Goal: Communication & Community: Answer question/provide support

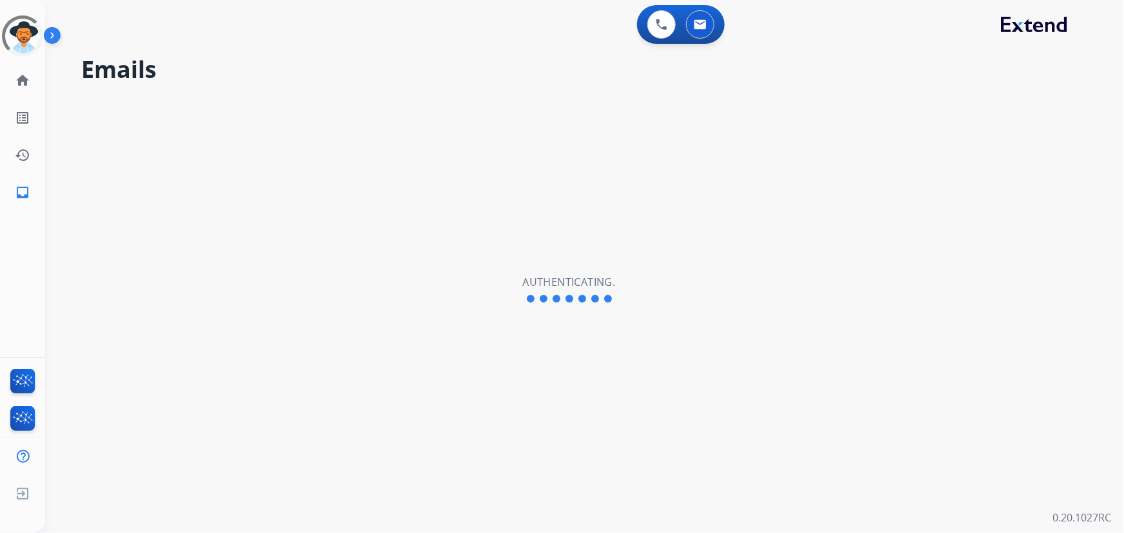
select select "**********"
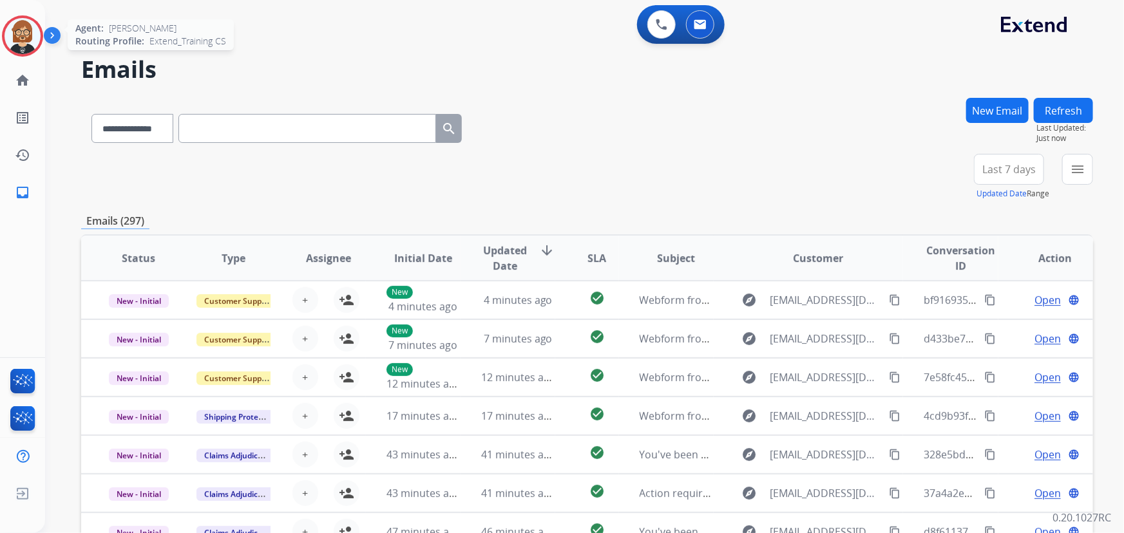
click at [18, 26] on img at bounding box center [23, 36] width 36 height 36
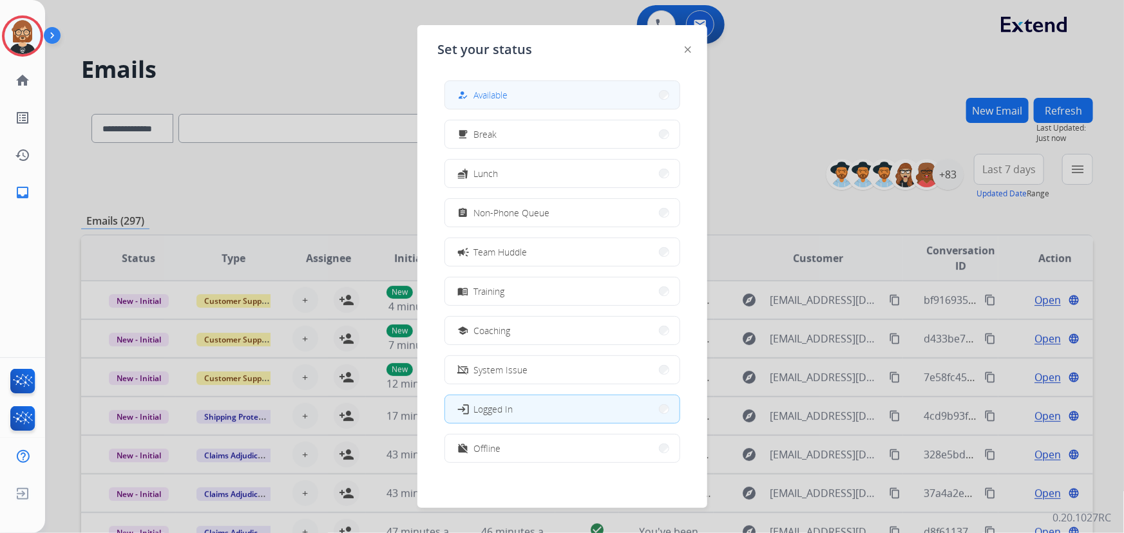
click at [499, 88] on div "how_to_reg Available" at bounding box center [481, 95] width 53 height 15
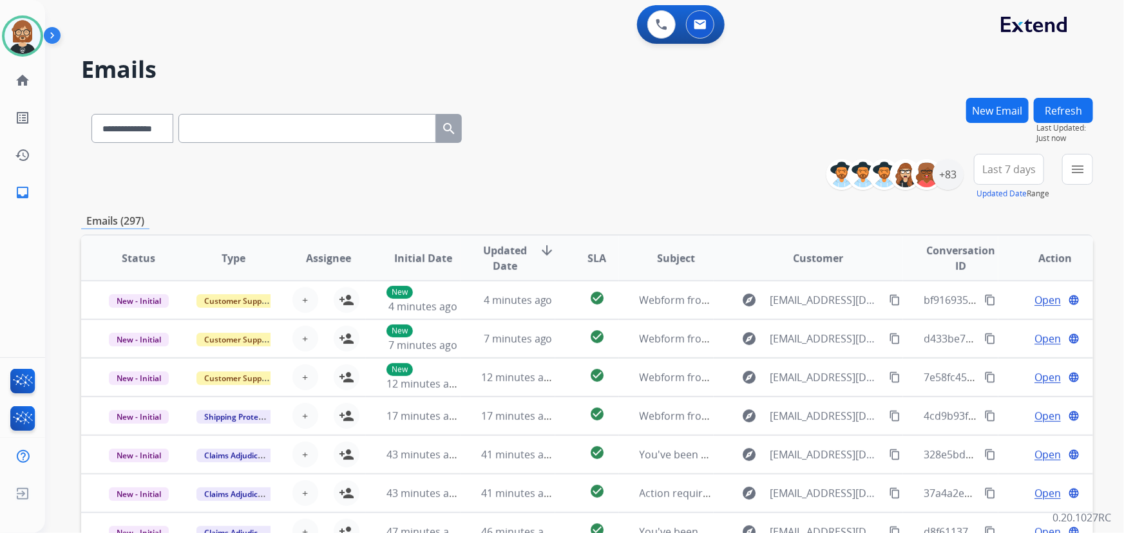
click at [586, 139] on div "**********" at bounding box center [587, 126] width 1012 height 56
click at [128, 180] on div "**********" at bounding box center [587, 177] width 1012 height 46
click at [1074, 164] on mat-icon "menu" at bounding box center [1077, 169] width 15 height 15
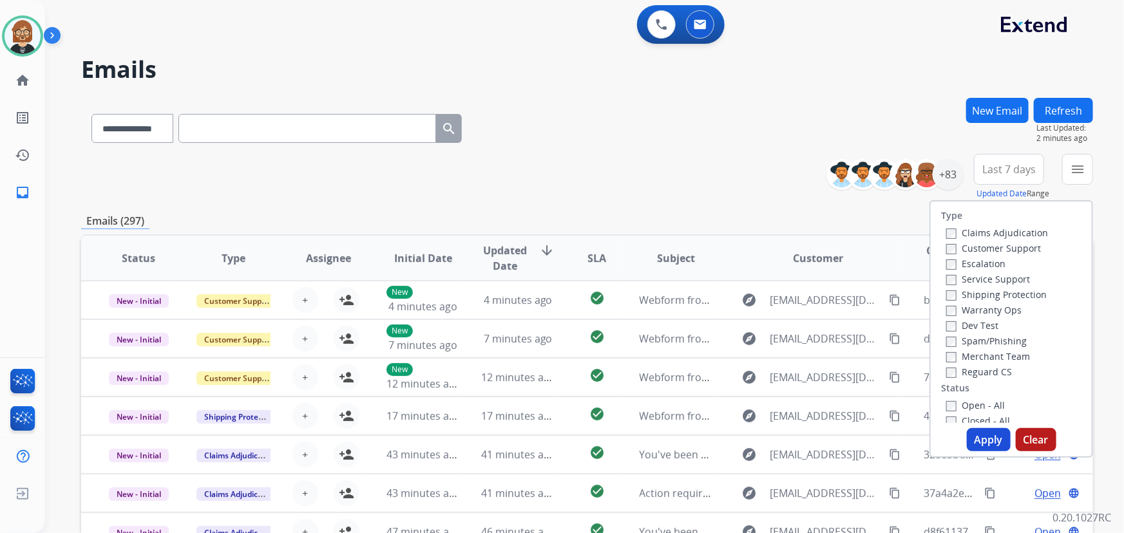
click at [949, 407] on label "Open - All" at bounding box center [975, 405] width 59 height 12
click at [985, 437] on button "Apply" at bounding box center [989, 439] width 44 height 23
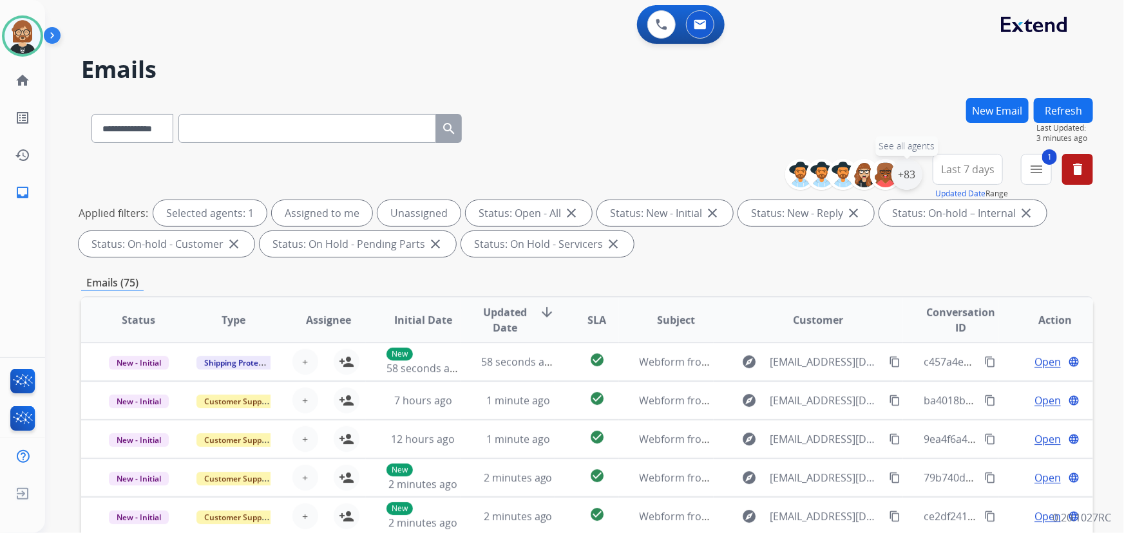
click at [908, 178] on div "+83" at bounding box center [907, 174] width 31 height 31
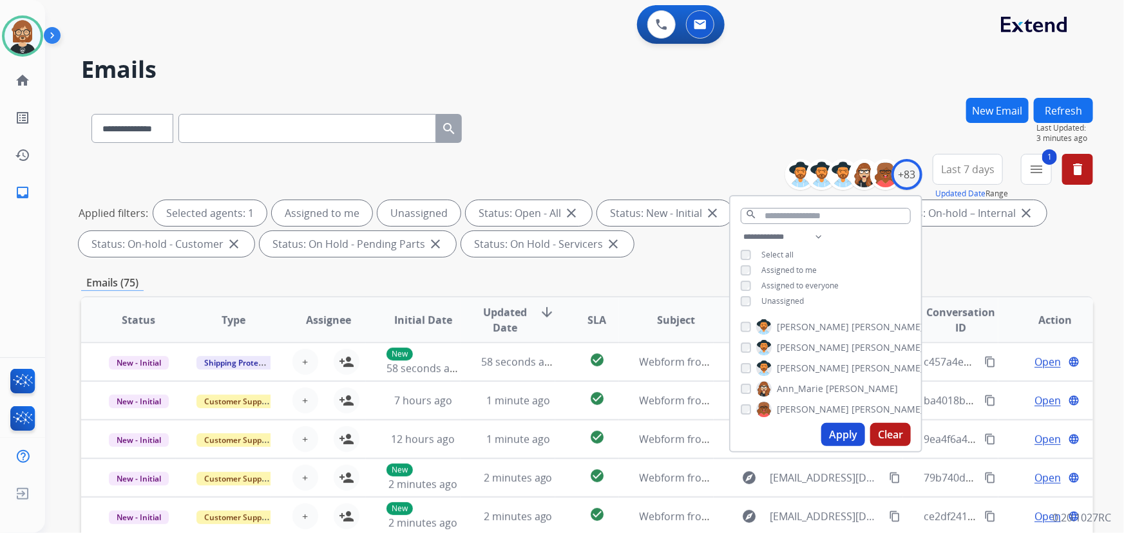
click at [784, 303] on span "Unassigned" at bounding box center [782, 301] width 43 height 11
click at [849, 441] on button "Apply" at bounding box center [843, 434] width 44 height 23
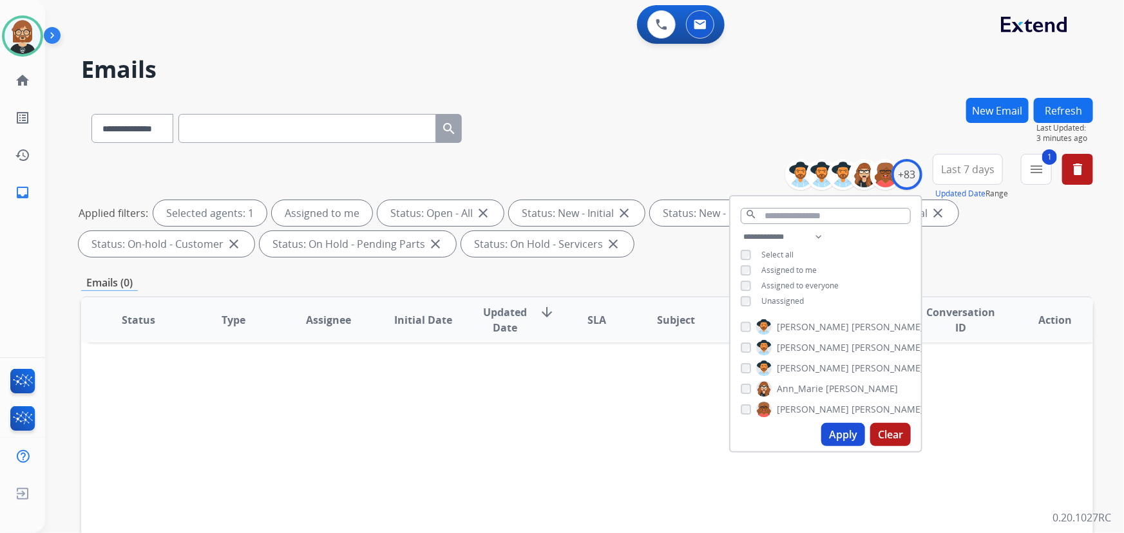
click at [923, 480] on div "Status Type Assignee Initial Date Updated Date arrow_downward SLA Subject Custo…" at bounding box center [587, 512] width 1012 height 432
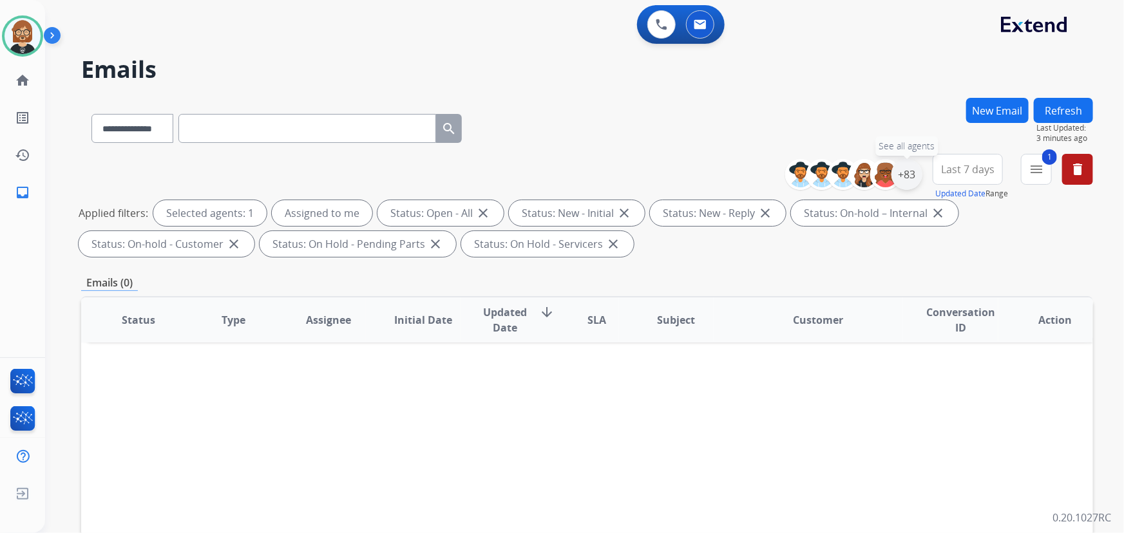
click at [906, 175] on div "+83" at bounding box center [907, 174] width 31 height 31
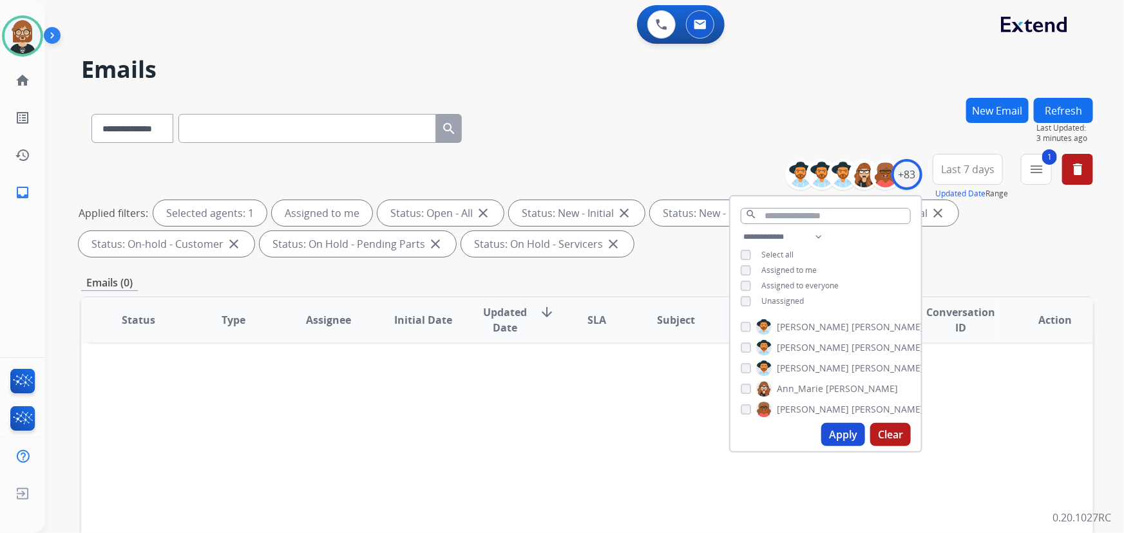
click at [785, 302] on span "Unassigned" at bounding box center [782, 301] width 43 height 11
click at [838, 443] on button "Apply" at bounding box center [843, 434] width 44 height 23
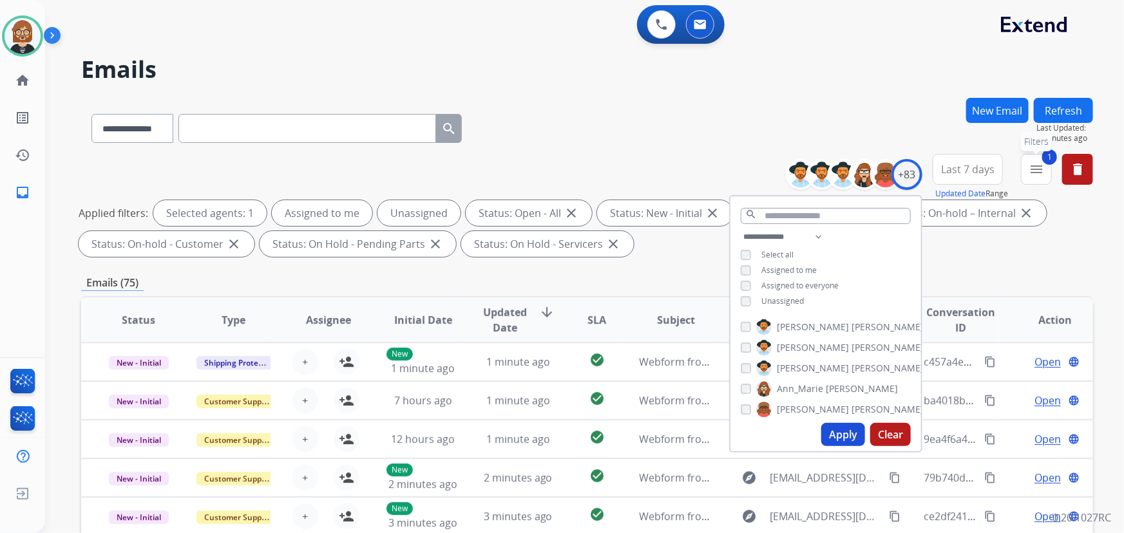
click at [1028, 174] on button "1 menu Filters" at bounding box center [1036, 169] width 31 height 31
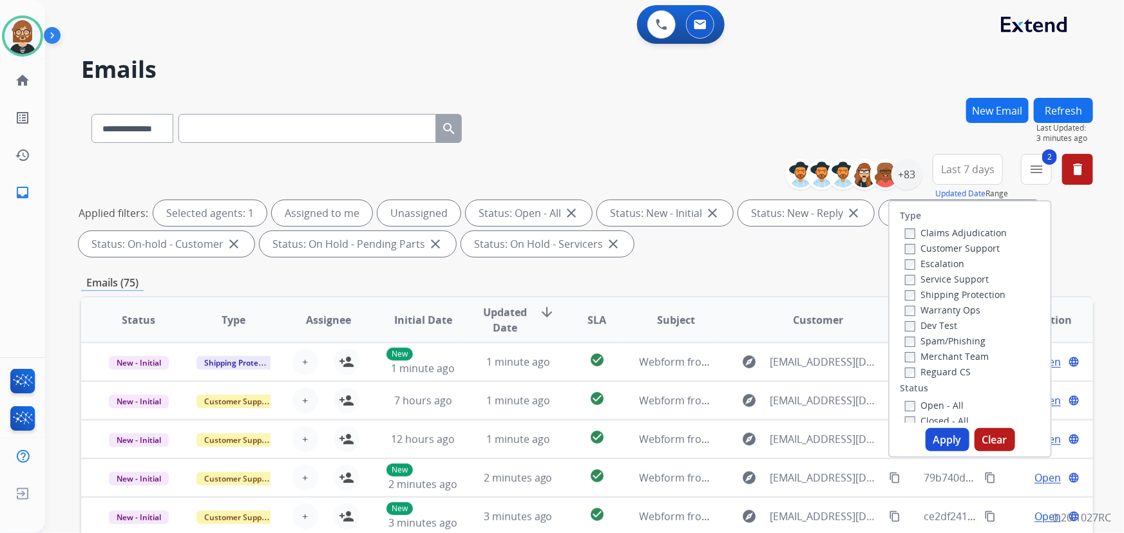
click at [915, 295] on label "Shipping Protection" at bounding box center [955, 295] width 101 height 12
click at [923, 247] on label "Customer Support" at bounding box center [952, 248] width 95 height 12
click at [959, 443] on button "Apply" at bounding box center [948, 439] width 44 height 23
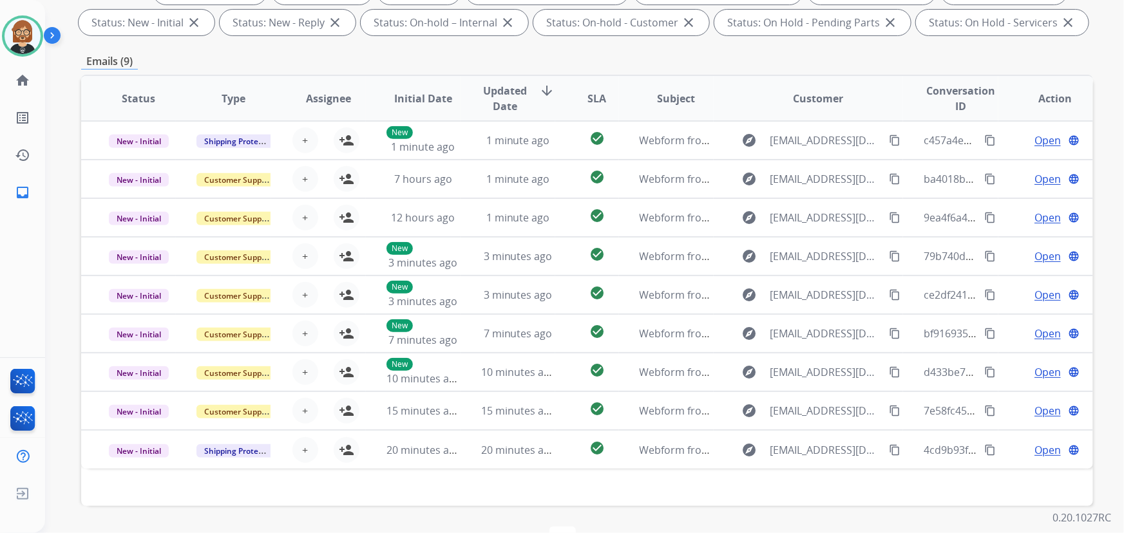
scroll to position [202, 0]
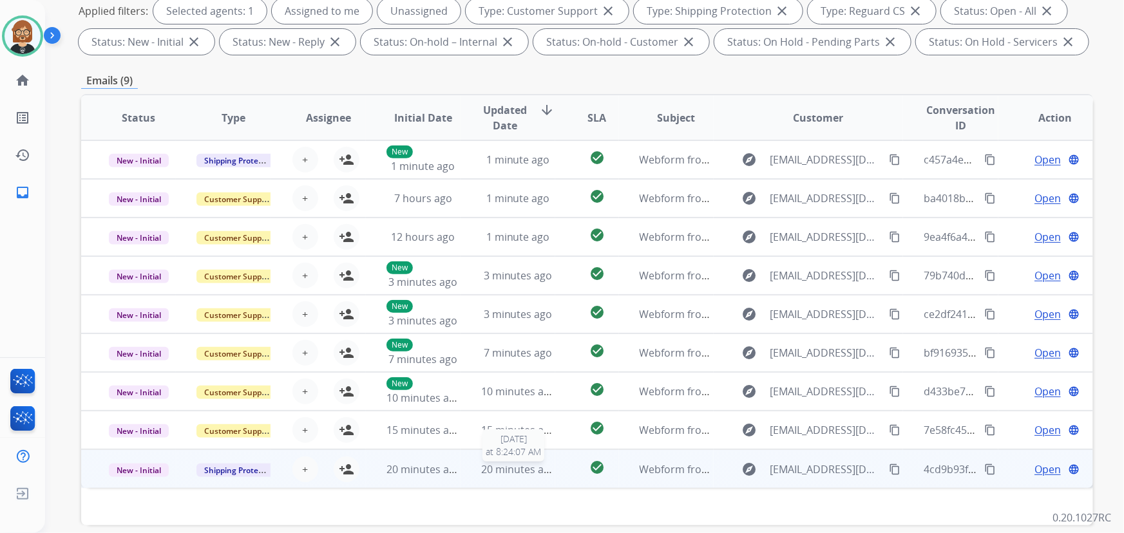
click at [491, 470] on span "20 minutes ago" at bounding box center [518, 470] width 75 height 14
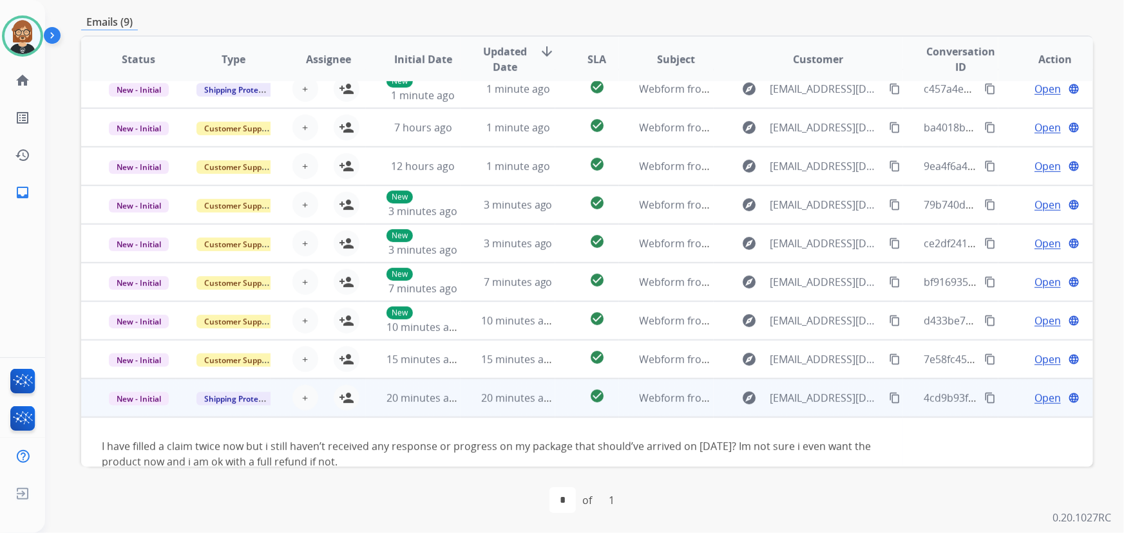
scroll to position [0, 0]
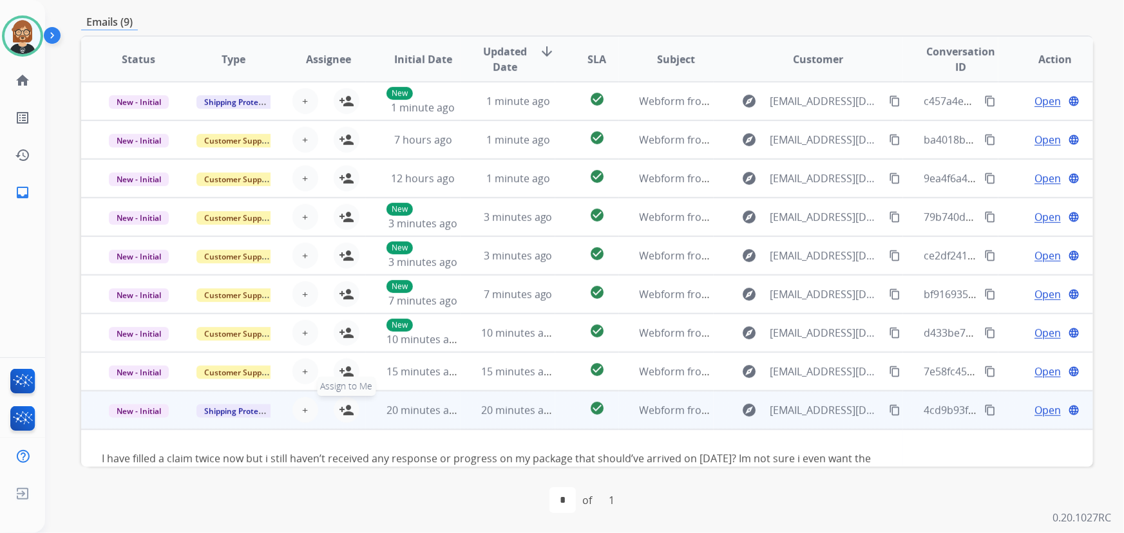
click at [347, 408] on mat-icon "person_add" at bounding box center [346, 410] width 15 height 15
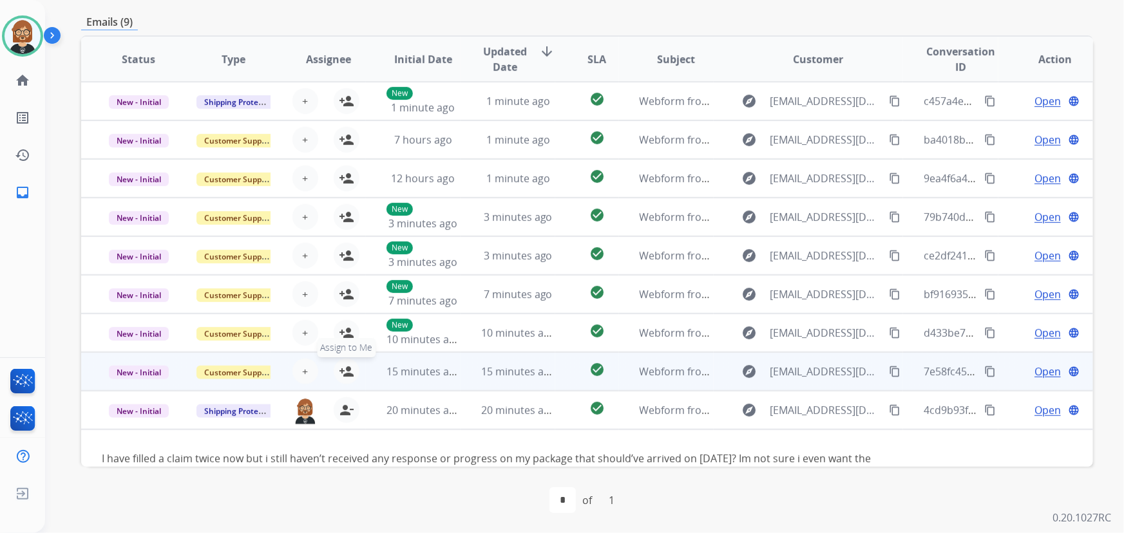
click at [344, 369] on mat-icon "person_add" at bounding box center [346, 371] width 15 height 15
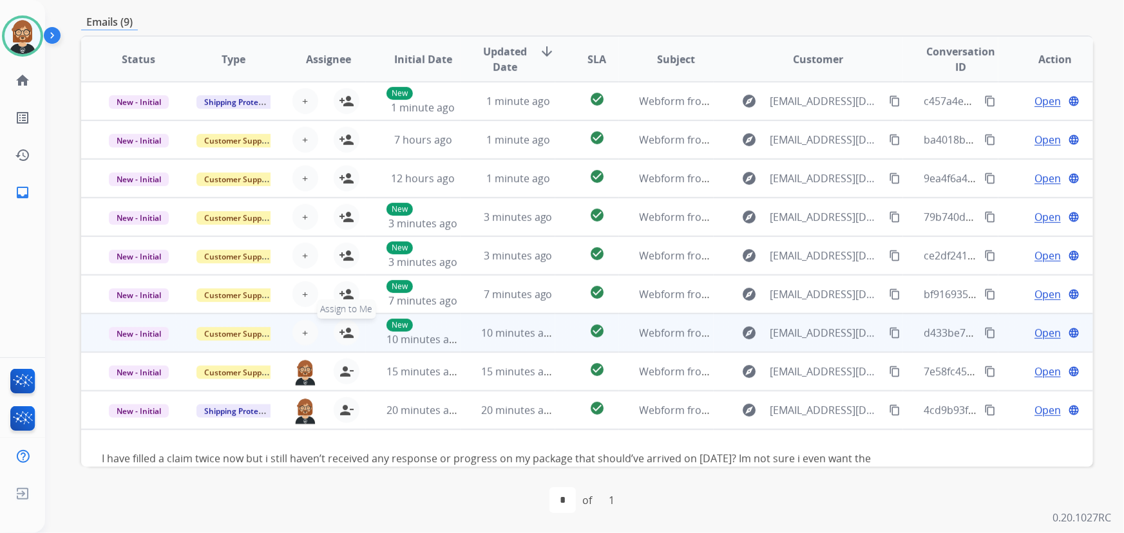
click at [343, 335] on mat-icon "person_add" at bounding box center [346, 332] width 15 height 15
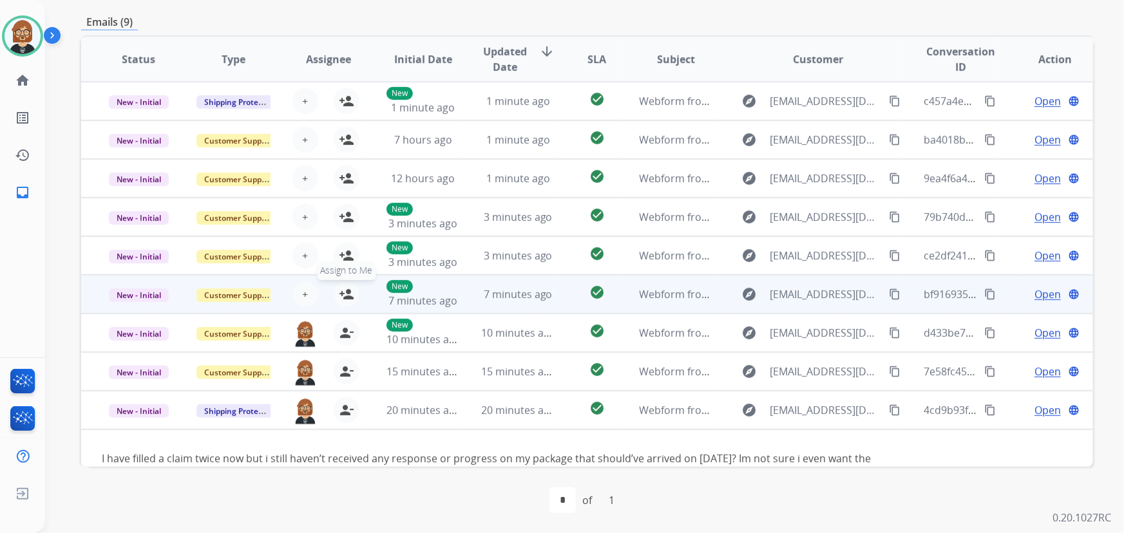
click at [340, 296] on mat-icon "person_add" at bounding box center [346, 294] width 15 height 15
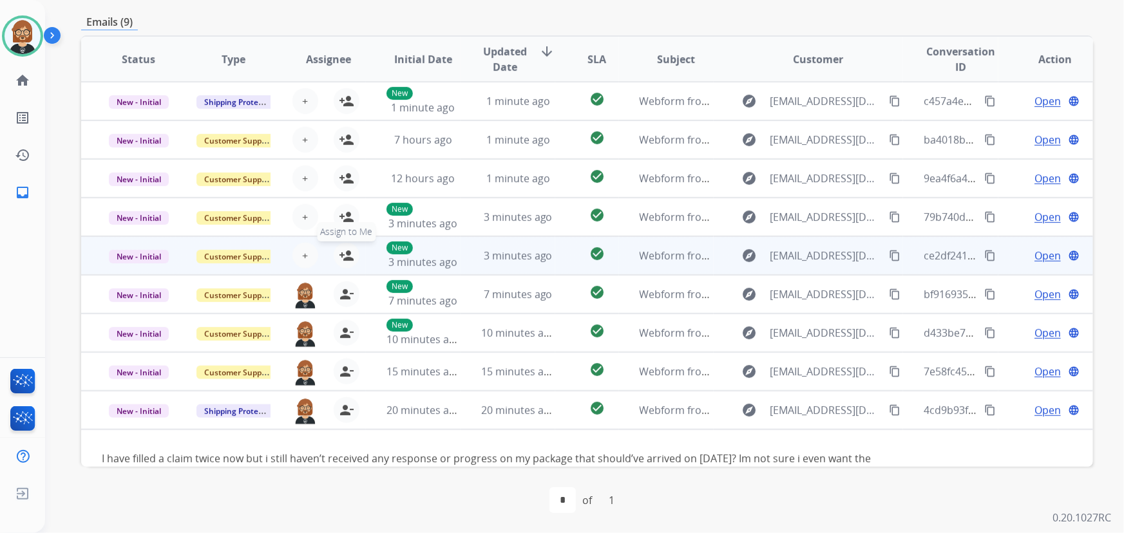
click at [355, 255] on button "person_add Assign to Me" at bounding box center [347, 256] width 26 height 26
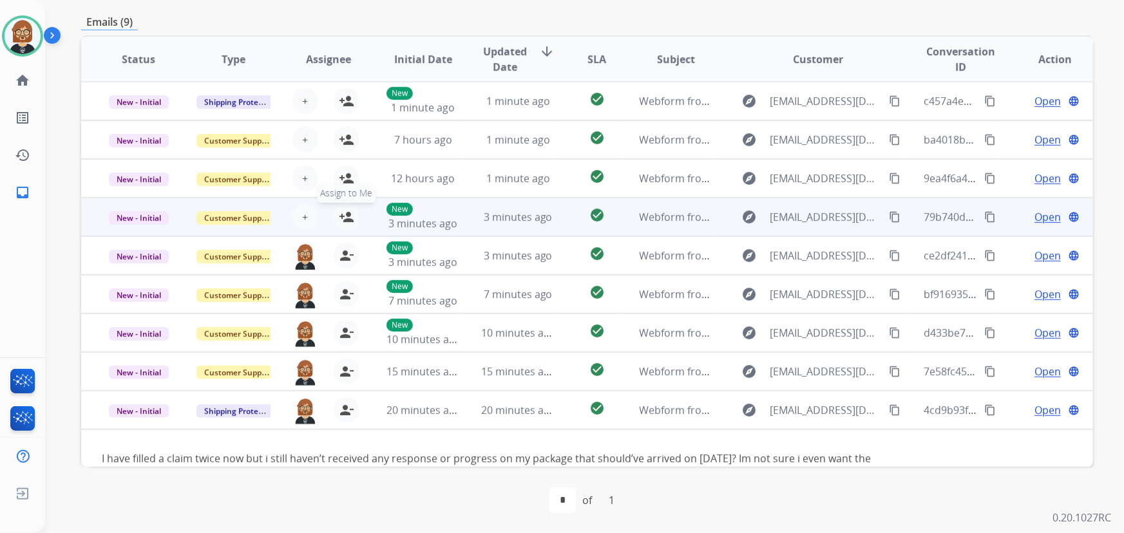
click at [345, 219] on mat-icon "person_add" at bounding box center [346, 216] width 15 height 15
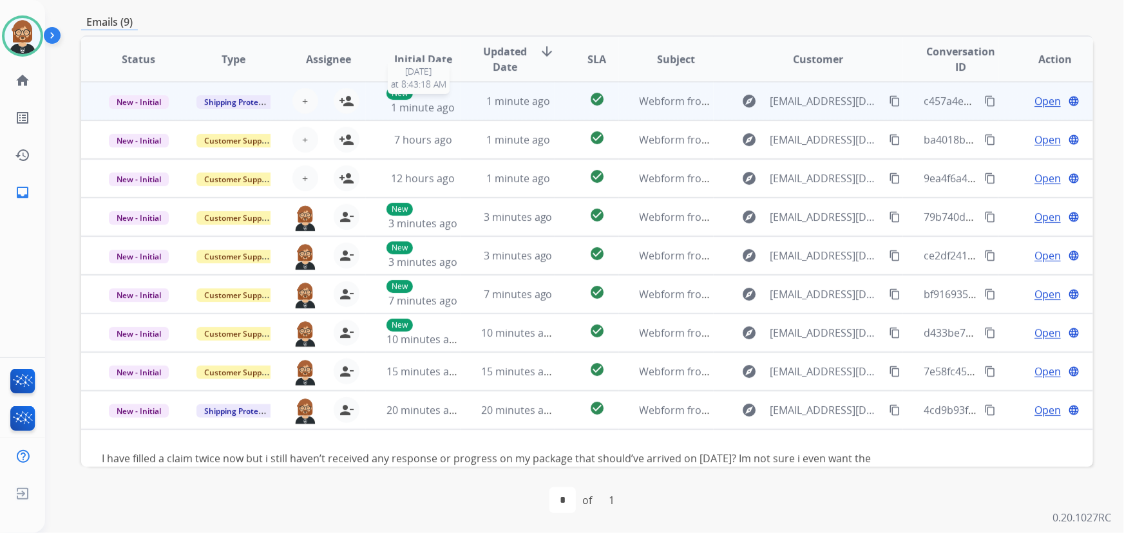
click at [449, 96] on div "New 1 minute ago" at bounding box center [423, 101] width 73 height 28
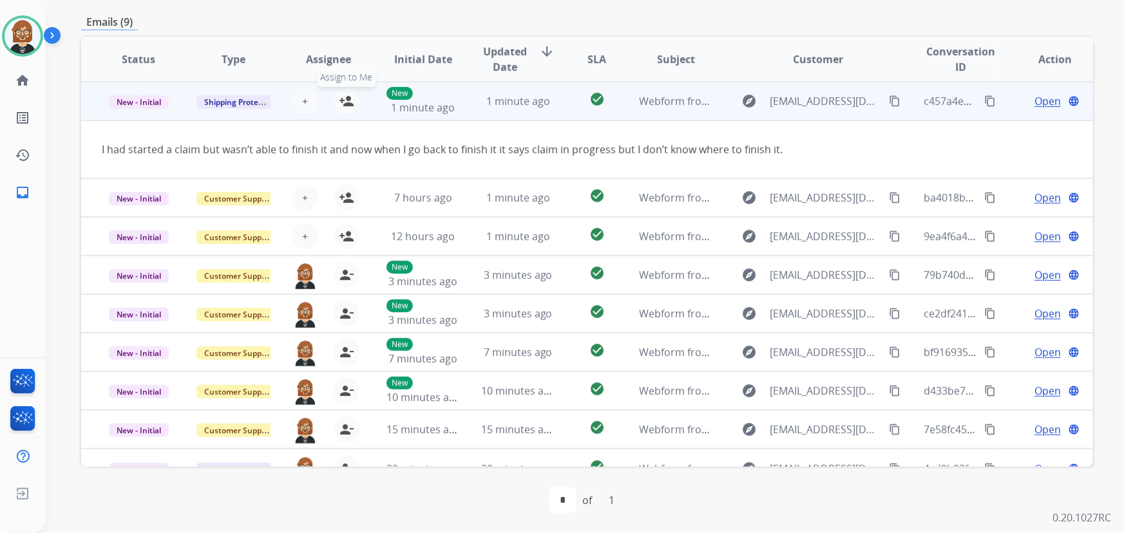
click at [347, 97] on mat-icon "person_add" at bounding box center [346, 100] width 15 height 15
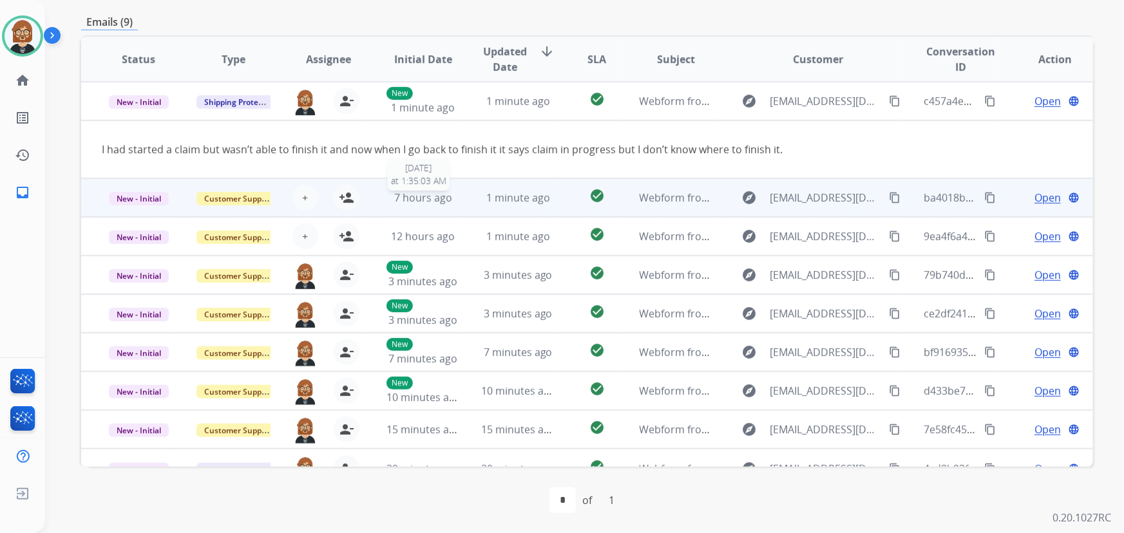
click at [451, 203] on div "7 hours ago" at bounding box center [423, 197] width 73 height 15
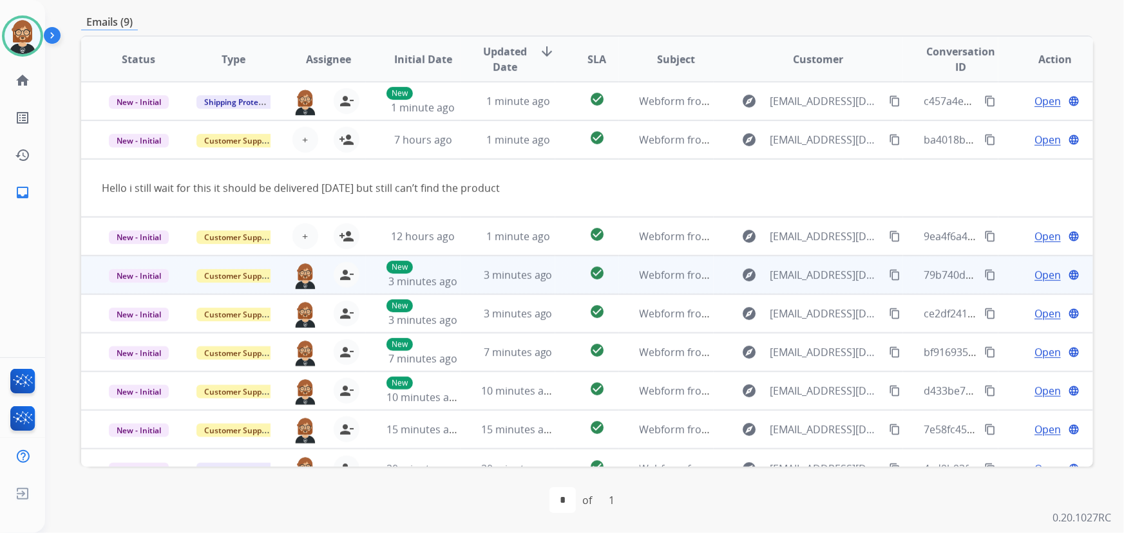
scroll to position [20, 0]
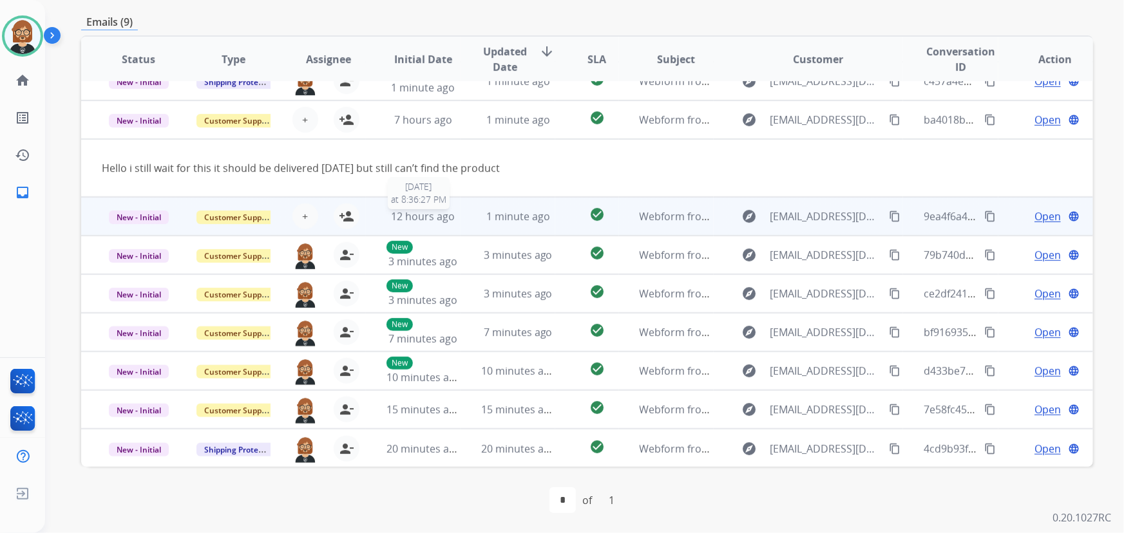
click at [435, 222] on span "12 hours ago" at bounding box center [423, 216] width 64 height 14
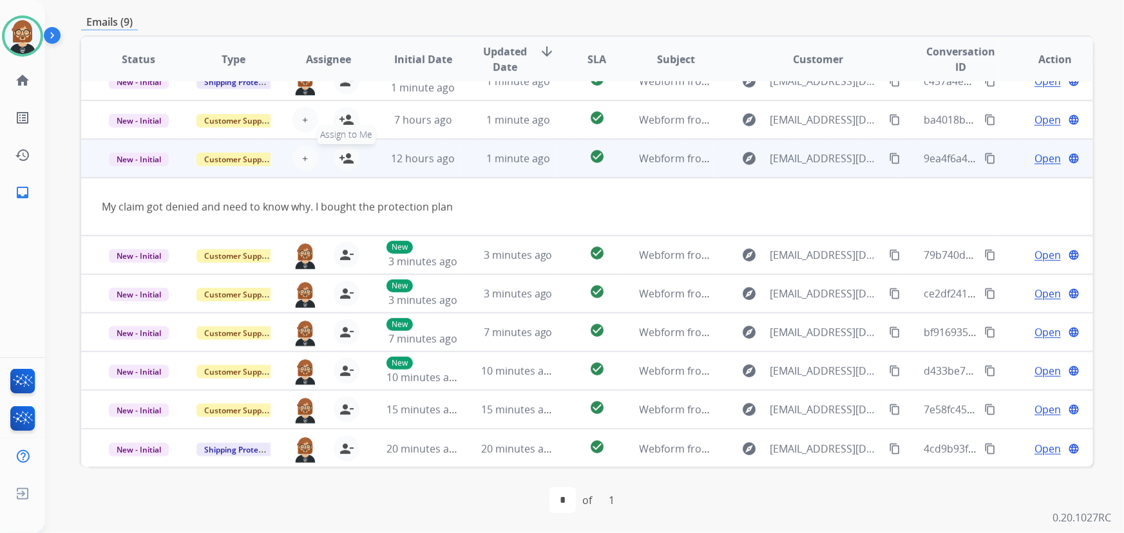
click at [352, 154] on button "person_add Assign to Me" at bounding box center [347, 159] width 26 height 26
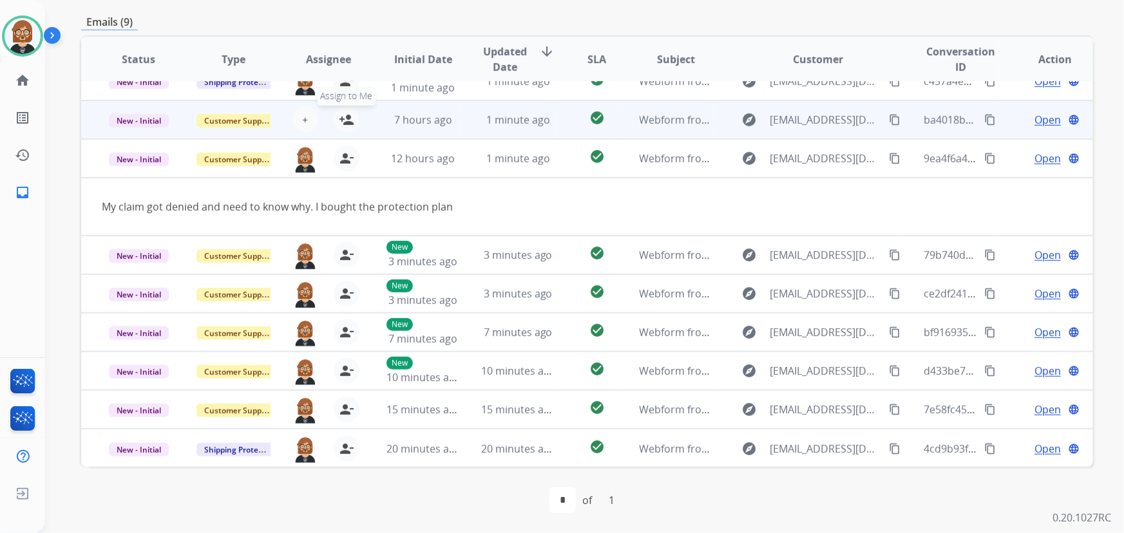
click at [349, 117] on mat-icon "person_add" at bounding box center [346, 119] width 15 height 15
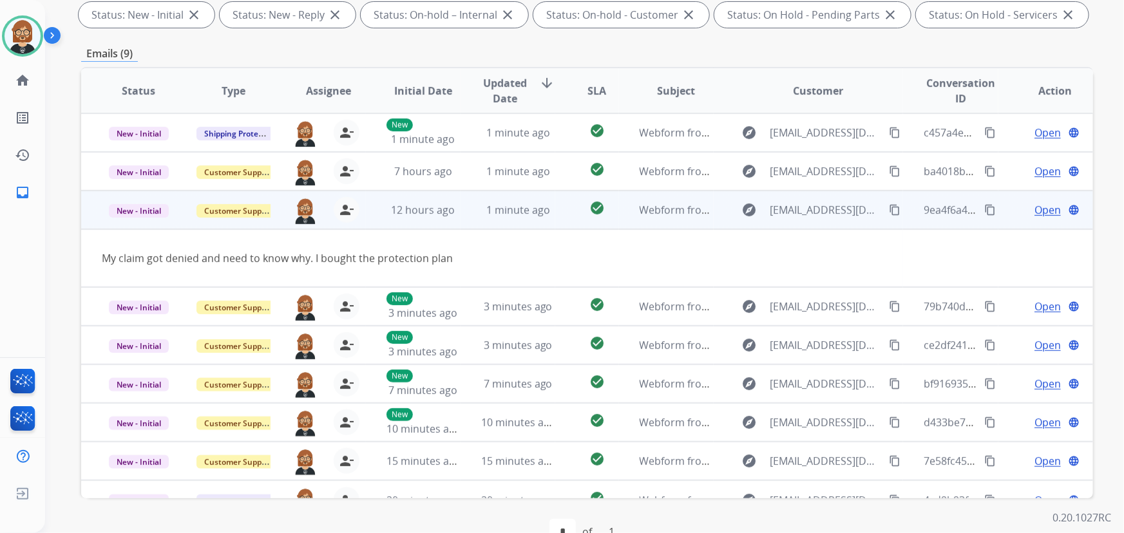
scroll to position [202, 0]
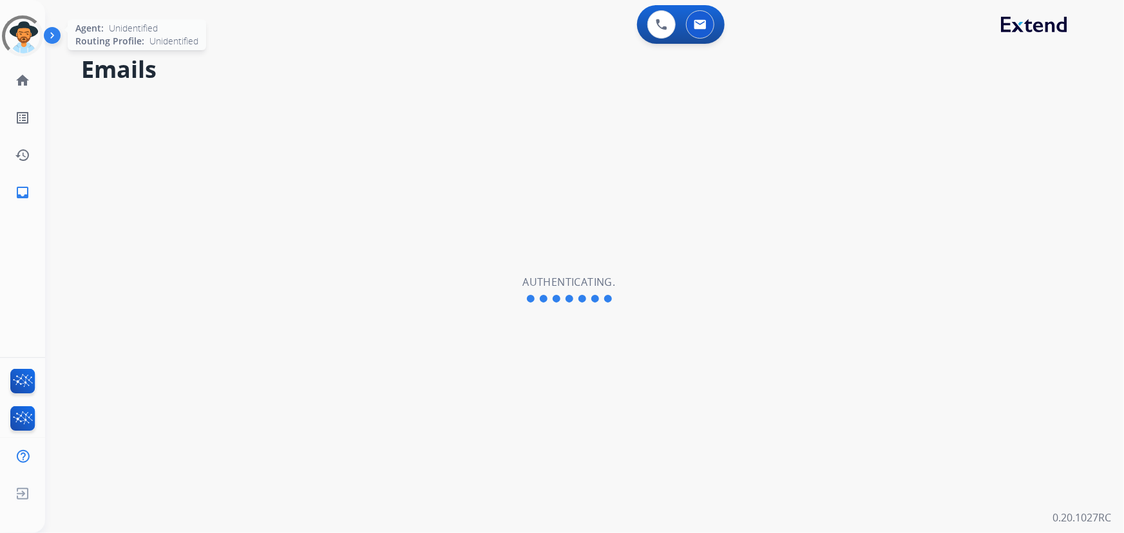
click at [19, 32] on div at bounding box center [21, 35] width 53 height 53
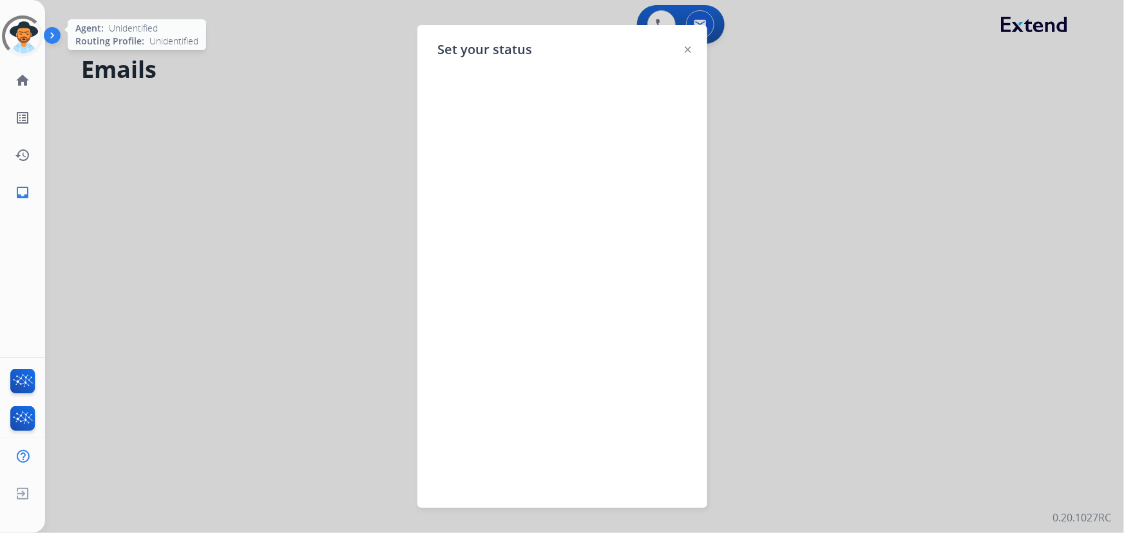
select select "**********"
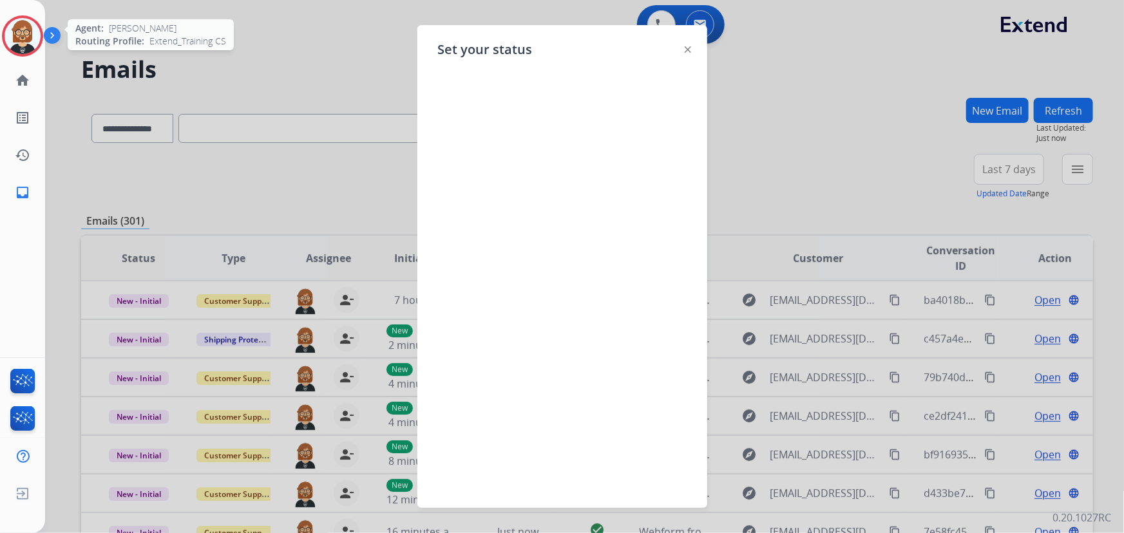
click at [265, 62] on div at bounding box center [562, 266] width 1124 height 533
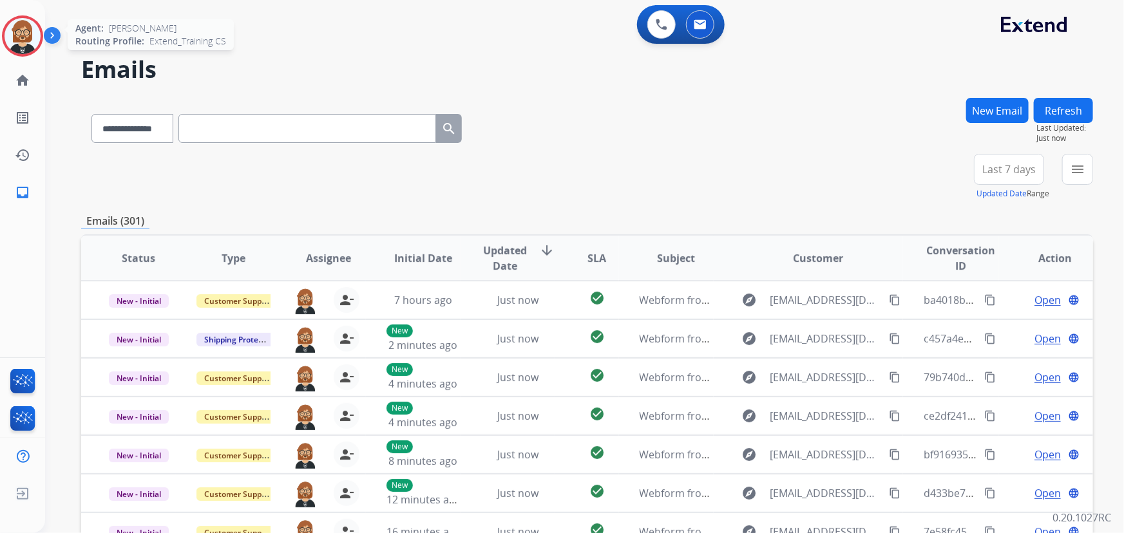
click at [14, 38] on img at bounding box center [23, 36] width 36 height 36
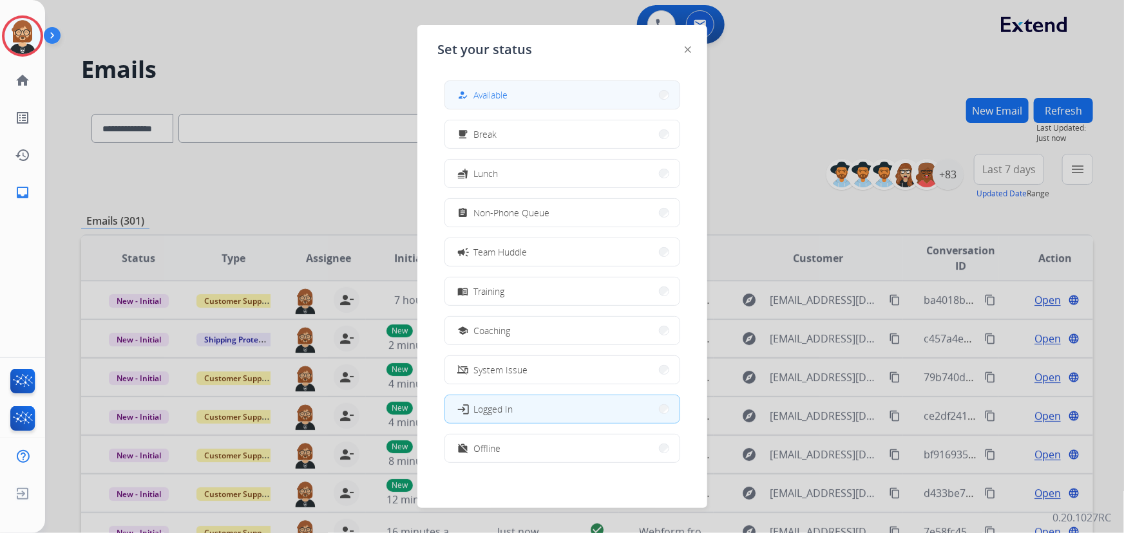
click at [562, 95] on button "how_to_reg Available" at bounding box center [562, 95] width 235 height 28
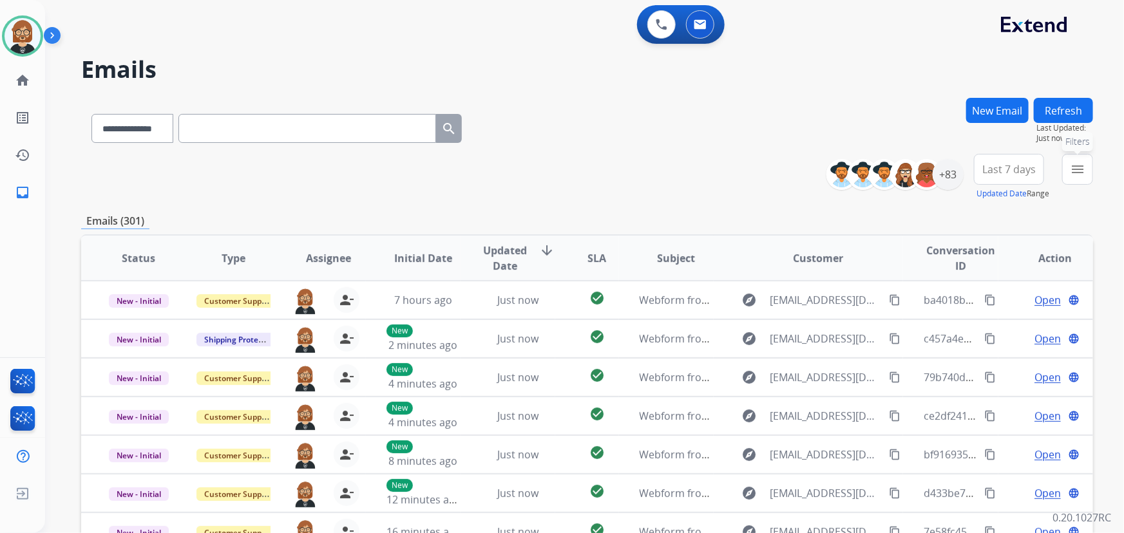
click at [1085, 170] on button "menu Filters" at bounding box center [1077, 169] width 31 height 31
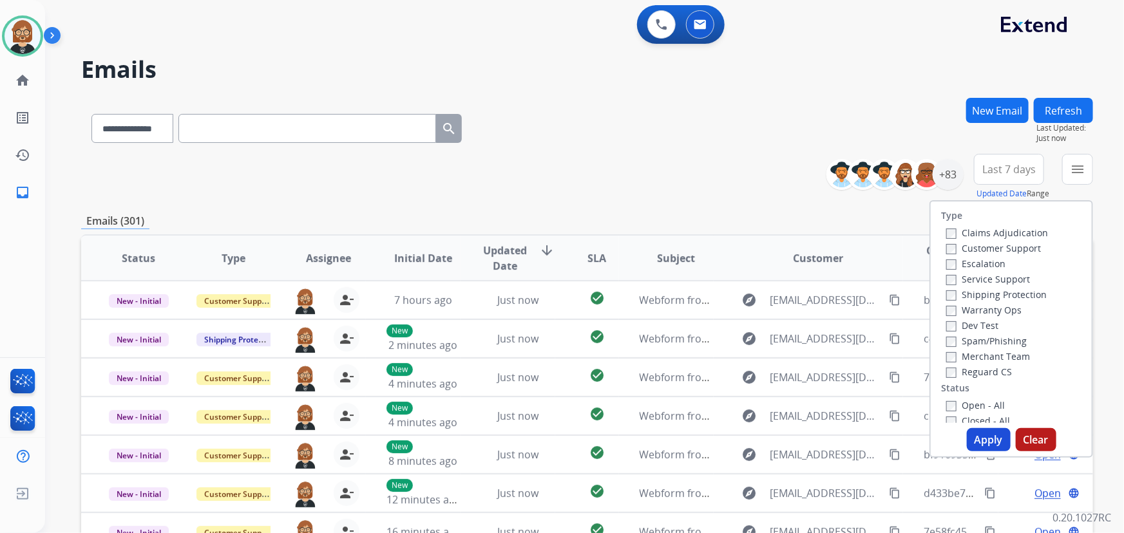
click at [962, 406] on label "Open - All" at bounding box center [975, 405] width 59 height 12
click at [996, 437] on button "Apply" at bounding box center [989, 439] width 44 height 23
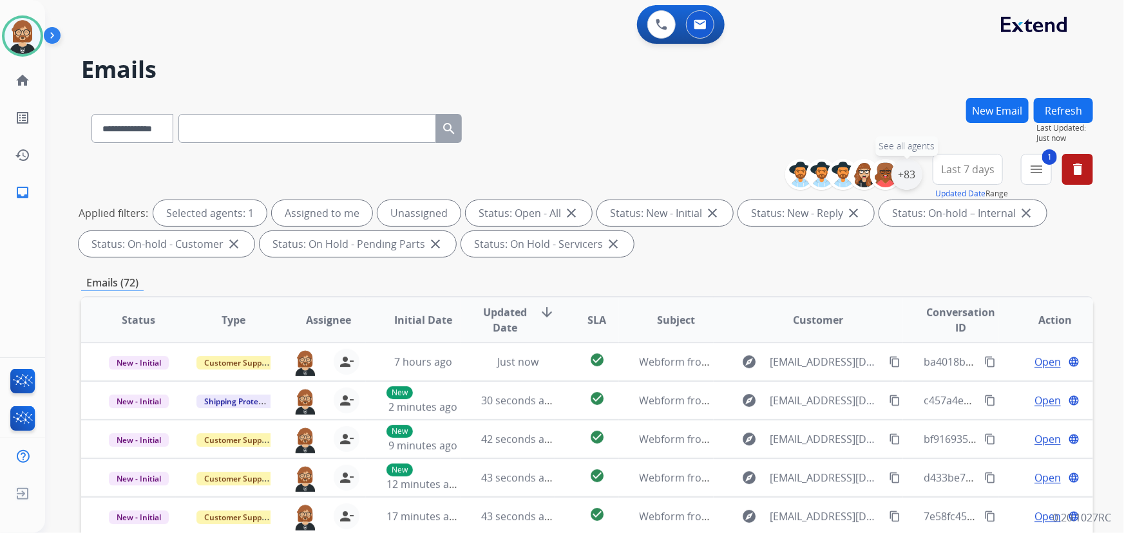
click at [915, 168] on div "+83" at bounding box center [907, 174] width 31 height 31
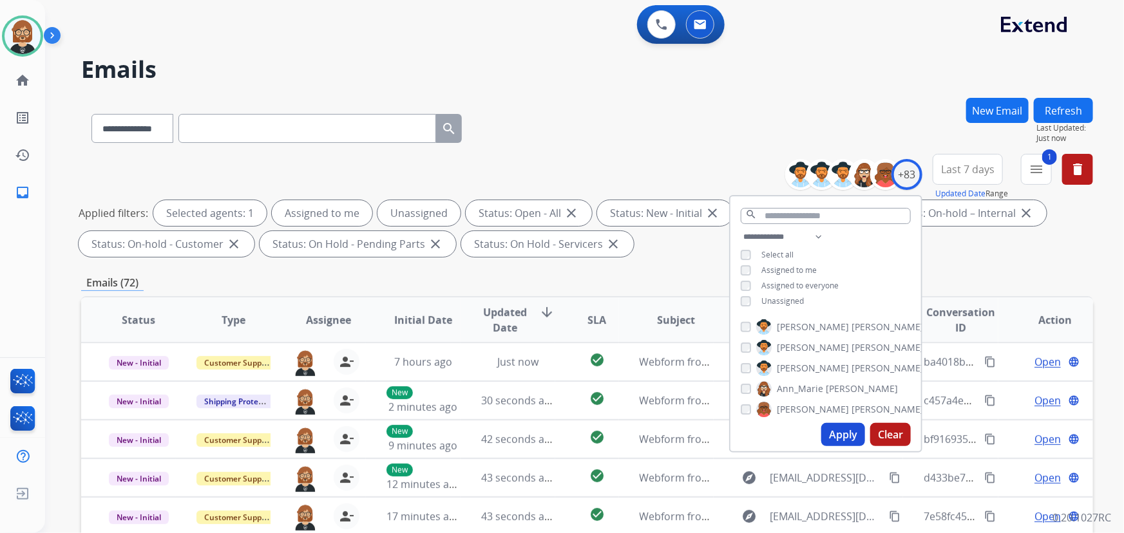
click at [788, 302] on span "Unassigned" at bounding box center [782, 301] width 43 height 11
click at [844, 439] on button "Apply" at bounding box center [843, 434] width 44 height 23
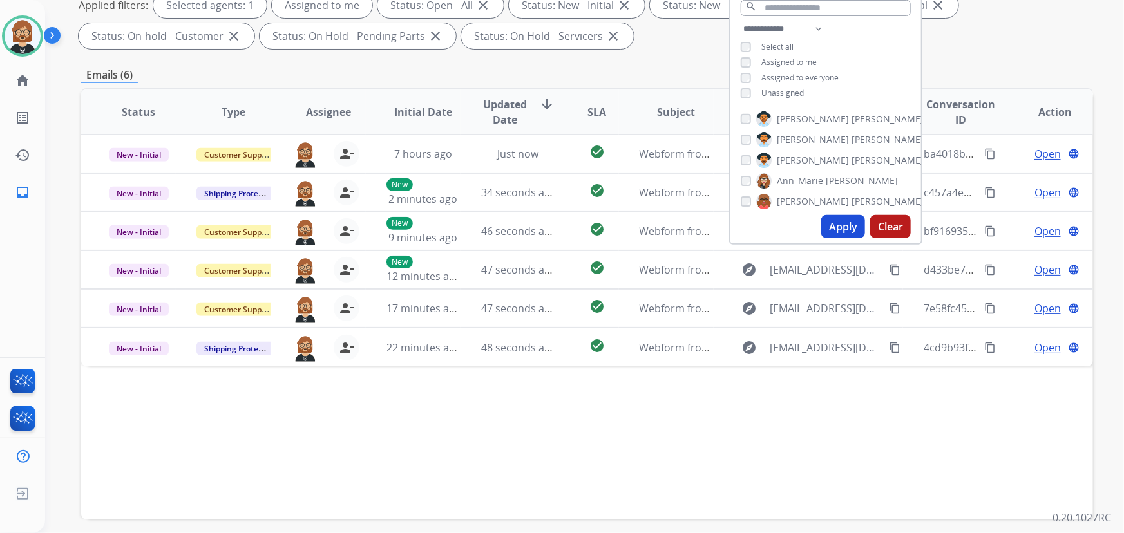
scroll to position [202, 0]
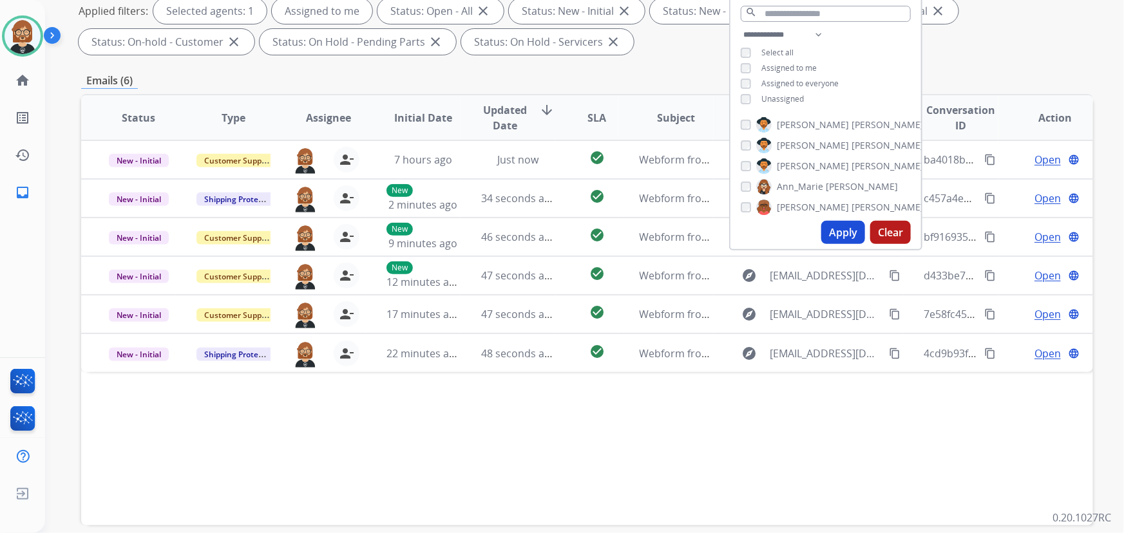
click at [672, 409] on div "Status Type Assignee Initial Date Updated Date arrow_downward SLA Subject Custo…" at bounding box center [587, 310] width 1012 height 432
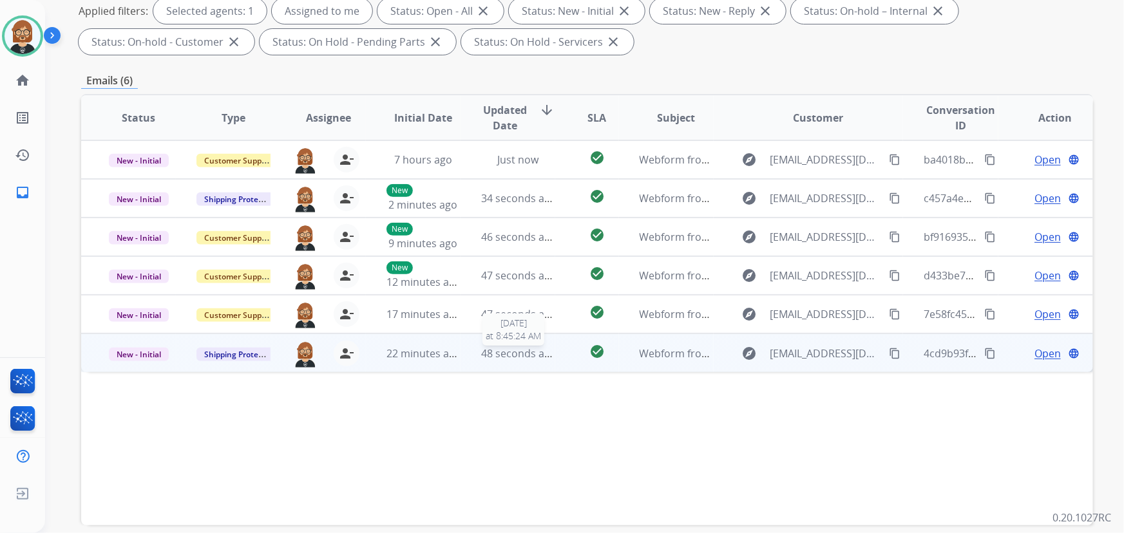
click at [522, 359] on span "48 seconds ago" at bounding box center [518, 354] width 75 height 14
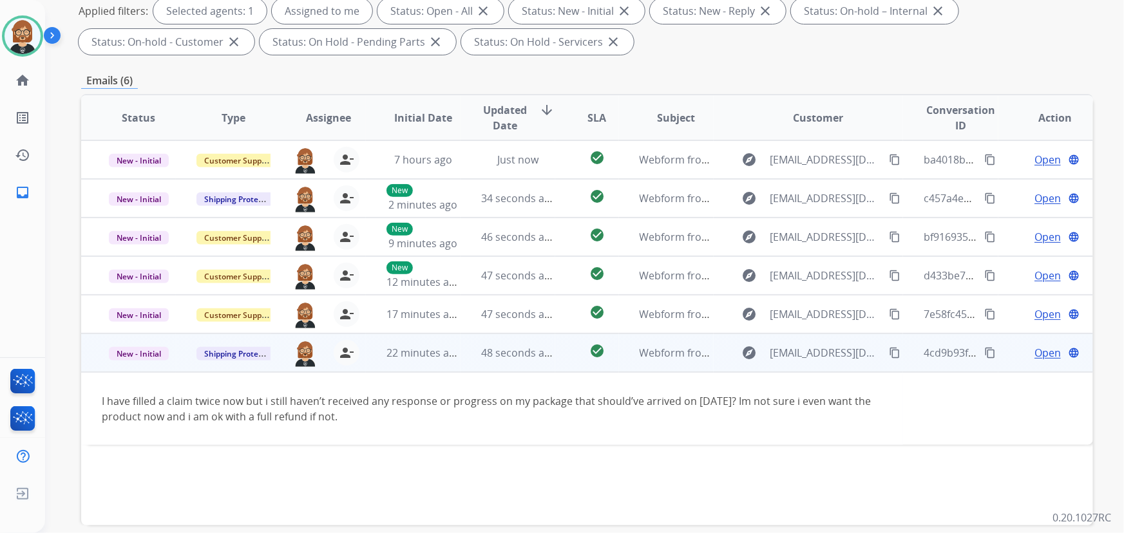
click at [889, 354] on mat-icon "content_copy" at bounding box center [895, 353] width 12 height 12
click at [1043, 345] on span "Open" at bounding box center [1048, 352] width 26 height 15
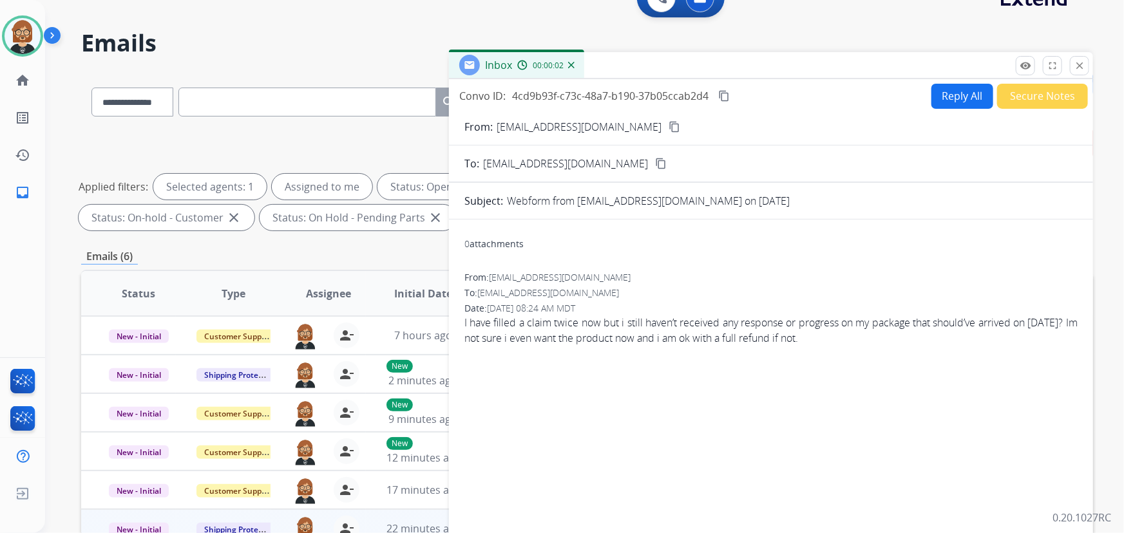
scroll to position [0, 0]
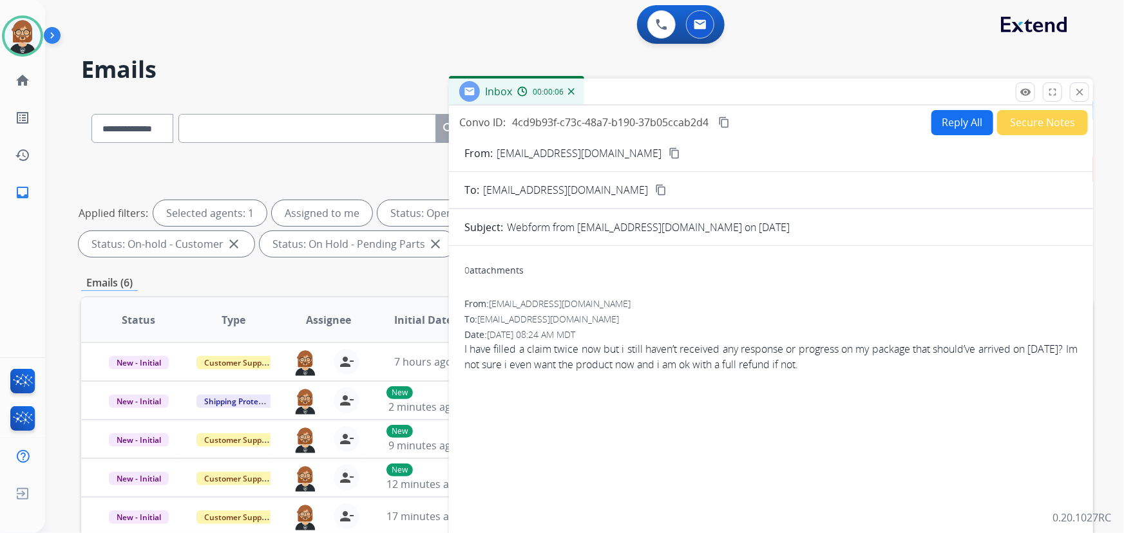
click at [948, 120] on button "Reply All" at bounding box center [963, 122] width 62 height 25
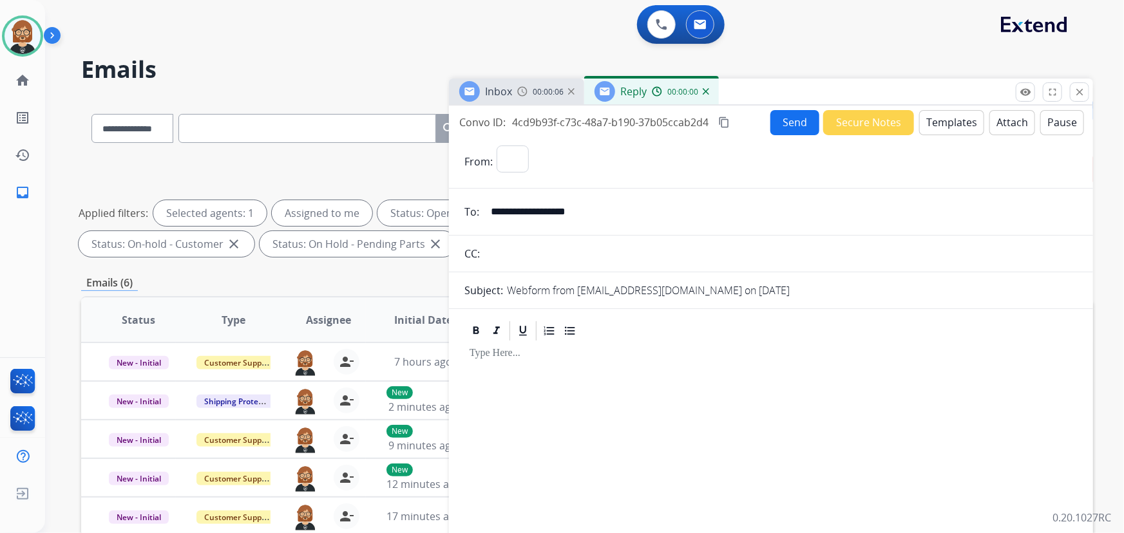
select select "**********"
click at [924, 111] on button "Templates" at bounding box center [951, 122] width 65 height 25
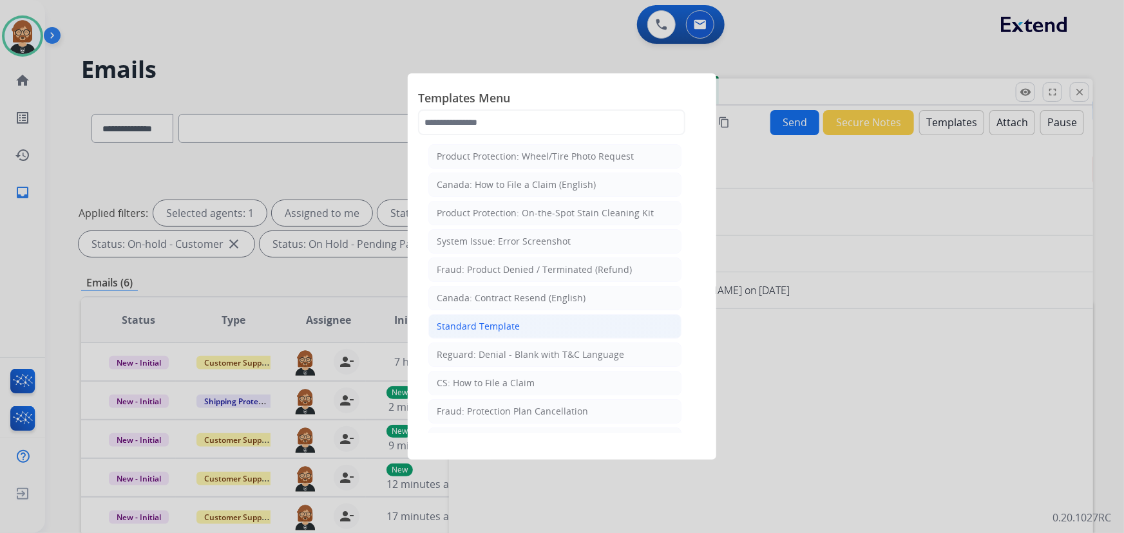
click at [573, 327] on li "Standard Template" at bounding box center [554, 326] width 253 height 24
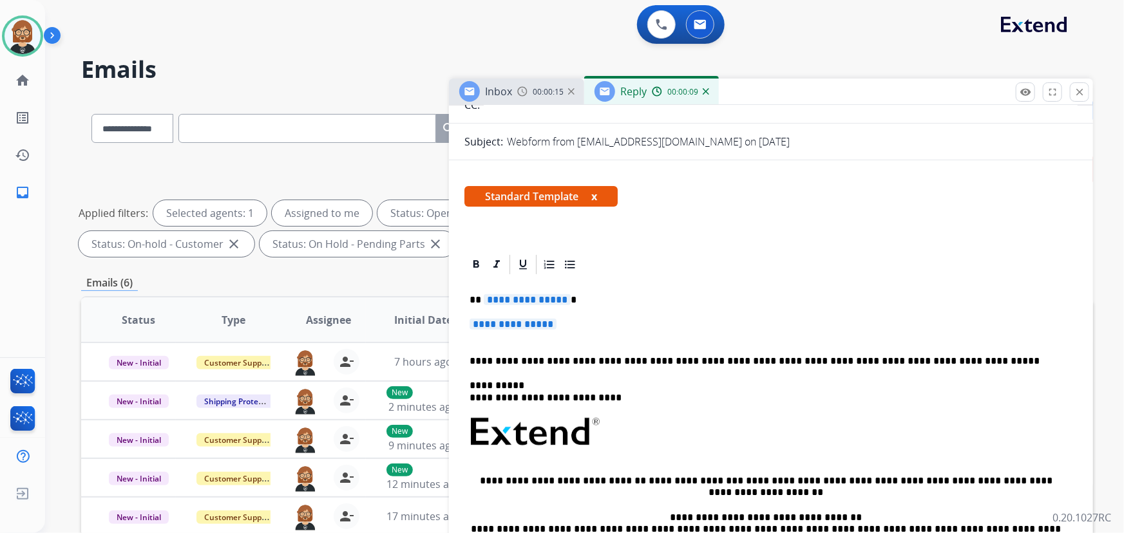
scroll to position [175, 0]
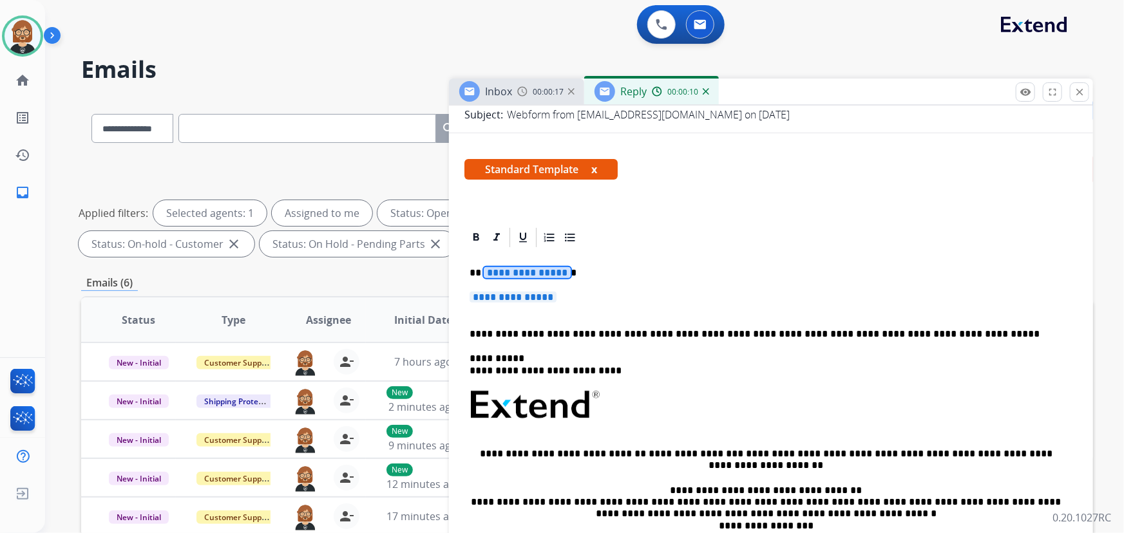
click at [550, 270] on span "**********" at bounding box center [527, 272] width 87 height 11
click at [521, 305] on p "**********" at bounding box center [771, 304] width 603 height 24
click at [515, 294] on span "**********" at bounding box center [513, 297] width 87 height 11
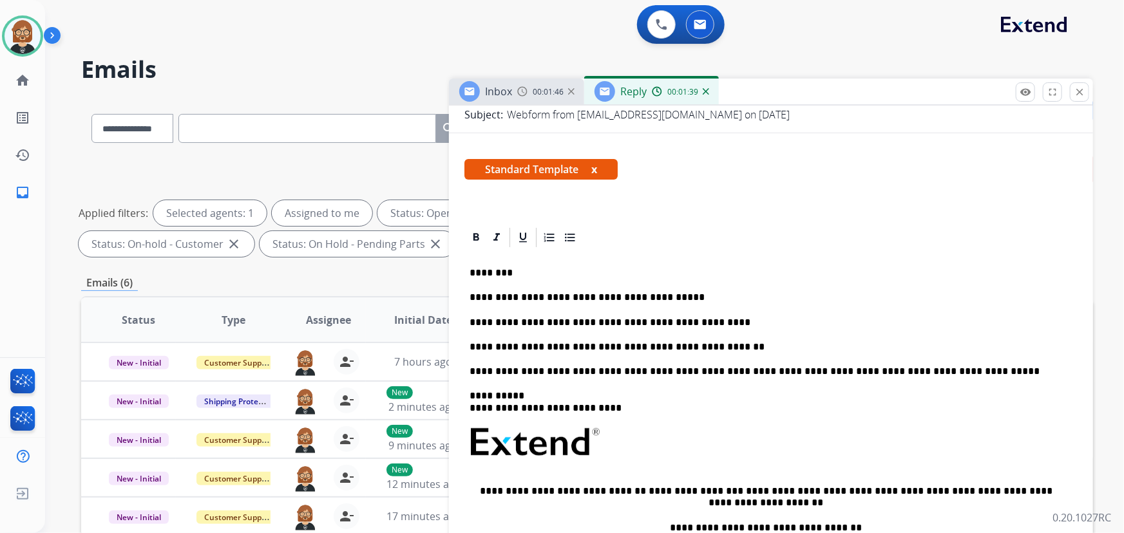
scroll to position [0, 0]
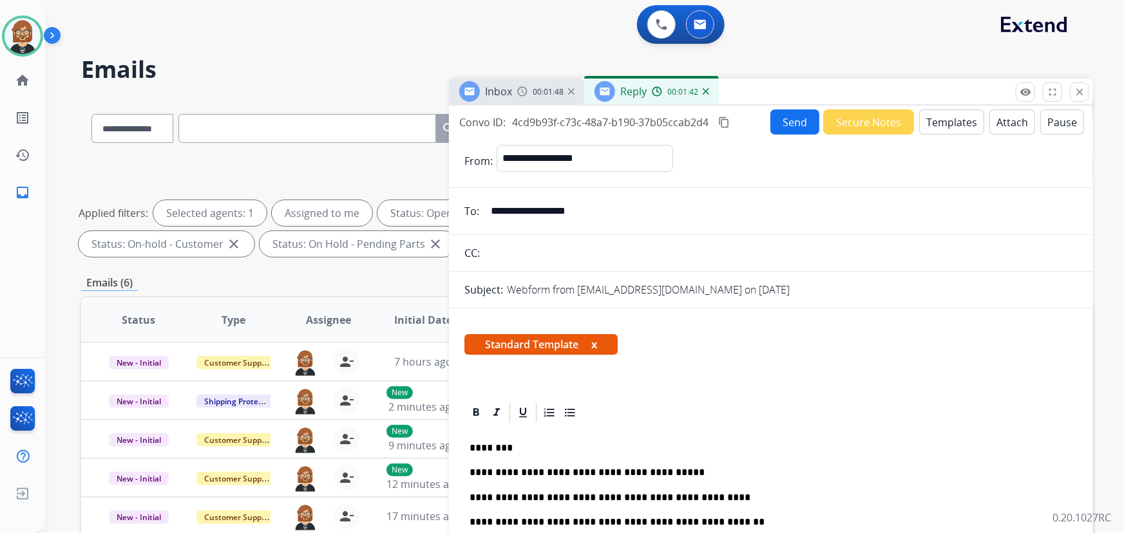
click at [776, 128] on button "Send" at bounding box center [795, 122] width 49 height 25
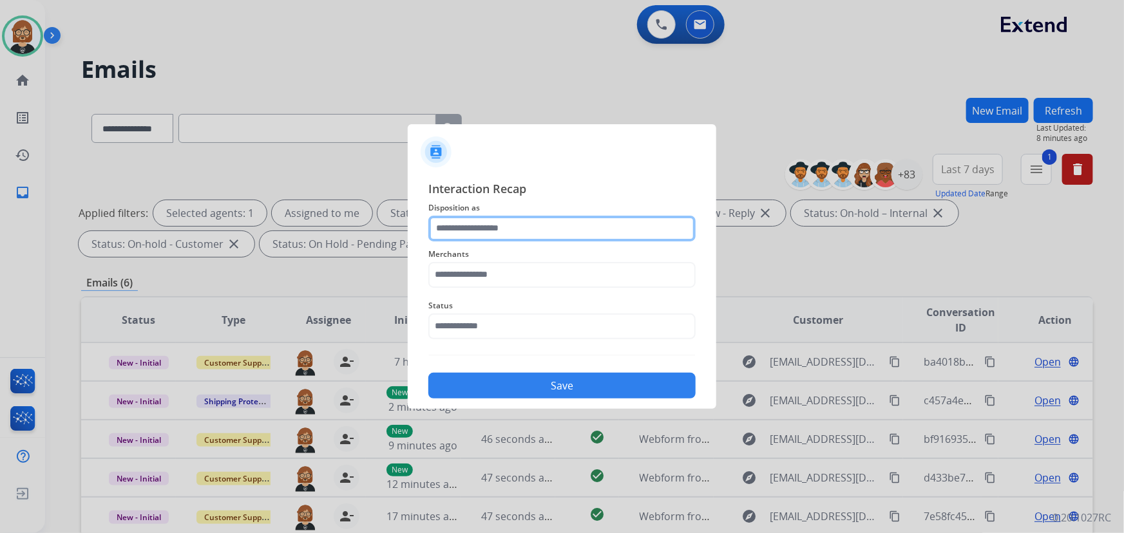
click at [586, 225] on input "text" at bounding box center [561, 229] width 267 height 26
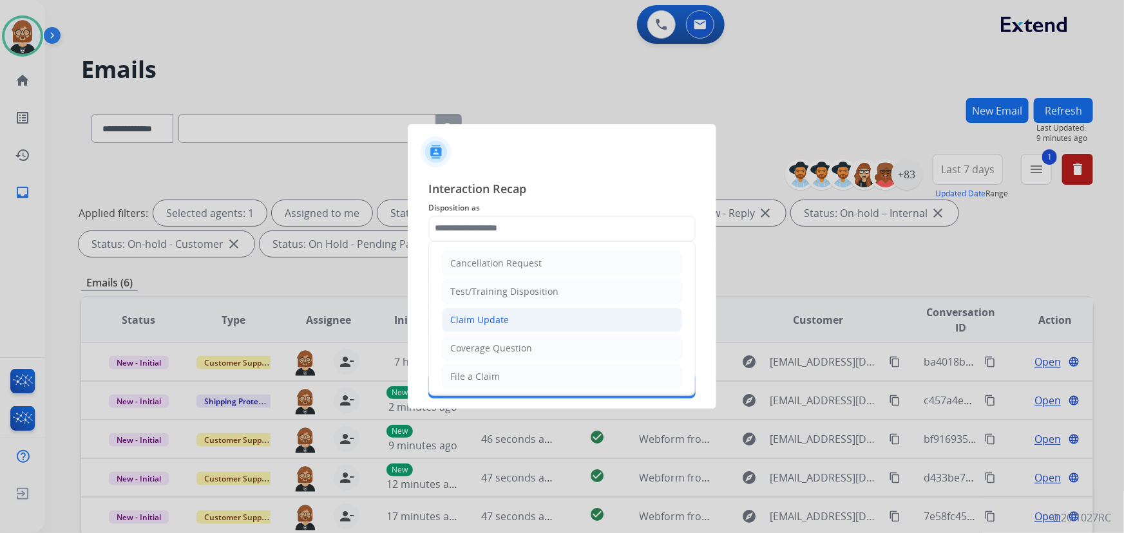
click at [575, 309] on li "Claim Update" at bounding box center [562, 320] width 240 height 24
type input "**********"
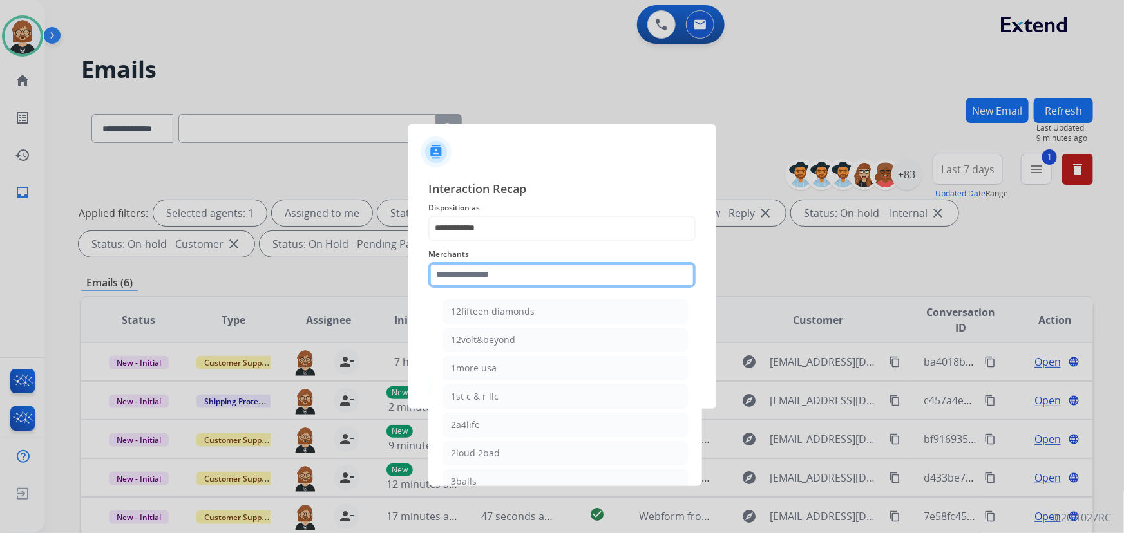
click at [582, 279] on input "text" at bounding box center [561, 275] width 267 height 26
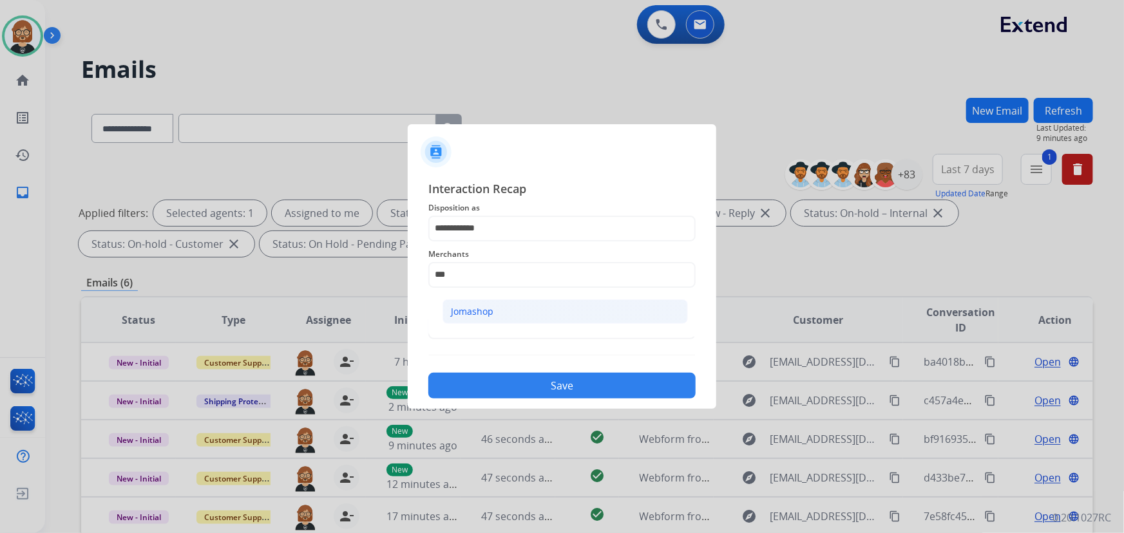
click at [571, 311] on li "Jomashop" at bounding box center [565, 312] width 245 height 24
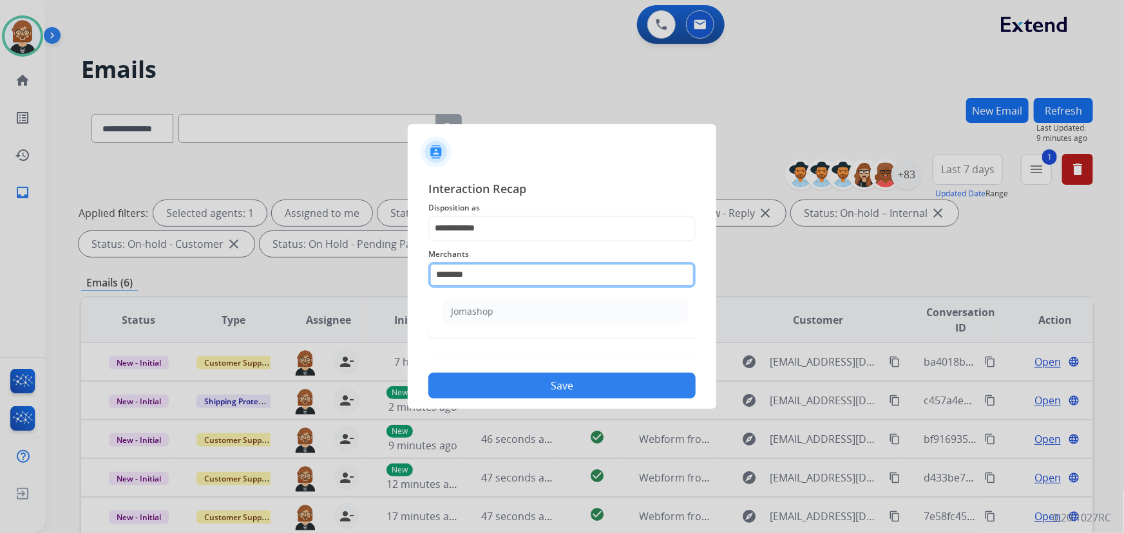
click at [528, 269] on input "********" at bounding box center [561, 275] width 267 height 26
drag, startPoint x: 528, startPoint y: 269, endPoint x: 249, endPoint y: 267, distance: 279.0
click at [0, 267] on app-contact-recap-modal "**********" at bounding box center [0, 266] width 0 height 533
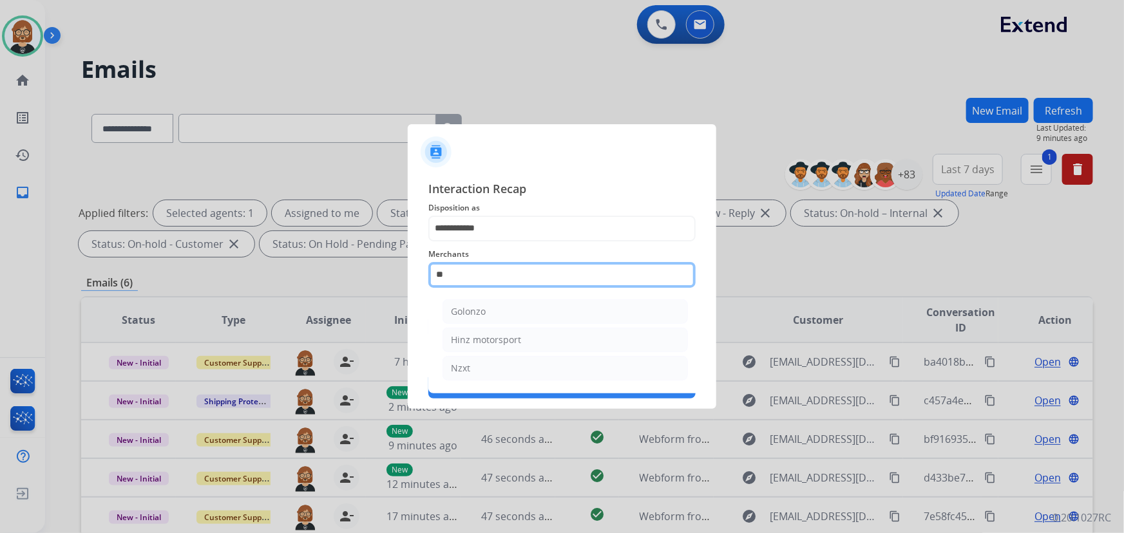
type input "*"
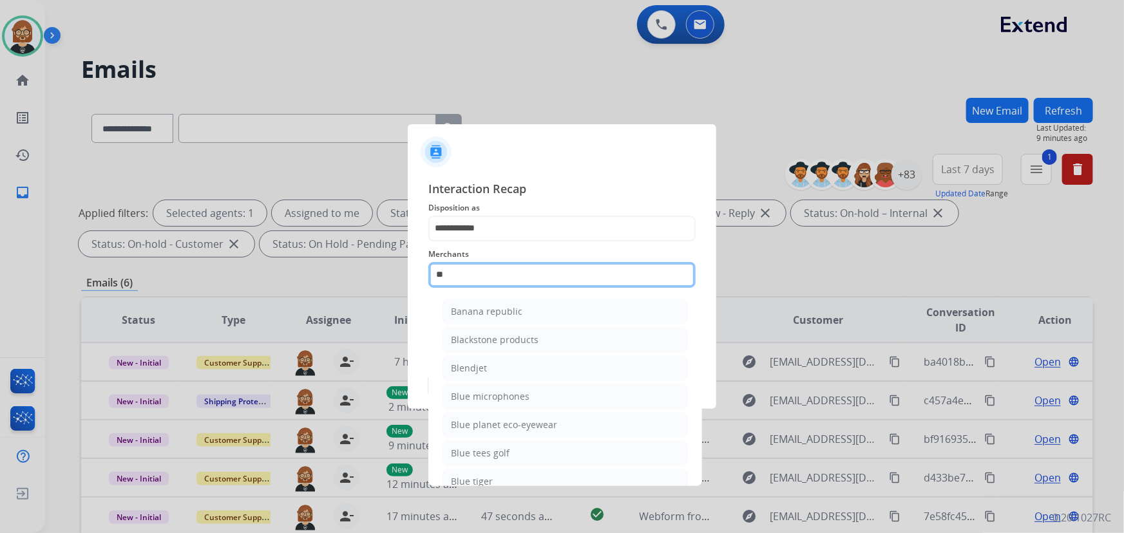
type input "*"
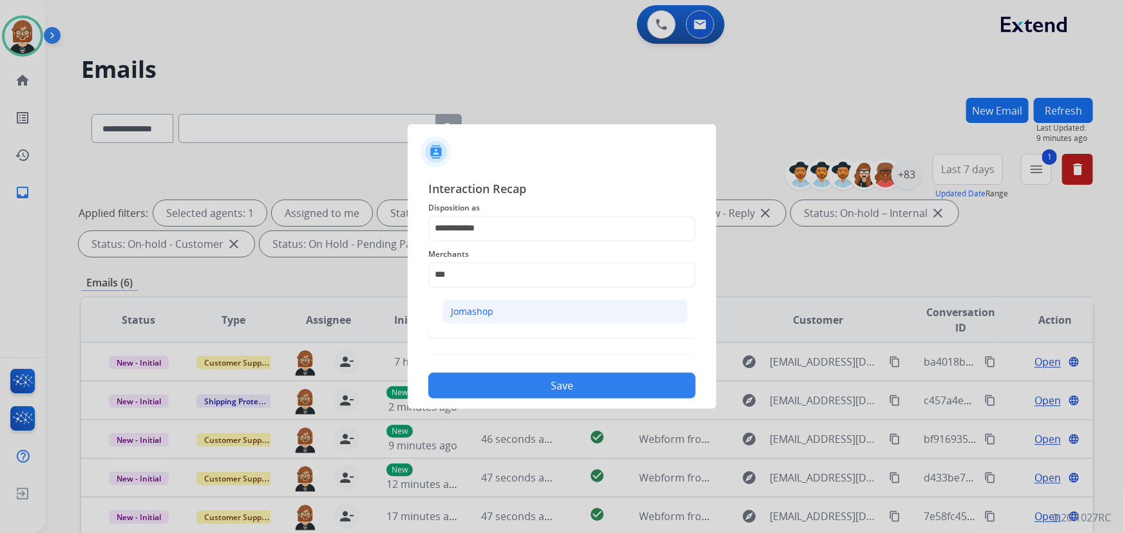
click at [533, 307] on li "Jomashop" at bounding box center [565, 312] width 245 height 24
type input "********"
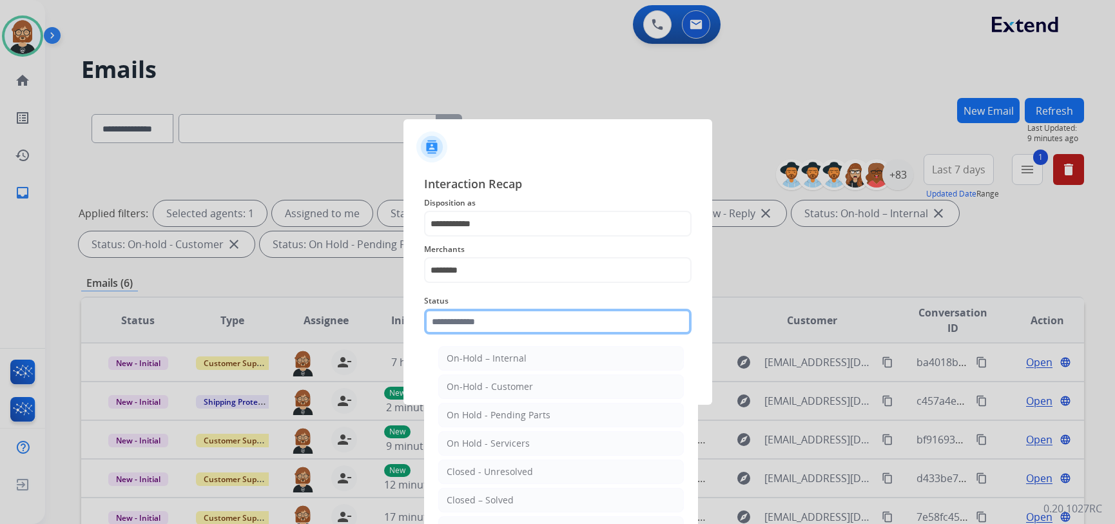
click at [532, 325] on input "text" at bounding box center [557, 322] width 267 height 26
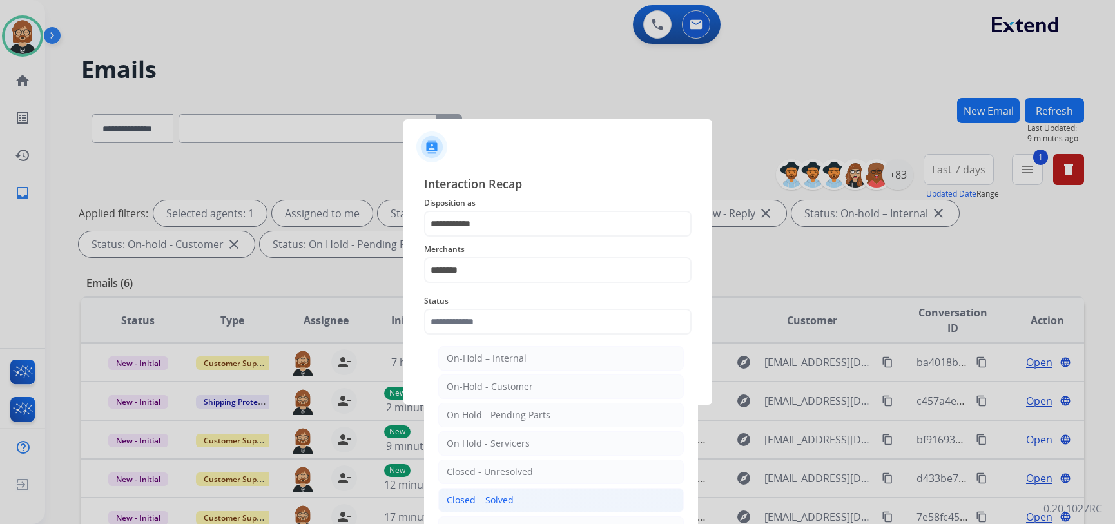
click at [539, 502] on li "Closed – Solved" at bounding box center [560, 500] width 245 height 24
type input "**********"
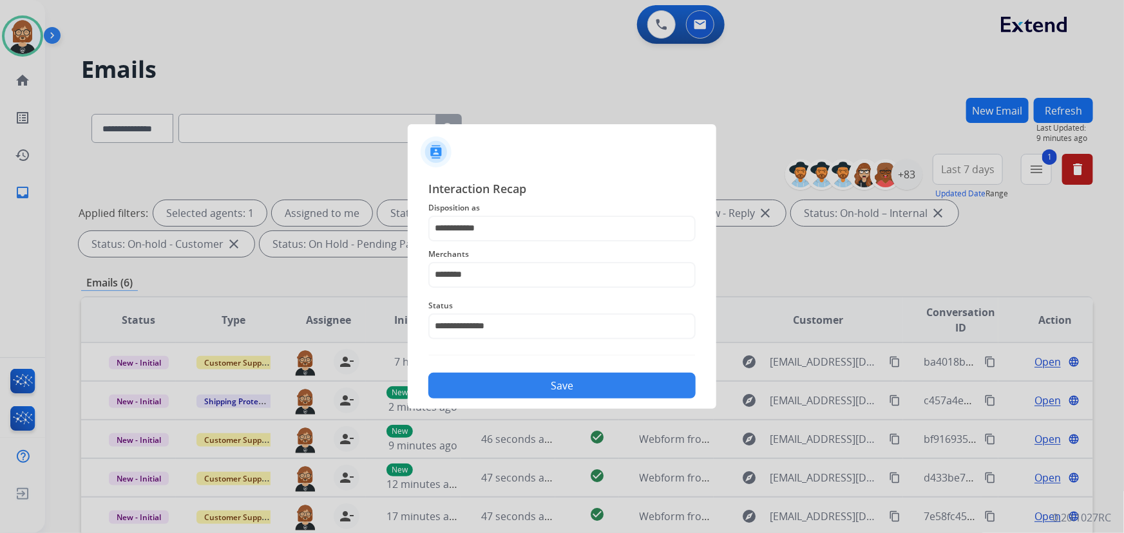
click at [547, 379] on button "Save" at bounding box center [561, 386] width 267 height 26
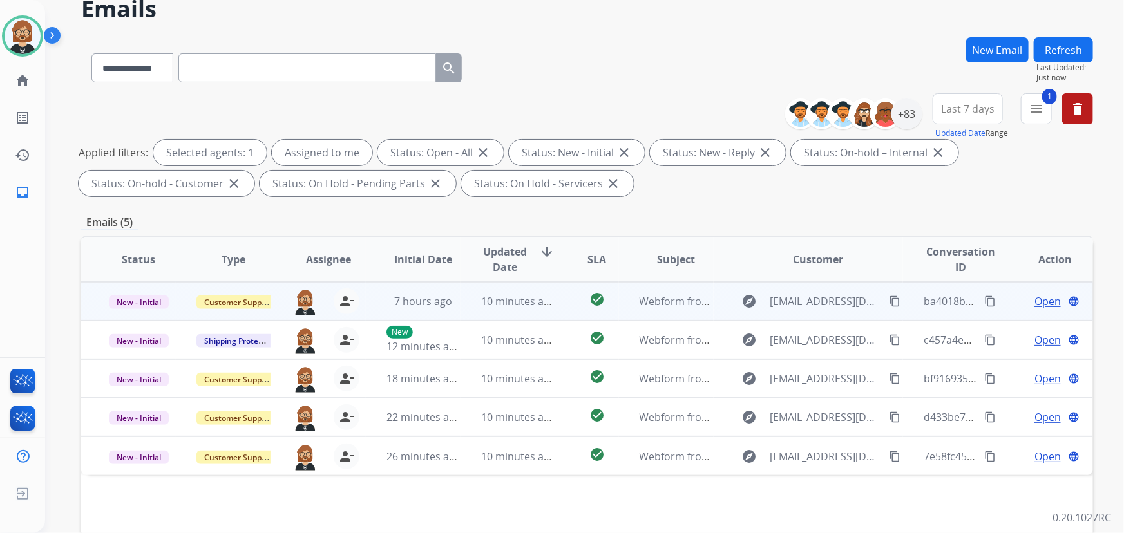
scroll to position [234, 0]
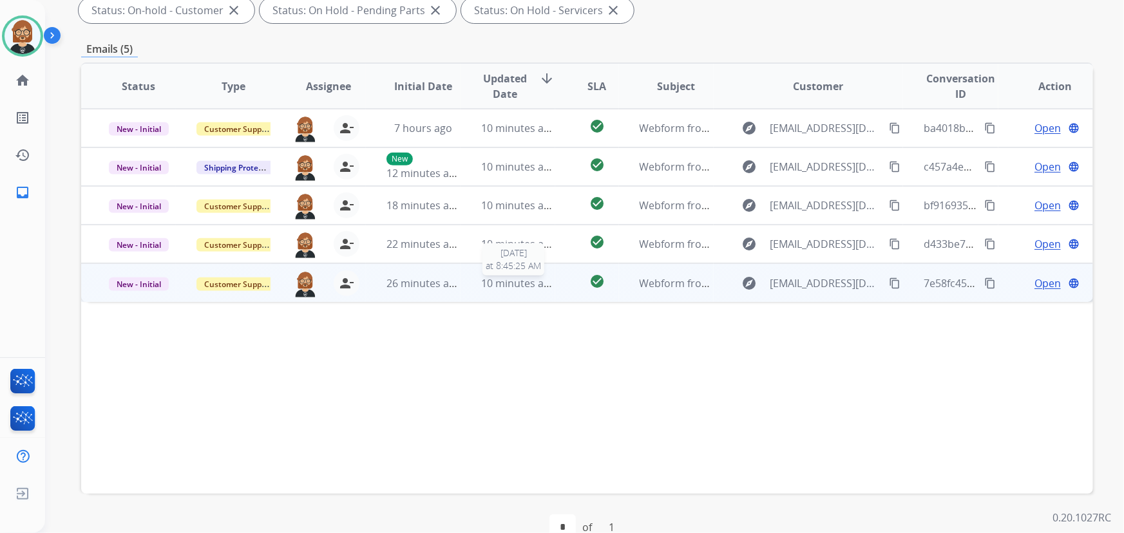
click at [533, 289] on span "10 minutes ago" at bounding box center [518, 283] width 75 height 14
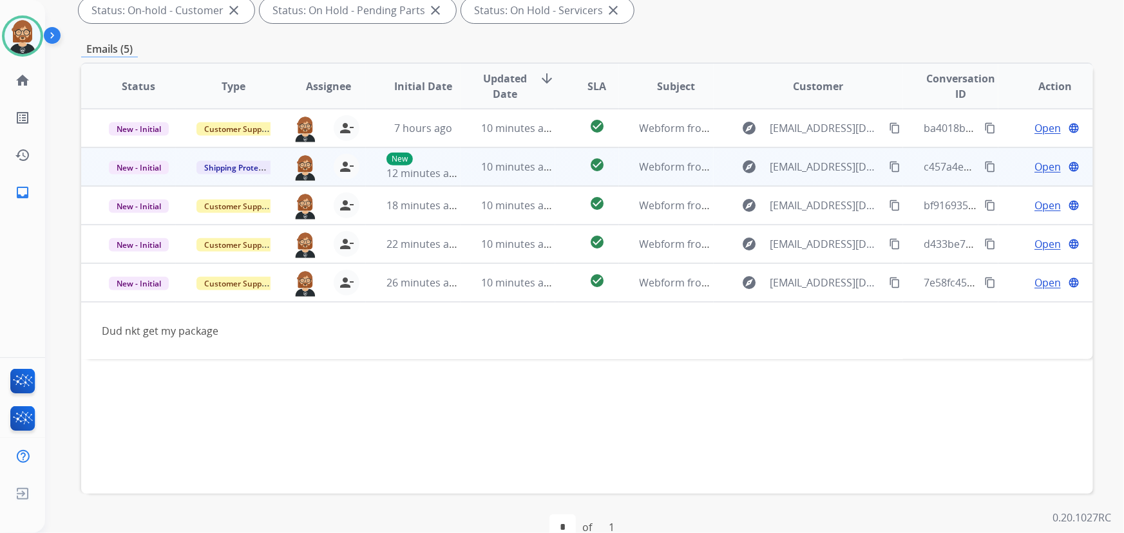
click at [555, 178] on td "check_circle" at bounding box center [586, 167] width 63 height 39
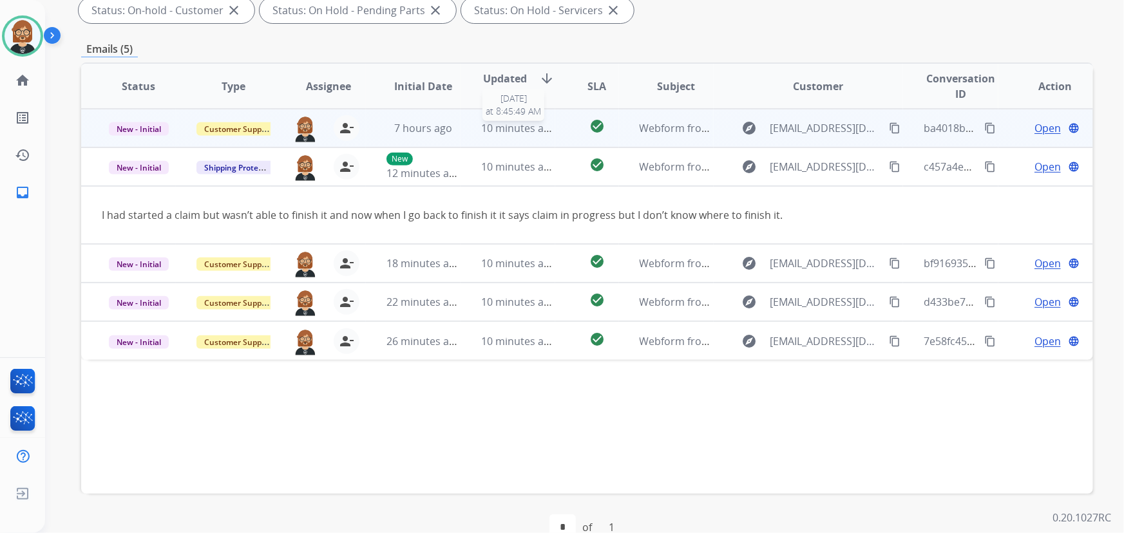
click at [538, 129] on span "10 minutes ago" at bounding box center [518, 128] width 75 height 14
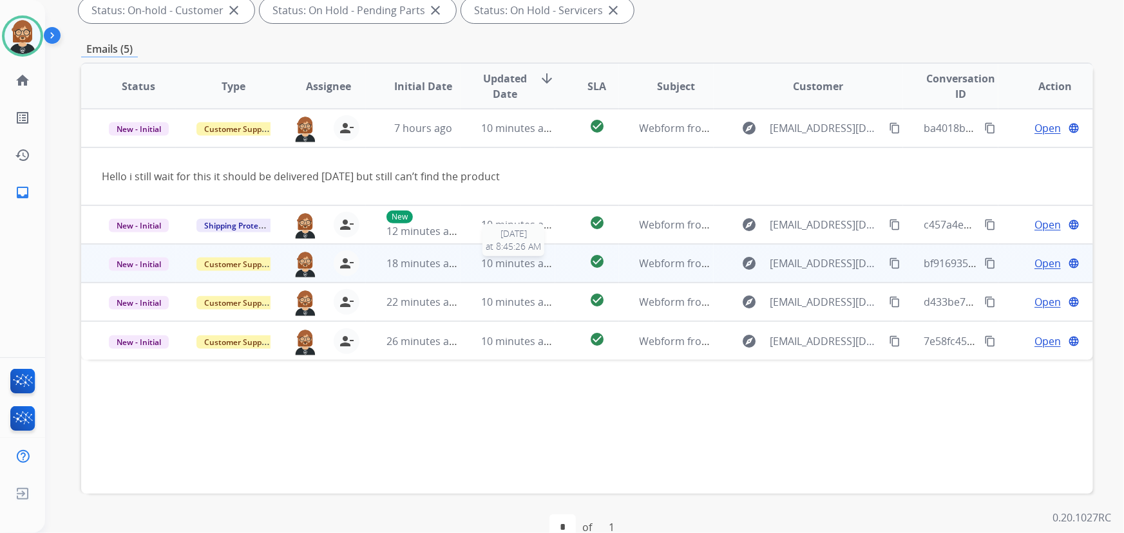
click at [531, 267] on span "10 minutes ago" at bounding box center [518, 263] width 75 height 14
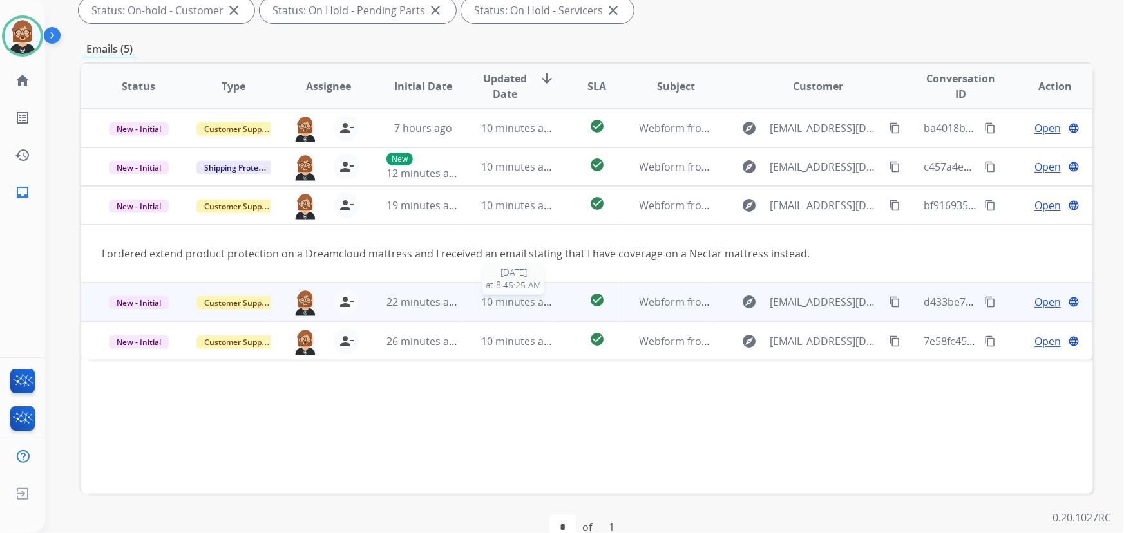
click at [524, 295] on span "10 minutes ago" at bounding box center [518, 302] width 75 height 14
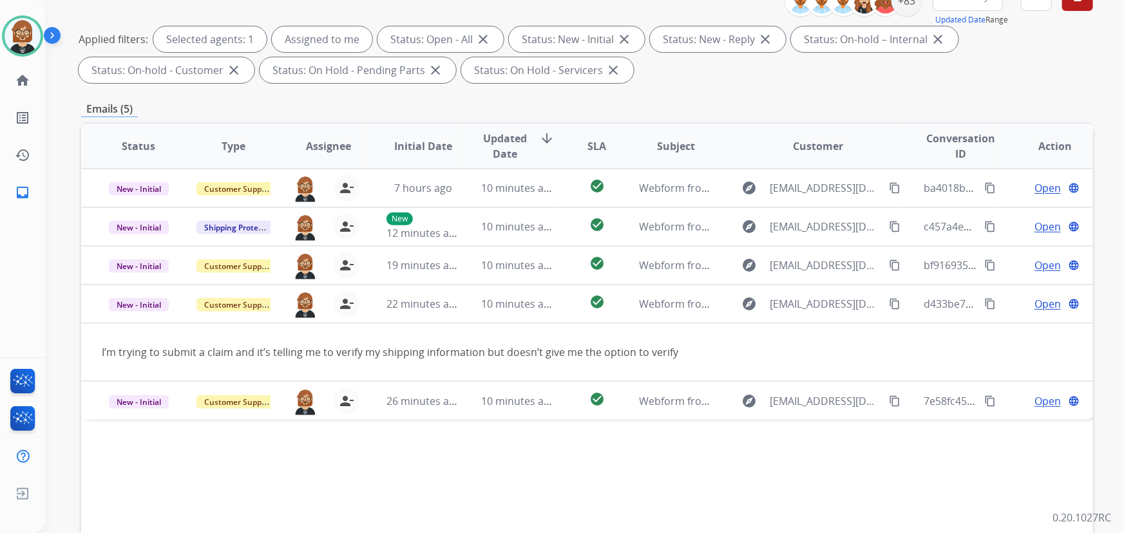
scroll to position [0, 0]
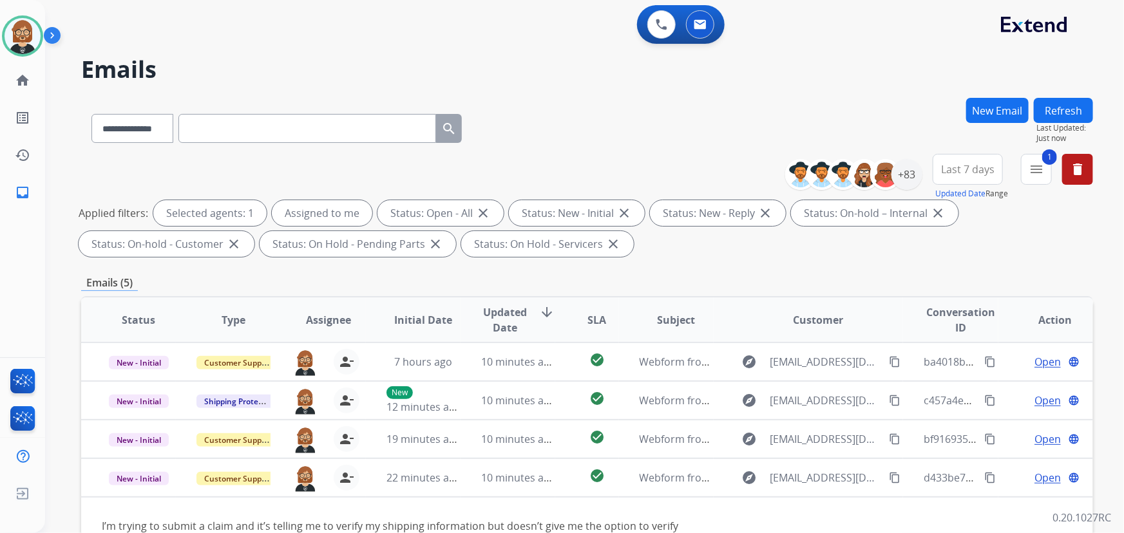
click at [1037, 187] on div "1 menu Type Claims Adjudication Customer Support Escalation Service Support Shi…" at bounding box center [1036, 177] width 31 height 46
click at [1039, 179] on button "1 menu Filters" at bounding box center [1036, 169] width 31 height 31
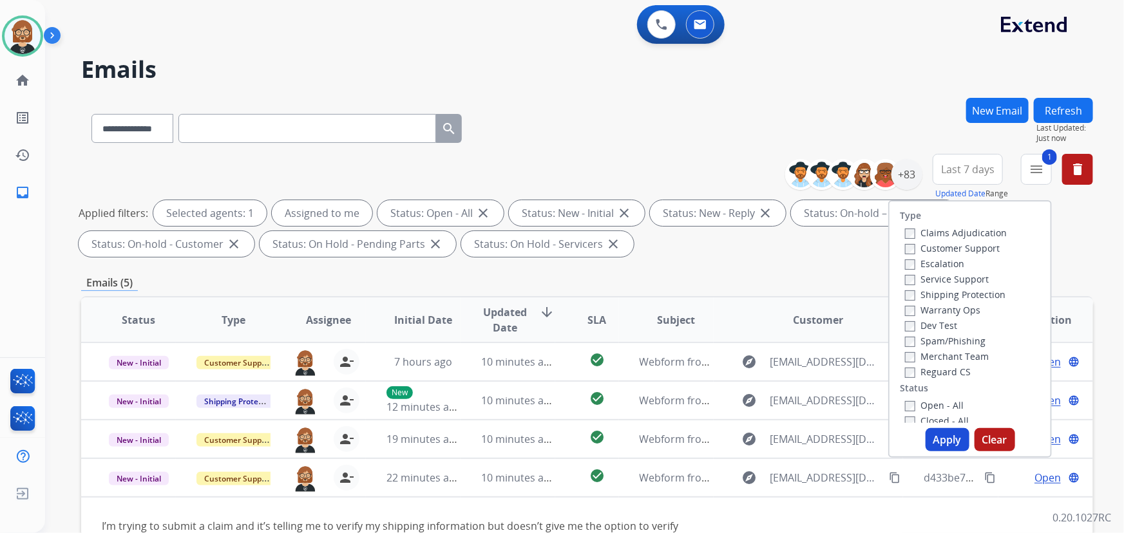
click at [932, 374] on label "Reguard CS" at bounding box center [938, 372] width 66 height 12
click at [928, 298] on label "Shipping Protection" at bounding box center [955, 295] width 101 height 12
click at [923, 249] on label "Customer Support" at bounding box center [952, 248] width 95 height 12
click at [959, 443] on button "Apply" at bounding box center [948, 439] width 44 height 23
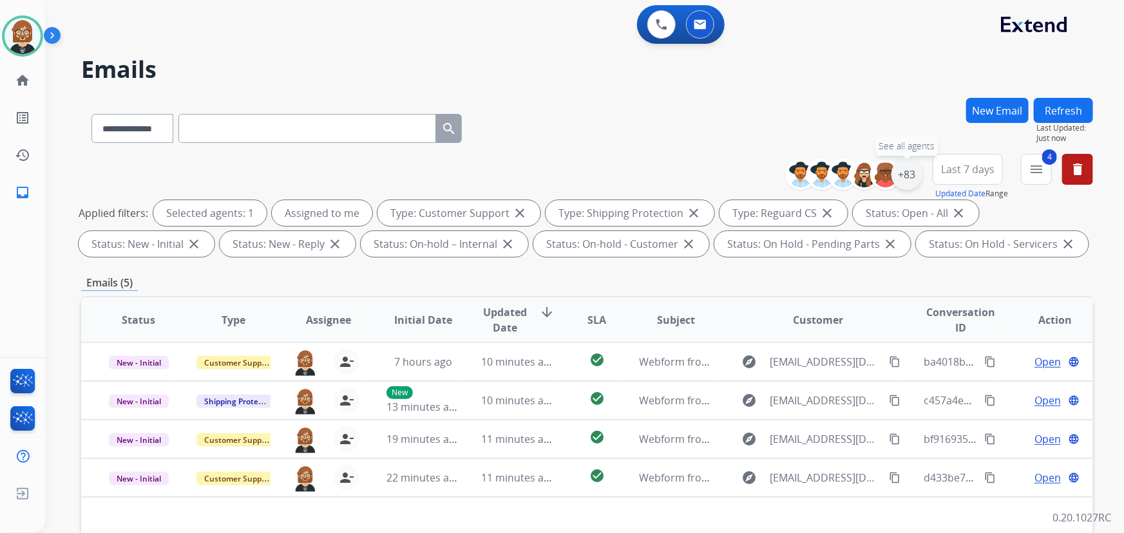
click at [913, 177] on div "+83" at bounding box center [907, 174] width 31 height 31
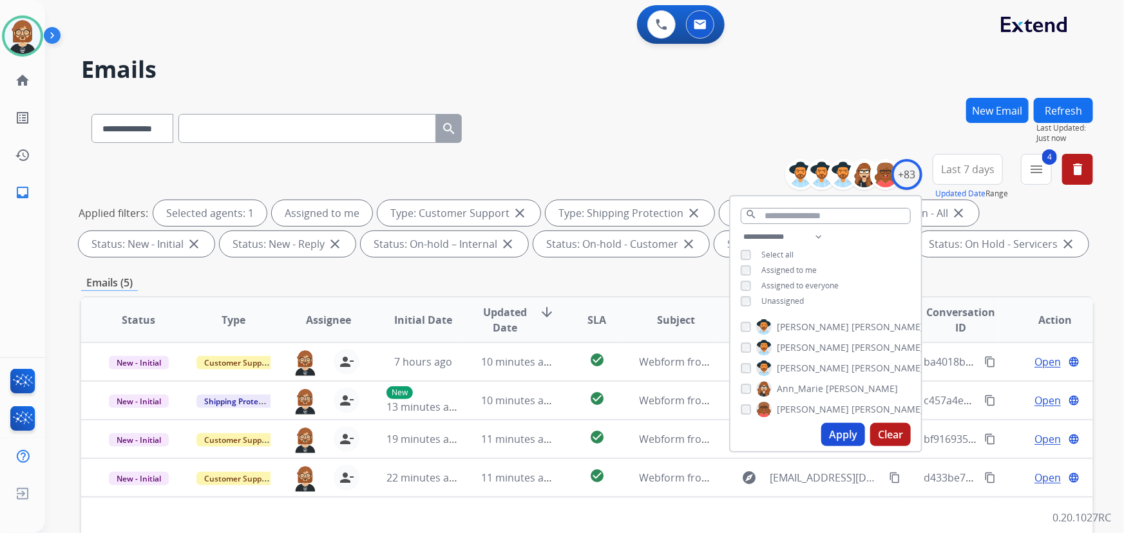
click at [782, 298] on span "Unassigned" at bounding box center [782, 301] width 43 height 11
click at [858, 434] on button "Apply" at bounding box center [843, 434] width 44 height 23
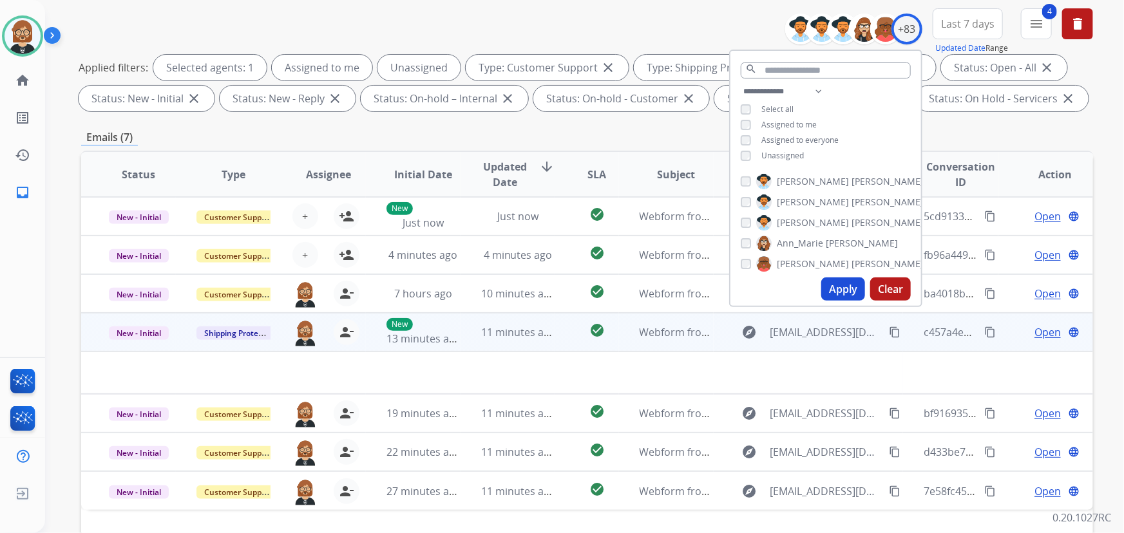
scroll to position [175, 0]
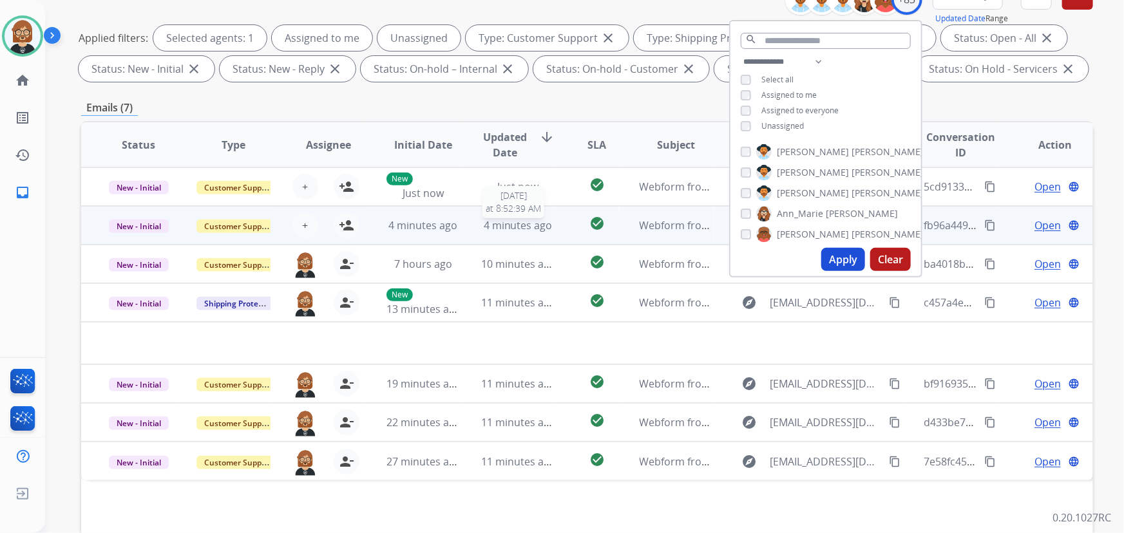
click at [492, 228] on span "4 minutes ago" at bounding box center [518, 225] width 69 height 14
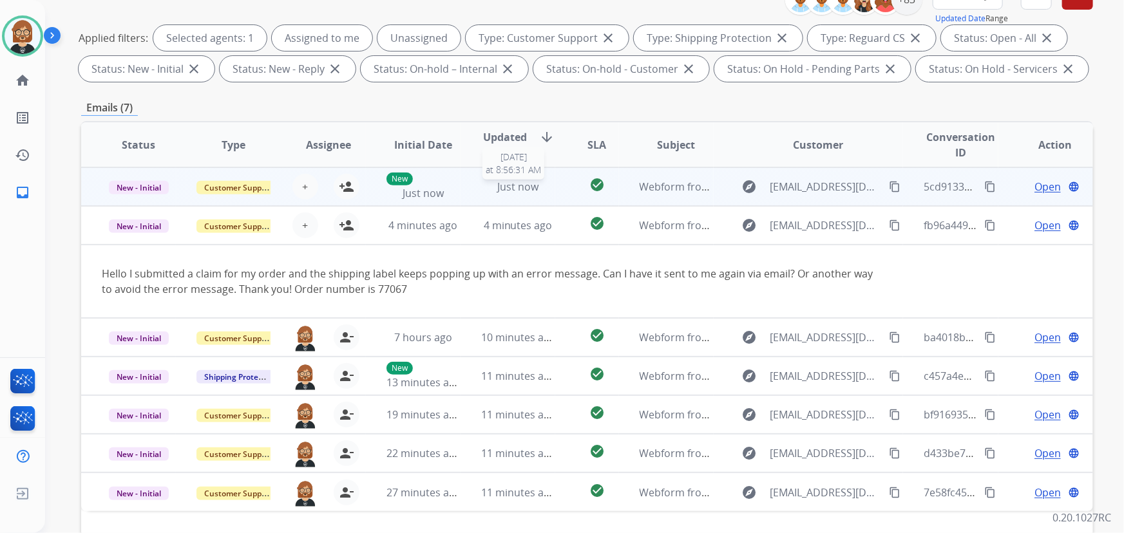
click at [506, 185] on span "Just now" at bounding box center [517, 187] width 41 height 14
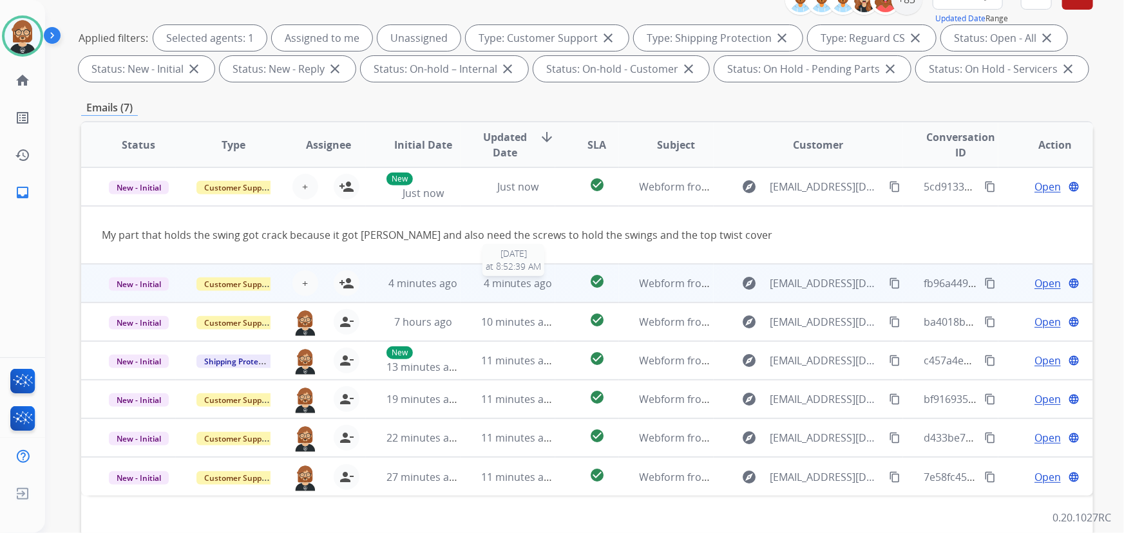
click at [506, 282] on span "4 minutes ago" at bounding box center [518, 283] width 69 height 14
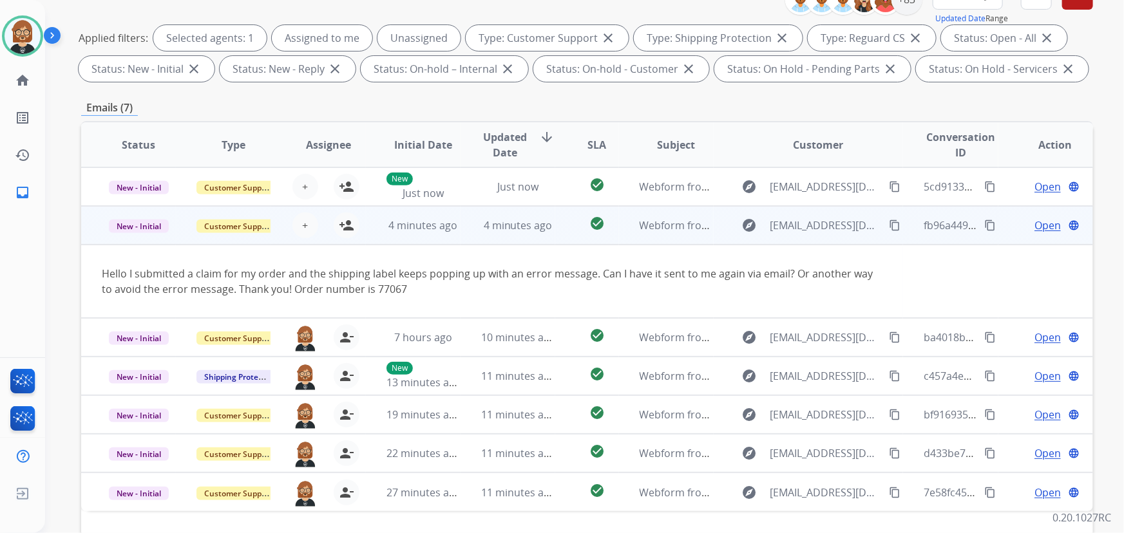
click at [889, 223] on mat-icon "content_copy" at bounding box center [895, 226] width 12 height 12
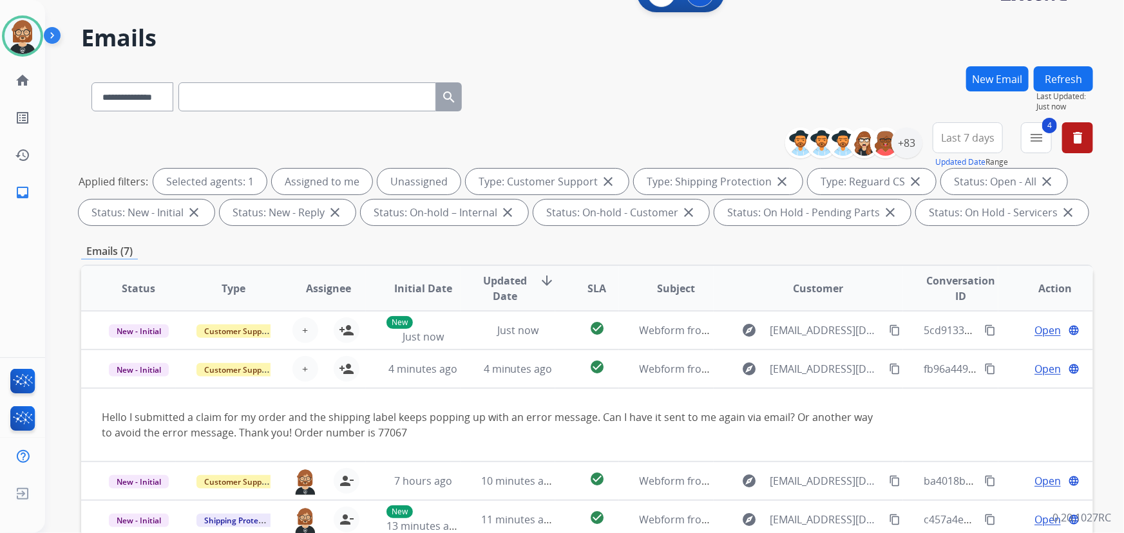
scroll to position [0, 0]
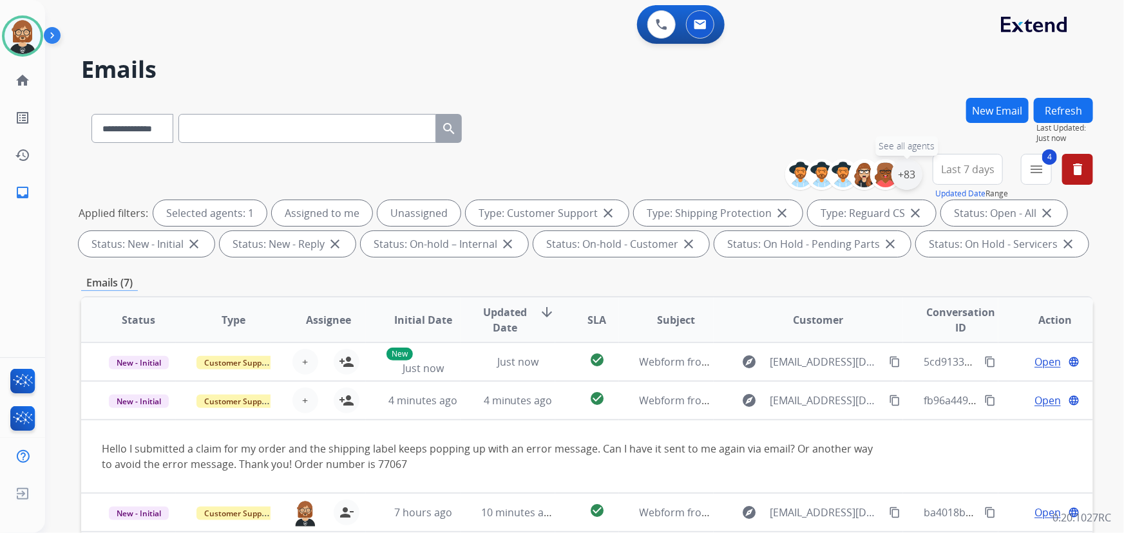
click at [907, 172] on div "+83" at bounding box center [907, 174] width 31 height 31
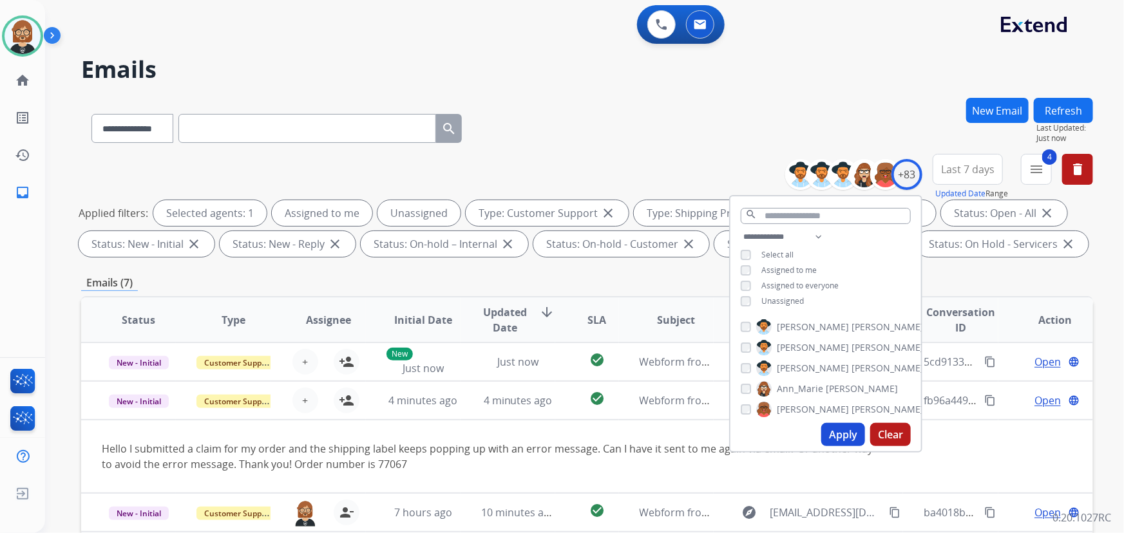
click at [785, 297] on span "Unassigned" at bounding box center [782, 301] width 43 height 11
click at [843, 434] on button "Apply" at bounding box center [843, 434] width 44 height 23
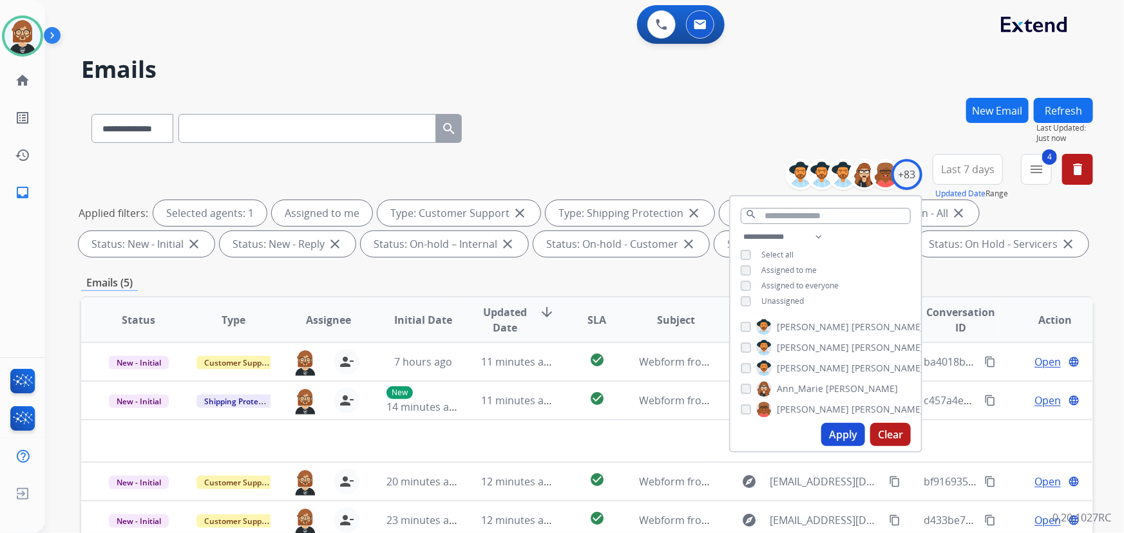
click at [649, 275] on div "Emails (5)" at bounding box center [587, 283] width 1012 height 16
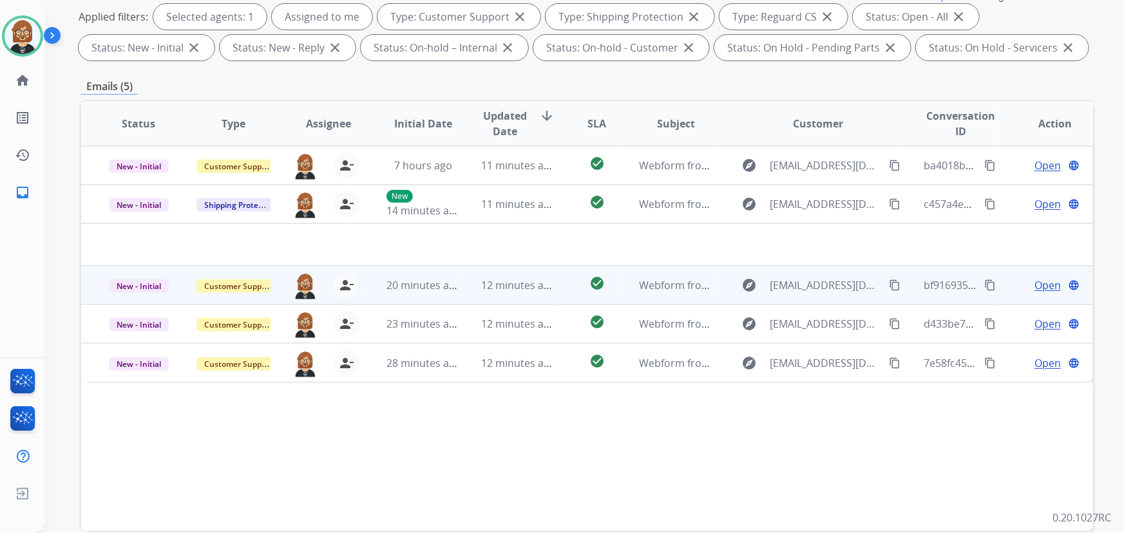
scroll to position [261, 0]
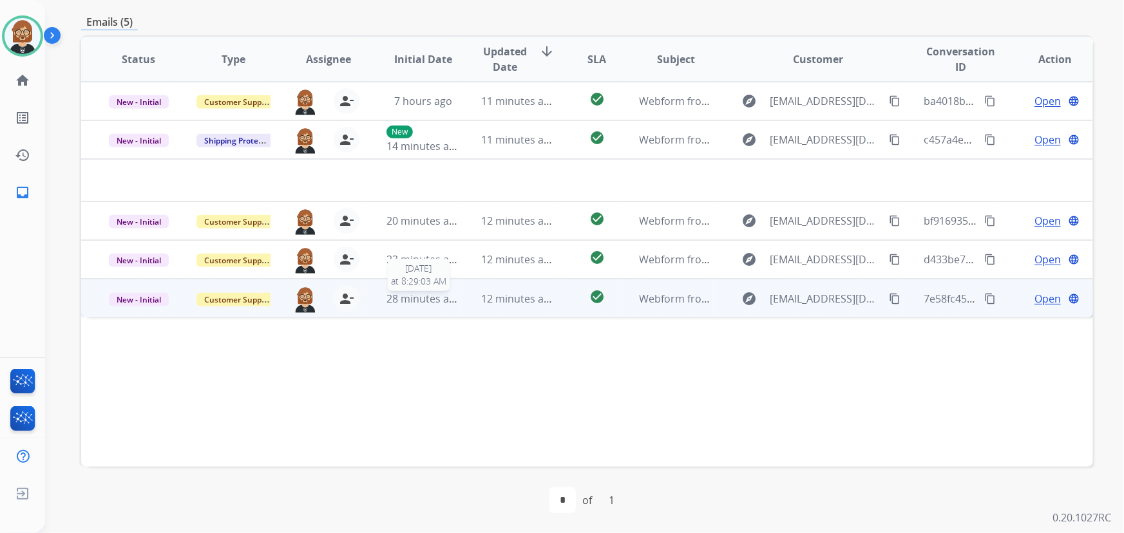
click at [452, 302] on span "28 minutes ago" at bounding box center [424, 299] width 75 height 14
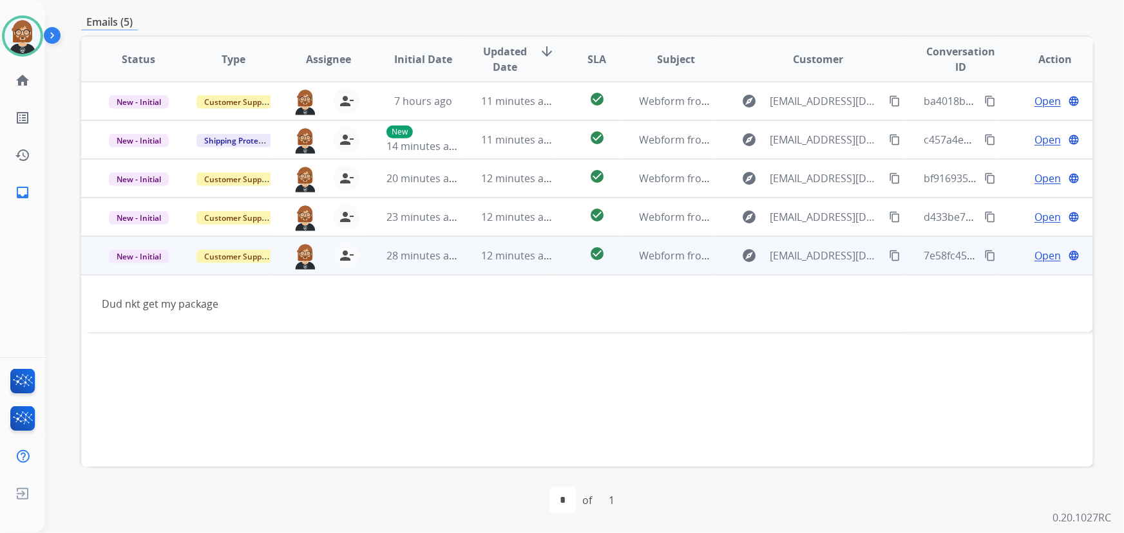
click at [889, 254] on mat-icon "content_copy" at bounding box center [895, 256] width 12 height 12
click at [1051, 255] on span "Open" at bounding box center [1048, 255] width 26 height 15
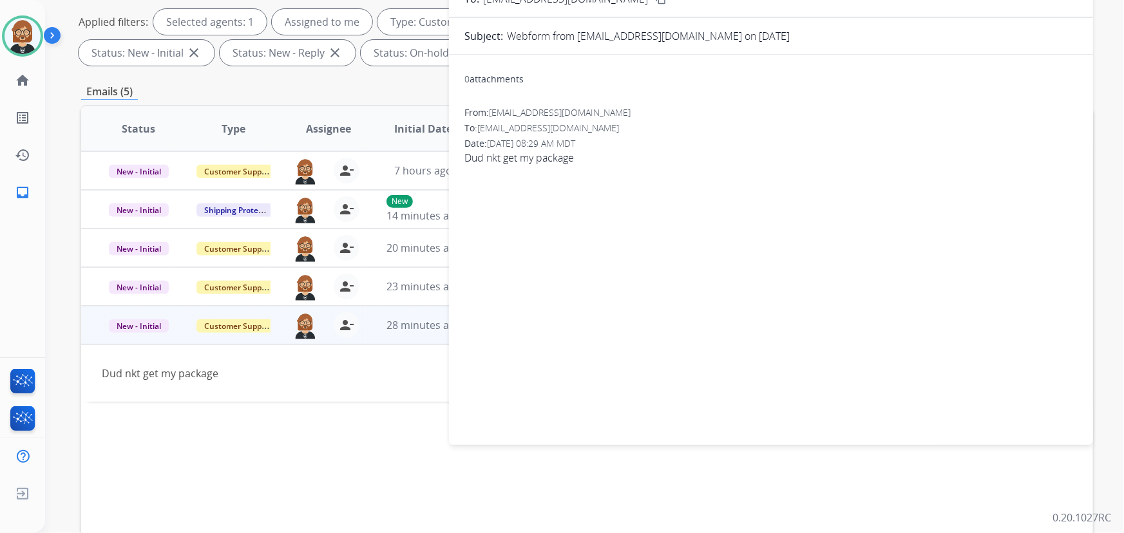
scroll to position [26, 0]
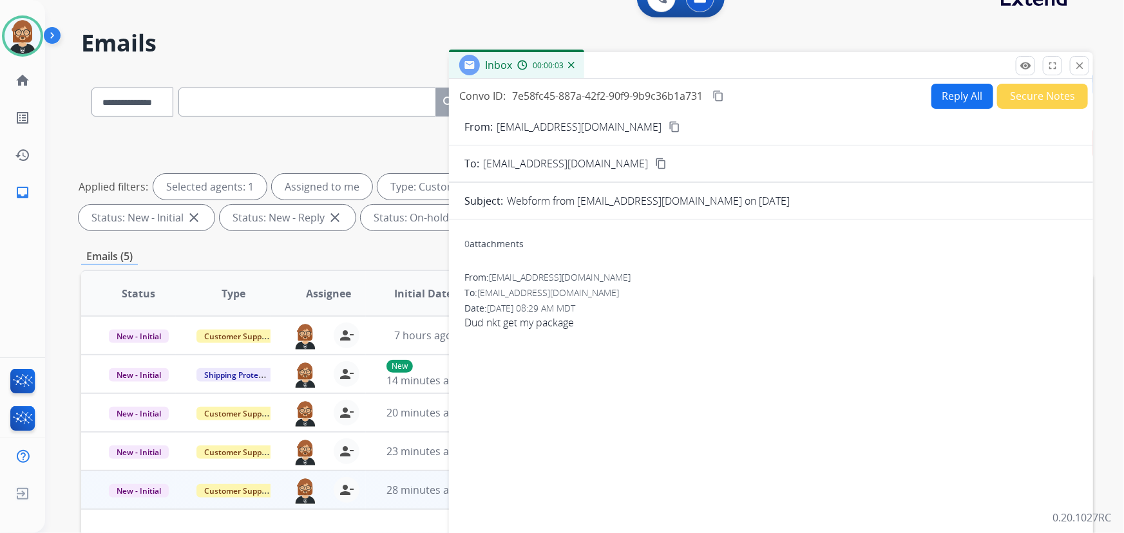
click at [953, 97] on button "Reply All" at bounding box center [963, 96] width 62 height 25
select select "**********"
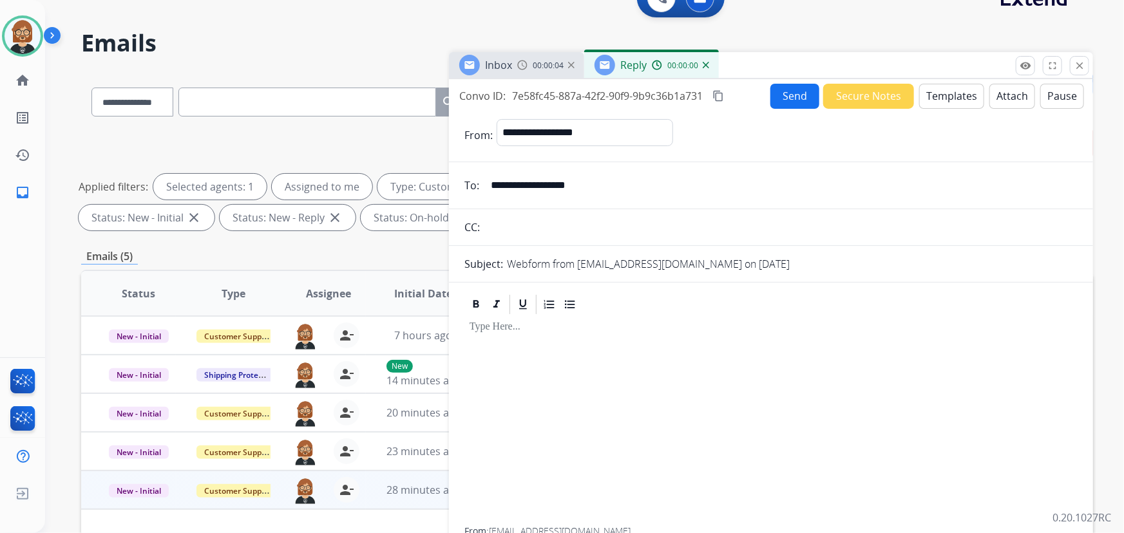
click at [937, 98] on button "Templates" at bounding box center [951, 96] width 65 height 25
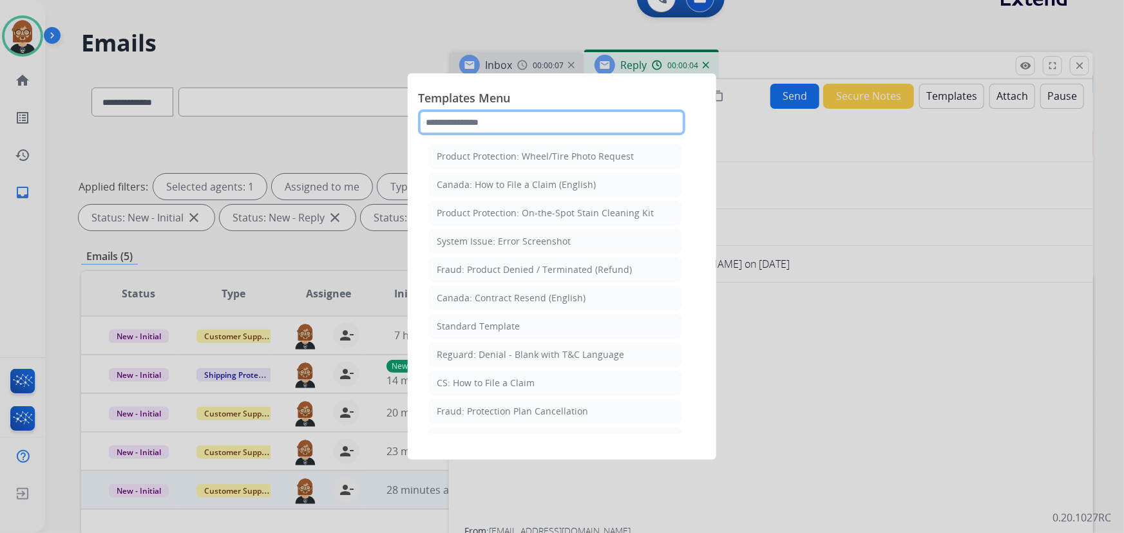
click at [515, 130] on input "text" at bounding box center [551, 123] width 267 height 26
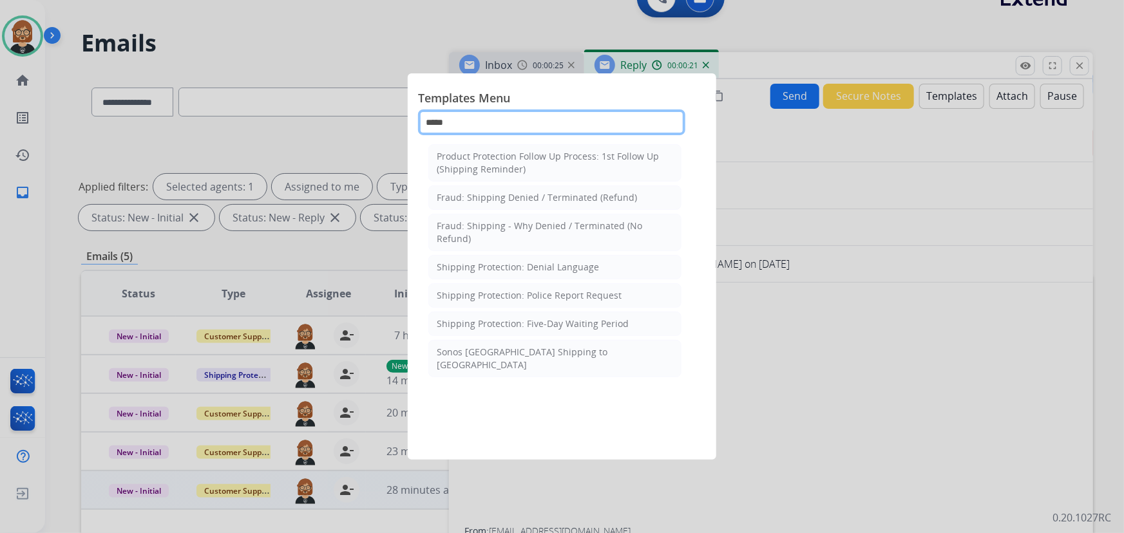
type input "*****"
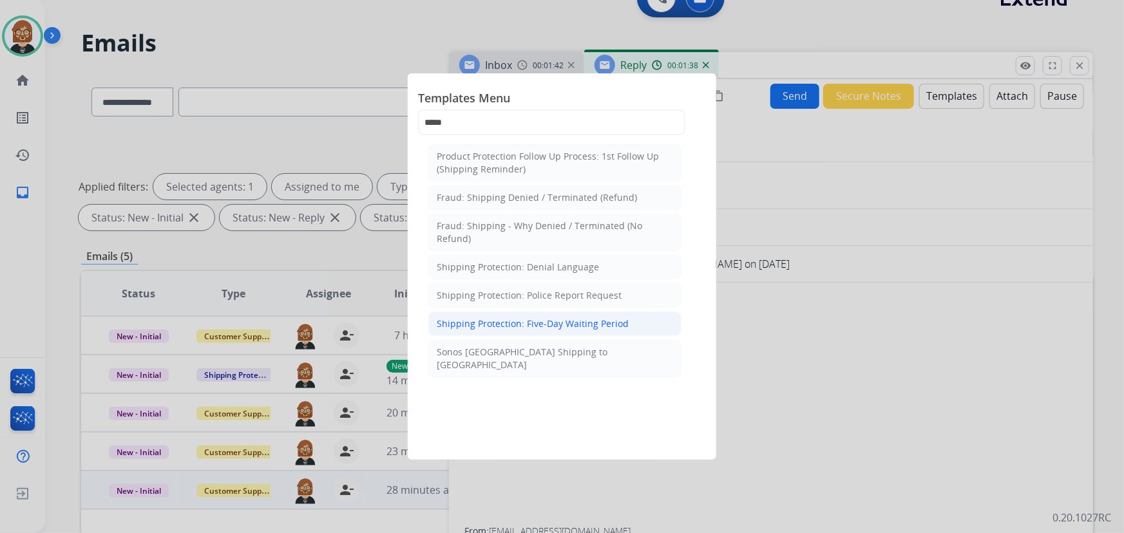
click at [599, 324] on div "Shipping Protection: Five-Day Waiting Period" at bounding box center [533, 324] width 192 height 13
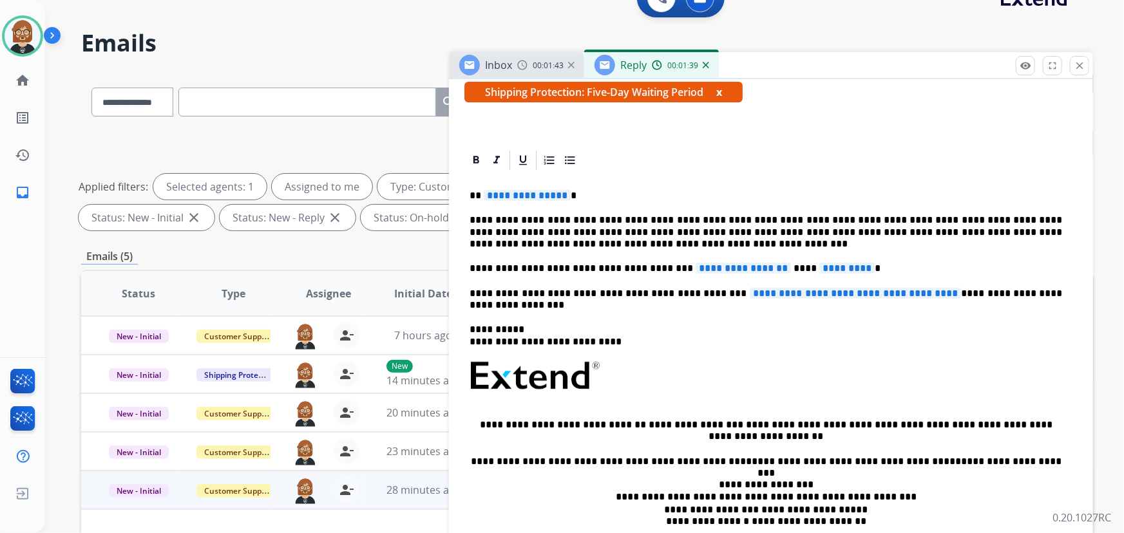
scroll to position [234, 0]
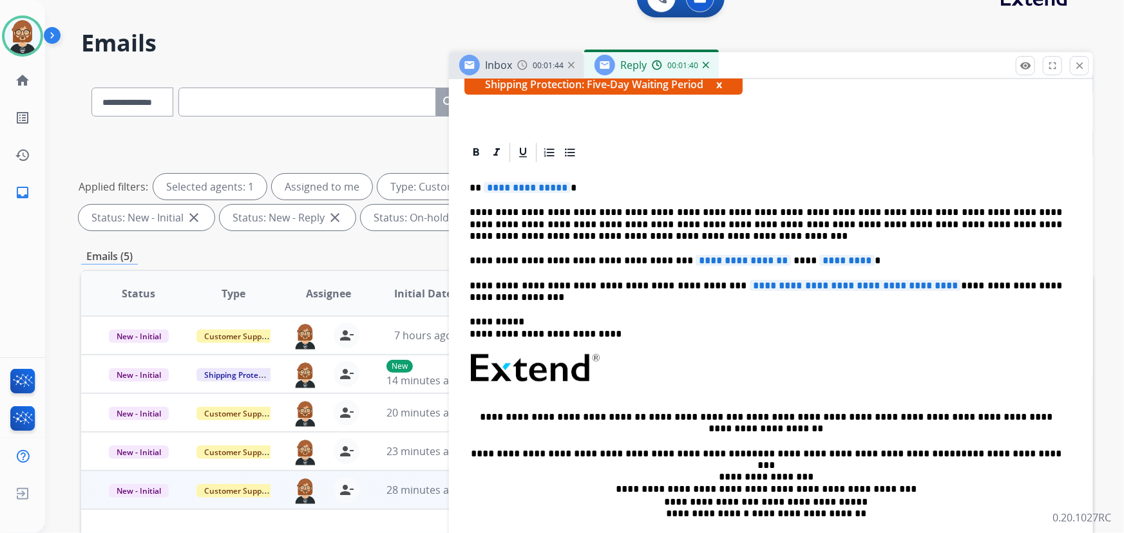
click at [512, 186] on span "**********" at bounding box center [527, 187] width 87 height 11
click at [768, 288] on span "**********" at bounding box center [856, 285] width 212 height 11
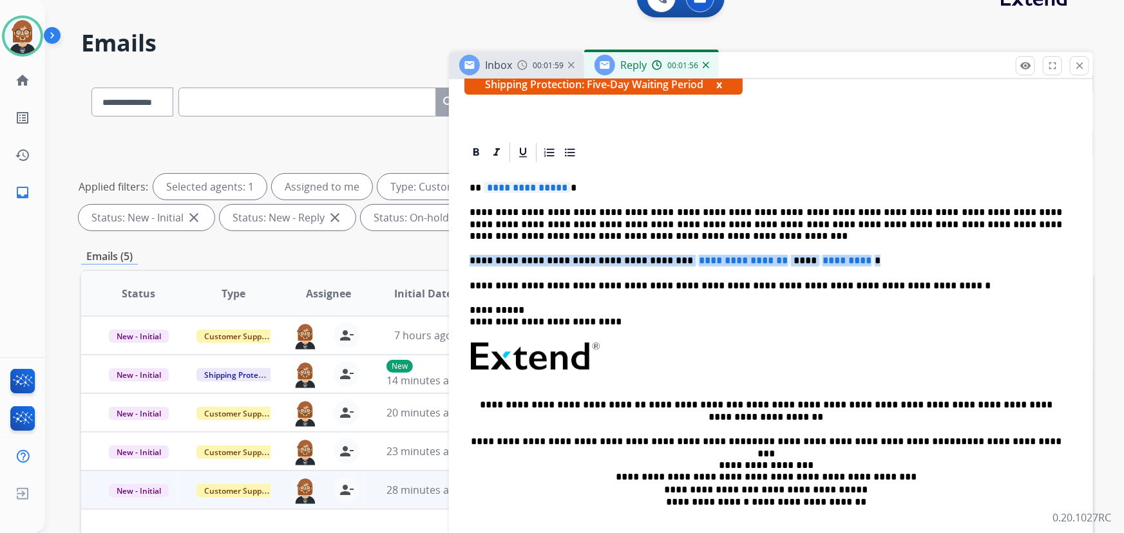
drag, startPoint x: 464, startPoint y: 257, endPoint x: 857, endPoint y: 261, distance: 392.4
click at [857, 261] on div "**********" at bounding box center [770, 356] width 613 height 385
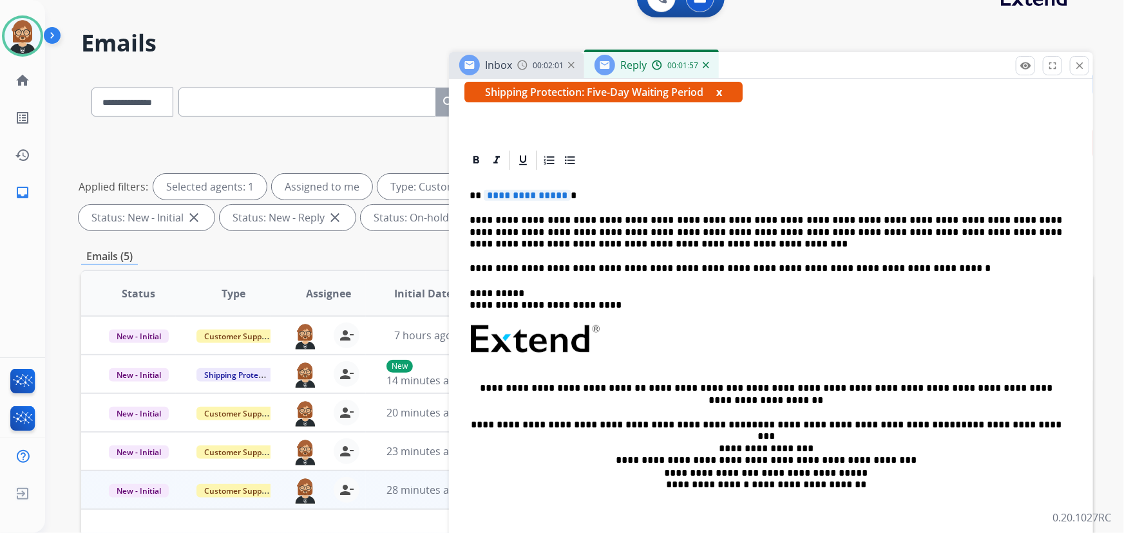
scroll to position [36, 0]
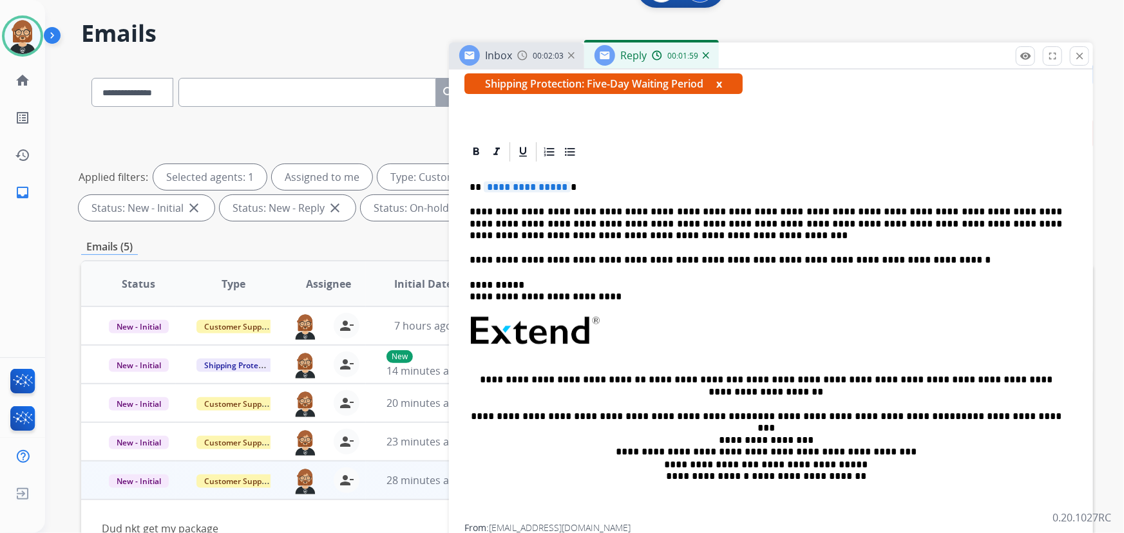
click at [521, 187] on span "**********" at bounding box center [527, 187] width 87 height 11
click at [521, 189] on span "**********" at bounding box center [527, 187] width 87 height 11
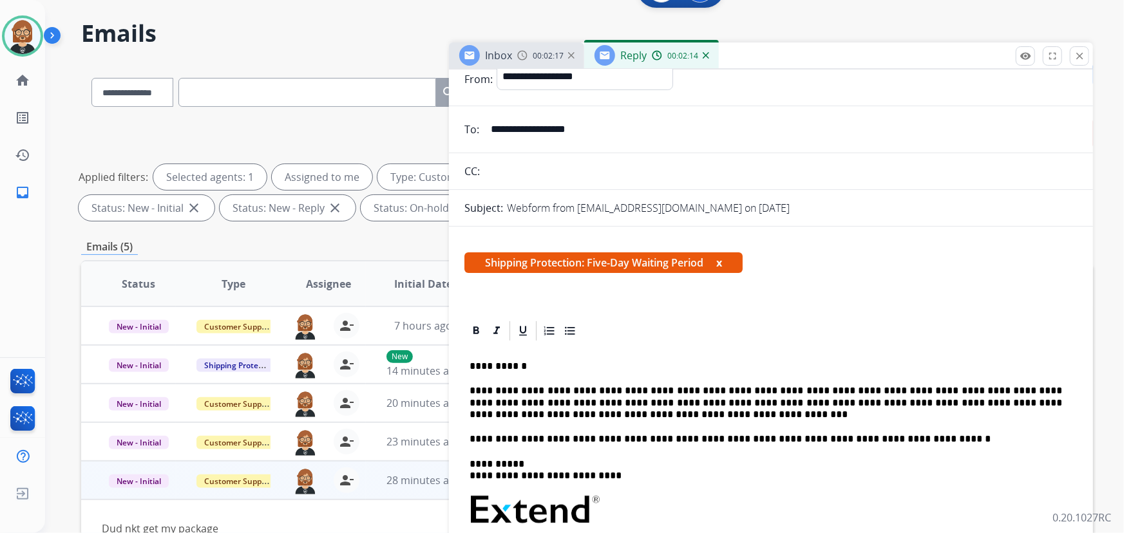
scroll to position [0, 0]
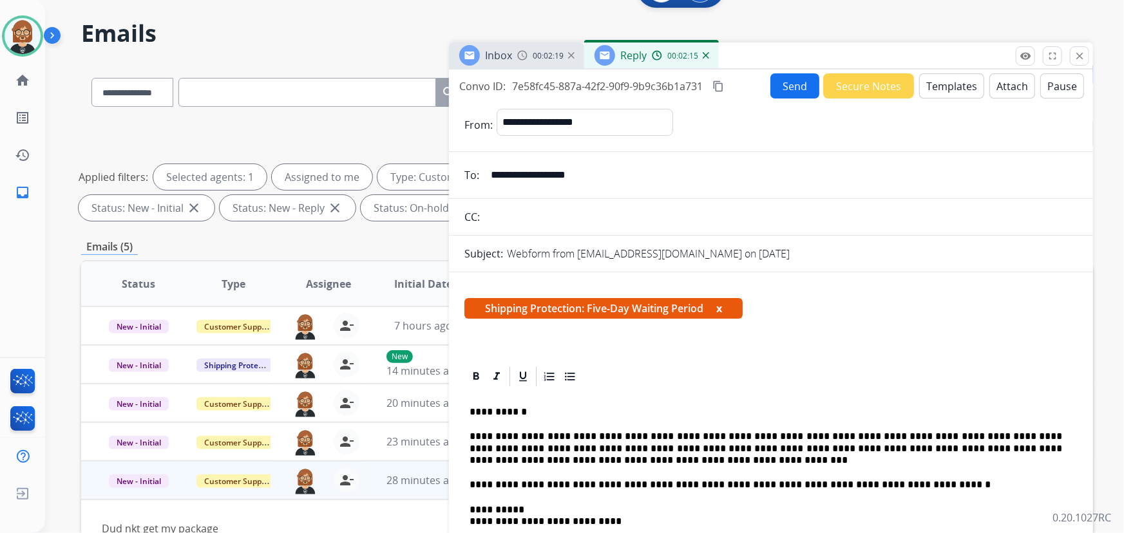
click at [785, 84] on button "Send" at bounding box center [795, 85] width 49 height 25
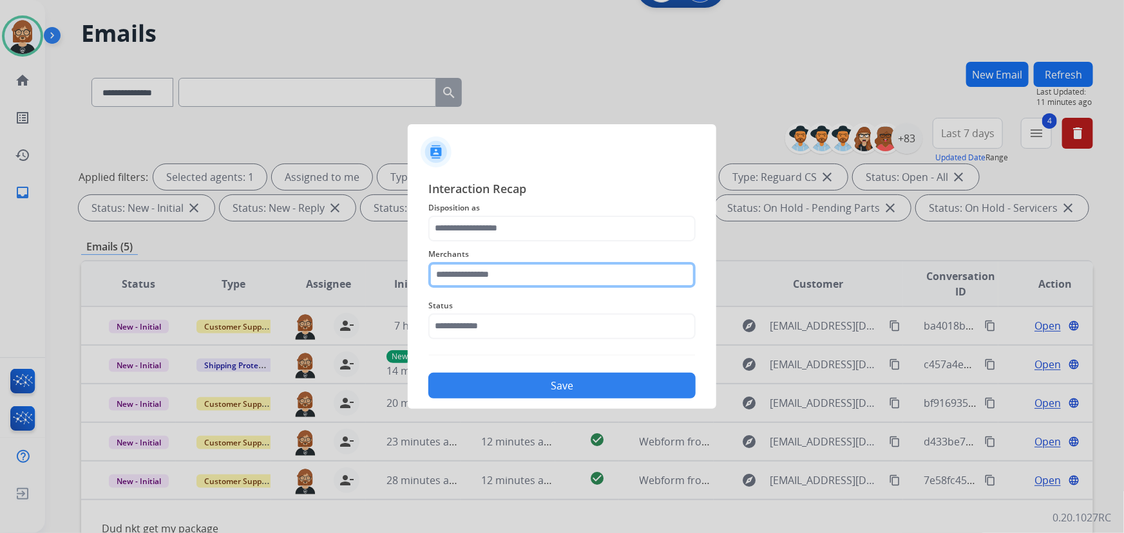
drag, startPoint x: 514, startPoint y: 265, endPoint x: 513, endPoint y: 273, distance: 7.8
click at [513, 273] on input "text" at bounding box center [561, 275] width 267 height 26
drag, startPoint x: 490, startPoint y: 276, endPoint x: 369, endPoint y: 287, distance: 120.9
click at [0, 287] on app-contact-recap-modal "Interaction Recap Disposition as Merchants ***** Beachbody Status Save" at bounding box center [0, 266] width 0 height 533
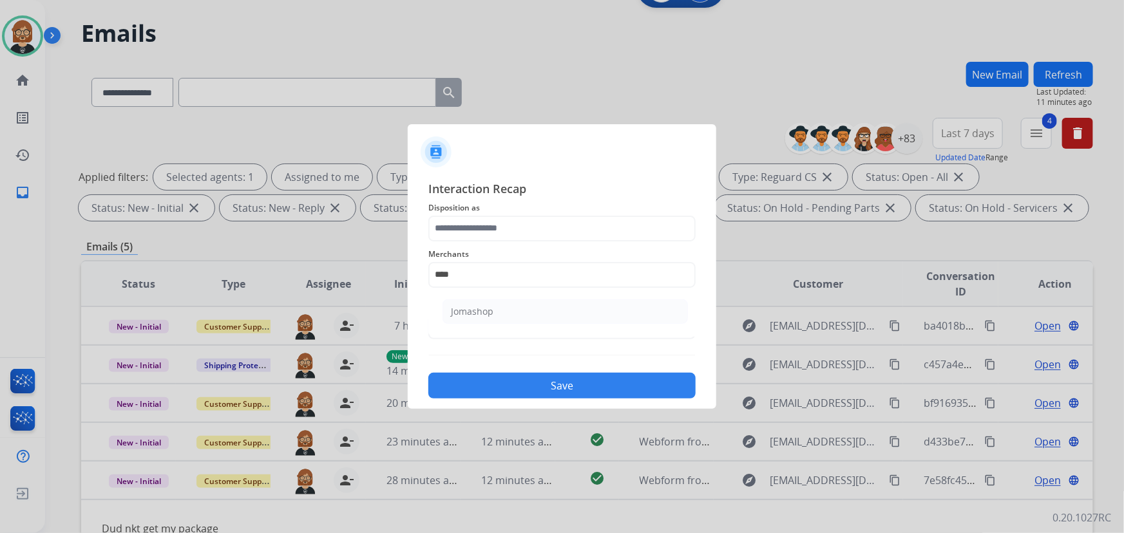
click at [542, 309] on li "Jomashop" at bounding box center [565, 312] width 245 height 24
type input "********"
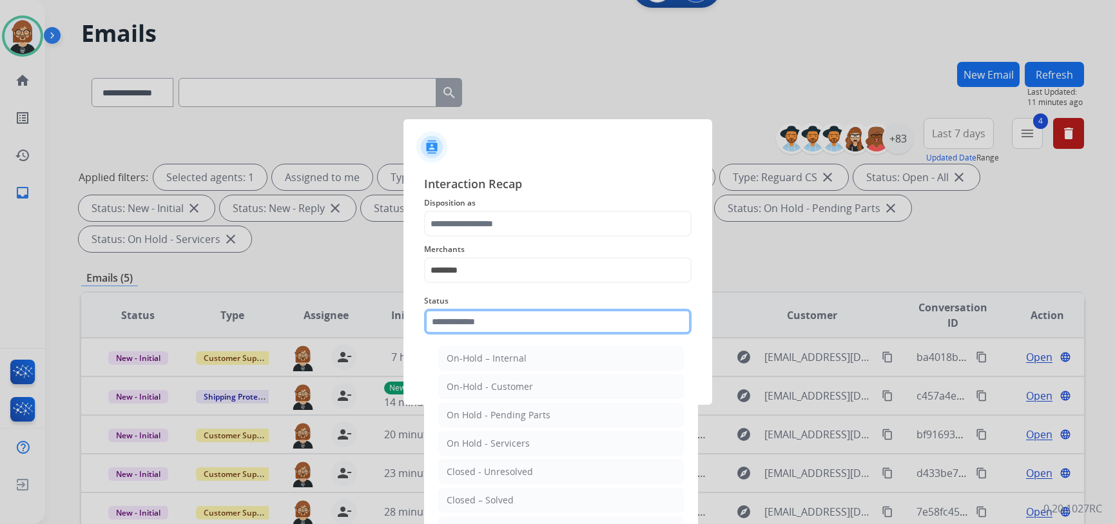
click at [535, 325] on input "text" at bounding box center [557, 322] width 267 height 26
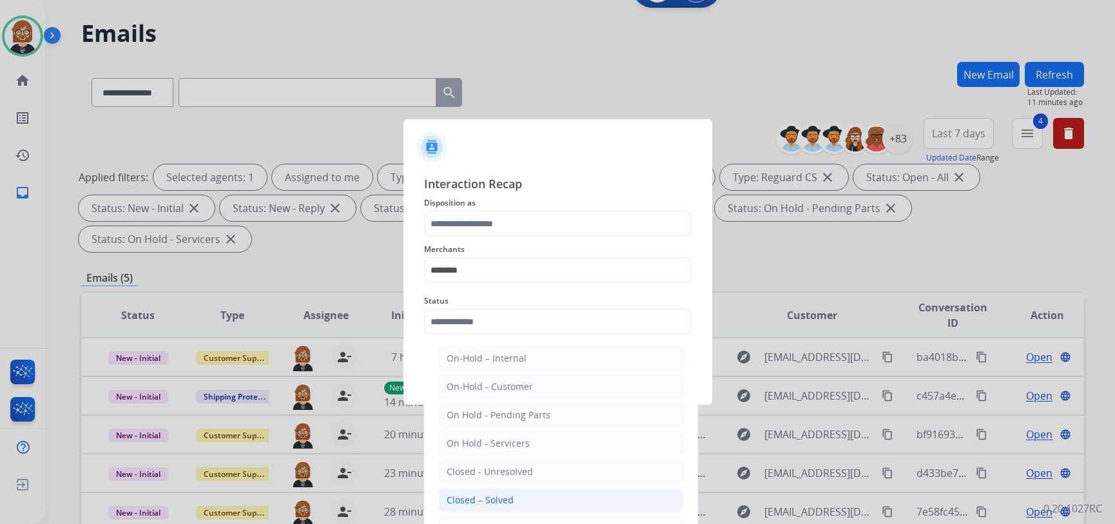
click at [524, 493] on li "Closed – Solved" at bounding box center [560, 500] width 245 height 24
type input "**********"
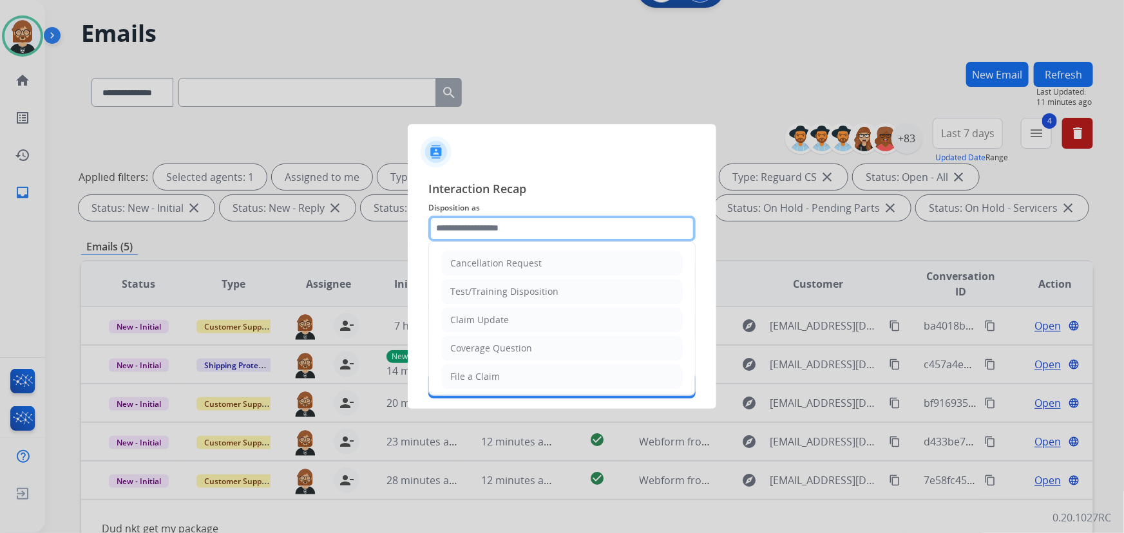
click at [524, 232] on input "text" at bounding box center [561, 229] width 267 height 26
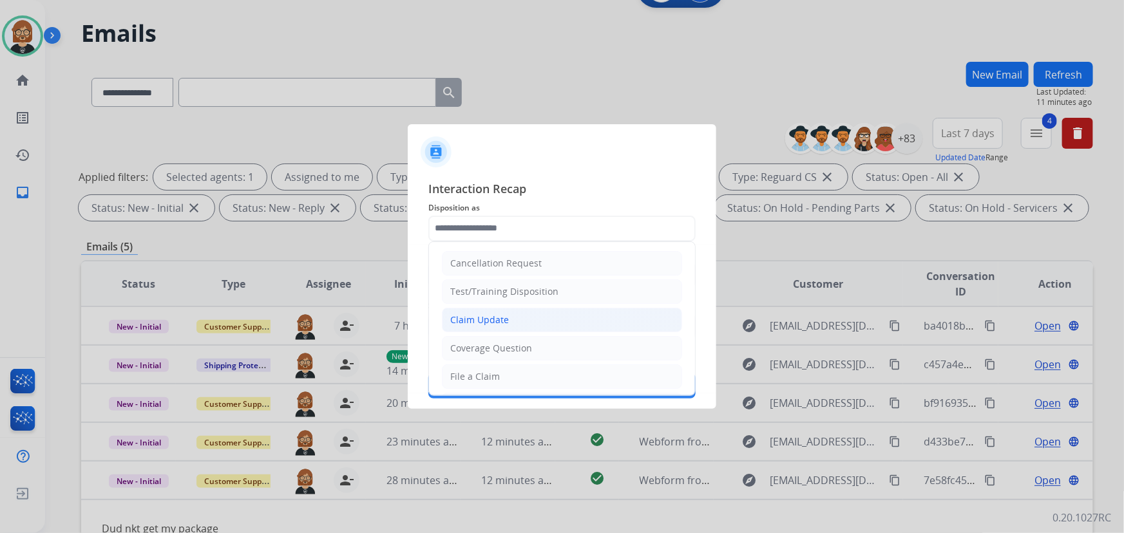
click at [529, 312] on li "Claim Update" at bounding box center [562, 320] width 240 height 24
type input "**********"
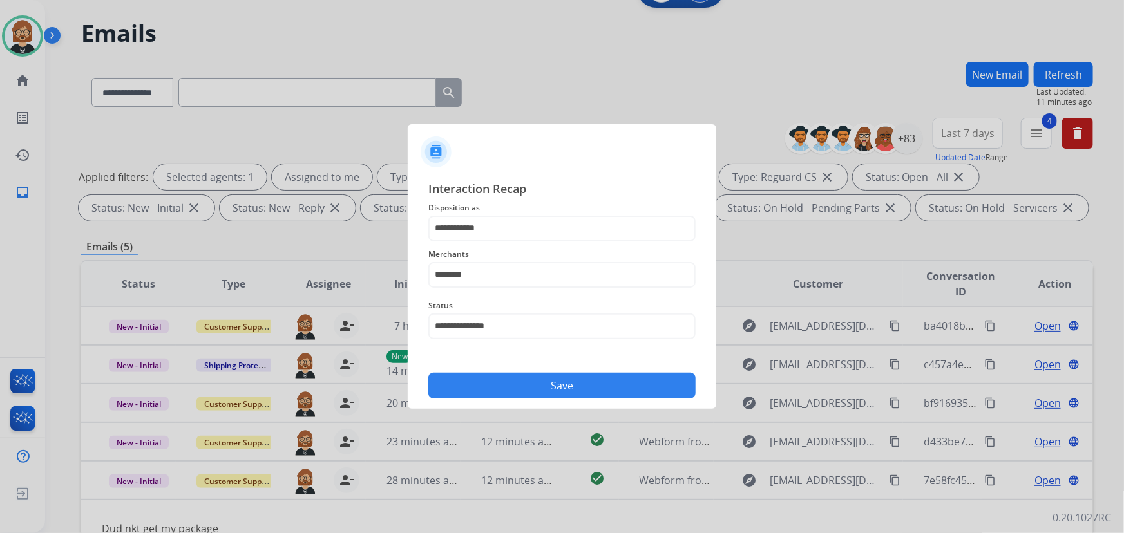
click at [555, 381] on button "Save" at bounding box center [561, 386] width 267 height 26
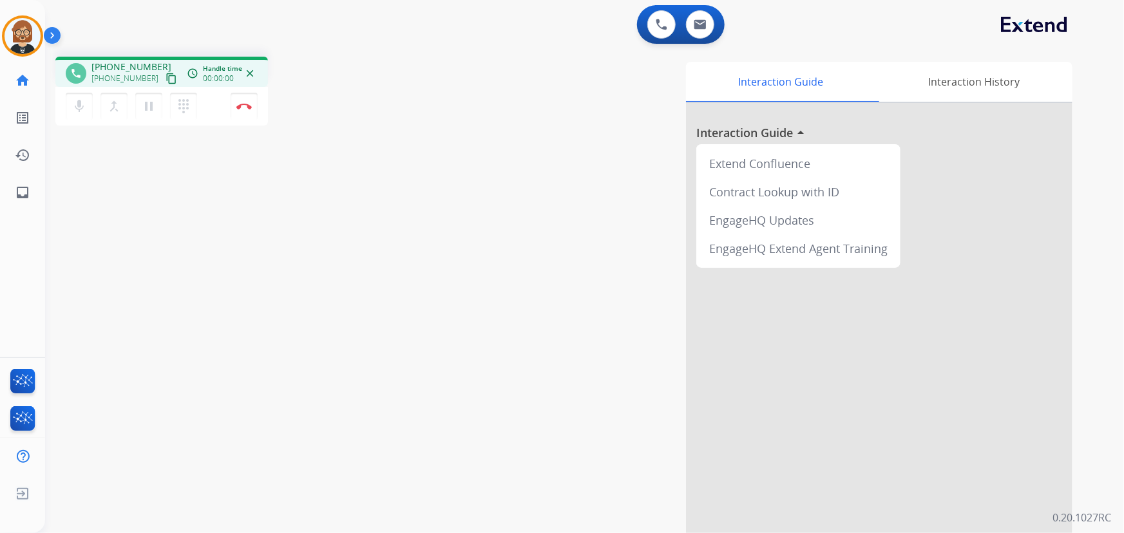
click at [1046, 219] on div at bounding box center [879, 343] width 387 height 481
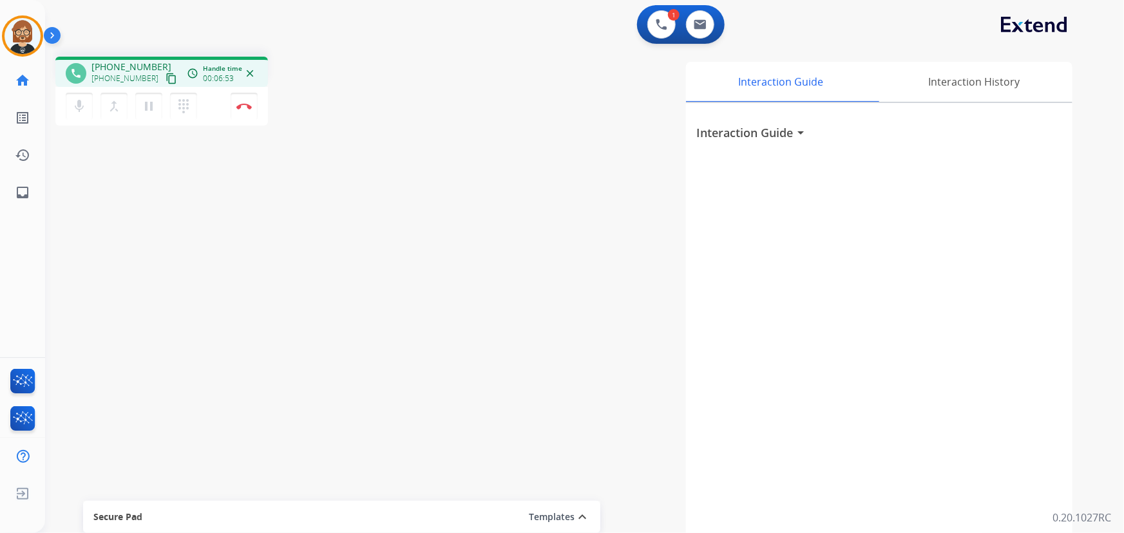
click at [419, 203] on div "Interaction Guide Interaction History Interaction Guide arrow_drop_down" at bounding box center [743, 323] width 659 height 522
click at [238, 107] on img at bounding box center [243, 106] width 15 height 6
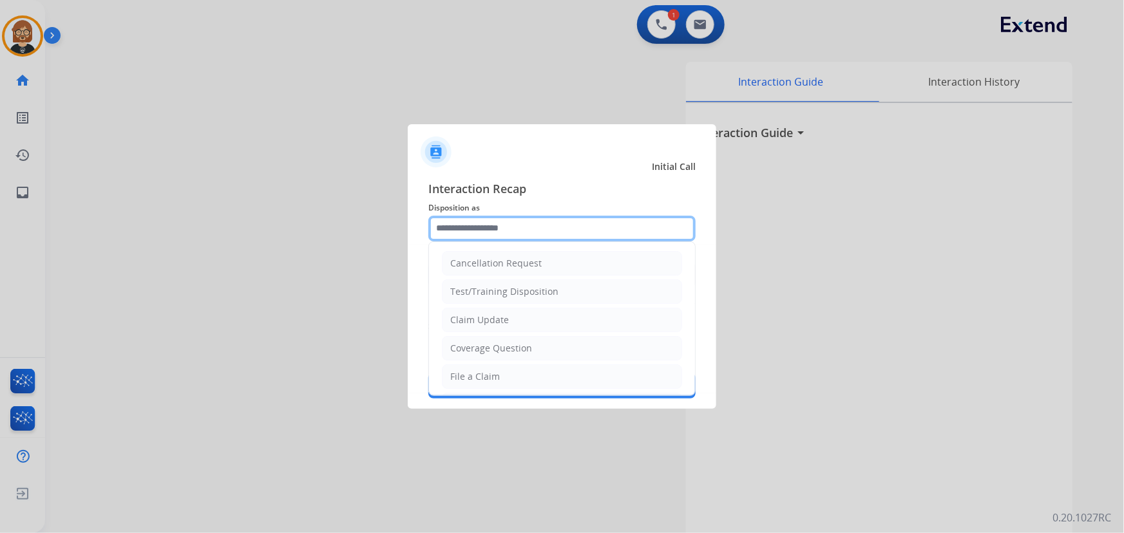
click at [512, 229] on input "text" at bounding box center [561, 229] width 267 height 26
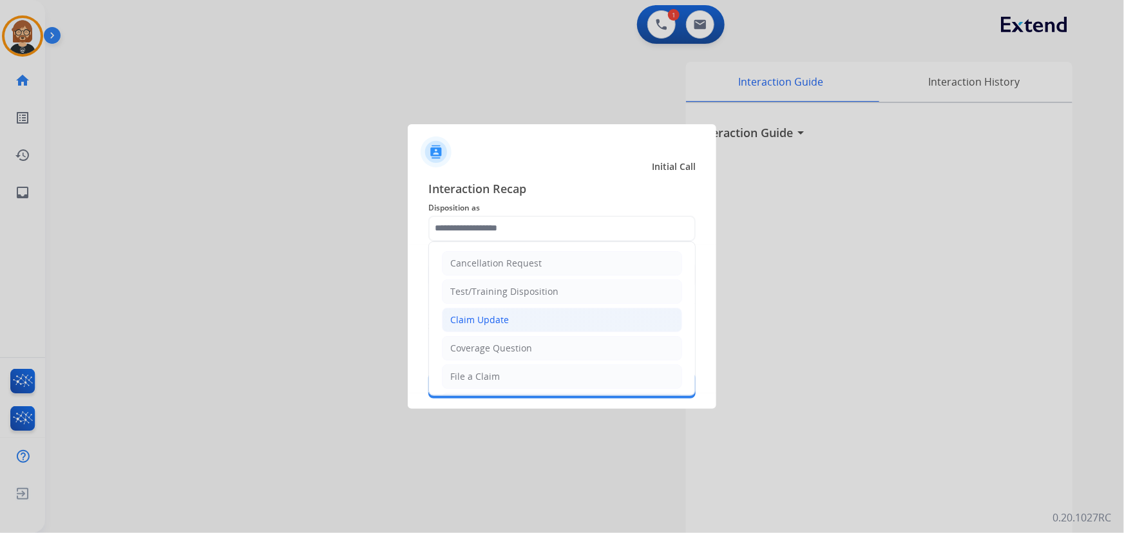
click at [531, 322] on li "Claim Update" at bounding box center [562, 320] width 240 height 24
type input "**********"
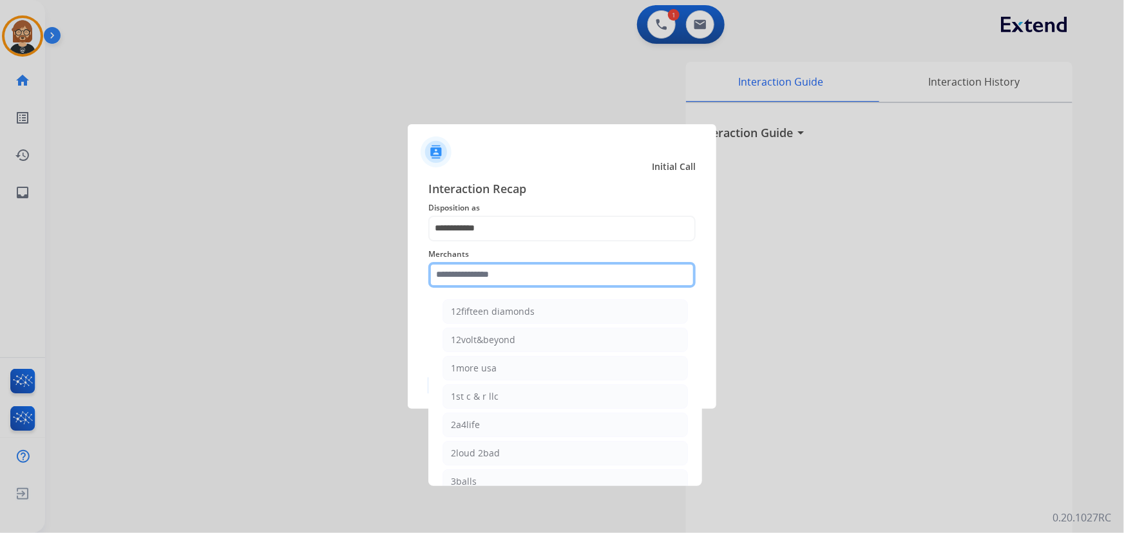
click at [528, 267] on input "text" at bounding box center [561, 275] width 267 height 26
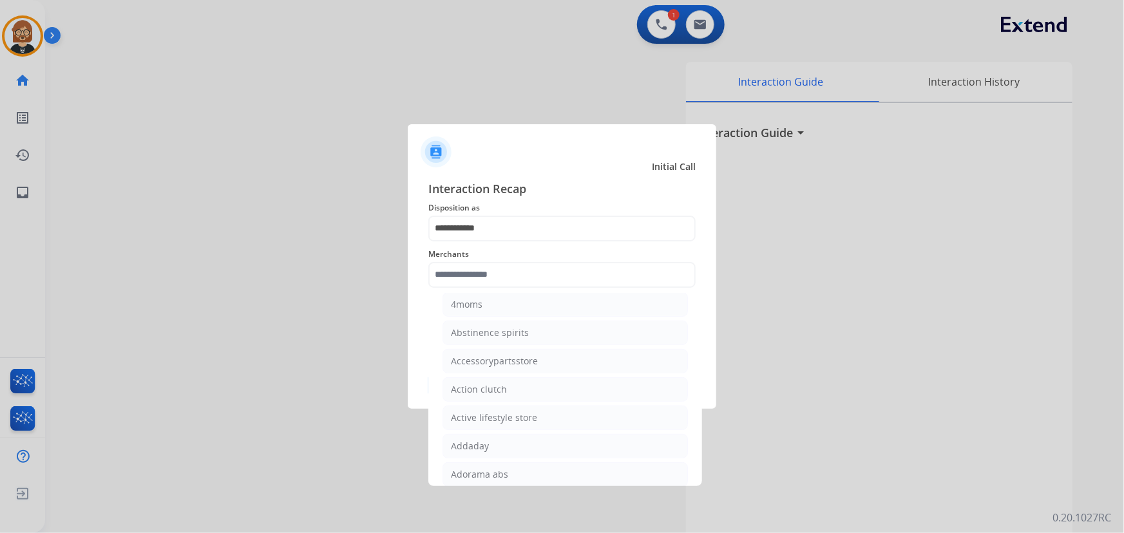
click at [423, 310] on div "**********" at bounding box center [562, 289] width 309 height 240
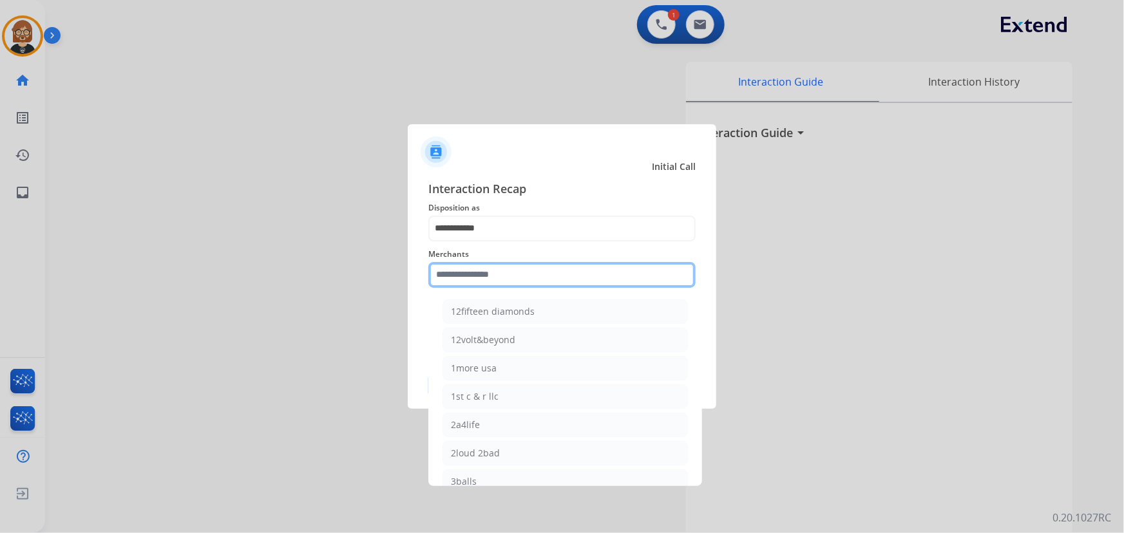
click at [468, 271] on input "text" at bounding box center [561, 275] width 267 height 26
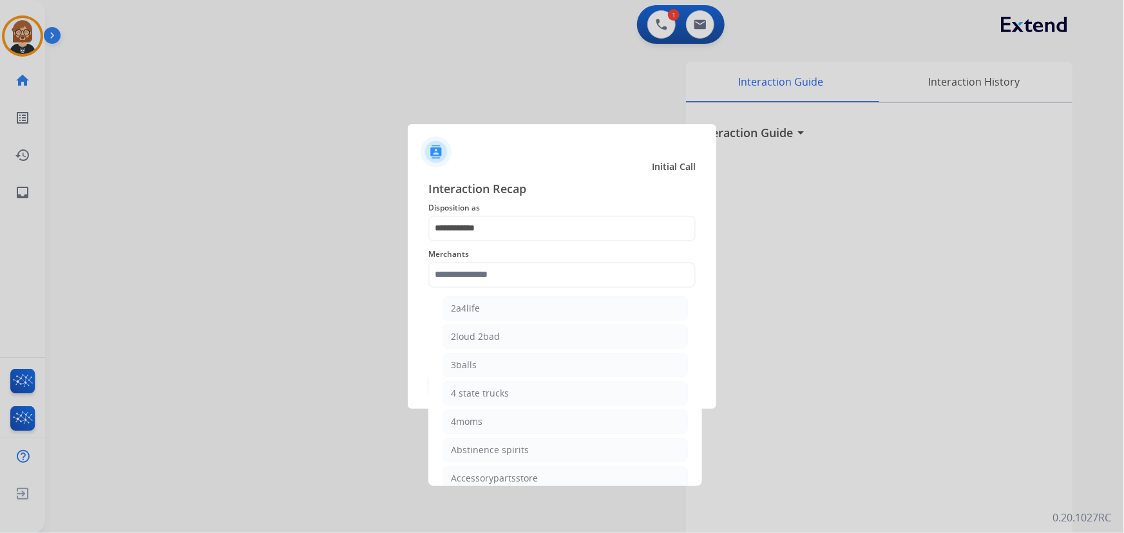
click at [588, 244] on div "Merchants 12fifteen diamonds 12volt&beyond 1more usa 1st c & r llc 2a4life 2lou…" at bounding box center [561, 268] width 267 height 52
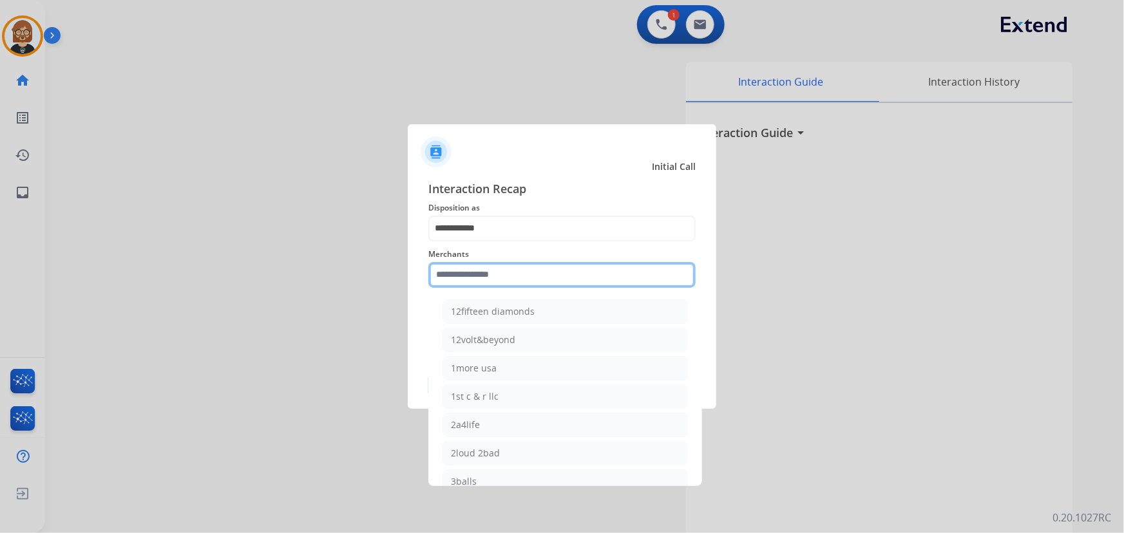
click at [574, 278] on input "text" at bounding box center [561, 275] width 267 height 26
drag, startPoint x: 472, startPoint y: 268, endPoint x: 382, endPoint y: 260, distance: 89.9
click at [0, 260] on app-contact-recap-modal "**********" at bounding box center [0, 266] width 0 height 533
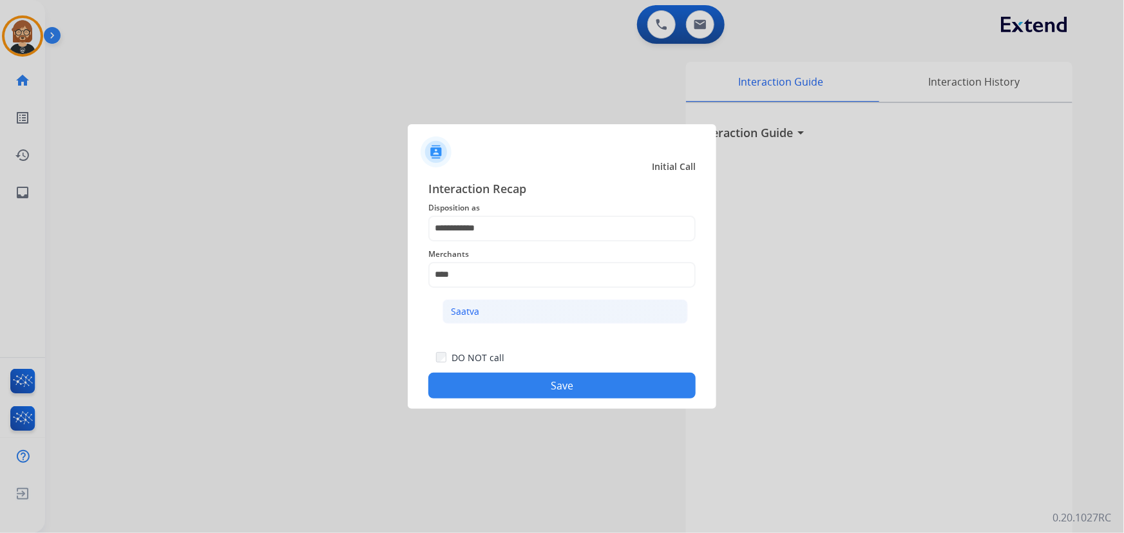
click at [531, 317] on li "Saatva" at bounding box center [565, 312] width 245 height 24
type input "******"
click at [548, 387] on button "Save" at bounding box center [561, 386] width 267 height 26
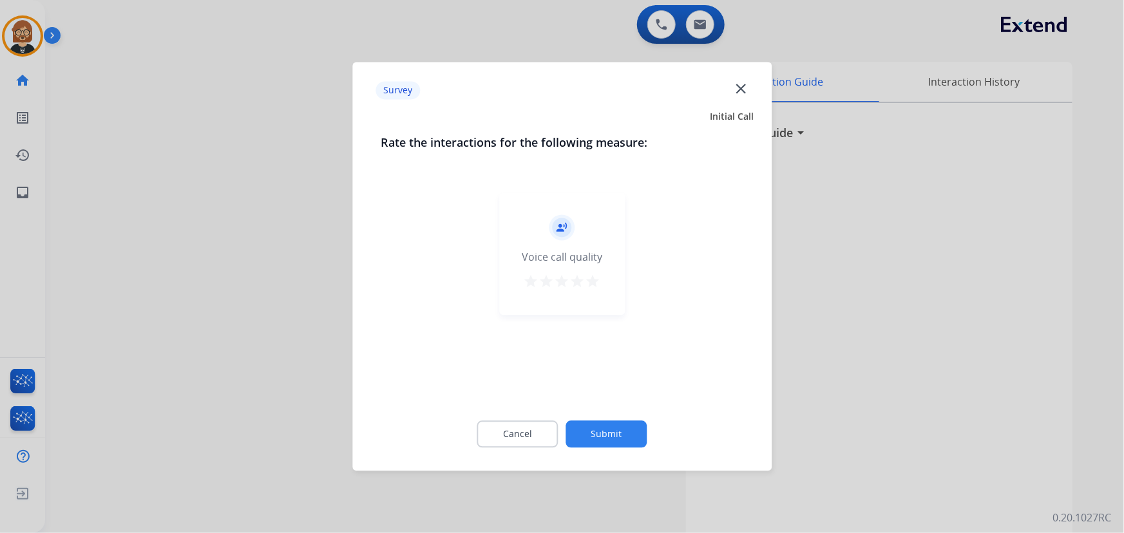
click at [595, 437] on button "Submit" at bounding box center [606, 434] width 81 height 27
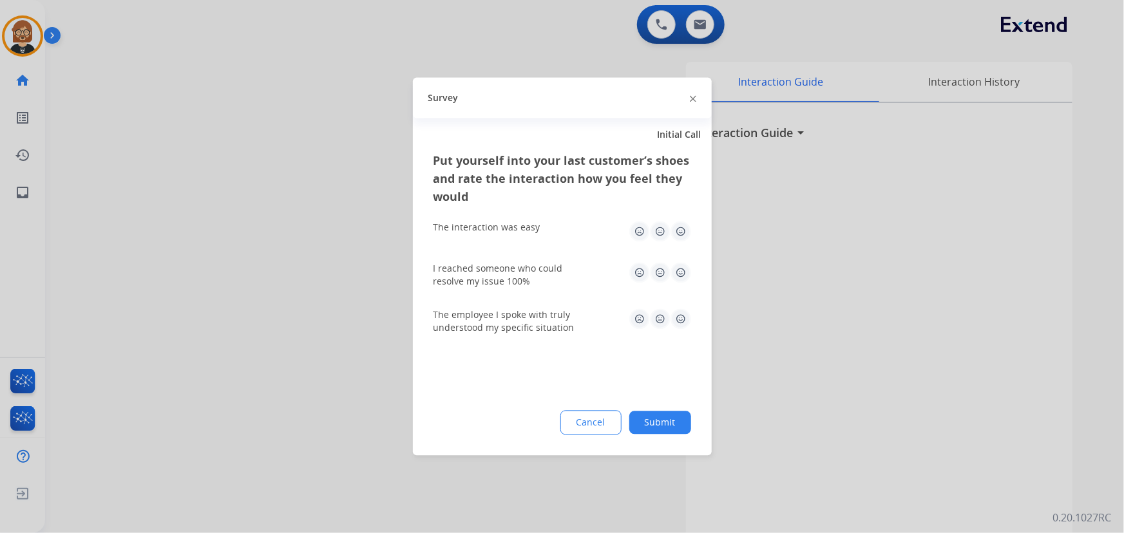
click at [662, 424] on button "Submit" at bounding box center [660, 423] width 62 height 23
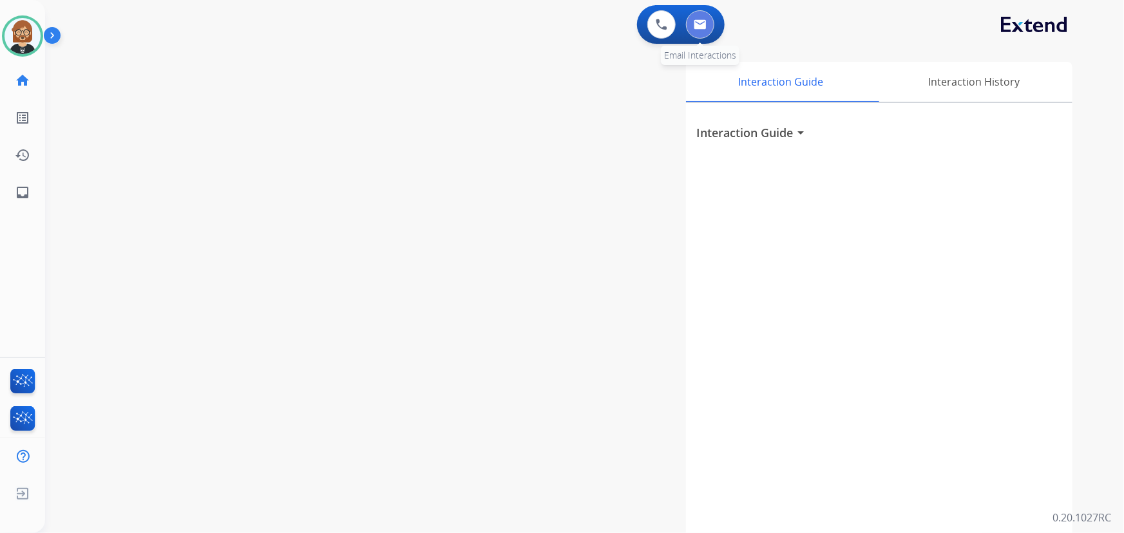
click at [711, 20] on button at bounding box center [700, 24] width 28 height 28
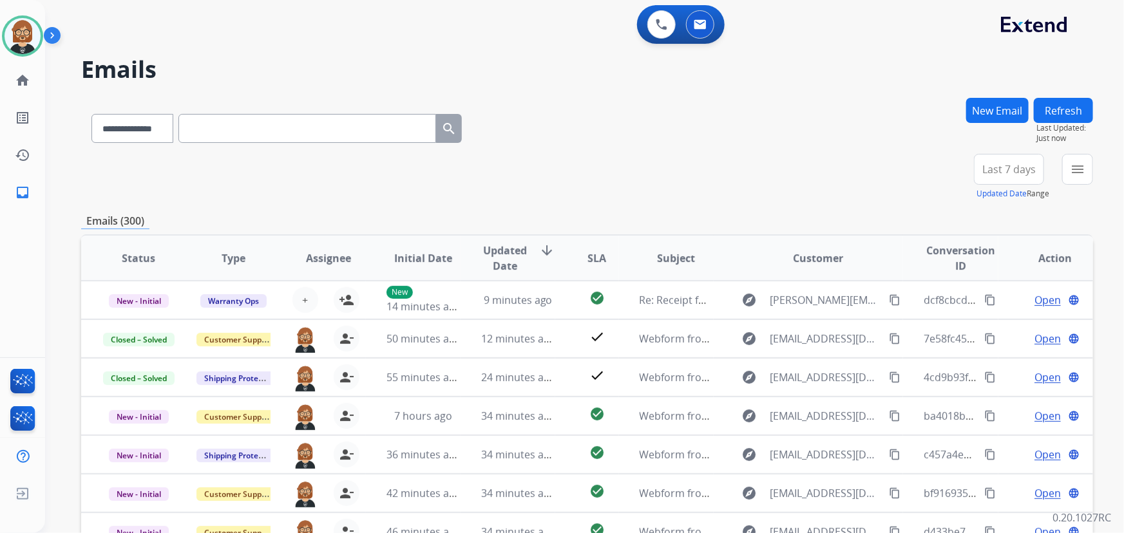
click at [1088, 160] on button "menu" at bounding box center [1077, 169] width 31 height 31
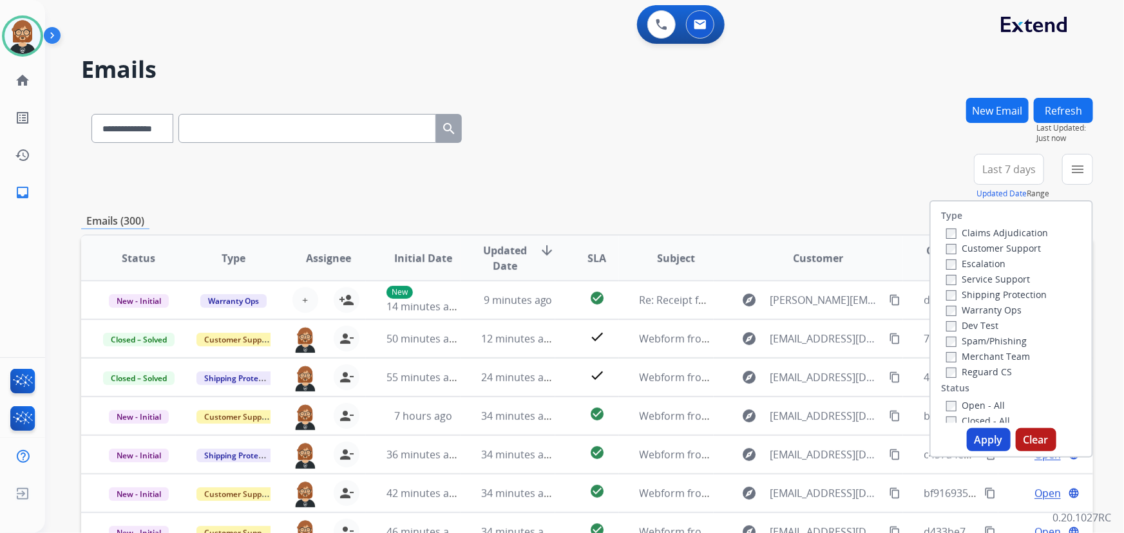
click at [988, 408] on label "Open - All" at bounding box center [975, 405] width 59 height 12
click at [979, 437] on button "Apply" at bounding box center [989, 439] width 44 height 23
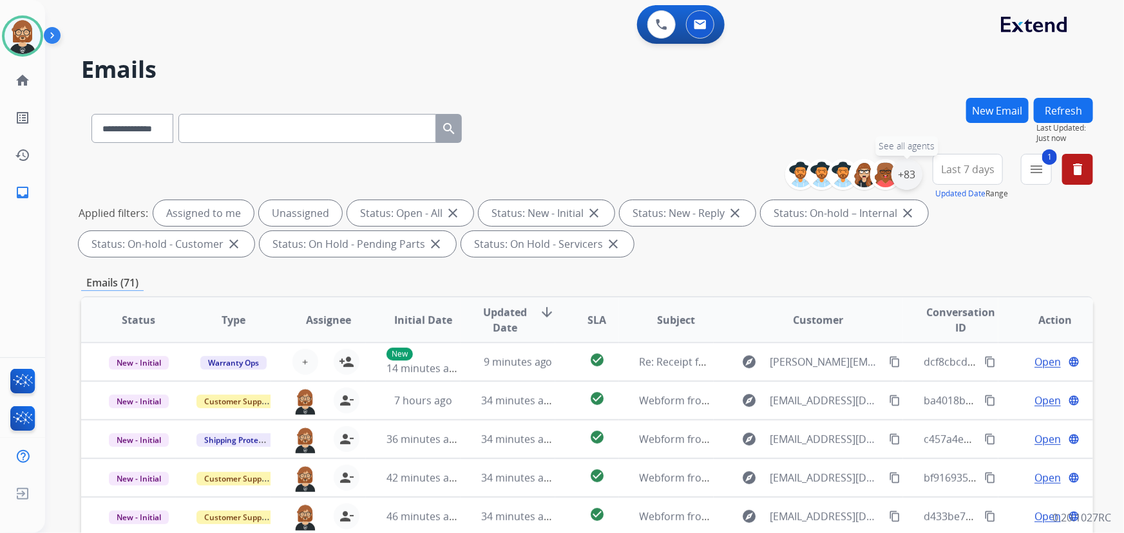
click at [908, 174] on div "+83" at bounding box center [907, 174] width 31 height 31
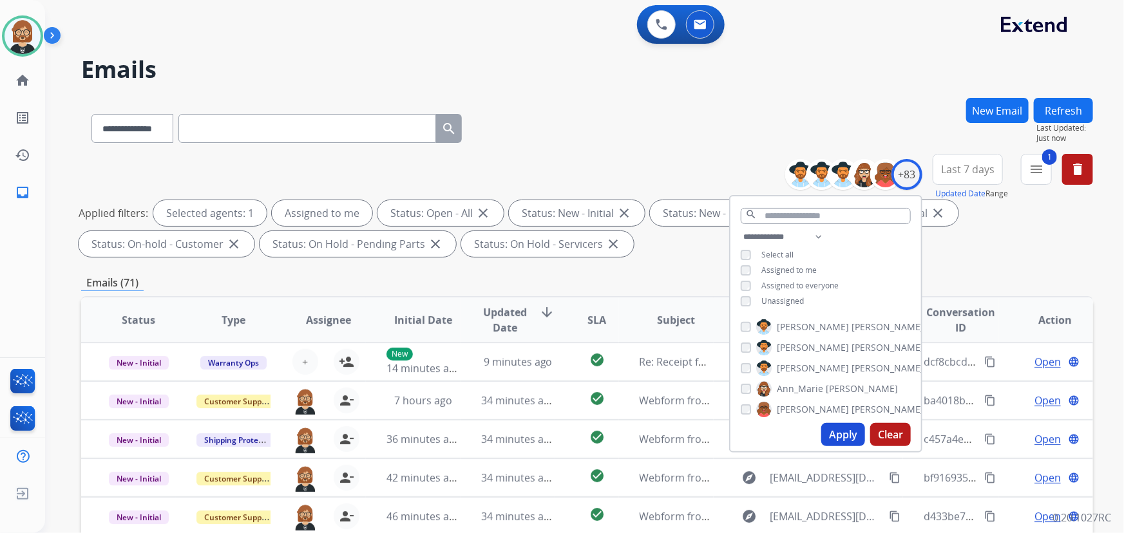
click at [837, 438] on button "Apply" at bounding box center [843, 434] width 44 height 23
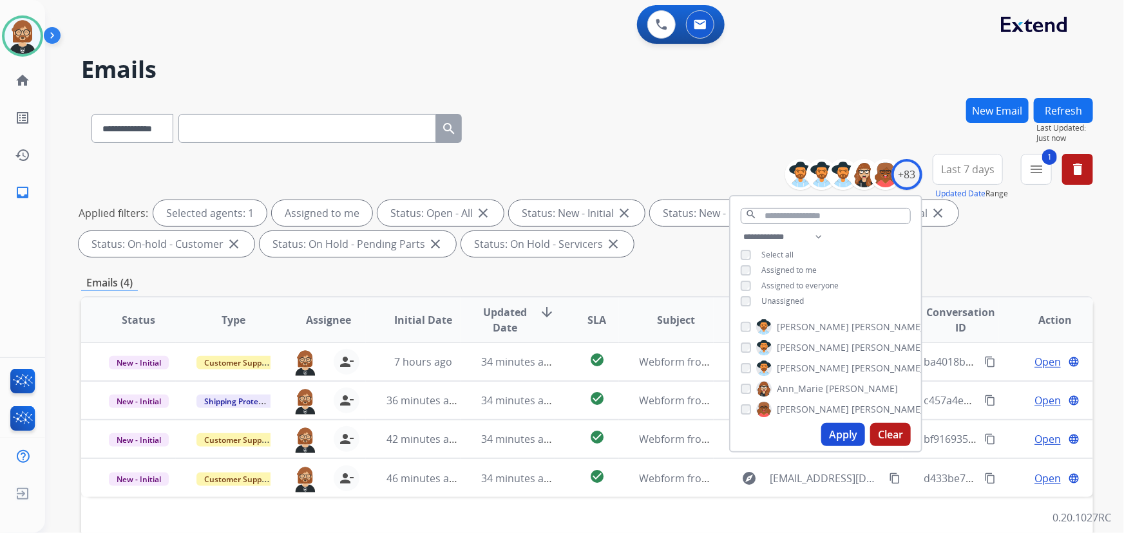
click at [705, 227] on div "Applied filters: Selected agents: 1 Assigned to me Status: Open - All close Sta…" at bounding box center [585, 228] width 1012 height 57
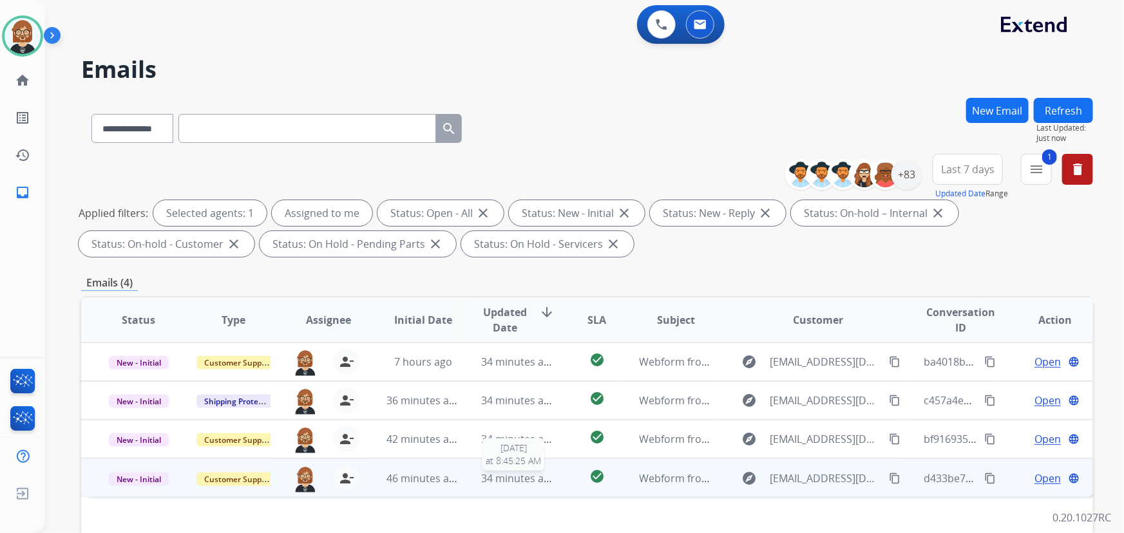
click at [510, 476] on span "34 minutes ago" at bounding box center [518, 479] width 75 height 14
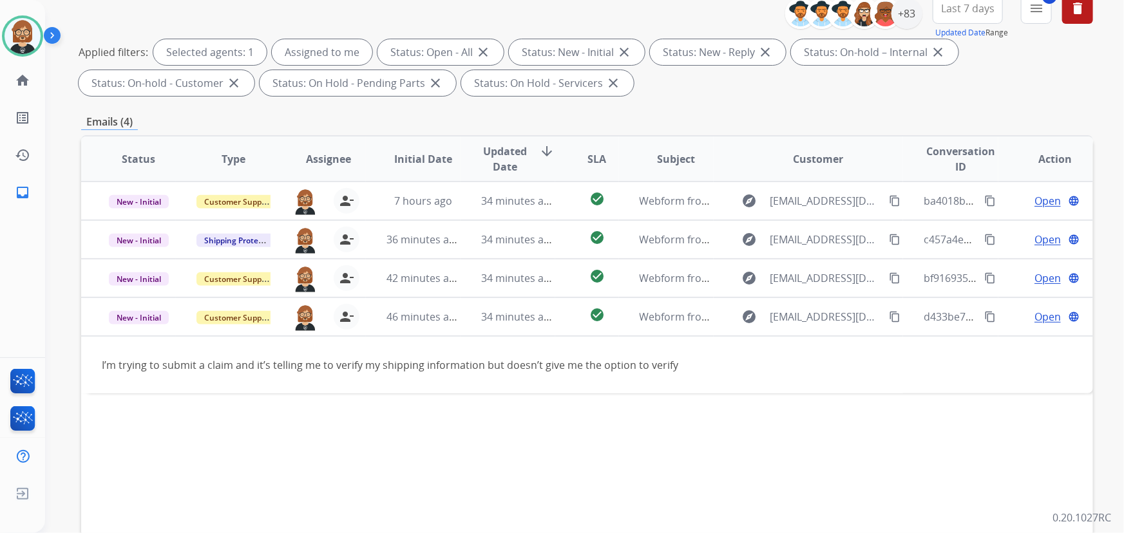
scroll to position [175, 0]
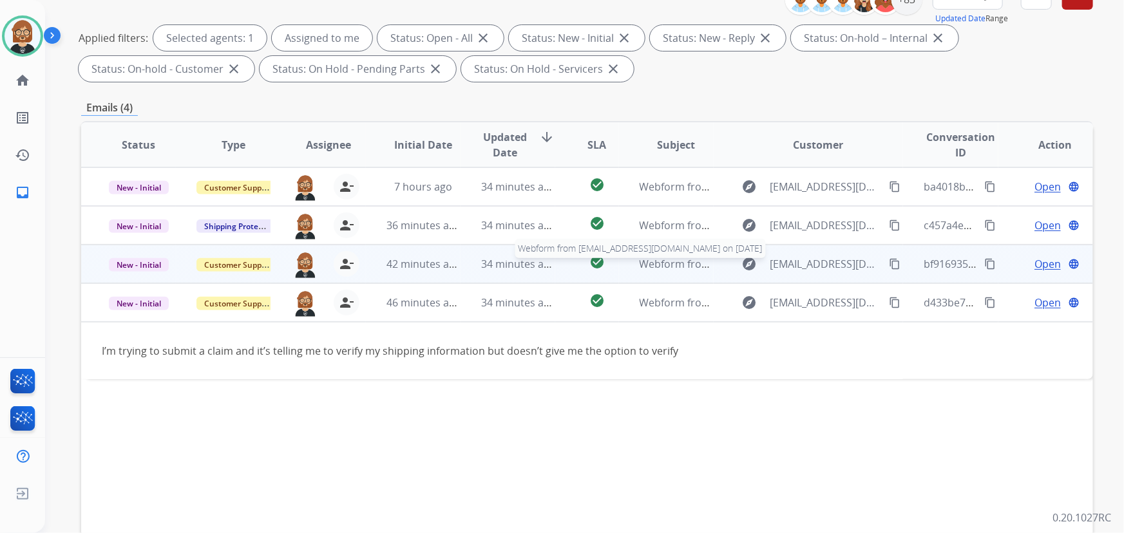
click at [680, 271] on div "Webform from [EMAIL_ADDRESS][DOMAIN_NAME] on [DATE]" at bounding box center [676, 263] width 73 height 15
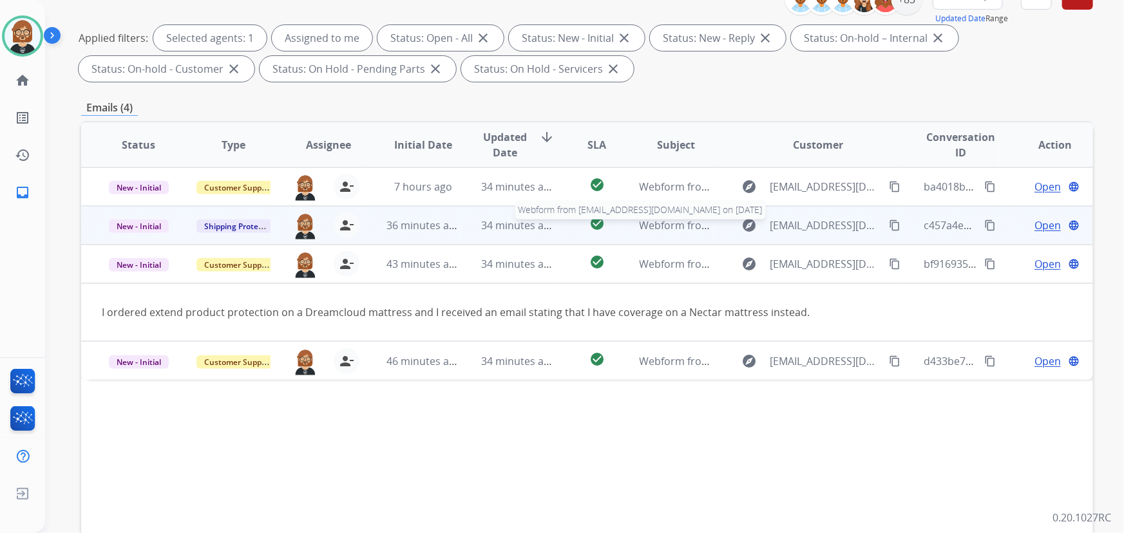
click at [673, 229] on span "Webform from [EMAIL_ADDRESS][DOMAIN_NAME] on [DATE]" at bounding box center [786, 225] width 292 height 14
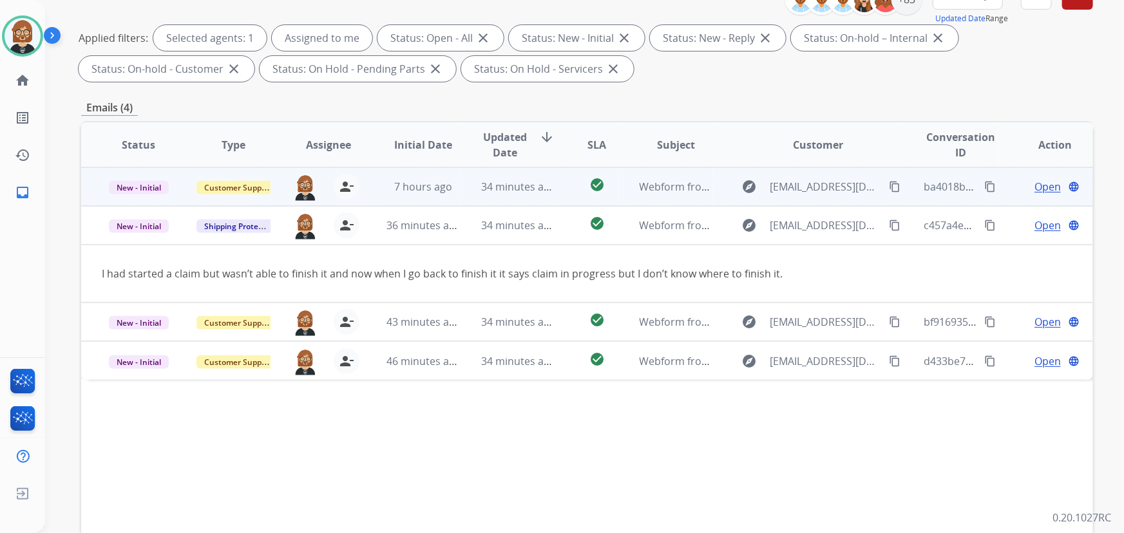
click at [522, 194] on td "34 minutes ago" at bounding box center [508, 187] width 95 height 39
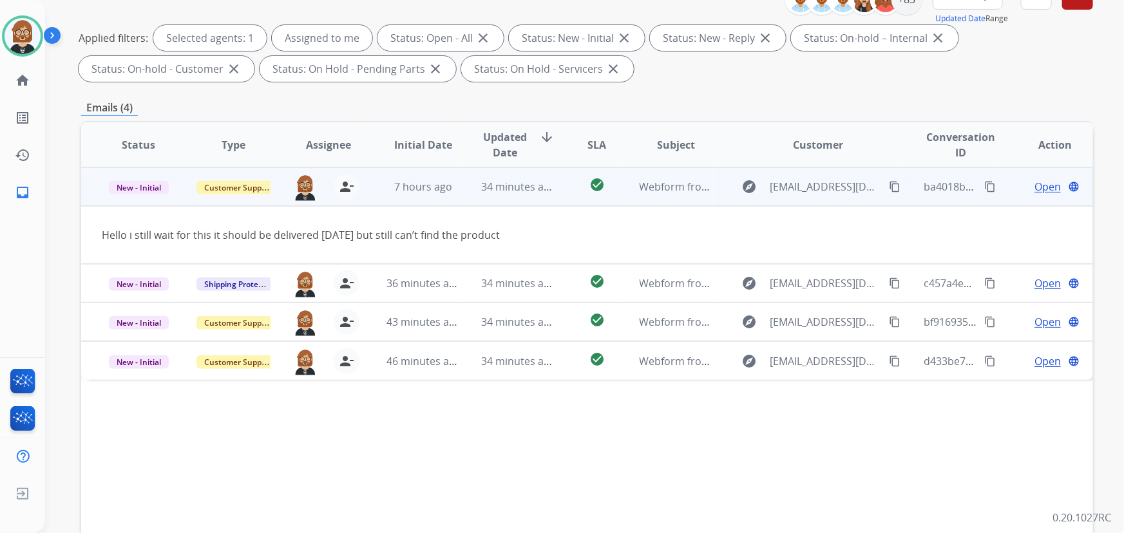
click at [889, 182] on mat-icon "content_copy" at bounding box center [895, 187] width 12 height 12
click at [1038, 187] on span "Open" at bounding box center [1048, 186] width 26 height 15
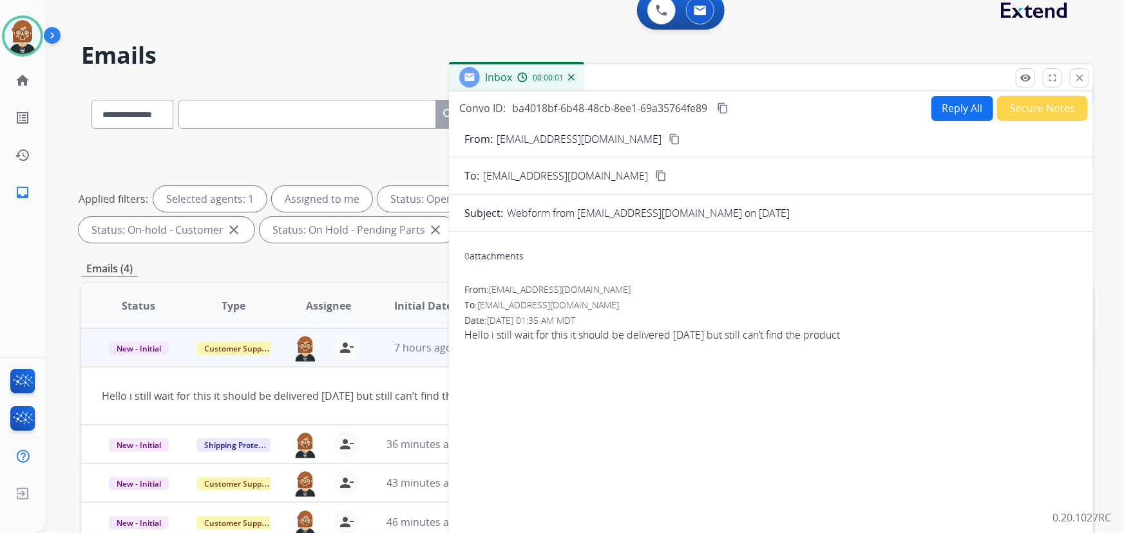
scroll to position [0, 0]
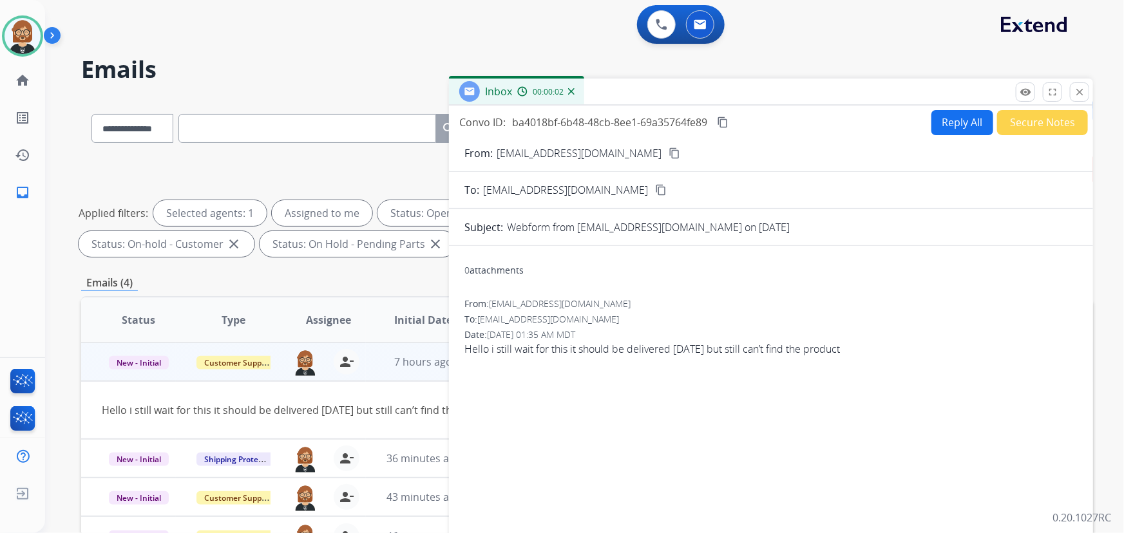
click at [947, 126] on button "Reply All" at bounding box center [963, 122] width 62 height 25
select select "**********"
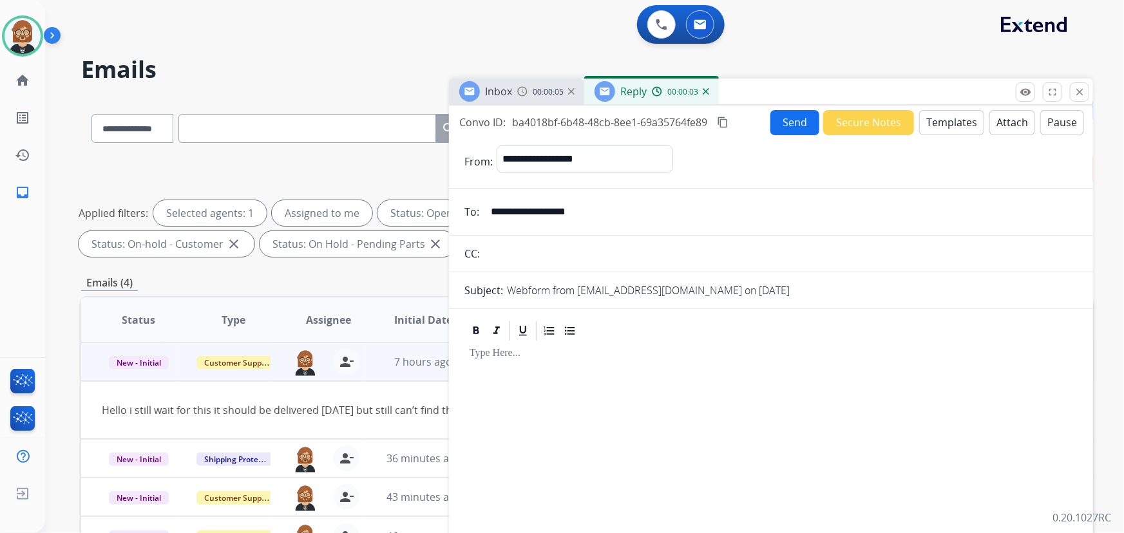
click at [945, 128] on button "Templates" at bounding box center [951, 122] width 65 height 25
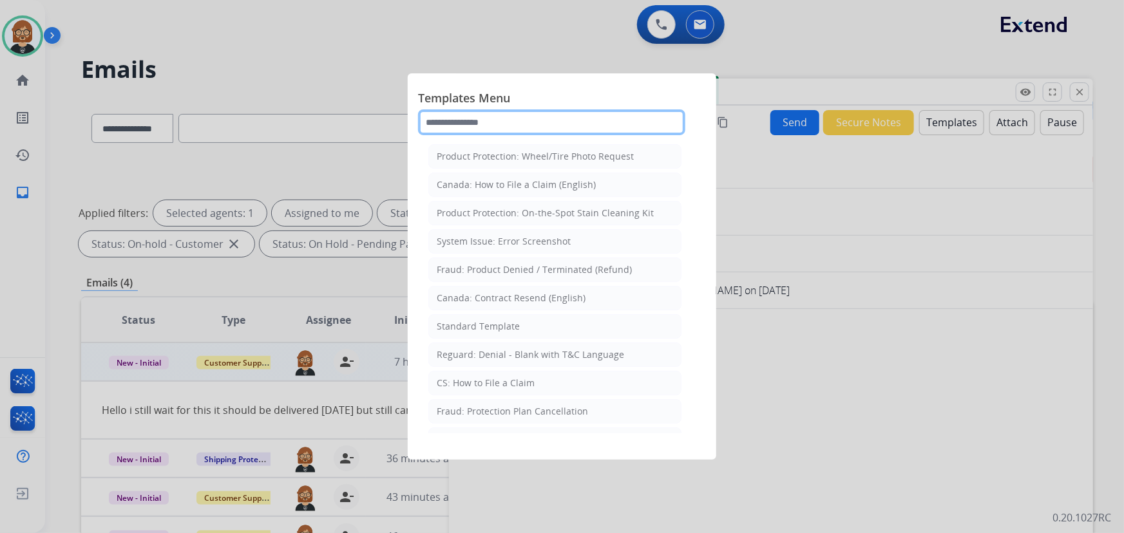
click at [464, 120] on input "text" at bounding box center [551, 123] width 267 height 26
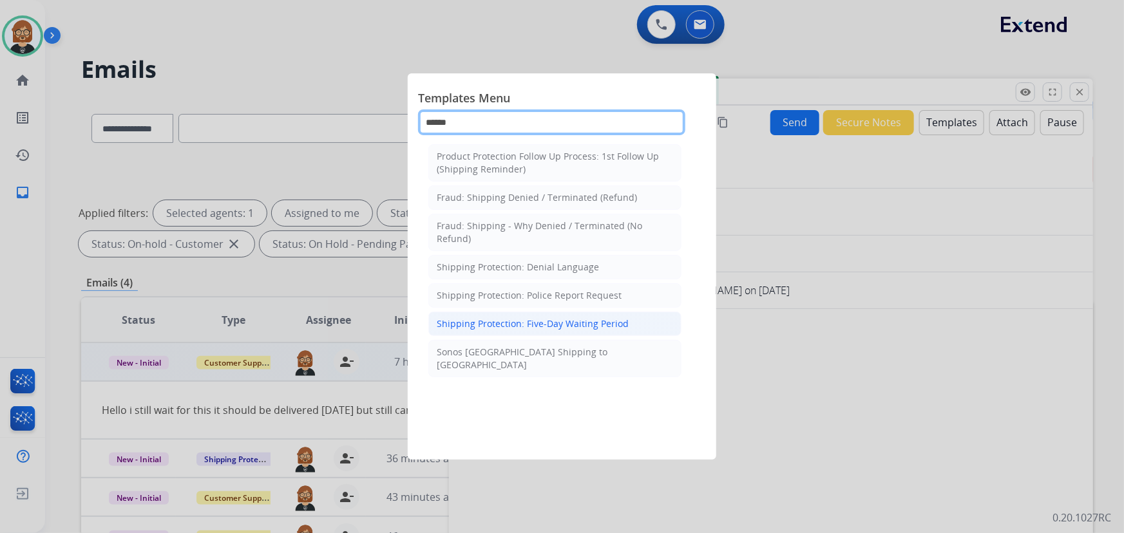
type input "******"
click at [523, 324] on div "Shipping Protection: Five-Day Waiting Period" at bounding box center [533, 324] width 192 height 13
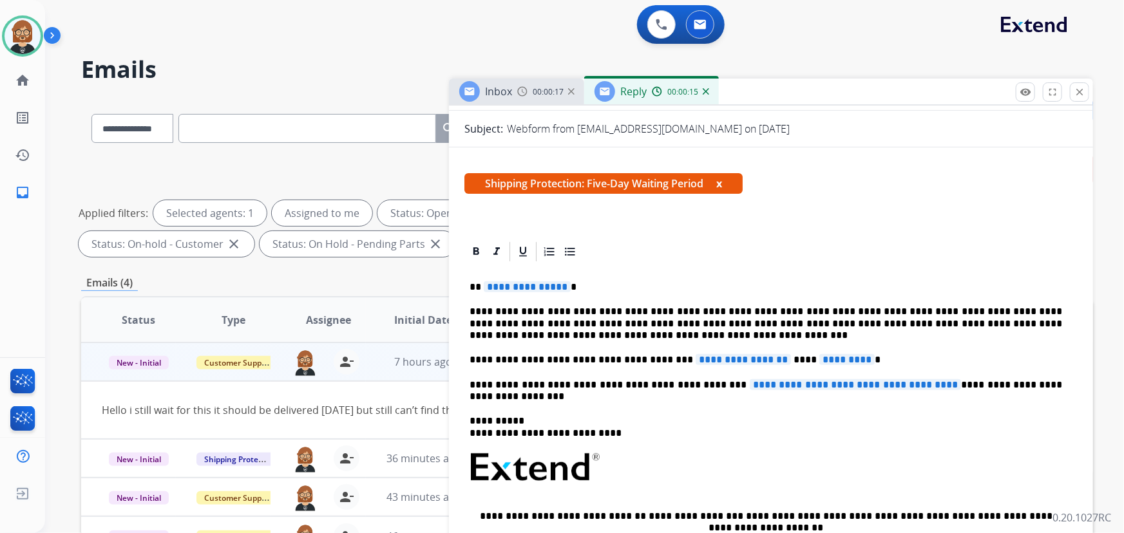
scroll to position [175, 0]
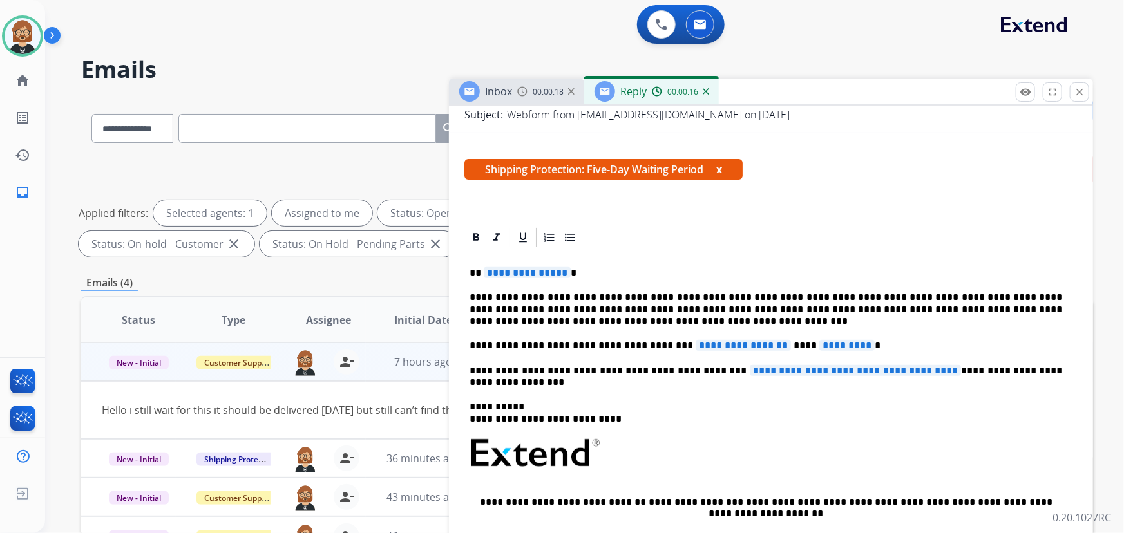
click at [777, 373] on span "**********" at bounding box center [856, 370] width 212 height 11
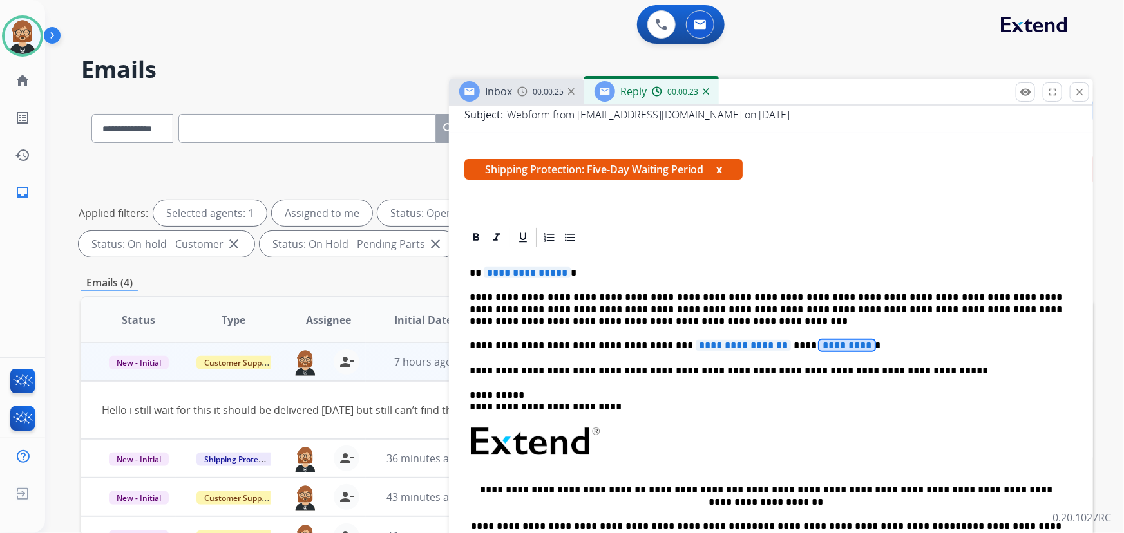
click at [819, 347] on span "*********" at bounding box center [846, 345] width 55 height 11
click at [722, 345] on span "**********" at bounding box center [743, 345] width 95 height 11
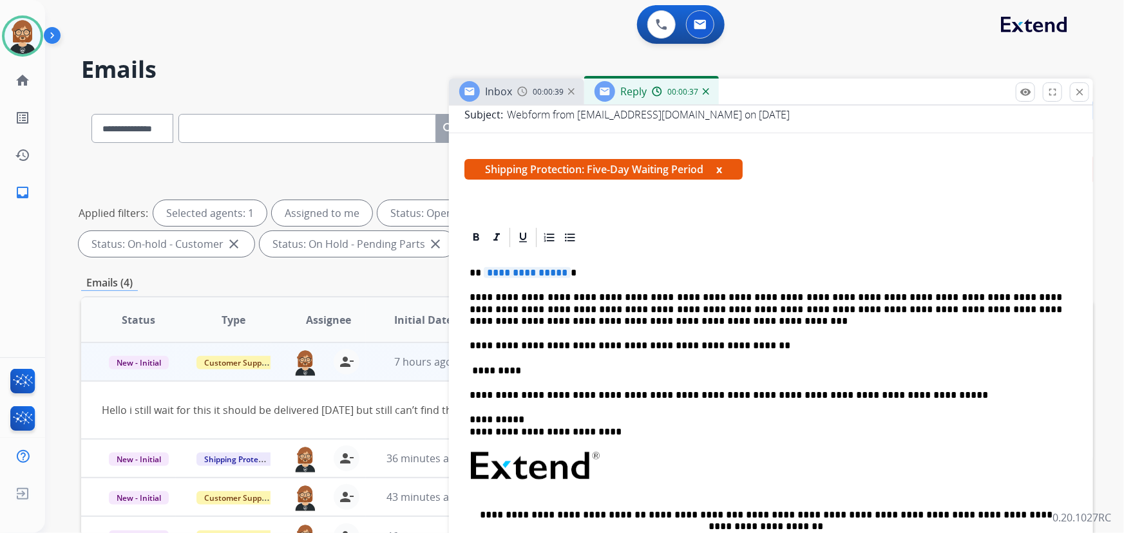
drag, startPoint x: 780, startPoint y: 337, endPoint x: 771, endPoint y: 342, distance: 10.4
click at [776, 339] on div "**********" at bounding box center [770, 454] width 613 height 410
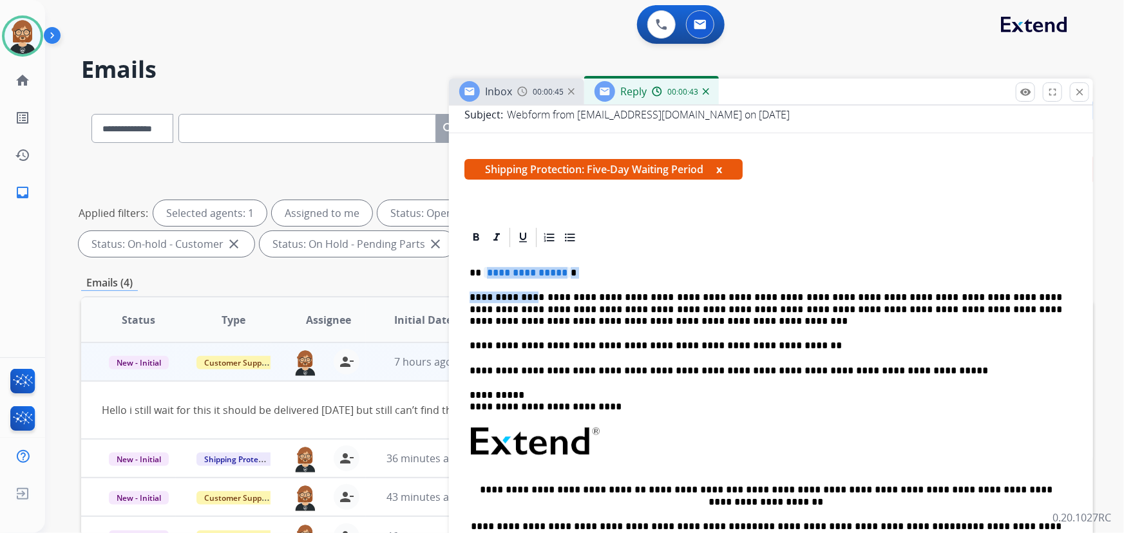
click at [531, 278] on div "**********" at bounding box center [770, 441] width 613 height 385
click at [523, 270] on span "**********" at bounding box center [527, 272] width 87 height 11
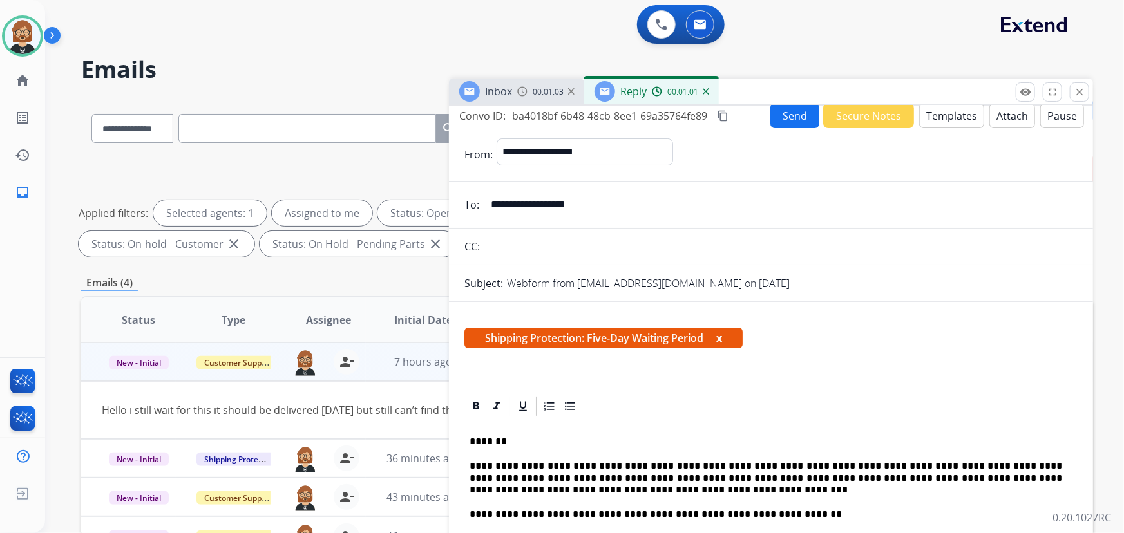
scroll to position [0, 0]
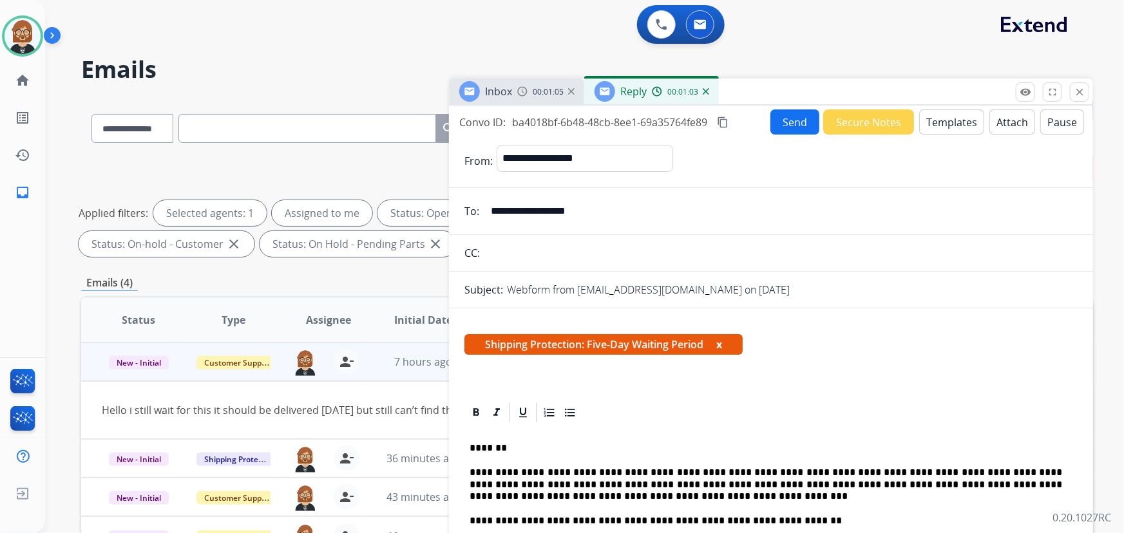
click at [788, 124] on button "Send" at bounding box center [795, 122] width 49 height 25
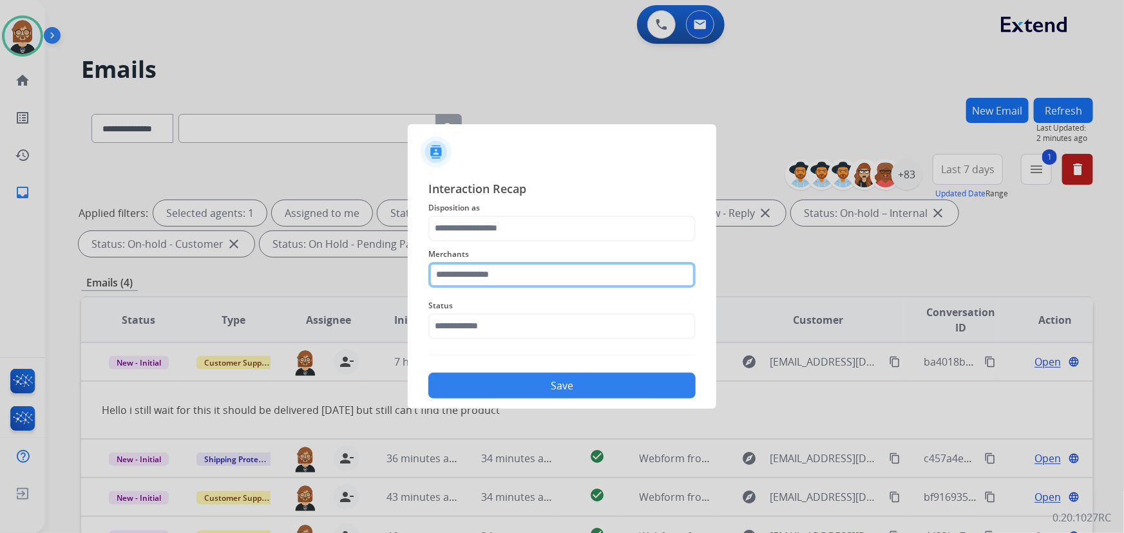
click at [582, 274] on input "text" at bounding box center [561, 275] width 267 height 26
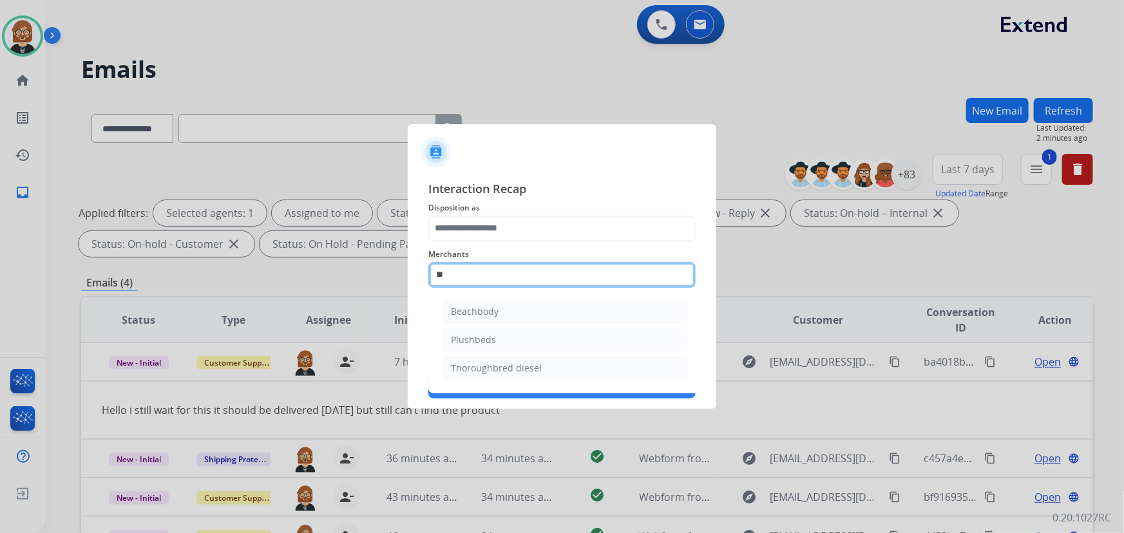
type input "*"
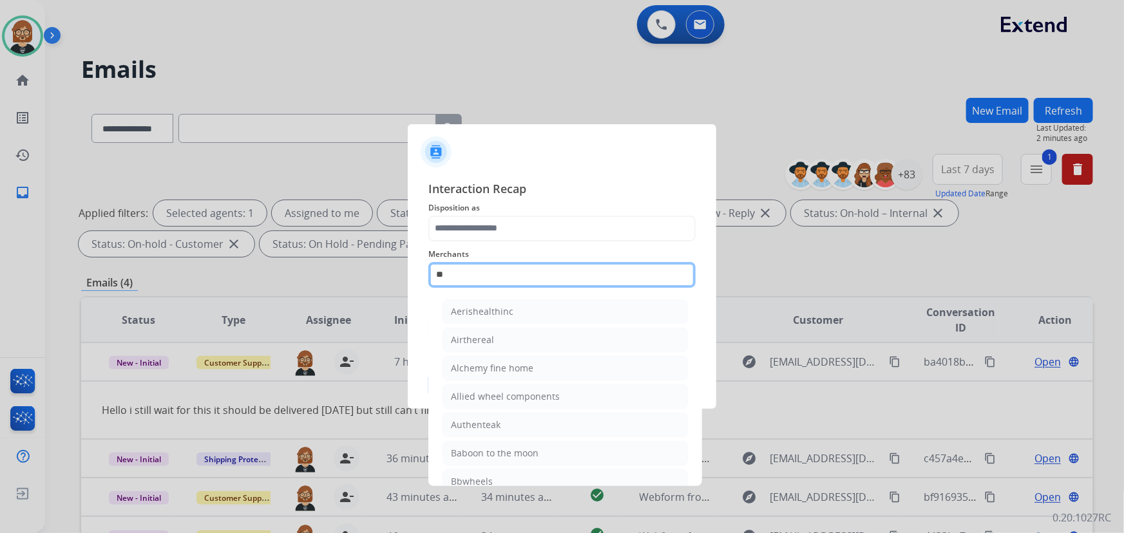
type input "*"
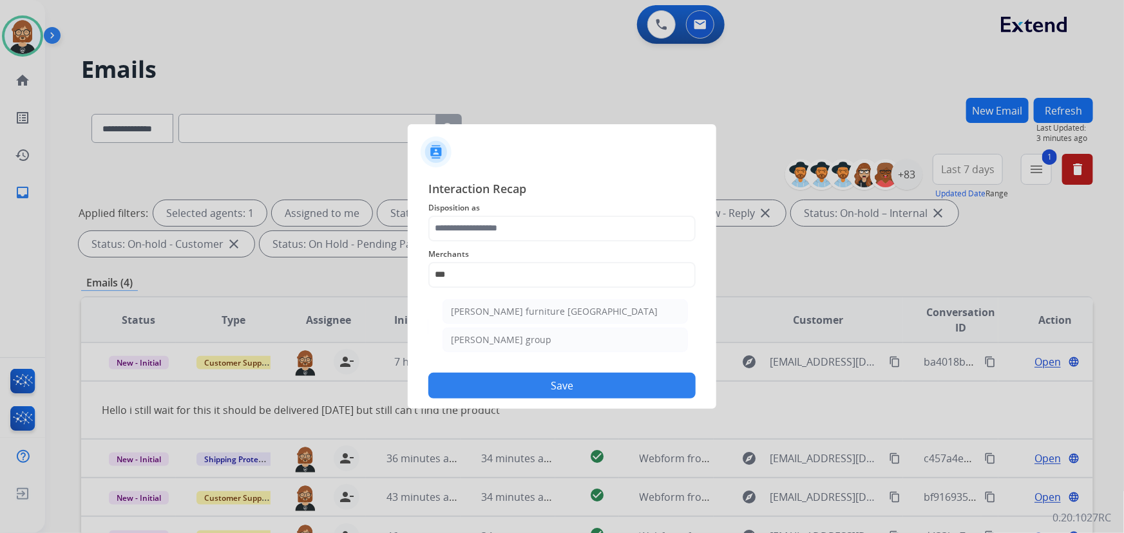
click at [539, 288] on div "Merchants *** [PERSON_NAME] furniture canada [PERSON_NAME] group" at bounding box center [561, 268] width 267 height 52
click at [535, 283] on input "***" at bounding box center [561, 275] width 267 height 26
click at [537, 311] on div "[PERSON_NAME] furniture [GEOGRAPHIC_DATA]" at bounding box center [554, 311] width 207 height 13
type input "**********"
click at [992, 240] on div at bounding box center [562, 266] width 1124 height 533
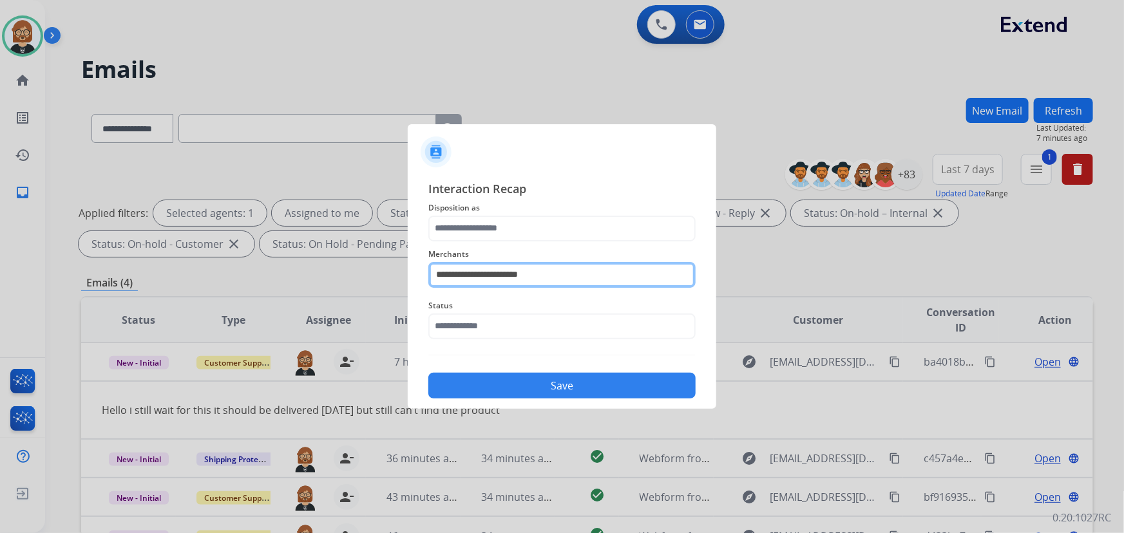
click at [577, 265] on input "**********" at bounding box center [561, 275] width 267 height 26
drag, startPoint x: 577, startPoint y: 265, endPoint x: 409, endPoint y: 282, distance: 168.3
click at [409, 282] on div "**********" at bounding box center [562, 289] width 309 height 240
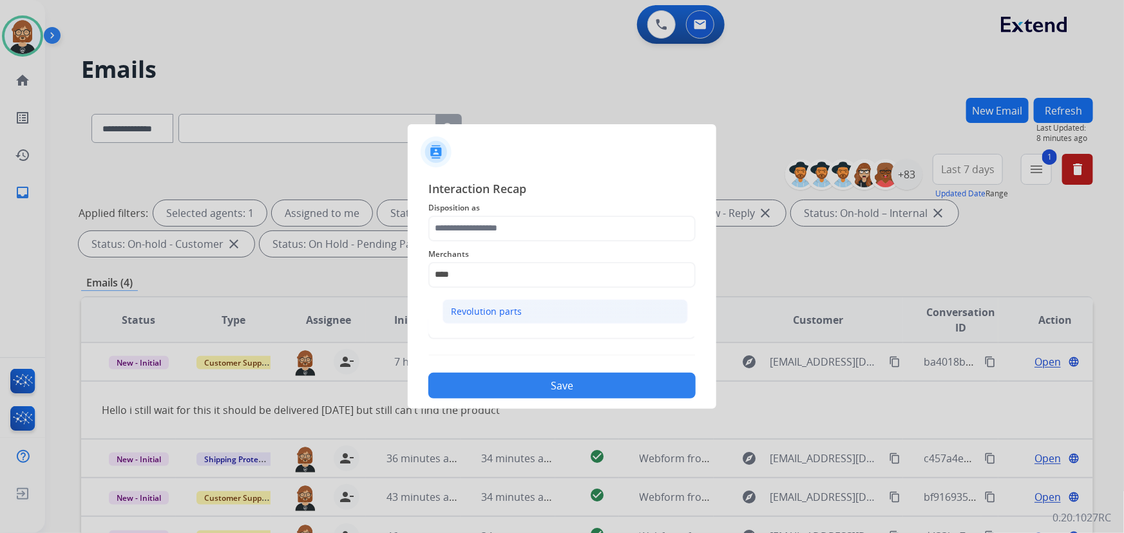
click at [536, 313] on li "Revolution parts" at bounding box center [565, 312] width 245 height 24
type input "**********"
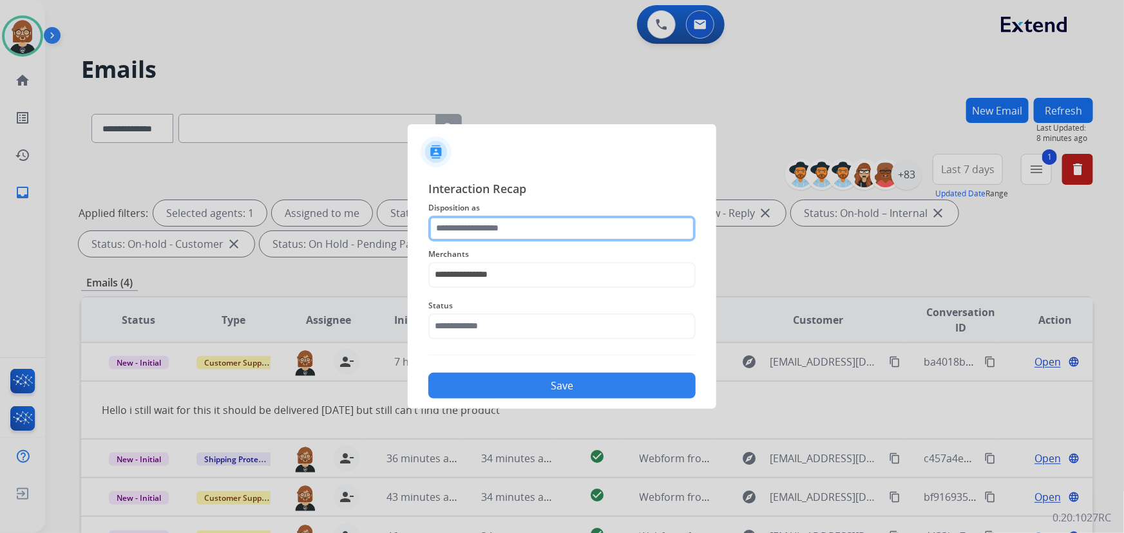
click at [541, 227] on input "text" at bounding box center [561, 229] width 267 height 26
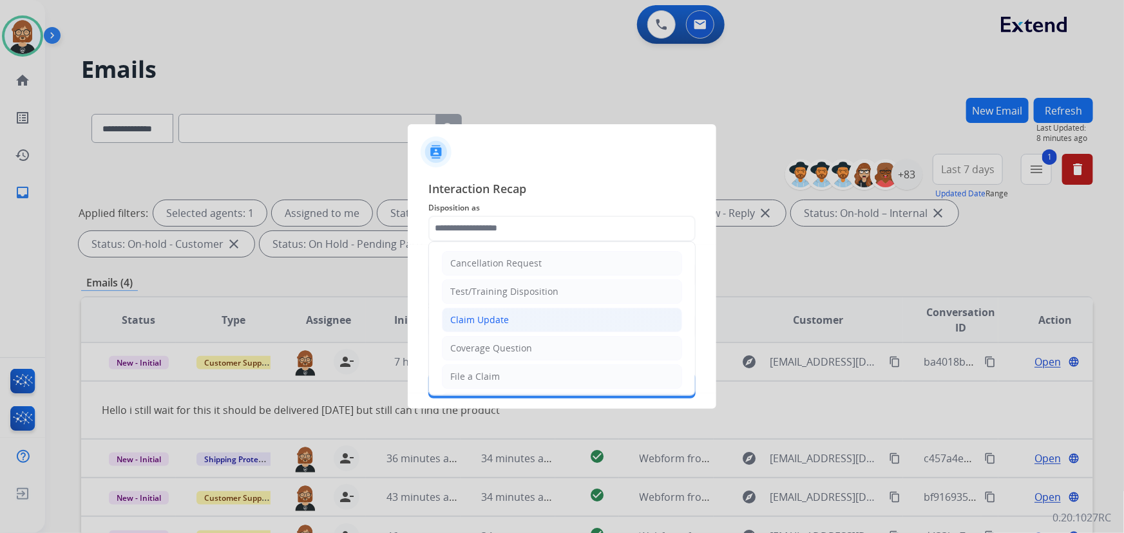
click at [533, 321] on li "Claim Update" at bounding box center [562, 320] width 240 height 24
type input "**********"
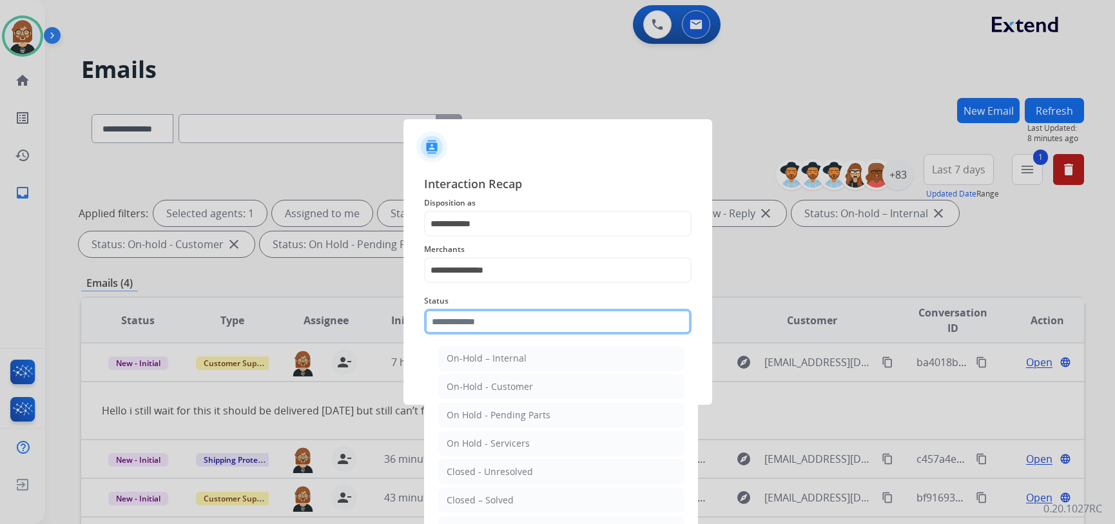
click at [541, 324] on input "text" at bounding box center [557, 322] width 267 height 26
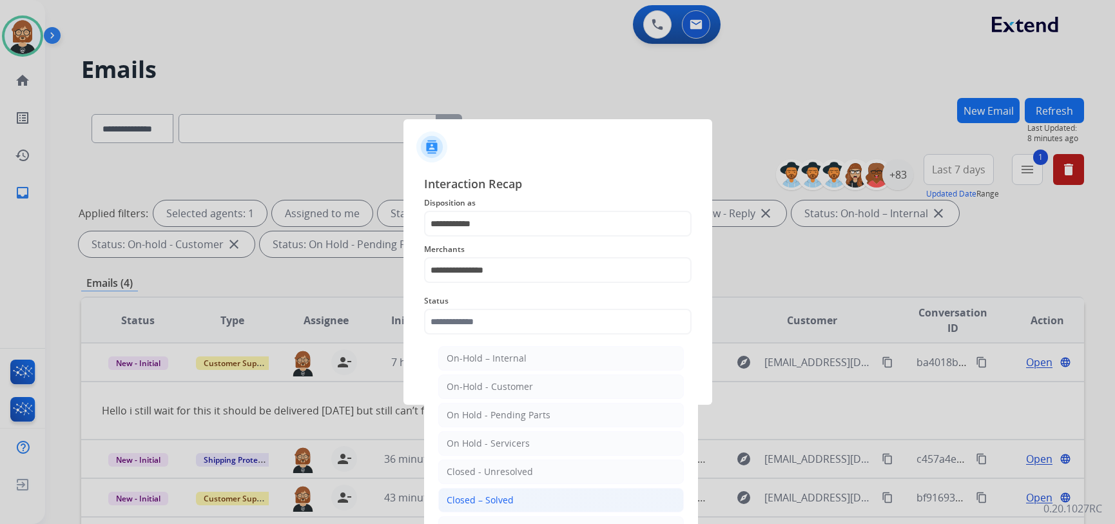
click at [535, 493] on li "Closed – Solved" at bounding box center [560, 500] width 245 height 24
type input "**********"
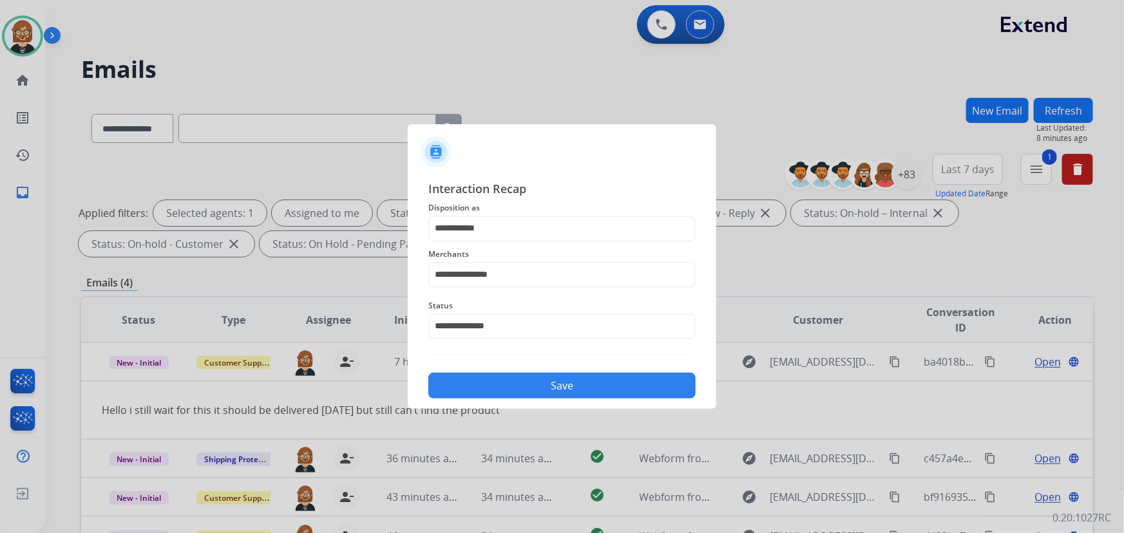
click at [572, 387] on button "Save" at bounding box center [561, 386] width 267 height 26
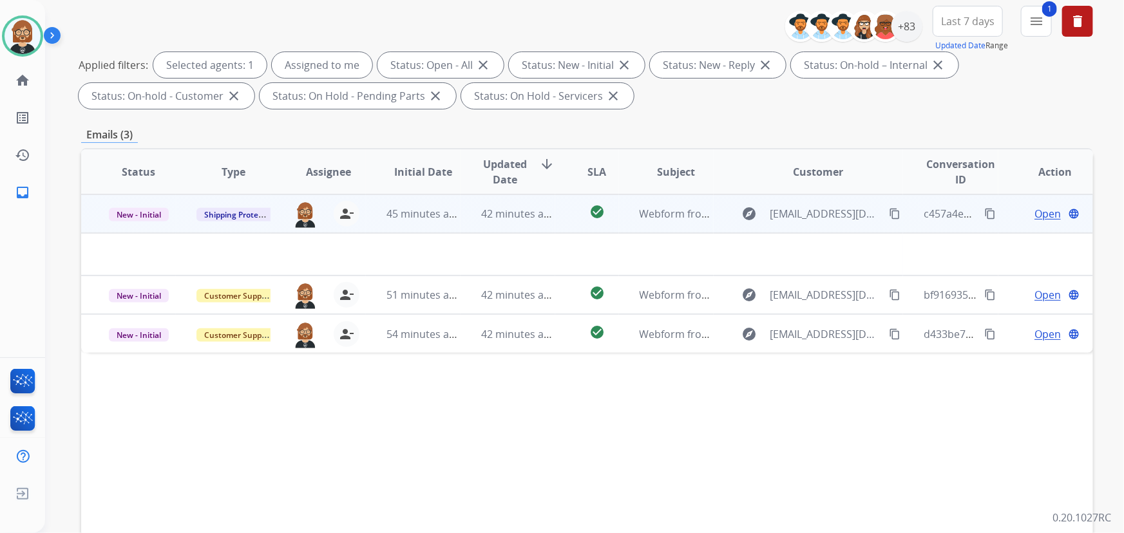
scroll to position [175, 0]
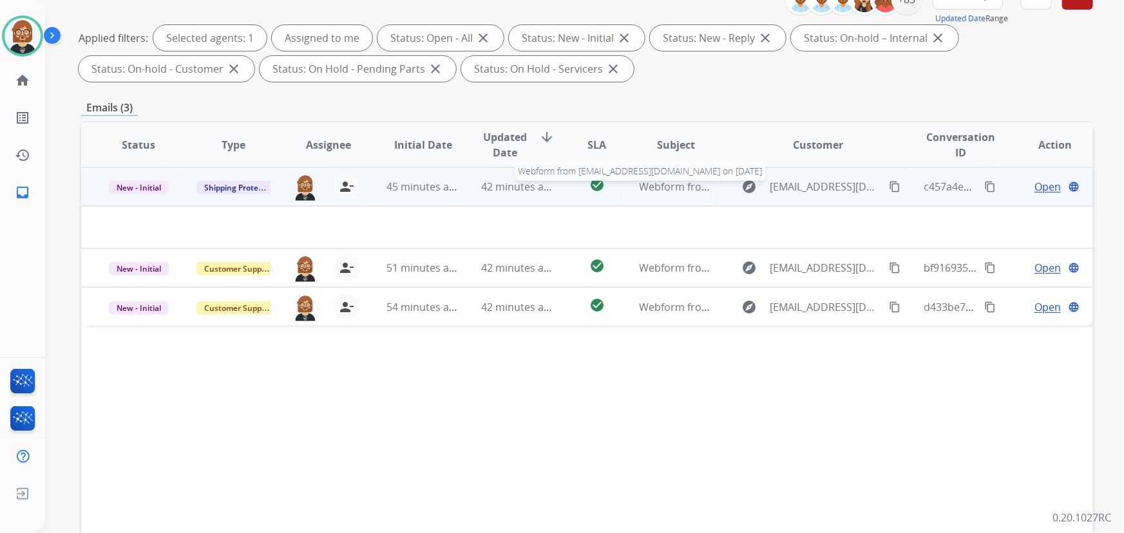
click at [678, 185] on span "Webform from [EMAIL_ADDRESS][DOMAIN_NAME] on [DATE]" at bounding box center [786, 187] width 292 height 14
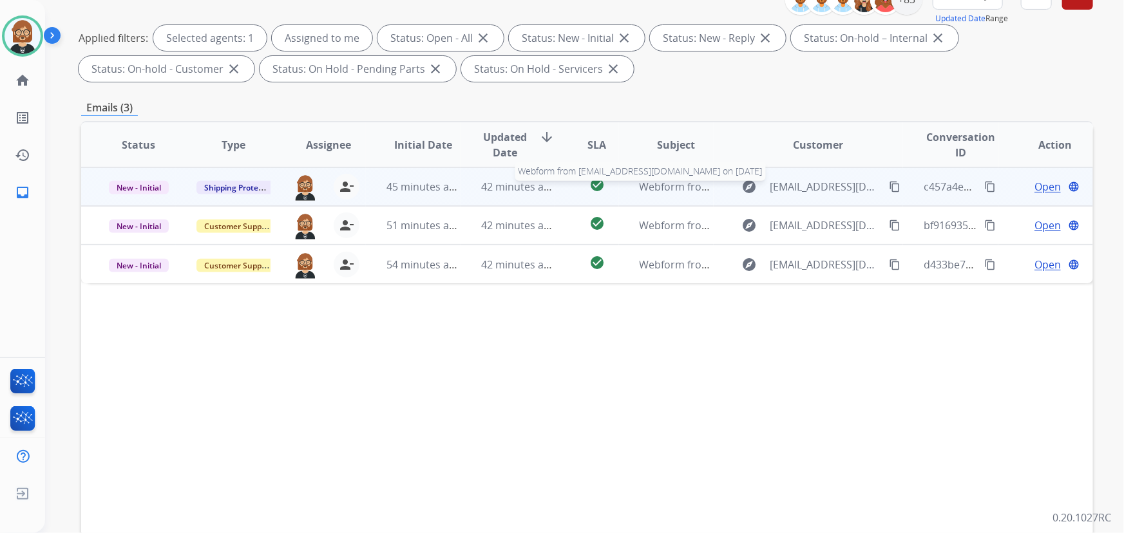
click at [678, 185] on span "Webform from [EMAIL_ADDRESS][DOMAIN_NAME] on [DATE]" at bounding box center [786, 187] width 292 height 14
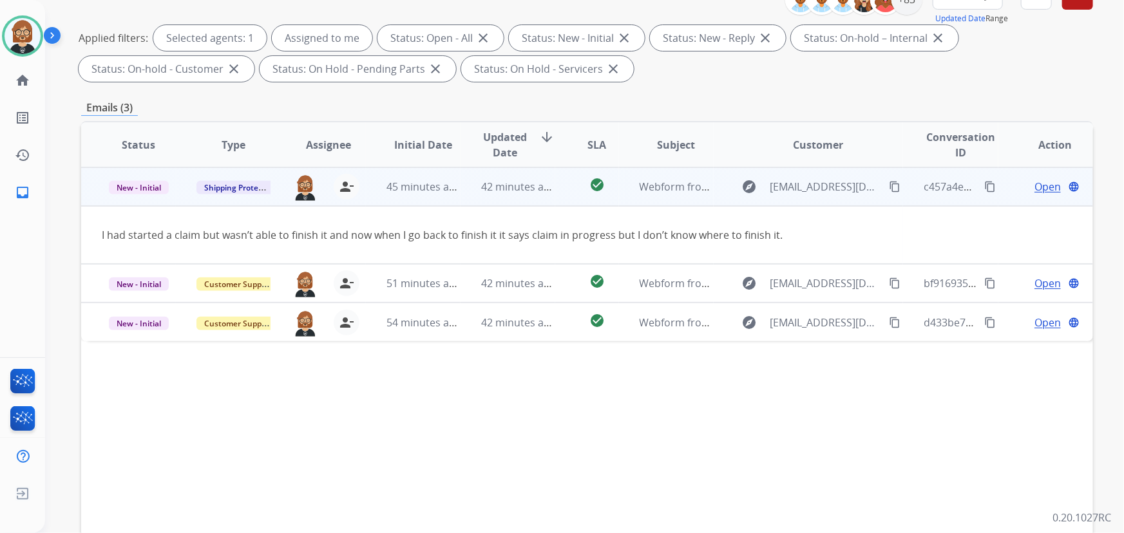
click at [889, 185] on mat-icon "content_copy" at bounding box center [895, 187] width 12 height 12
click at [1035, 185] on span "Open" at bounding box center [1048, 186] width 26 height 15
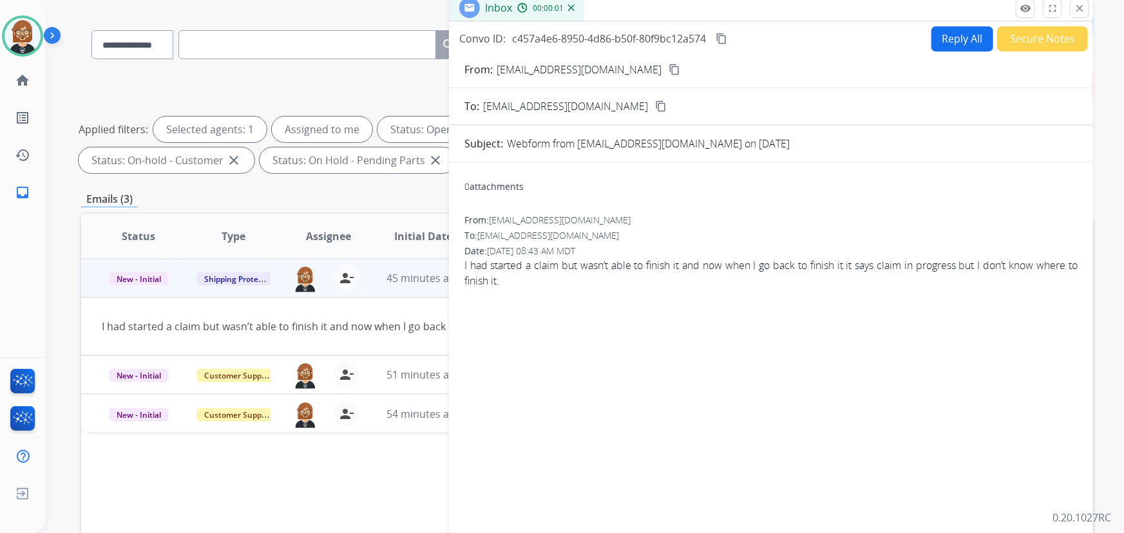
scroll to position [0, 0]
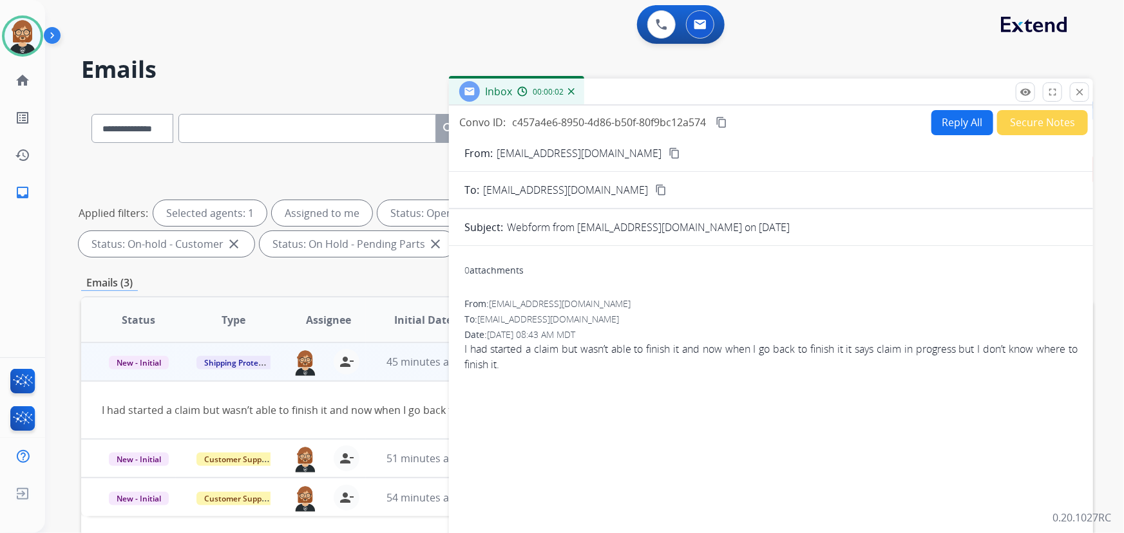
click at [964, 131] on button "Reply All" at bounding box center [963, 122] width 62 height 25
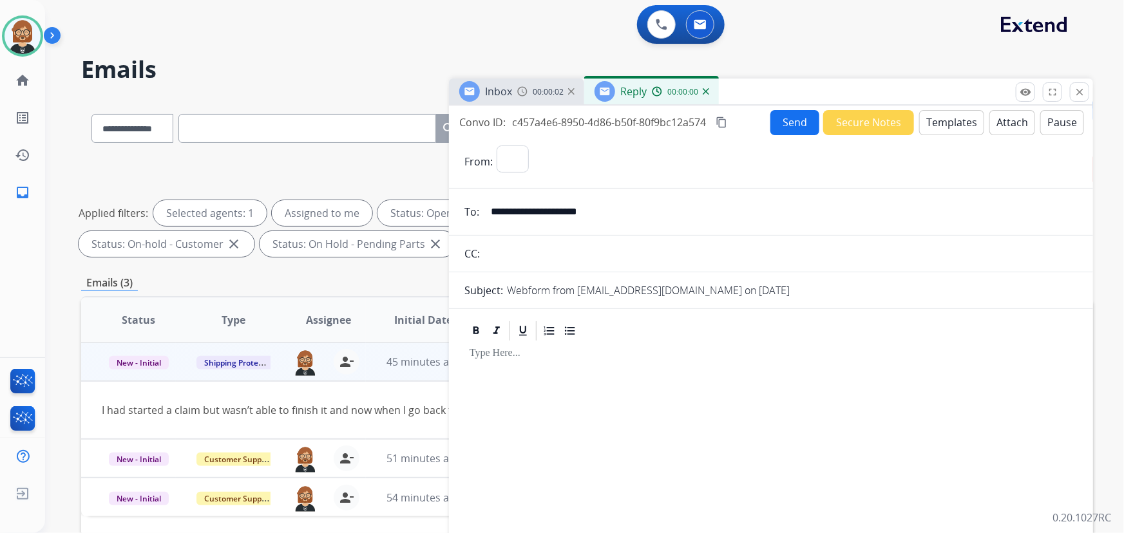
select select "**********"
click at [932, 127] on button "Templates" at bounding box center [951, 122] width 65 height 25
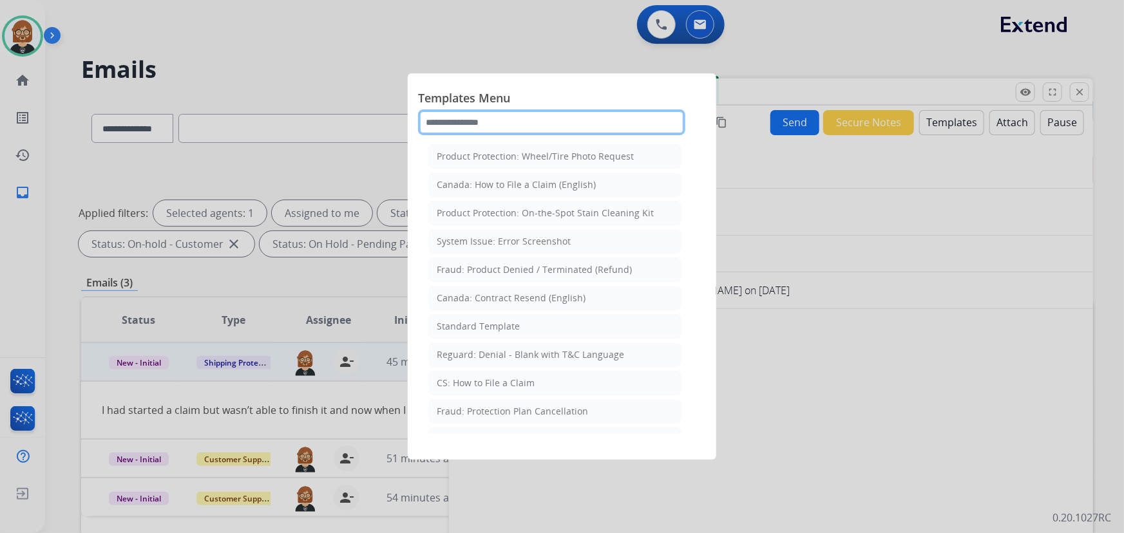
click at [550, 117] on input "text" at bounding box center [551, 123] width 267 height 26
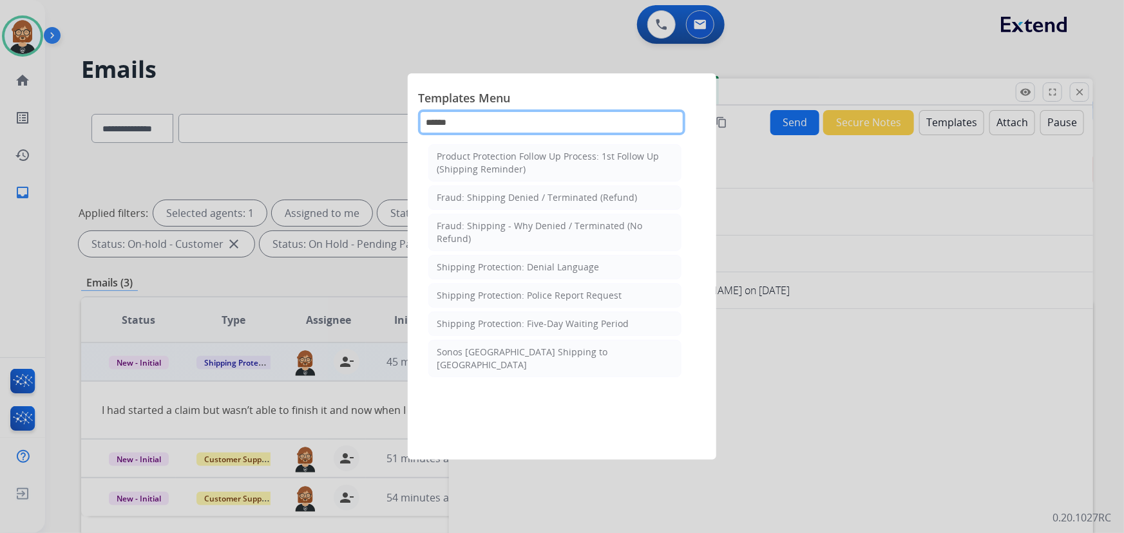
type input "******"
click at [933, 120] on div at bounding box center [562, 266] width 1124 height 533
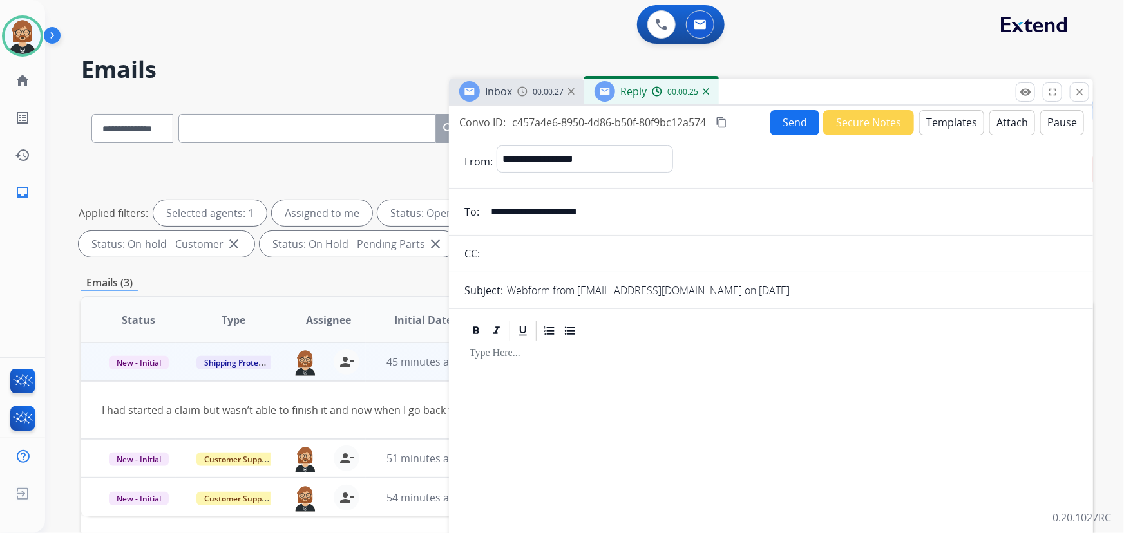
click at [933, 120] on button "Templates" at bounding box center [951, 122] width 65 height 25
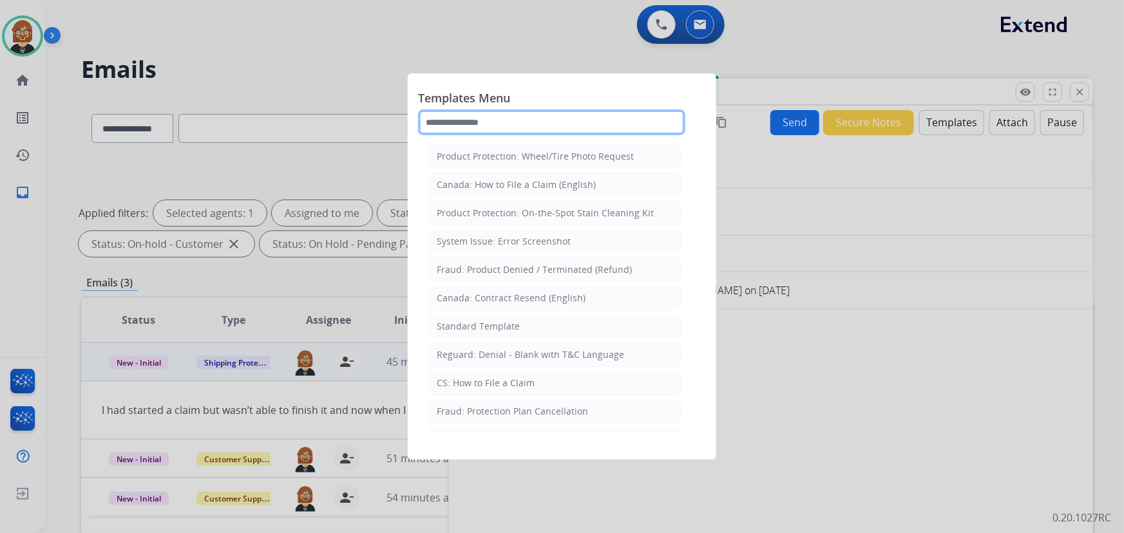
click at [516, 129] on input "text" at bounding box center [551, 123] width 267 height 26
type input "*"
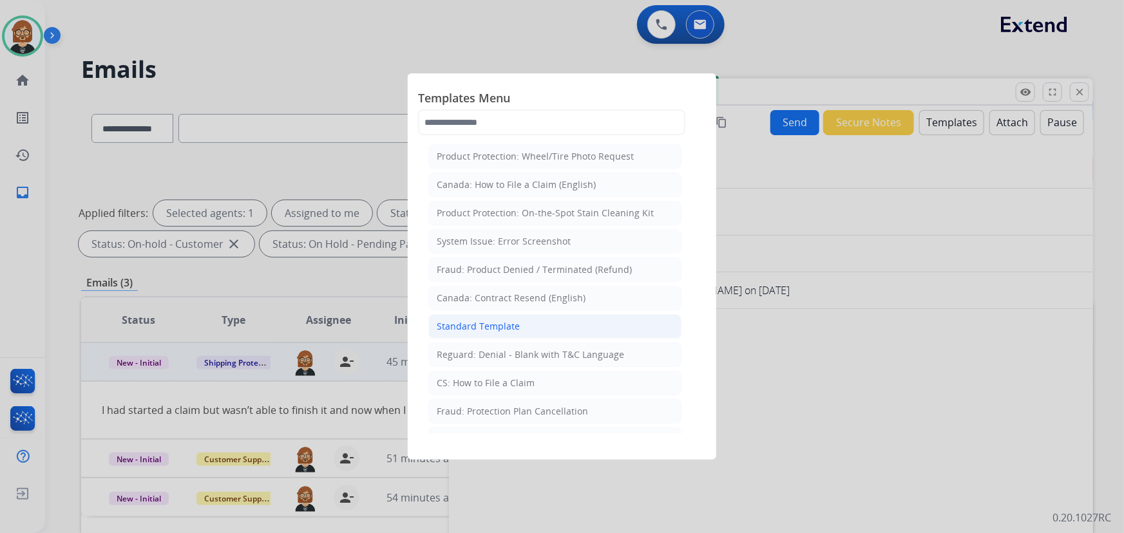
click at [544, 324] on li "Standard Template" at bounding box center [554, 326] width 253 height 24
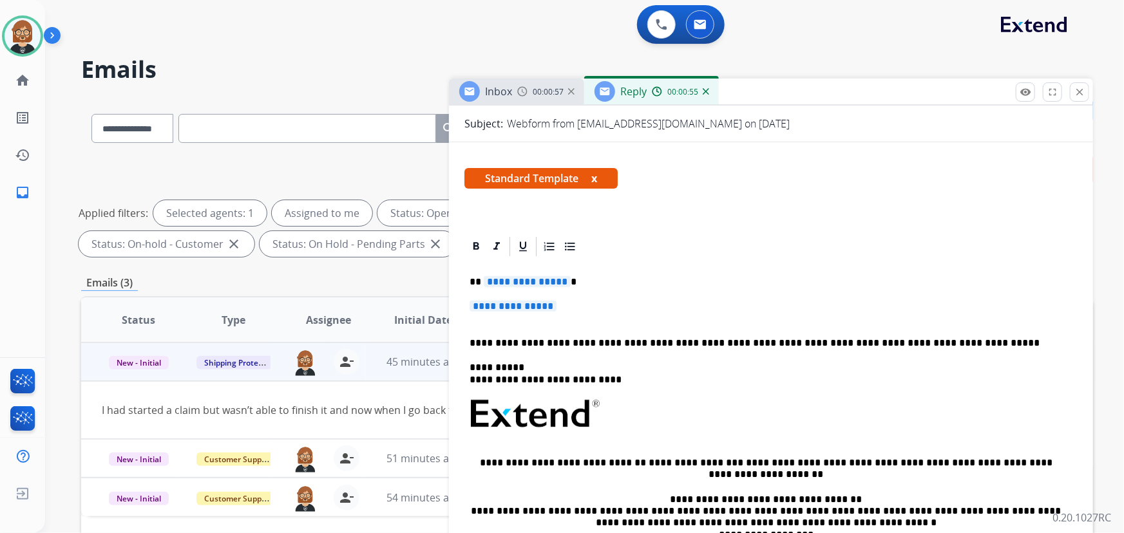
scroll to position [175, 0]
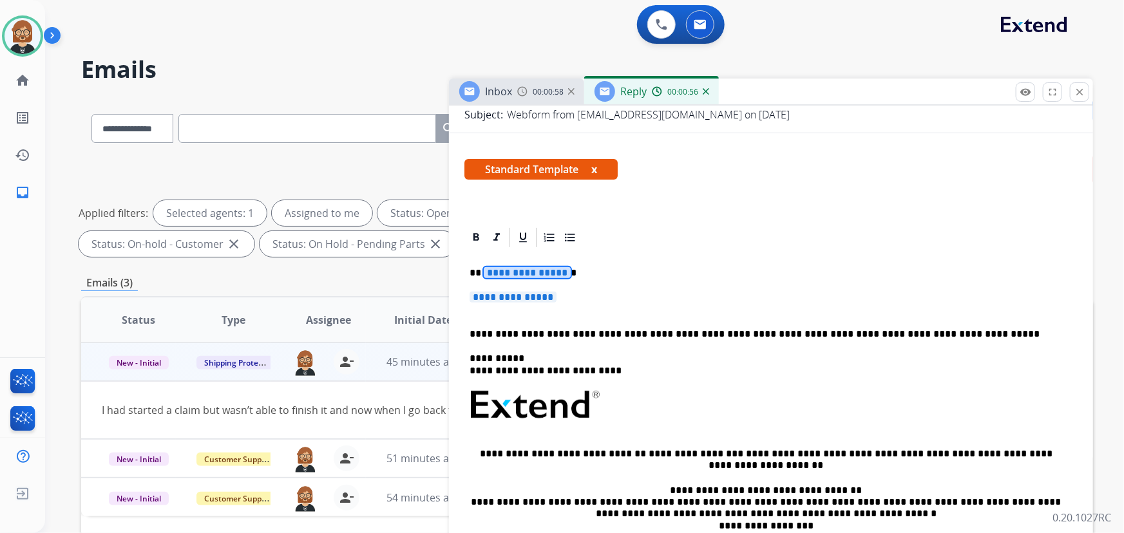
click at [509, 273] on span "**********" at bounding box center [527, 272] width 87 height 11
click at [518, 295] on span "**********" at bounding box center [513, 297] width 87 height 11
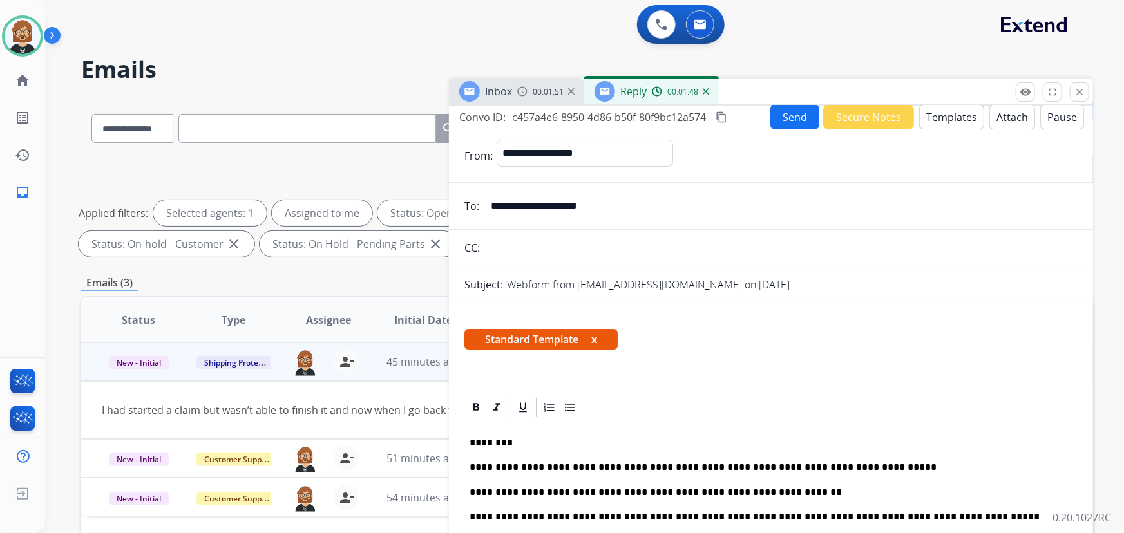
scroll to position [0, 0]
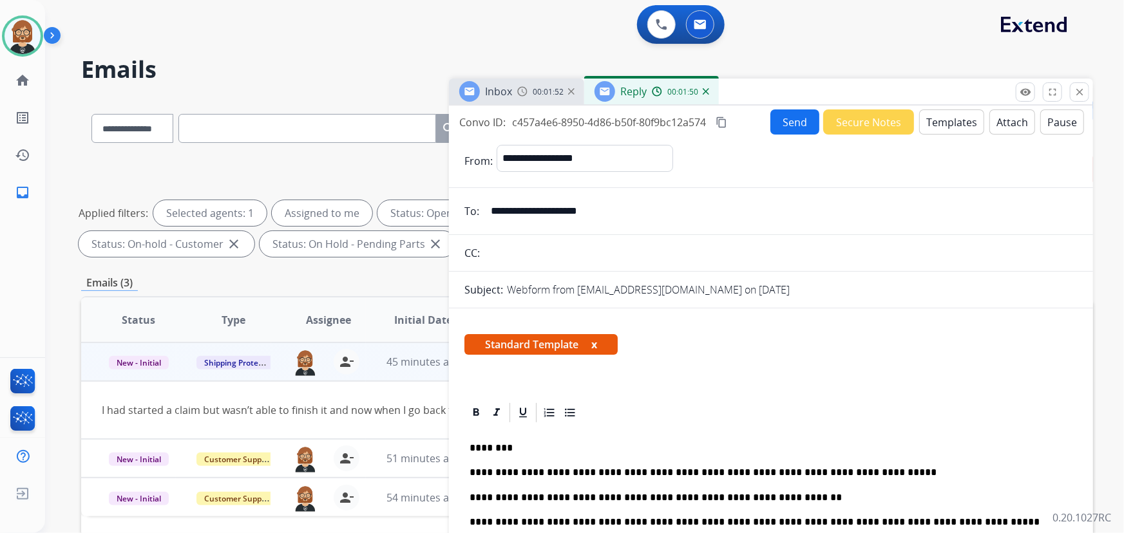
click at [792, 117] on button "Send" at bounding box center [795, 122] width 49 height 25
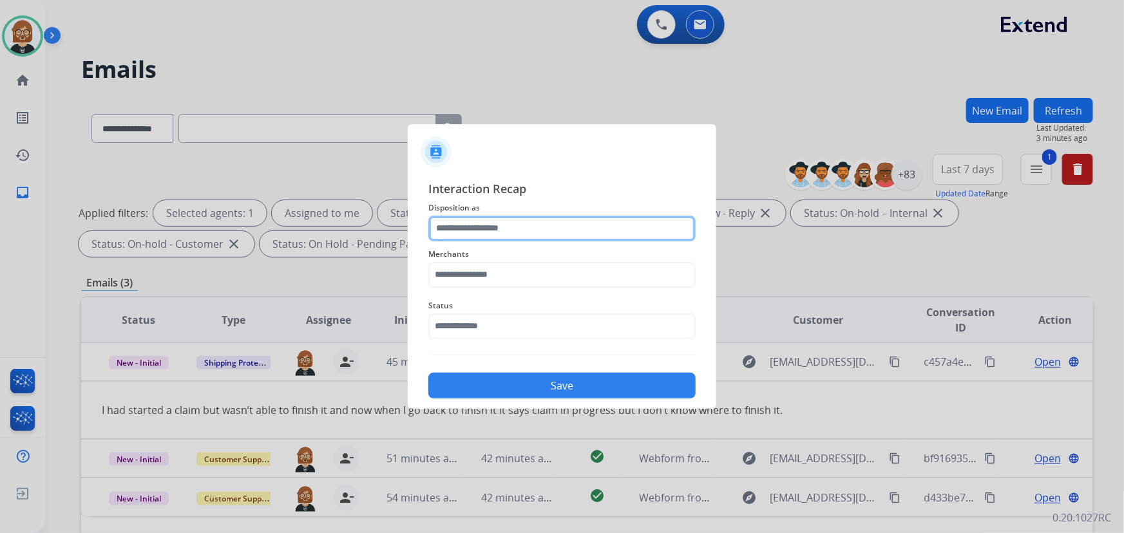
click at [618, 225] on input "text" at bounding box center [561, 229] width 267 height 26
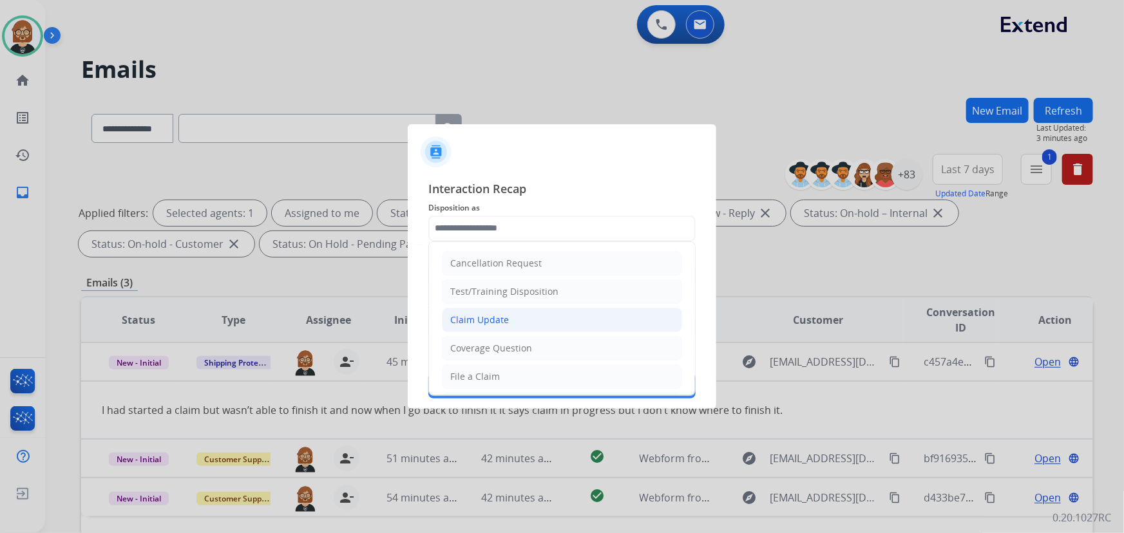
click at [555, 315] on li "Claim Update" at bounding box center [562, 320] width 240 height 24
type input "**********"
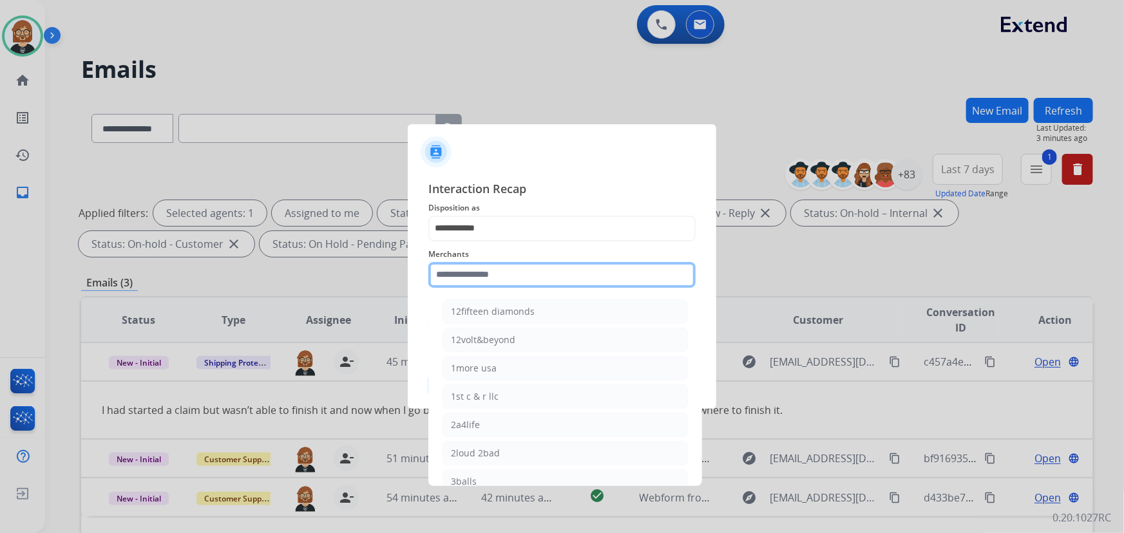
click at [548, 269] on input "text" at bounding box center [561, 275] width 267 height 26
type input "*"
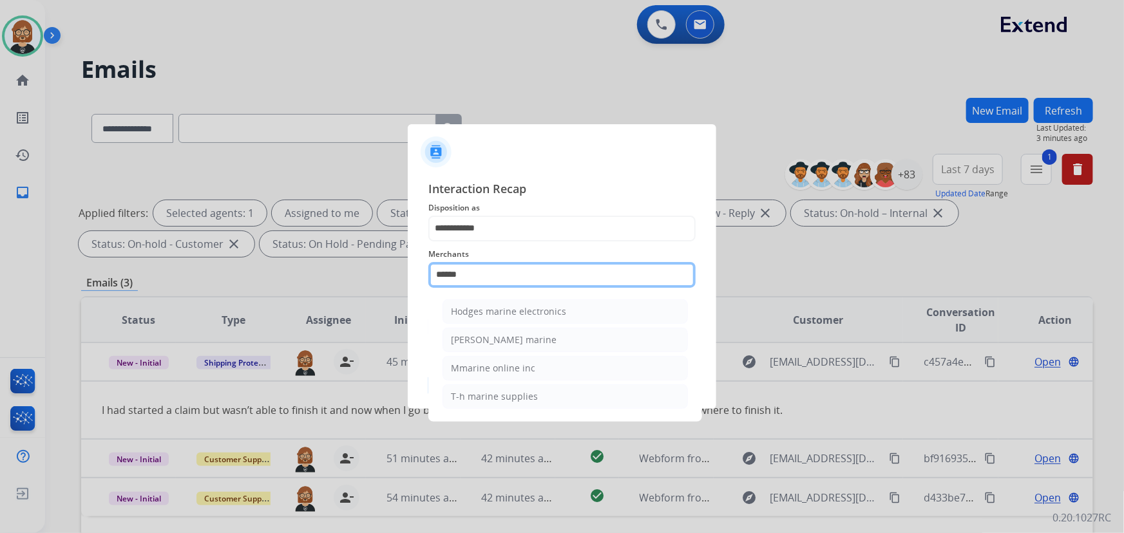
drag, startPoint x: 445, startPoint y: 278, endPoint x: 372, endPoint y: 281, distance: 72.2
click at [0, 281] on app-contact-recap-modal "**********" at bounding box center [0, 266] width 0 height 533
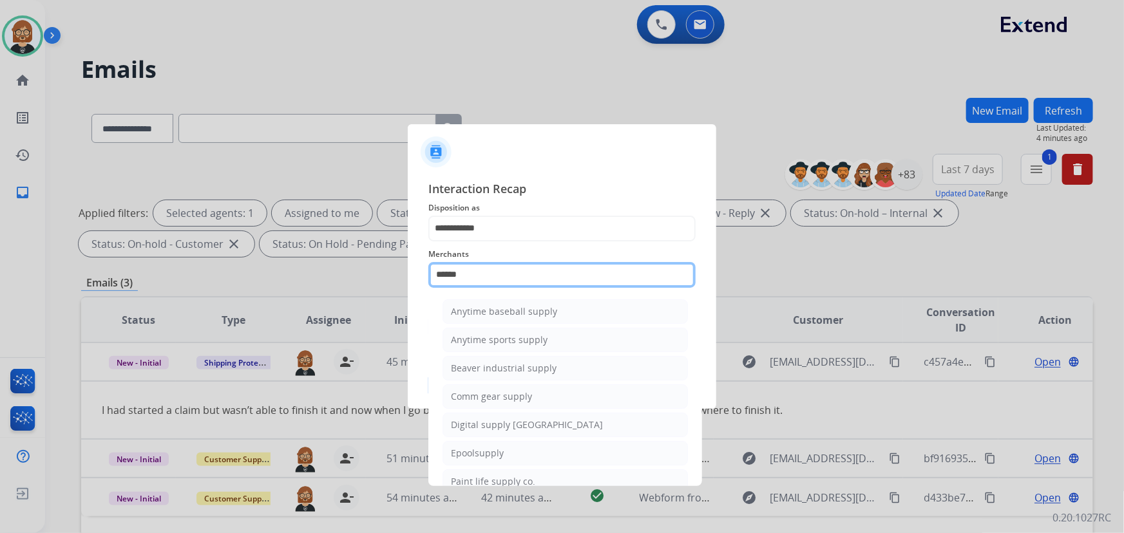
drag, startPoint x: 535, startPoint y: 269, endPoint x: 408, endPoint y: 280, distance: 127.4
click at [408, 280] on div "**********" at bounding box center [562, 289] width 309 height 240
type input "*"
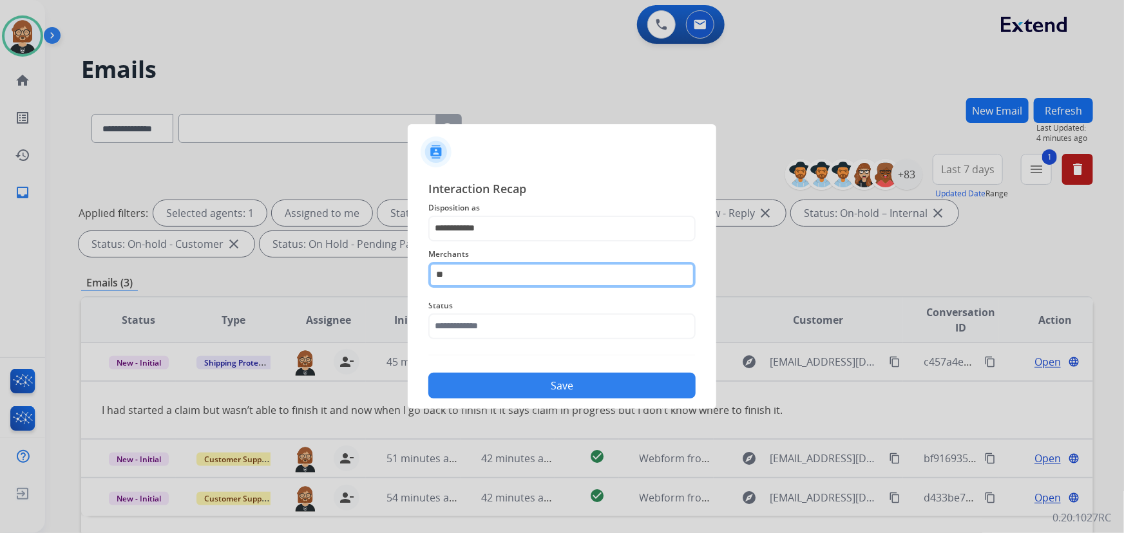
type input "*"
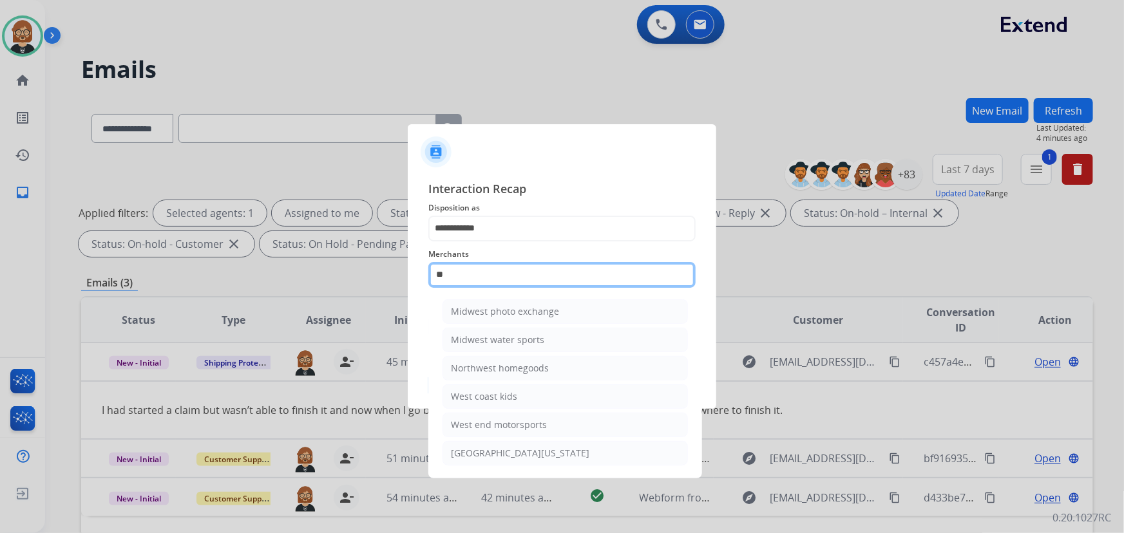
type input "*"
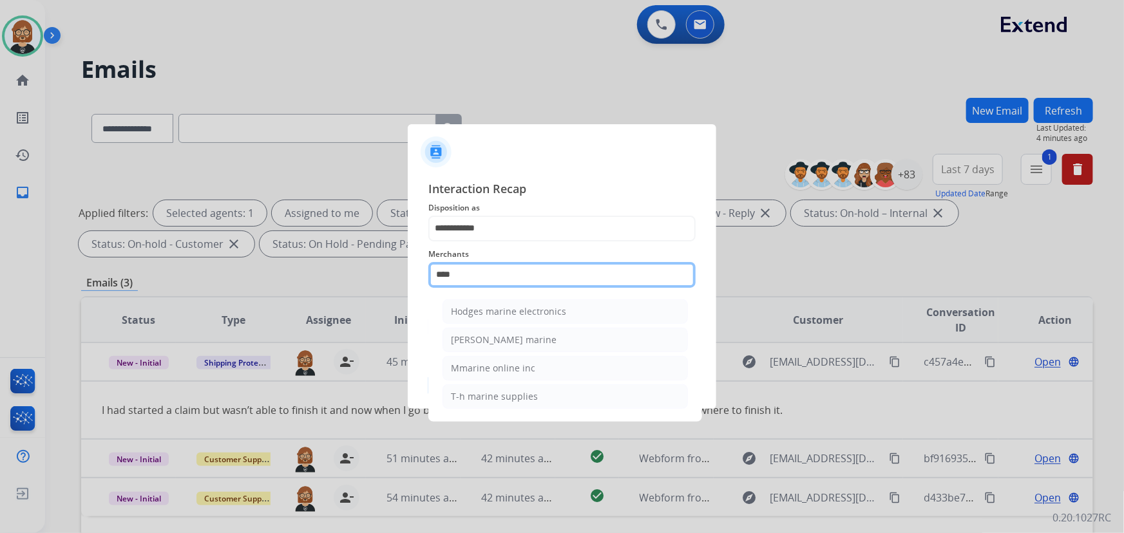
type input "*****"
drag, startPoint x: 457, startPoint y: 274, endPoint x: 362, endPoint y: 274, distance: 94.7
click at [0, 274] on app-contact-recap-modal "**********" at bounding box center [0, 266] width 0 height 533
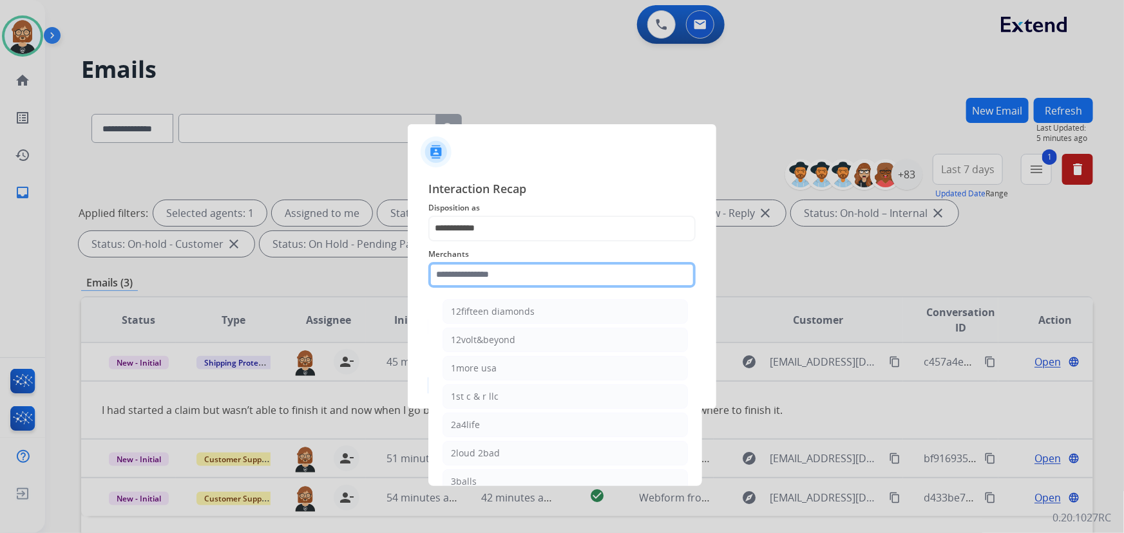
click at [577, 265] on input "text" at bounding box center [561, 275] width 267 height 26
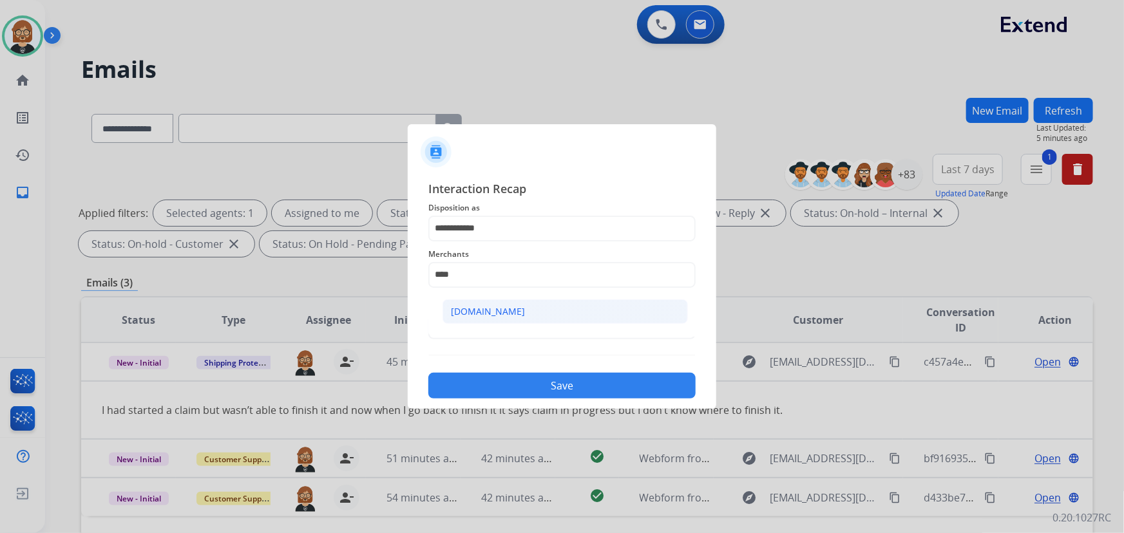
click at [560, 311] on li "[DOMAIN_NAME]" at bounding box center [565, 312] width 245 height 24
type input "**********"
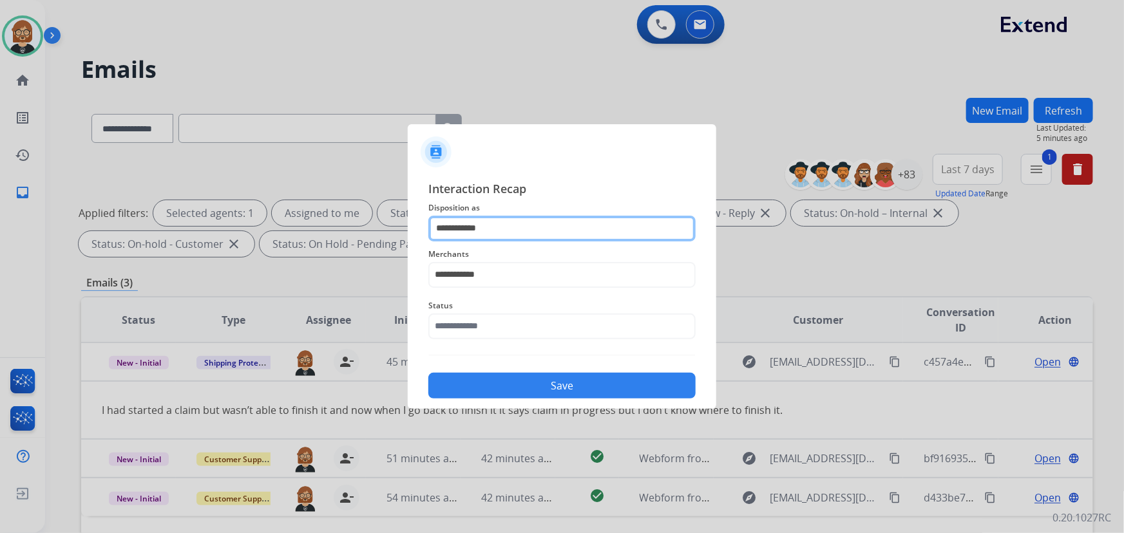
click at [566, 223] on input "**********" at bounding box center [561, 229] width 267 height 26
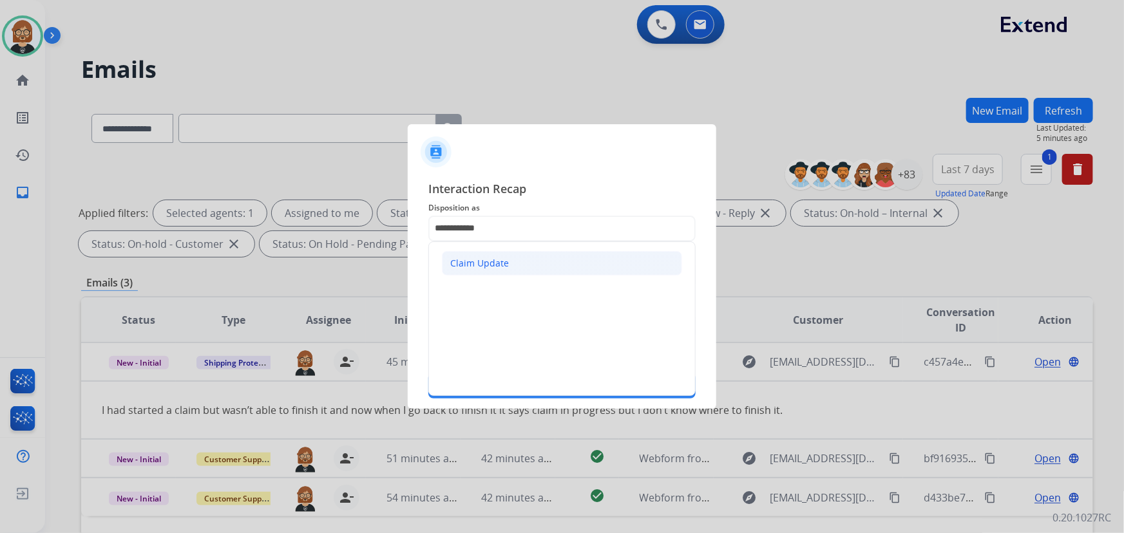
click at [560, 263] on li "Claim Update" at bounding box center [562, 263] width 240 height 24
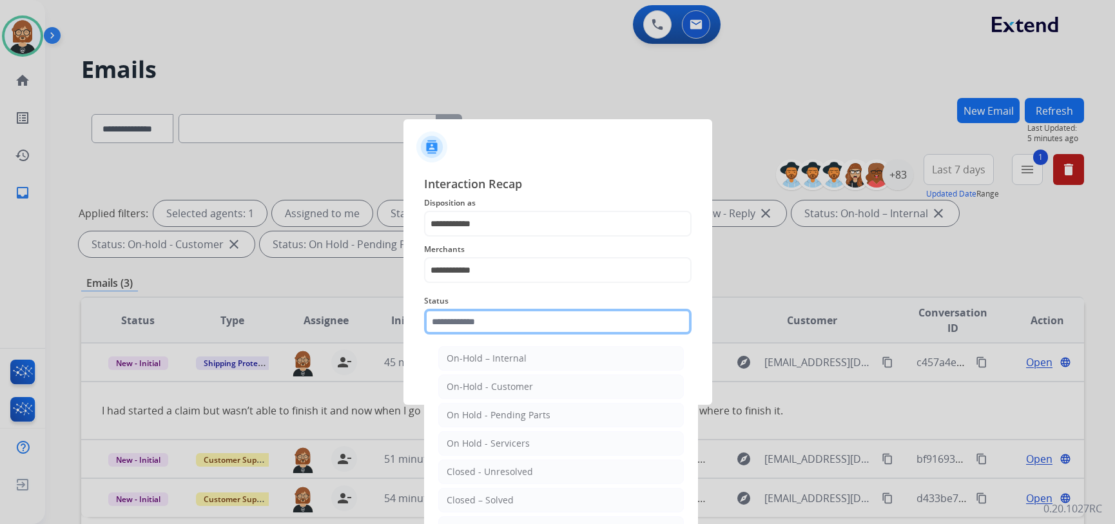
click at [559, 323] on input "text" at bounding box center [557, 322] width 267 height 26
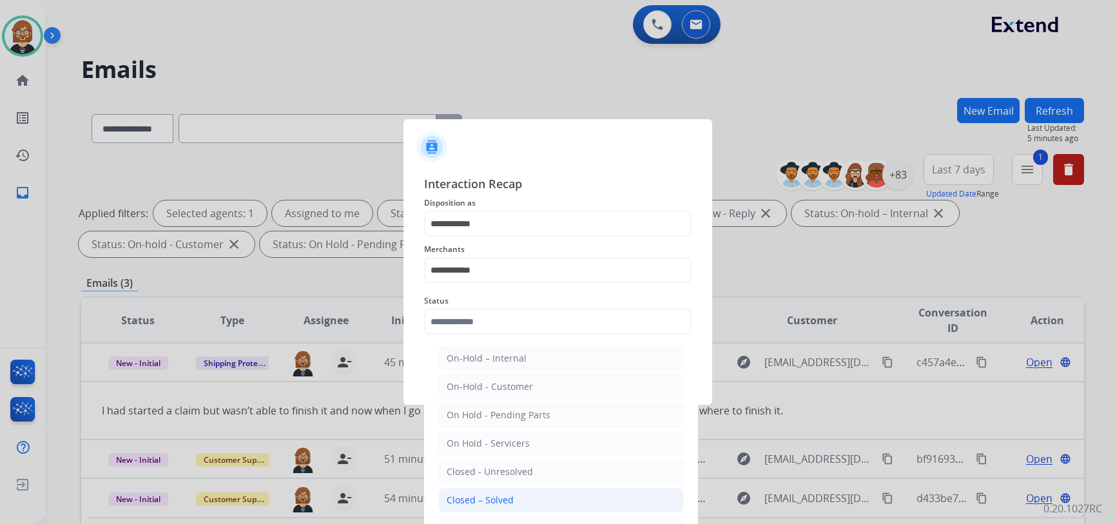
click at [579, 488] on li "Closed – Solved" at bounding box center [560, 500] width 245 height 24
type input "**********"
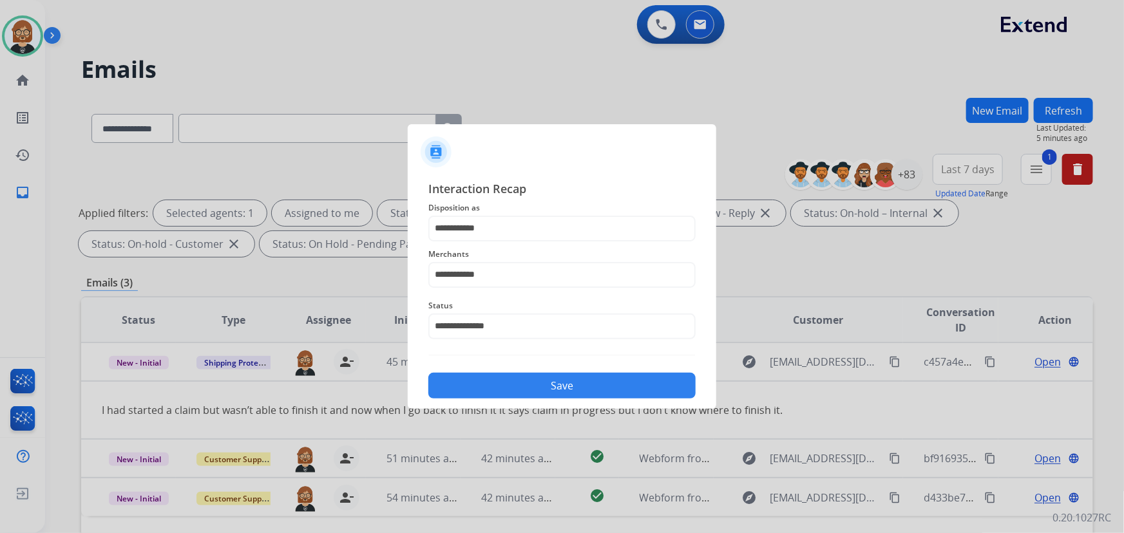
click at [594, 382] on button "Save" at bounding box center [561, 386] width 267 height 26
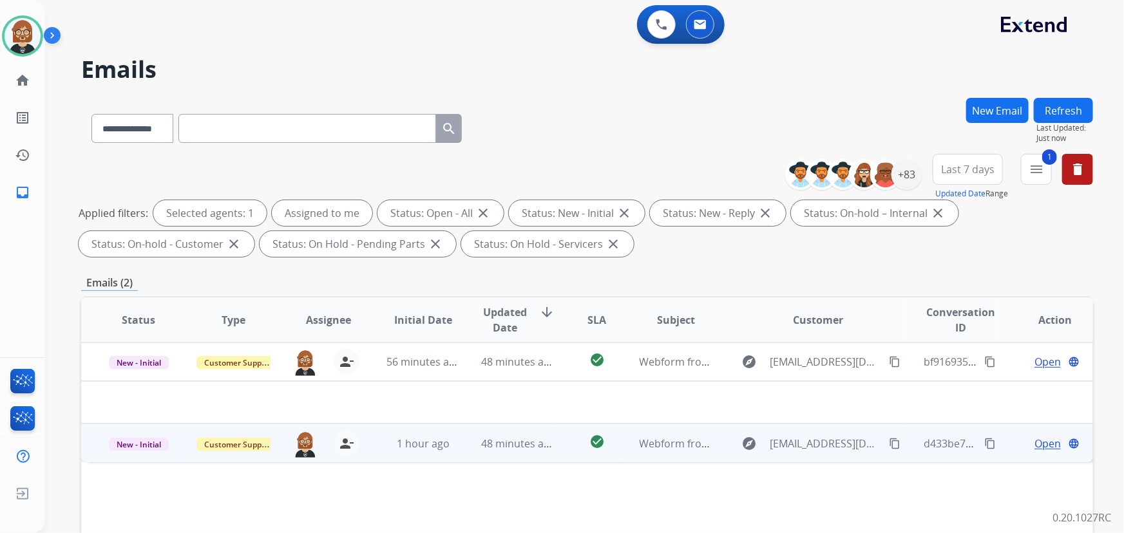
click at [555, 448] on td "check_circle" at bounding box center [586, 443] width 63 height 39
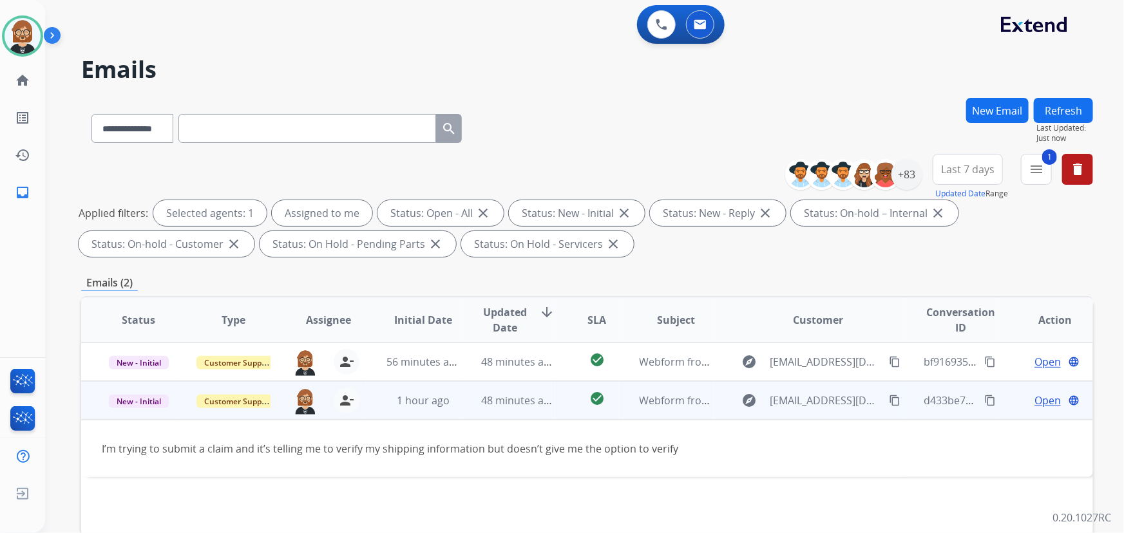
drag, startPoint x: 890, startPoint y: 405, endPoint x: 876, endPoint y: 406, distance: 13.5
click at [889, 405] on div "explore [EMAIL_ADDRESS][DOMAIN_NAME] content_copy" at bounding box center [818, 400] width 169 height 21
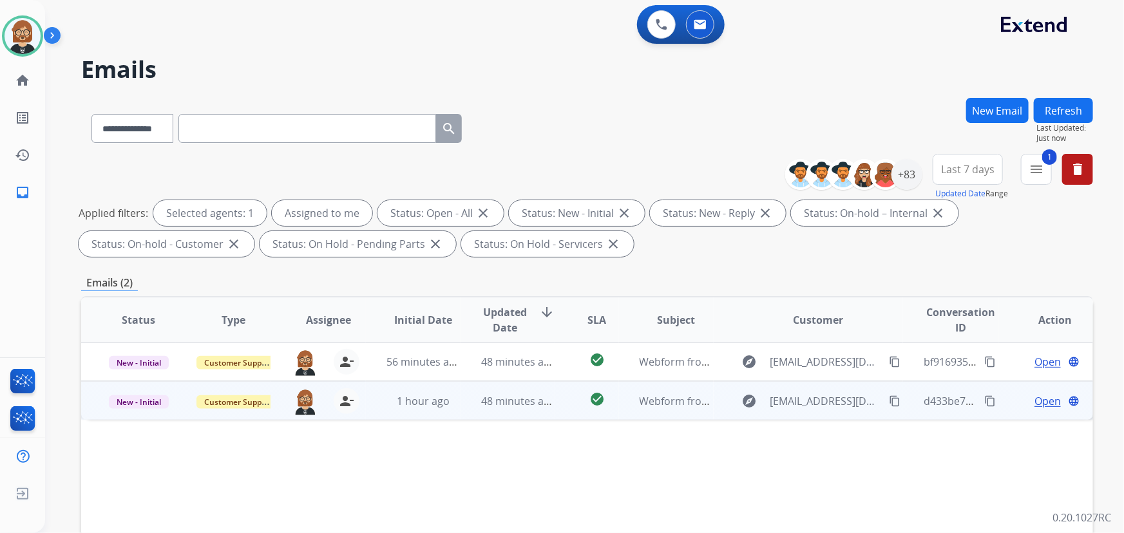
click at [866, 406] on div "explore [EMAIL_ADDRESS][DOMAIN_NAME] content_copy" at bounding box center [818, 401] width 169 height 21
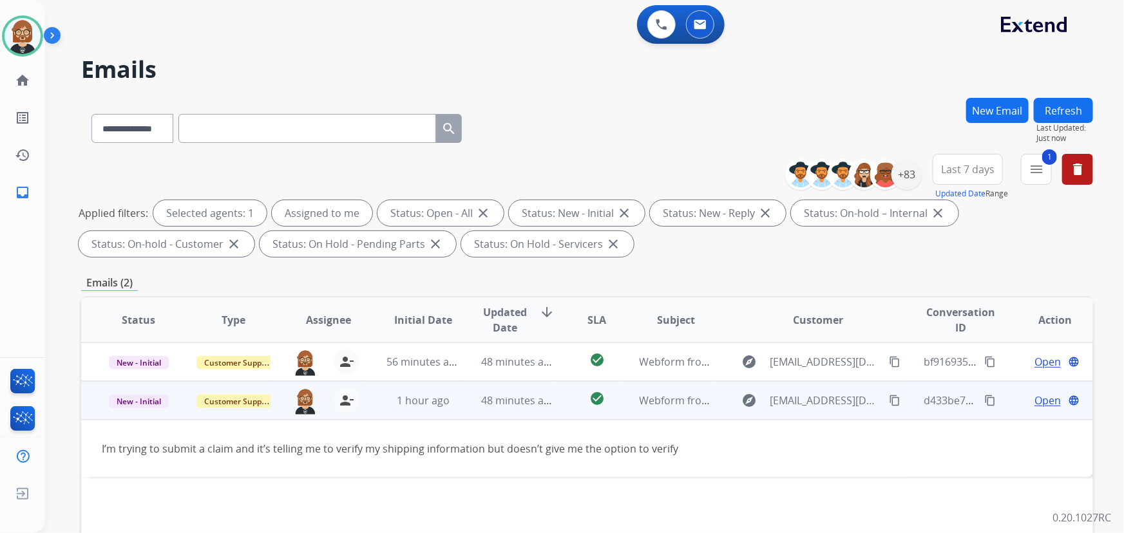
click at [889, 404] on mat-icon "content_copy" at bounding box center [895, 401] width 12 height 12
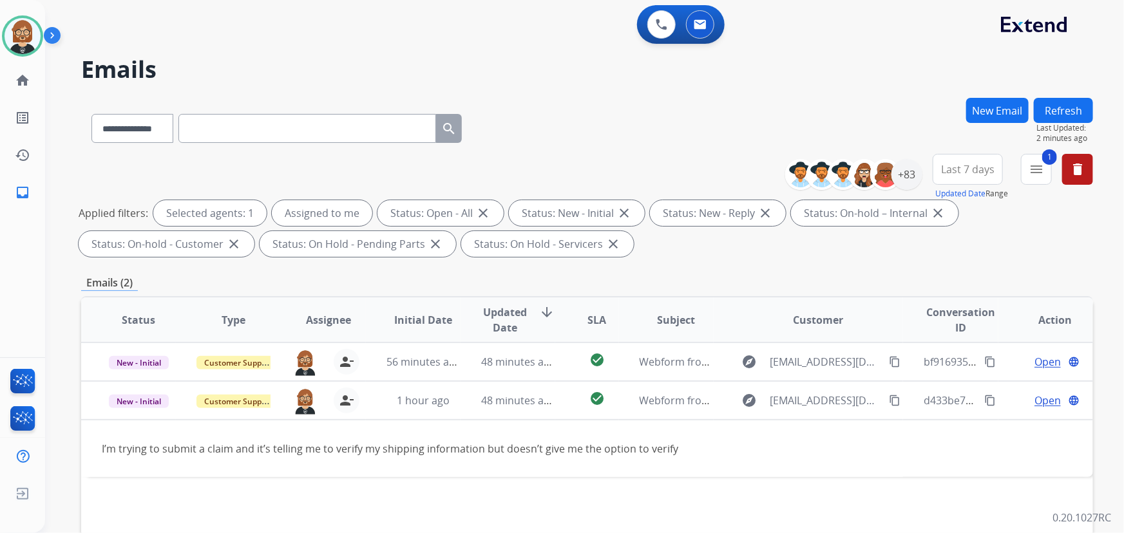
click at [1056, 101] on button "Refresh" at bounding box center [1063, 110] width 59 height 25
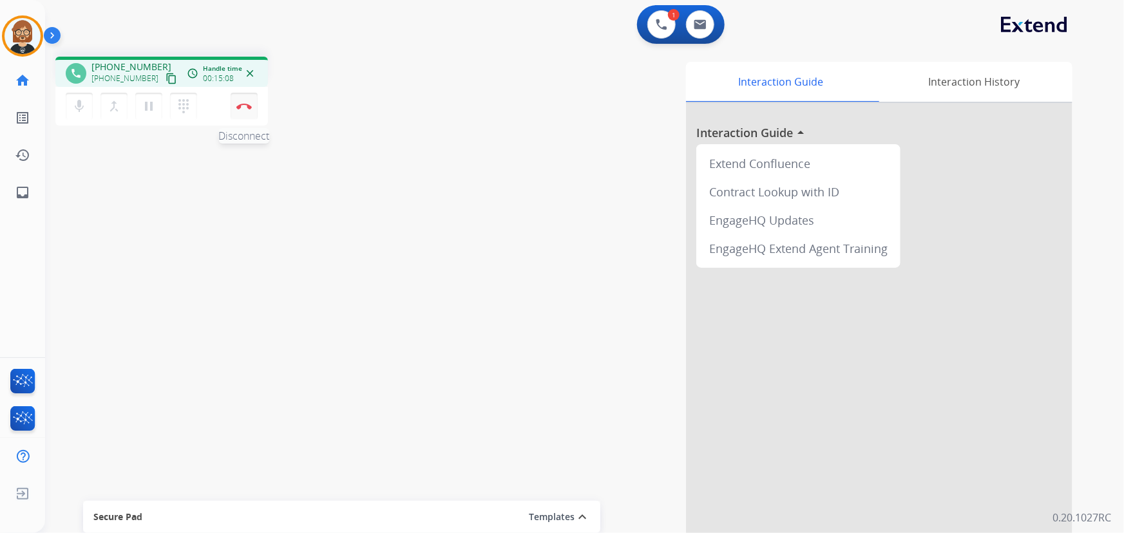
click at [244, 103] on img at bounding box center [243, 106] width 15 height 6
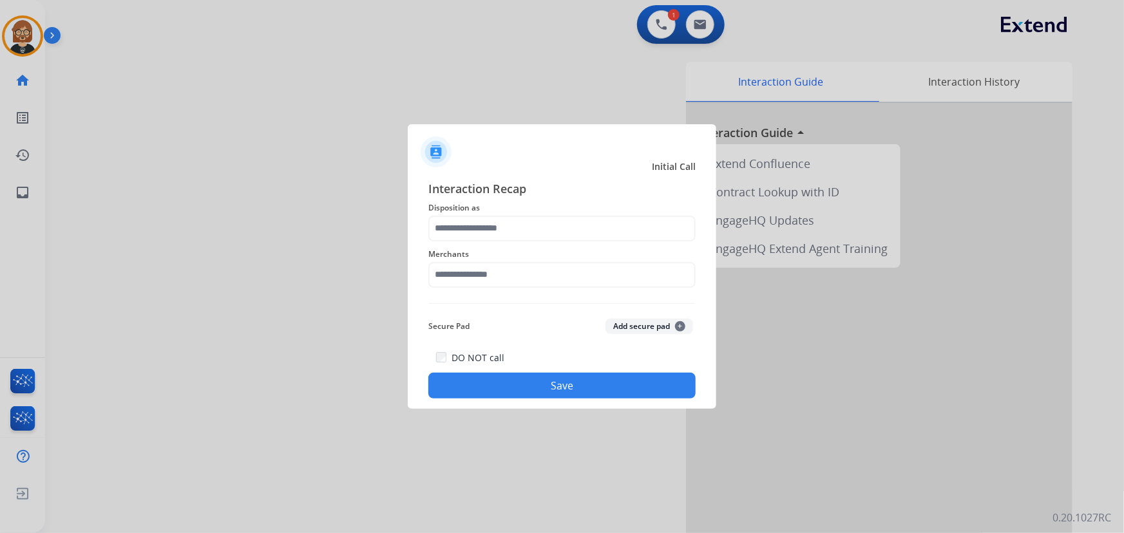
click at [573, 242] on div "Merchants" at bounding box center [561, 268] width 267 height 52
click at [574, 237] on input "text" at bounding box center [561, 229] width 267 height 26
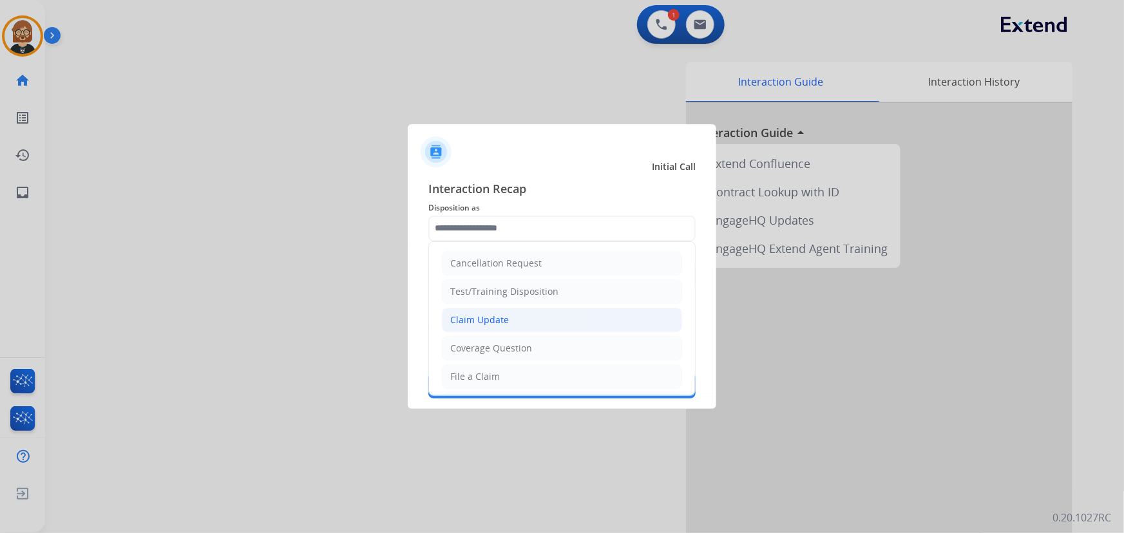
click at [538, 328] on li "Claim Update" at bounding box center [562, 320] width 240 height 24
type input "**********"
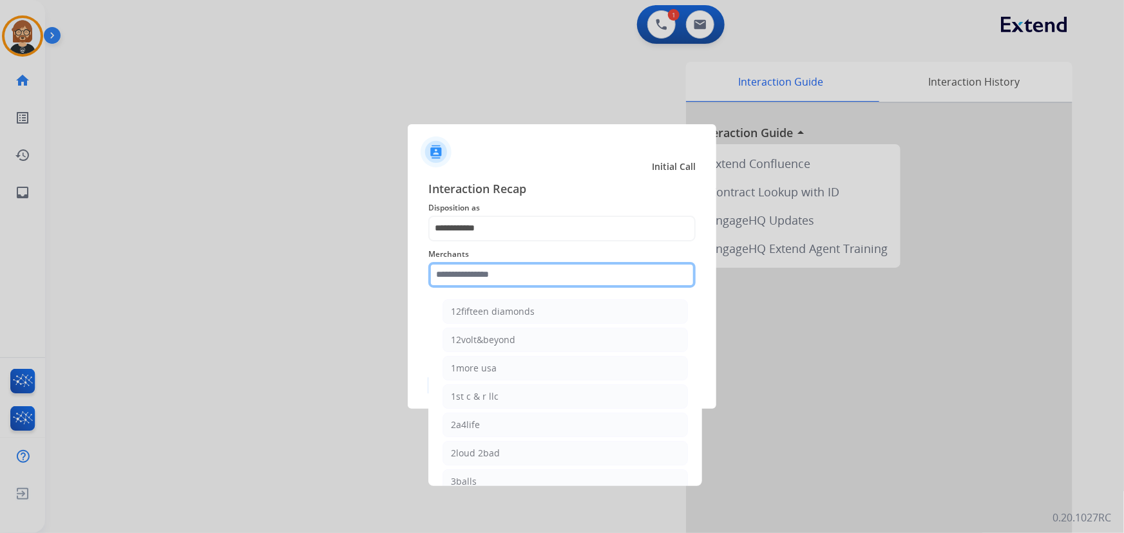
click at [545, 287] on input "text" at bounding box center [561, 275] width 267 height 26
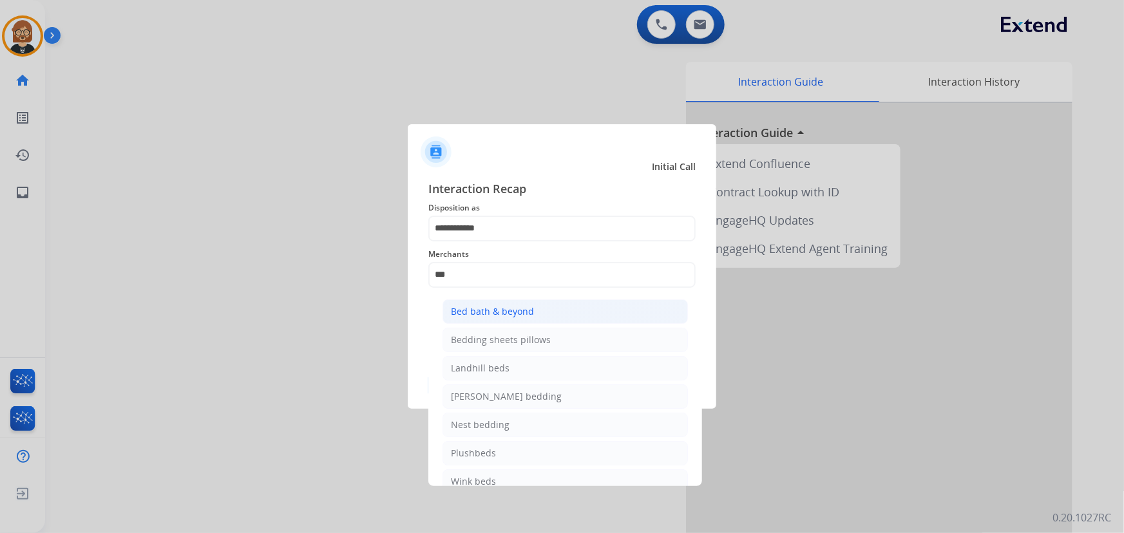
click at [539, 311] on li "Bed bath & beyond" at bounding box center [565, 312] width 245 height 24
type input "**********"
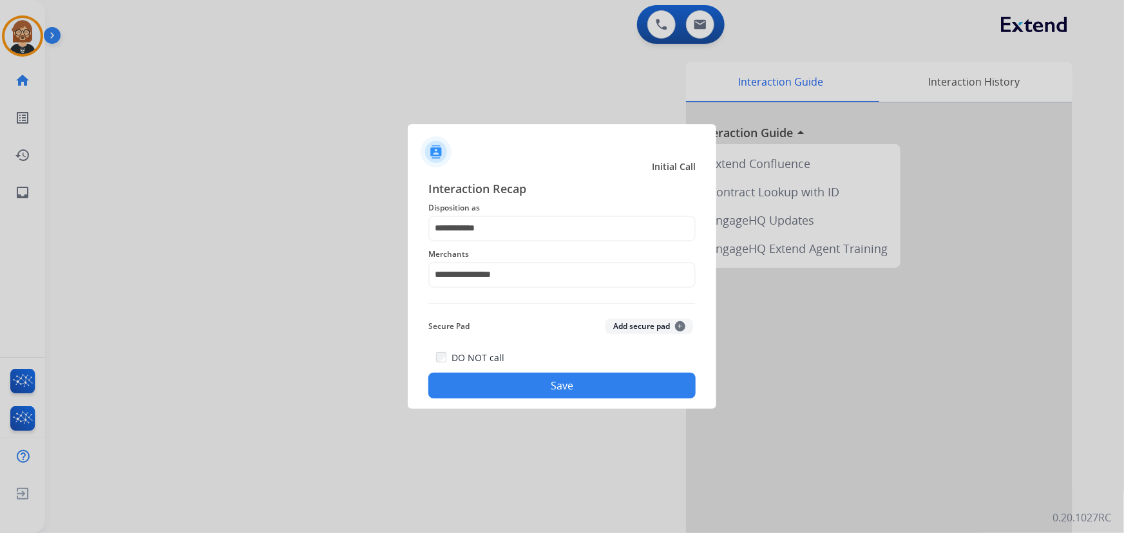
click at [592, 385] on button "Save" at bounding box center [561, 386] width 267 height 26
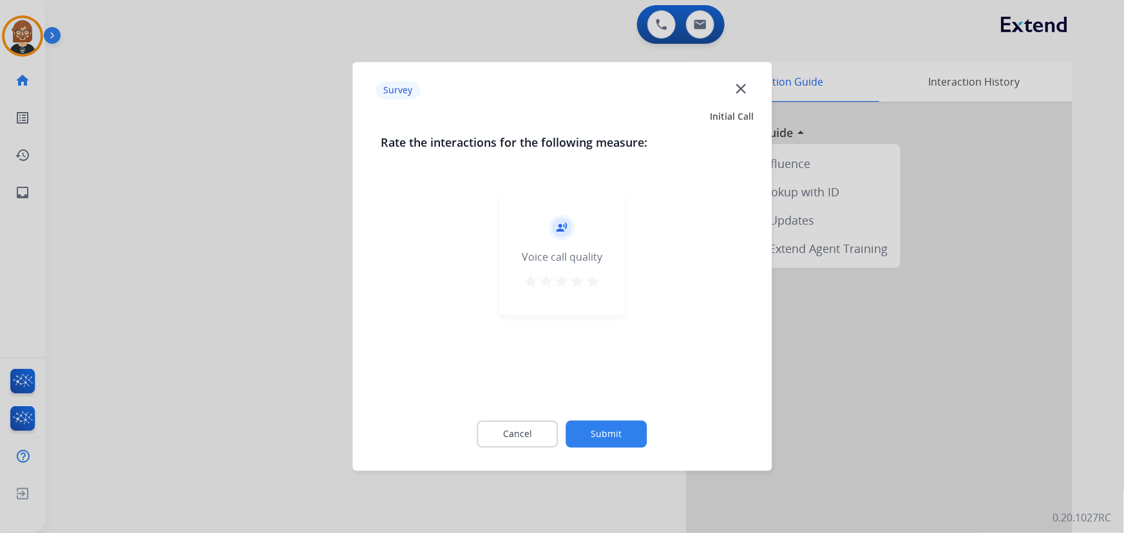
click at [618, 431] on button "Submit" at bounding box center [606, 434] width 81 height 27
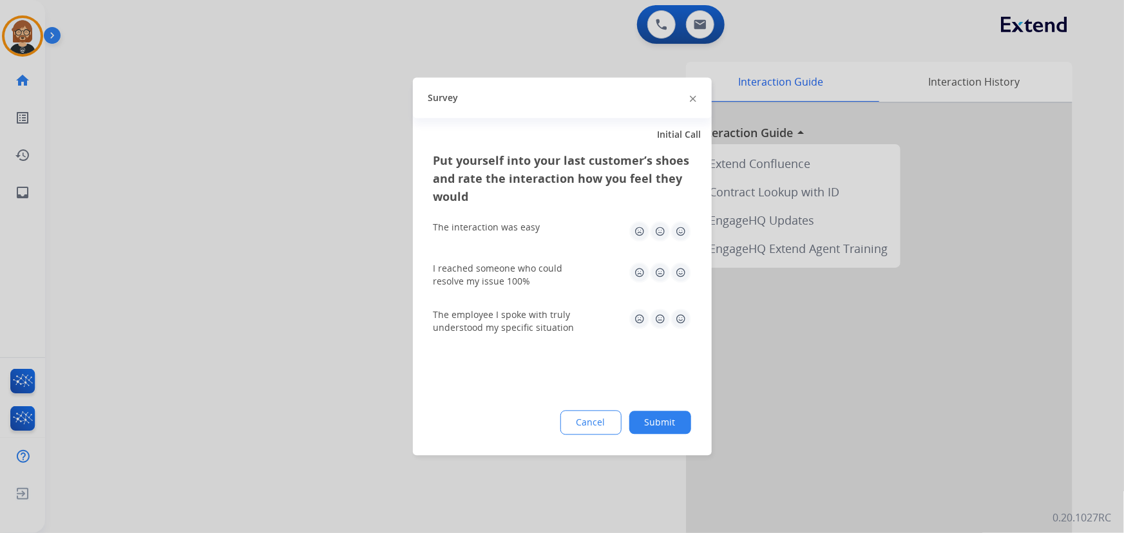
click at [646, 430] on button "Submit" at bounding box center [660, 423] width 62 height 23
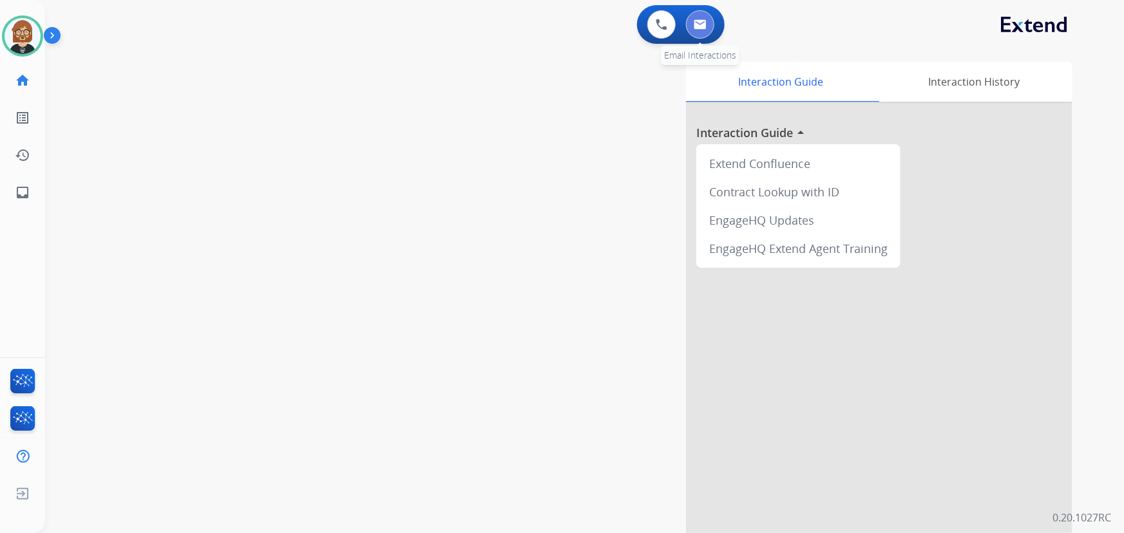
click at [692, 24] on button at bounding box center [700, 24] width 28 height 28
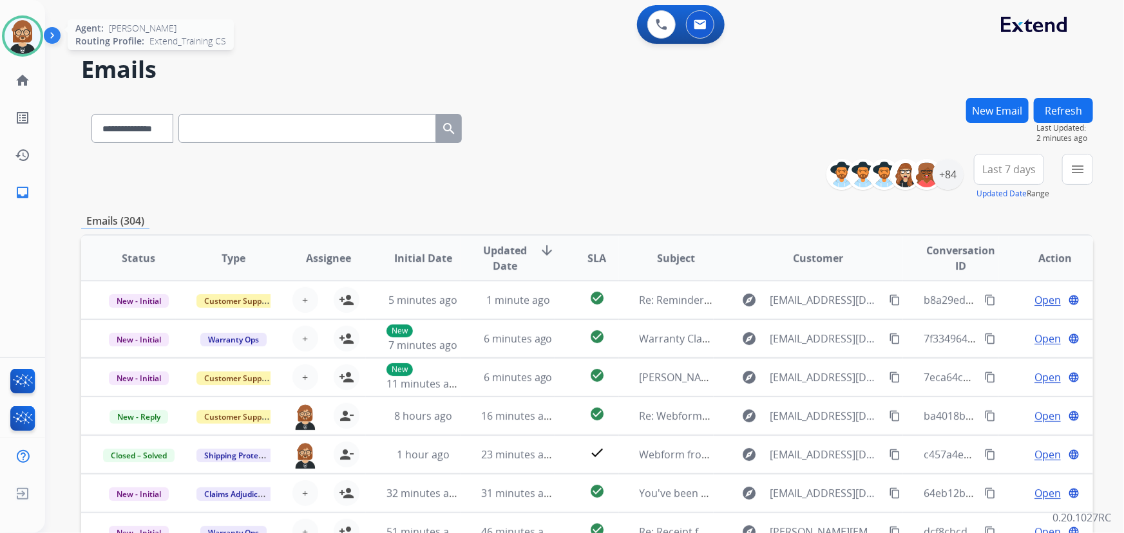
click at [26, 43] on img at bounding box center [23, 36] width 36 height 36
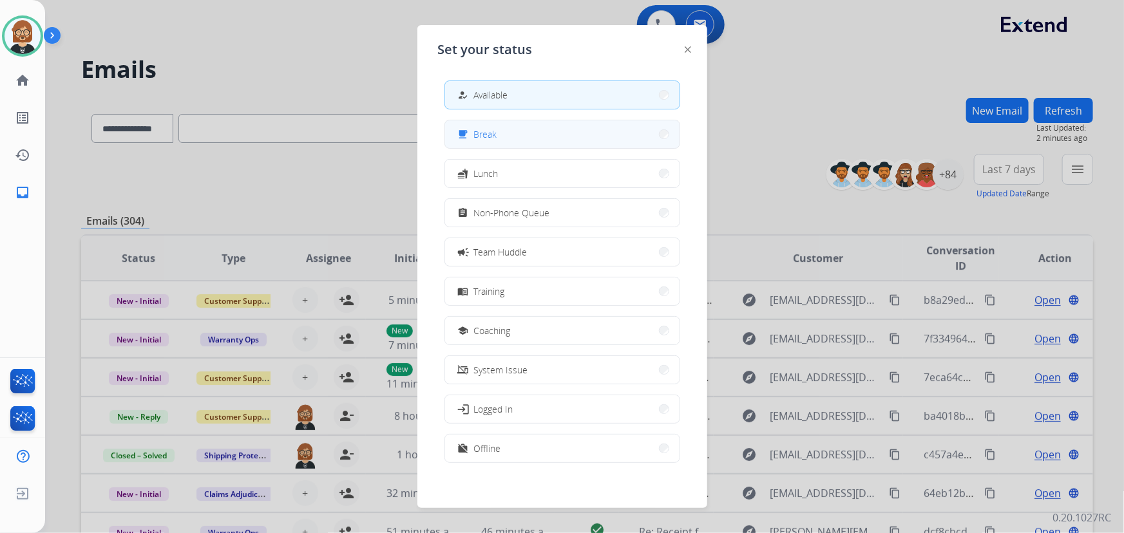
click at [484, 128] on span "Break" at bounding box center [485, 135] width 23 height 14
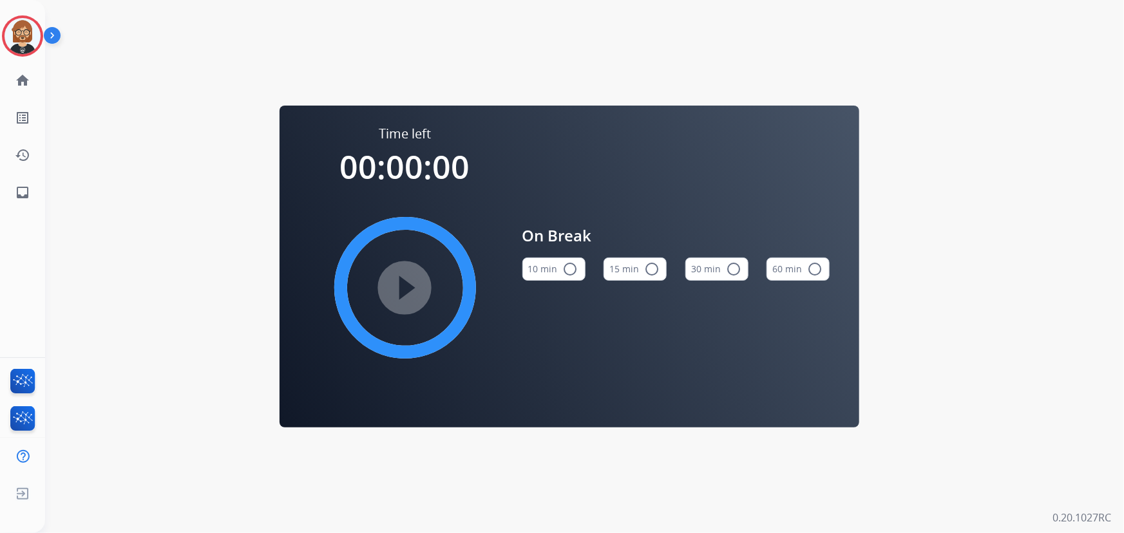
click at [552, 264] on button "10 min radio_button_unchecked" at bounding box center [553, 269] width 63 height 23
click at [408, 292] on mat-icon "play_circle_filled" at bounding box center [404, 287] width 15 height 15
click at [17, 197] on mat-icon "inbox" at bounding box center [22, 192] width 15 height 15
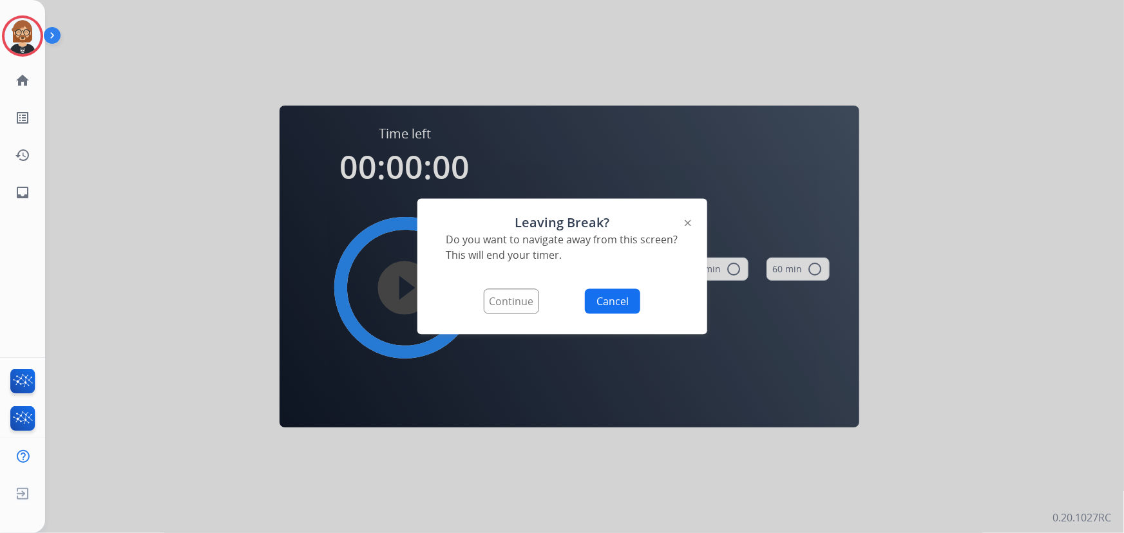
click at [492, 312] on button "Continue" at bounding box center [511, 301] width 55 height 25
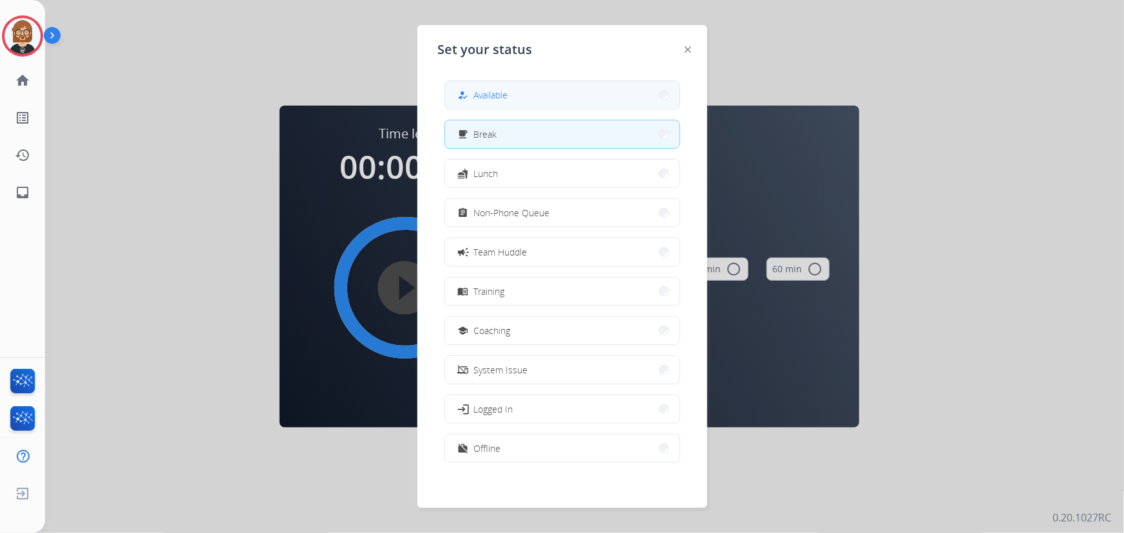
click at [555, 97] on button "how_to_reg Available" at bounding box center [562, 95] width 235 height 28
select select "**********"
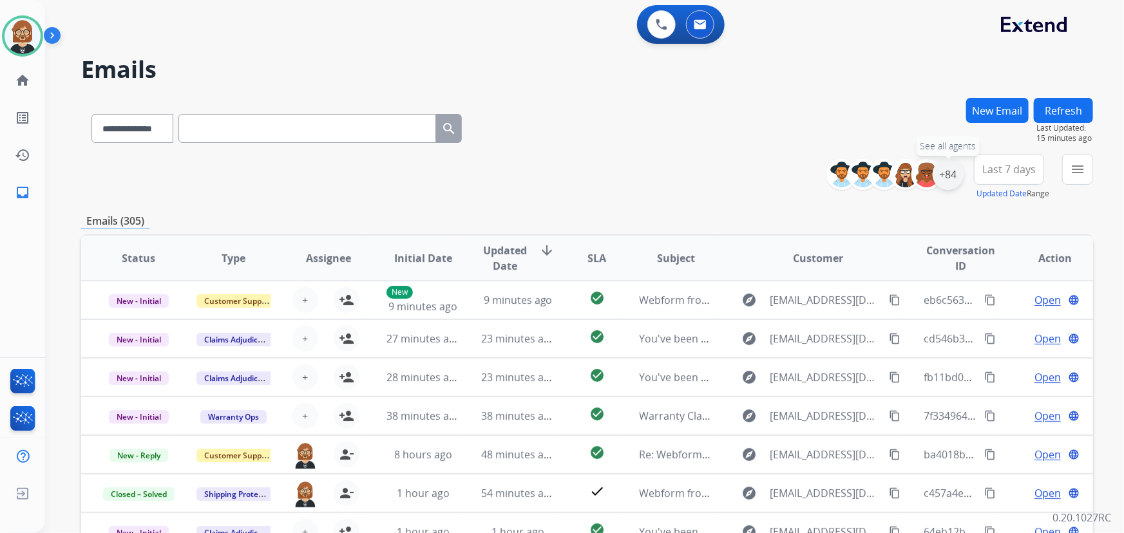
click at [955, 177] on div "+84" at bounding box center [948, 174] width 31 height 31
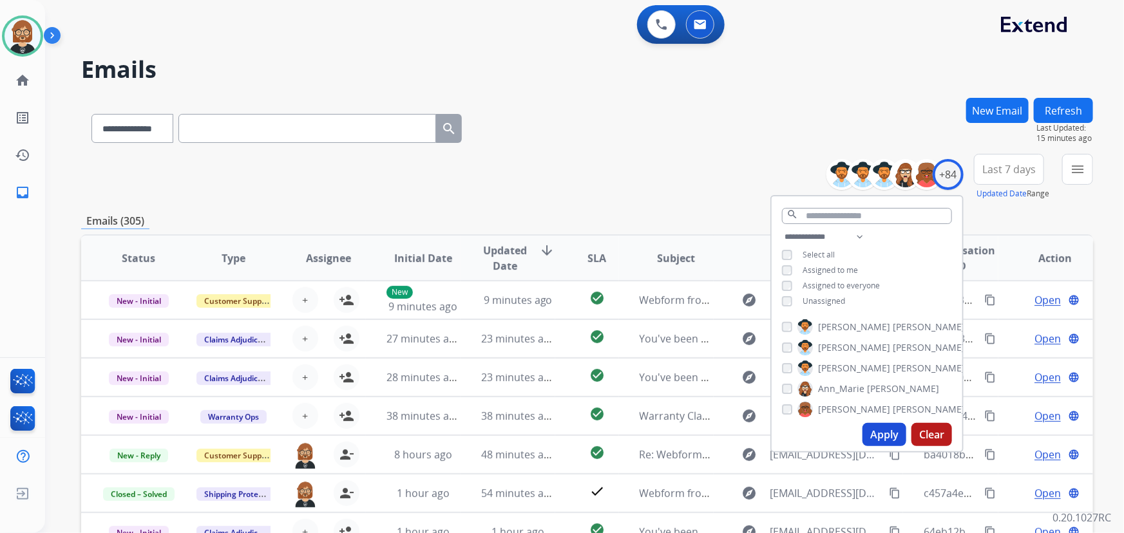
click at [821, 302] on span "Unassigned" at bounding box center [824, 301] width 43 height 11
click at [887, 434] on button "Apply" at bounding box center [885, 434] width 44 height 23
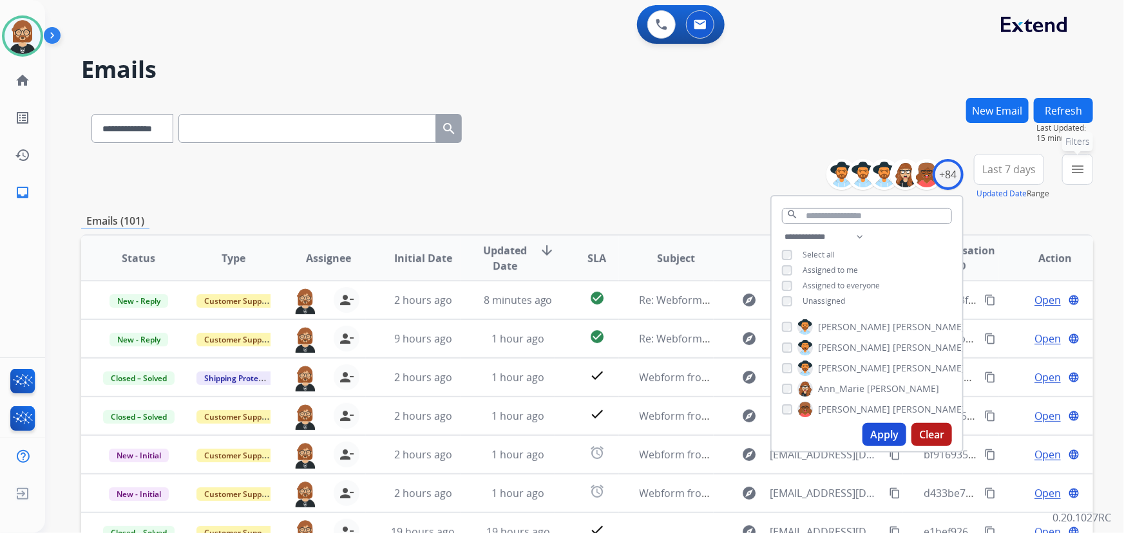
click at [1075, 166] on mat-icon "menu" at bounding box center [1077, 169] width 15 height 15
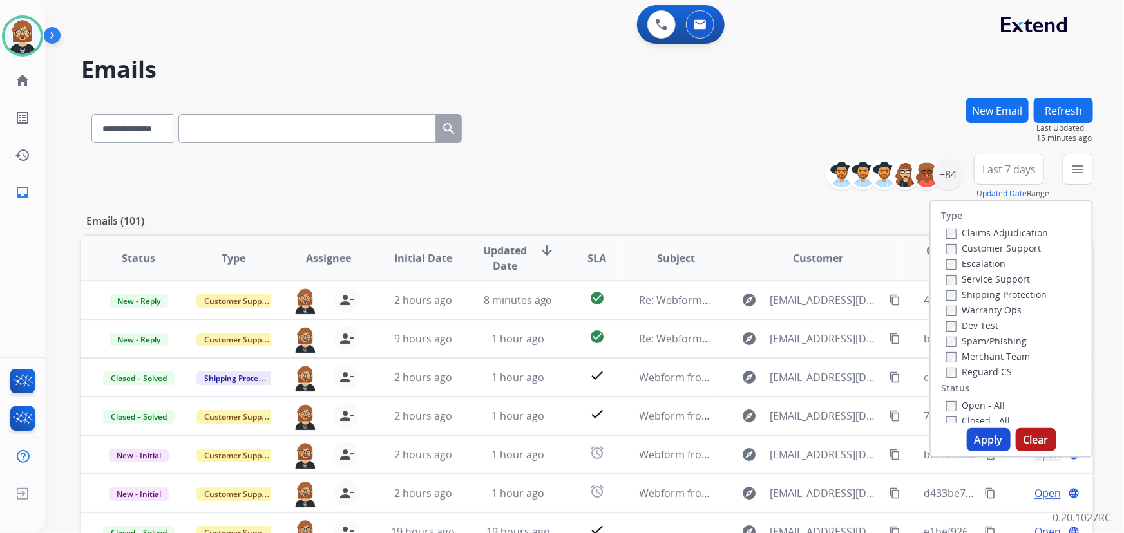
click at [973, 405] on label "Open - All" at bounding box center [975, 405] width 59 height 12
click at [991, 435] on button "Apply" at bounding box center [989, 439] width 44 height 23
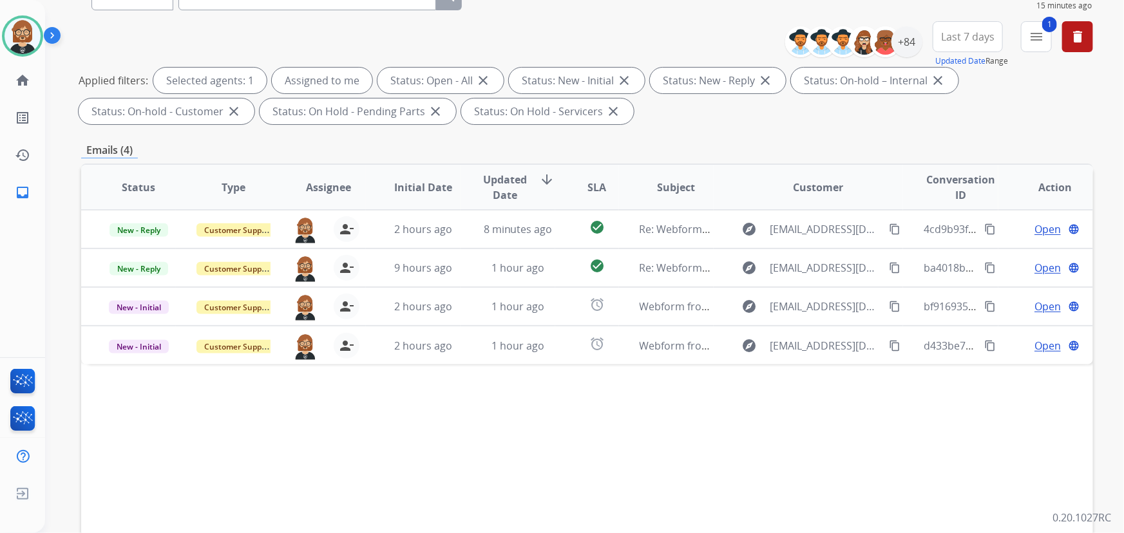
scroll to position [175, 0]
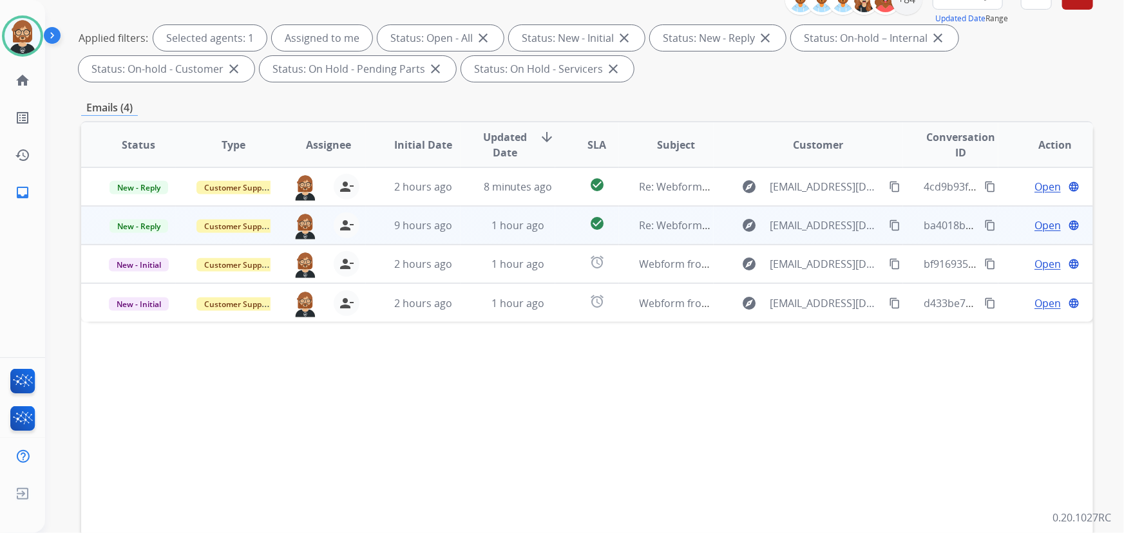
click at [461, 234] on td "1 hour ago" at bounding box center [508, 225] width 95 height 39
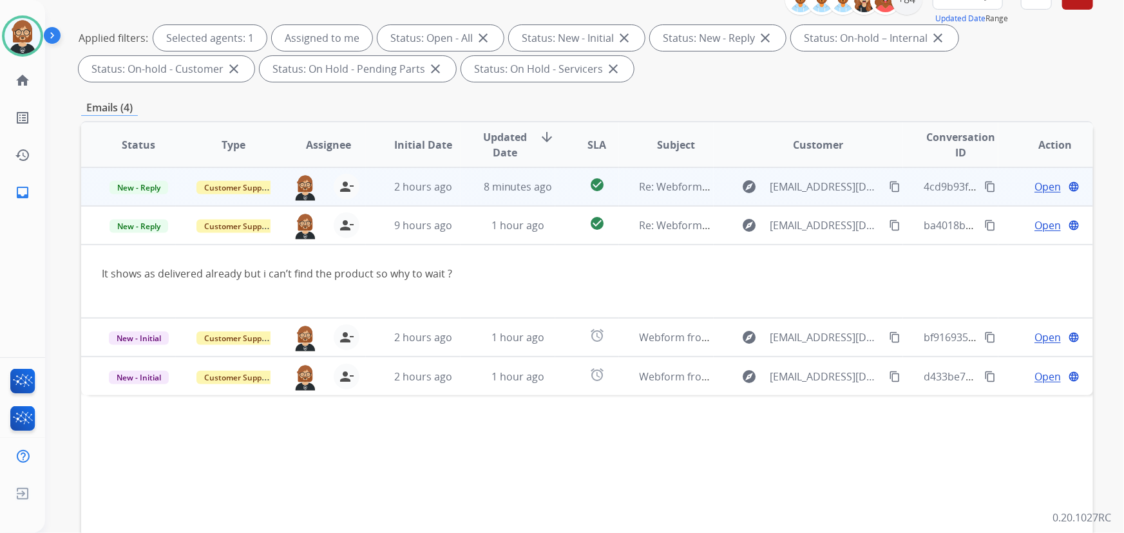
click at [481, 200] on td "8 minutes ago" at bounding box center [508, 187] width 95 height 39
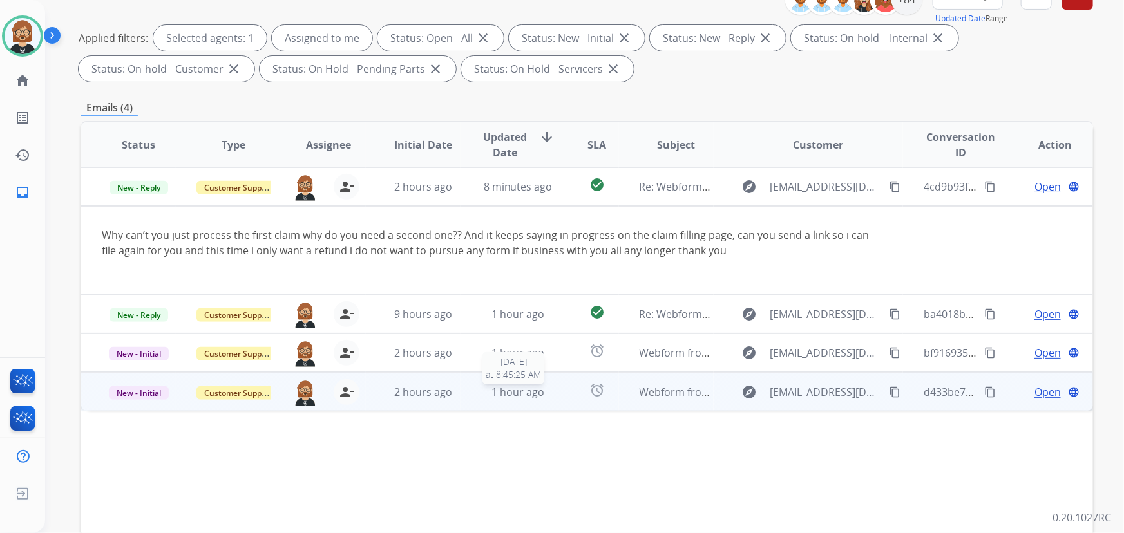
click at [524, 396] on span "1 hour ago" at bounding box center [518, 392] width 53 height 14
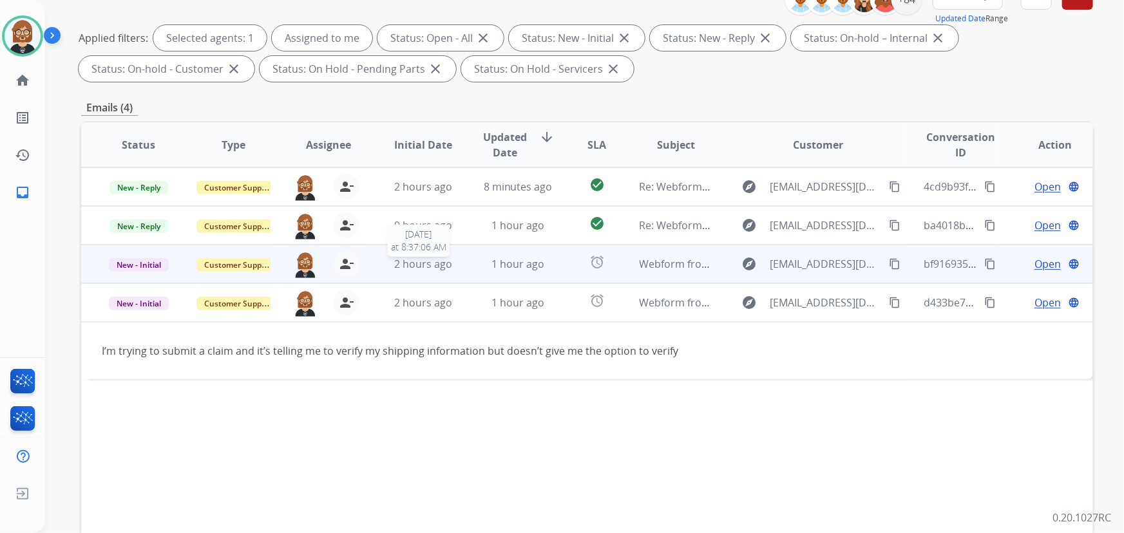
click at [432, 268] on span "2 hours ago" at bounding box center [423, 264] width 58 height 14
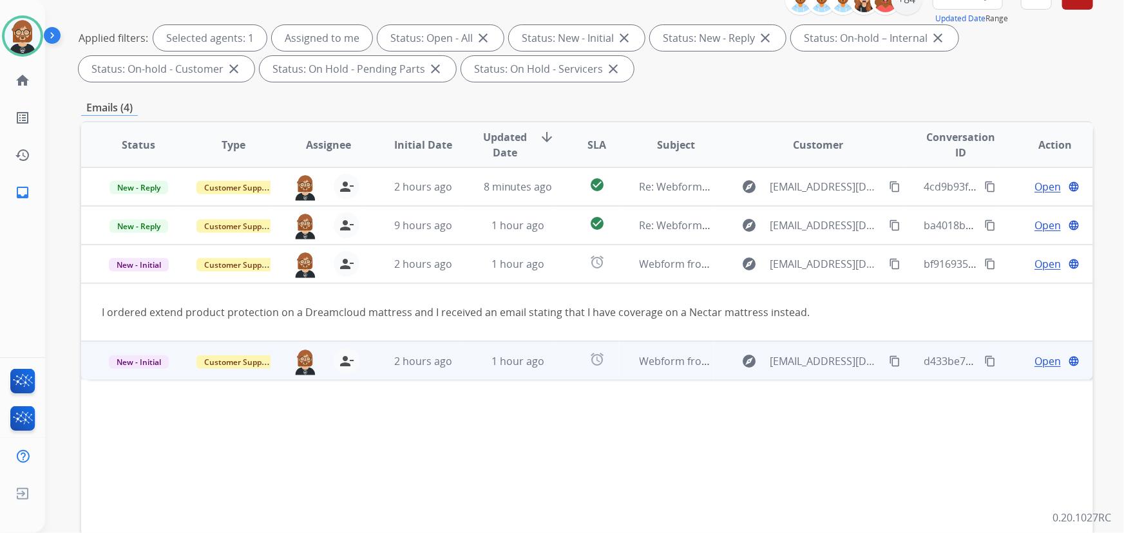
click at [558, 376] on td "alarm" at bounding box center [586, 360] width 63 height 39
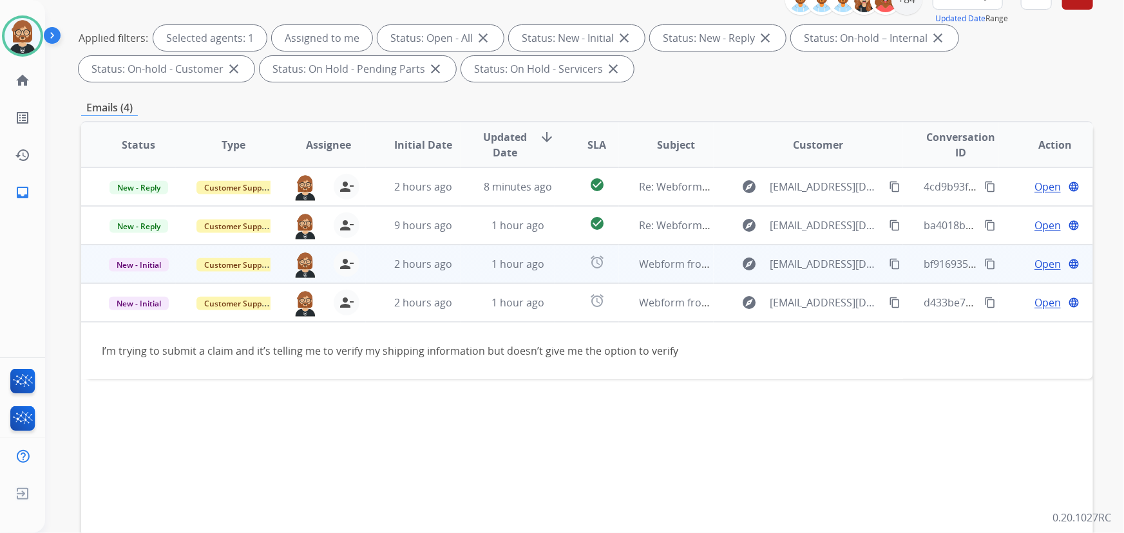
click at [566, 261] on td "alarm" at bounding box center [586, 264] width 63 height 39
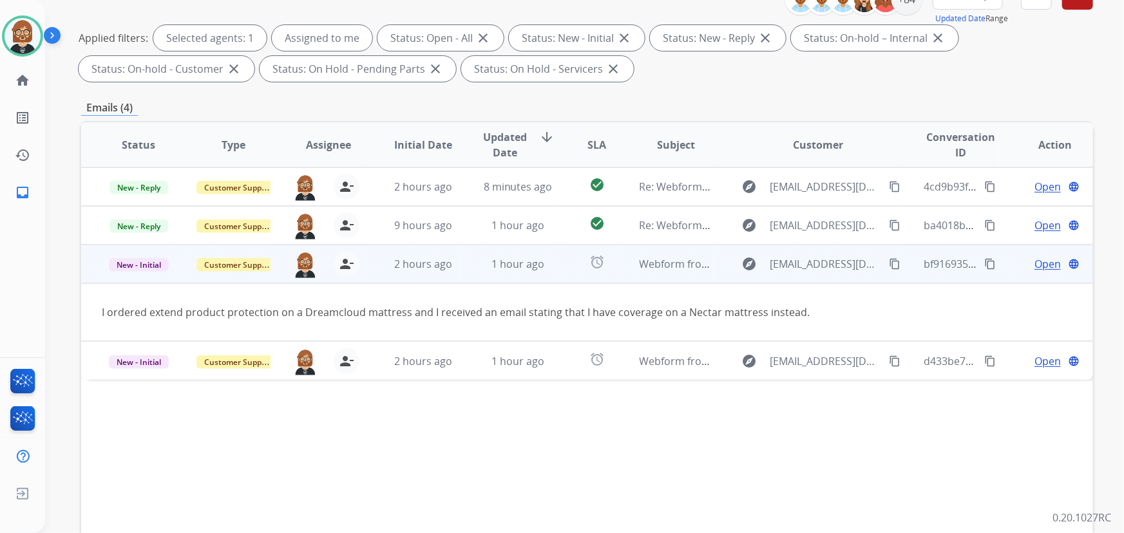
click at [1045, 264] on span "Open" at bounding box center [1048, 263] width 26 height 15
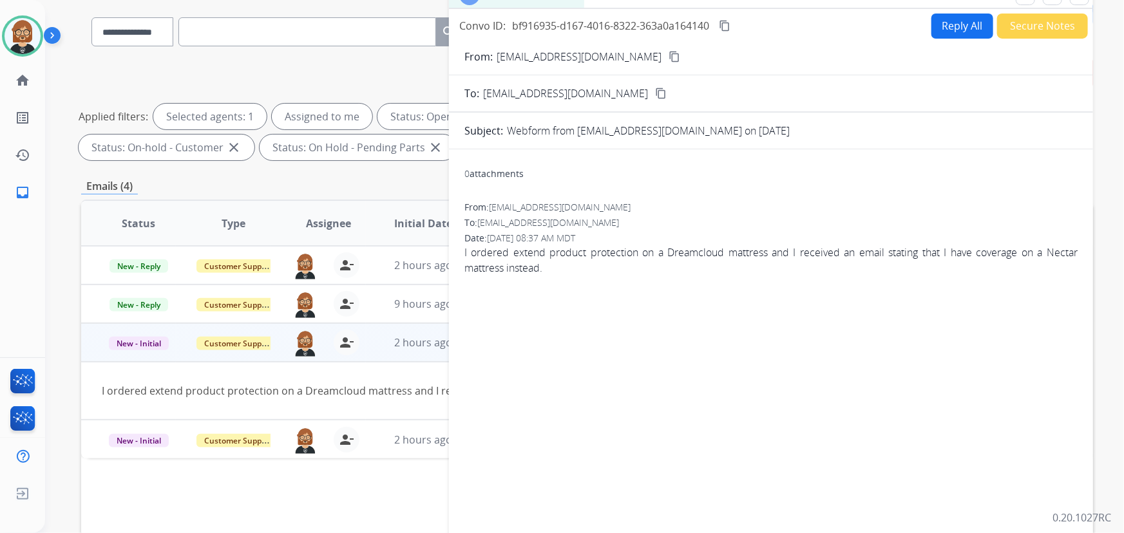
scroll to position [0, 0]
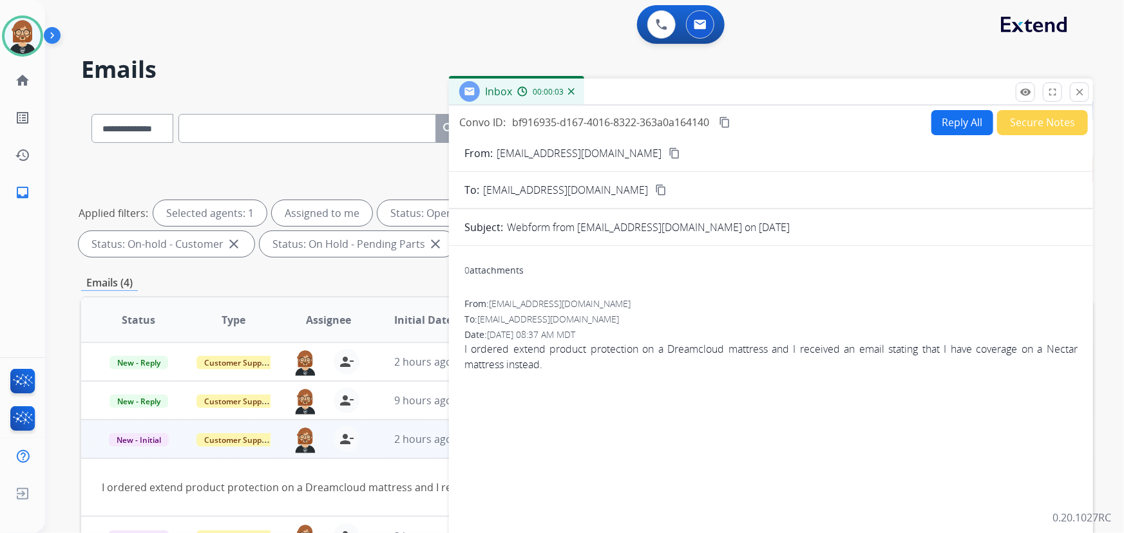
click at [669, 151] on mat-icon "content_copy" at bounding box center [675, 154] width 12 height 12
click at [952, 121] on button "Reply All" at bounding box center [963, 122] width 62 height 25
select select "**********"
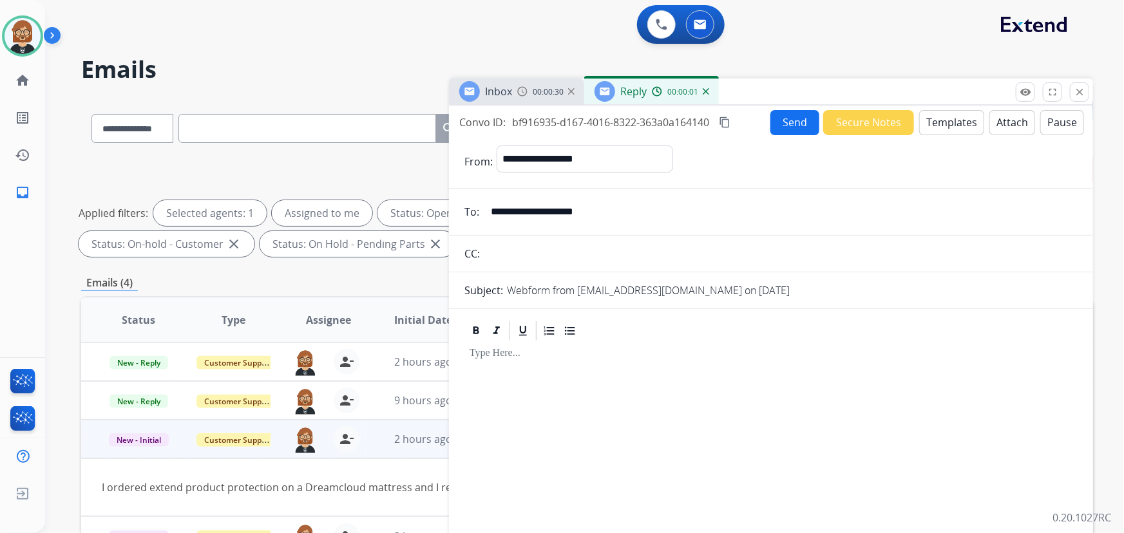
click at [927, 129] on button "Templates" at bounding box center [951, 122] width 65 height 25
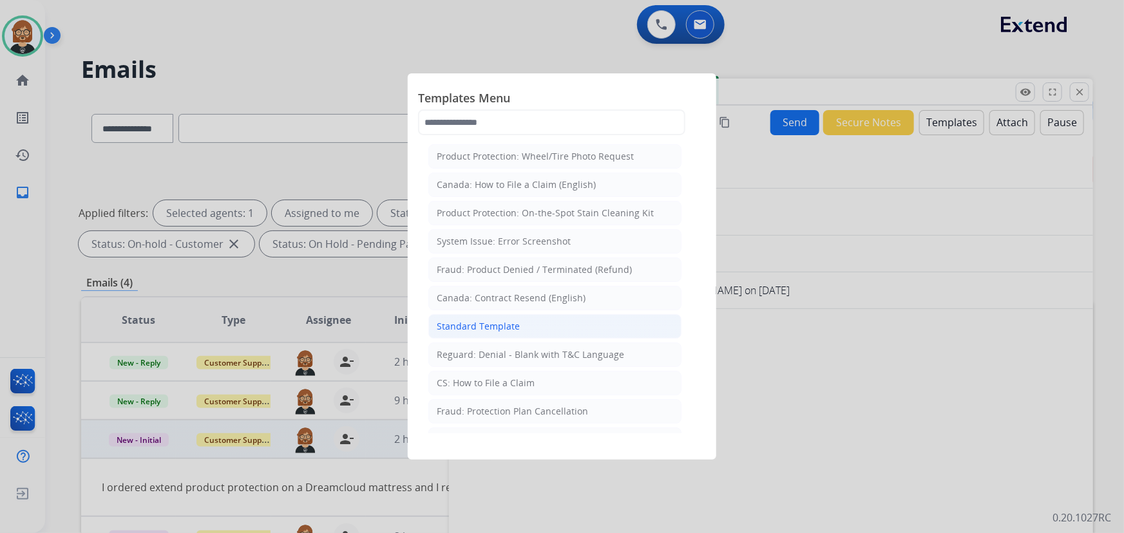
click at [528, 335] on li "Standard Template" at bounding box center [554, 326] width 253 height 24
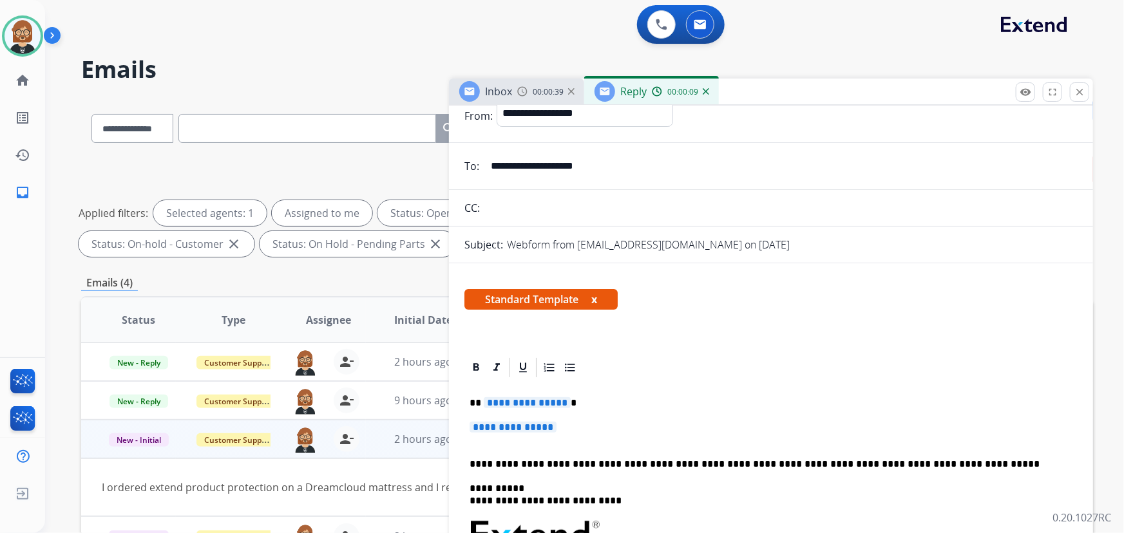
scroll to position [175, 0]
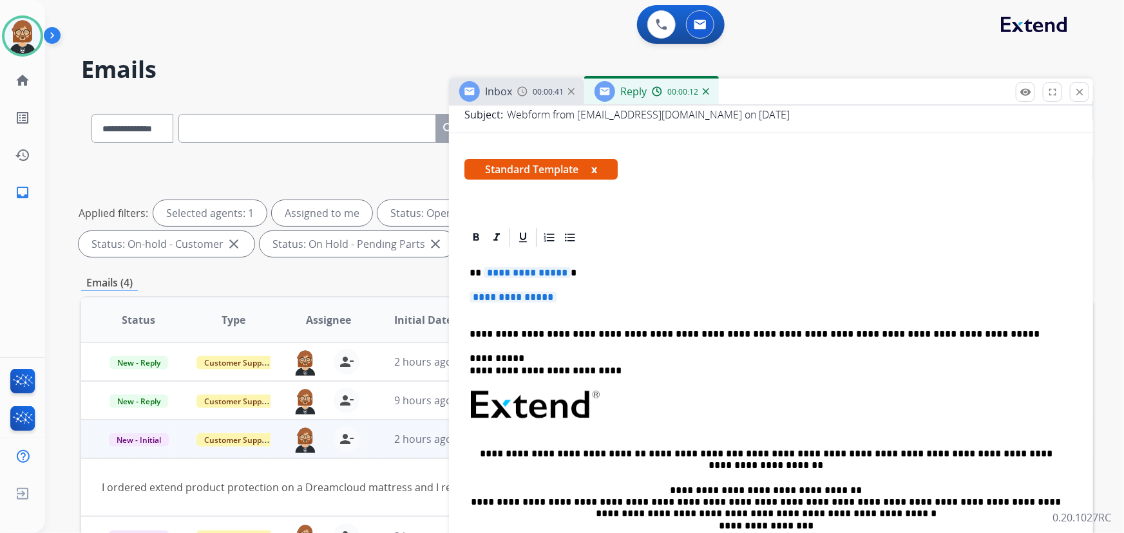
click at [528, 267] on span "**********" at bounding box center [527, 272] width 87 height 11
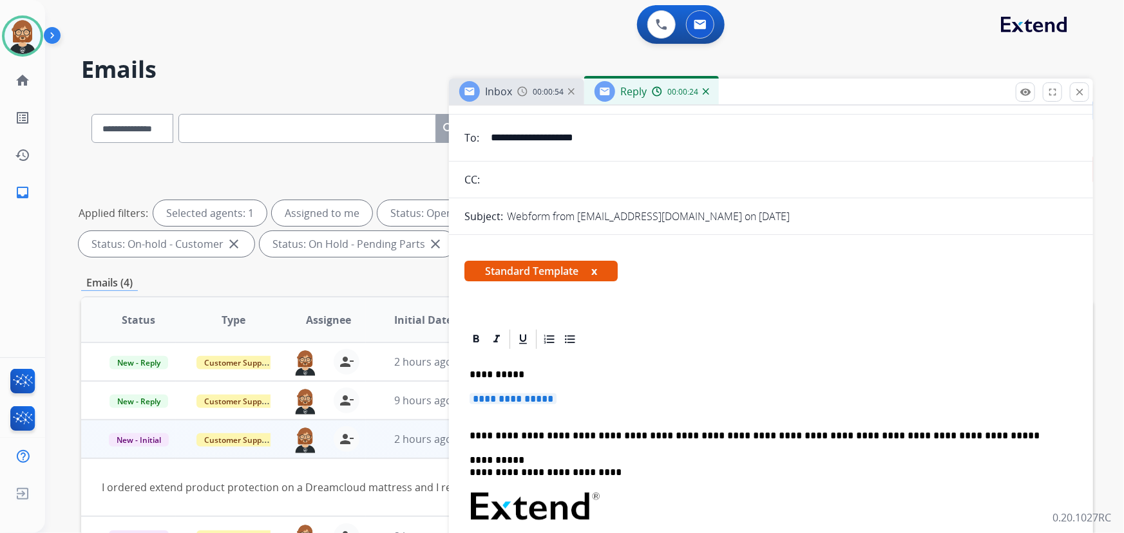
scroll to position [117, 0]
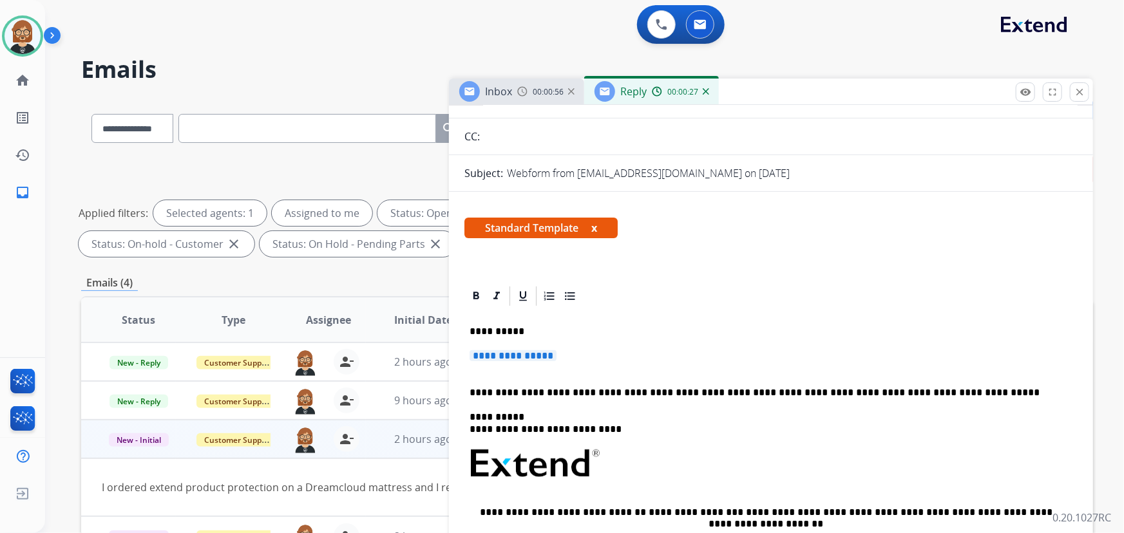
click at [539, 355] on span "**********" at bounding box center [513, 355] width 87 height 11
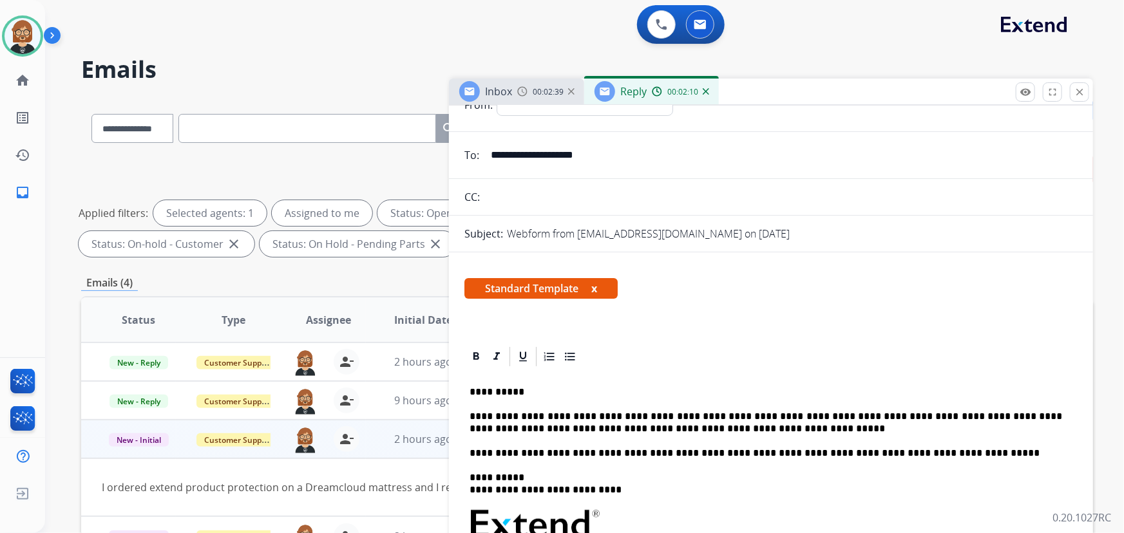
scroll to position [0, 0]
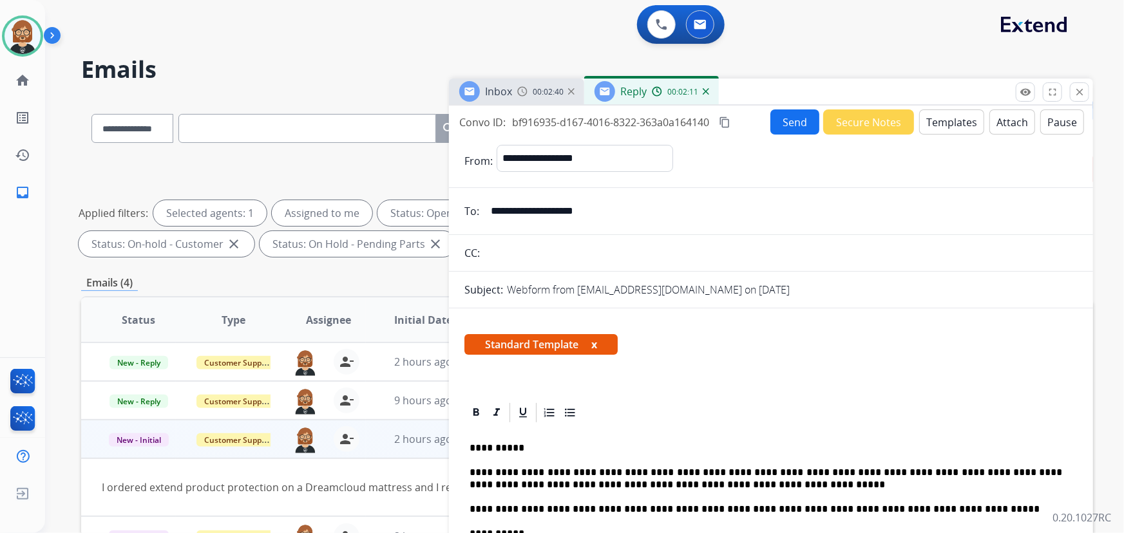
click at [800, 122] on button "Send" at bounding box center [795, 122] width 49 height 25
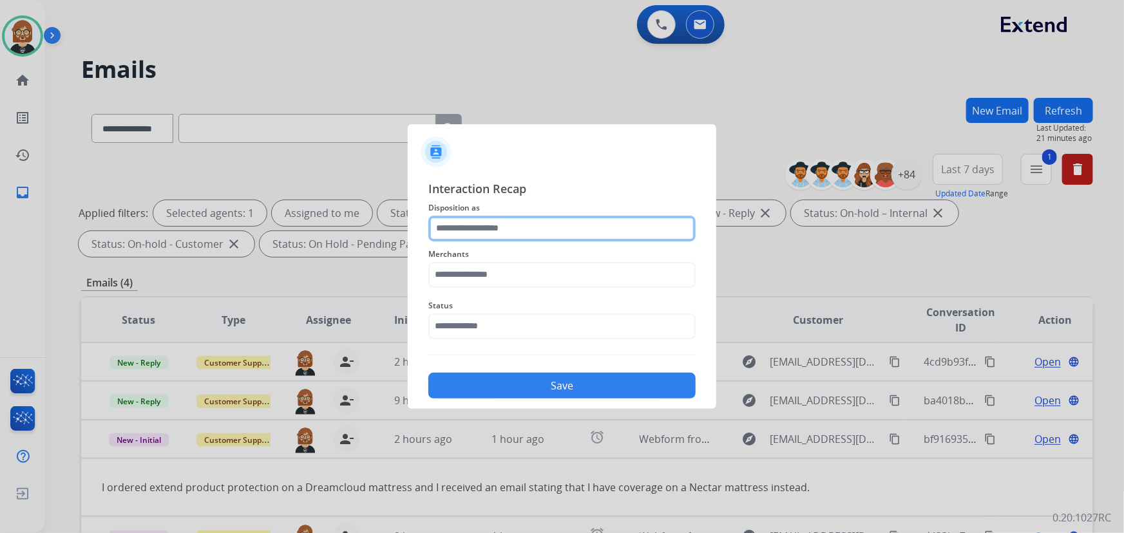
click at [548, 235] on input "text" at bounding box center [561, 229] width 267 height 26
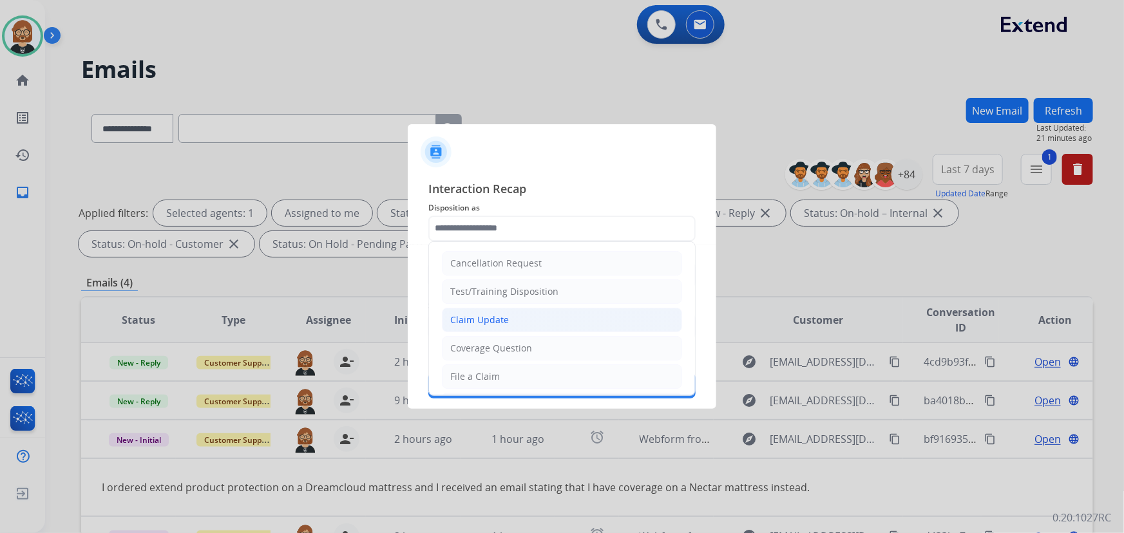
click at [539, 324] on li "Claim Update" at bounding box center [562, 320] width 240 height 24
type input "**********"
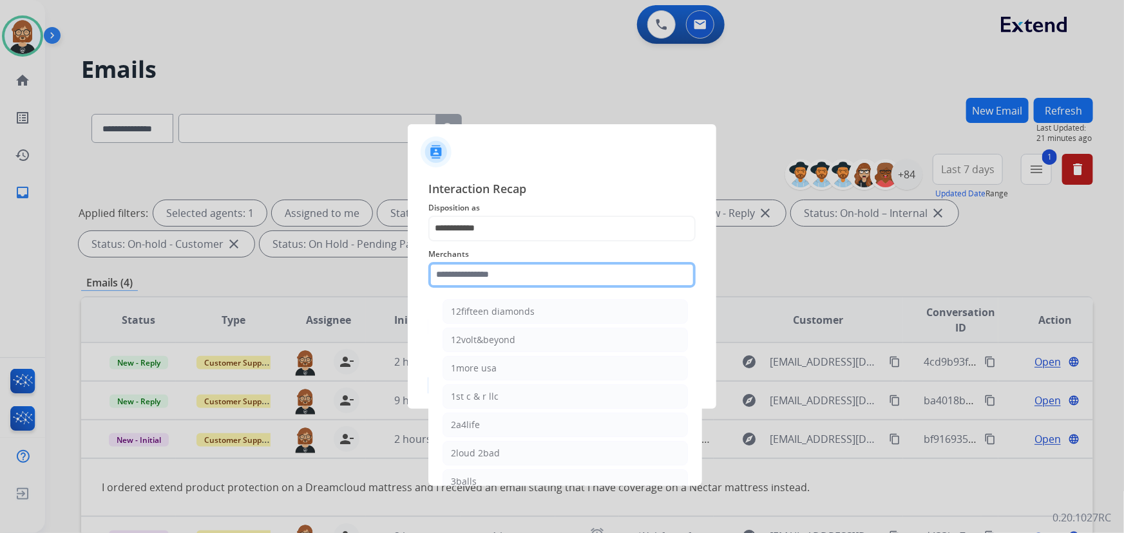
click at [555, 280] on input "text" at bounding box center [561, 275] width 267 height 26
click at [525, 257] on span "Merchants" at bounding box center [561, 254] width 267 height 15
click at [528, 287] on input "text" at bounding box center [561, 275] width 267 height 26
type input "*"
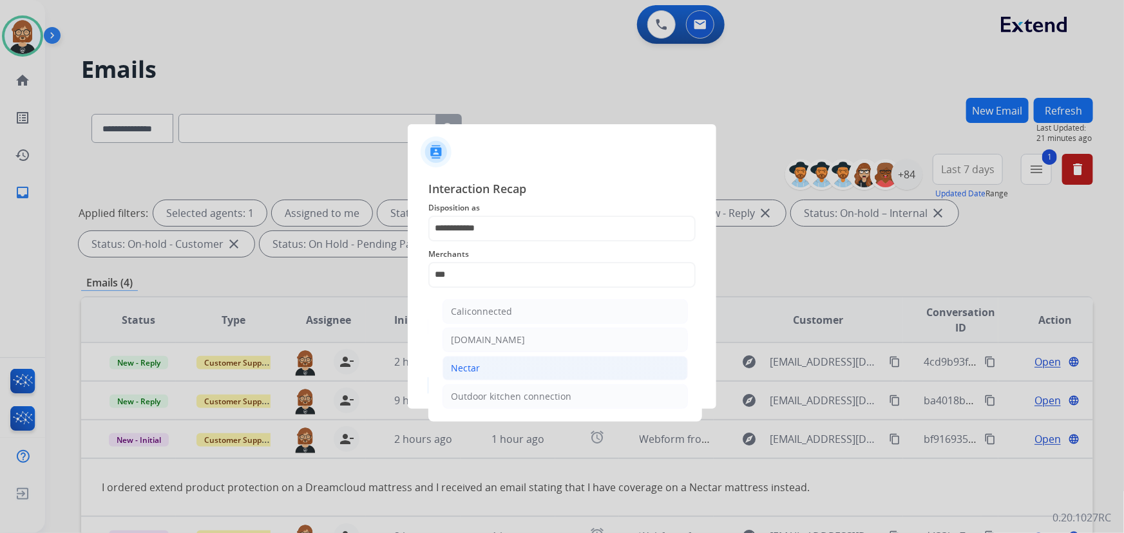
click at [497, 378] on li "Nectar" at bounding box center [565, 368] width 245 height 24
type input "******"
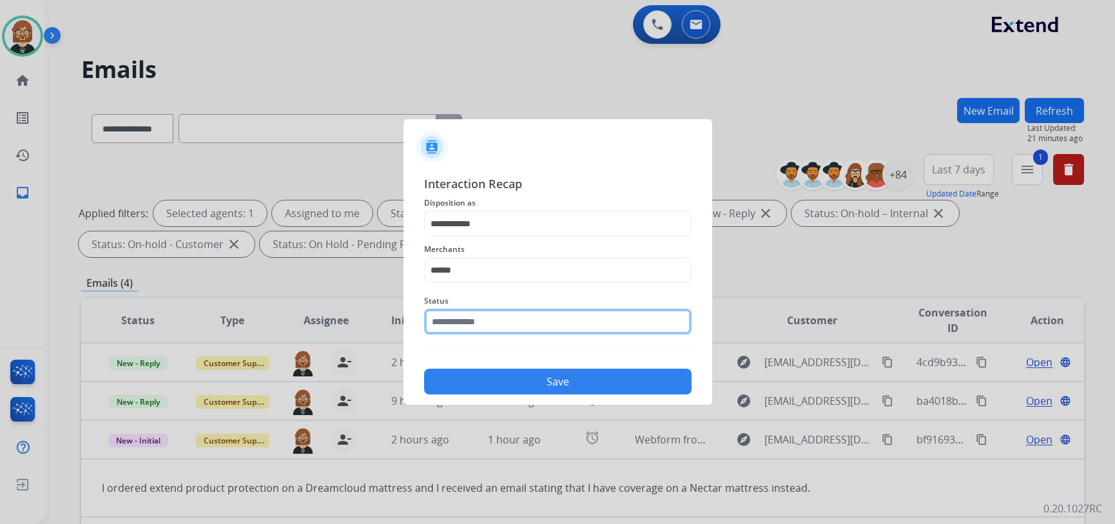
click at [506, 328] on input "text" at bounding box center [557, 322] width 267 height 26
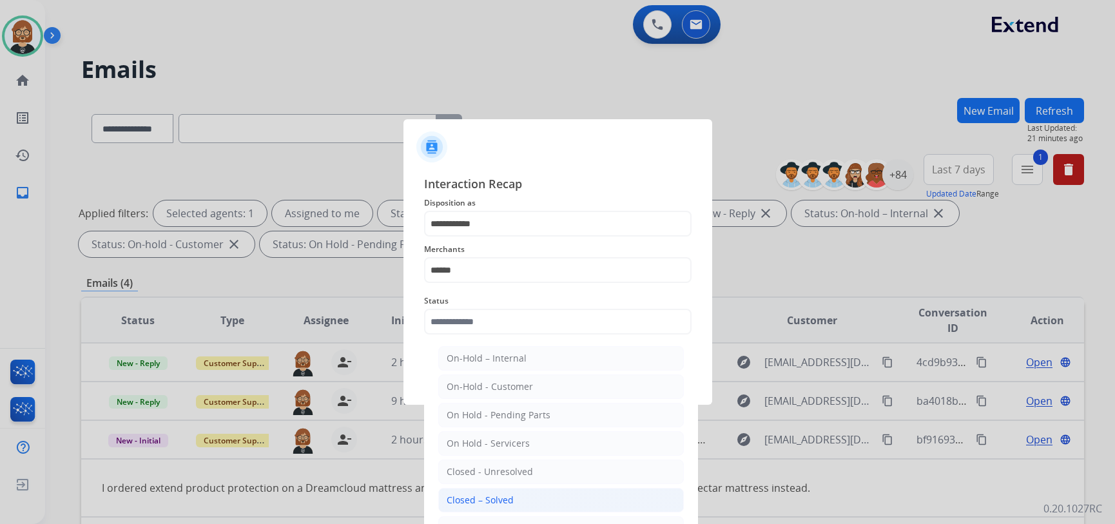
click at [504, 501] on div "Closed – Solved" at bounding box center [479, 499] width 67 height 13
type input "**********"
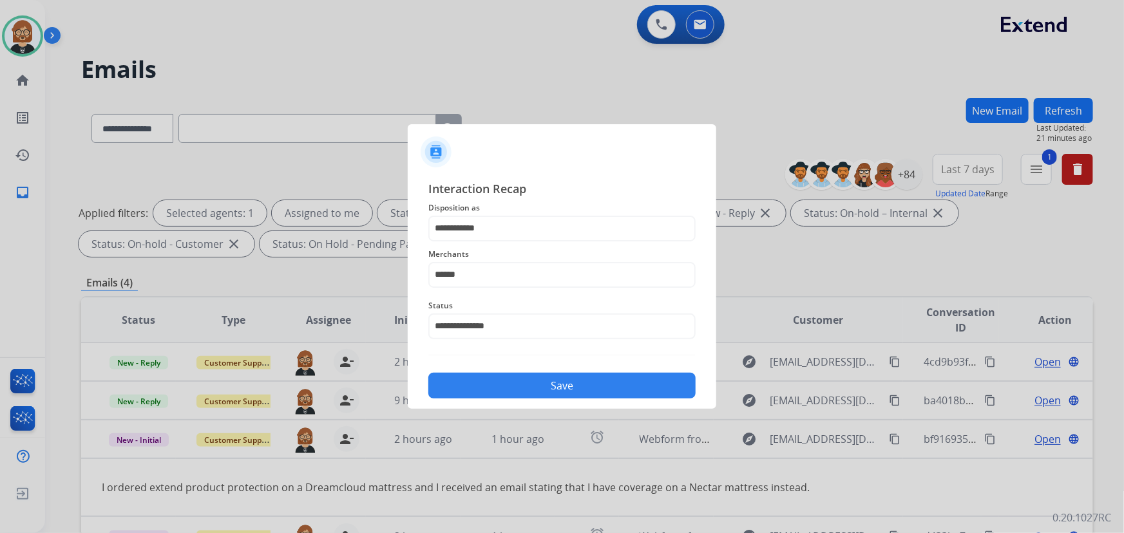
click at [547, 380] on button "Save" at bounding box center [561, 386] width 267 height 26
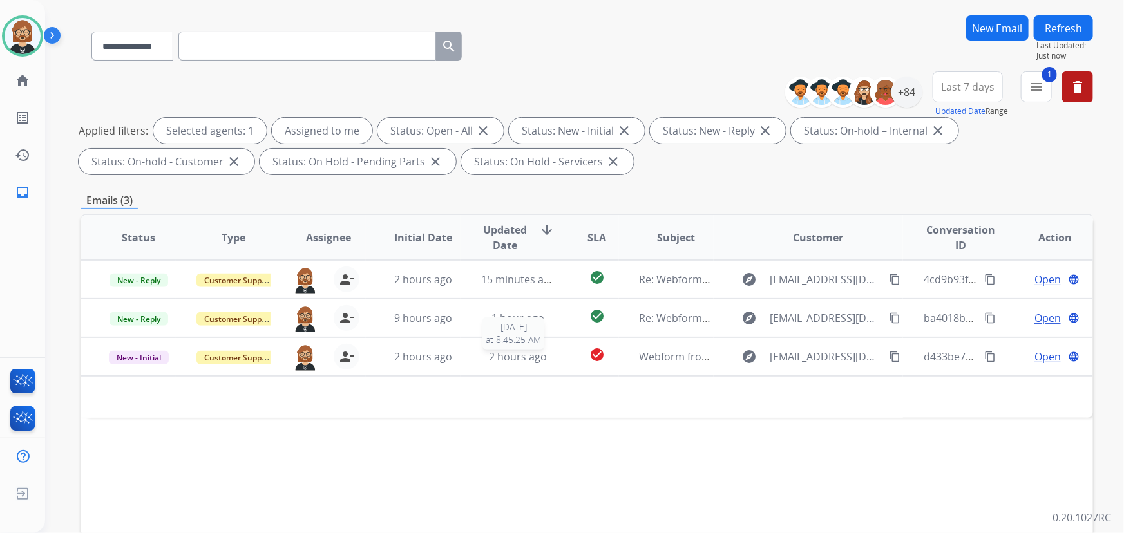
scroll to position [175, 0]
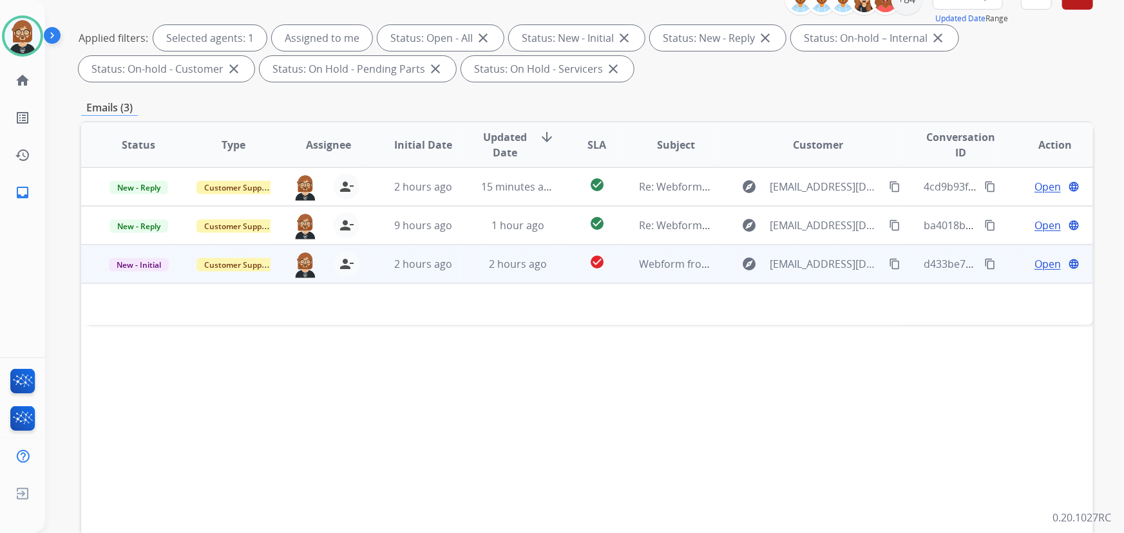
click at [556, 268] on td "check_circle" at bounding box center [586, 264] width 63 height 39
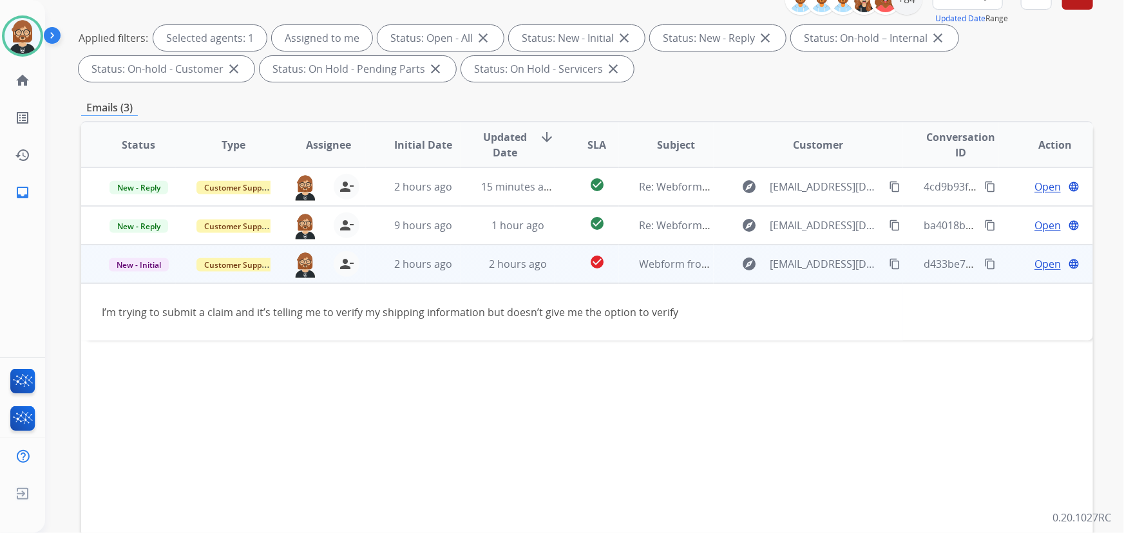
click at [889, 260] on mat-icon "content_copy" at bounding box center [895, 264] width 12 height 12
click at [1041, 264] on span "Open" at bounding box center [1048, 263] width 26 height 15
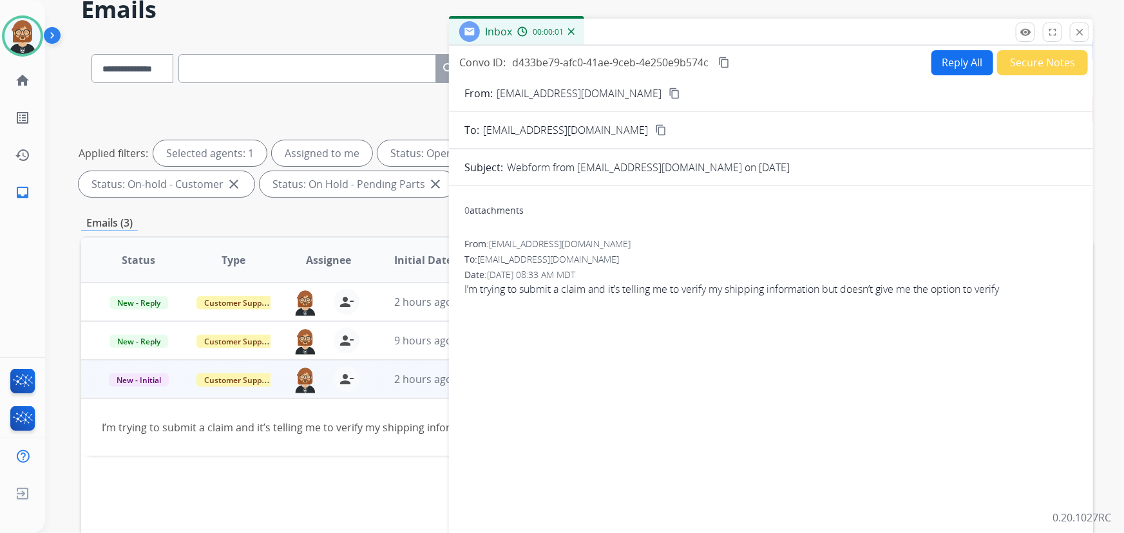
scroll to position [0, 0]
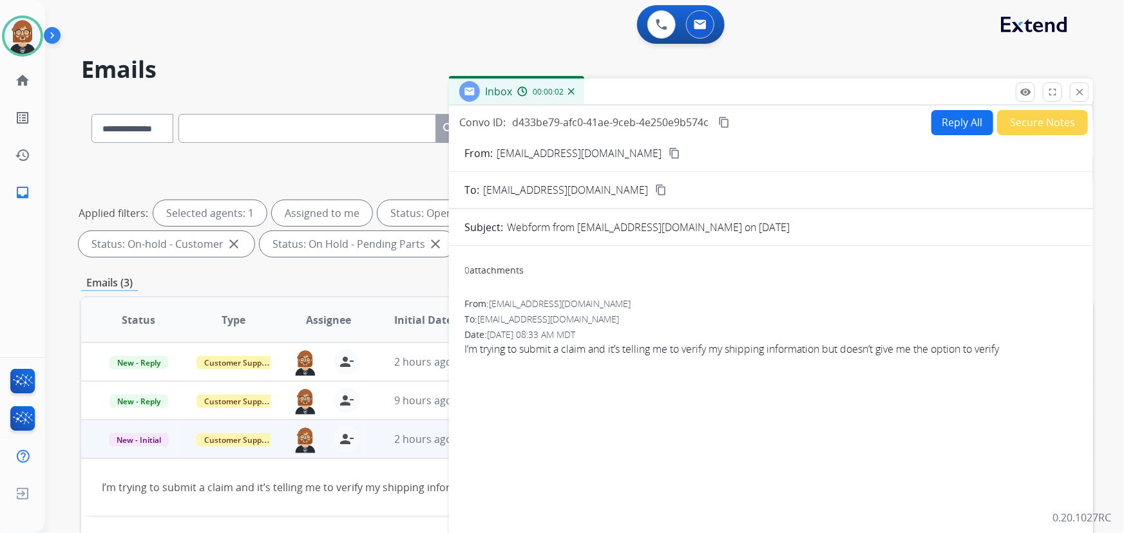
click at [958, 125] on button "Reply All" at bounding box center [963, 122] width 62 height 25
select select "**********"
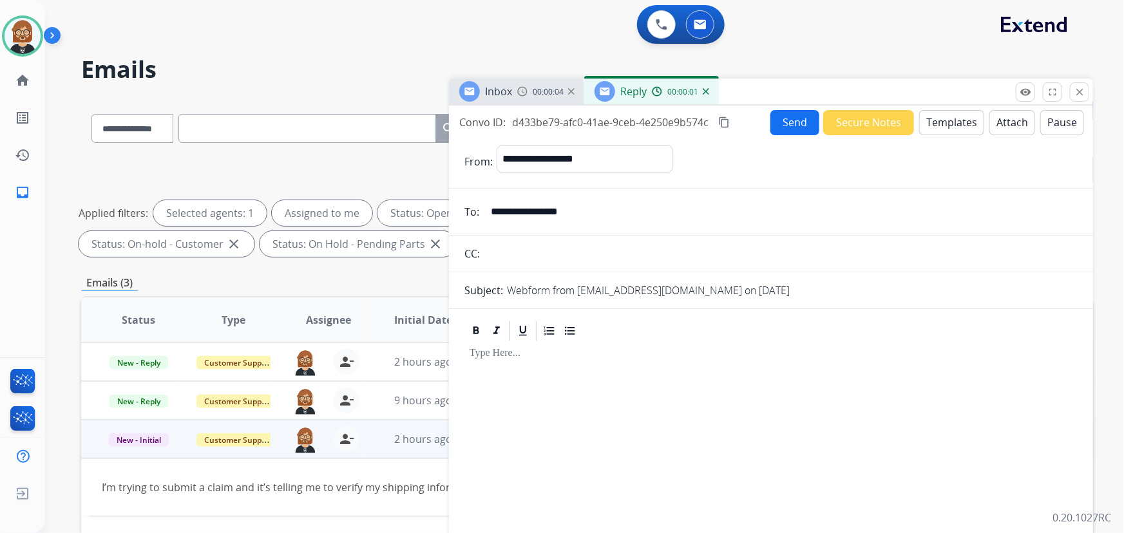
click at [946, 122] on button "Templates" at bounding box center [951, 122] width 65 height 25
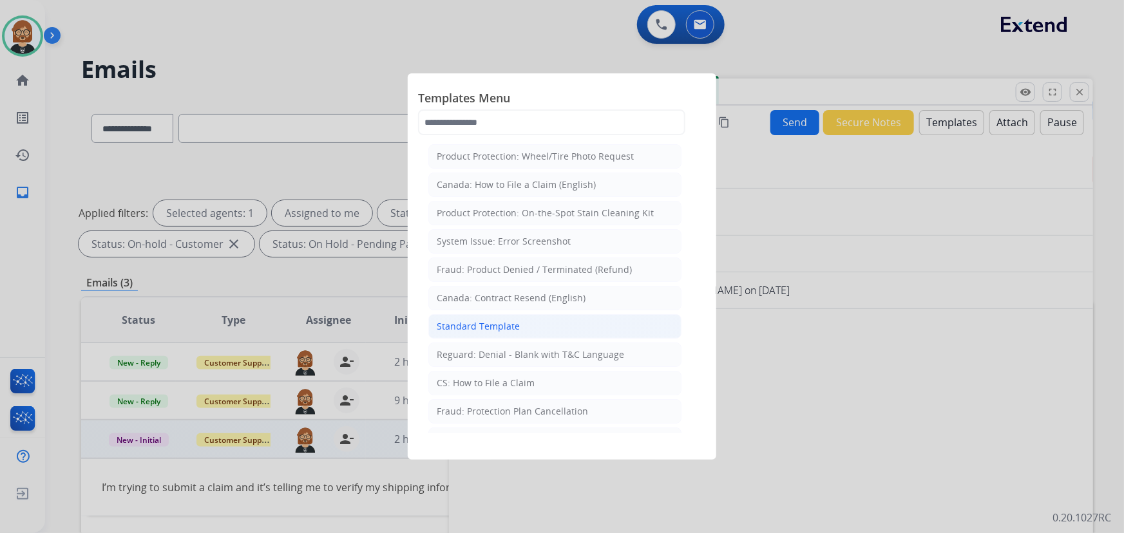
click at [514, 335] on li "Standard Template" at bounding box center [554, 326] width 253 height 24
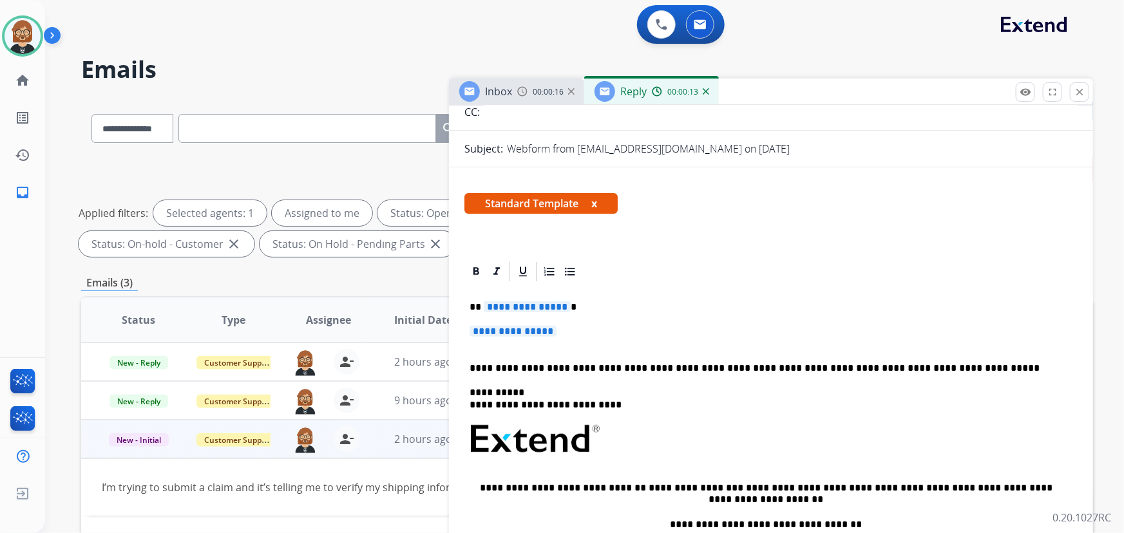
scroll to position [175, 0]
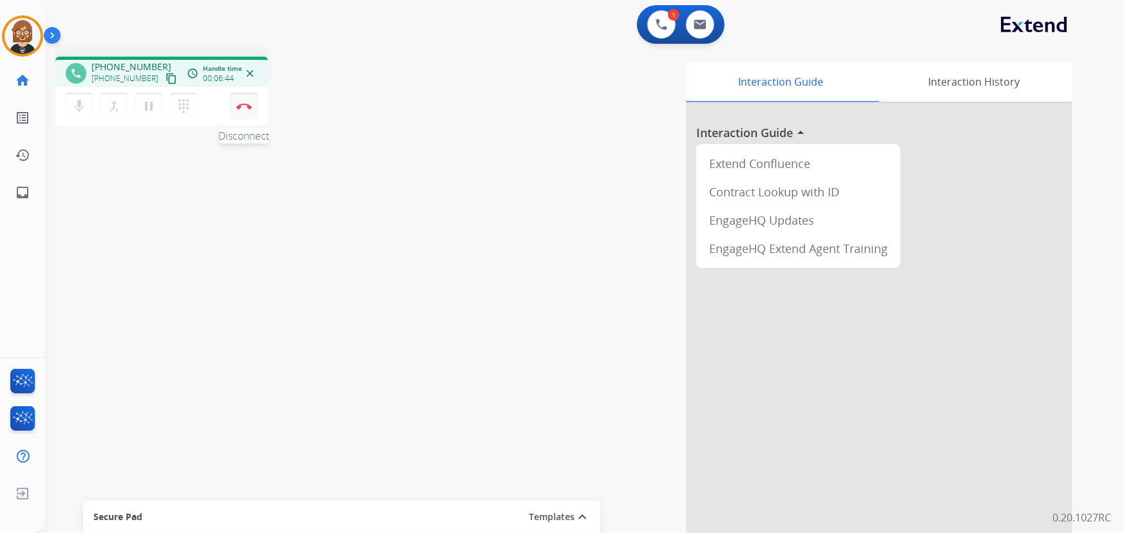
click at [244, 110] on button "Disconnect" at bounding box center [244, 106] width 27 height 27
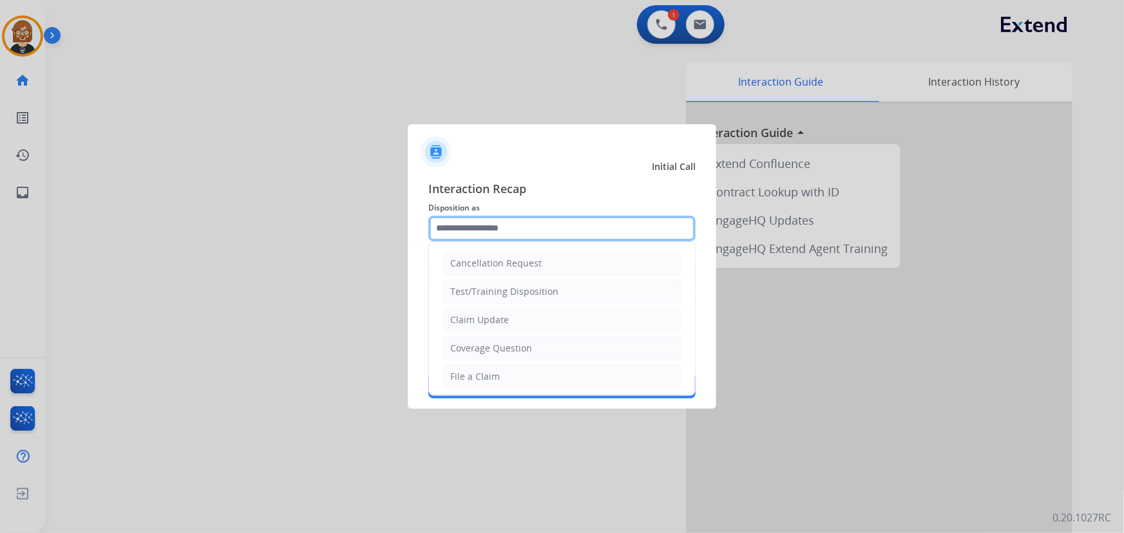
click at [529, 236] on input "text" at bounding box center [561, 229] width 267 height 26
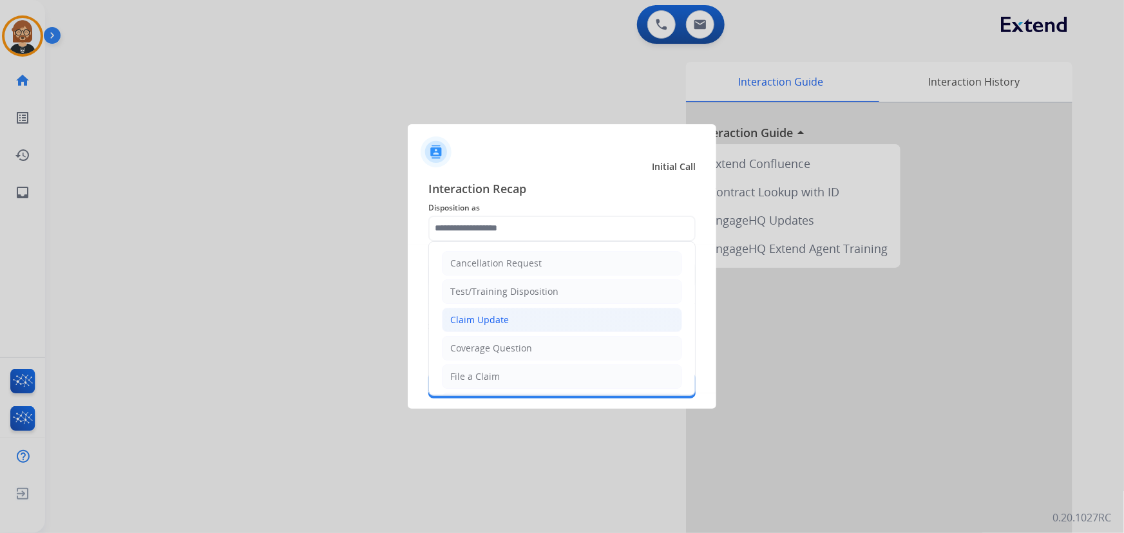
click at [527, 317] on li "Claim Update" at bounding box center [562, 320] width 240 height 24
type input "**********"
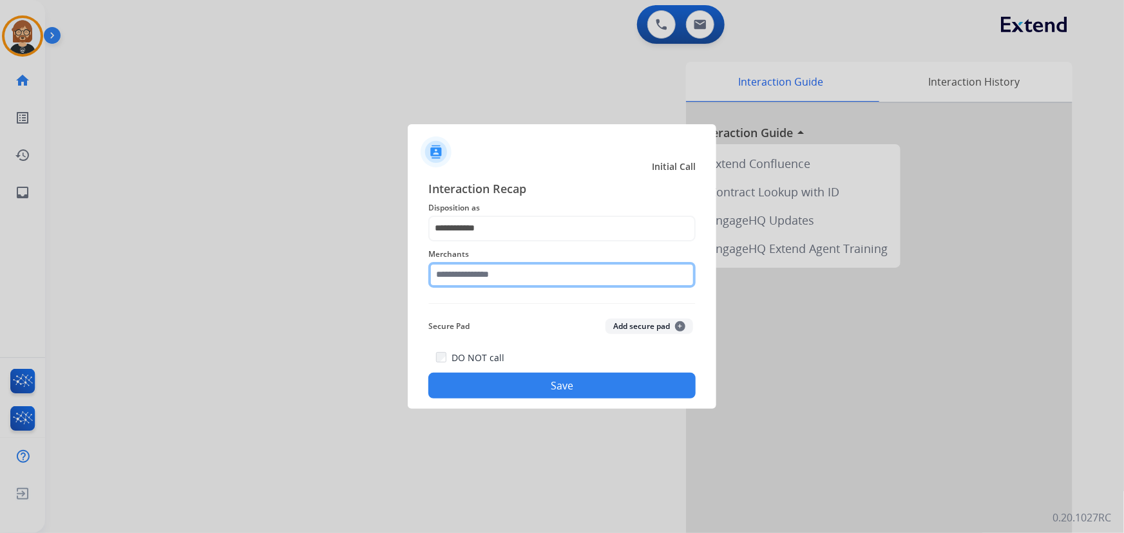
click at [534, 281] on input "text" at bounding box center [561, 275] width 267 height 26
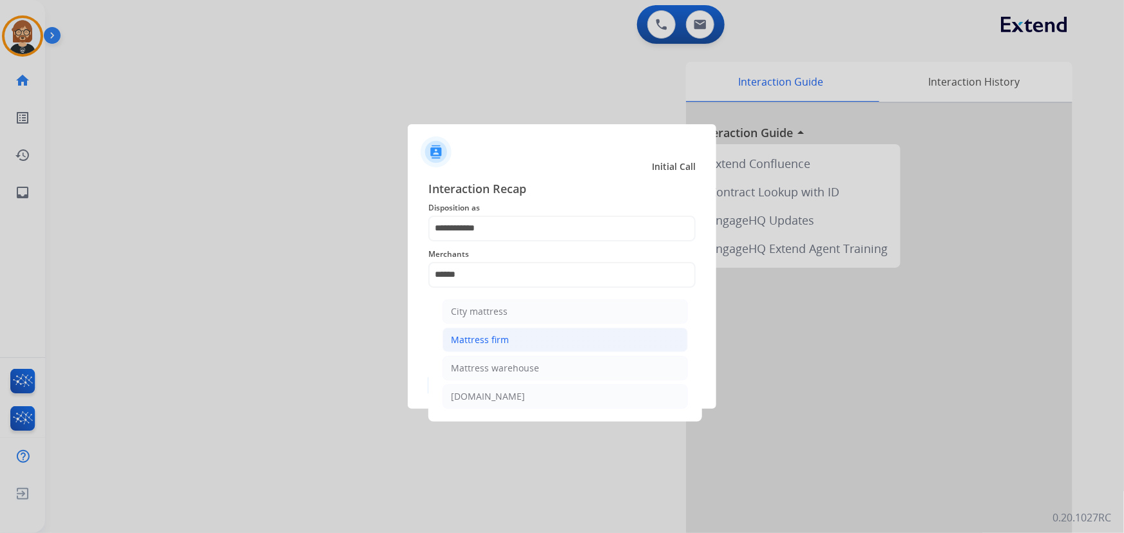
click at [526, 346] on li "Mattress firm" at bounding box center [565, 340] width 245 height 24
type input "**********"
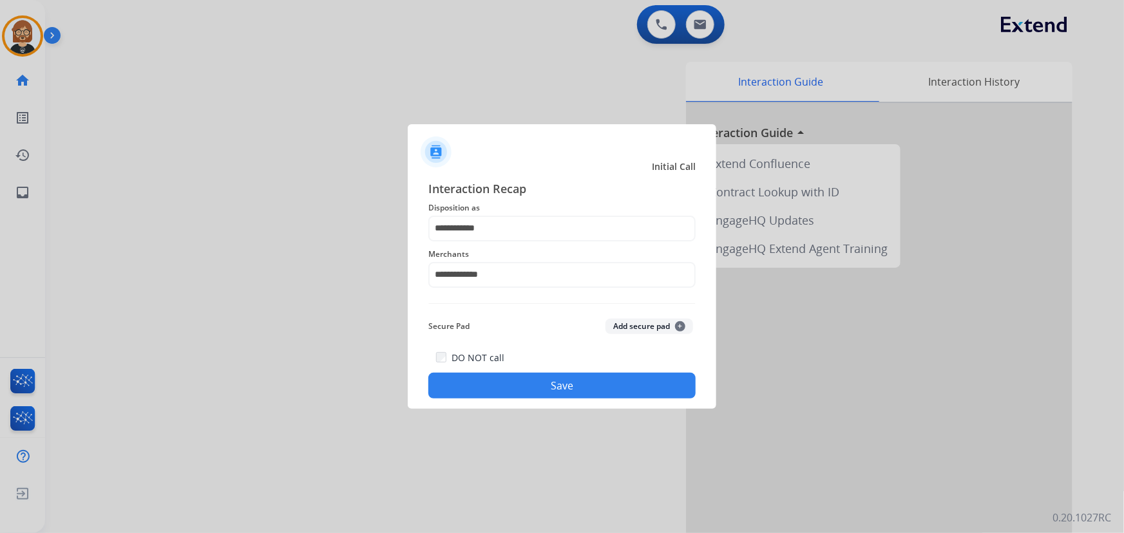
click at [584, 385] on button "Save" at bounding box center [561, 386] width 267 height 26
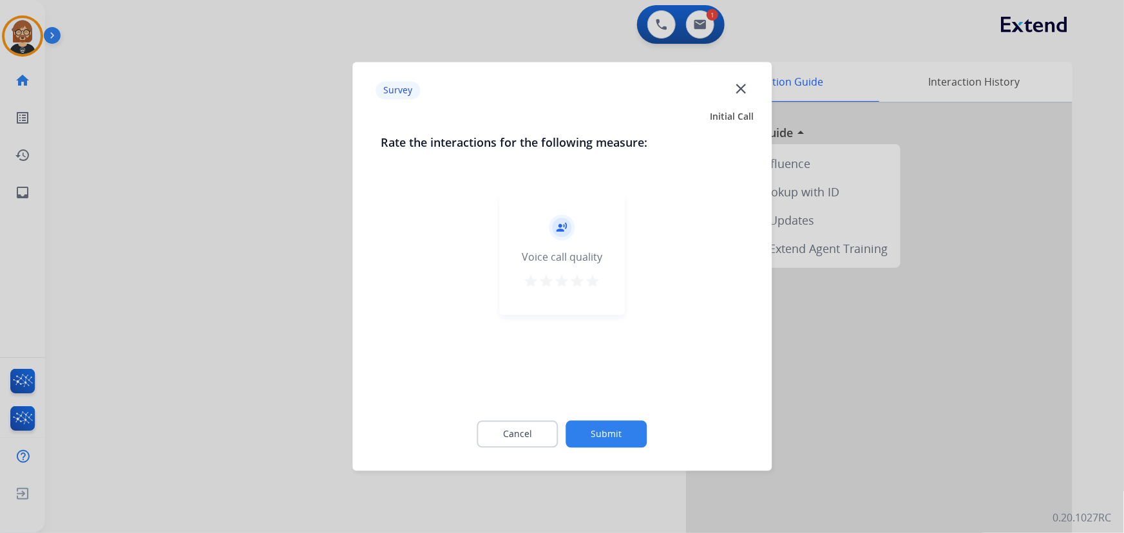
click at [604, 421] on button "Submit" at bounding box center [606, 434] width 81 height 27
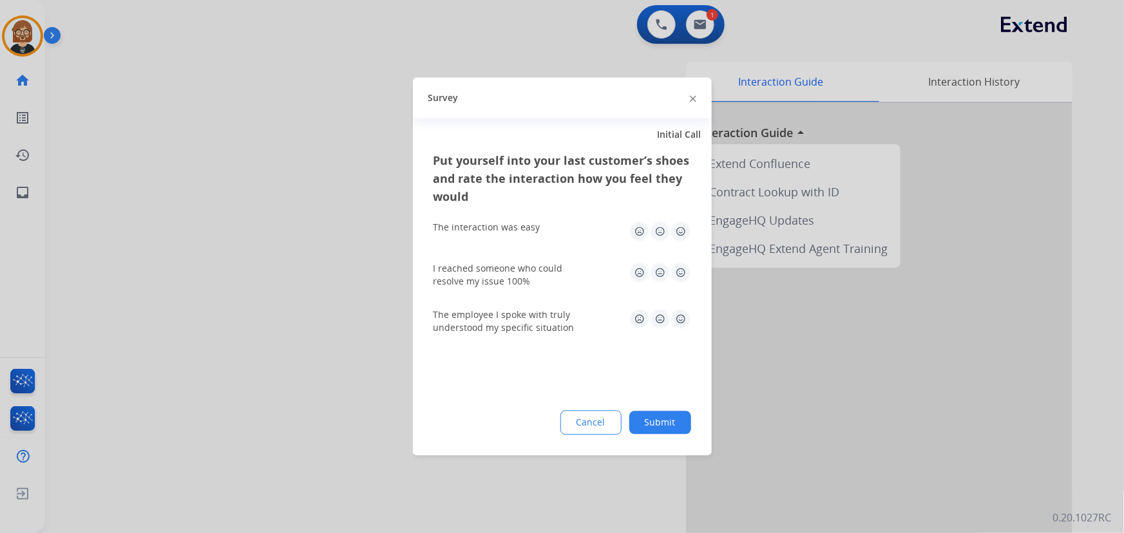
click at [649, 428] on button "Submit" at bounding box center [660, 423] width 62 height 23
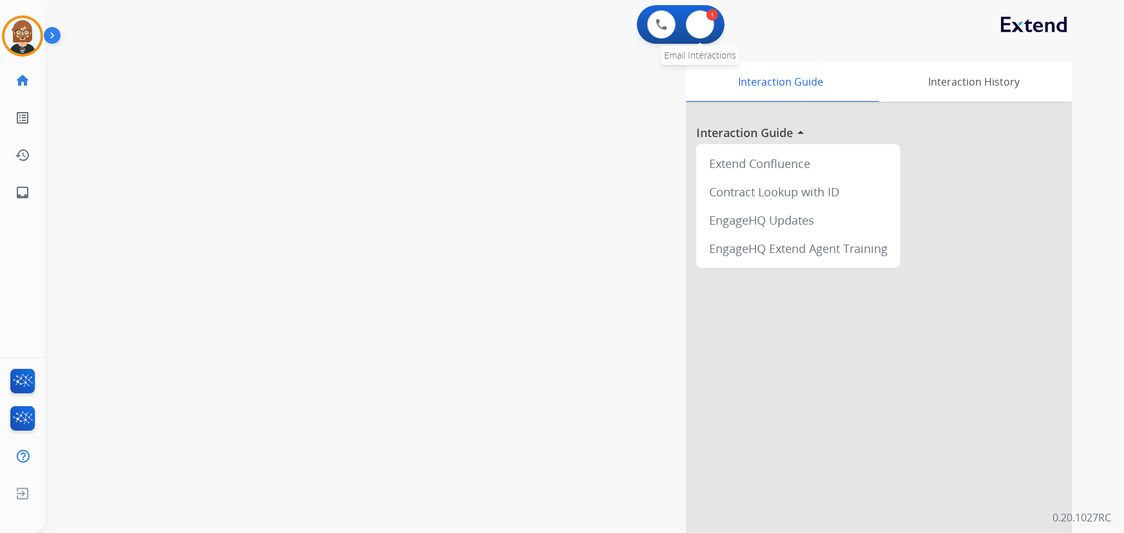
click at [707, 17] on div "1 Email Interactions" at bounding box center [700, 24] width 39 height 28
click at [708, 26] on button at bounding box center [700, 24] width 28 height 28
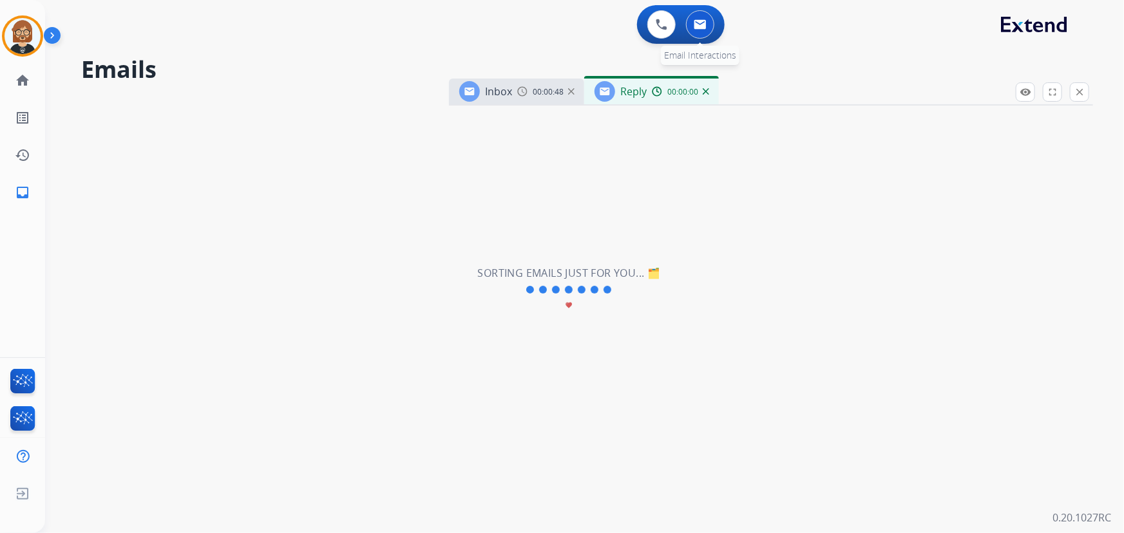
select select "**********"
click at [812, 200] on div "**********" at bounding box center [569, 289] width 1048 height 487
click at [14, 86] on link "home Home" at bounding box center [23, 80] width 36 height 36
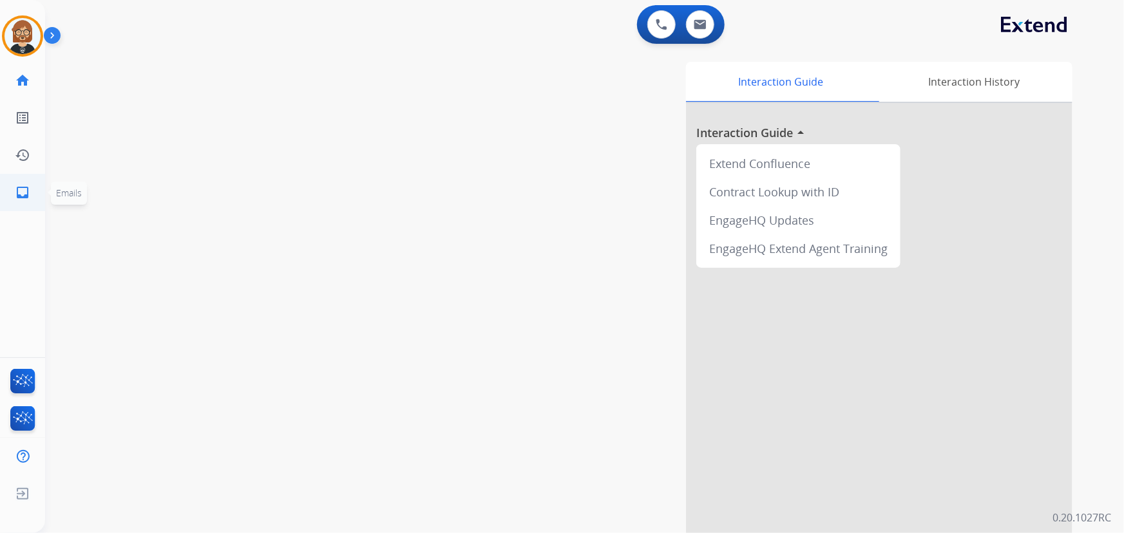
click at [22, 192] on mat-icon "inbox" at bounding box center [22, 192] width 15 height 15
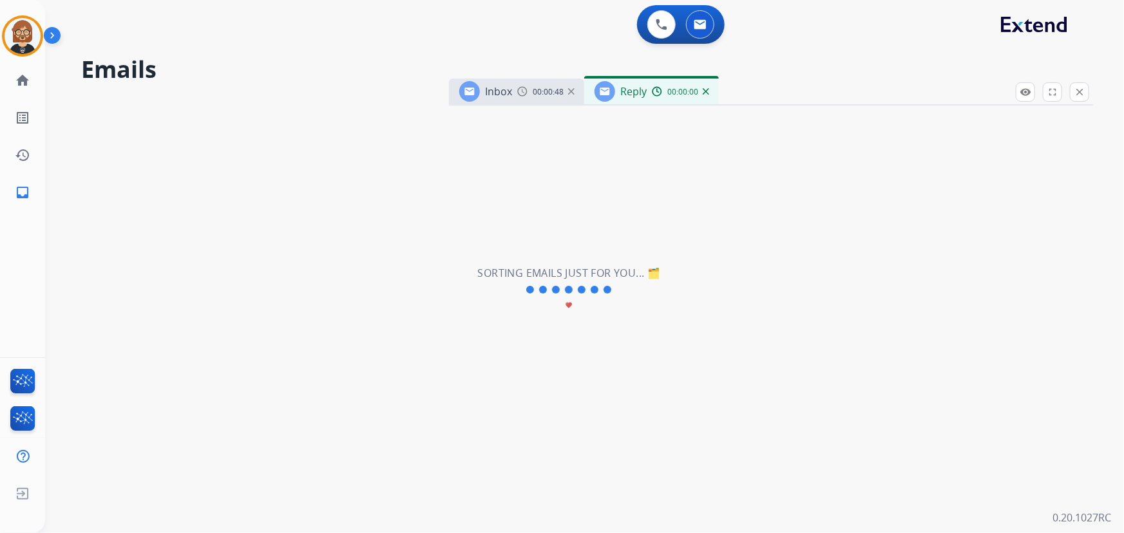
select select "**********"
click at [1009, 285] on div "**********" at bounding box center [569, 289] width 1048 height 487
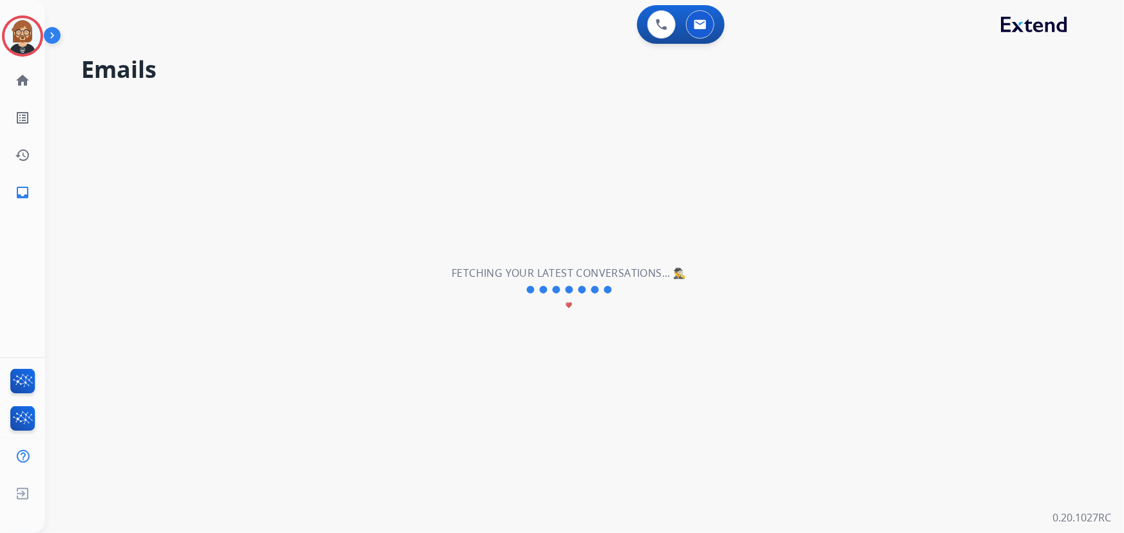
click at [26, 26] on img at bounding box center [23, 36] width 36 height 36
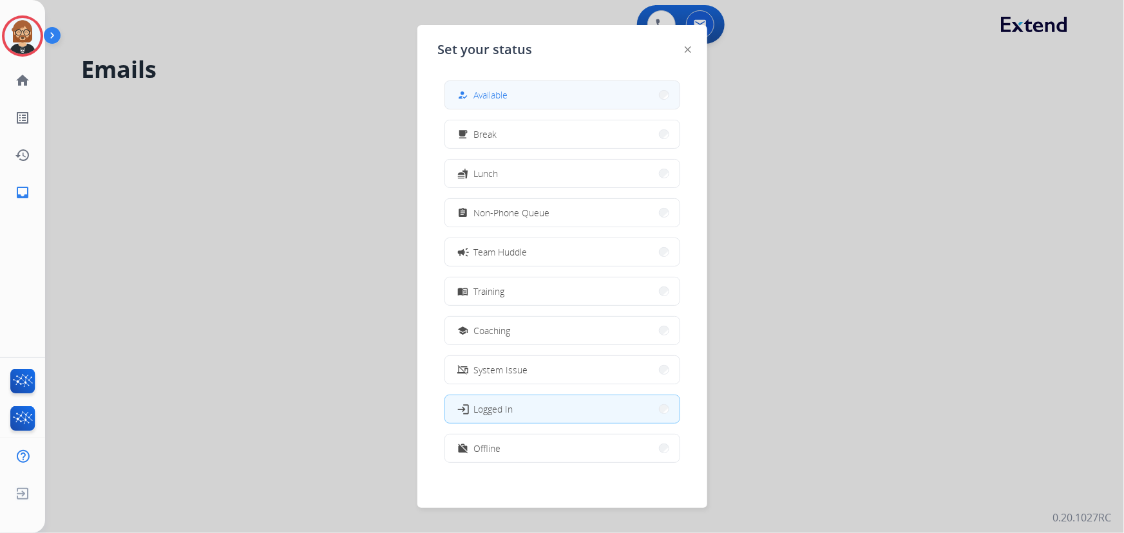
click at [521, 99] on button "how_to_reg Available" at bounding box center [562, 95] width 235 height 28
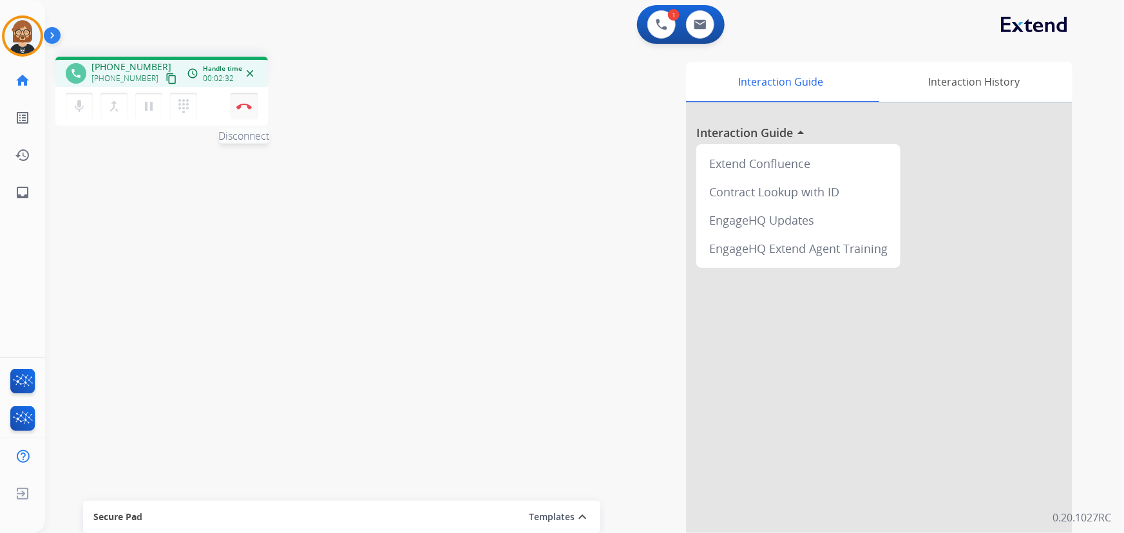
click at [245, 108] on img at bounding box center [243, 106] width 15 height 6
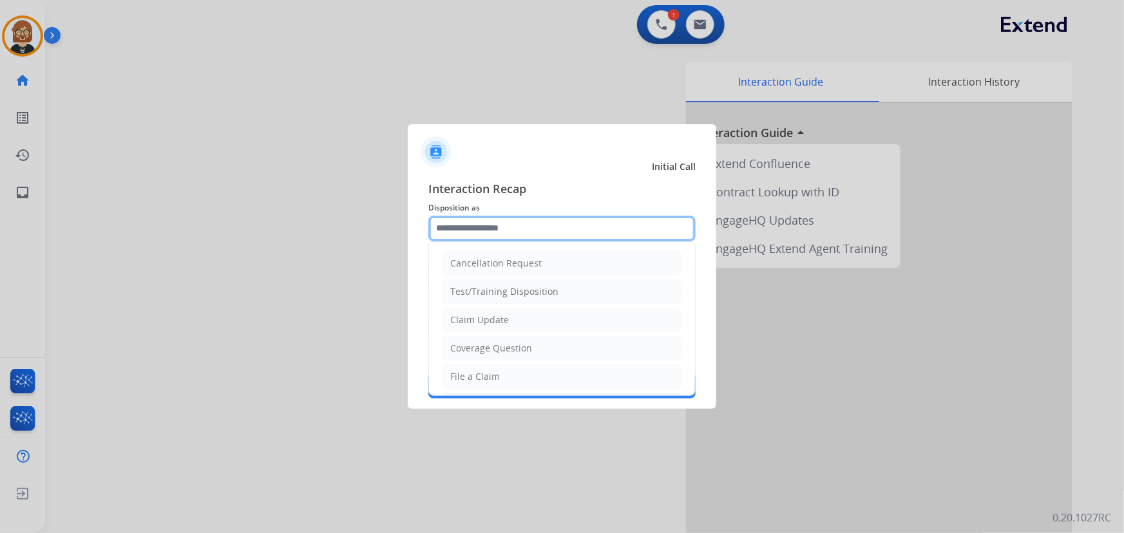
click at [514, 229] on input "text" at bounding box center [561, 229] width 267 height 26
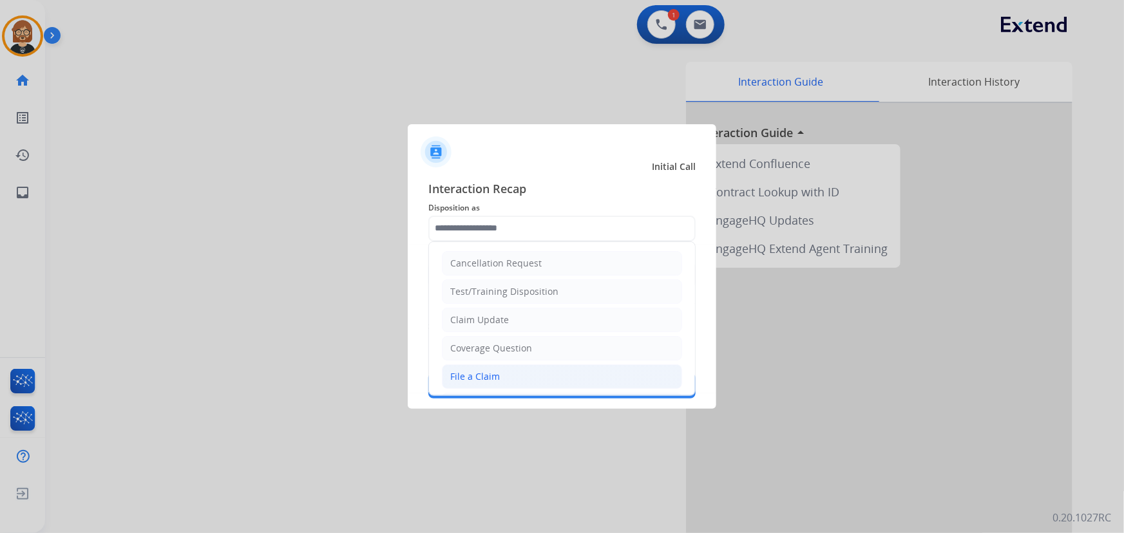
click at [520, 373] on li "File a Claim" at bounding box center [562, 377] width 240 height 24
type input "**********"
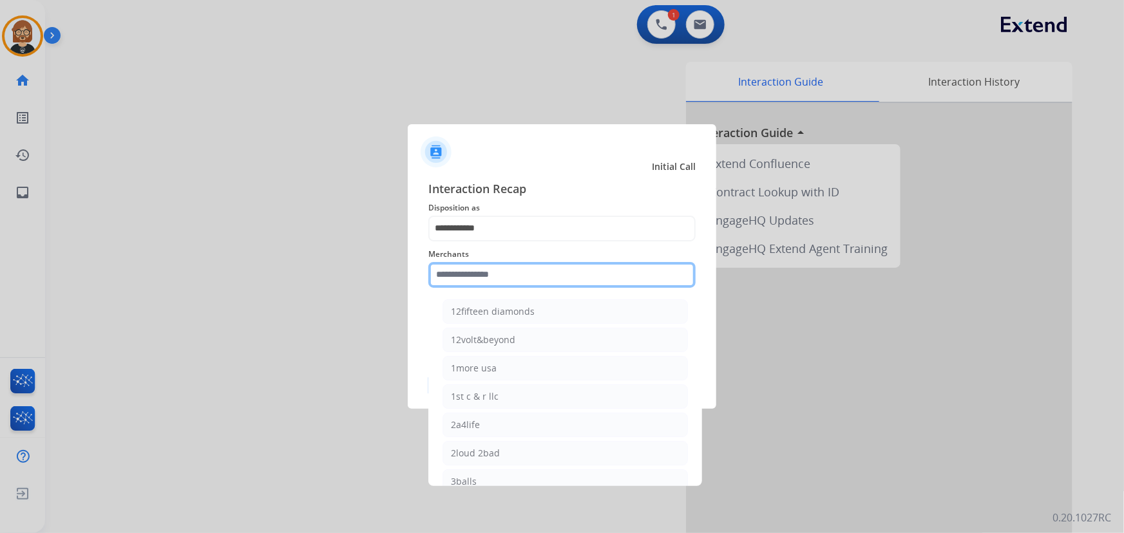
click at [527, 274] on input "text" at bounding box center [561, 275] width 267 height 26
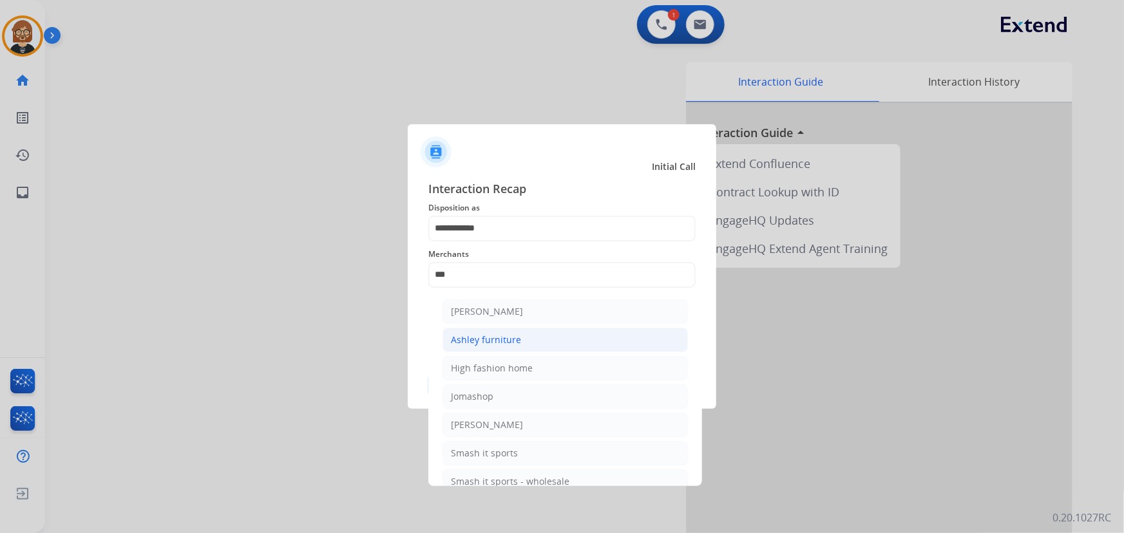
click at [522, 346] on li "Ashley furniture" at bounding box center [565, 340] width 245 height 24
type input "**********"
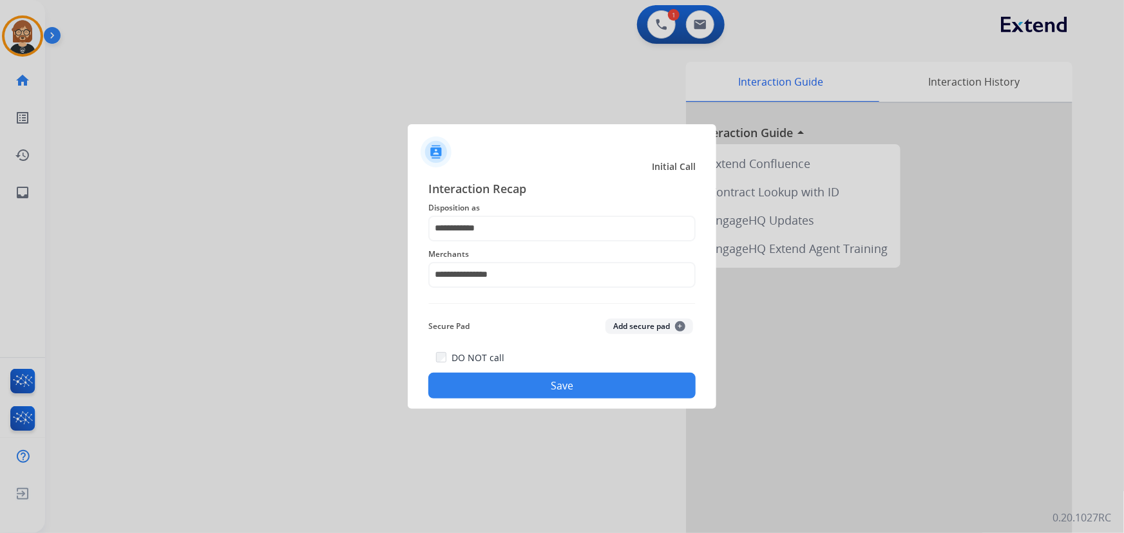
click at [573, 382] on button "Save" at bounding box center [561, 386] width 267 height 26
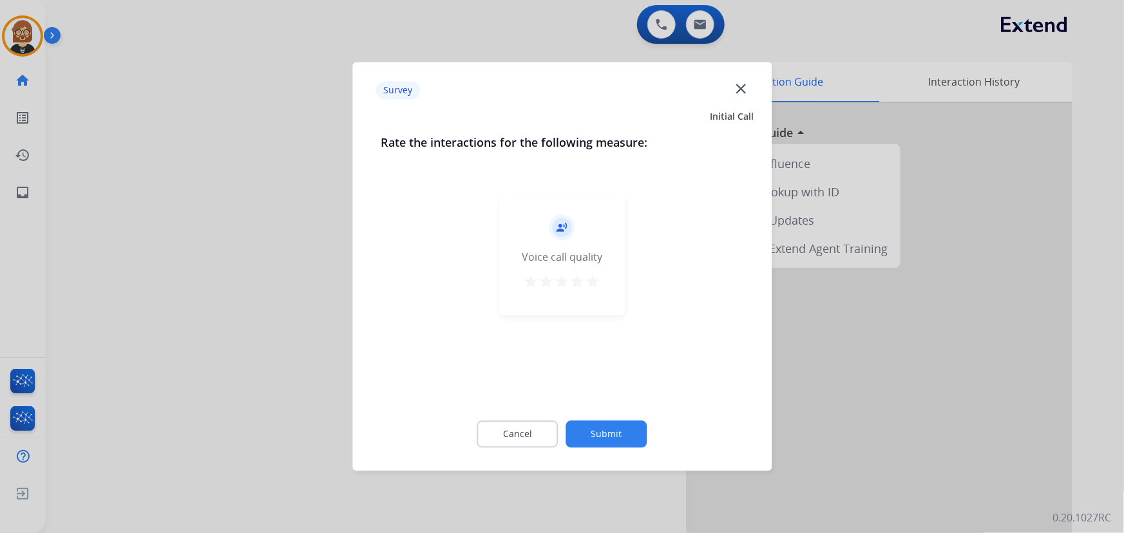
click at [593, 442] on button "Submit" at bounding box center [606, 434] width 81 height 27
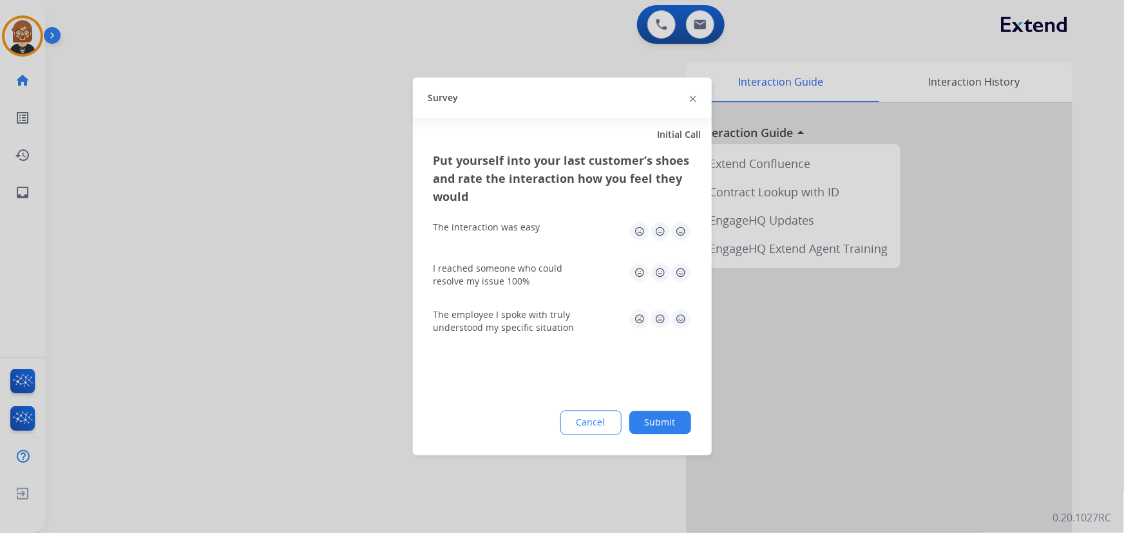
click at [659, 416] on button "Submit" at bounding box center [660, 423] width 62 height 23
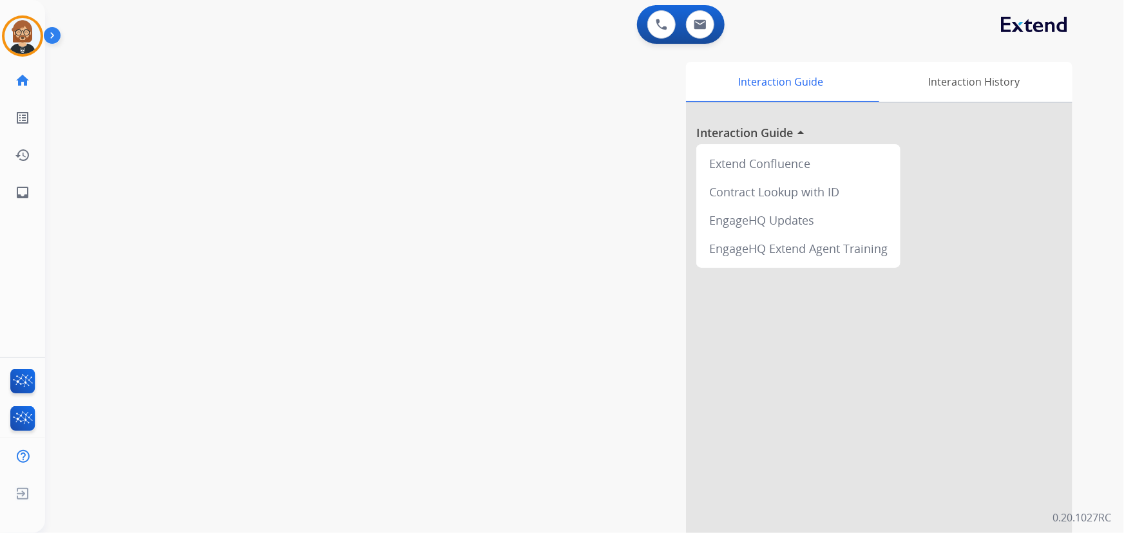
click at [429, 205] on div "Interaction Guide Interaction History Interaction Guide arrow_drop_up Extend Co…" at bounding box center [743, 323] width 659 height 522
click at [30, 31] on img at bounding box center [23, 36] width 36 height 36
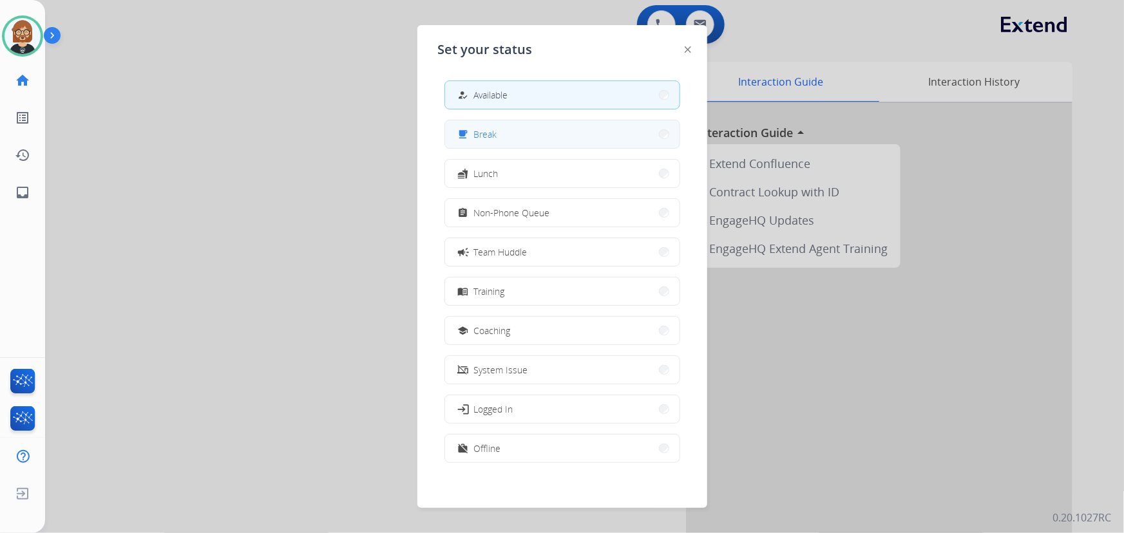
click at [501, 136] on button "free_breakfast Break" at bounding box center [562, 134] width 235 height 28
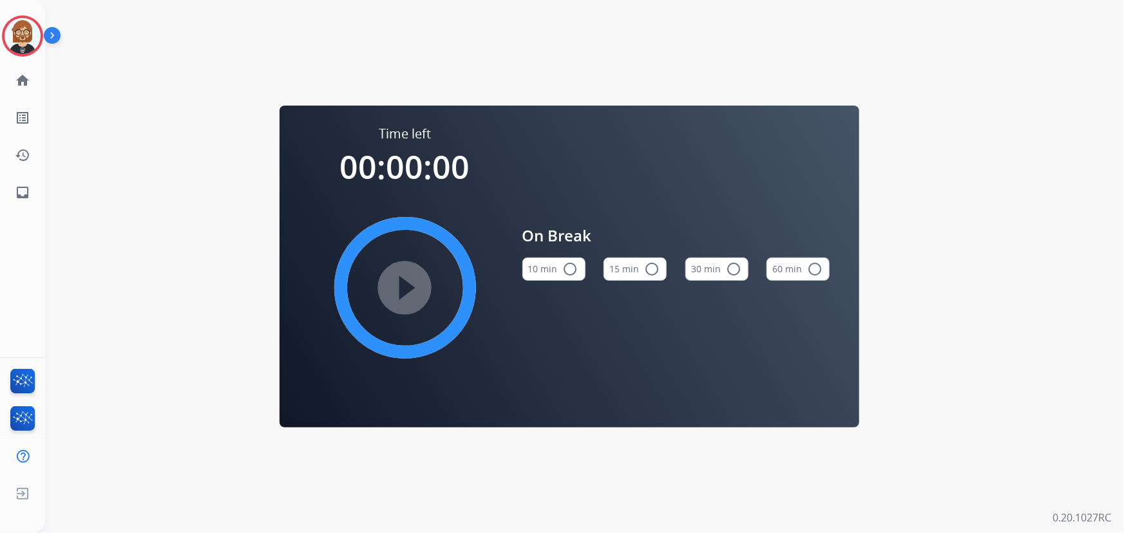
click at [559, 263] on button "10 min radio_button_unchecked" at bounding box center [553, 269] width 63 height 23
click at [413, 296] on mat-icon "play_circle_filled" at bounding box center [404, 287] width 15 height 15
click at [25, 193] on mat-icon "inbox" at bounding box center [22, 192] width 15 height 15
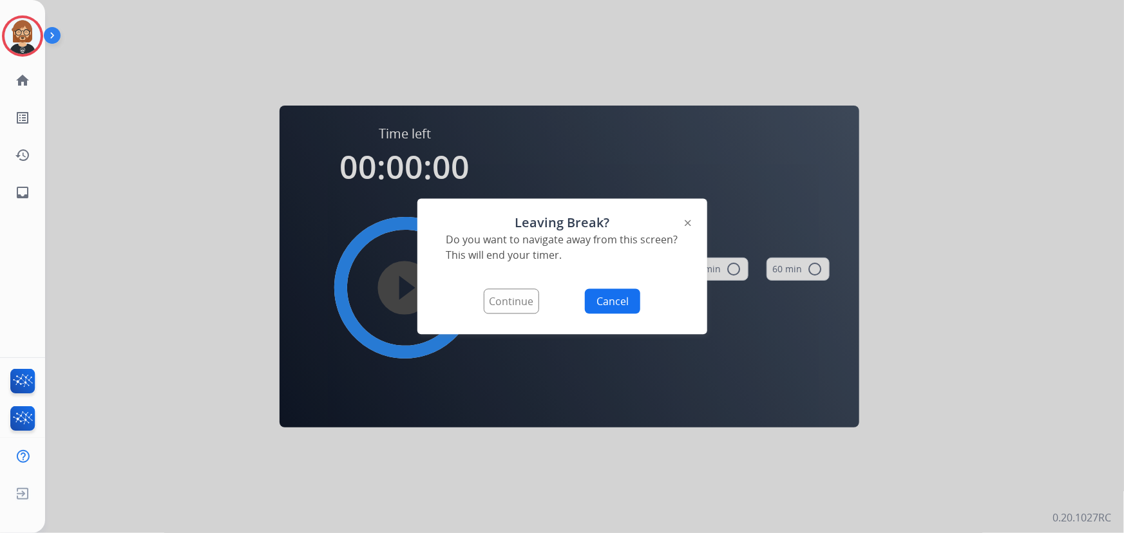
click at [497, 296] on button "Continue" at bounding box center [511, 301] width 55 height 25
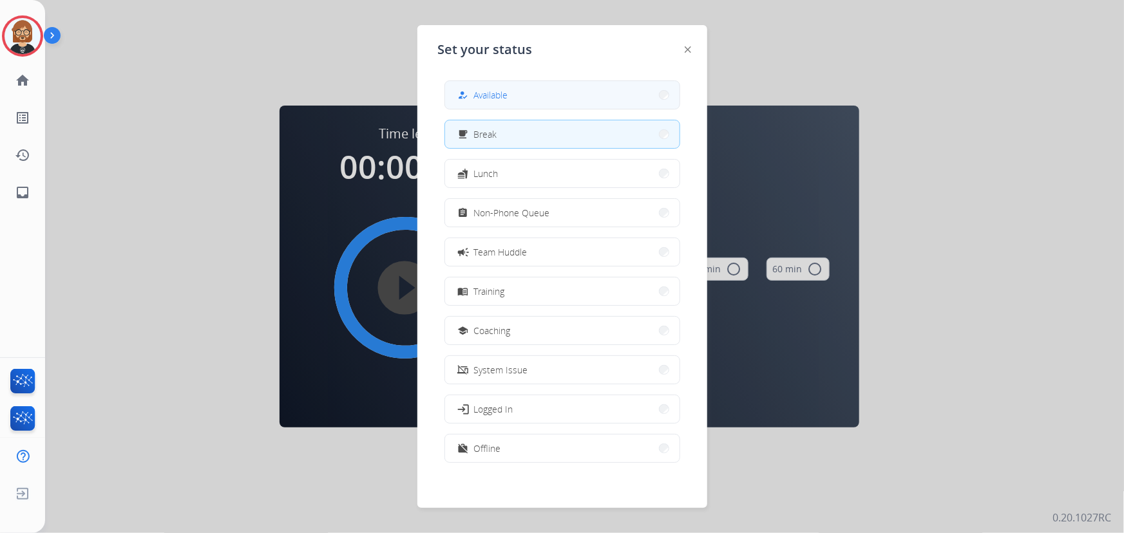
click at [562, 99] on button "how_to_reg Available" at bounding box center [562, 95] width 235 height 28
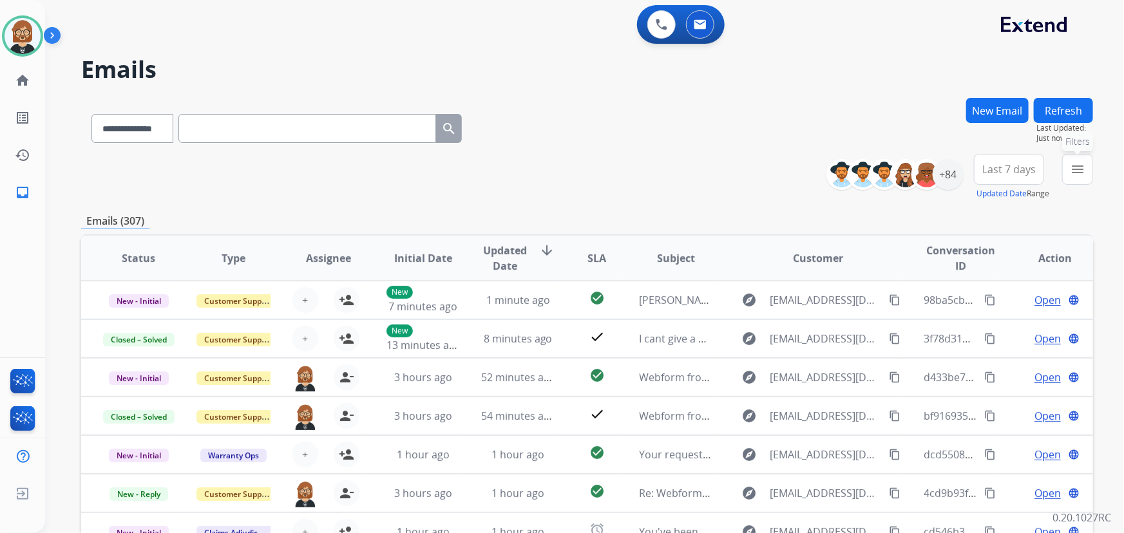
click at [1070, 174] on mat-icon "menu" at bounding box center [1077, 169] width 15 height 15
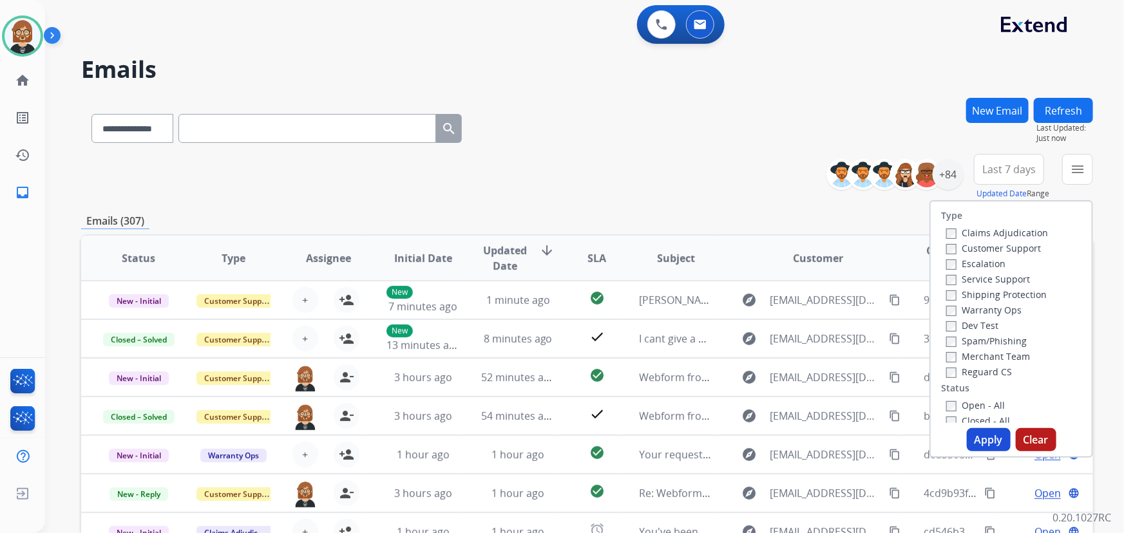
click at [990, 407] on label "Open - All" at bounding box center [975, 405] width 59 height 12
click at [983, 438] on button "Apply" at bounding box center [989, 439] width 44 height 23
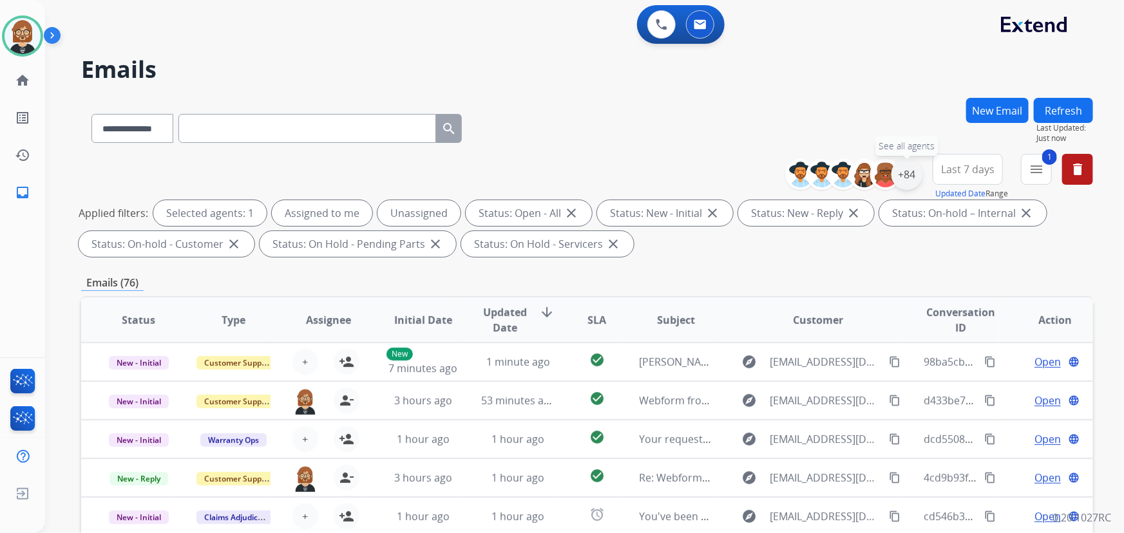
click at [903, 178] on div "+84" at bounding box center [907, 174] width 31 height 31
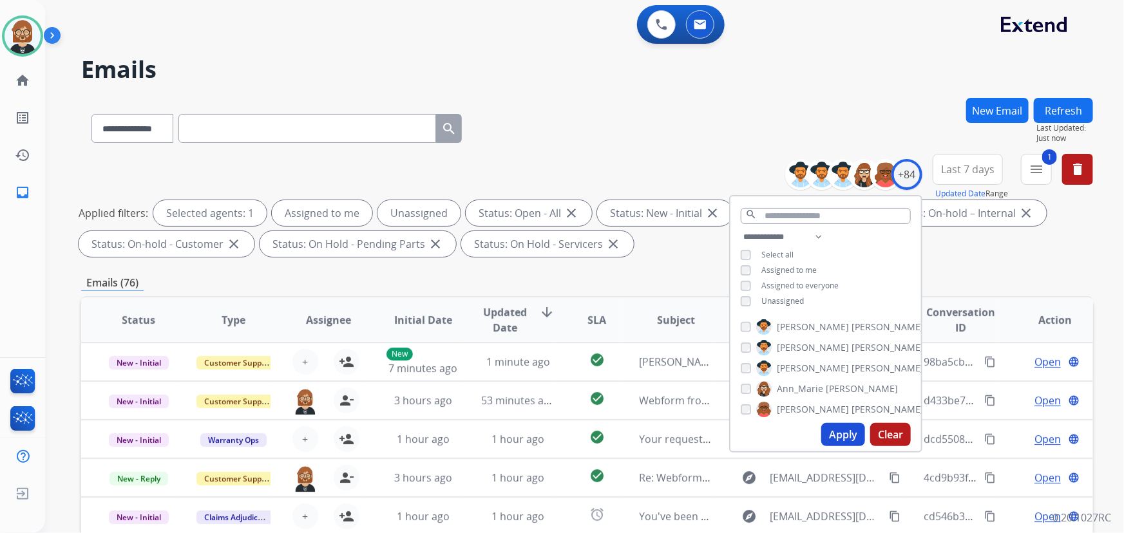
click at [792, 298] on span "Unassigned" at bounding box center [782, 301] width 43 height 11
click at [847, 434] on button "Apply" at bounding box center [843, 434] width 44 height 23
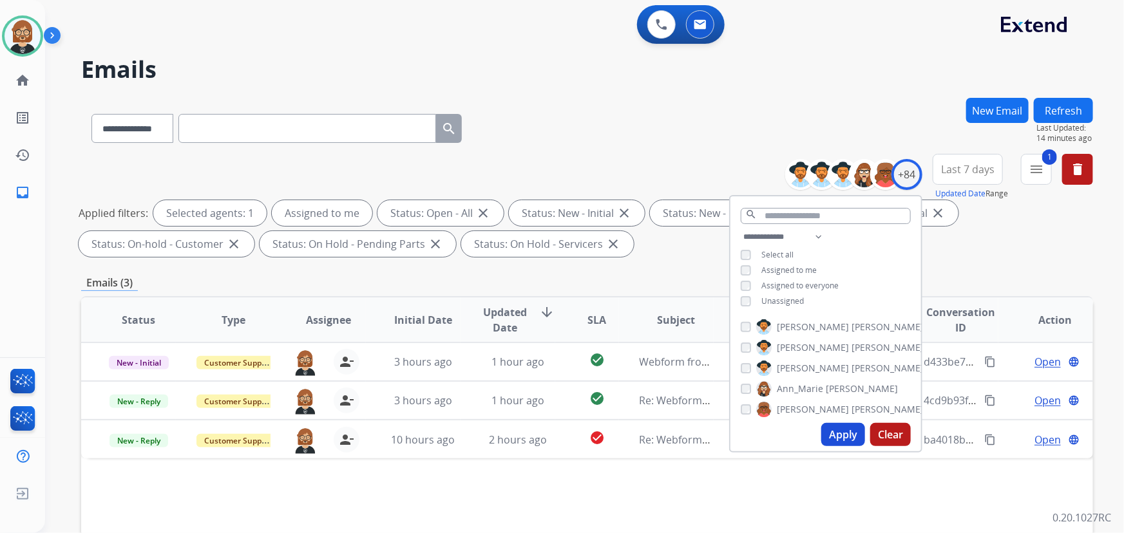
click at [832, 432] on button "Apply" at bounding box center [843, 434] width 44 height 23
click at [1040, 176] on mat-icon "menu" at bounding box center [1036, 169] width 15 height 15
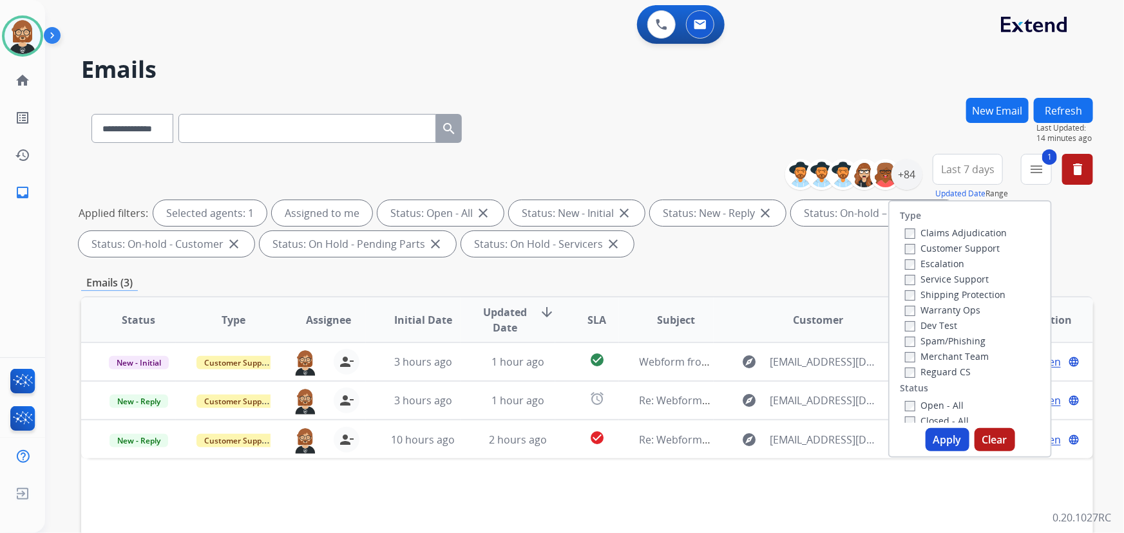
click at [953, 445] on button "Apply" at bounding box center [948, 439] width 44 height 23
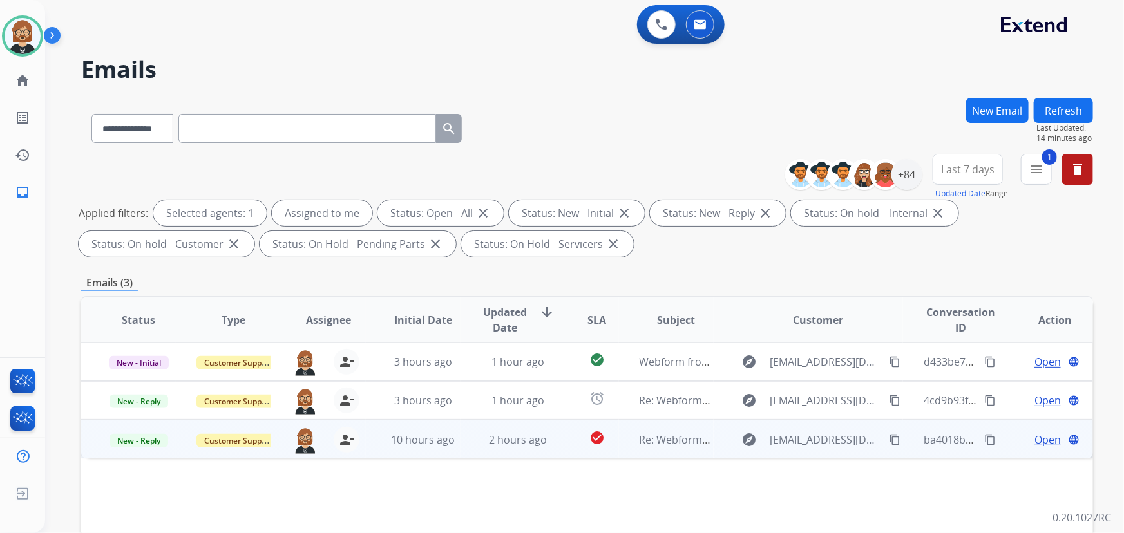
click at [664, 448] on td "Re: Webform from [EMAIL_ADDRESS][DOMAIN_NAME] on [DATE]" at bounding box center [666, 439] width 95 height 39
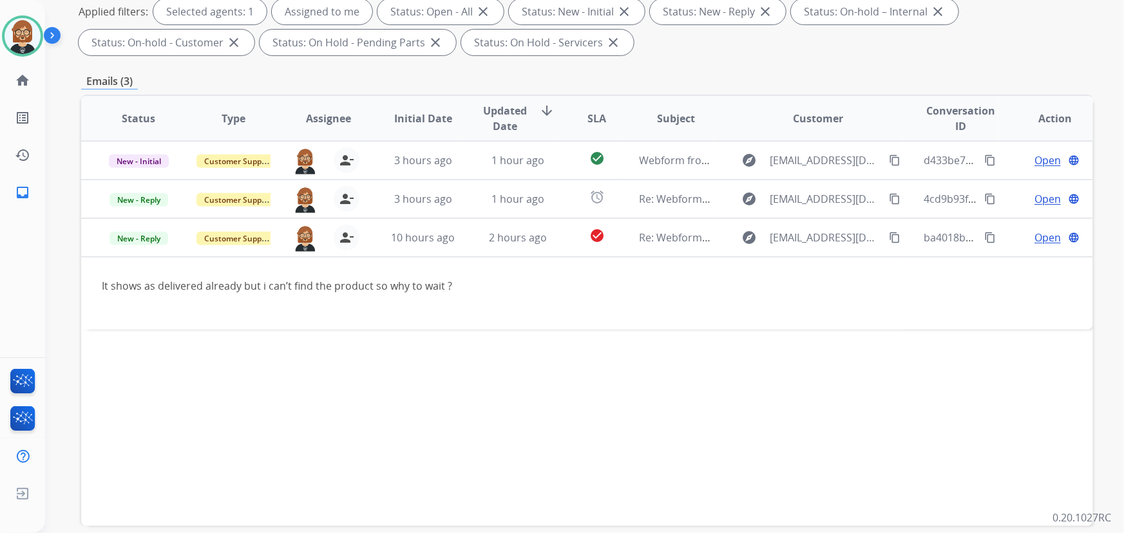
scroll to position [234, 0]
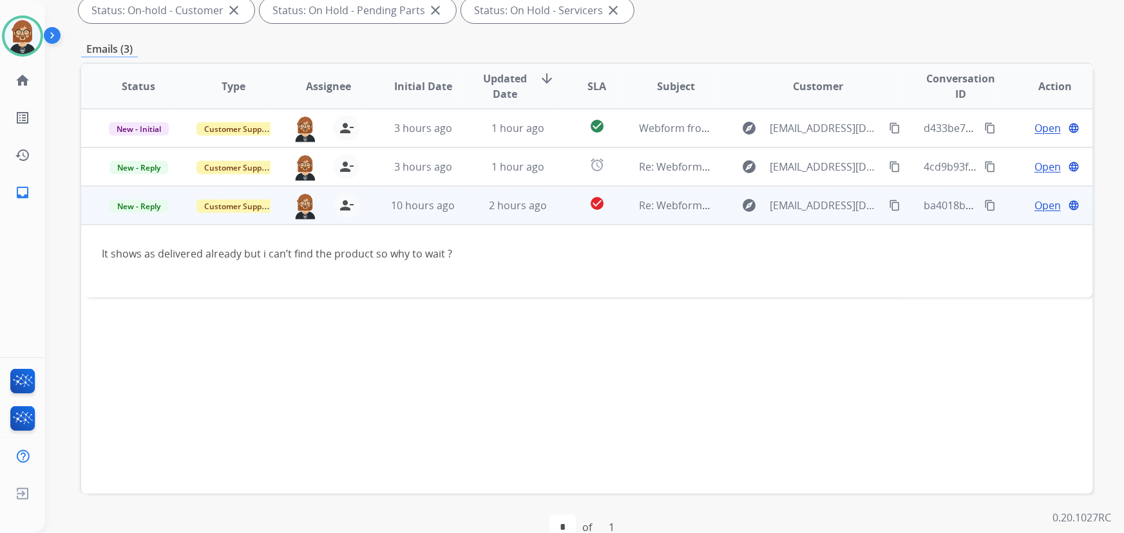
click at [1035, 198] on span "Open" at bounding box center [1048, 205] width 26 height 15
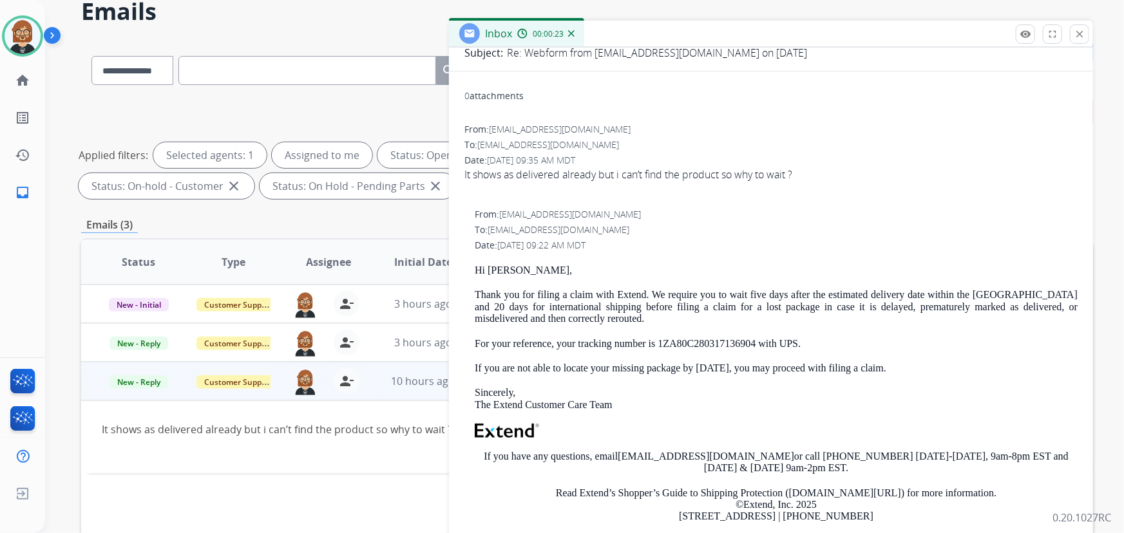
scroll to position [117, 0]
click at [1087, 36] on button "close Close" at bounding box center [1079, 33] width 19 height 19
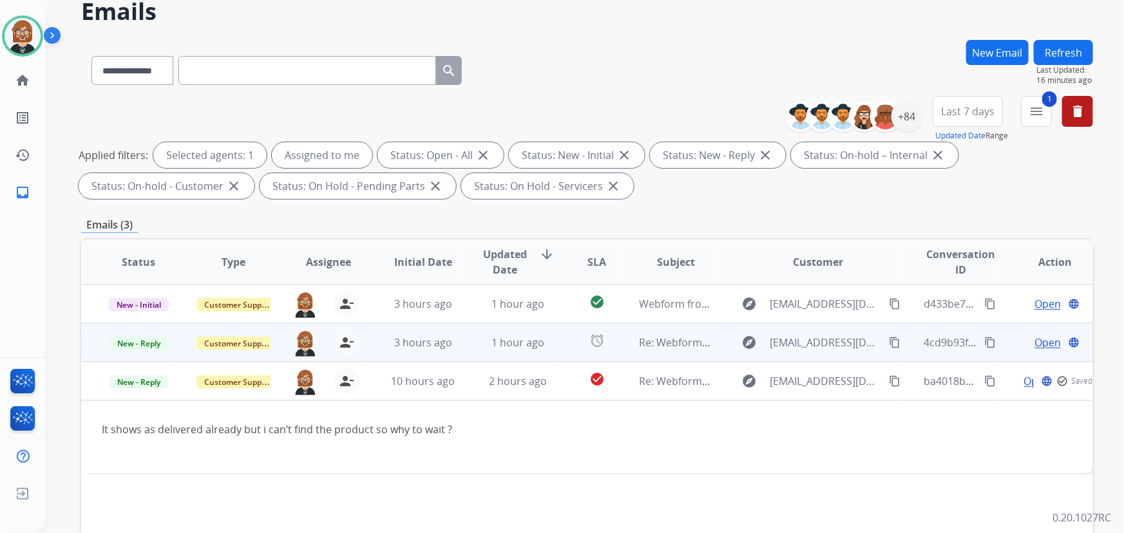
click at [684, 350] on td "Re: Webform from [EMAIL_ADDRESS][DOMAIN_NAME] on [DATE]" at bounding box center [666, 342] width 95 height 39
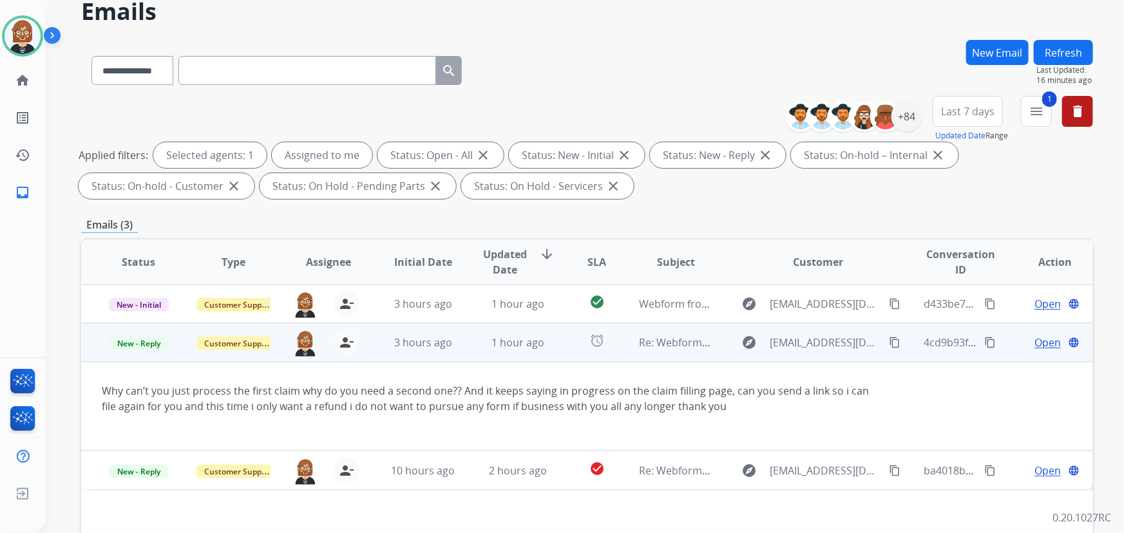
click at [889, 341] on mat-icon "content_copy" at bounding box center [895, 343] width 12 height 12
click at [1036, 340] on span "Open" at bounding box center [1048, 342] width 26 height 15
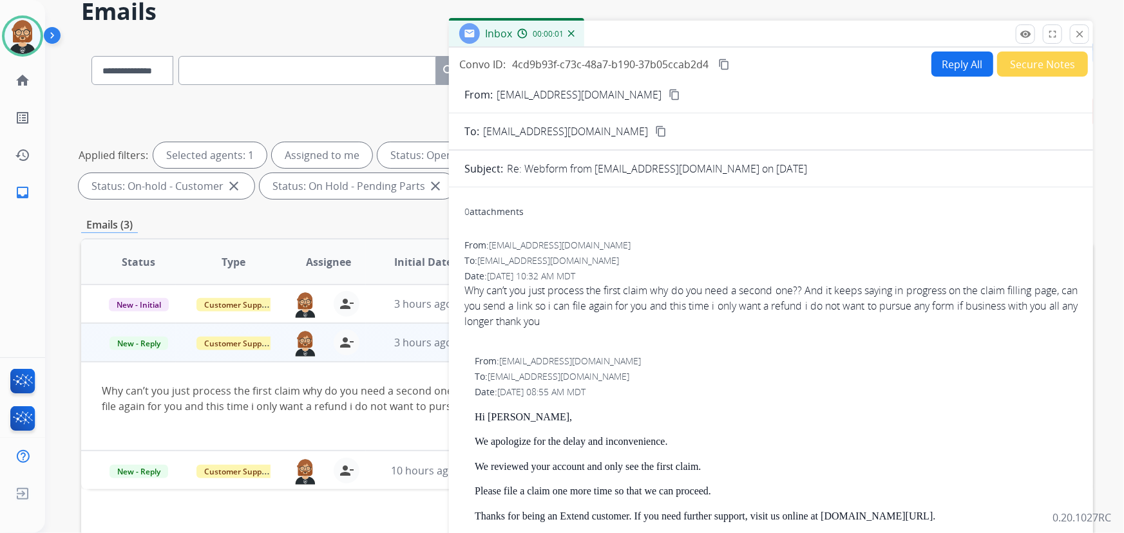
click at [952, 59] on button "Reply All" at bounding box center [963, 64] width 62 height 25
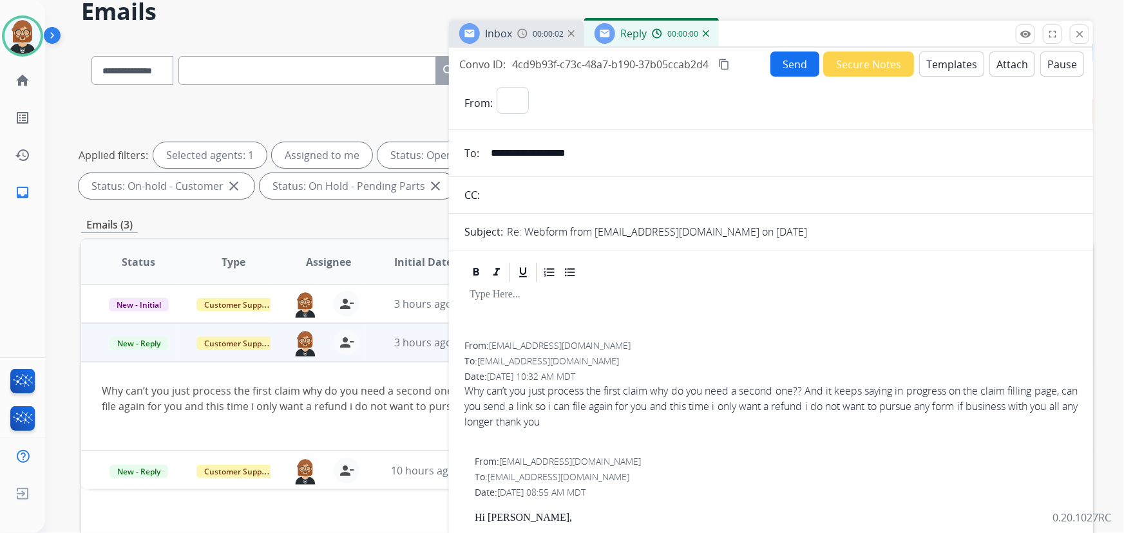
select select "**********"
click at [953, 68] on button "Templates" at bounding box center [951, 64] width 65 height 25
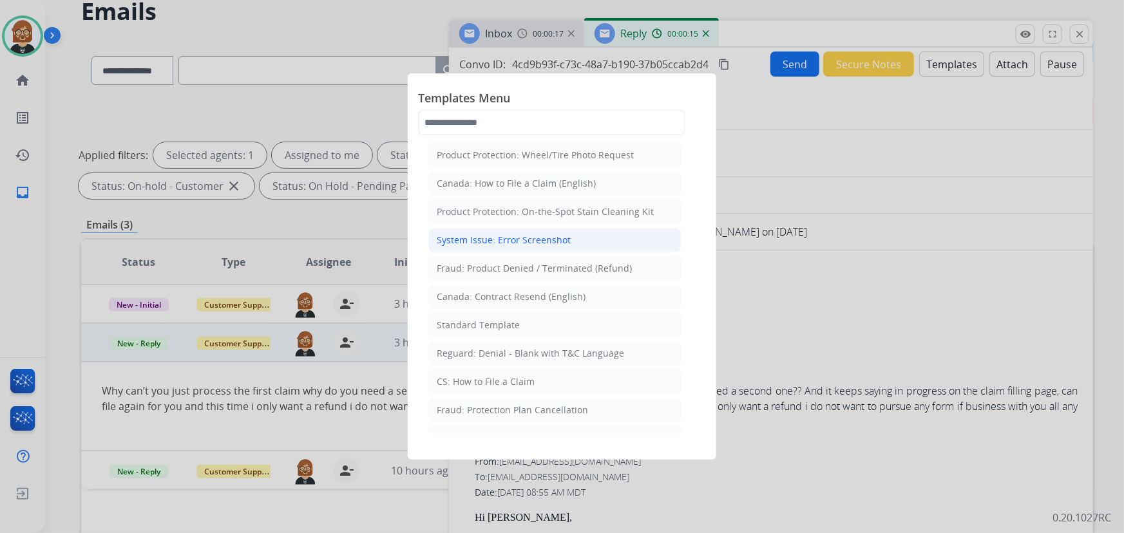
scroll to position [0, 0]
click at [505, 324] on div "Standard Template" at bounding box center [478, 326] width 83 height 13
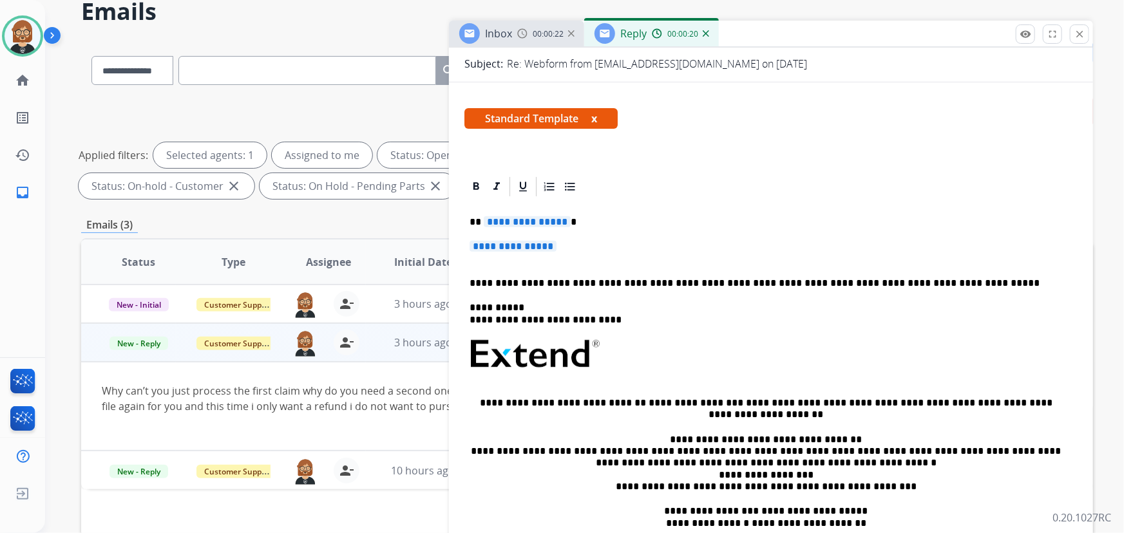
scroll to position [175, 0]
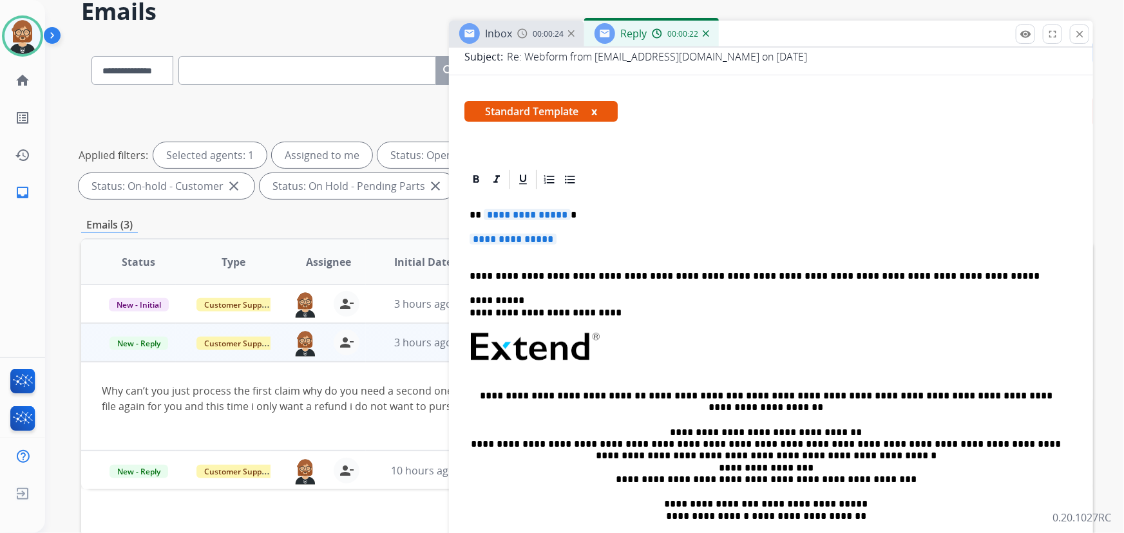
click at [512, 211] on span "**********" at bounding box center [527, 214] width 87 height 11
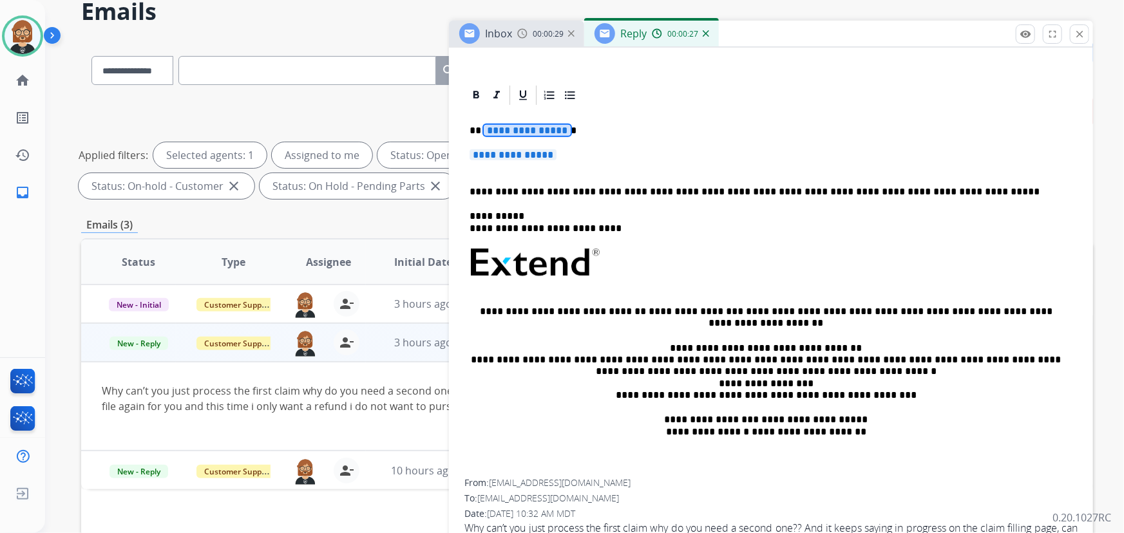
scroll to position [117, 0]
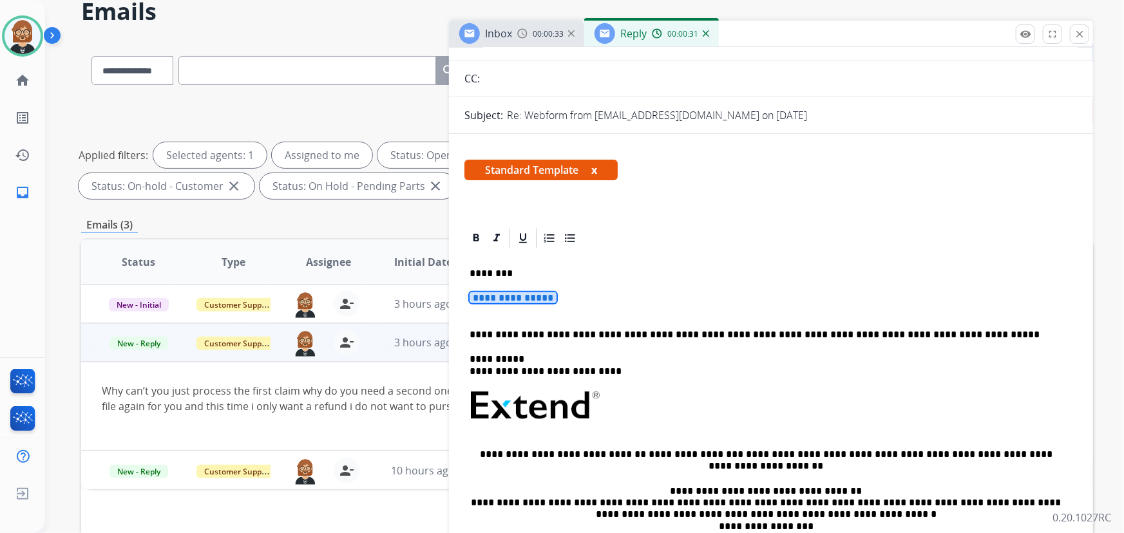
click at [500, 302] on span "**********" at bounding box center [513, 297] width 87 height 11
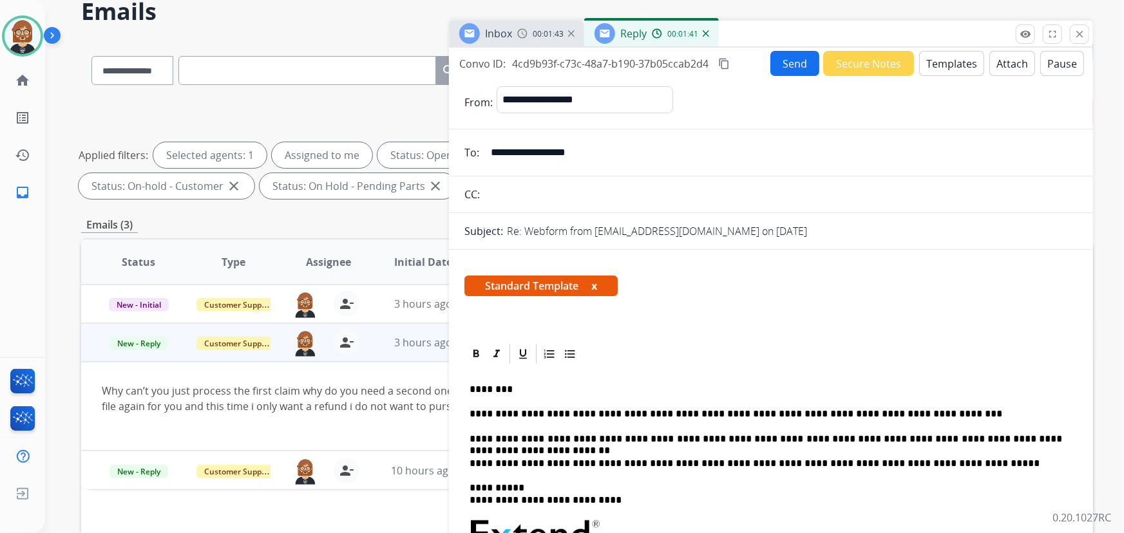
scroll to position [0, 0]
click at [776, 55] on button "Send" at bounding box center [795, 64] width 49 height 25
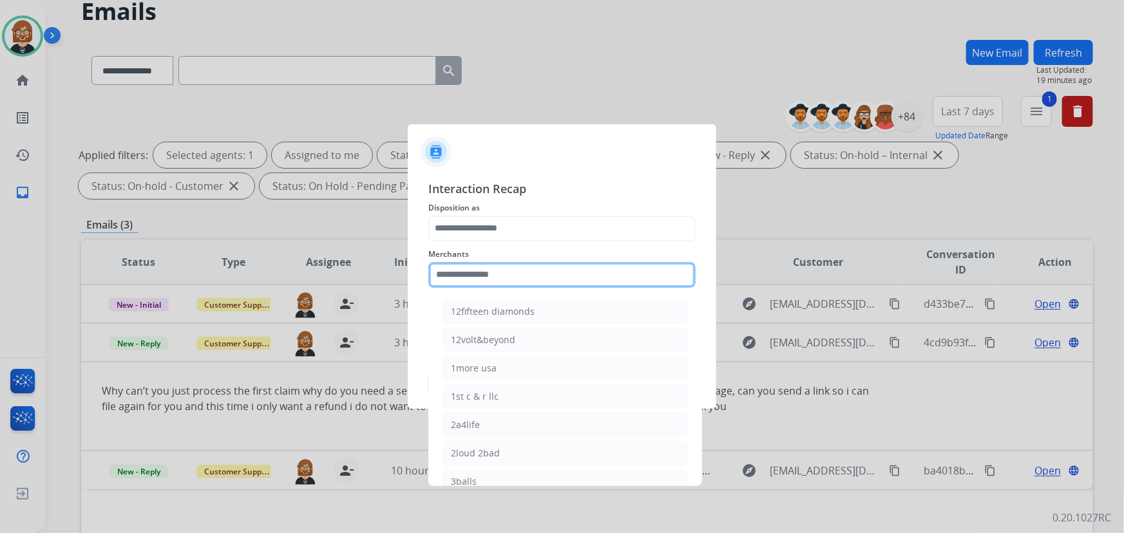
click at [529, 273] on input "text" at bounding box center [561, 275] width 267 height 26
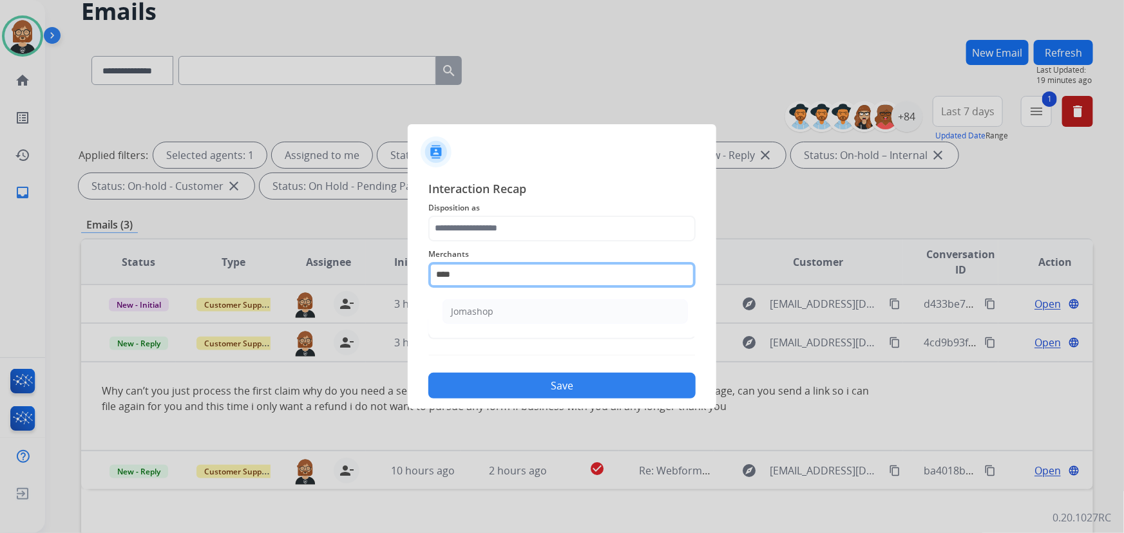
type input "****"
click at [526, 323] on ul "Jomashop" at bounding box center [565, 315] width 253 height 44
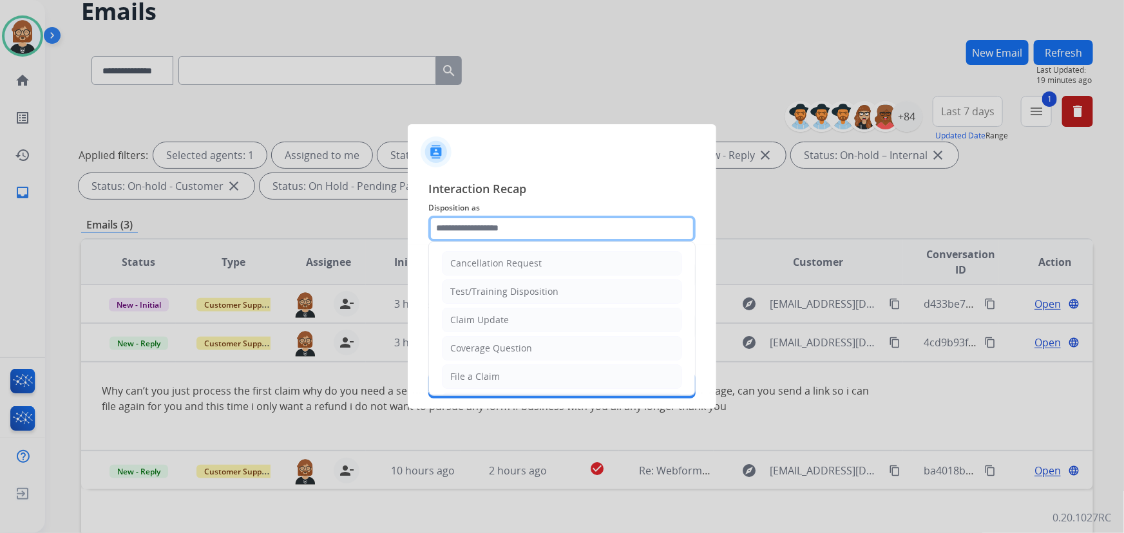
click at [532, 225] on input "text" at bounding box center [561, 229] width 267 height 26
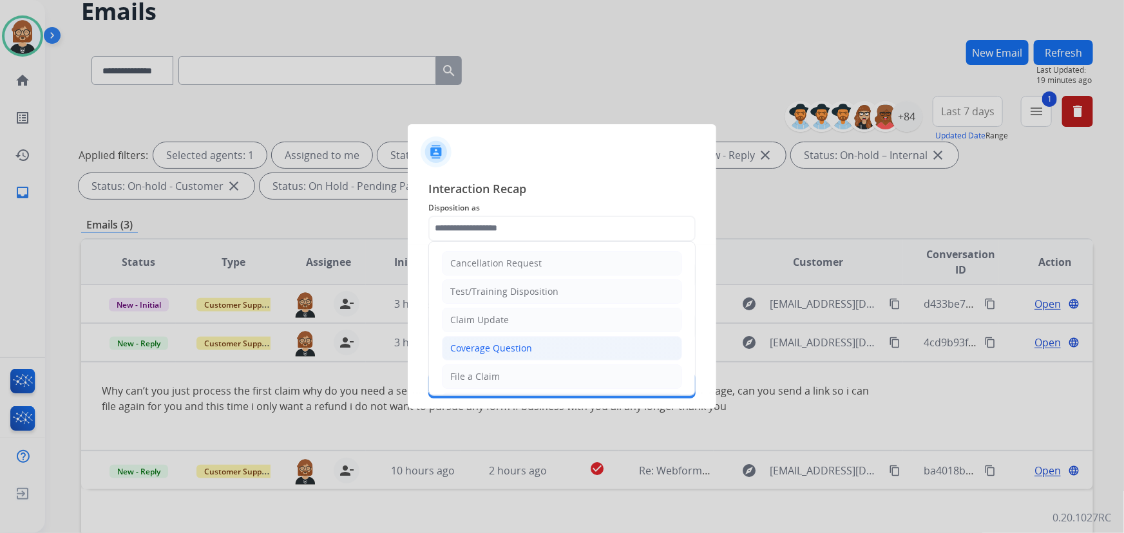
click at [517, 342] on div "Coverage Question" at bounding box center [491, 348] width 82 height 13
type input "**********"
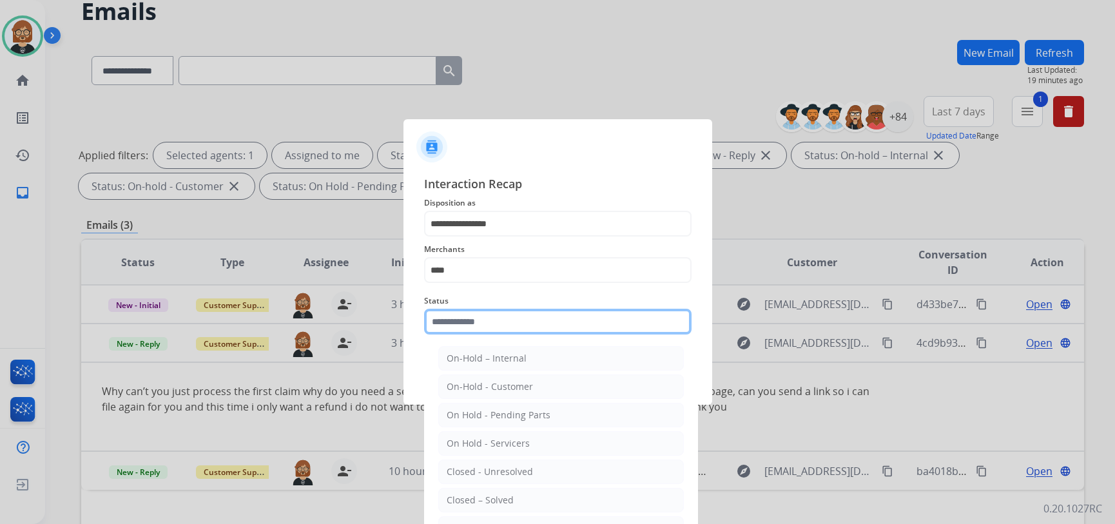
click at [519, 334] on div "Status On-Hold – Internal On-Hold - Customer On Hold - Pending Parts On Hold - …" at bounding box center [557, 314] width 267 height 52
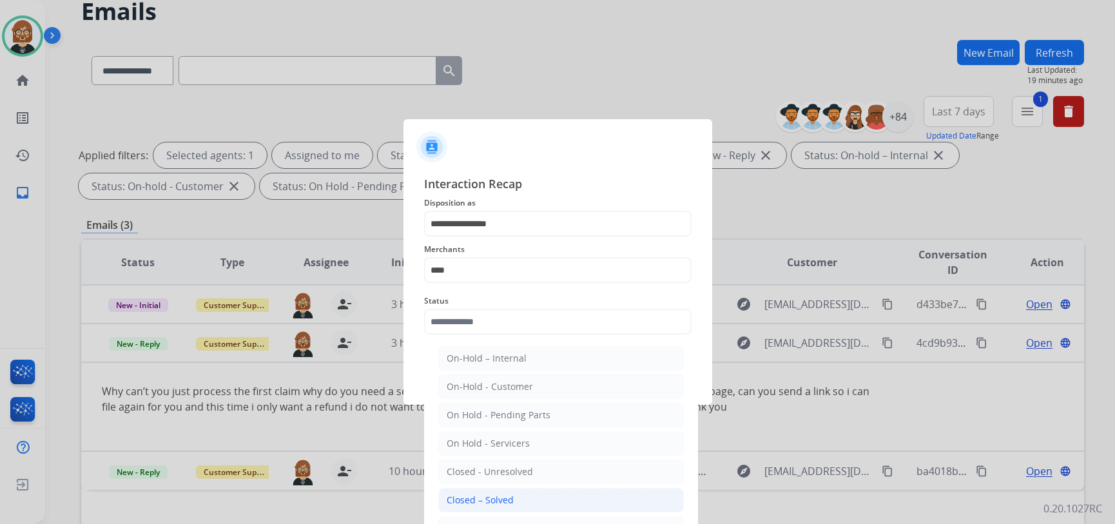
click at [528, 503] on li "Closed – Solved" at bounding box center [560, 500] width 245 height 24
type input "**********"
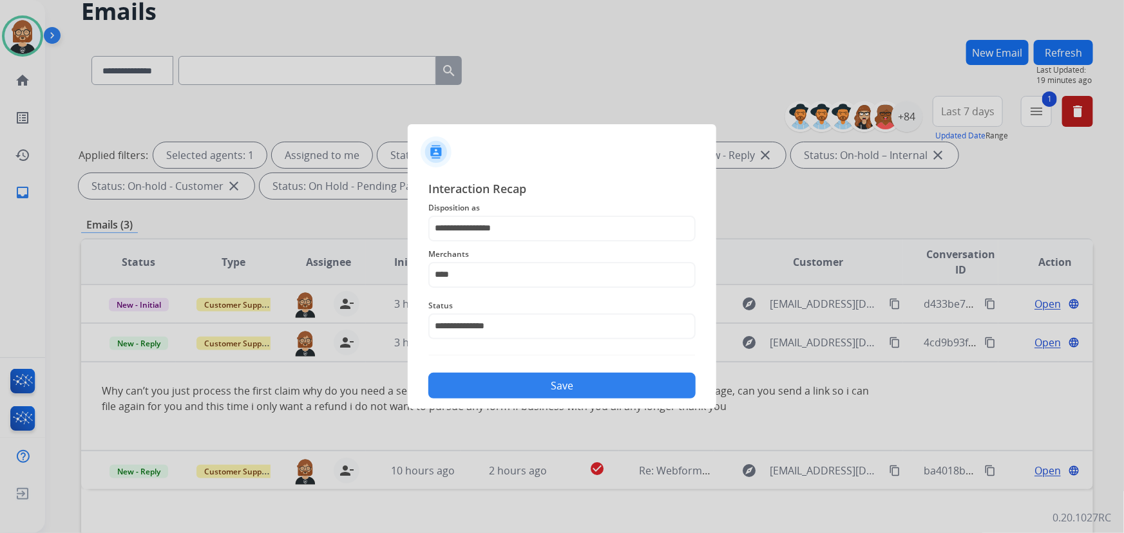
click at [551, 401] on div "**********" at bounding box center [562, 289] width 309 height 240
click at [553, 394] on button "Save" at bounding box center [561, 386] width 267 height 26
click at [515, 276] on input "****" at bounding box center [561, 275] width 267 height 26
click at [486, 321] on li "Jomashop" at bounding box center [565, 312] width 245 height 24
type input "********"
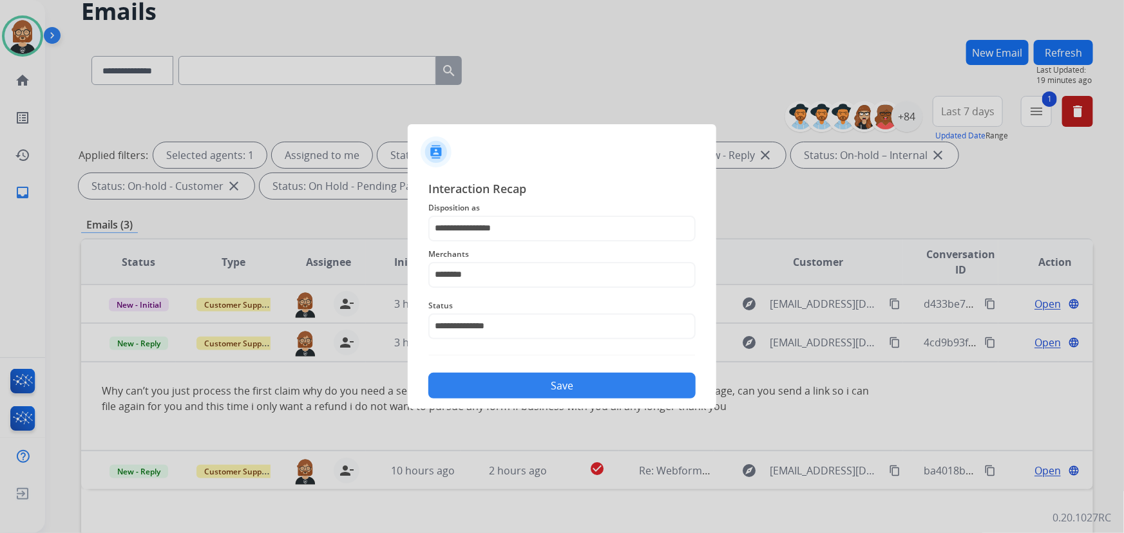
click at [539, 374] on button "Save" at bounding box center [561, 386] width 267 height 26
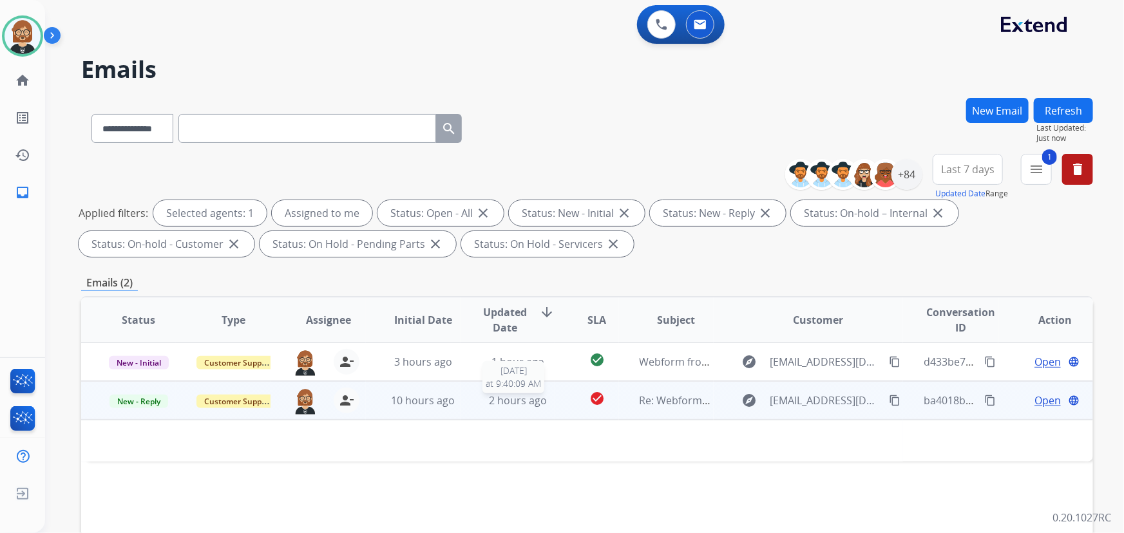
click at [515, 407] on span "2 hours ago" at bounding box center [518, 401] width 58 height 14
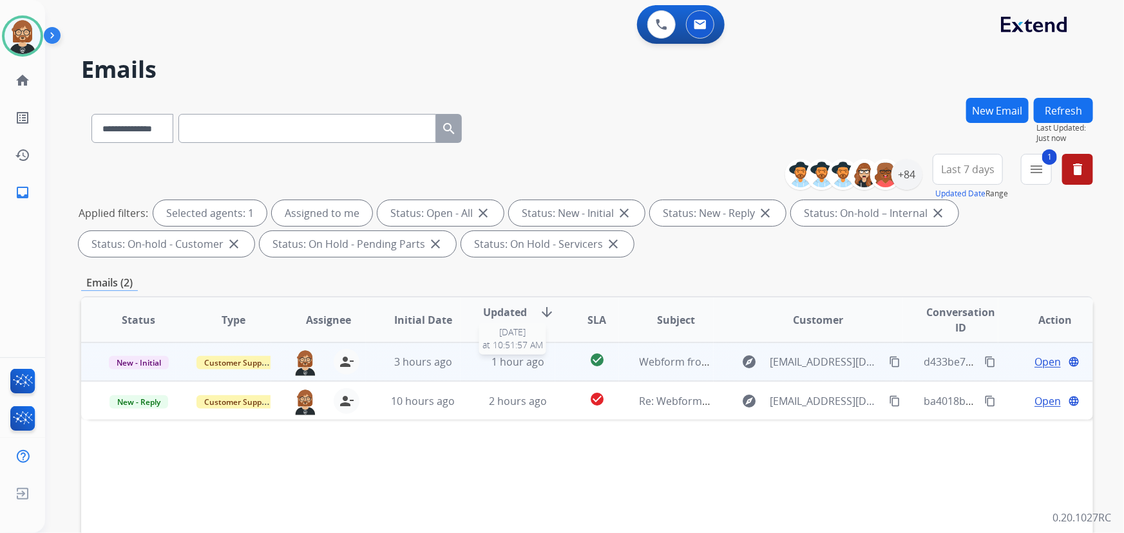
click at [528, 356] on span "1 hour ago" at bounding box center [518, 362] width 53 height 14
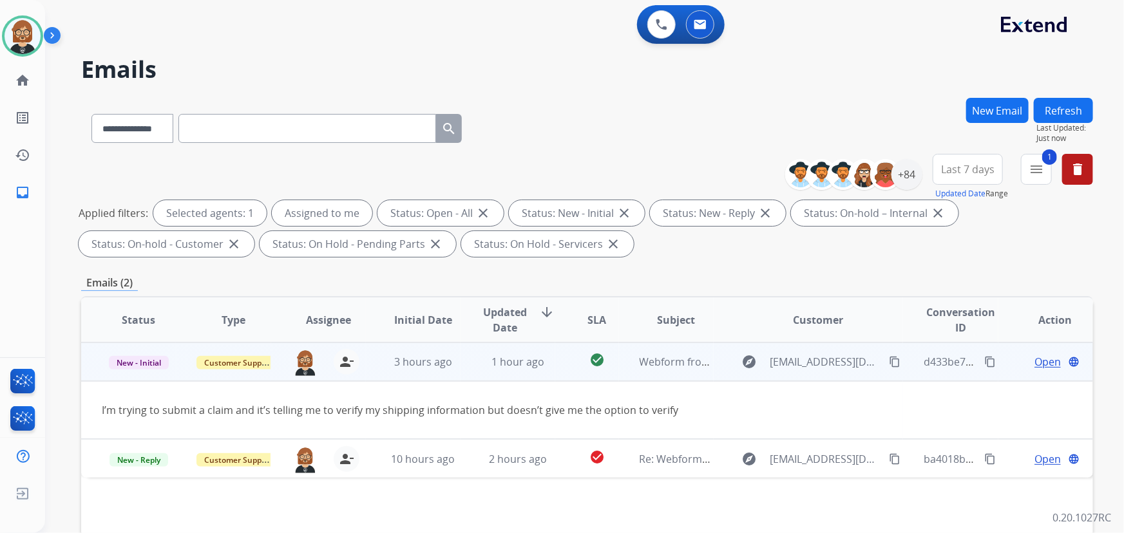
click at [1037, 360] on span "Open" at bounding box center [1048, 361] width 26 height 15
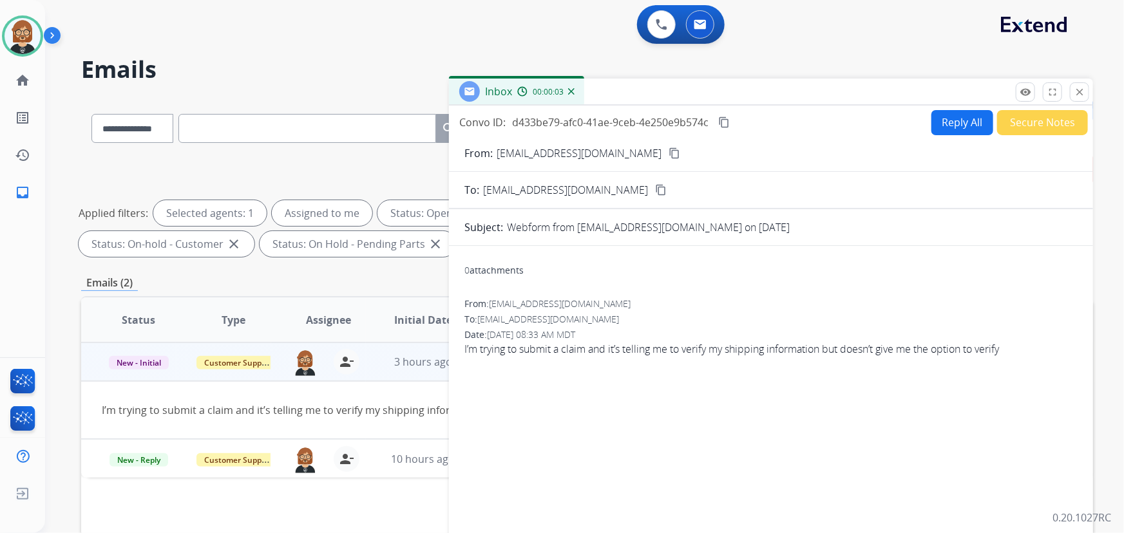
click at [669, 150] on mat-icon "content_copy" at bounding box center [675, 154] width 12 height 12
click at [957, 116] on button "Reply All" at bounding box center [963, 122] width 62 height 25
select select "**********"
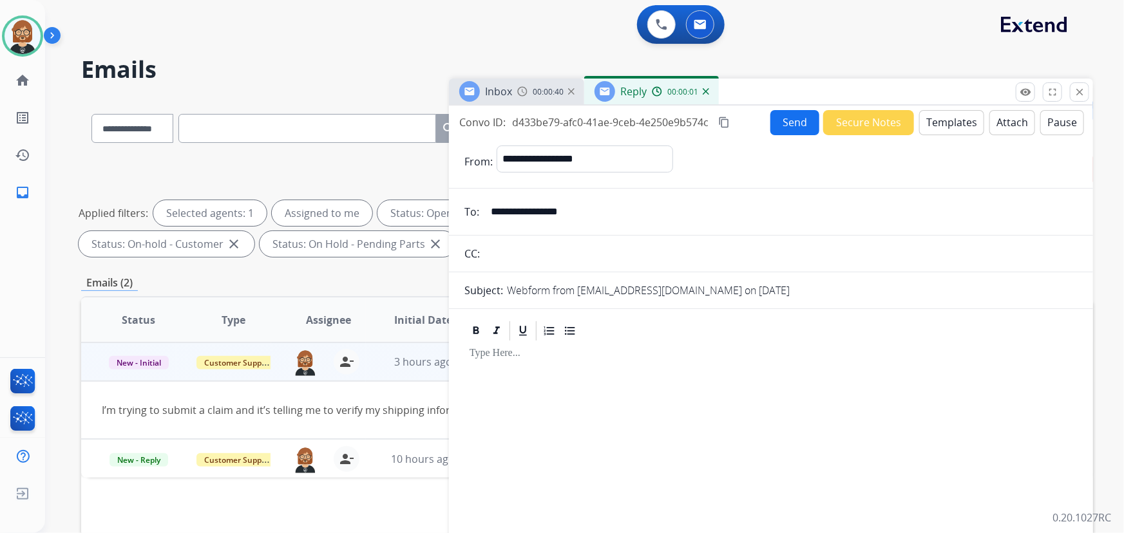
click at [946, 112] on button "Templates" at bounding box center [951, 122] width 65 height 25
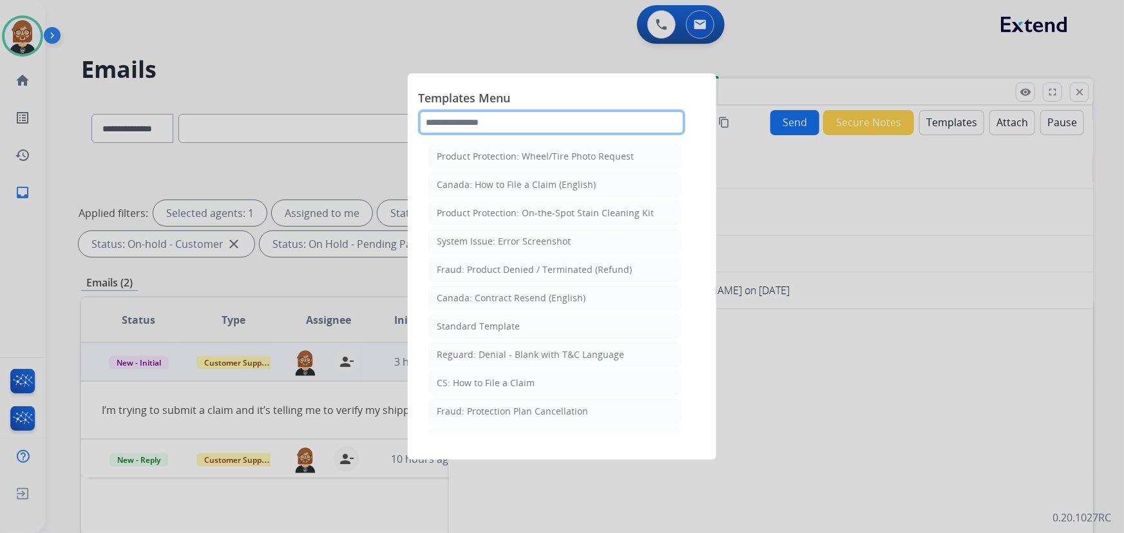
drag, startPoint x: 499, startPoint y: 119, endPoint x: 509, endPoint y: 119, distance: 10.3
click at [500, 119] on input "text" at bounding box center [551, 123] width 267 height 26
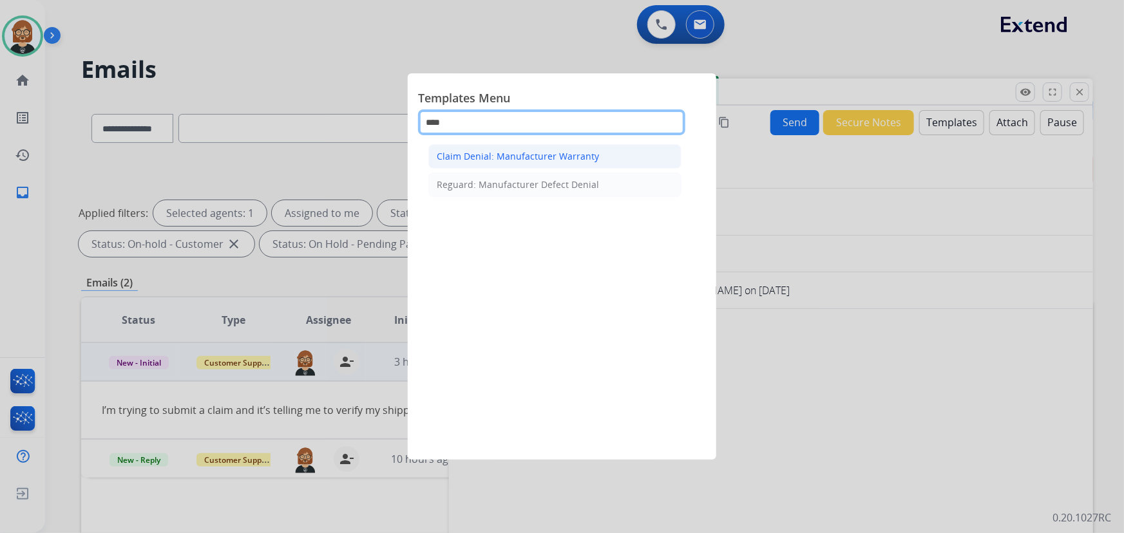
type input "****"
click at [518, 168] on li "Claim Denial: Manufacturer Warranty" at bounding box center [554, 156] width 253 height 24
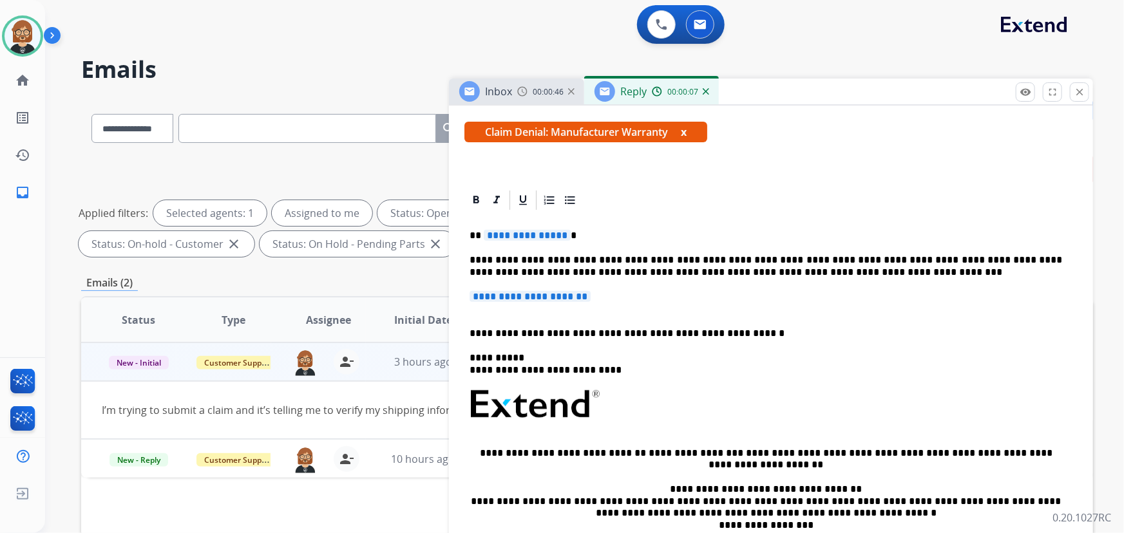
scroll to position [234, 0]
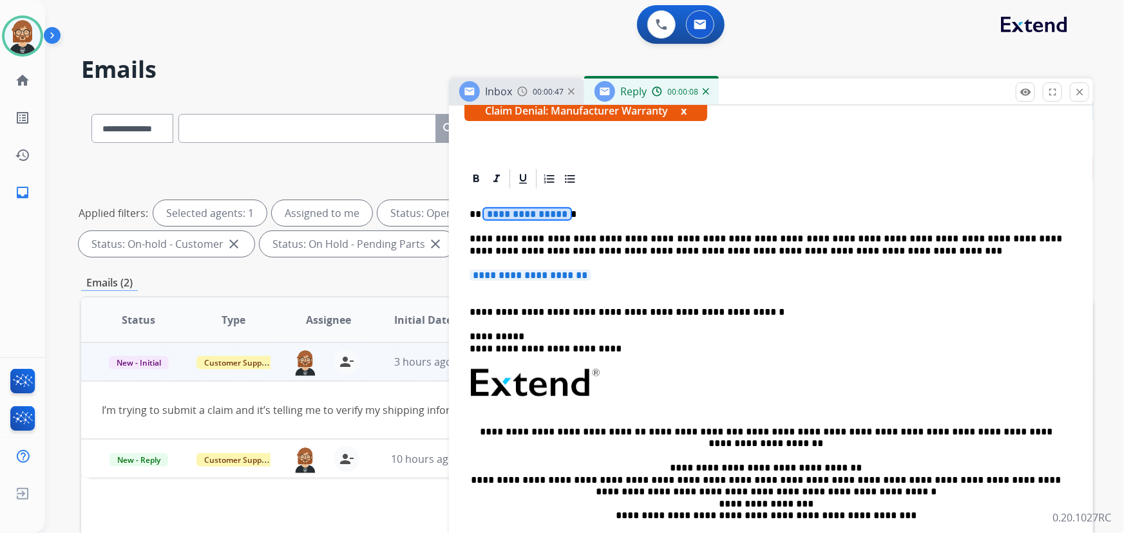
click at [517, 213] on span "**********" at bounding box center [527, 214] width 87 height 11
click at [562, 274] on span "**********" at bounding box center [530, 275] width 121 height 11
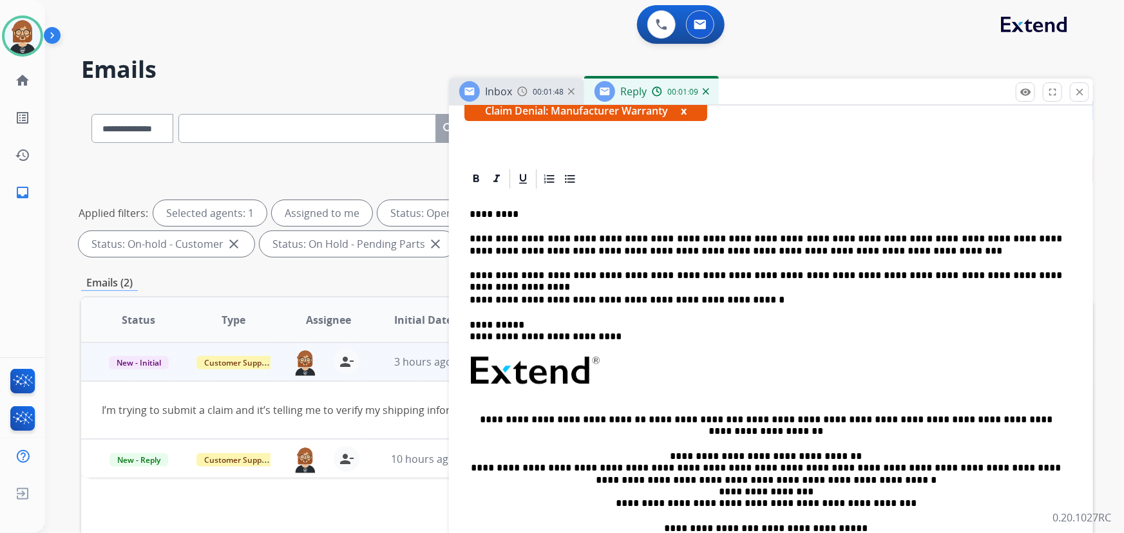
click at [736, 273] on p "**********" at bounding box center [766, 276] width 593 height 12
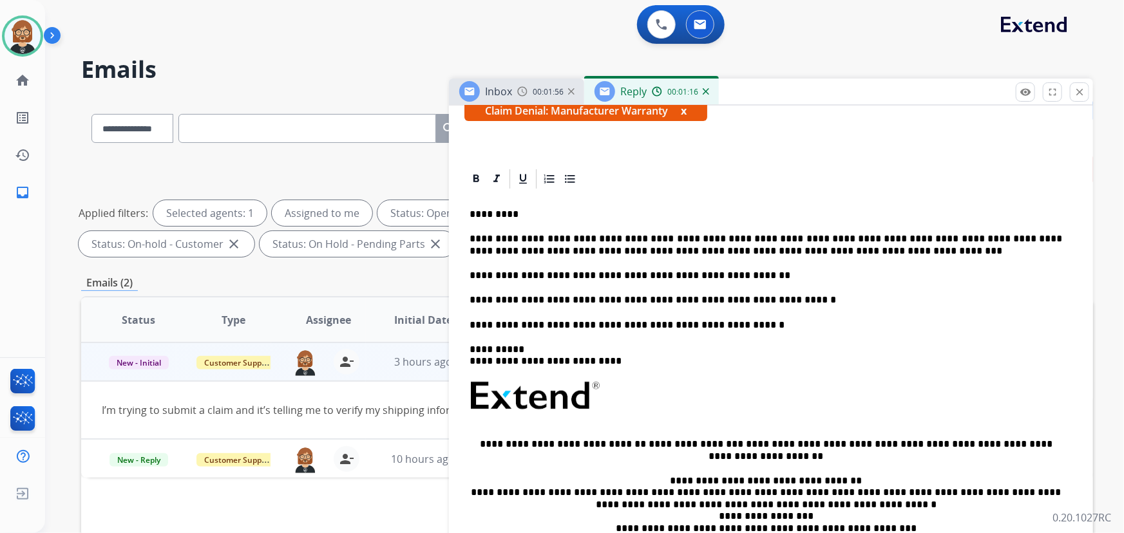
click at [753, 265] on div "**********" at bounding box center [770, 402] width 613 height 422
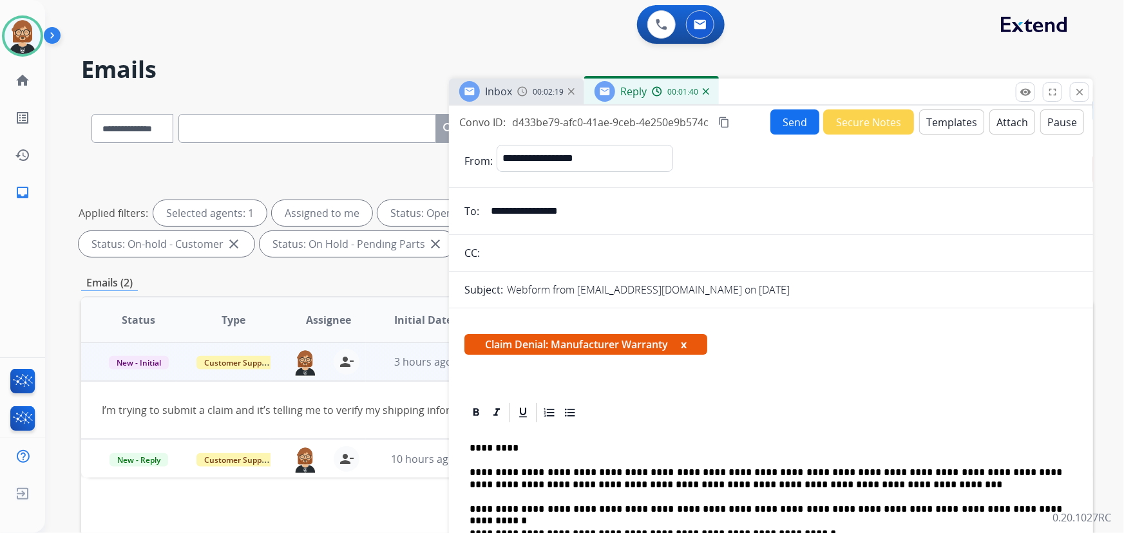
click at [789, 120] on button "Send" at bounding box center [795, 122] width 49 height 25
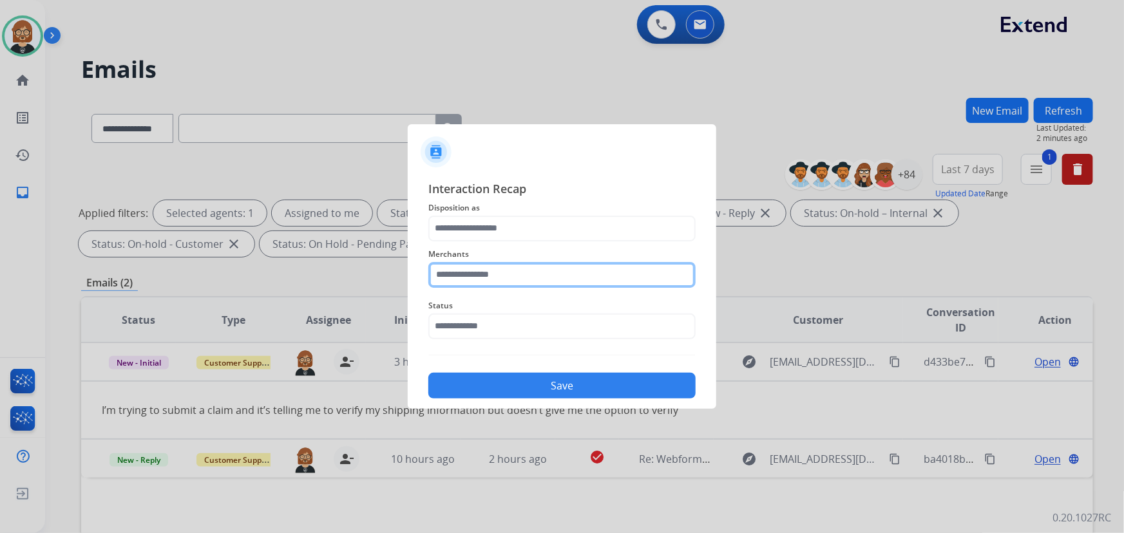
click at [560, 283] on input "text" at bounding box center [561, 275] width 267 height 26
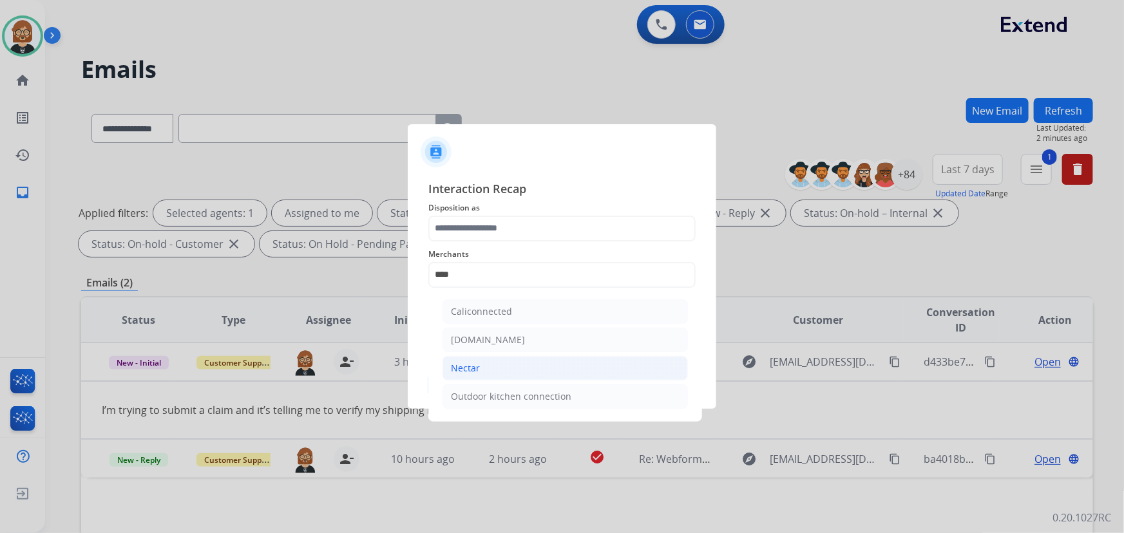
click at [512, 363] on li "Nectar" at bounding box center [565, 368] width 245 height 24
type input "******"
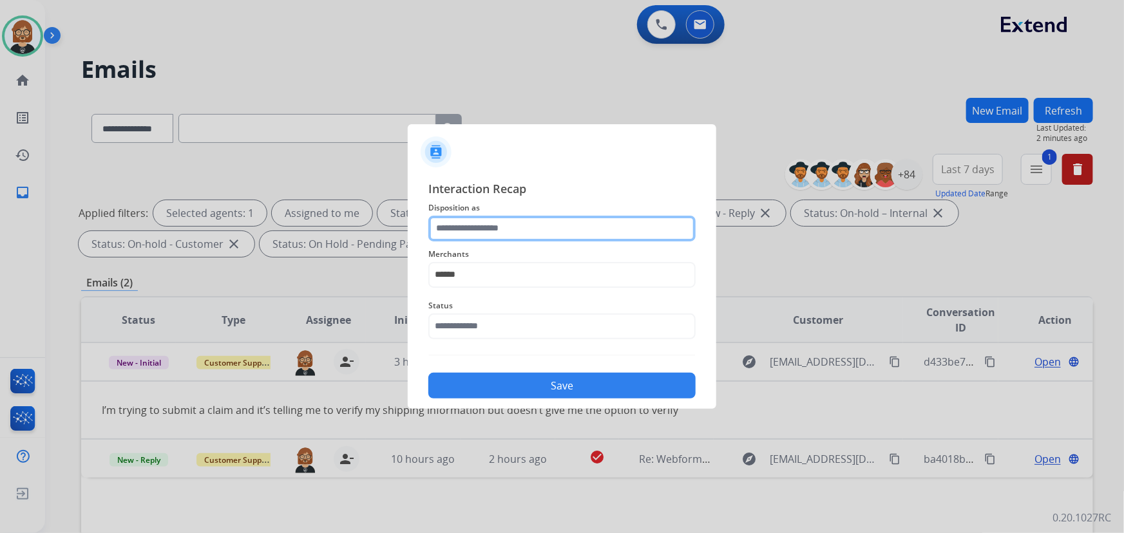
click at [528, 225] on input "text" at bounding box center [561, 229] width 267 height 26
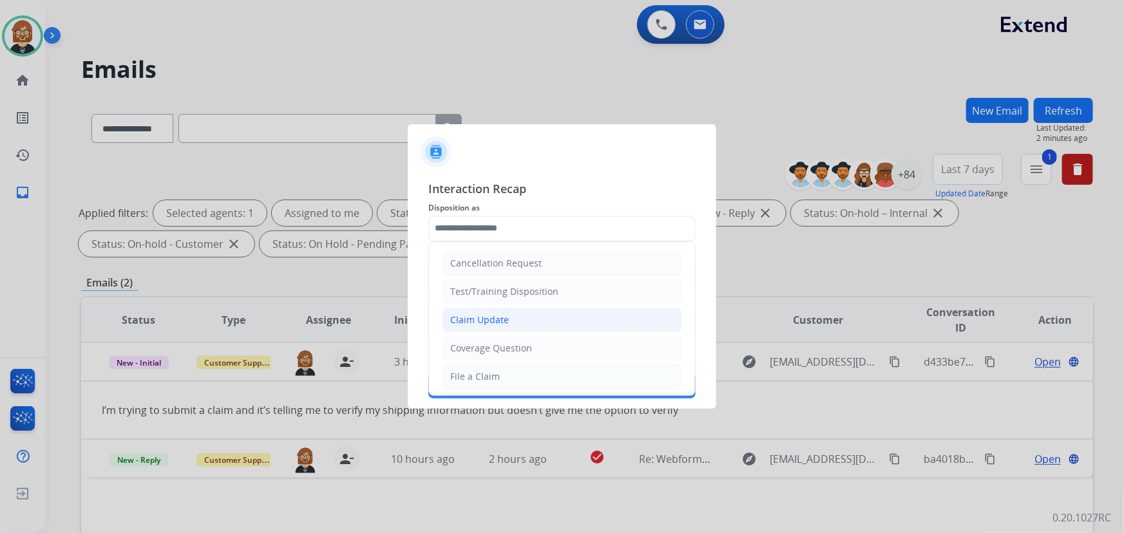
click at [533, 316] on li "Claim Update" at bounding box center [562, 320] width 240 height 24
type input "**********"
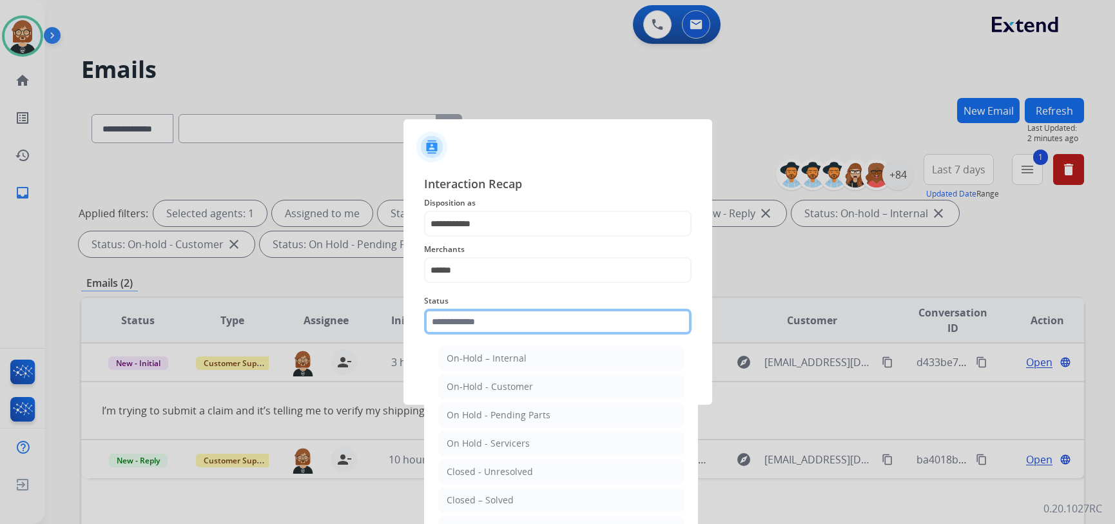
click at [526, 328] on input "text" at bounding box center [557, 322] width 267 height 26
click at [546, 512] on ul "On-Hold – Internal On-Hold - Customer On Hold - Pending Parts On Hold - Service…" at bounding box center [560, 475] width 253 height 271
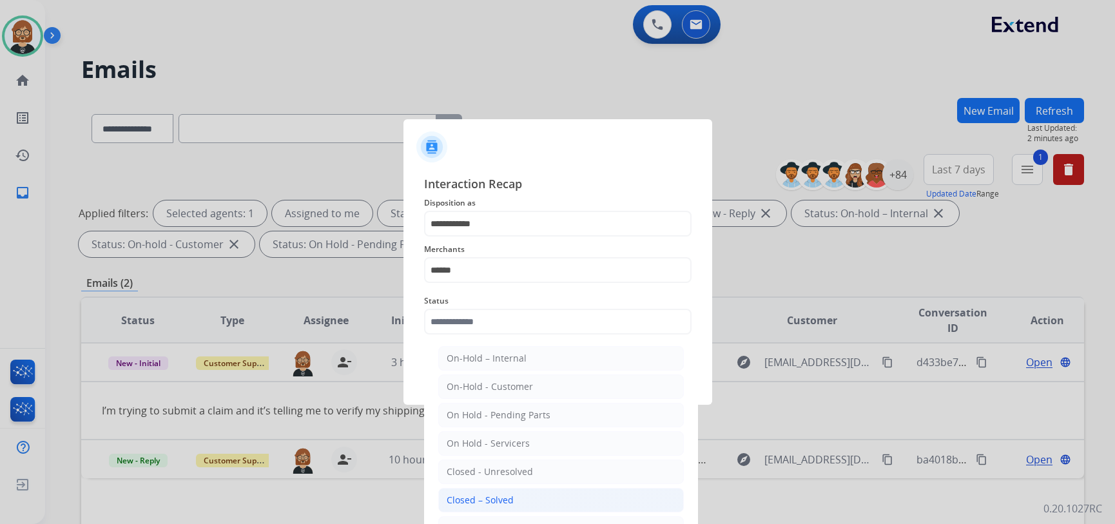
click at [546, 499] on li "Closed – Solved" at bounding box center [560, 500] width 245 height 24
type input "**********"
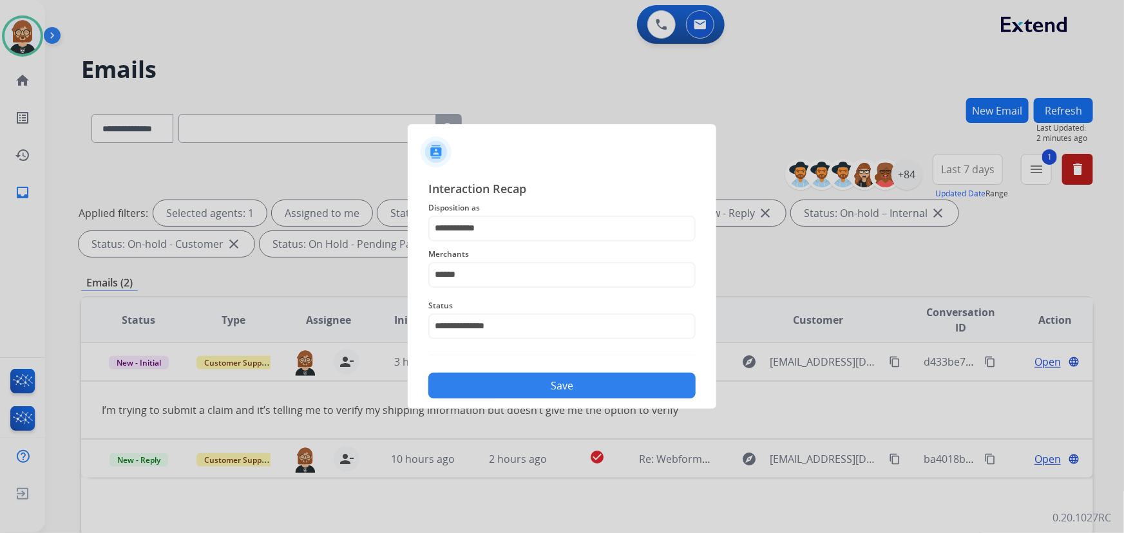
click at [588, 388] on button "Save" at bounding box center [561, 386] width 267 height 26
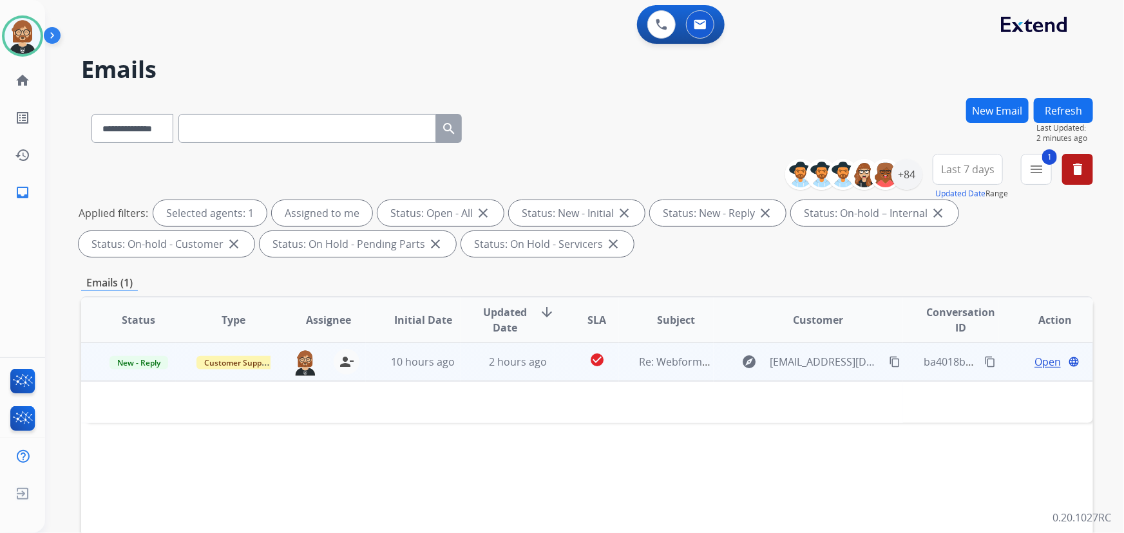
click at [536, 374] on td "2 hours ago" at bounding box center [508, 362] width 95 height 39
click at [541, 371] on td "2 hours ago" at bounding box center [508, 362] width 95 height 39
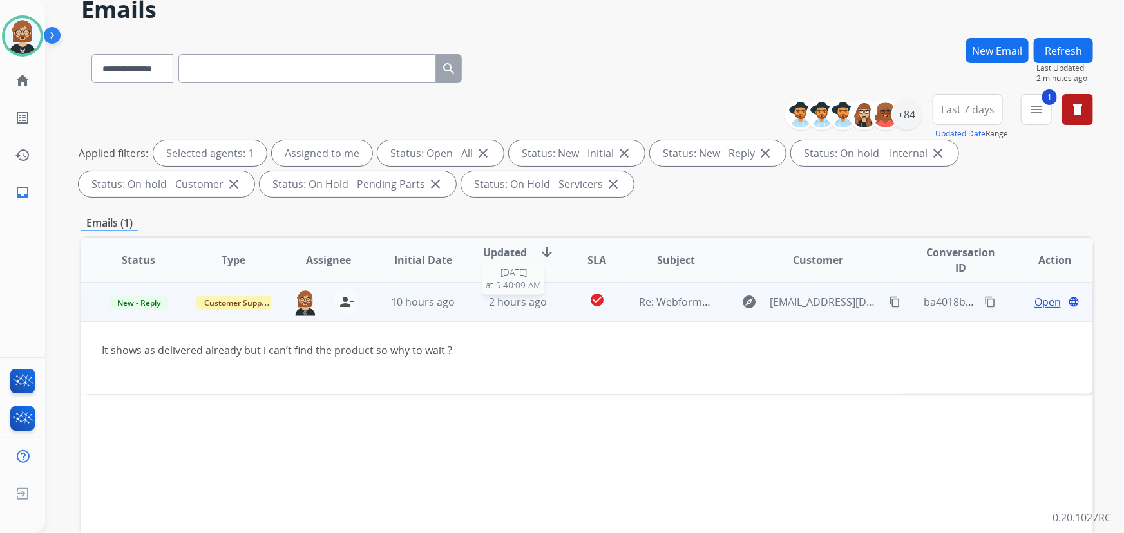
scroll to position [117, 0]
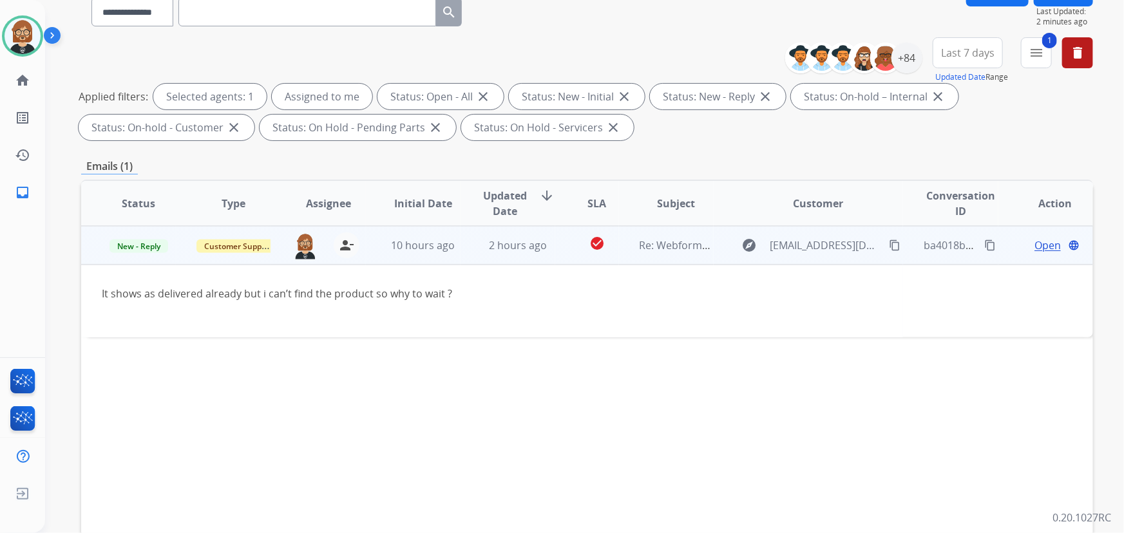
click at [1041, 247] on span "Open" at bounding box center [1048, 245] width 26 height 15
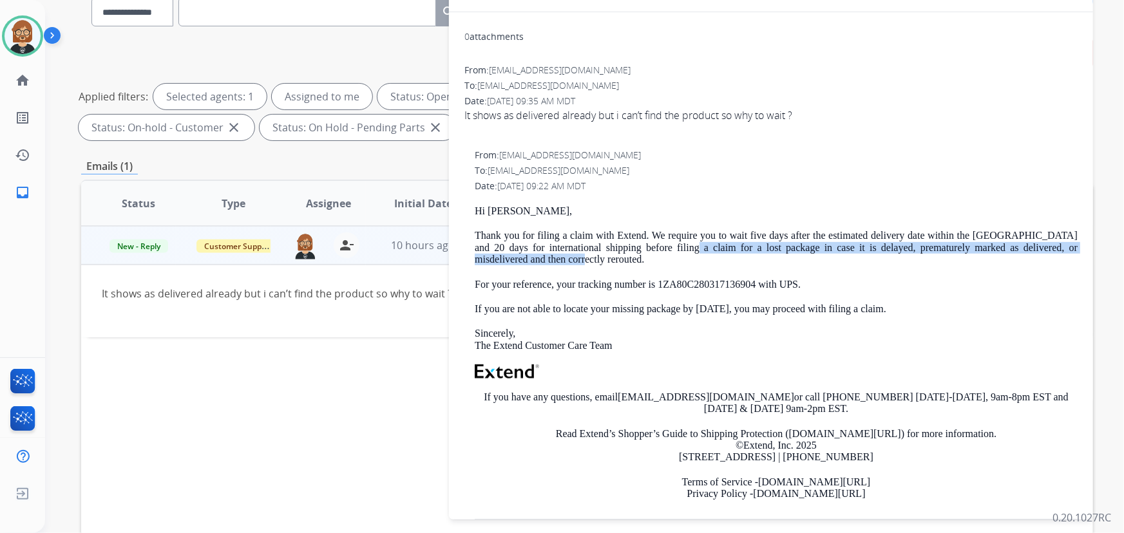
drag, startPoint x: 680, startPoint y: 245, endPoint x: 683, endPoint y: 258, distance: 13.3
click at [683, 258] on p "Thank you for filing a claim with Extend. We require you to wait five days afte…" at bounding box center [776, 247] width 603 height 35
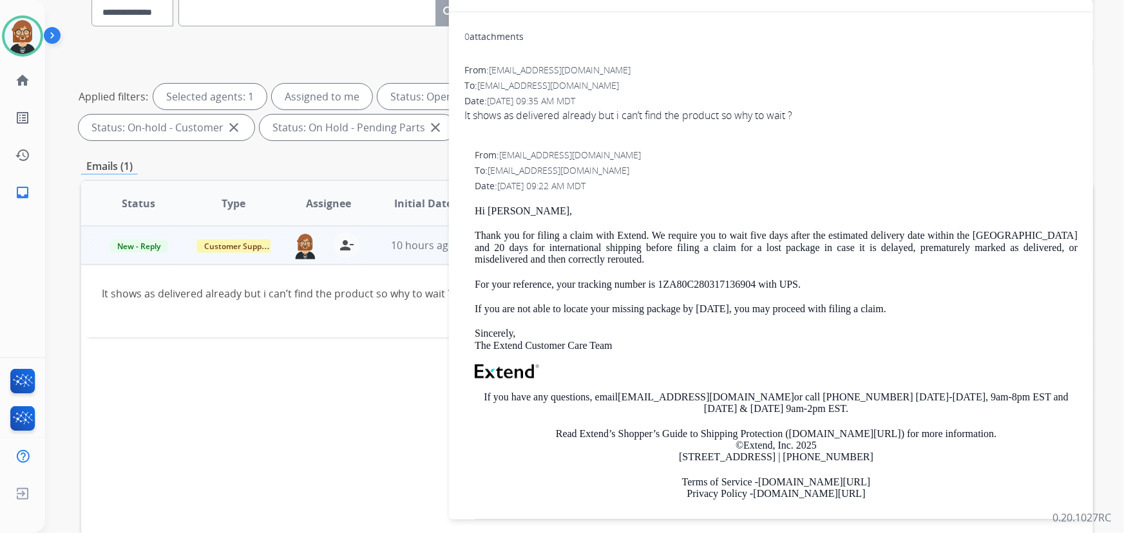
click at [658, 236] on p "Thank you for filing a claim with Extend. We require you to wait five days afte…" at bounding box center [776, 247] width 603 height 35
drag, startPoint x: 656, startPoint y: 225, endPoint x: 657, endPoint y: 232, distance: 6.5
click at [657, 232] on div "Hi Ben, Thank you for filing a claim with Extend. We require you to wait five d…" at bounding box center [776, 364] width 603 height 316
click at [655, 234] on p "Thank you for filing a claim with Extend. We require you to wait five days afte…" at bounding box center [776, 247] width 603 height 35
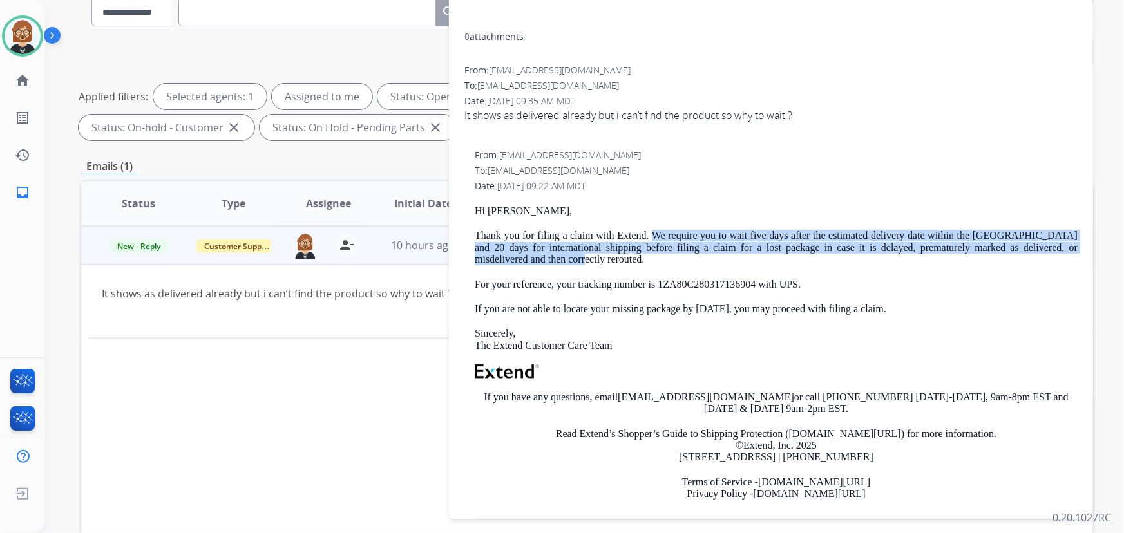
drag, startPoint x: 660, startPoint y: 236, endPoint x: 679, endPoint y: 262, distance: 31.3
click at [679, 262] on p "Thank you for filing a claim with Extend. We require you to wait five days afte…" at bounding box center [776, 247] width 603 height 35
copy p "We require you to wait five days after the estimated delivery date within the U…"
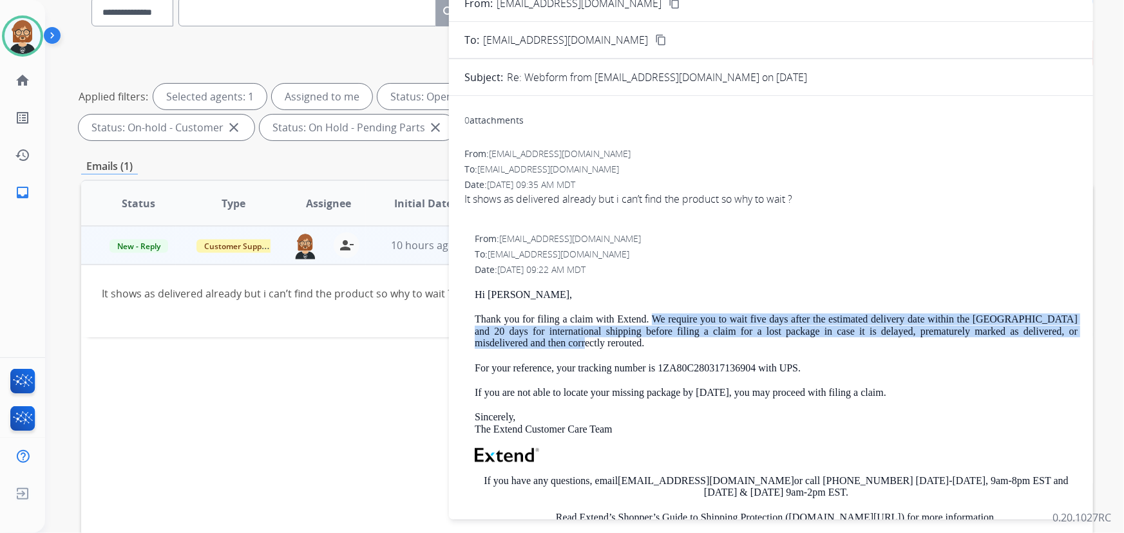
scroll to position [0, 0]
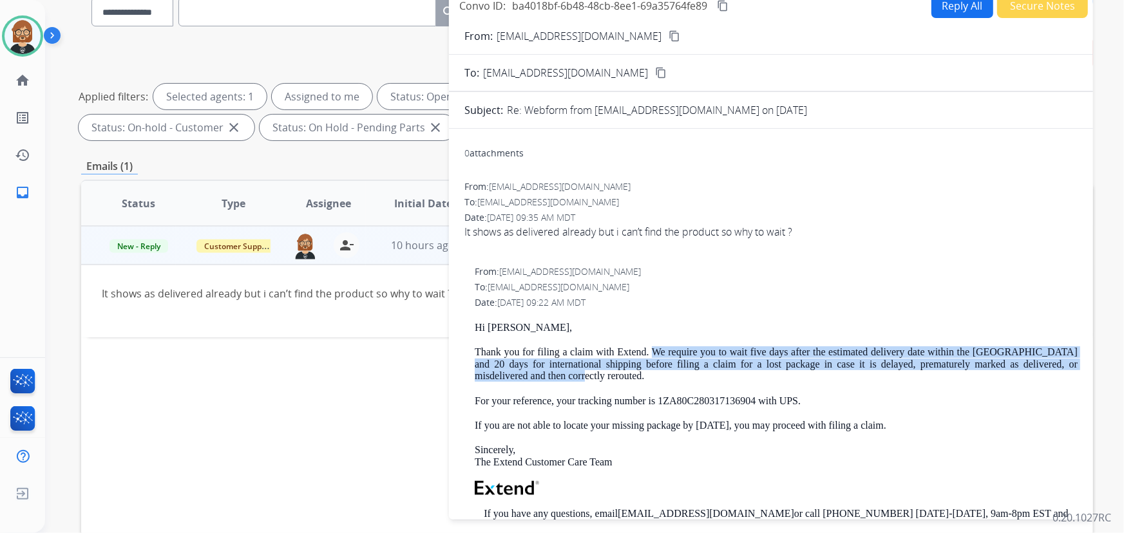
click at [945, 8] on button "Reply All" at bounding box center [963, 5] width 62 height 25
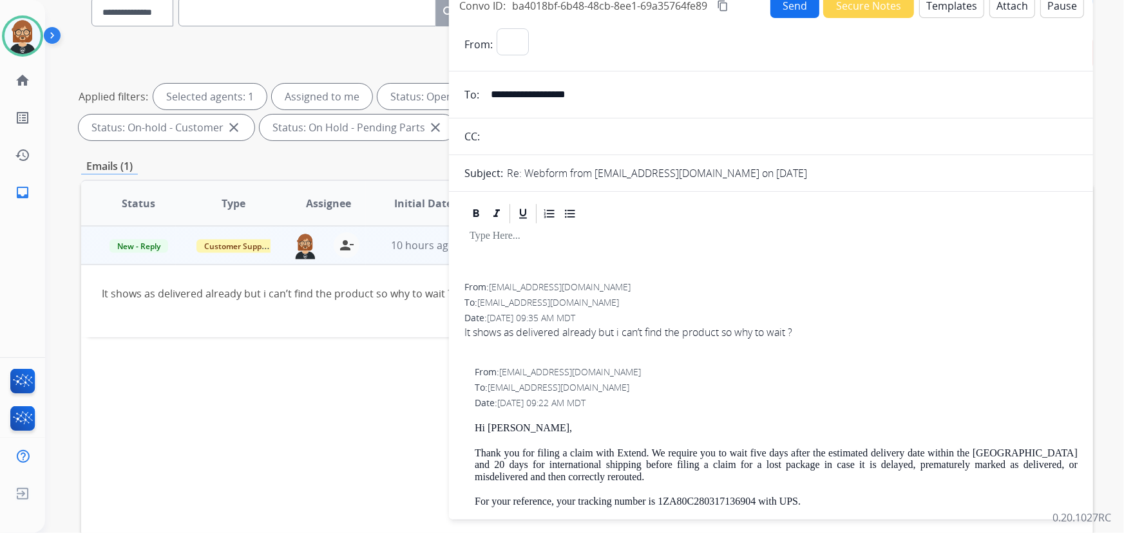
select select "**********"
click at [957, 12] on button "Templates" at bounding box center [951, 5] width 65 height 25
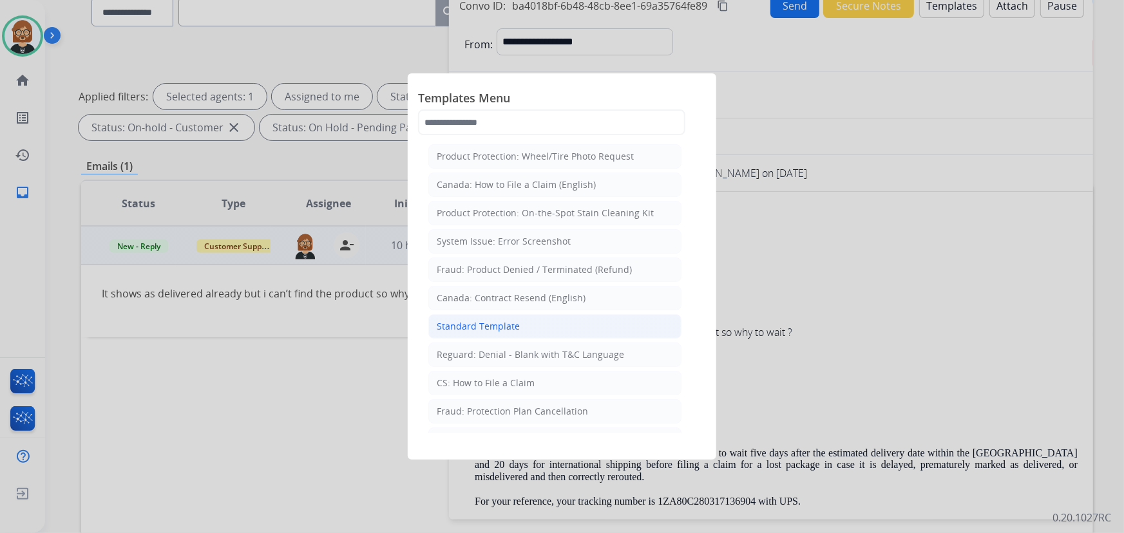
click at [528, 330] on li "Standard Template" at bounding box center [554, 326] width 253 height 24
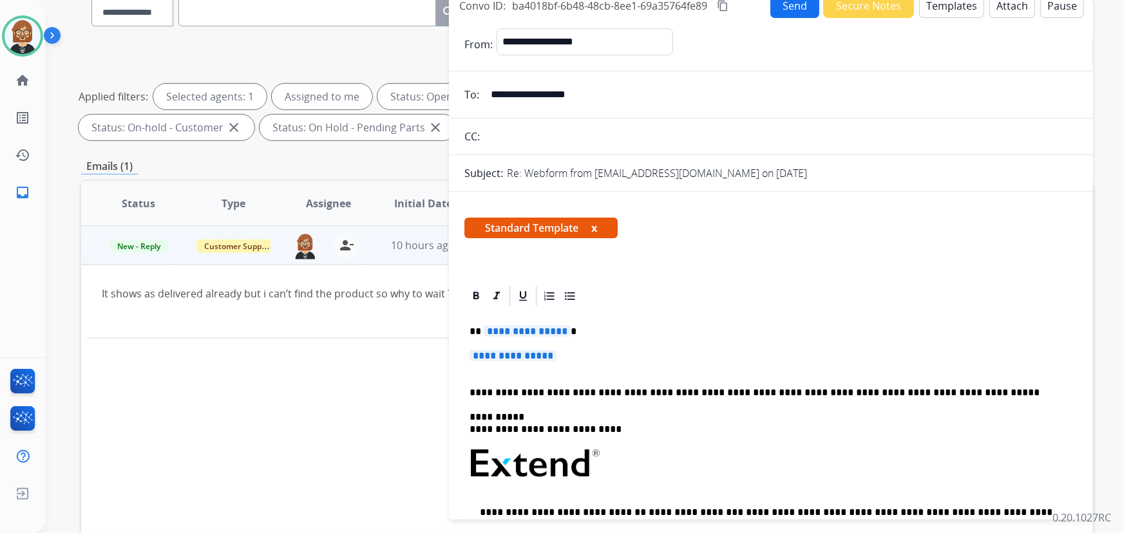
scroll to position [117, 0]
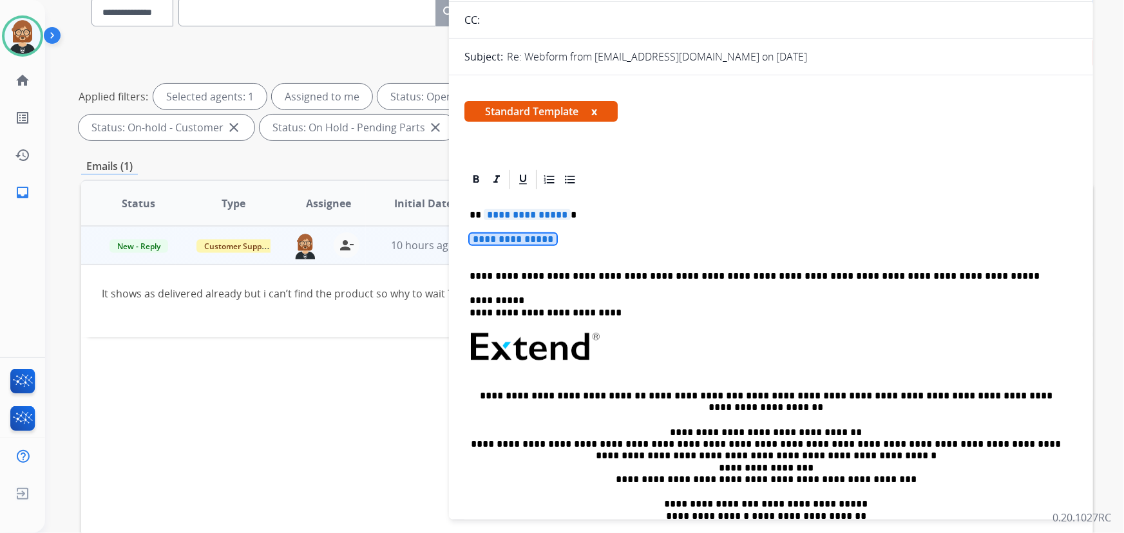
click at [521, 243] on span "**********" at bounding box center [513, 239] width 87 height 11
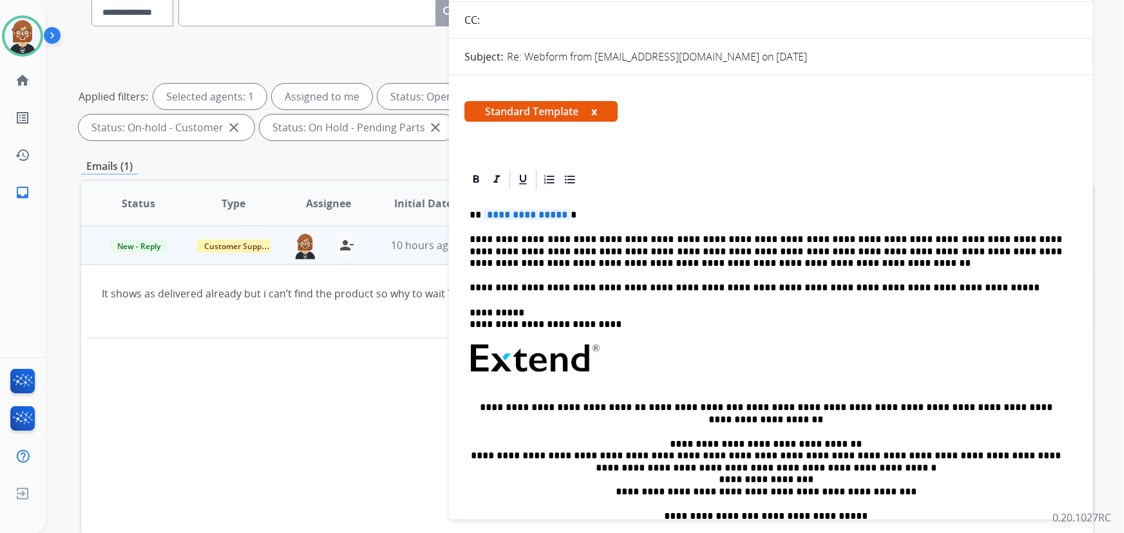
click at [748, 237] on p "**********" at bounding box center [766, 251] width 593 height 35
click at [517, 212] on span "**********" at bounding box center [527, 214] width 87 height 11
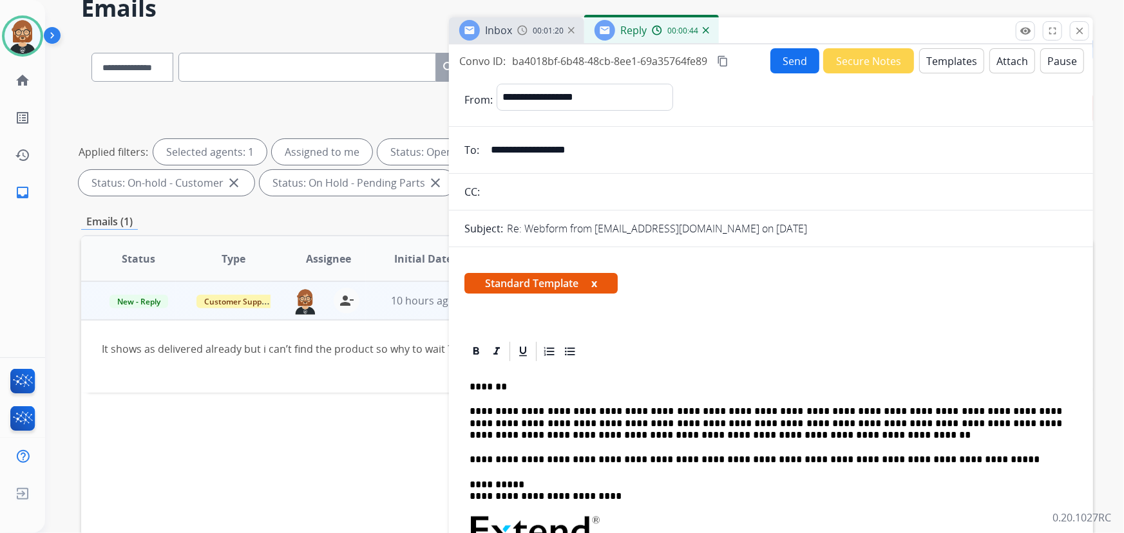
scroll to position [0, 0]
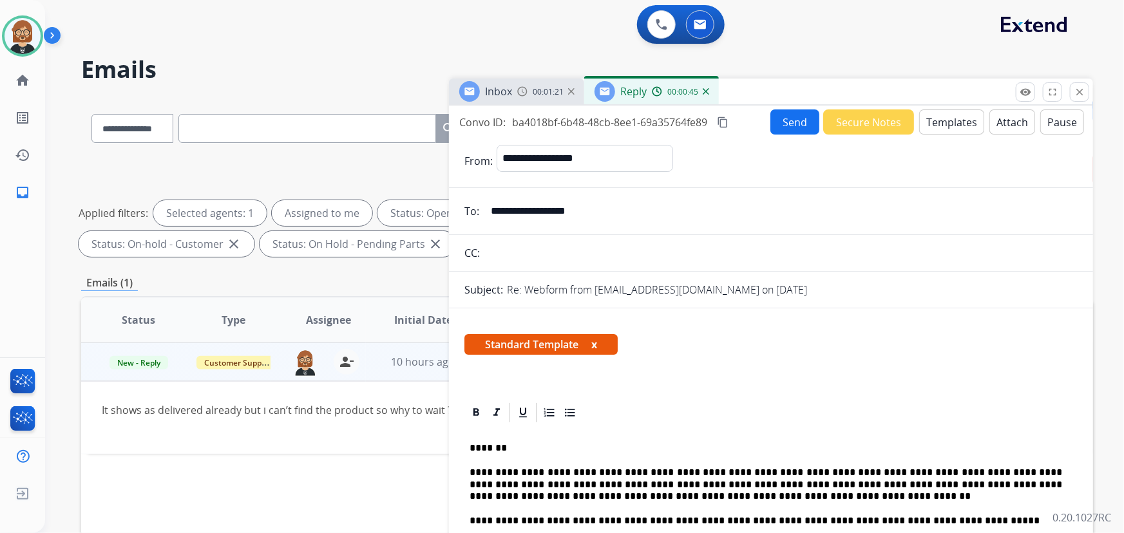
click at [799, 127] on button "Send" at bounding box center [795, 122] width 49 height 25
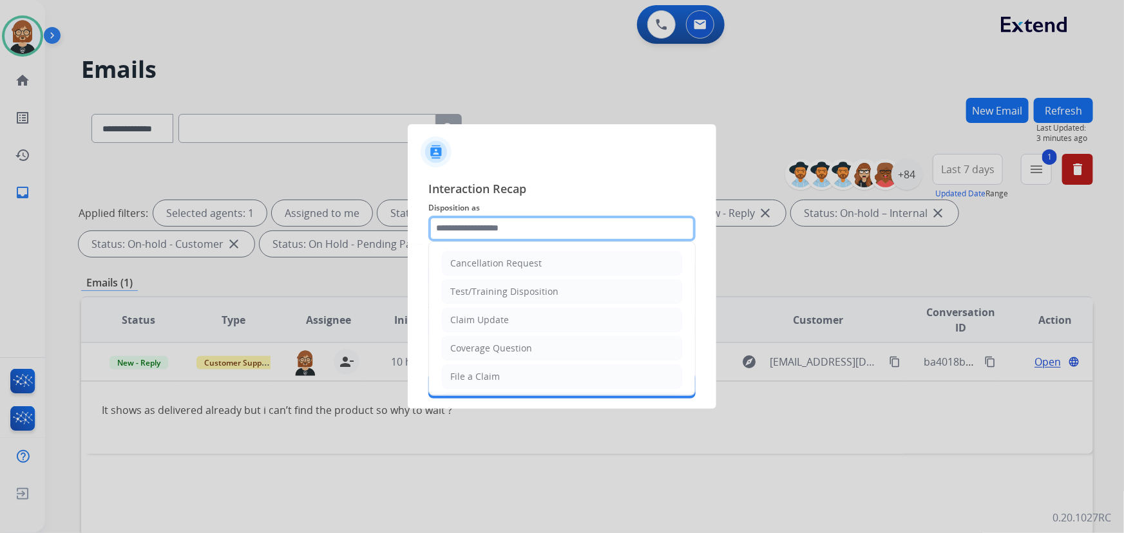
click at [548, 226] on input "text" at bounding box center [561, 229] width 267 height 26
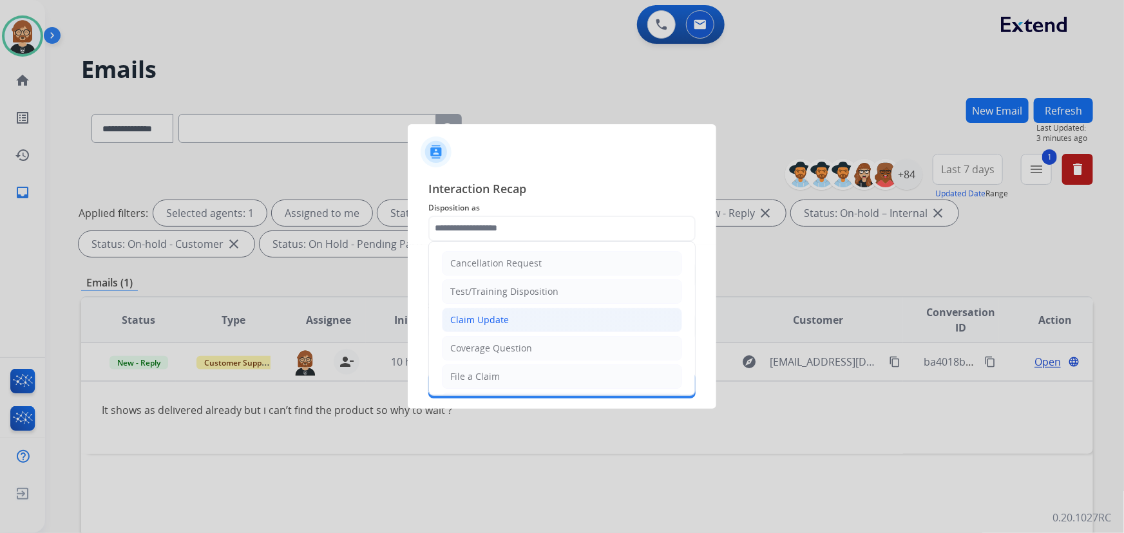
click at [533, 320] on li "Claim Update" at bounding box center [562, 320] width 240 height 24
type input "**********"
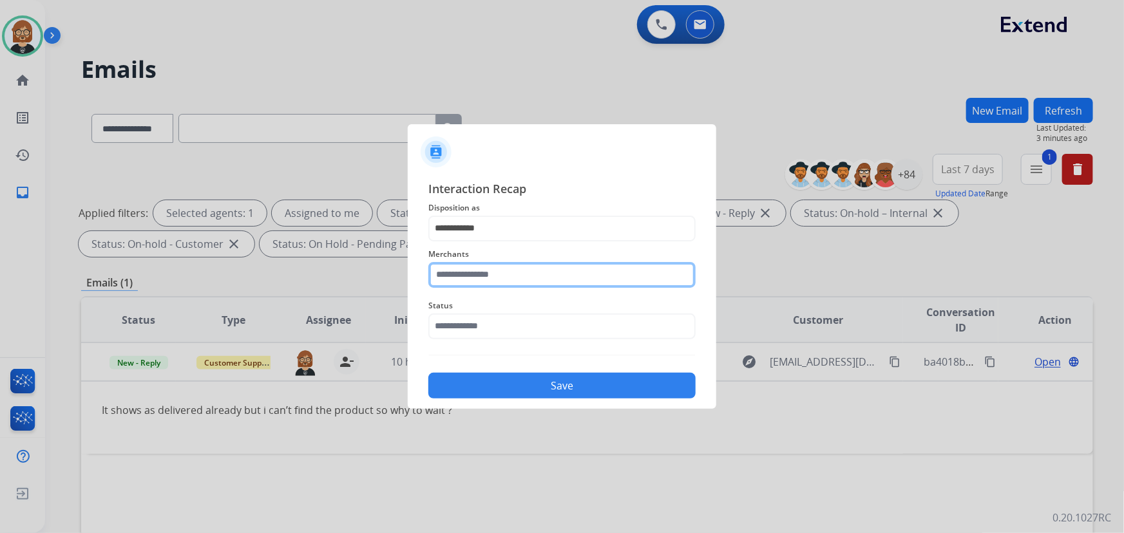
click at [539, 277] on input "text" at bounding box center [561, 275] width 267 height 26
click at [509, 280] on input "text" at bounding box center [561, 275] width 267 height 26
type input "*****"
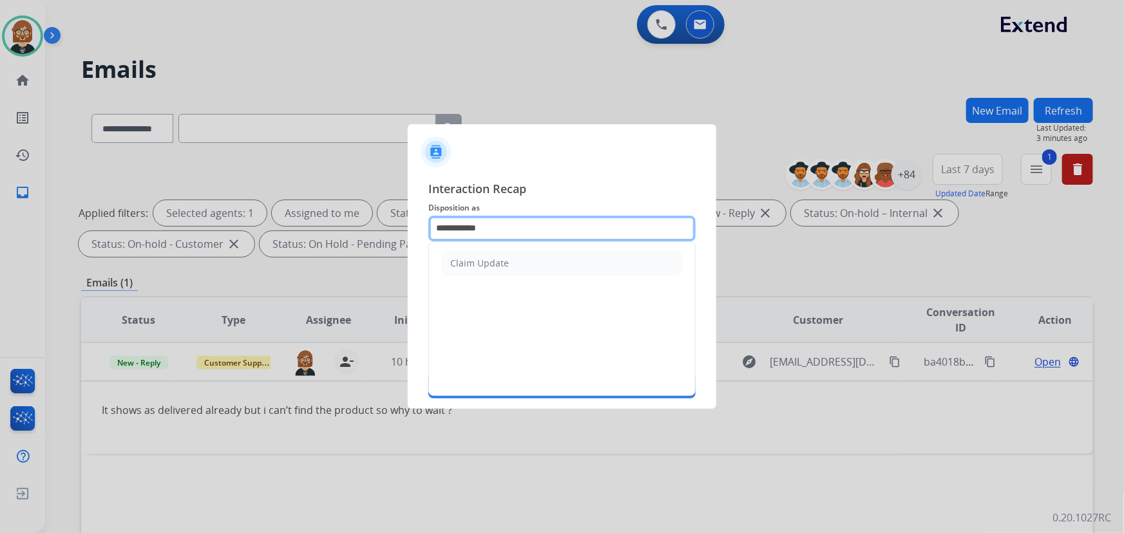
click at [524, 227] on input "**********" at bounding box center [561, 229] width 267 height 26
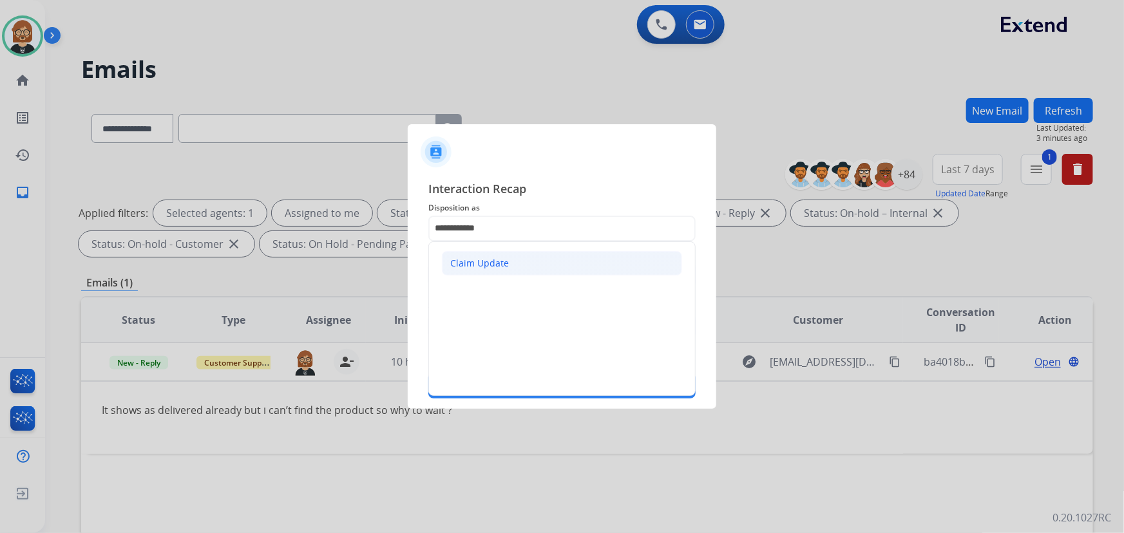
click at [513, 261] on li "Claim Update" at bounding box center [562, 263] width 240 height 24
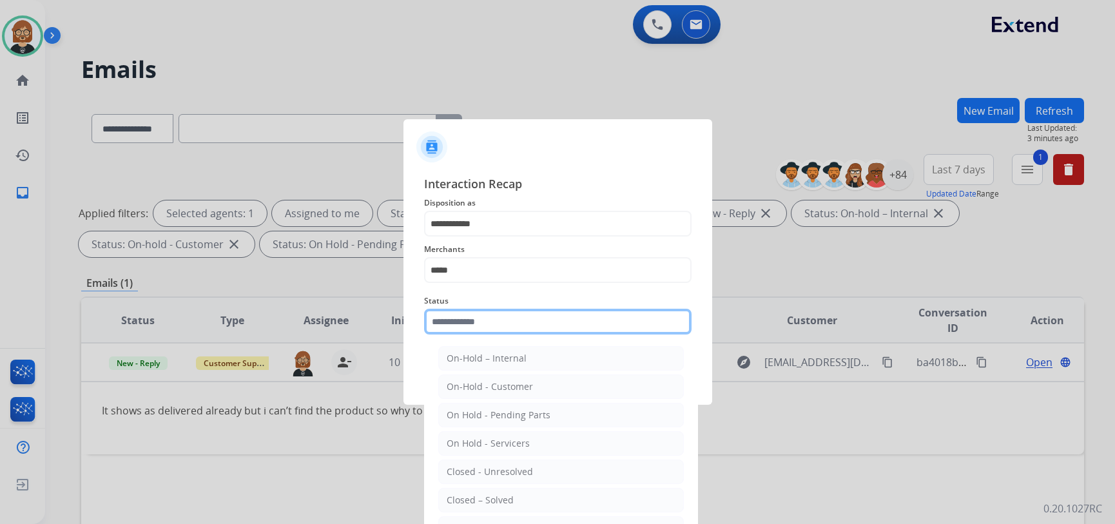
click at [517, 330] on input "text" at bounding box center [557, 322] width 267 height 26
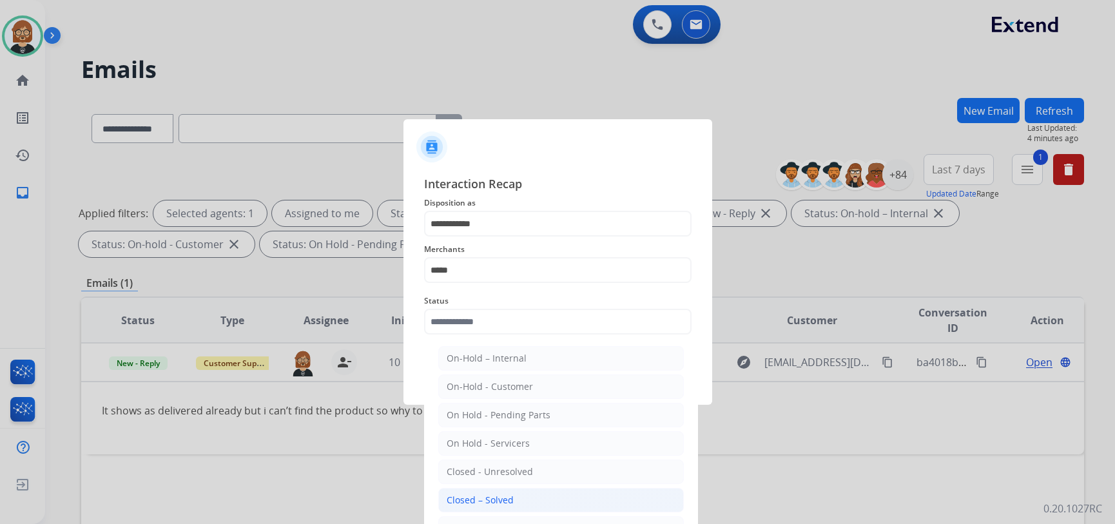
click at [539, 497] on li "Closed – Solved" at bounding box center [560, 500] width 245 height 24
type input "**********"
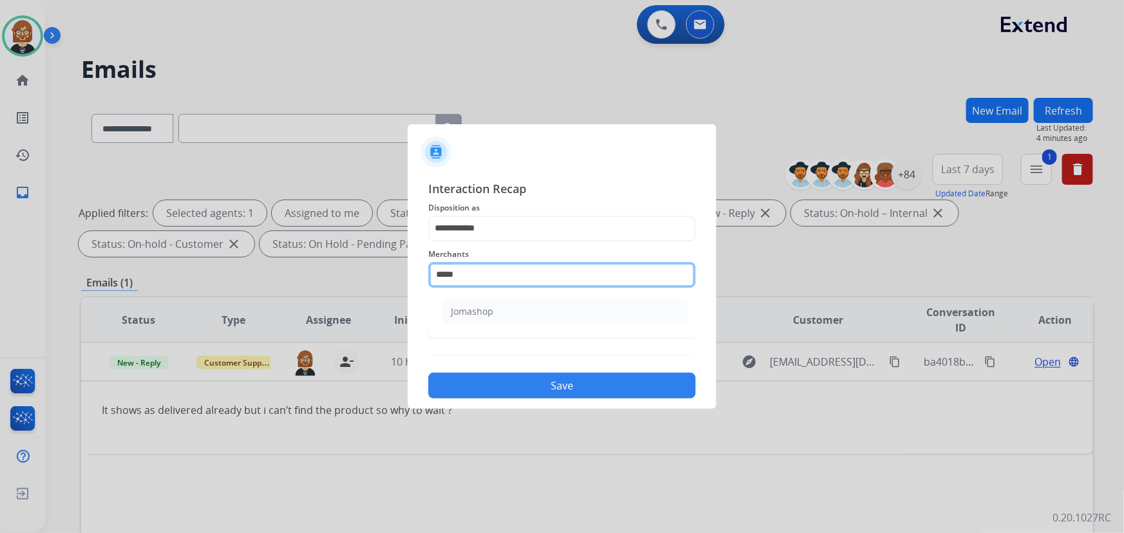
click at [513, 280] on input "*****" at bounding box center [561, 275] width 267 height 26
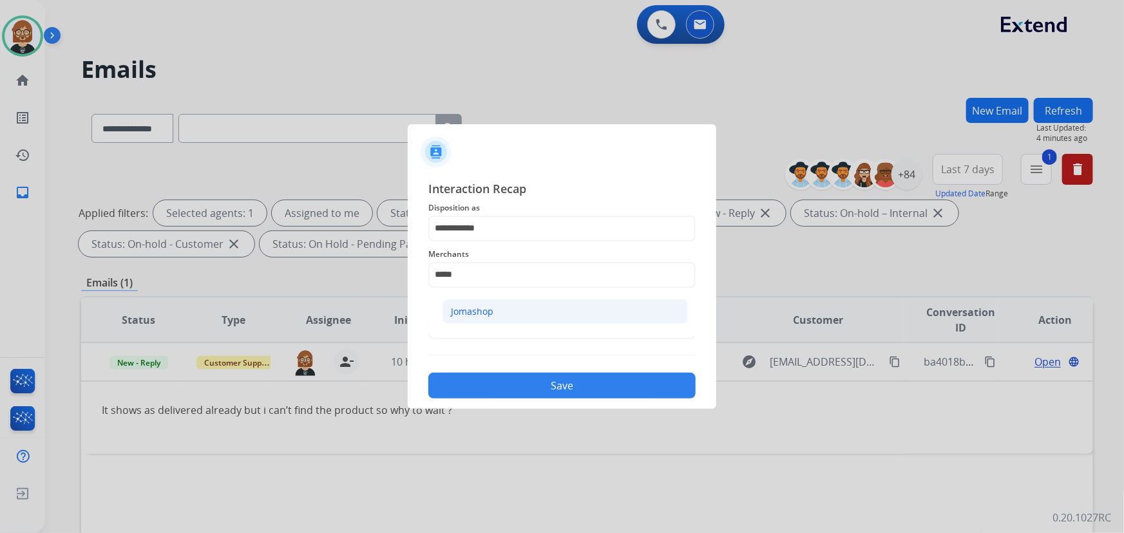
click at [513, 307] on li "Jomashop" at bounding box center [565, 312] width 245 height 24
type input "********"
click at [577, 387] on button "Save" at bounding box center [561, 386] width 267 height 26
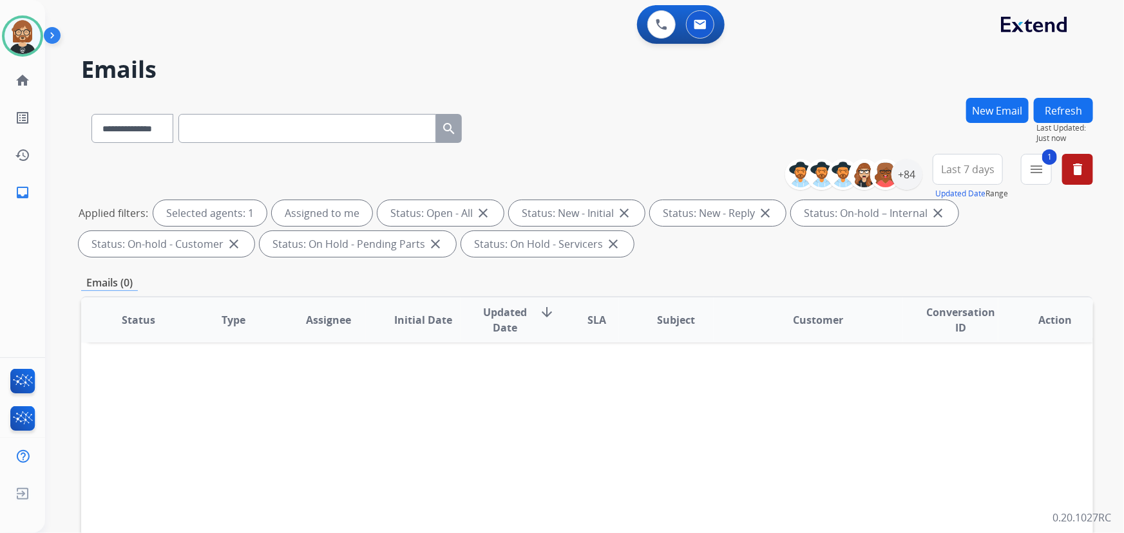
click at [1063, 111] on button "Refresh" at bounding box center [1063, 110] width 59 height 25
click at [1035, 168] on mat-icon "menu" at bounding box center [1036, 169] width 15 height 15
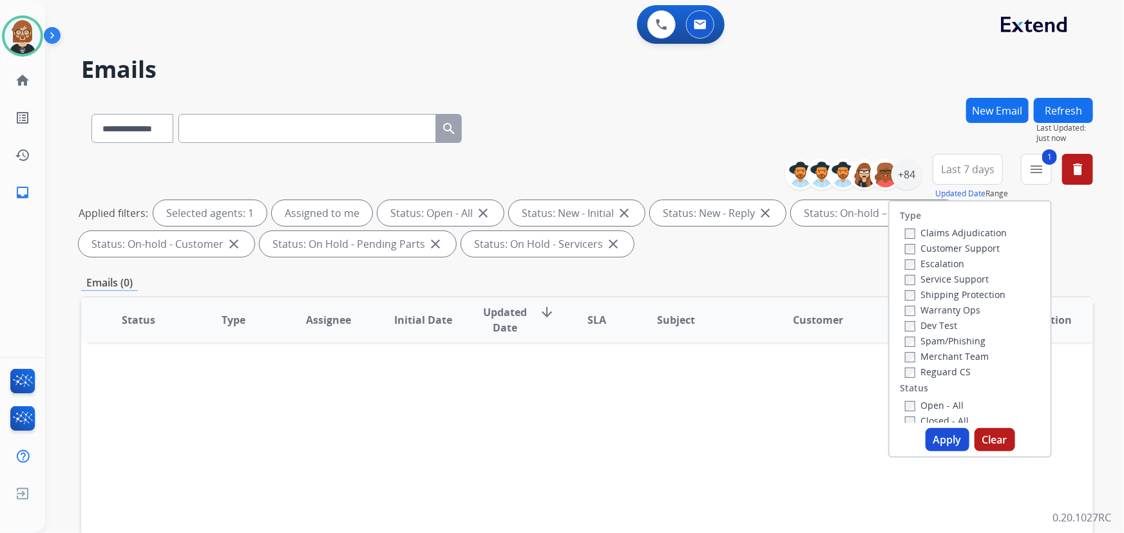
click at [984, 245] on label "Customer Support" at bounding box center [952, 248] width 95 height 12
click at [942, 370] on label "Reguard CS" at bounding box center [938, 372] width 66 height 12
click at [961, 292] on label "Shipping Protection" at bounding box center [955, 295] width 101 height 12
click at [953, 441] on button "Apply" at bounding box center [948, 439] width 44 height 23
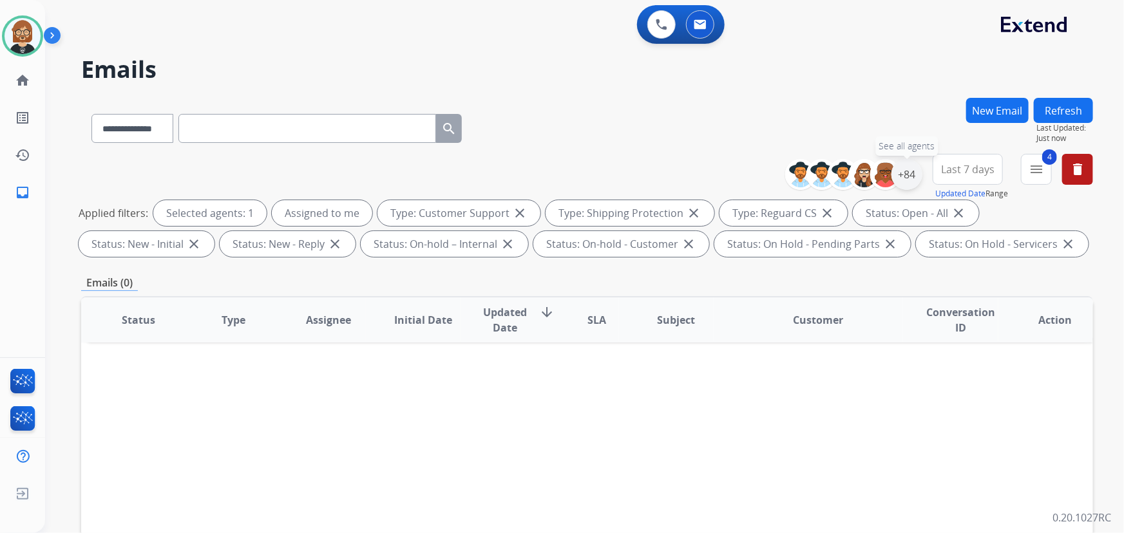
click at [908, 176] on div "+84" at bounding box center [907, 174] width 31 height 31
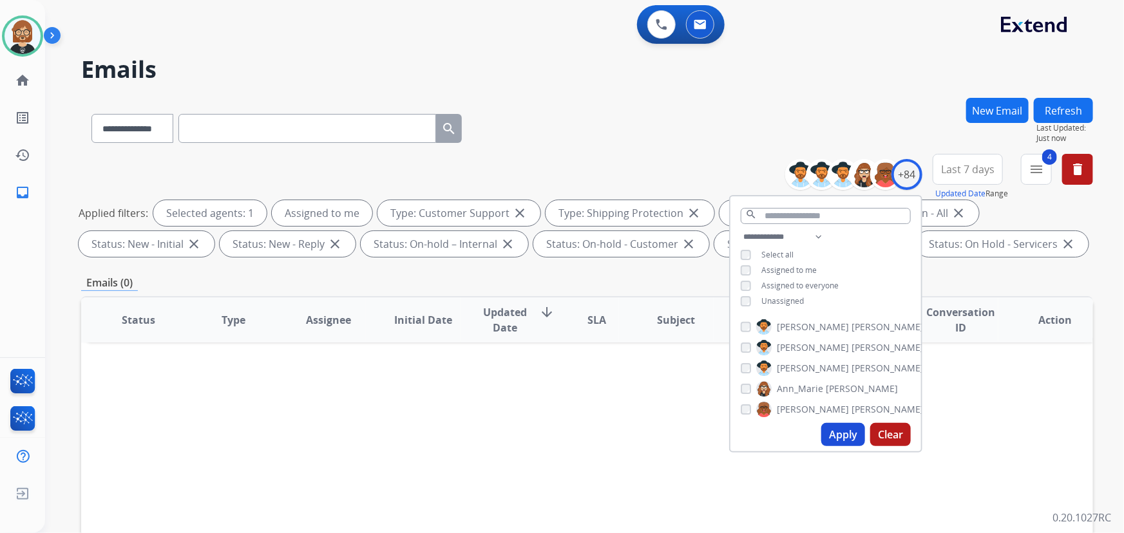
click at [794, 302] on span "Unassigned" at bounding box center [782, 301] width 43 height 11
click at [840, 430] on button "Apply" at bounding box center [843, 434] width 44 height 23
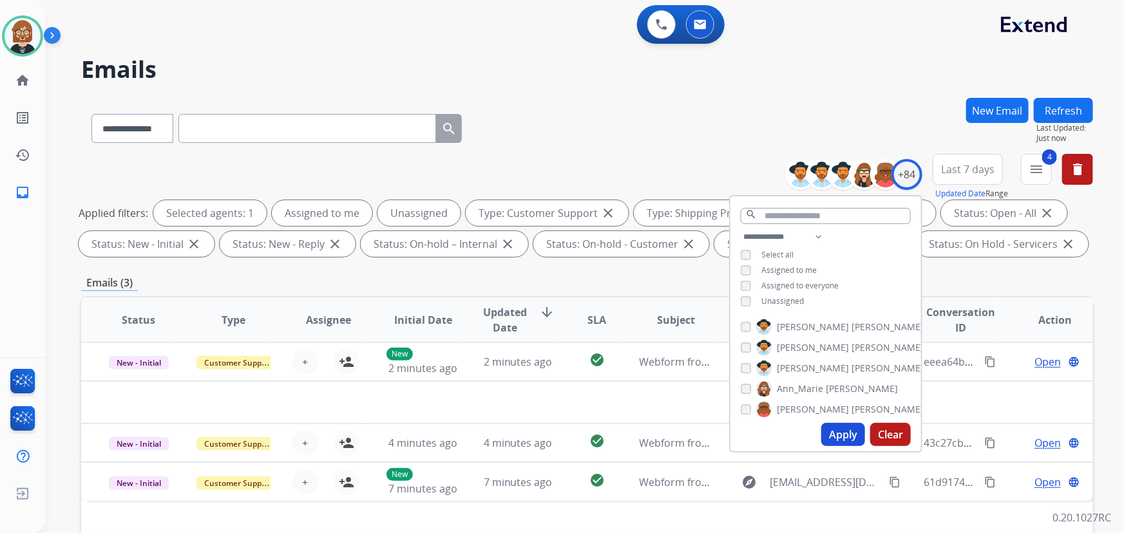
click at [1062, 102] on button "Refresh" at bounding box center [1063, 110] width 59 height 25
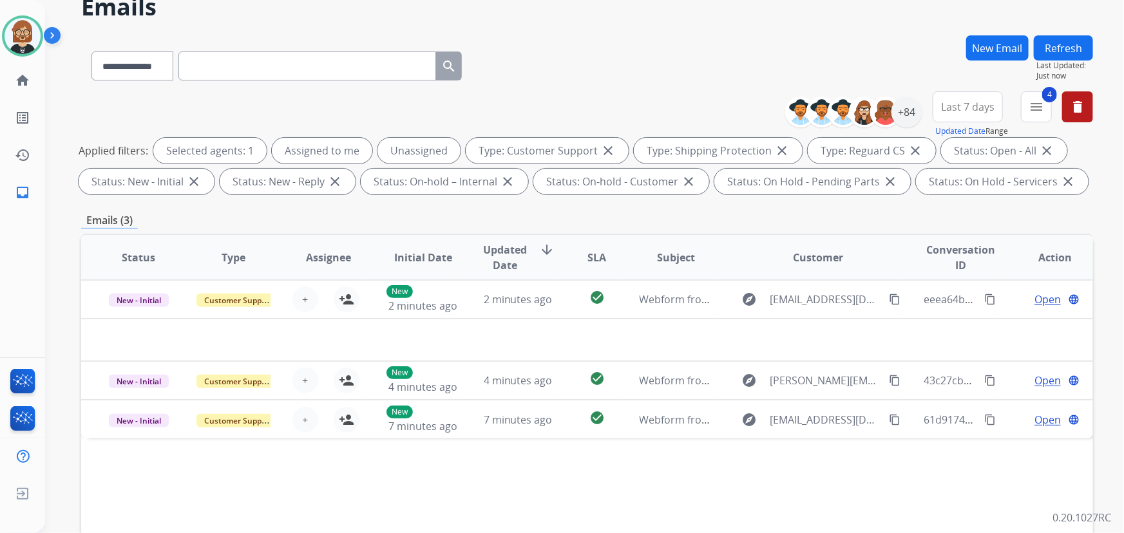
scroll to position [58, 0]
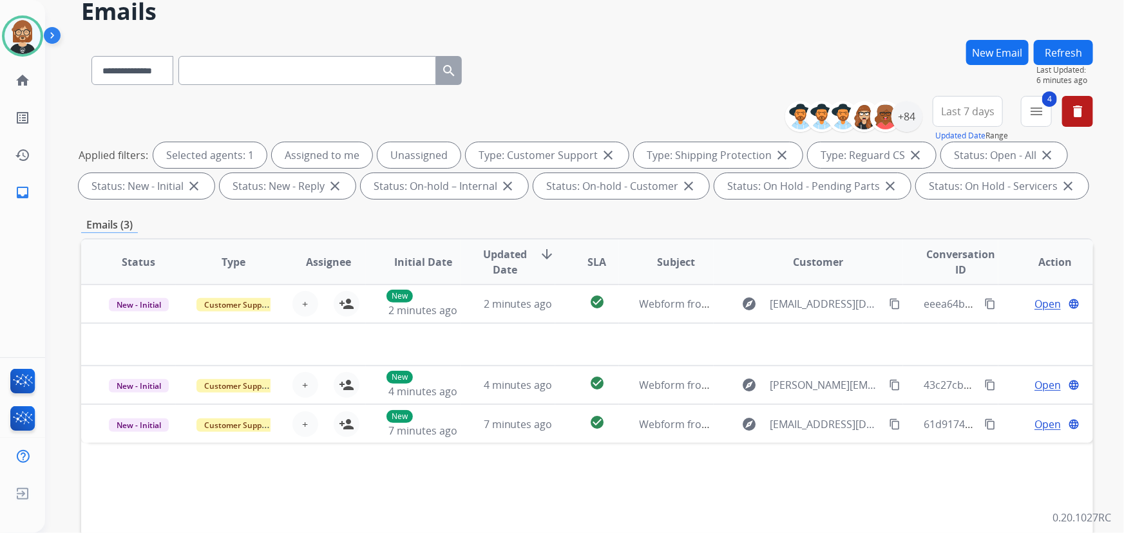
click at [165, 464] on div "Status Type Assignee Initial Date Updated Date arrow_downward SLA Subject Custo…" at bounding box center [587, 454] width 1012 height 432
click at [1069, 53] on button "Refresh" at bounding box center [1063, 52] width 59 height 25
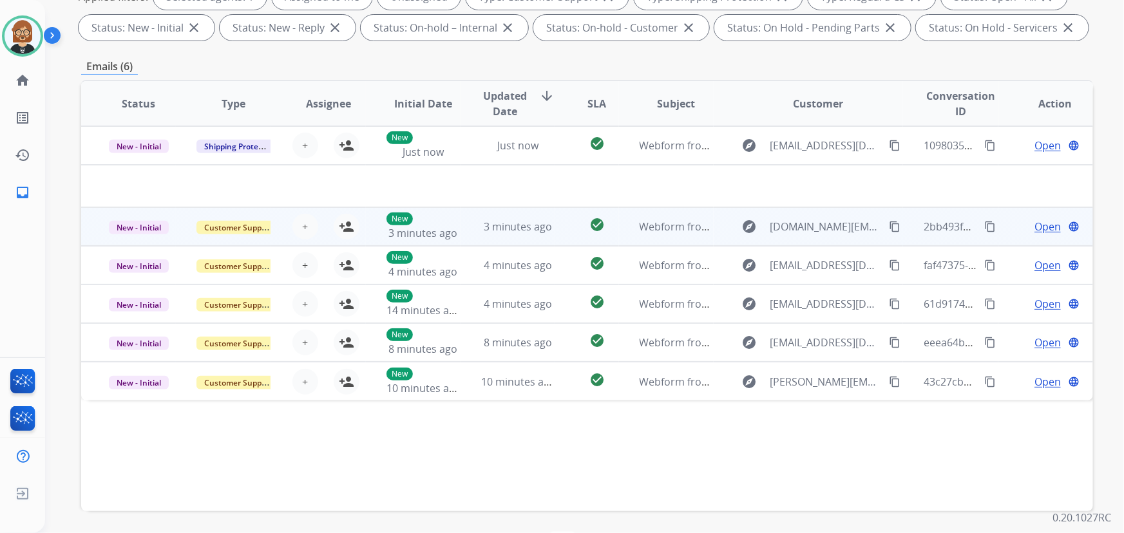
scroll to position [234, 0]
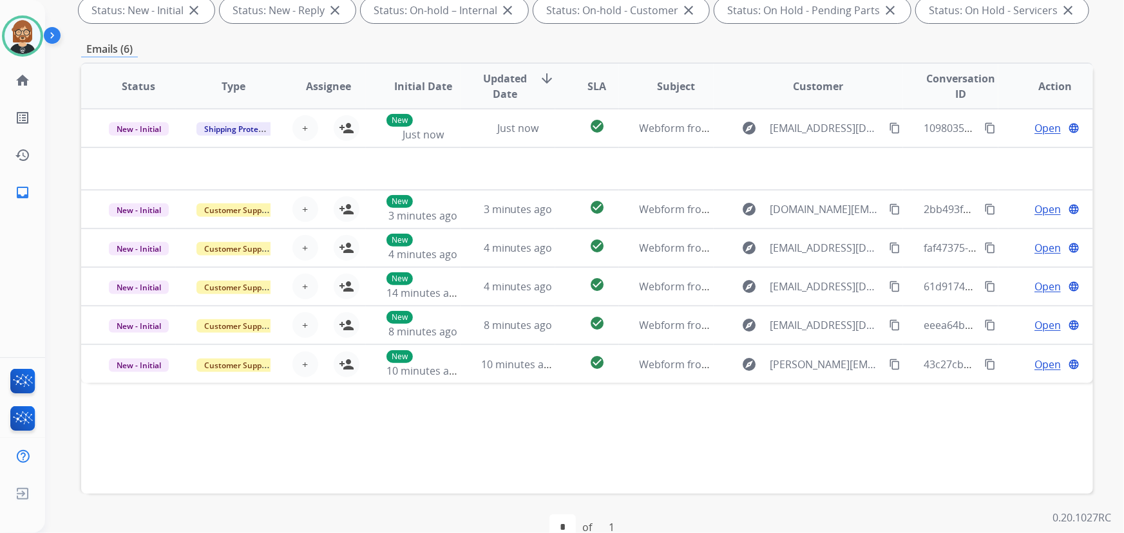
click at [999, 457] on div "Status Type Assignee Initial Date Updated Date arrow_downward SLA Subject Custo…" at bounding box center [587, 278] width 1012 height 432
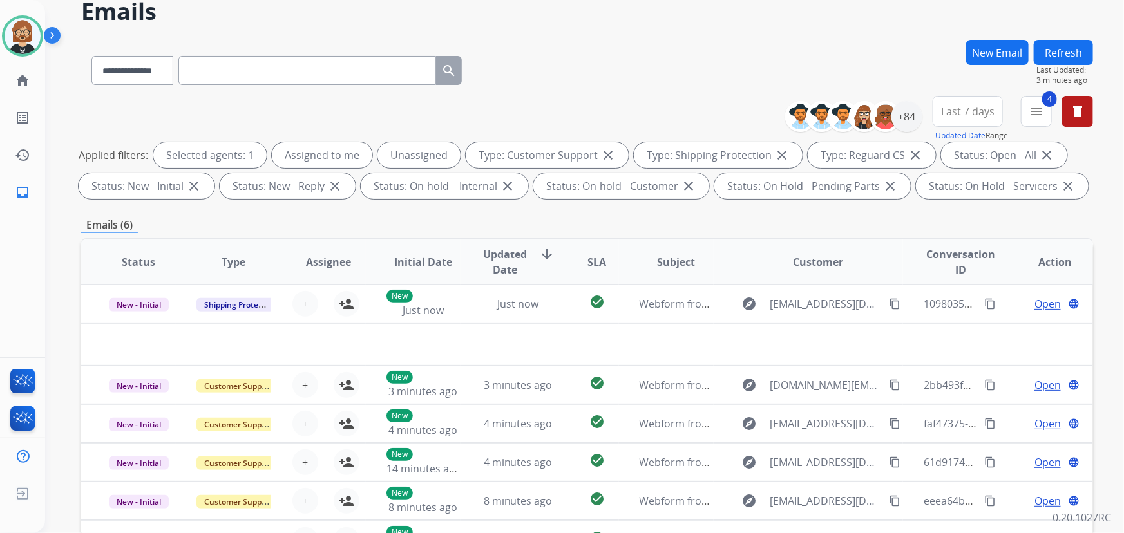
click at [1080, 52] on button "Refresh" at bounding box center [1063, 52] width 59 height 25
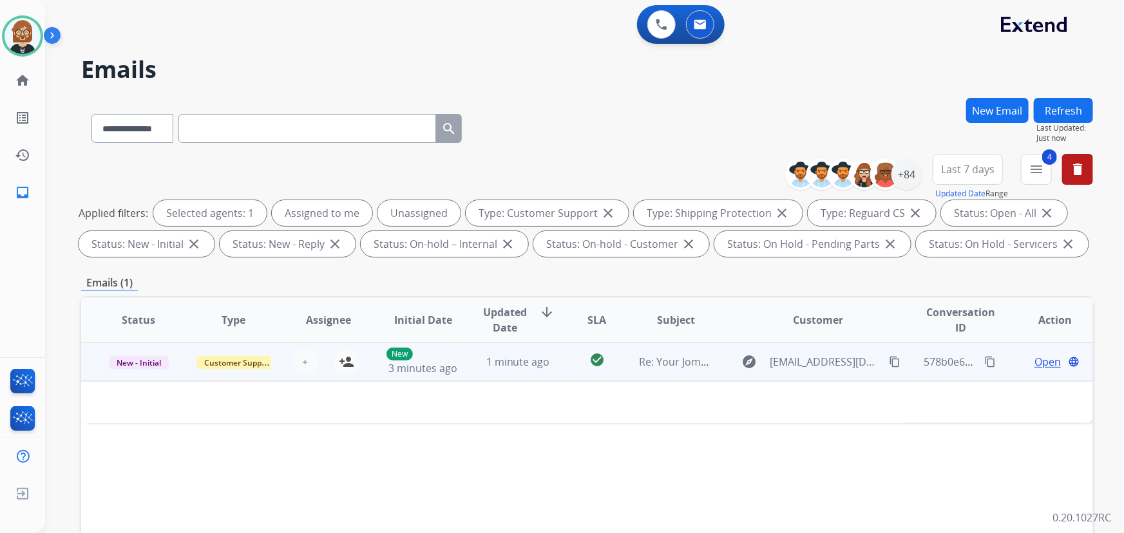
click at [548, 374] on td "1 minute ago" at bounding box center [508, 362] width 95 height 39
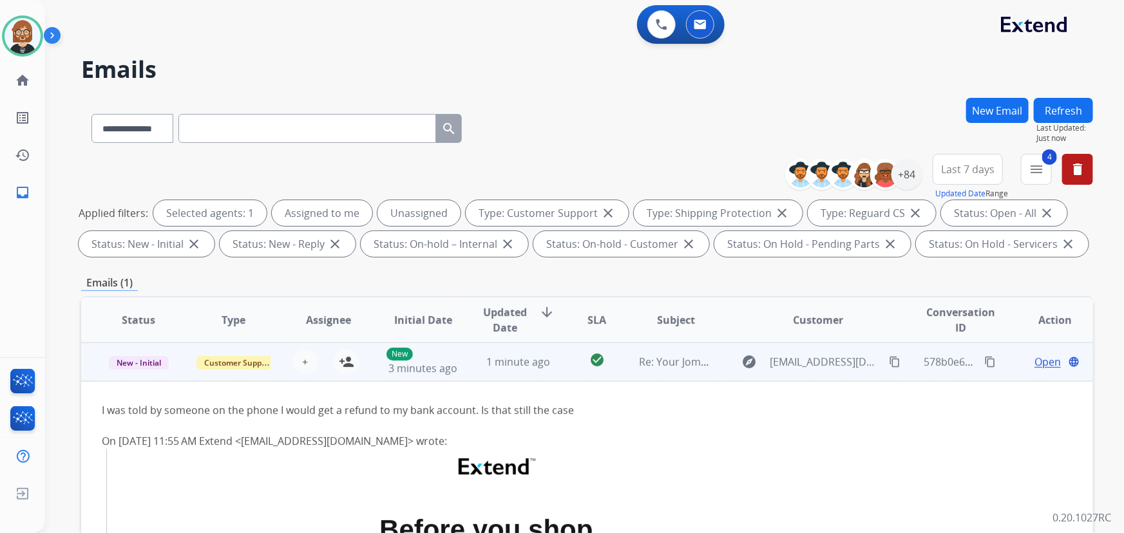
click at [889, 363] on mat-icon "content_copy" at bounding box center [895, 362] width 12 height 12
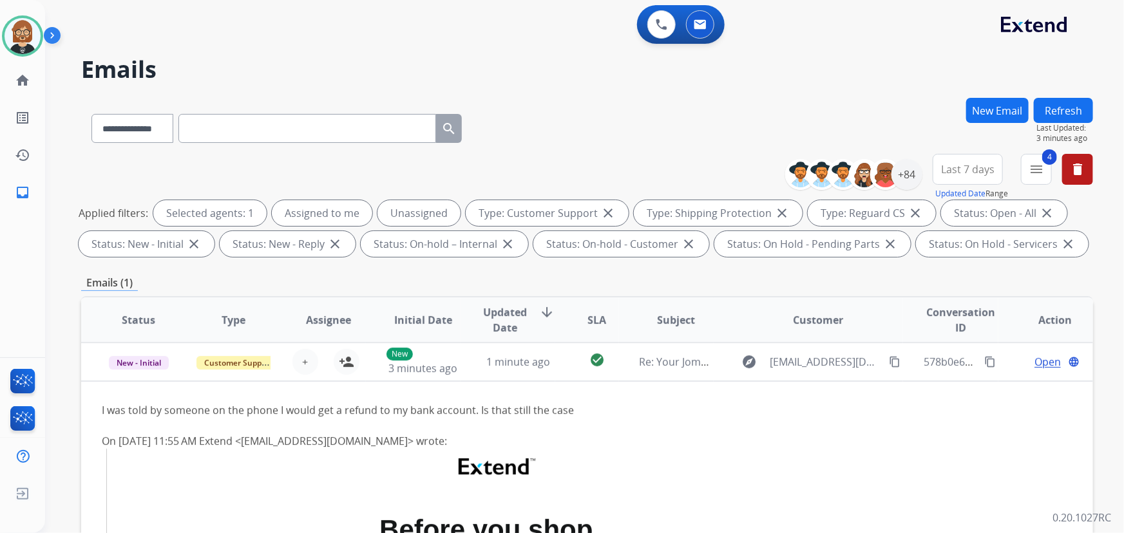
click at [1057, 111] on button "Refresh" at bounding box center [1063, 110] width 59 height 25
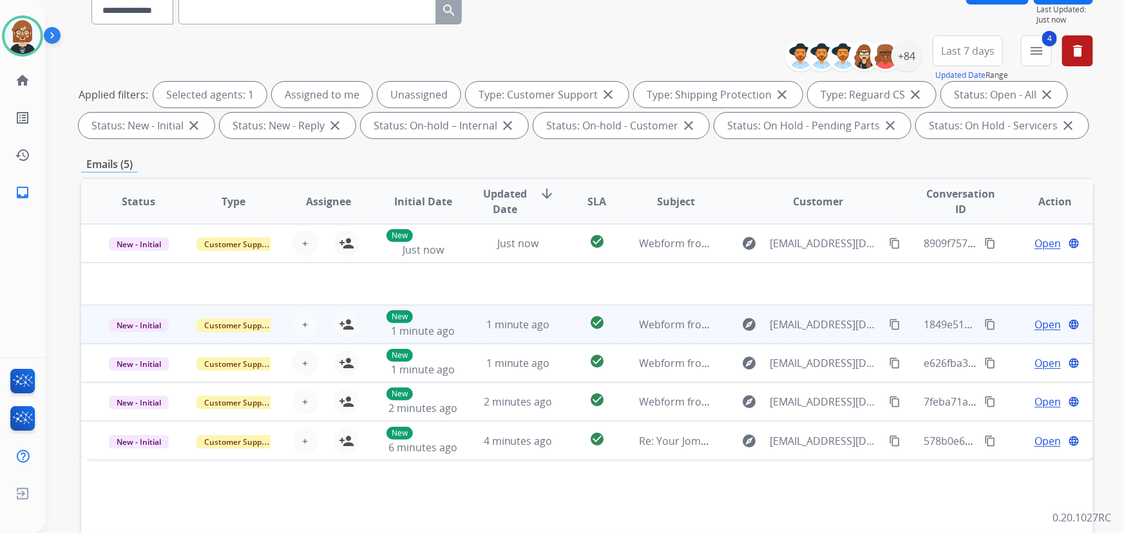
scroll to position [234, 0]
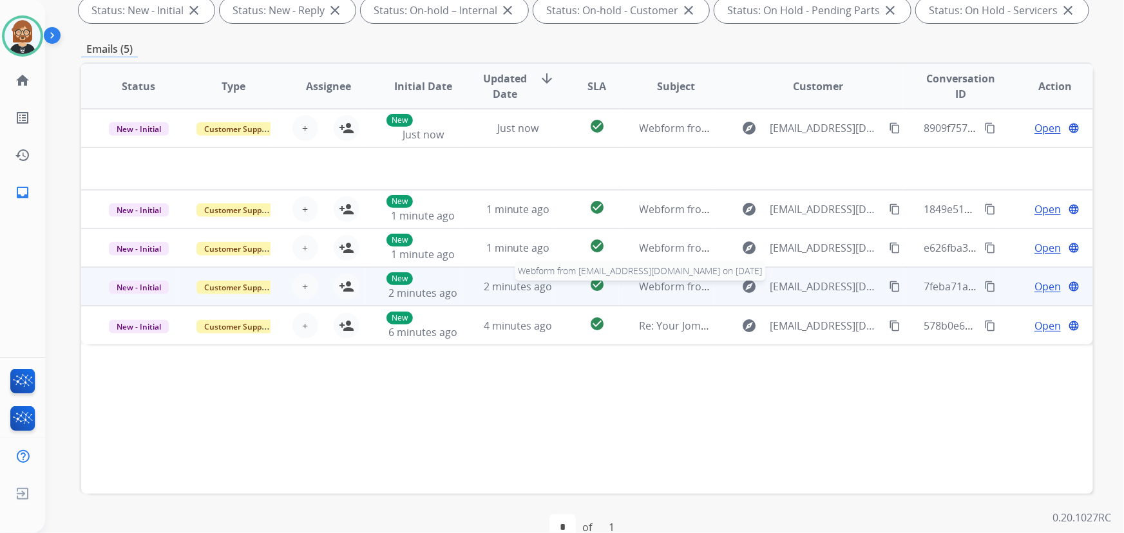
click at [660, 285] on span "Webform from jmondell@gmail.com on 08/31/2025" at bounding box center [786, 287] width 292 height 14
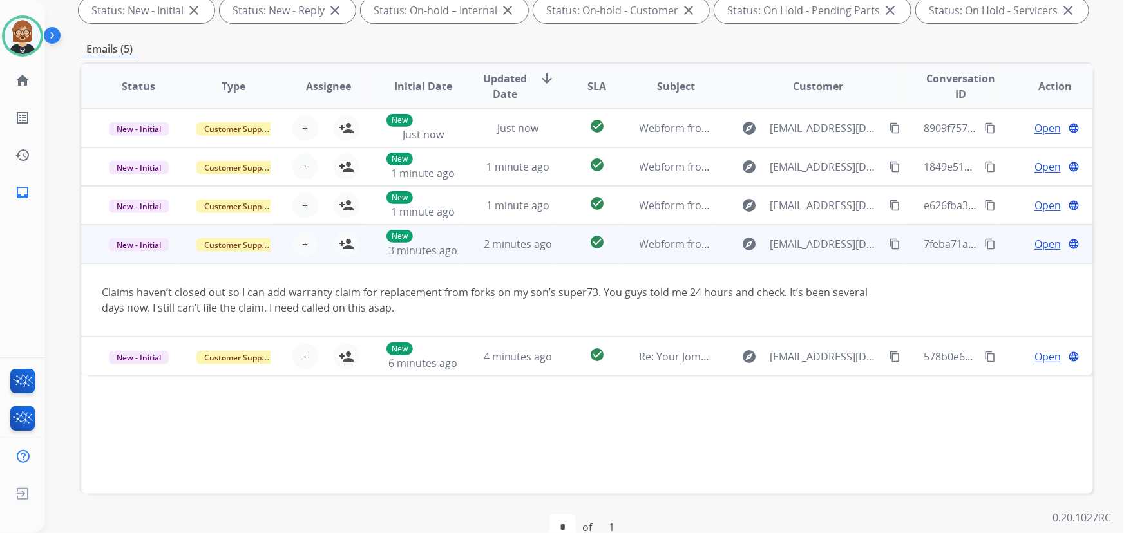
click at [872, 242] on div "explore jmondell@gmail.com content_copy" at bounding box center [818, 244] width 169 height 21
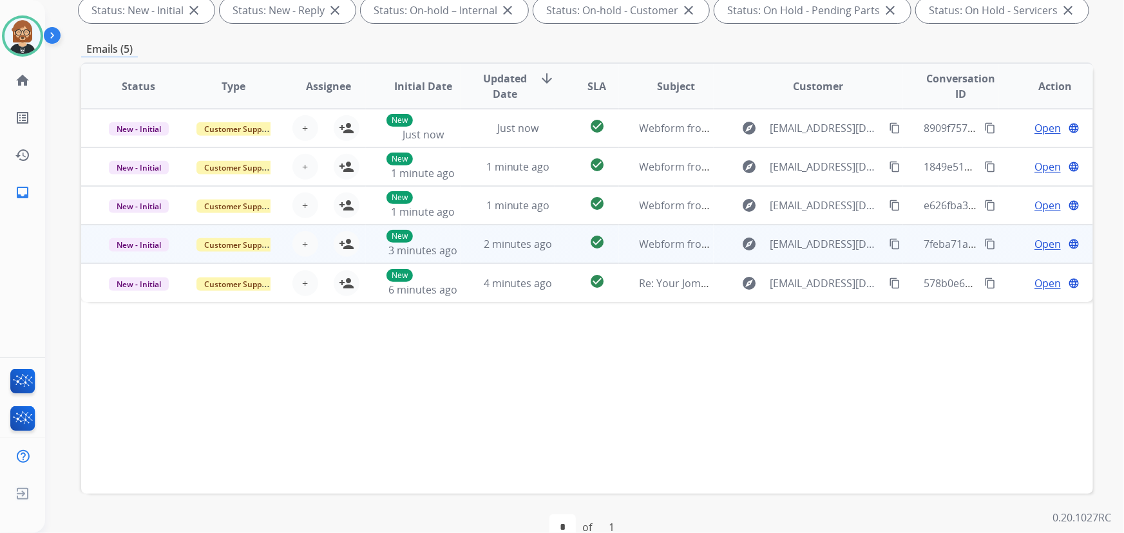
click at [889, 245] on mat-icon "content_copy" at bounding box center [895, 244] width 12 height 12
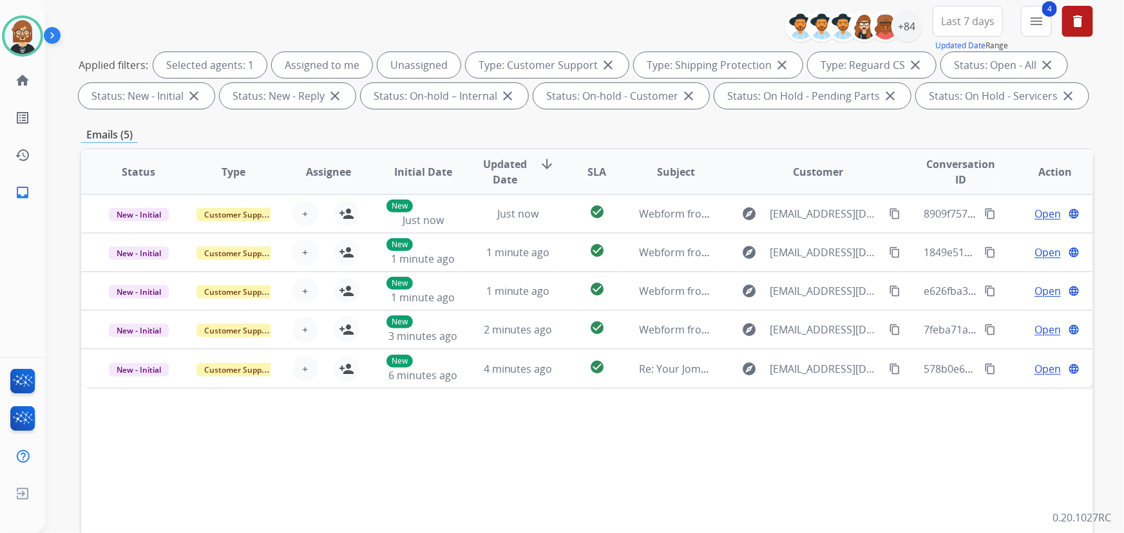
scroll to position [0, 0]
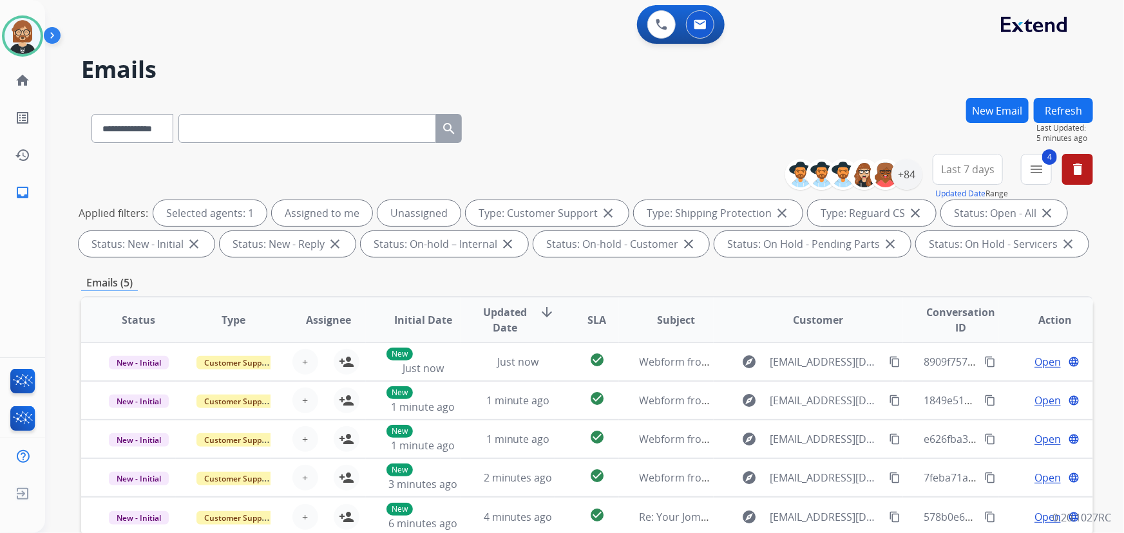
click at [1087, 105] on button "Refresh" at bounding box center [1063, 110] width 59 height 25
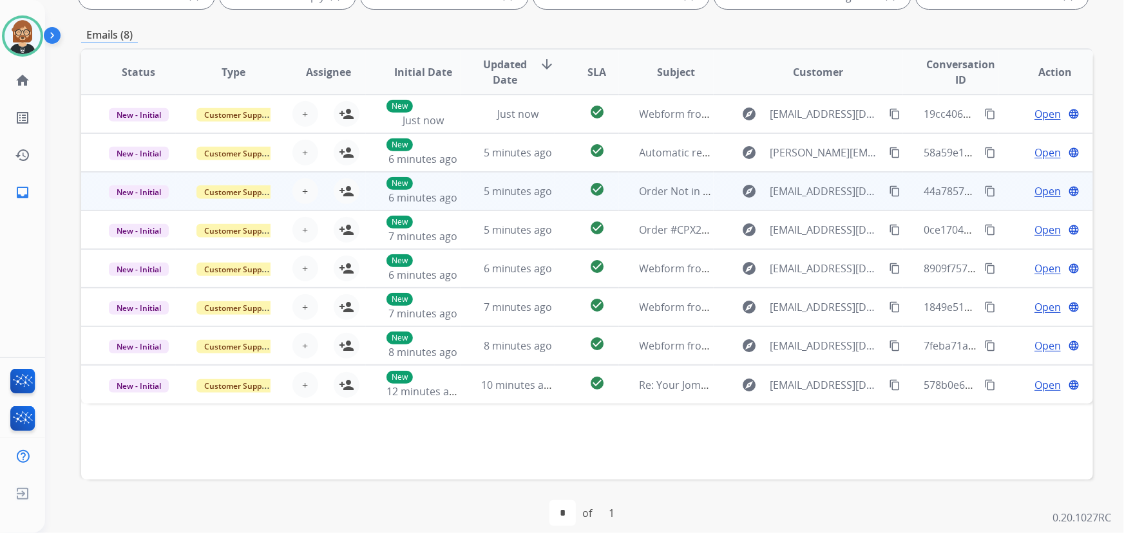
scroll to position [261, 0]
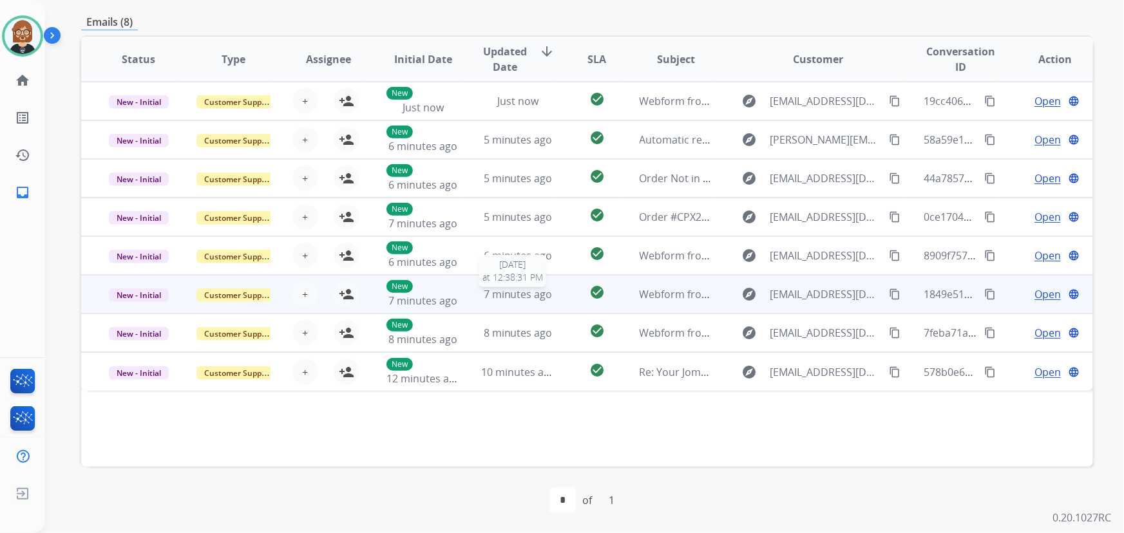
click at [526, 289] on span "7 minutes ago" at bounding box center [518, 294] width 69 height 14
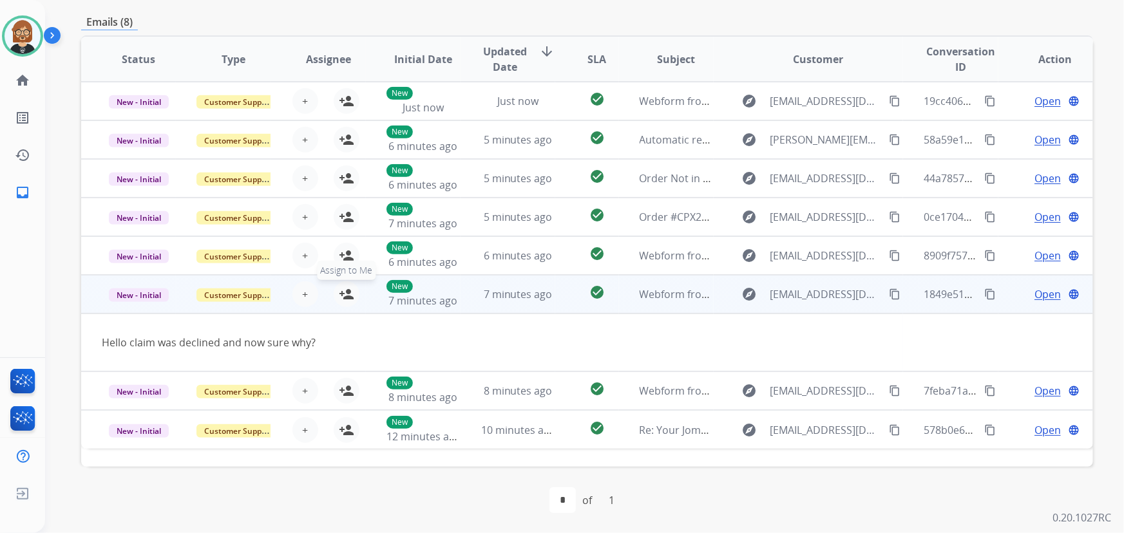
click at [347, 297] on mat-icon "person_add" at bounding box center [346, 294] width 15 height 15
click at [889, 297] on mat-icon "content_copy" at bounding box center [895, 295] width 12 height 12
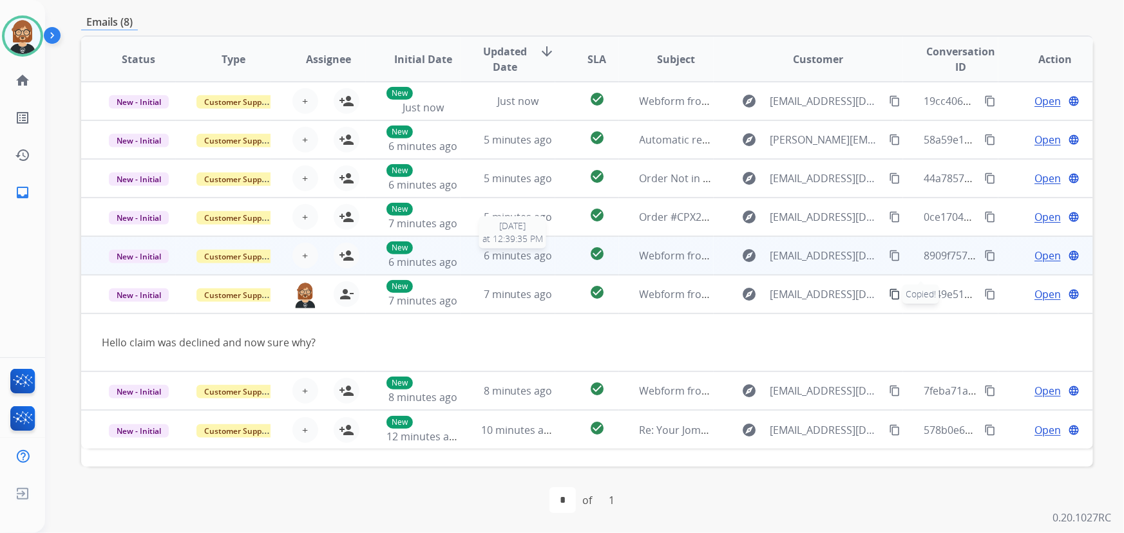
click at [550, 258] on div "6 minutes ago" at bounding box center [517, 255] width 73 height 15
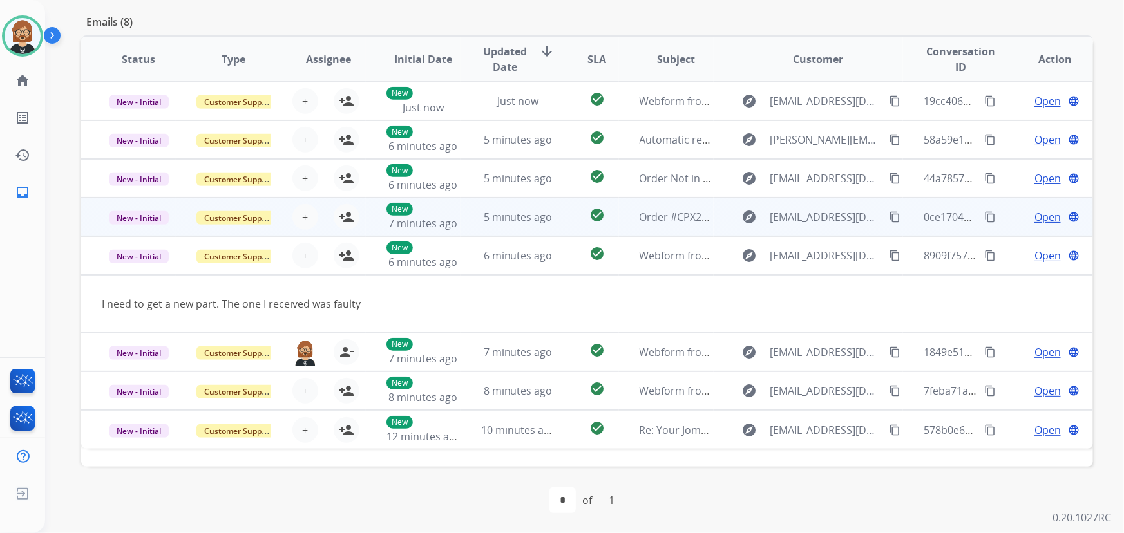
click at [539, 202] on td "5 minutes ago" at bounding box center [508, 217] width 95 height 39
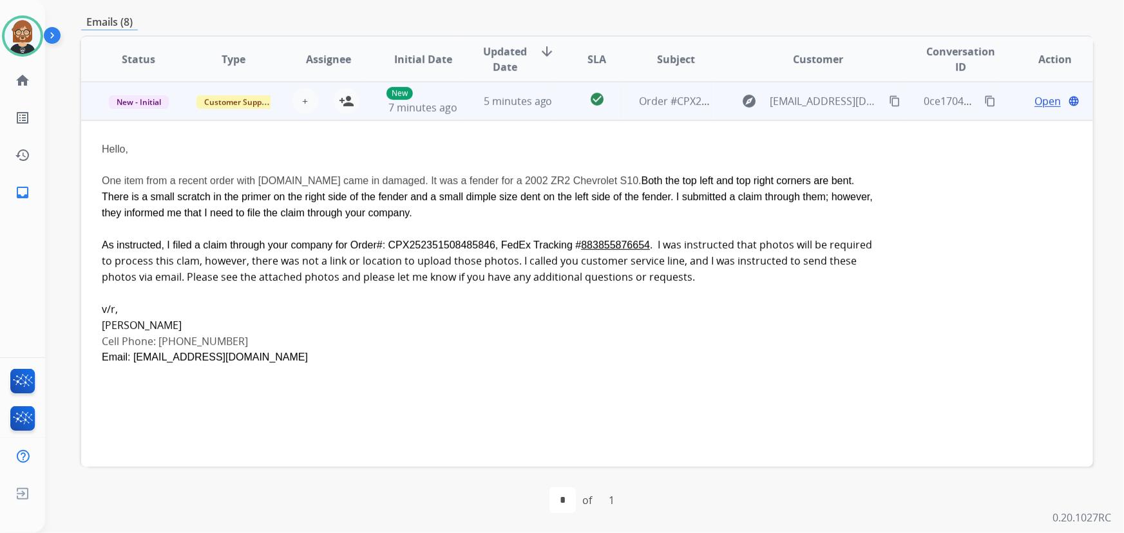
scroll to position [57, 0]
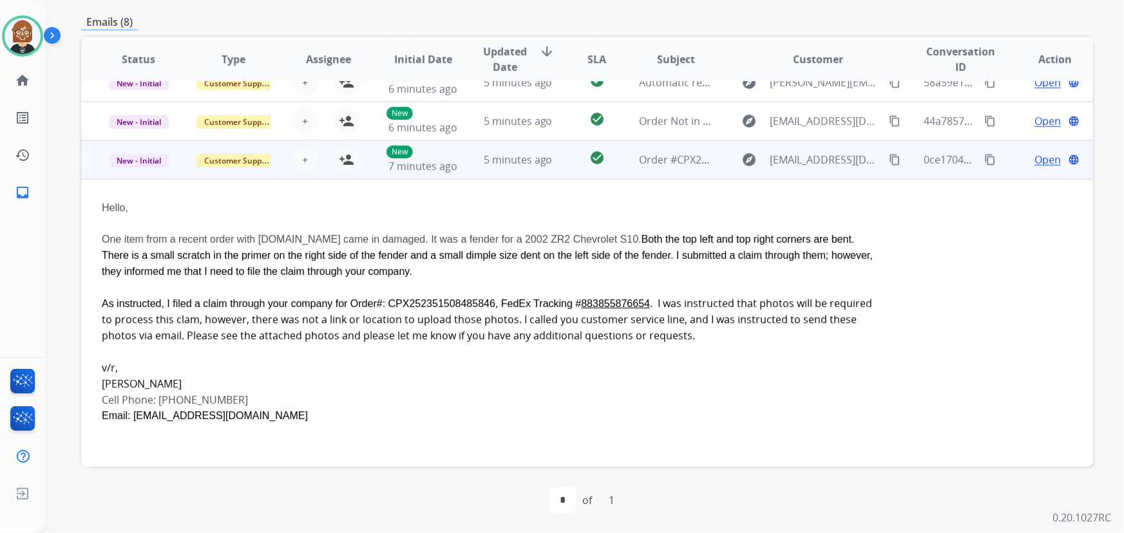
click at [1044, 158] on span "Open" at bounding box center [1048, 159] width 26 height 15
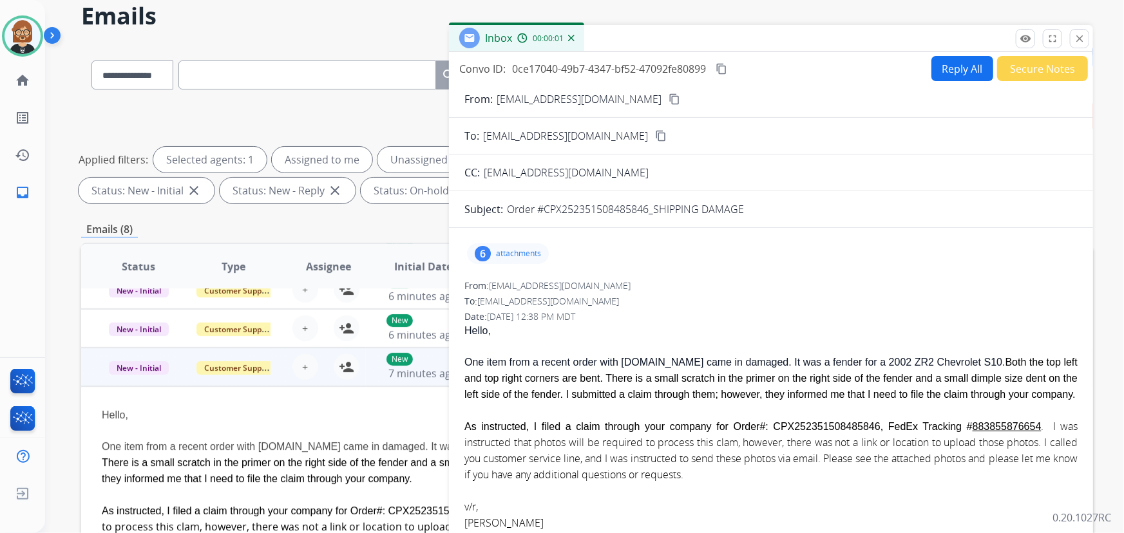
scroll to position [26, 0]
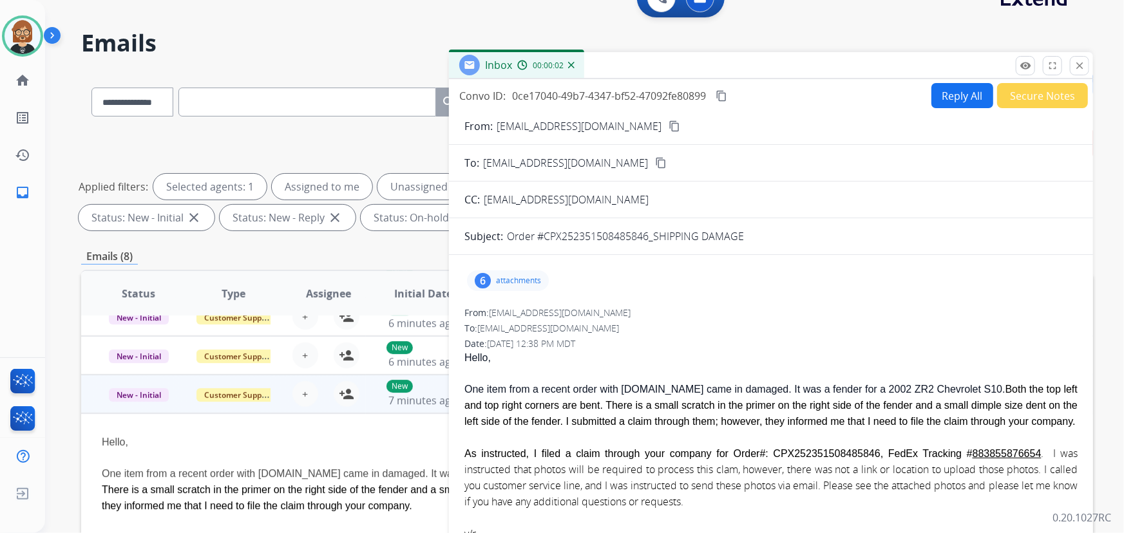
click at [521, 287] on div "6 attachments" at bounding box center [508, 281] width 82 height 21
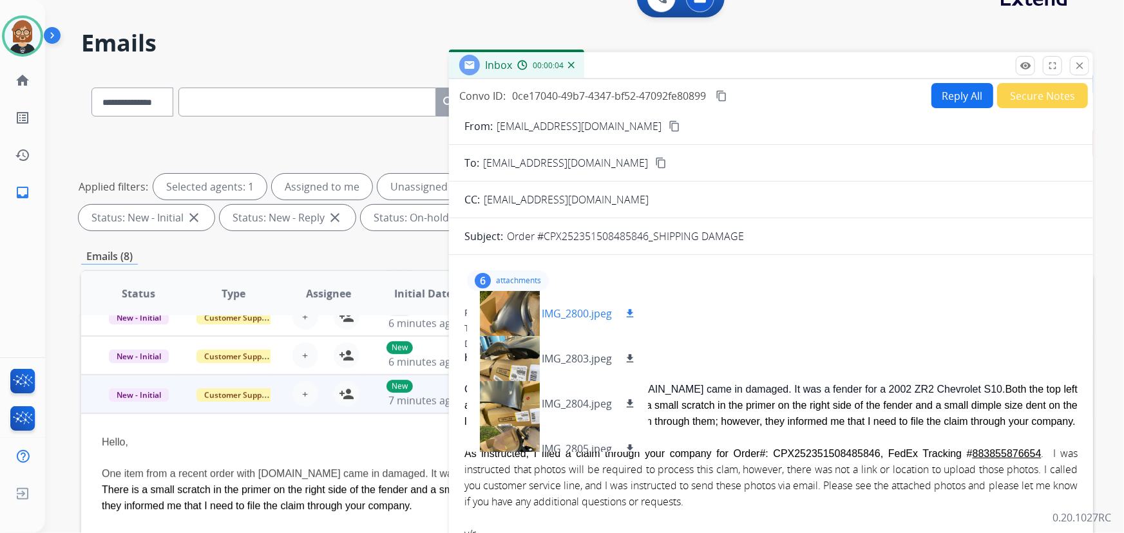
click at [503, 321] on div at bounding box center [509, 313] width 64 height 45
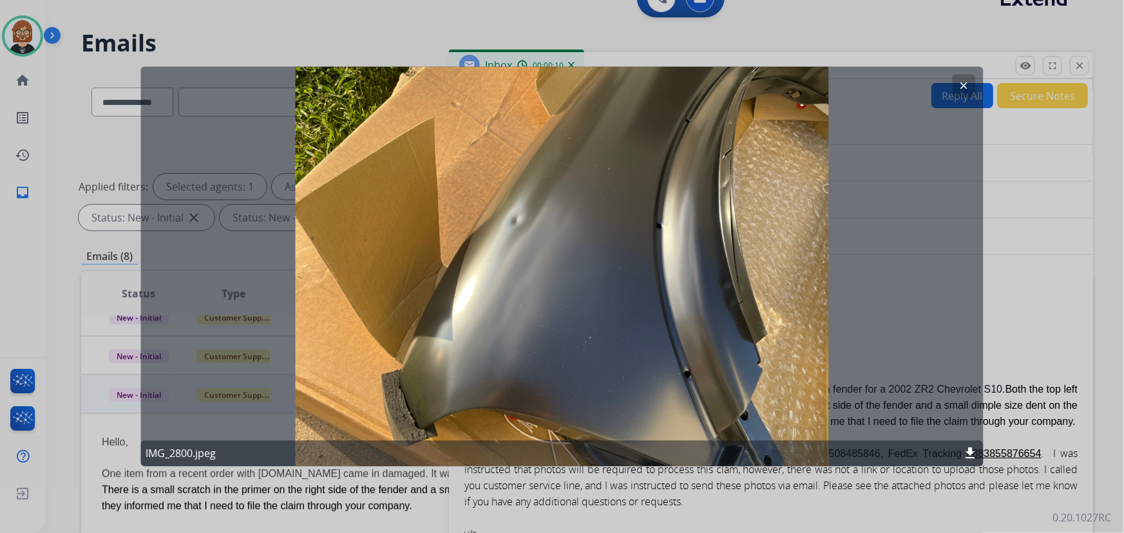
click at [964, 87] on mat-icon "clear" at bounding box center [965, 87] width 12 height 12
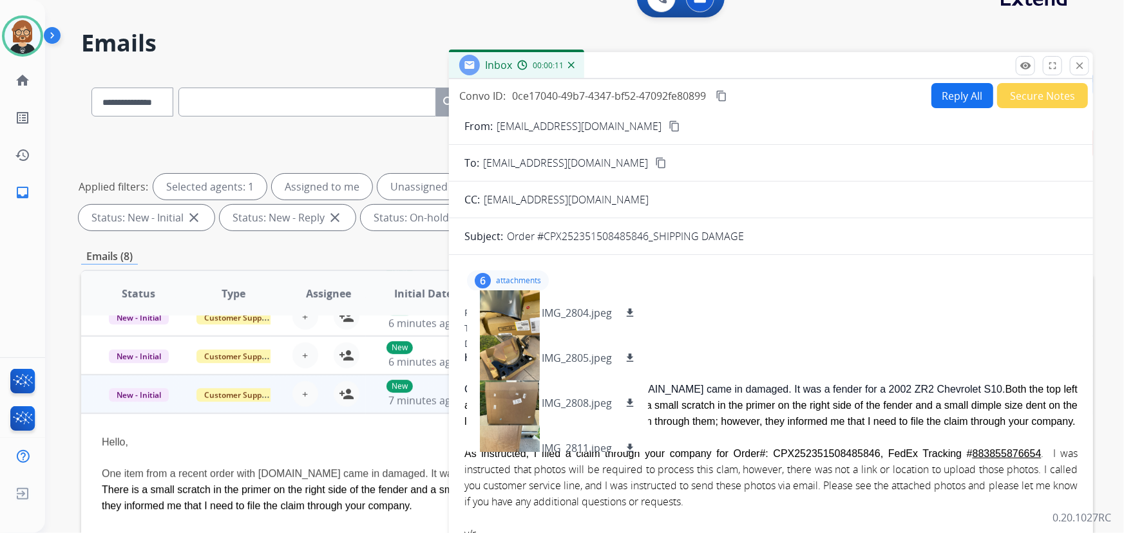
scroll to position [110, 0]
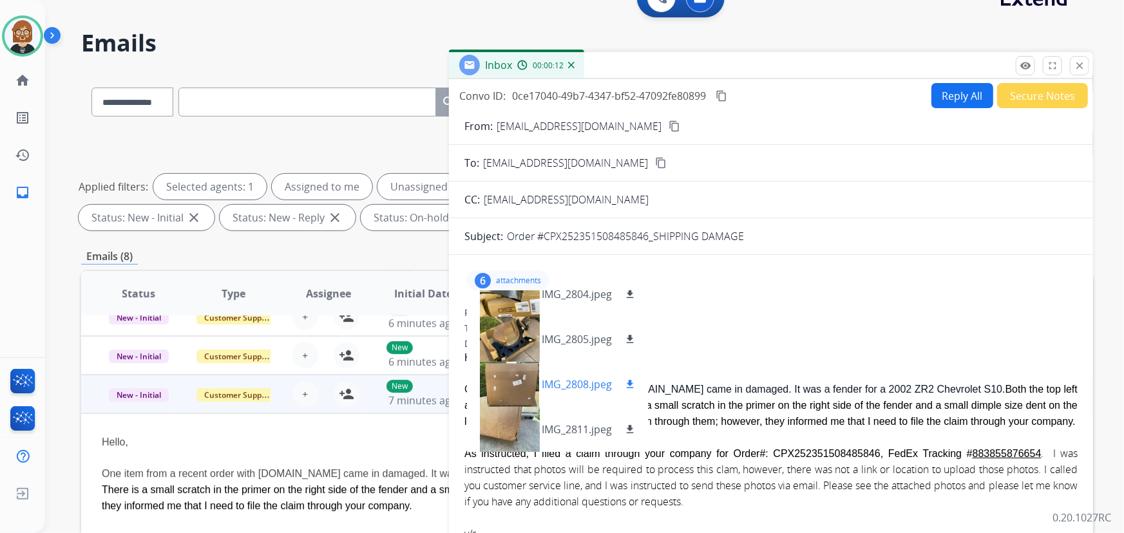
click at [504, 381] on div at bounding box center [509, 384] width 64 height 45
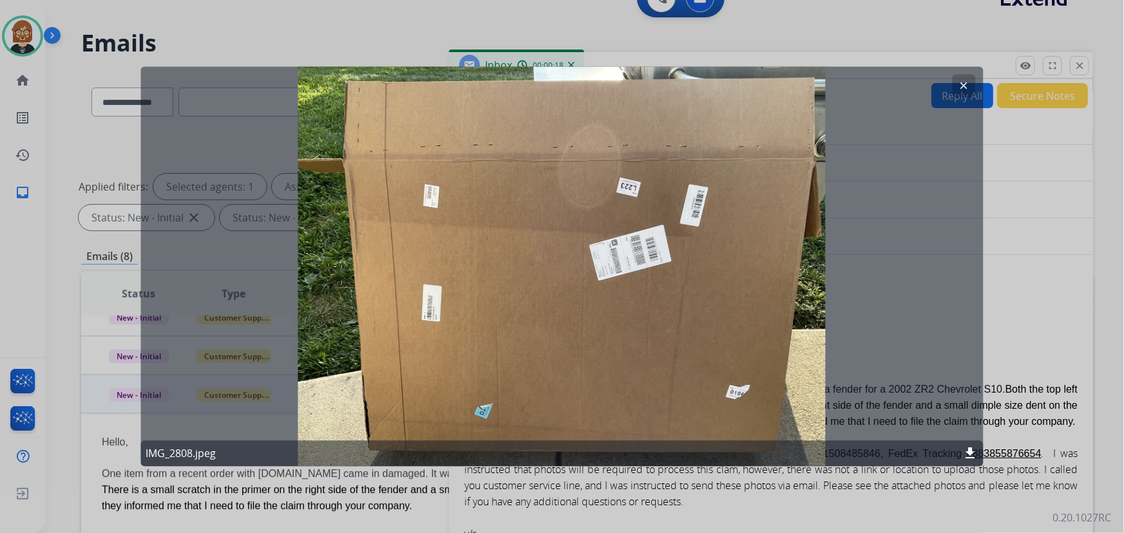
click at [964, 90] on mat-icon "clear" at bounding box center [965, 87] width 12 height 12
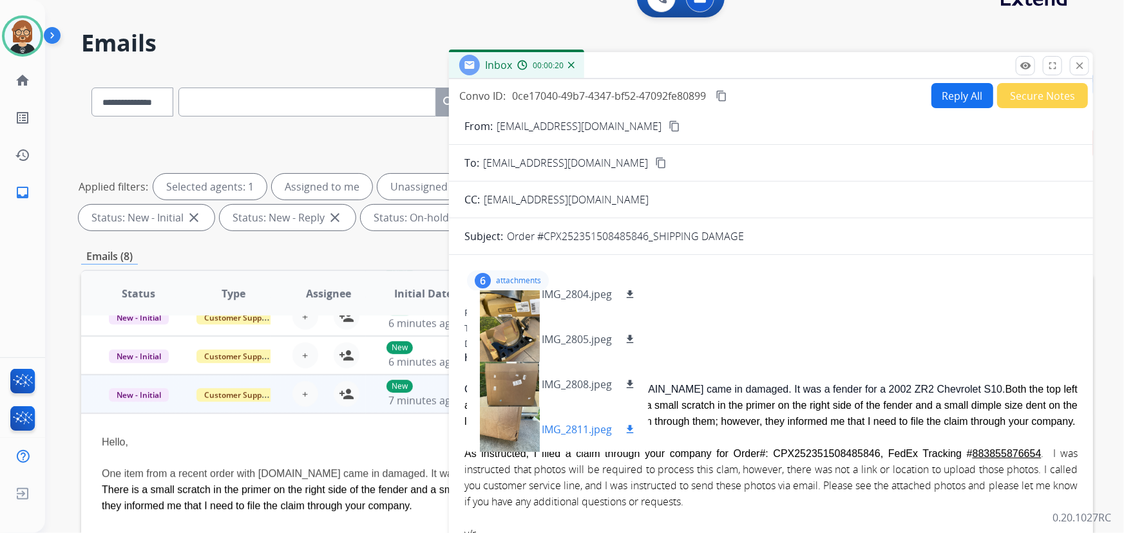
click at [502, 432] on div at bounding box center [509, 429] width 64 height 45
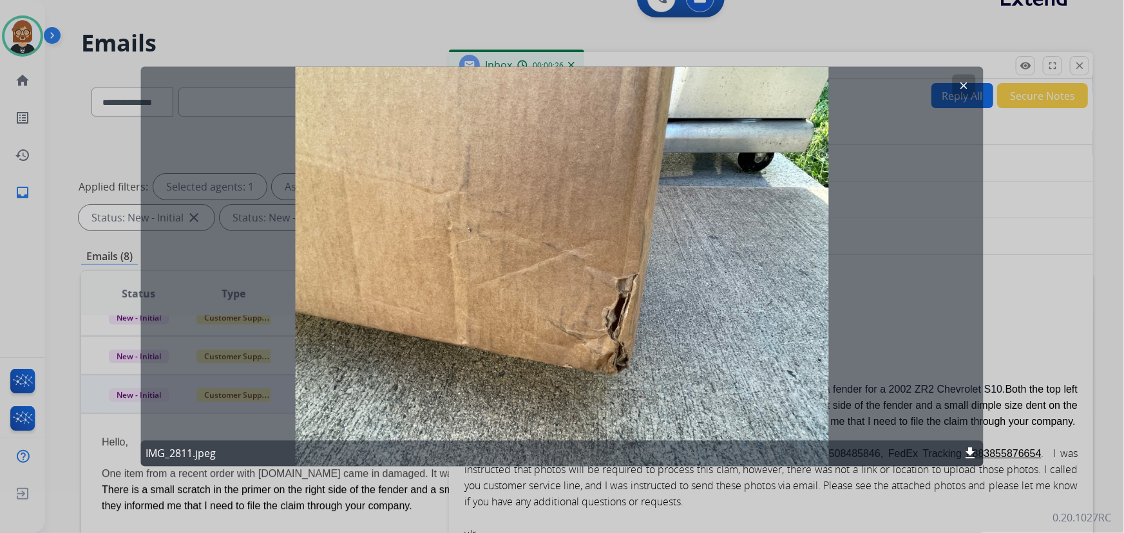
click at [967, 85] on mat-icon "clear" at bounding box center [965, 87] width 12 height 12
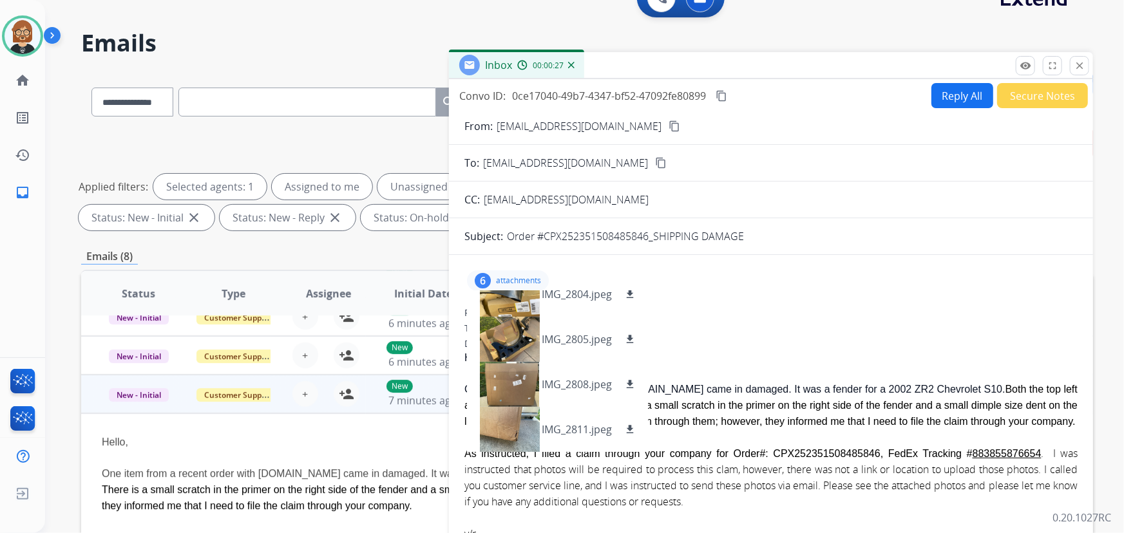
click at [716, 320] on div "From: jrmcmonigle@aim.com To: support@extend.com Date: 08/31/2025 - 12:38 PM MD…" at bounding box center [770, 495] width 613 height 376
click at [1080, 60] on mat-icon "close" at bounding box center [1080, 66] width 12 height 12
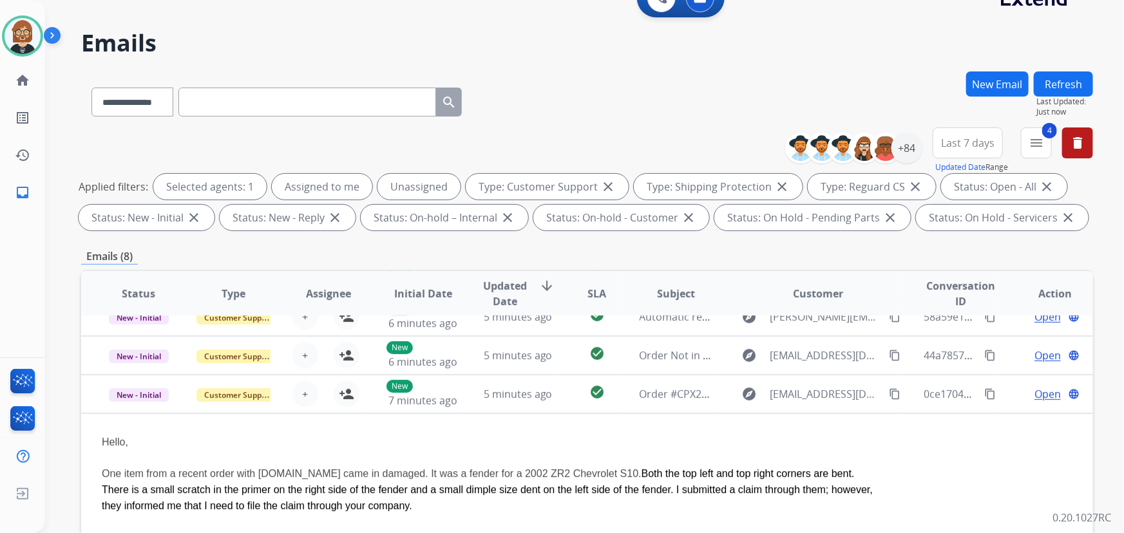
click at [1075, 75] on button "Refresh" at bounding box center [1063, 84] width 59 height 25
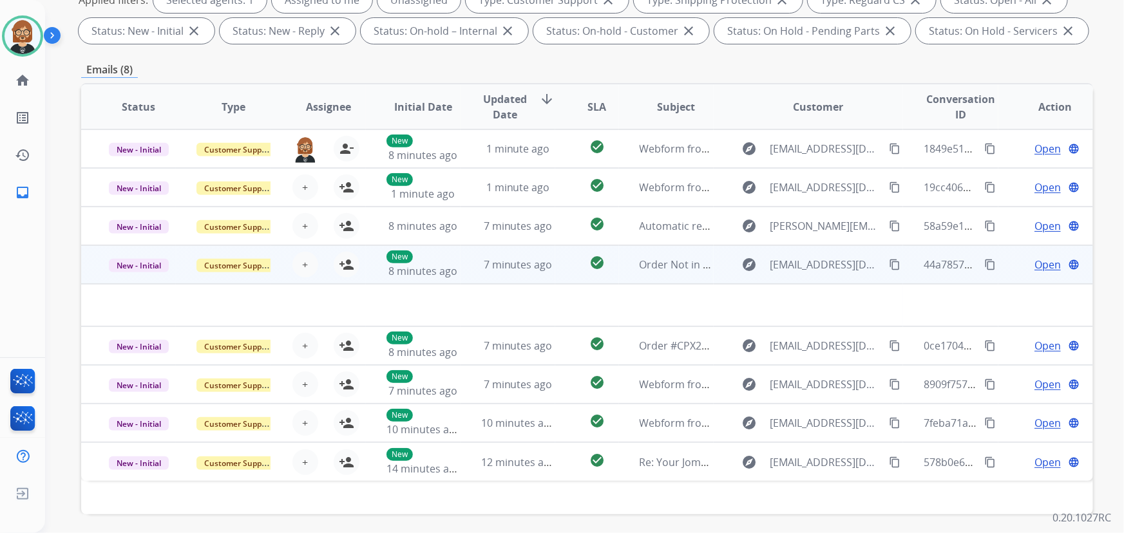
scroll to position [234, 0]
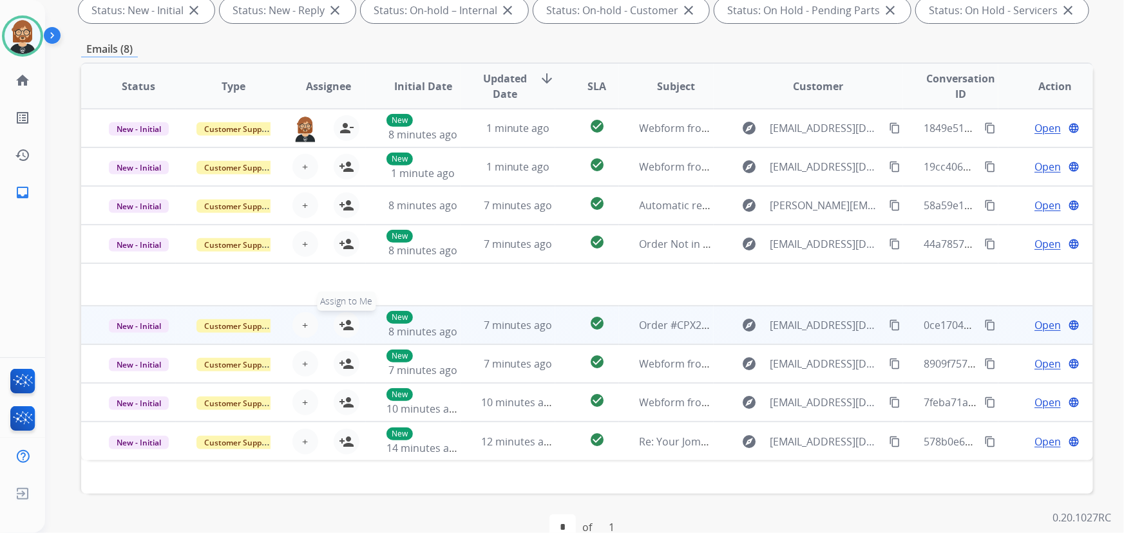
click at [343, 330] on mat-icon "person_add" at bounding box center [346, 325] width 15 height 15
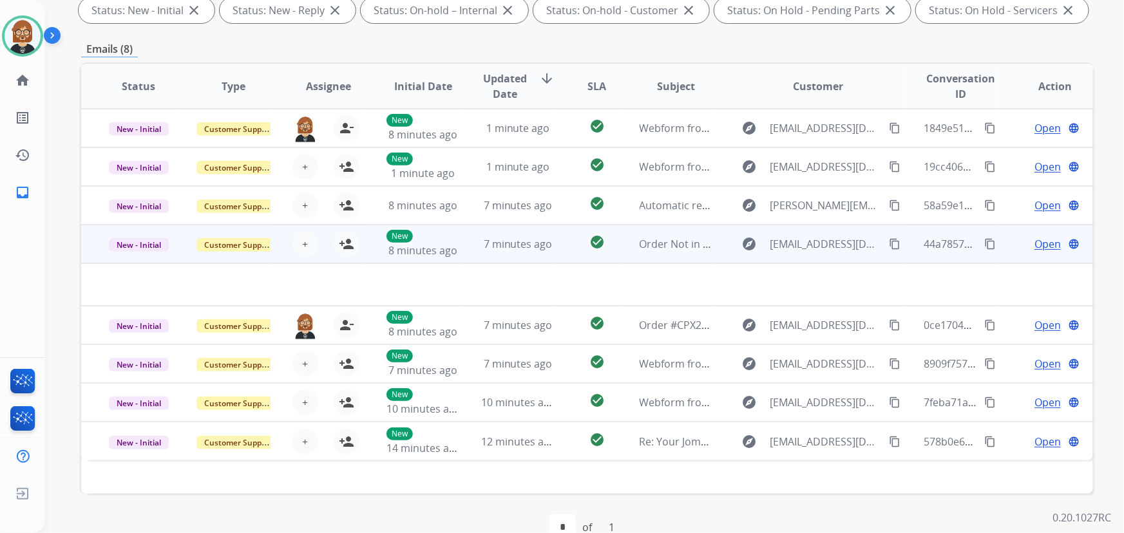
click at [555, 236] on td "check_circle" at bounding box center [586, 244] width 63 height 39
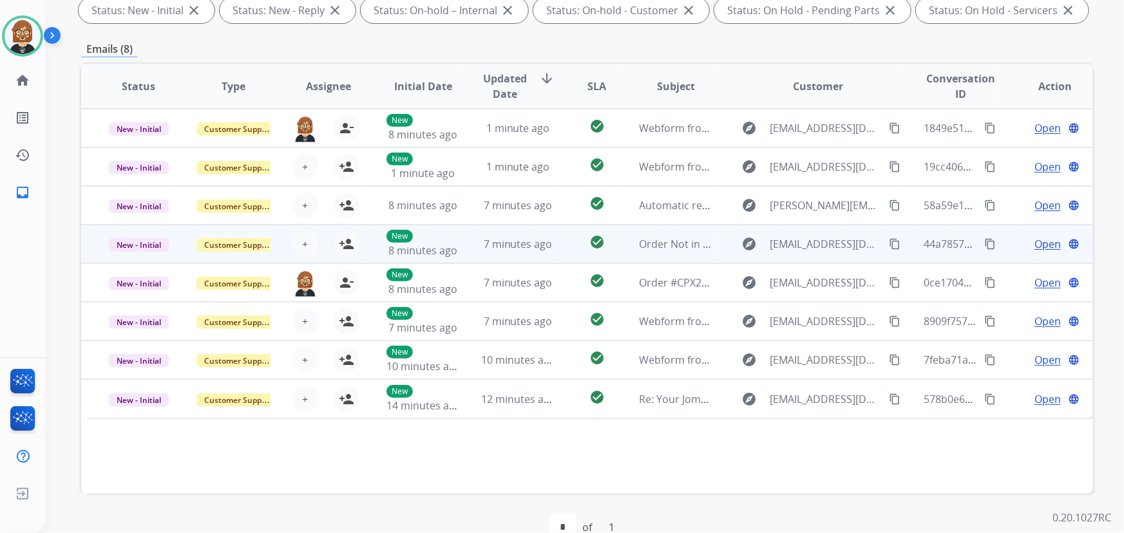
click at [555, 236] on td "check_circle" at bounding box center [586, 244] width 63 height 39
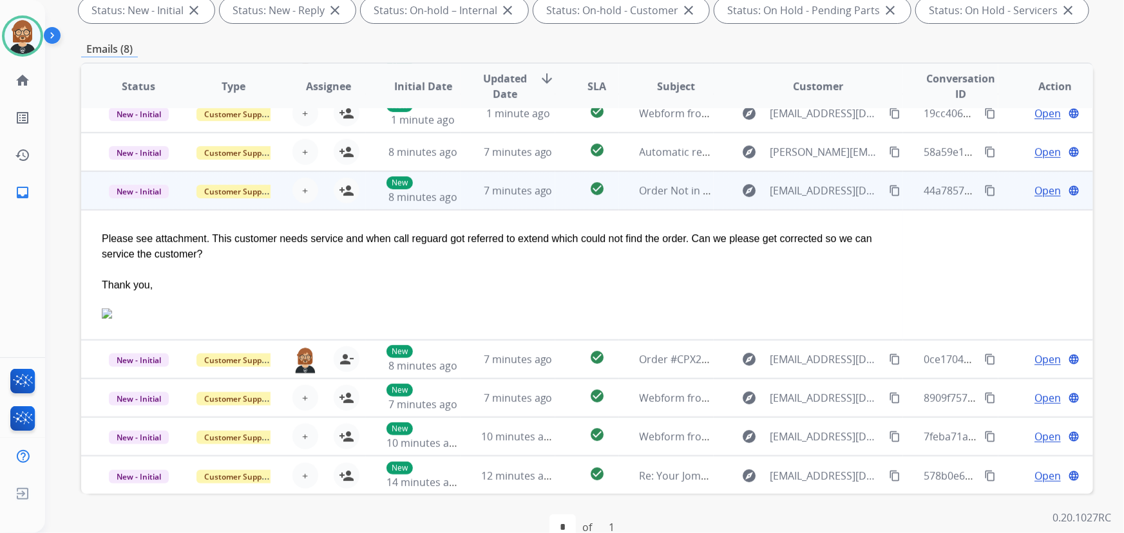
scroll to position [0, 0]
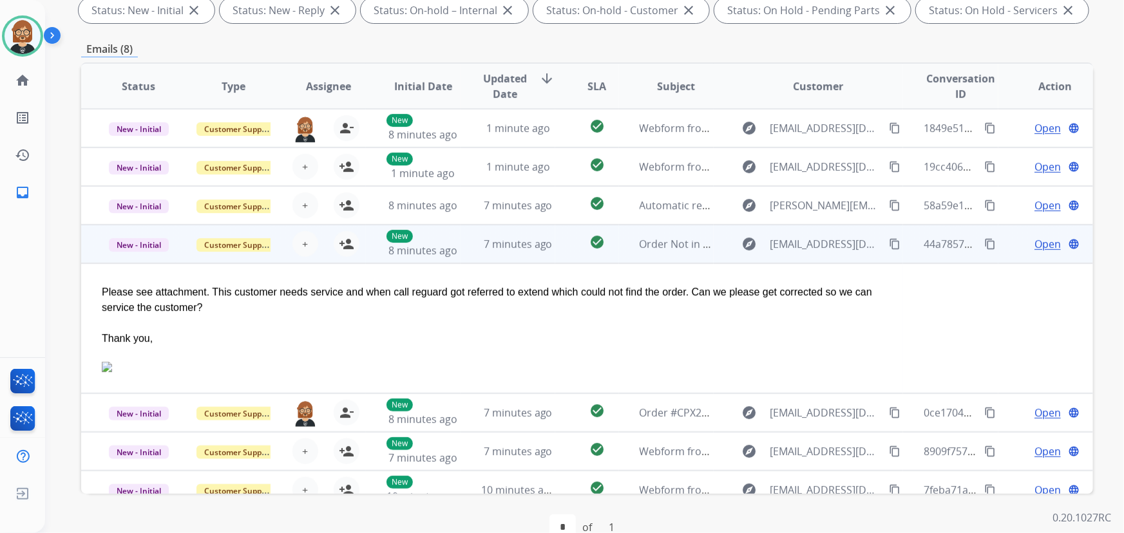
click at [1035, 243] on span "Open" at bounding box center [1048, 243] width 26 height 15
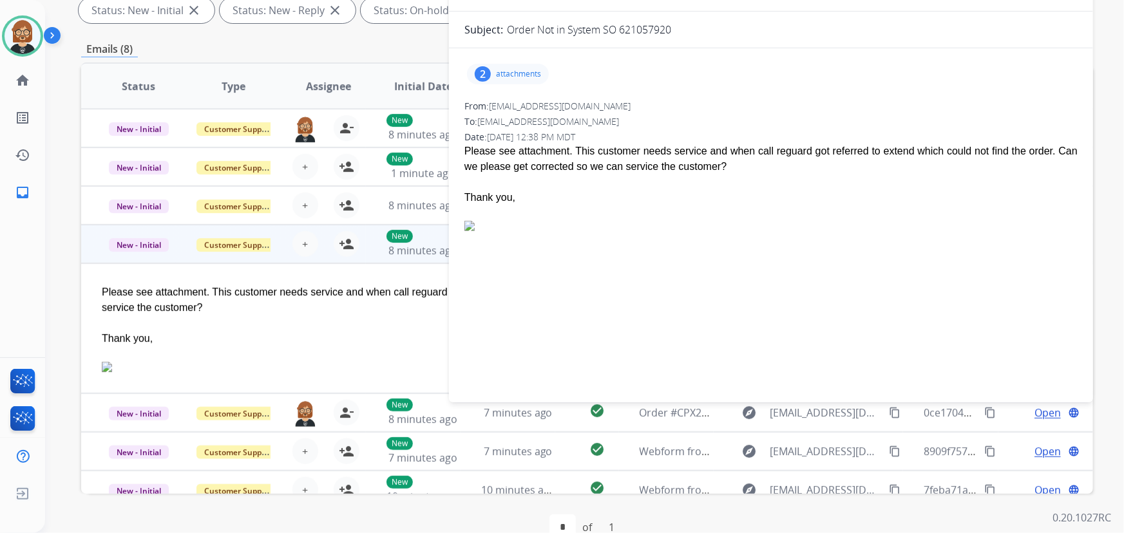
click at [517, 74] on p "attachments" at bounding box center [518, 74] width 45 height 10
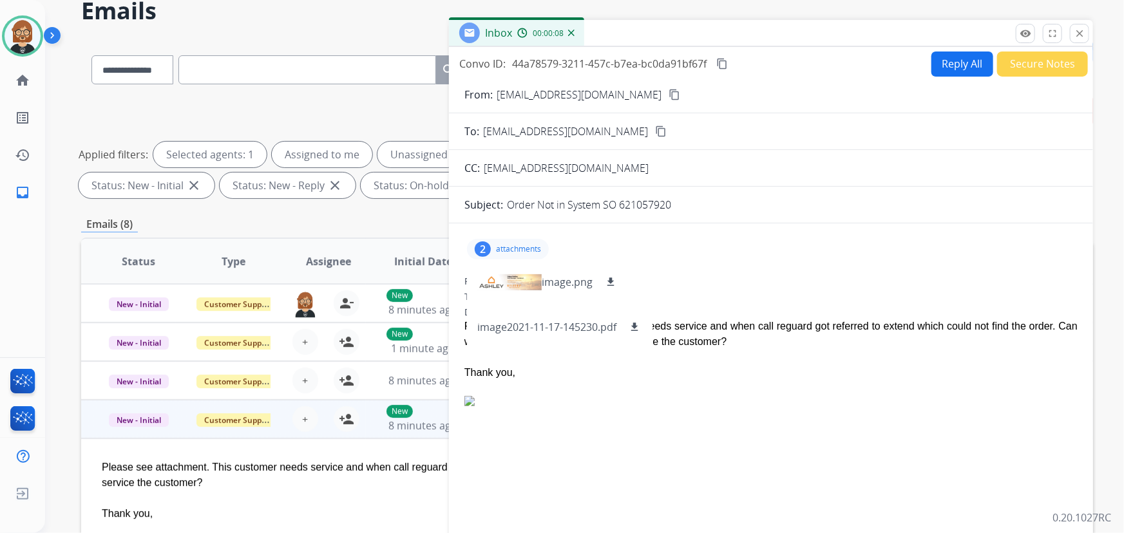
scroll to position [58, 0]
click at [1083, 34] on mat-icon "close" at bounding box center [1080, 34] width 12 height 12
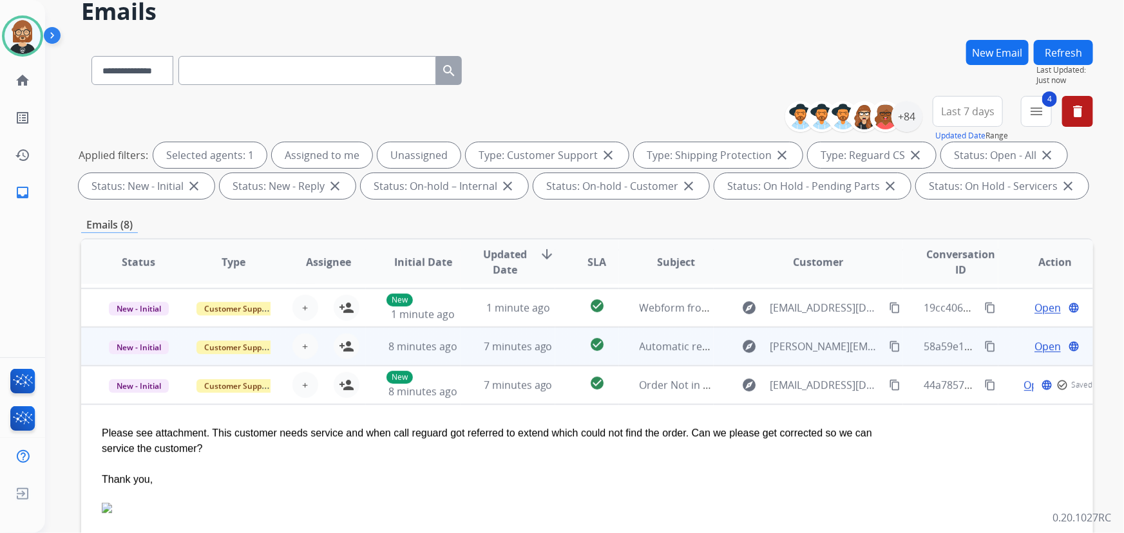
scroll to position [53, 0]
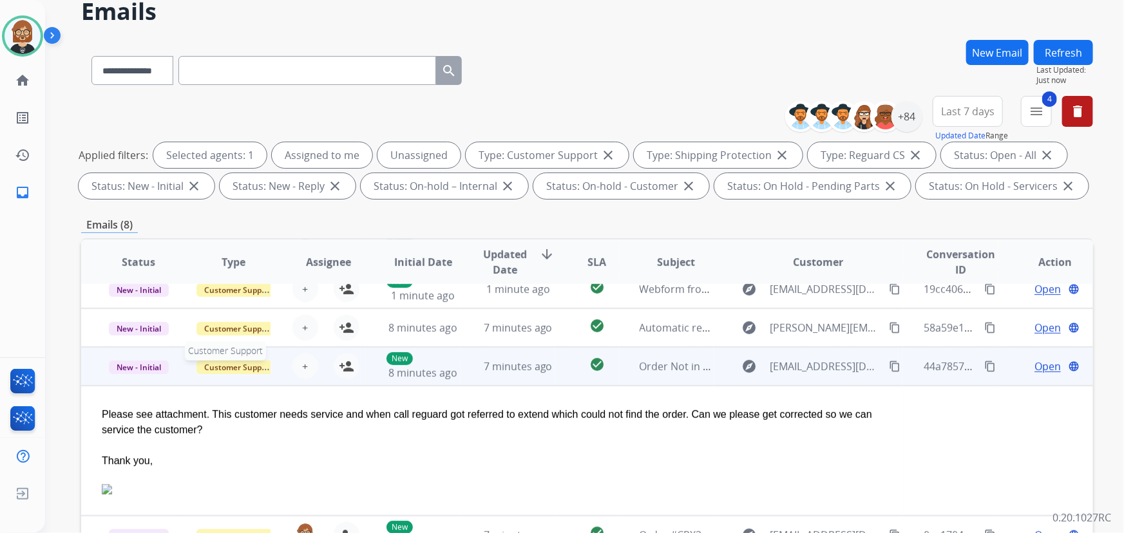
click at [225, 368] on span "Customer Support" at bounding box center [238, 368] width 84 height 14
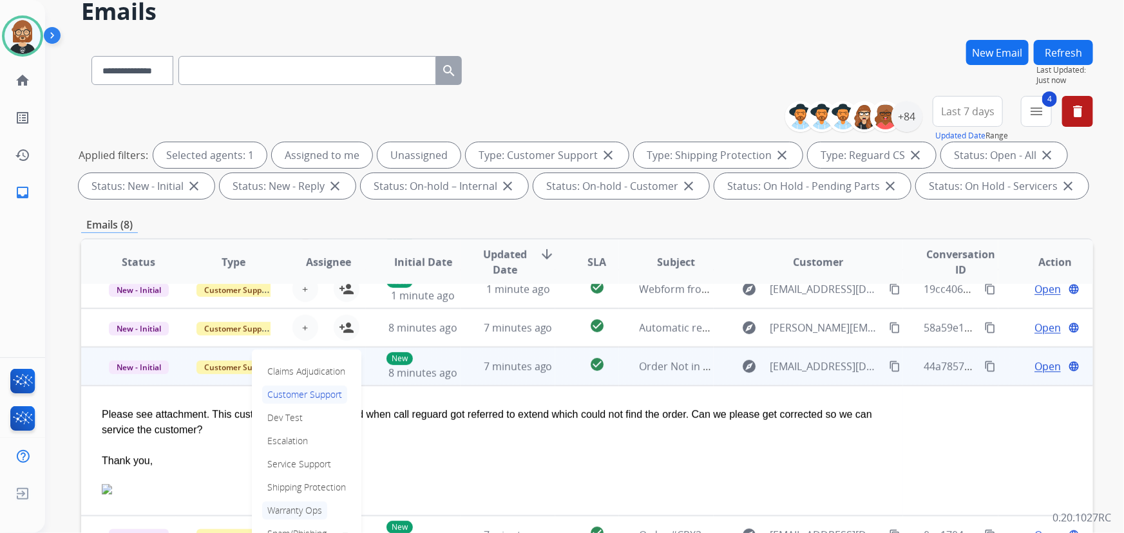
click at [285, 509] on p "Warranty Ops" at bounding box center [294, 511] width 65 height 18
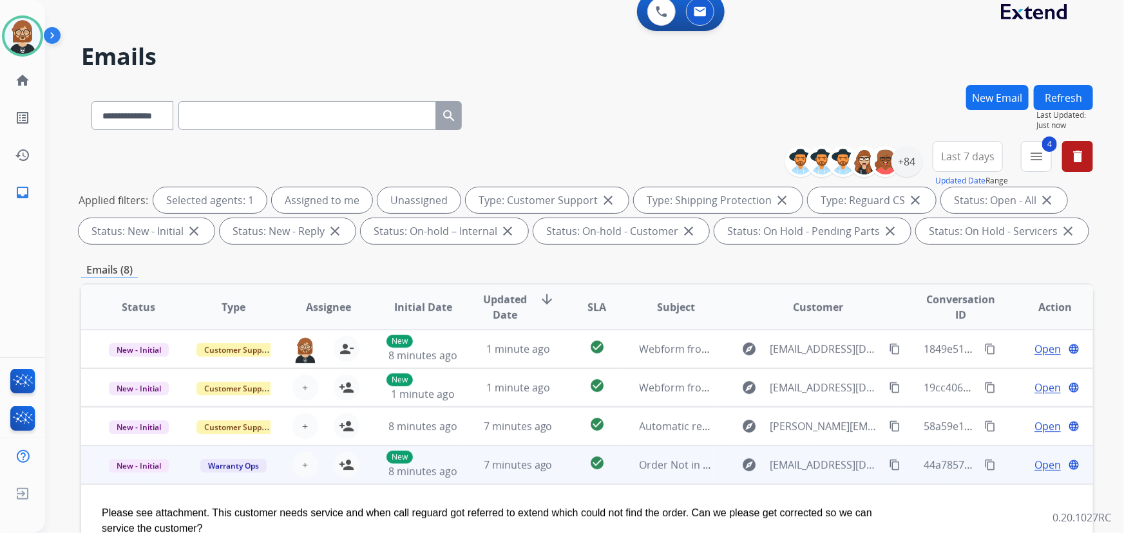
scroll to position [0, 0]
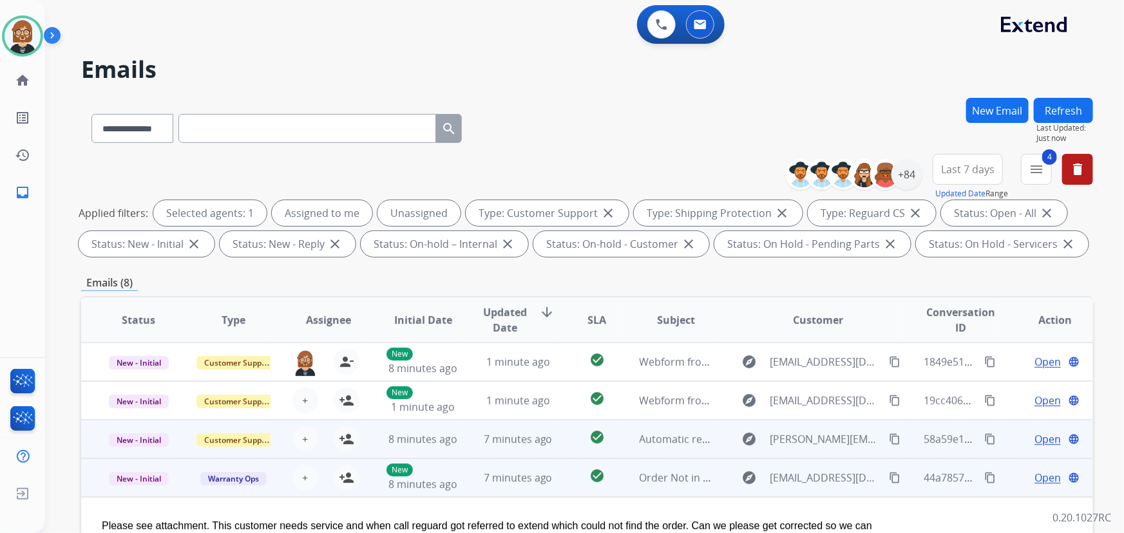
click at [627, 450] on td "Automatic reply: [EXTERNAL] Extend Shipping Protection Confirmation" at bounding box center [666, 439] width 95 height 39
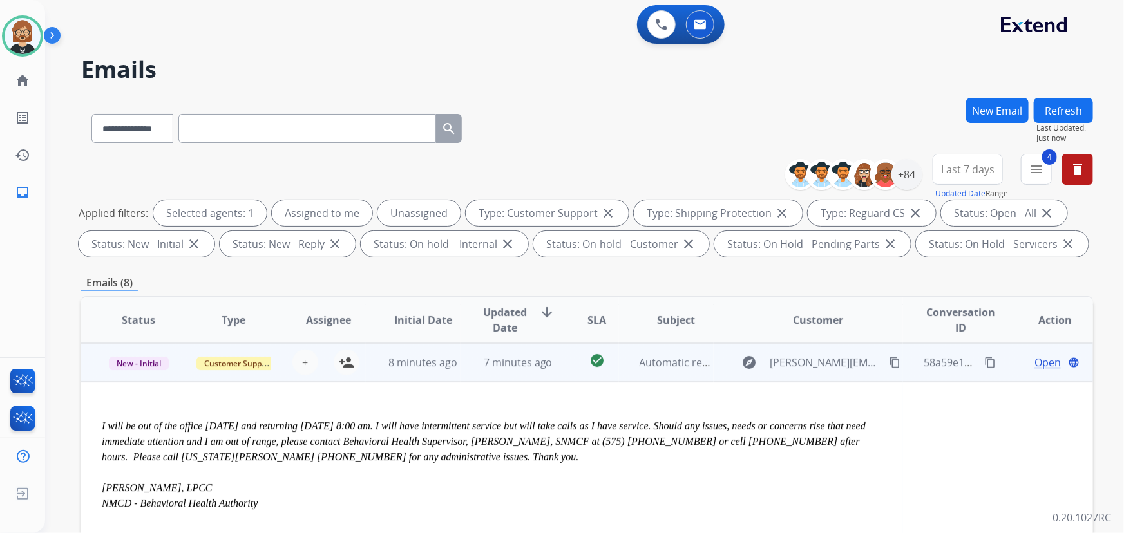
scroll to position [57, 0]
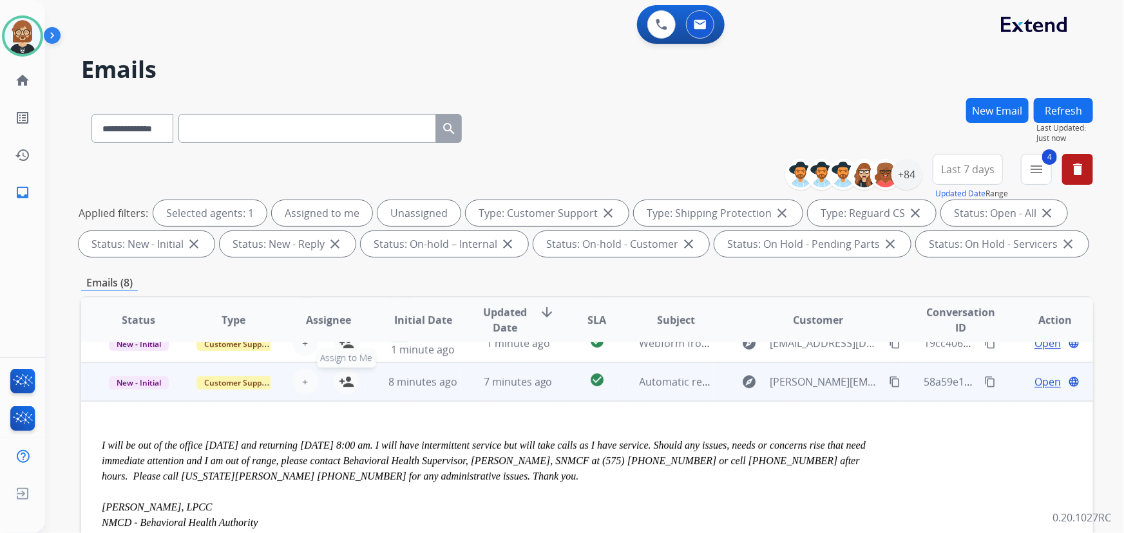
click at [345, 384] on mat-icon "person_add" at bounding box center [346, 381] width 15 height 15
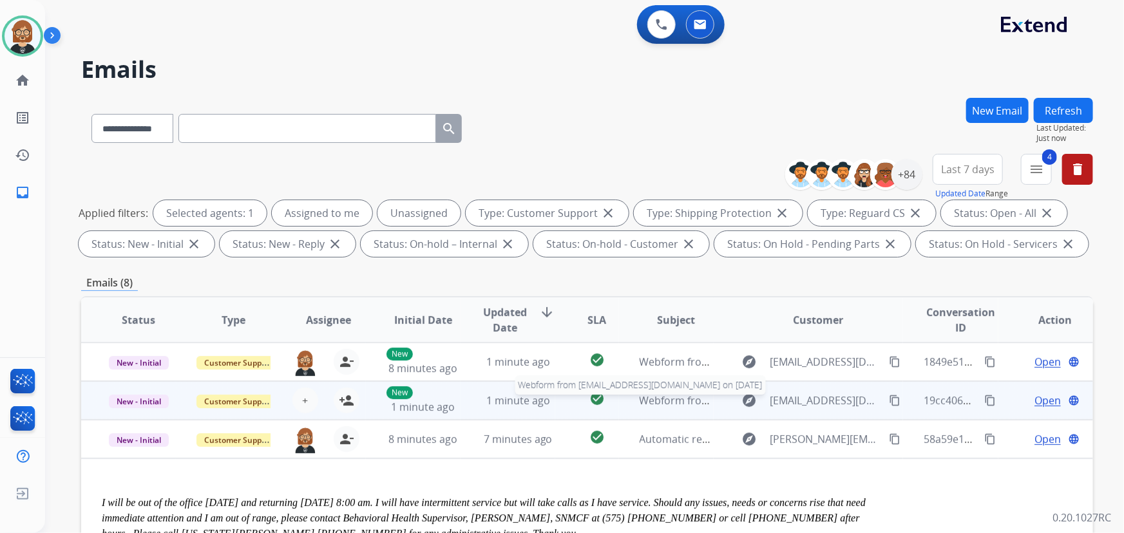
click at [670, 403] on span "Webform from emilyelizabeth022@gmail.com on 08/31/2025" at bounding box center [786, 401] width 292 height 14
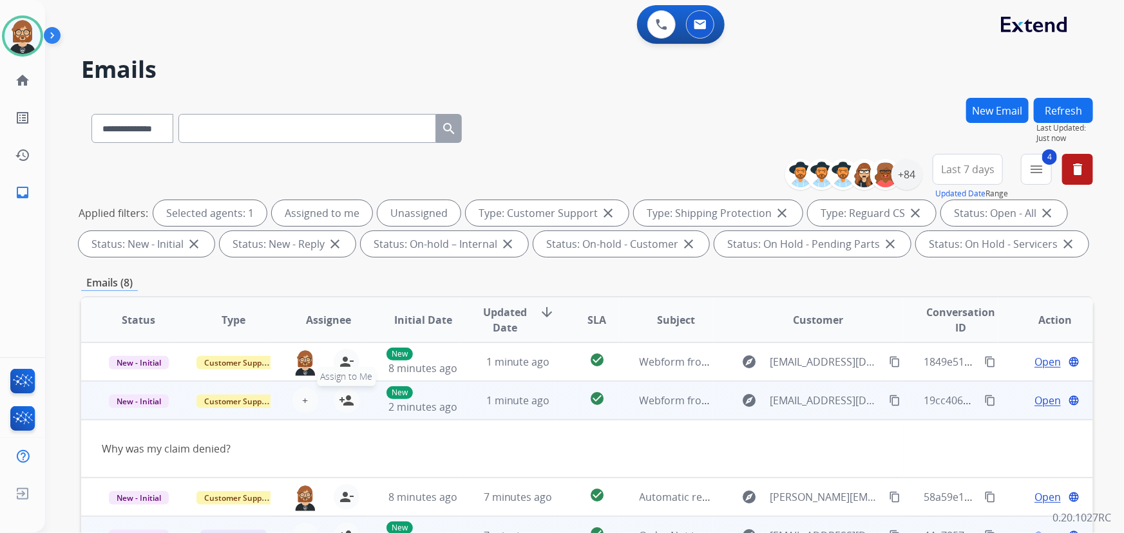
click at [347, 401] on mat-icon "person_add" at bounding box center [346, 400] width 15 height 15
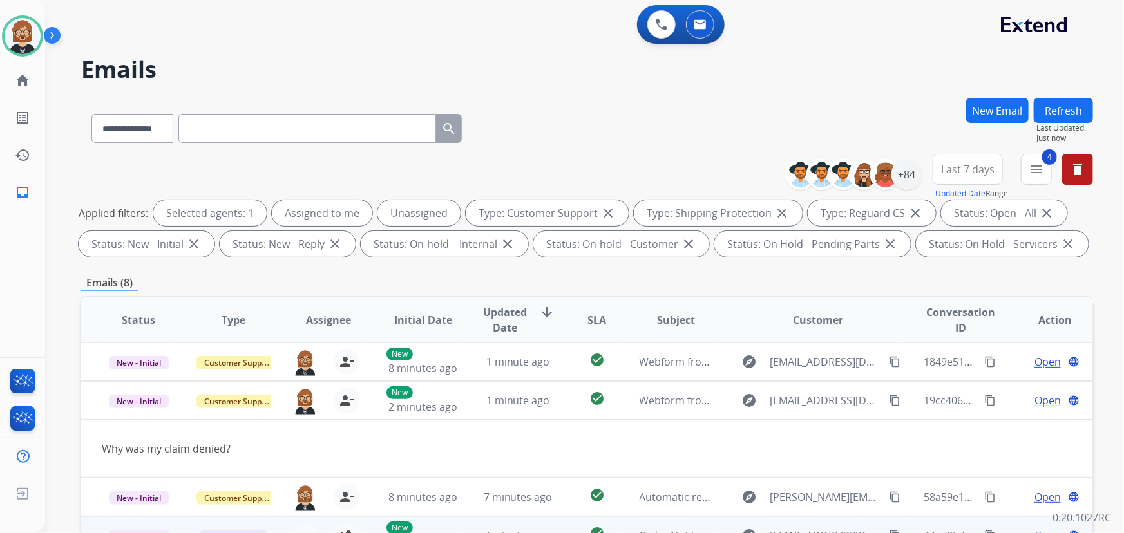
click at [1066, 113] on button "Refresh" at bounding box center [1063, 110] width 59 height 25
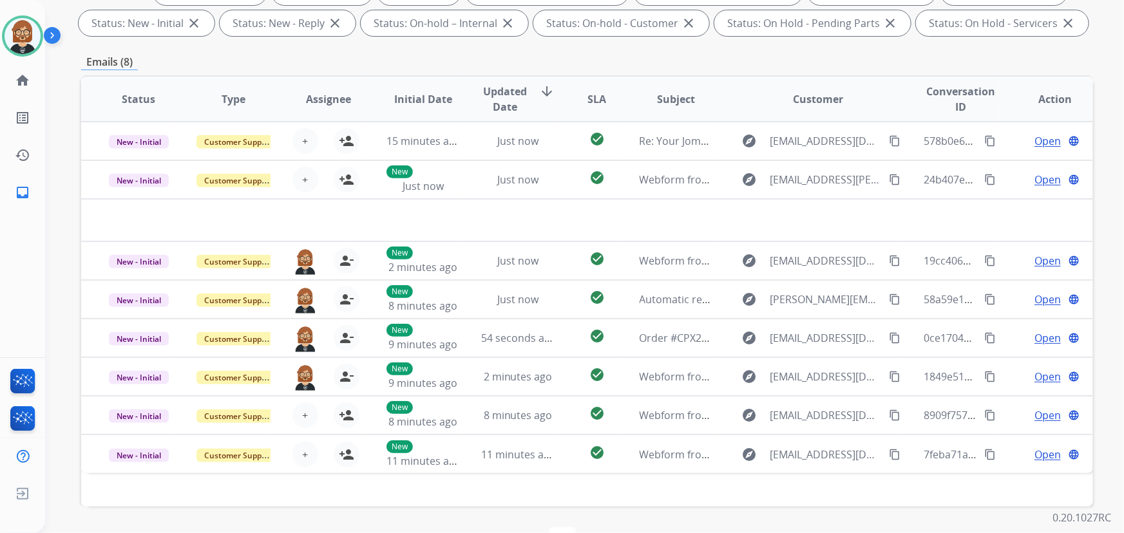
scroll to position [202, 0]
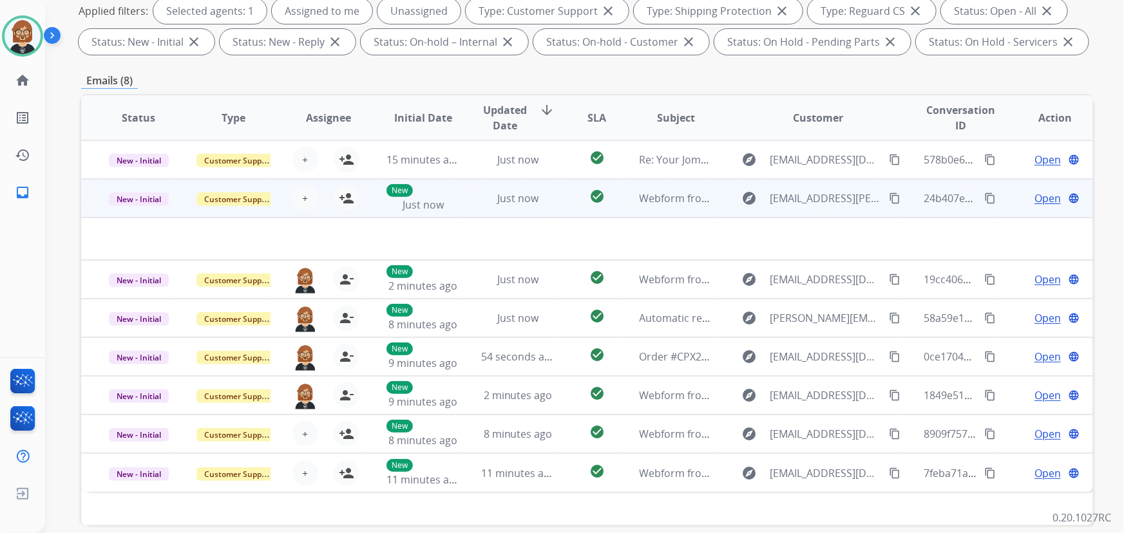
click at [555, 211] on td "check_circle" at bounding box center [586, 198] width 63 height 39
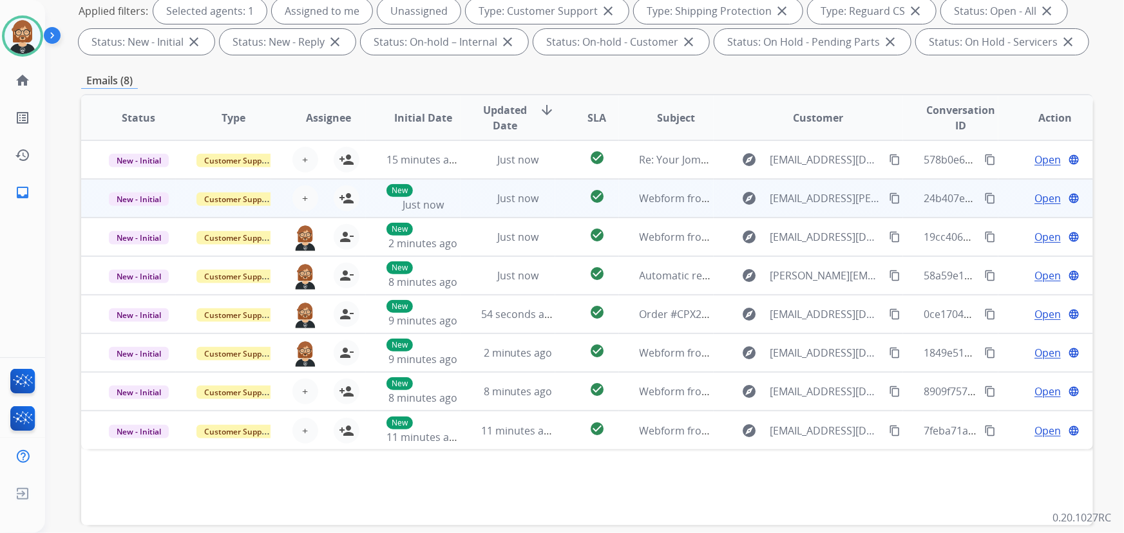
click at [555, 211] on td "check_circle" at bounding box center [586, 198] width 63 height 39
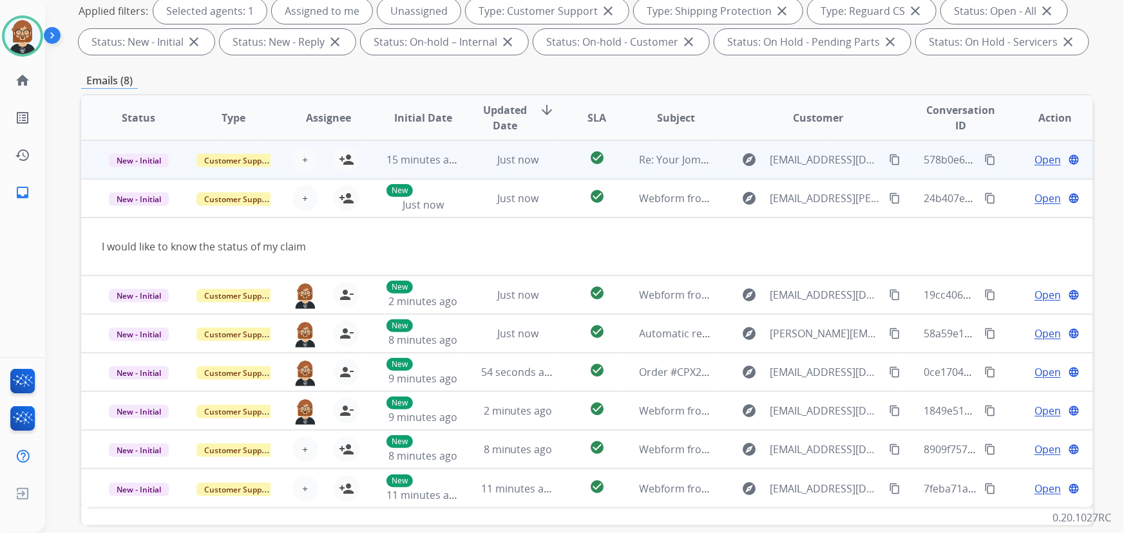
click at [560, 163] on td "check_circle" at bounding box center [586, 159] width 63 height 39
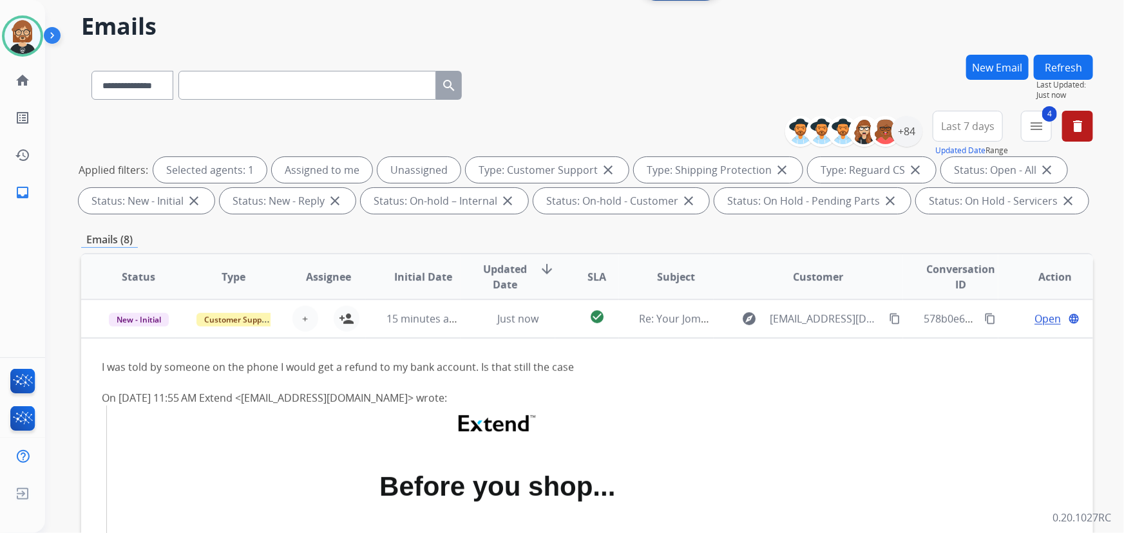
scroll to position [26, 0]
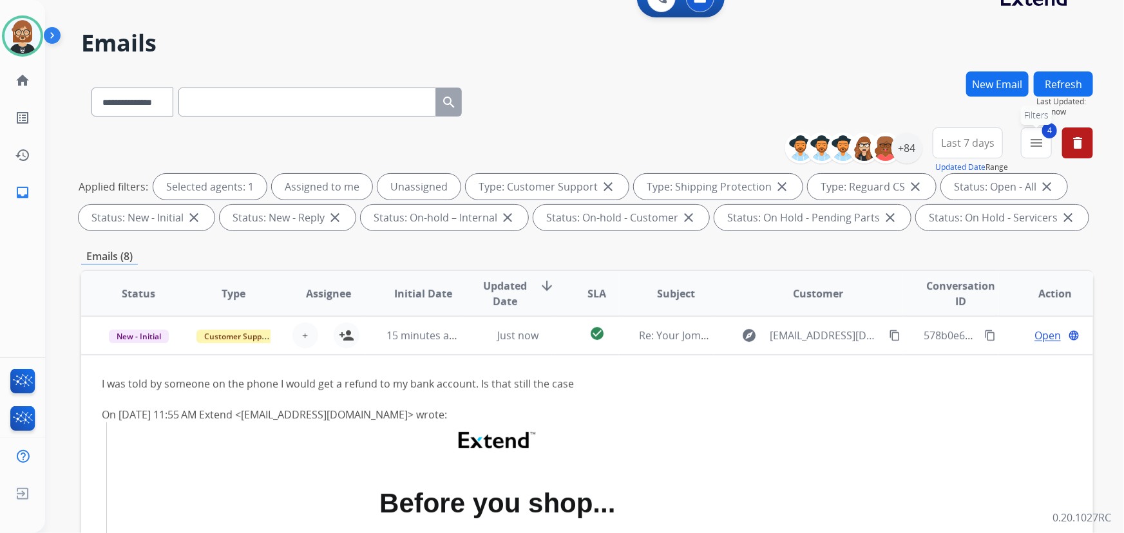
click at [1041, 146] on mat-icon "menu" at bounding box center [1036, 142] width 15 height 15
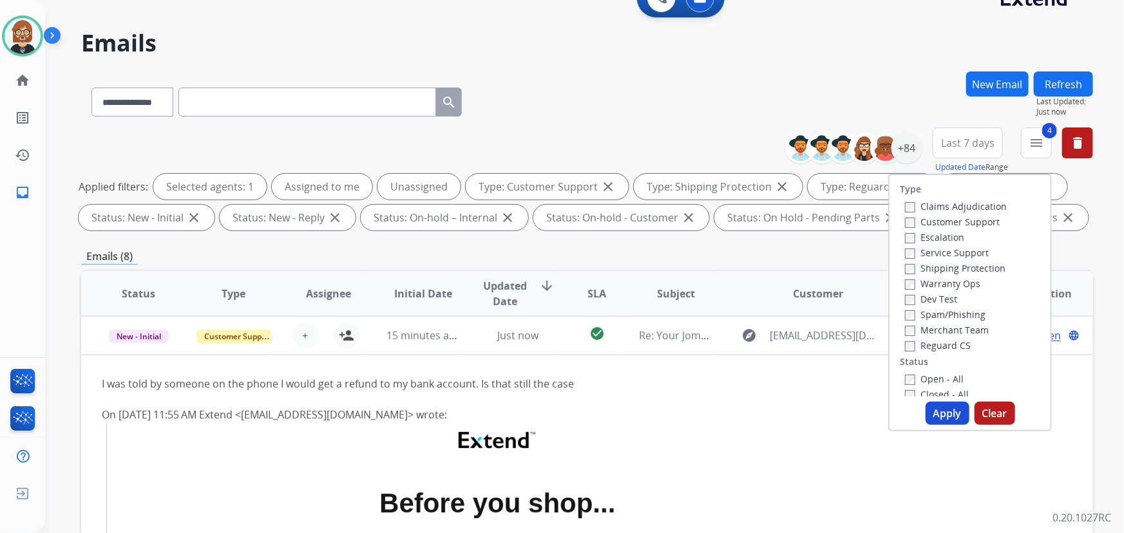
click at [924, 381] on label "Open - All" at bounding box center [934, 379] width 59 height 12
click at [933, 412] on button "Apply" at bounding box center [948, 413] width 44 height 23
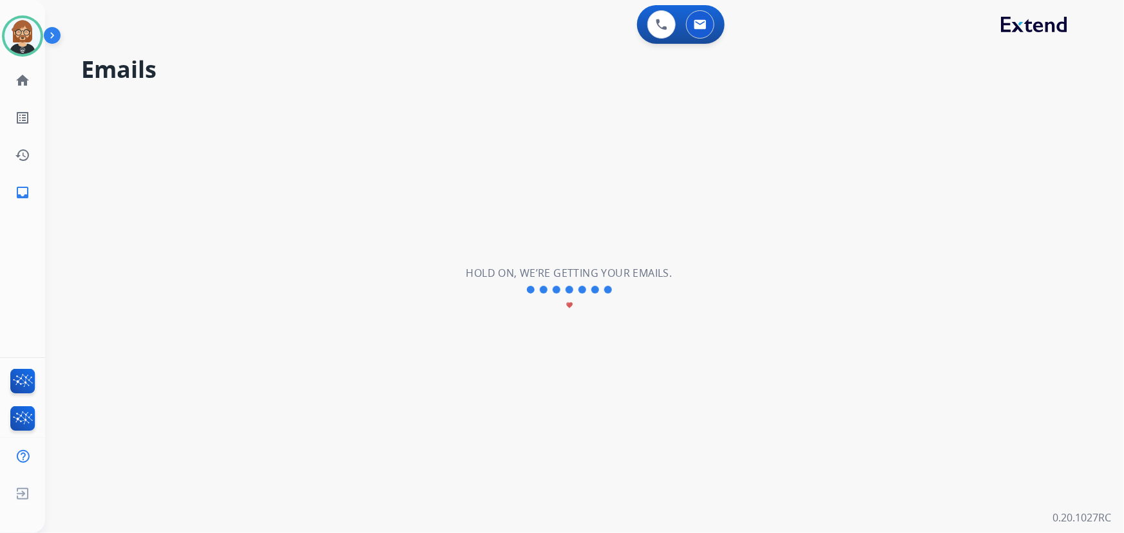
scroll to position [0, 0]
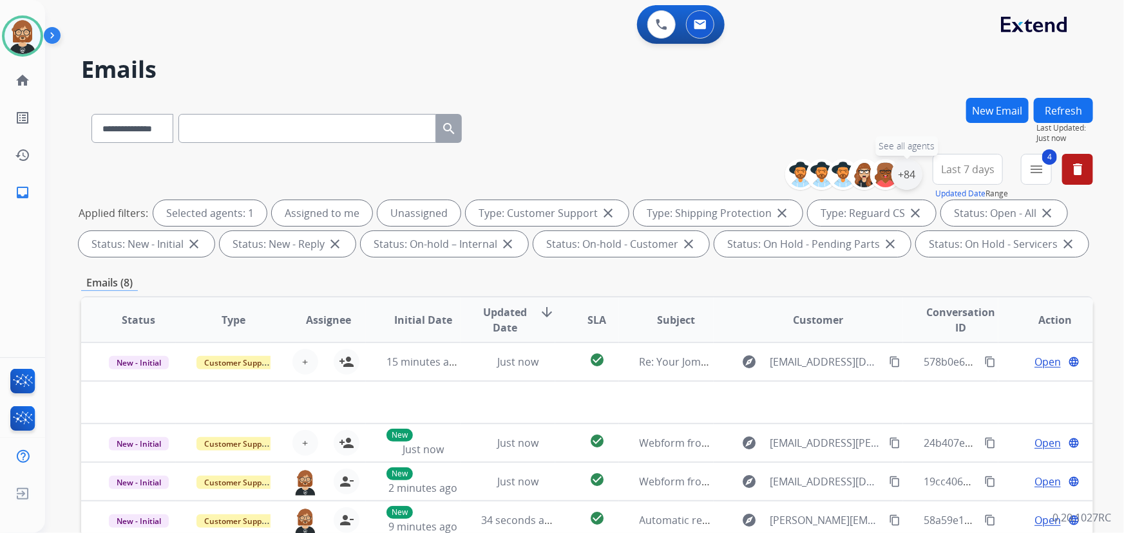
click at [908, 165] on div "+84" at bounding box center [907, 174] width 31 height 31
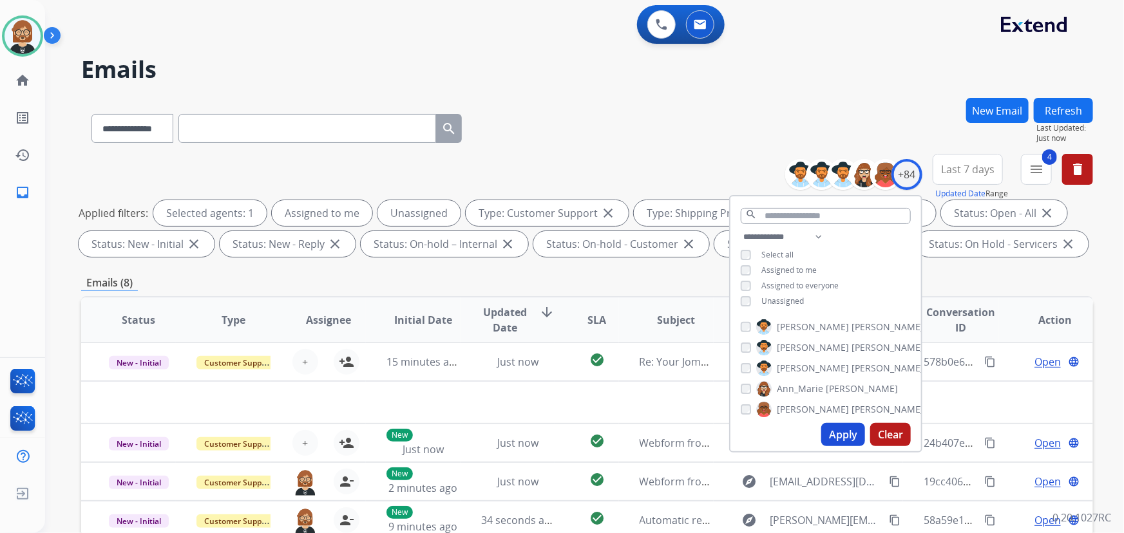
click at [774, 300] on span "Unassigned" at bounding box center [782, 301] width 43 height 11
click at [836, 436] on button "Apply" at bounding box center [843, 434] width 44 height 23
click at [598, 108] on div "**********" at bounding box center [587, 126] width 1012 height 56
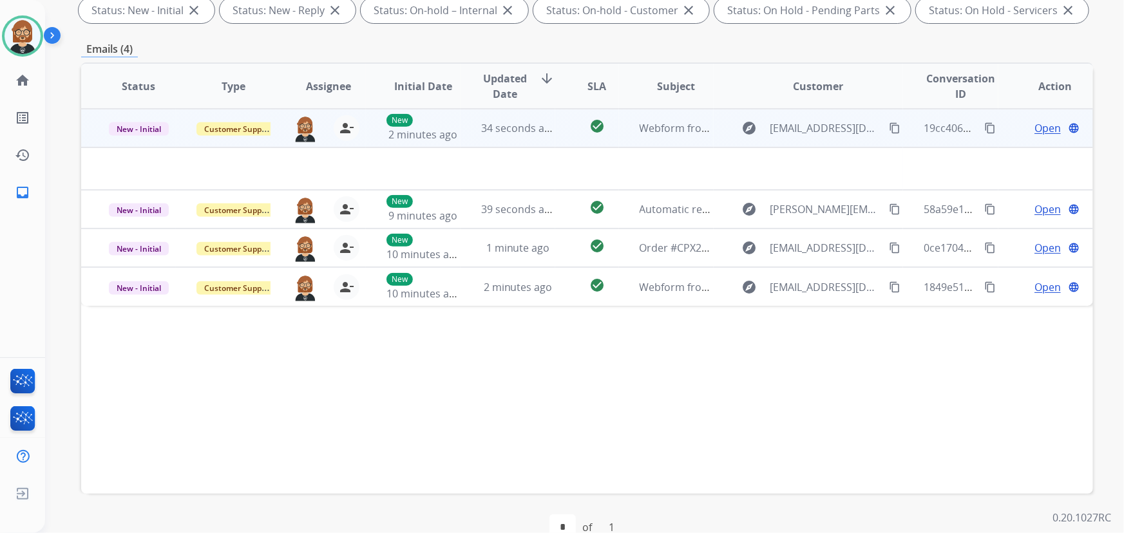
scroll to position [175, 0]
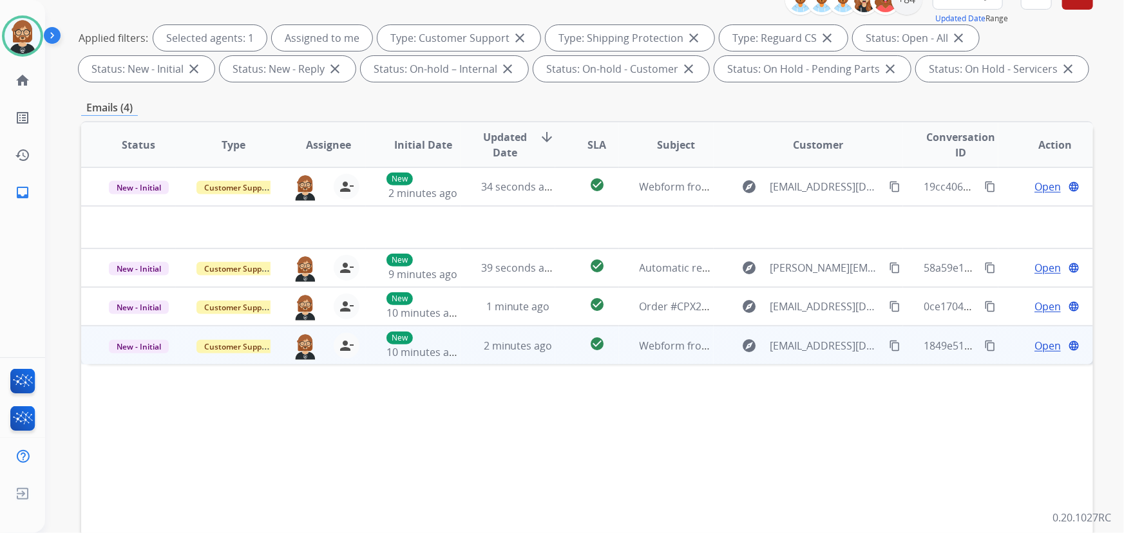
click at [619, 356] on td "Webform from Majeedhummera@gmail.com on 08/31/2025" at bounding box center [666, 345] width 95 height 39
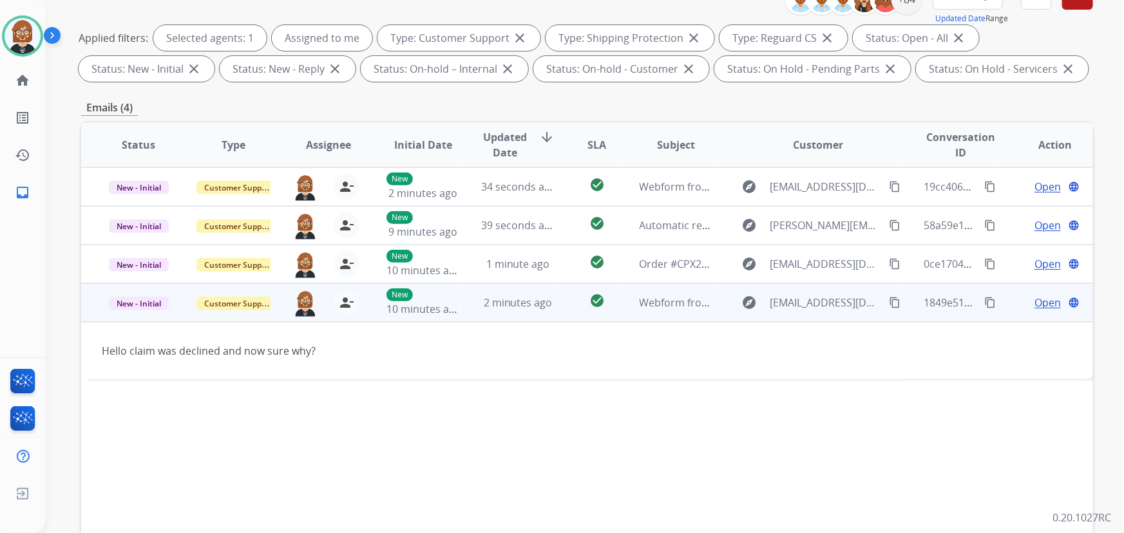
click at [889, 302] on mat-icon "content_copy" at bounding box center [895, 303] width 12 height 12
click at [1037, 303] on span "Open" at bounding box center [1048, 302] width 26 height 15
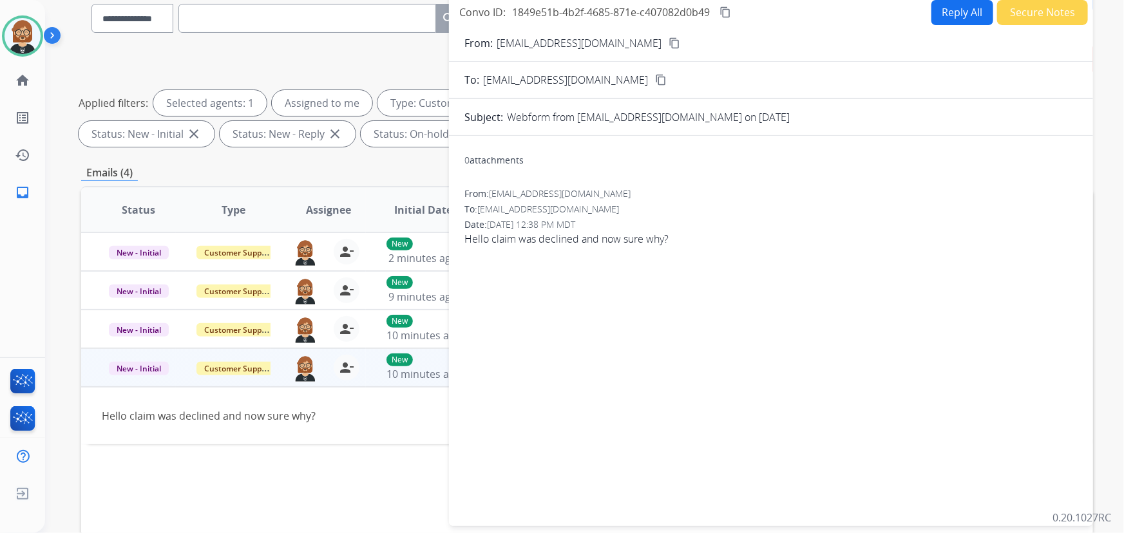
scroll to position [0, 0]
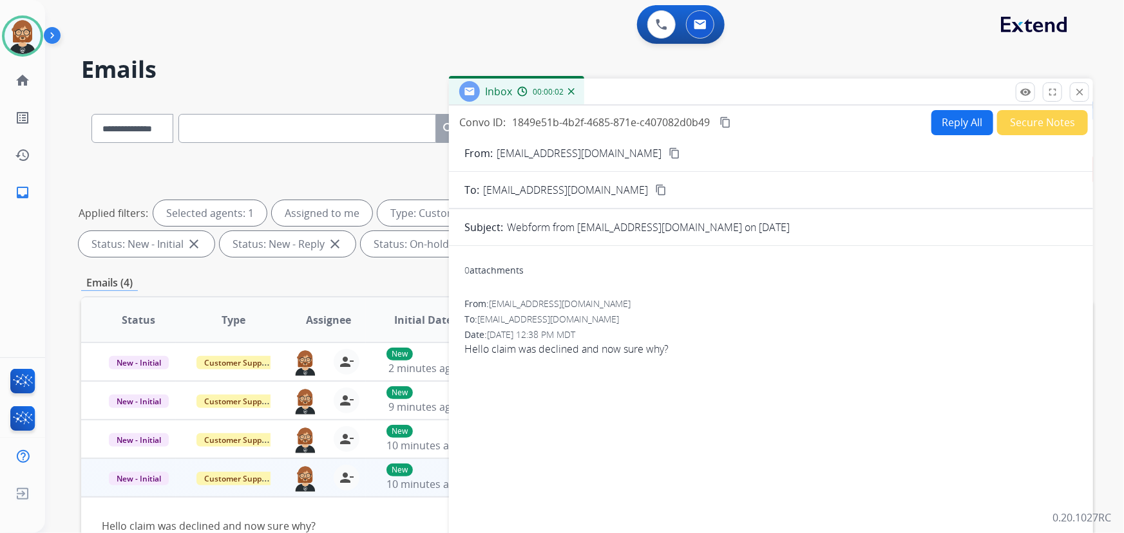
click at [969, 128] on button "Reply All" at bounding box center [963, 122] width 62 height 25
select select "**********"
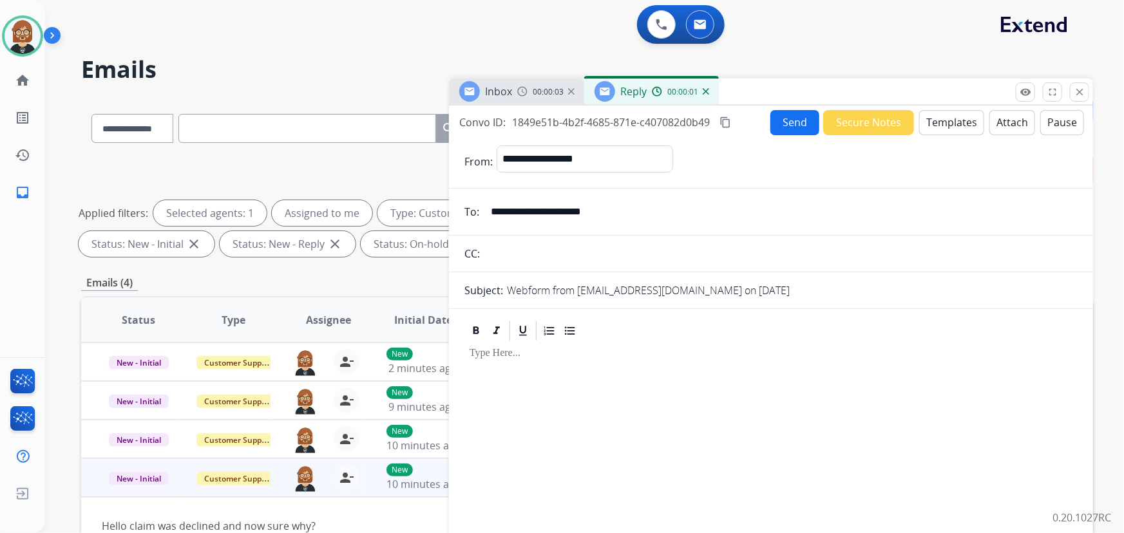
click at [937, 119] on button "Templates" at bounding box center [951, 122] width 65 height 25
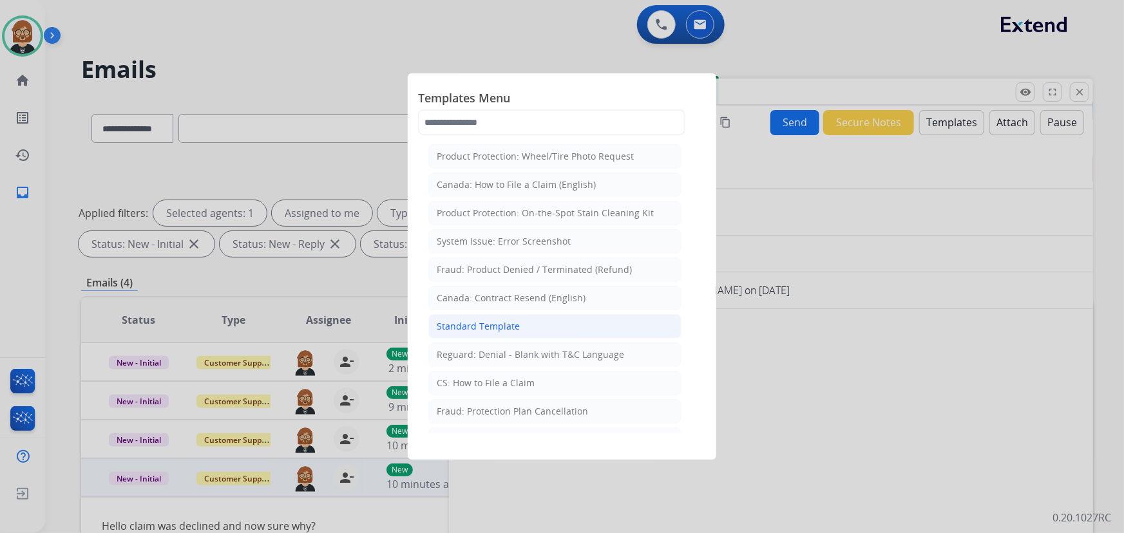
click at [544, 337] on li "Standard Template" at bounding box center [554, 326] width 253 height 24
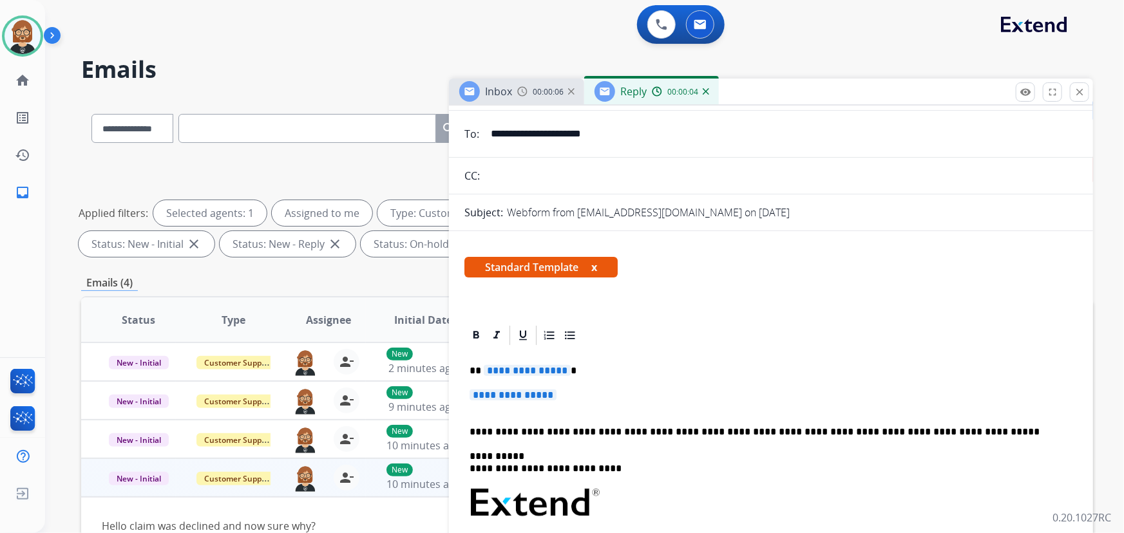
scroll to position [175, 0]
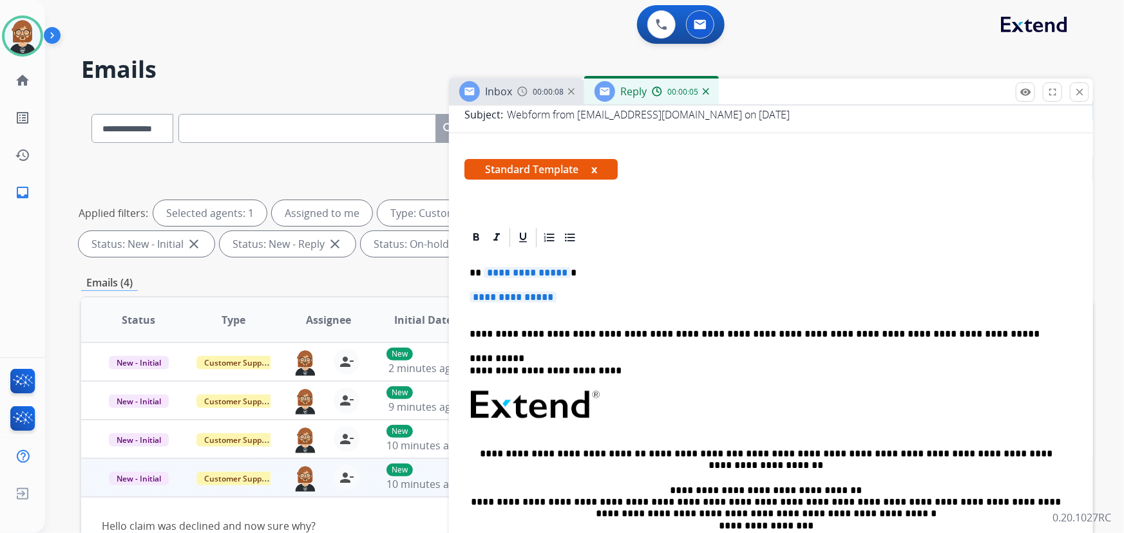
click at [527, 274] on span "**********" at bounding box center [527, 272] width 87 height 11
click at [520, 267] on span "**********" at bounding box center [527, 272] width 87 height 11
click at [548, 292] on span "**********" at bounding box center [513, 297] width 87 height 11
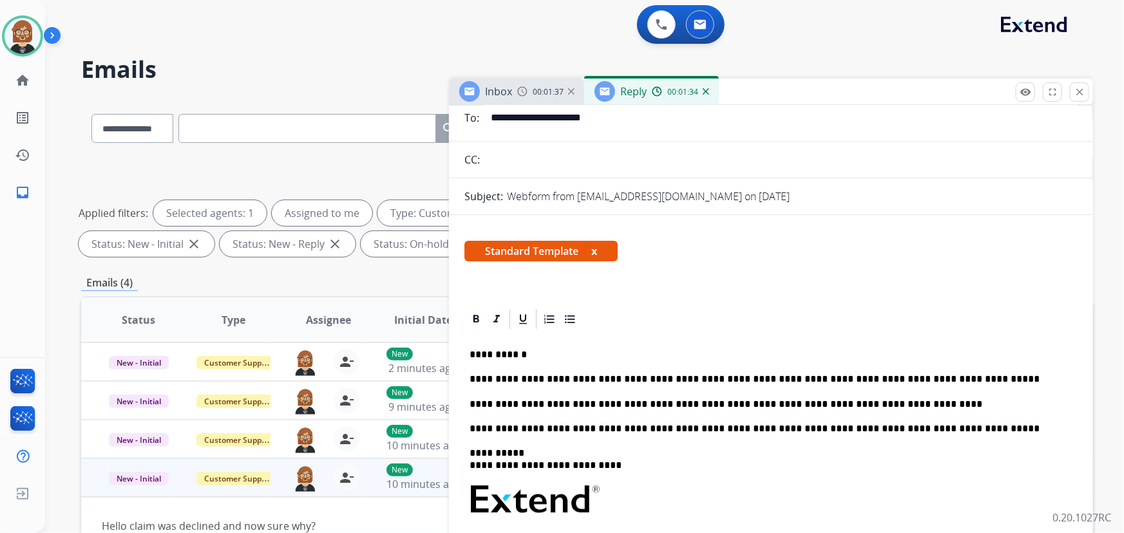
scroll to position [0, 0]
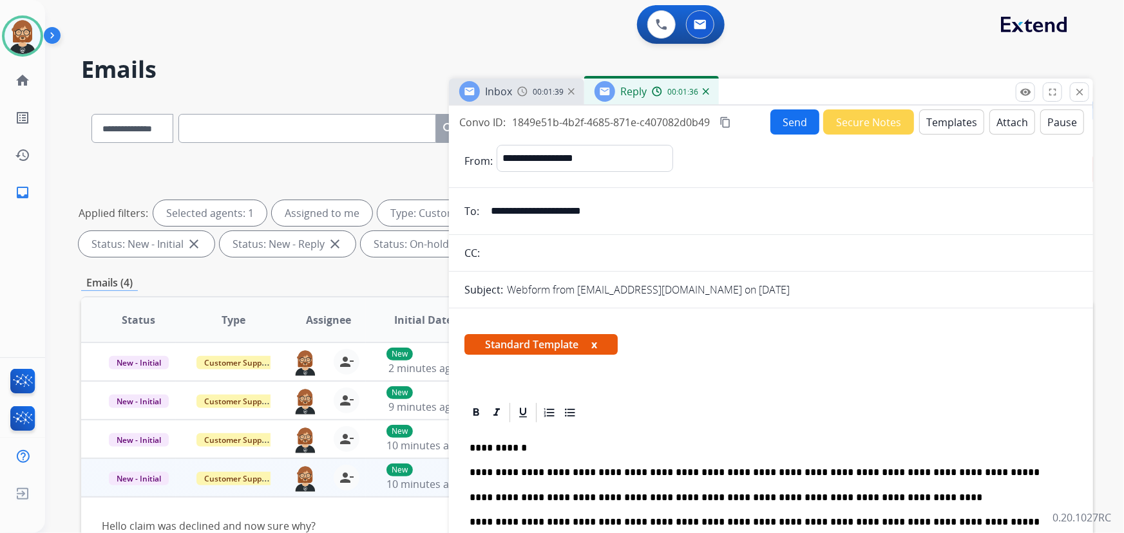
click at [783, 124] on button "Send" at bounding box center [795, 122] width 49 height 25
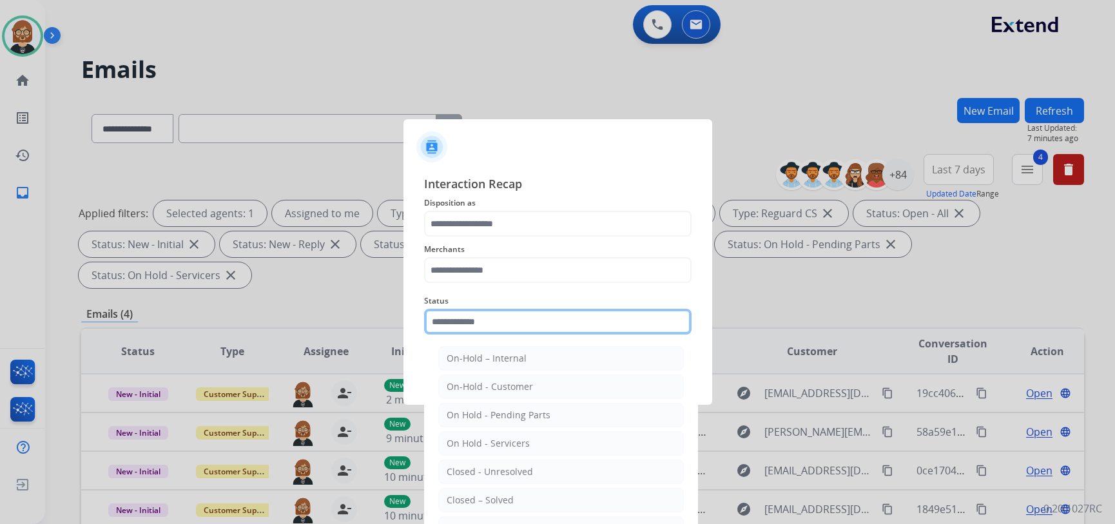
click at [555, 321] on input "text" at bounding box center [557, 322] width 267 height 26
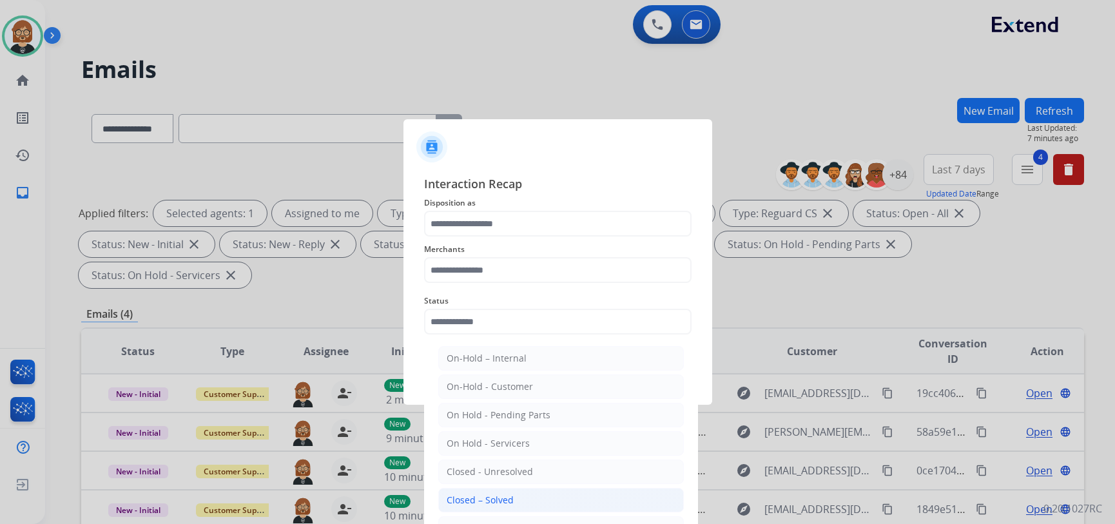
click at [526, 504] on li "Closed – Solved" at bounding box center [560, 500] width 245 height 24
type input "**********"
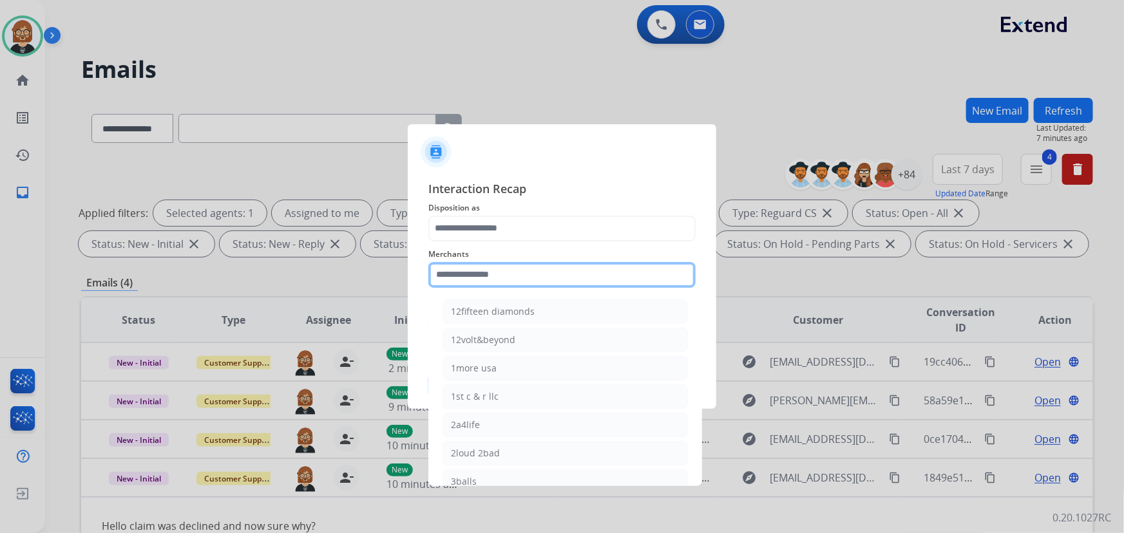
click at [512, 265] on input "text" at bounding box center [561, 275] width 267 height 26
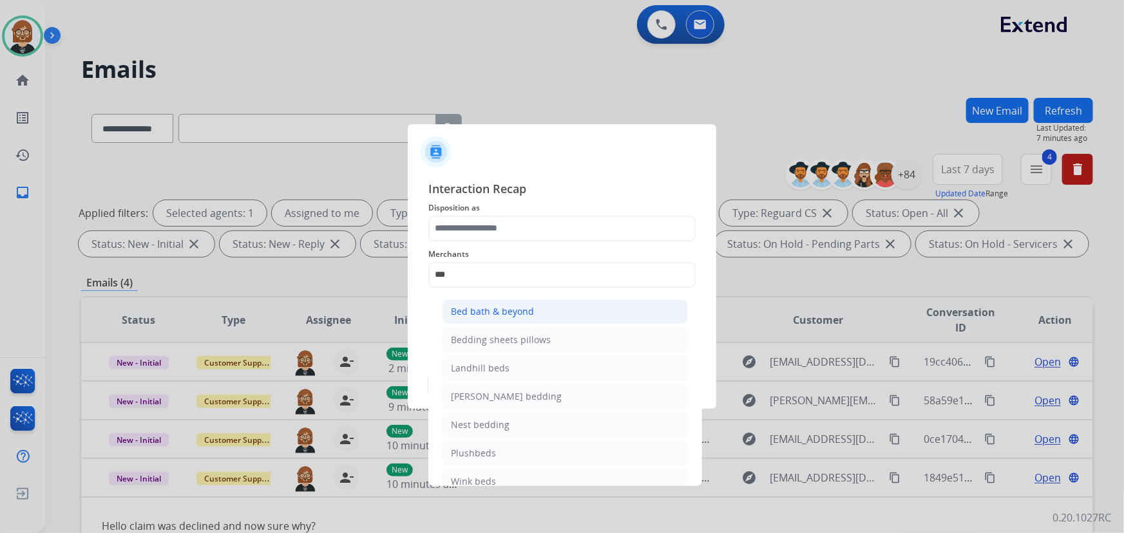
click at [522, 316] on div "Bed bath & beyond" at bounding box center [492, 311] width 83 height 13
type input "**********"
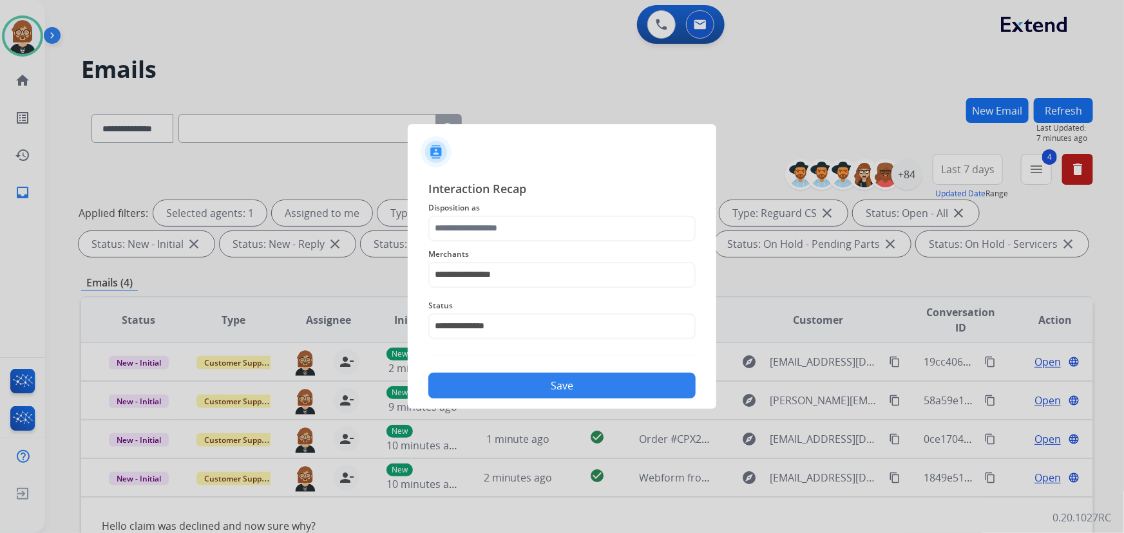
click at [539, 213] on span "Disposition as" at bounding box center [561, 207] width 267 height 15
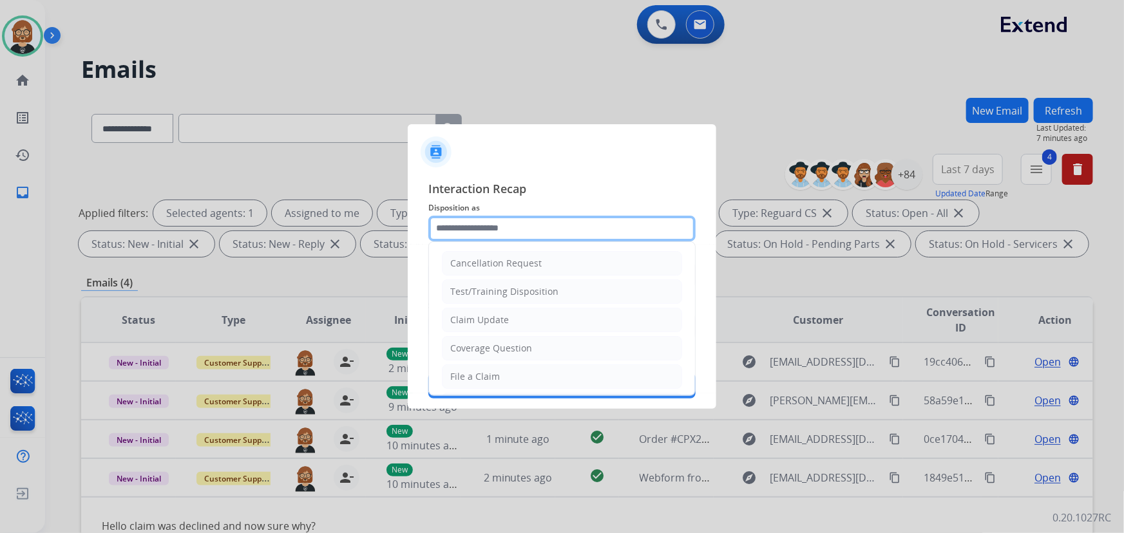
click at [537, 240] on input "text" at bounding box center [561, 229] width 267 height 26
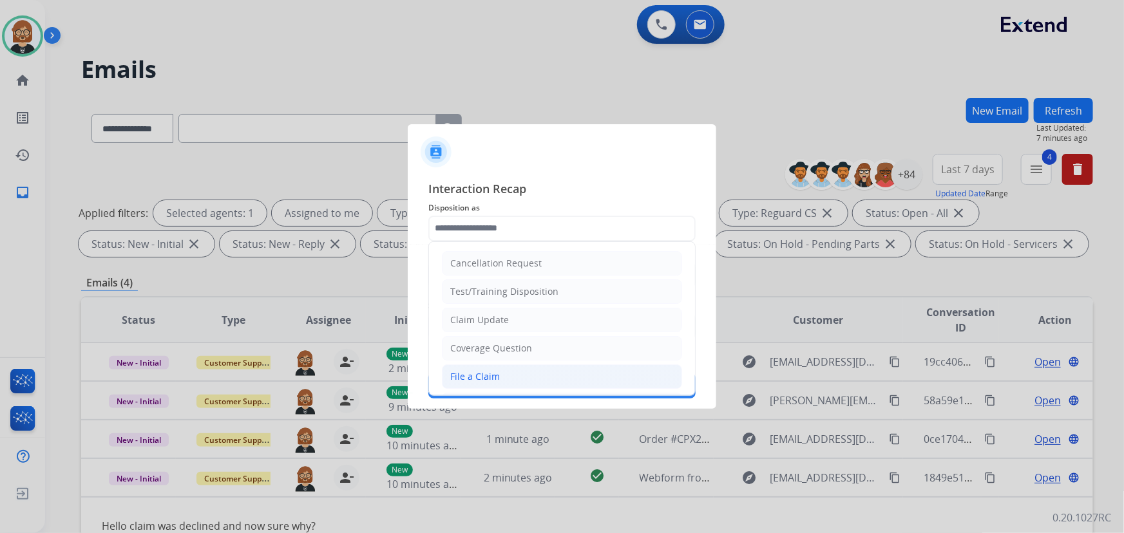
click at [541, 382] on li "File a Claim" at bounding box center [562, 377] width 240 height 24
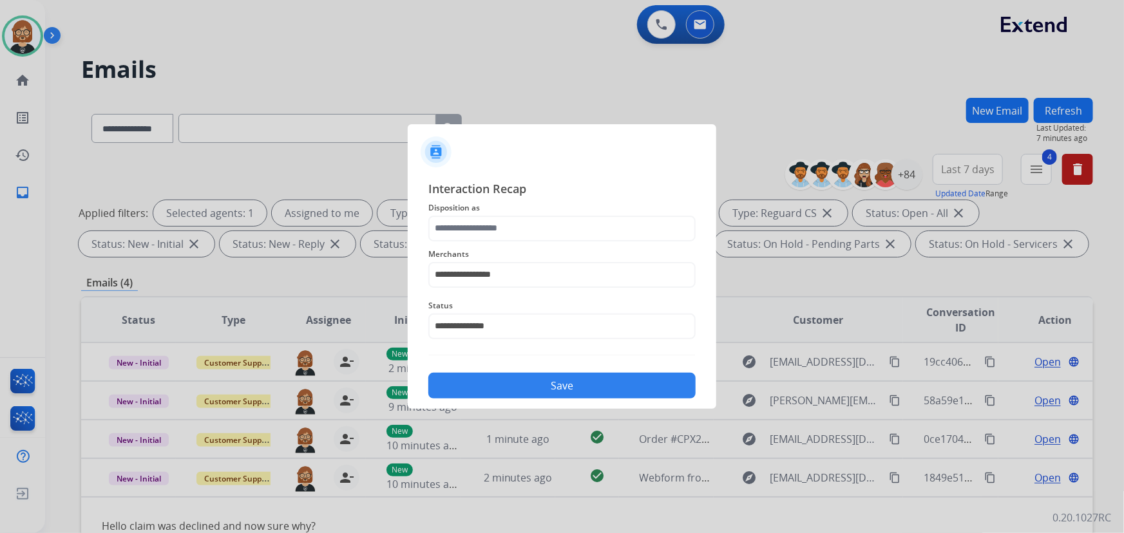
type input "**********"
click at [544, 384] on button "Save" at bounding box center [561, 386] width 267 height 26
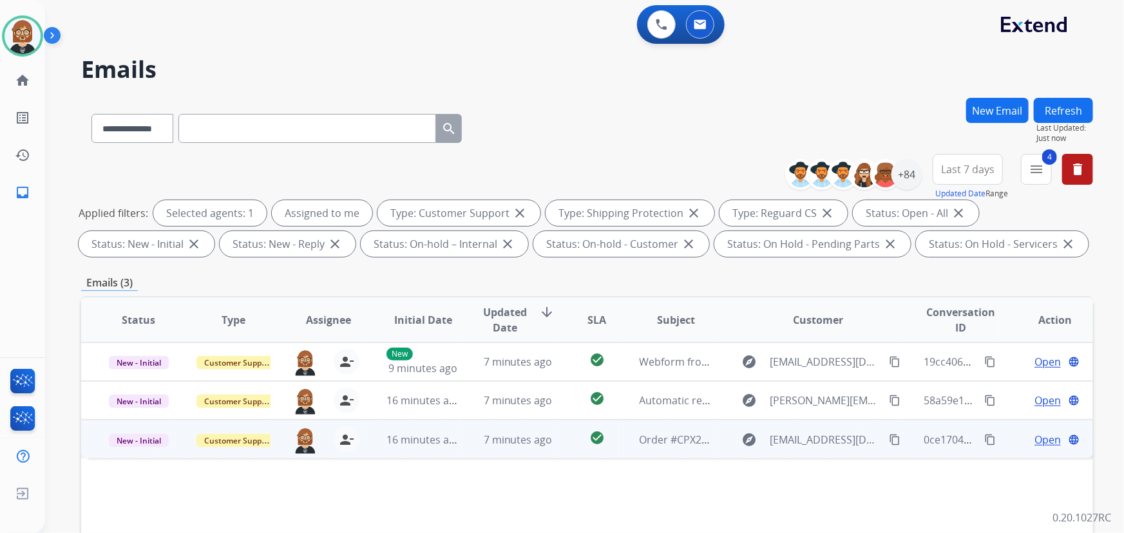
click at [622, 440] on td "Order #CPX252351508485846_SHIPPING DAMAGE" at bounding box center [666, 439] width 95 height 39
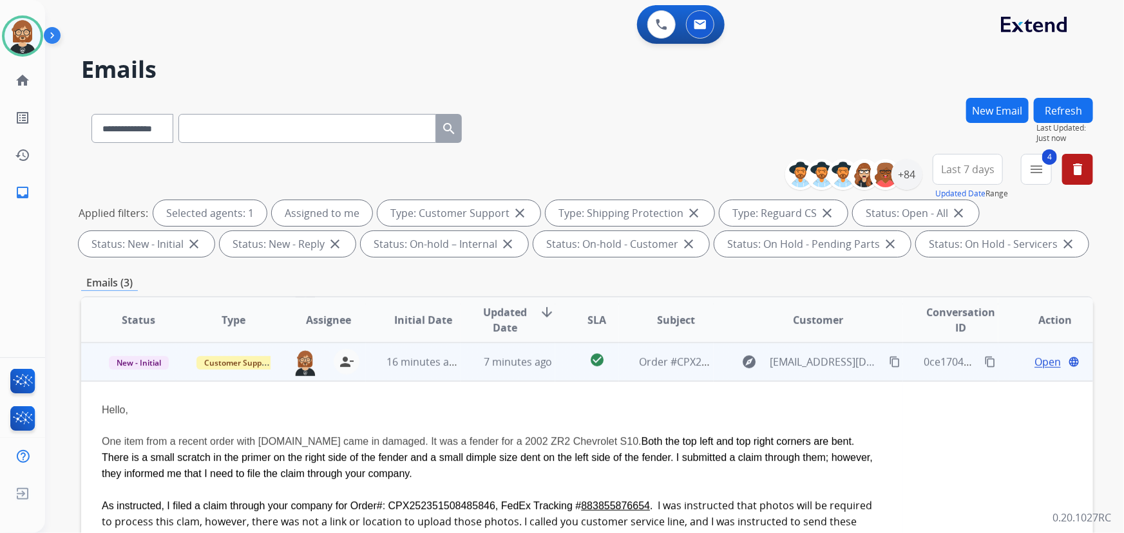
scroll to position [88, 0]
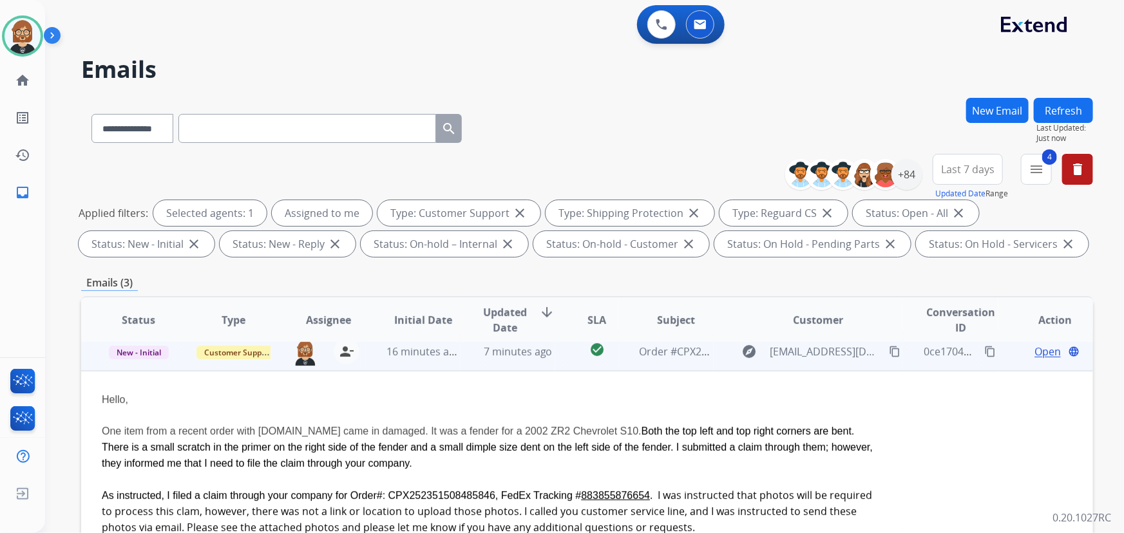
click at [1037, 350] on span "Open" at bounding box center [1048, 351] width 26 height 15
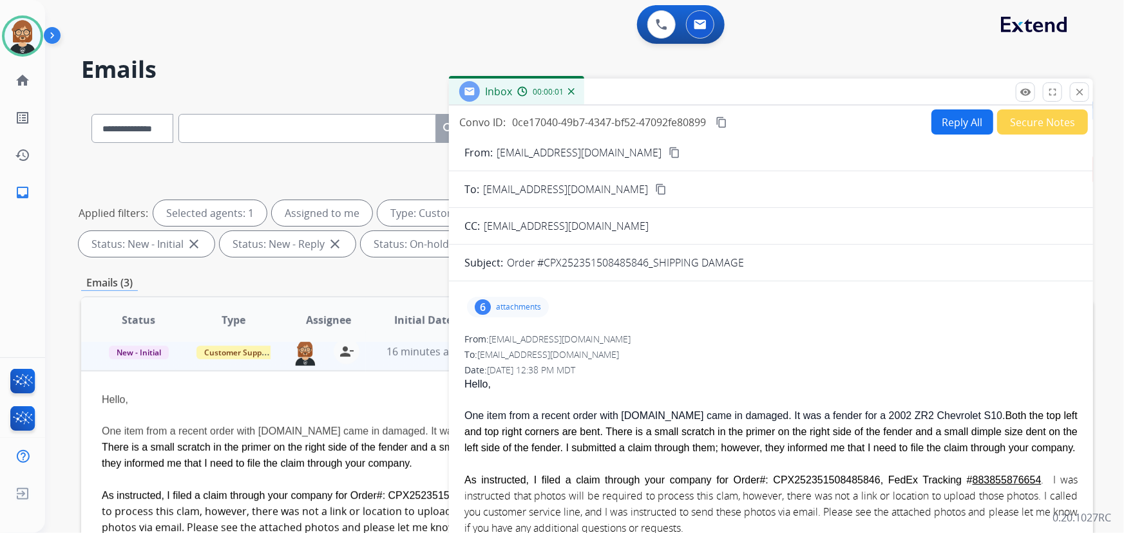
click at [528, 304] on p "attachments" at bounding box center [518, 307] width 45 height 10
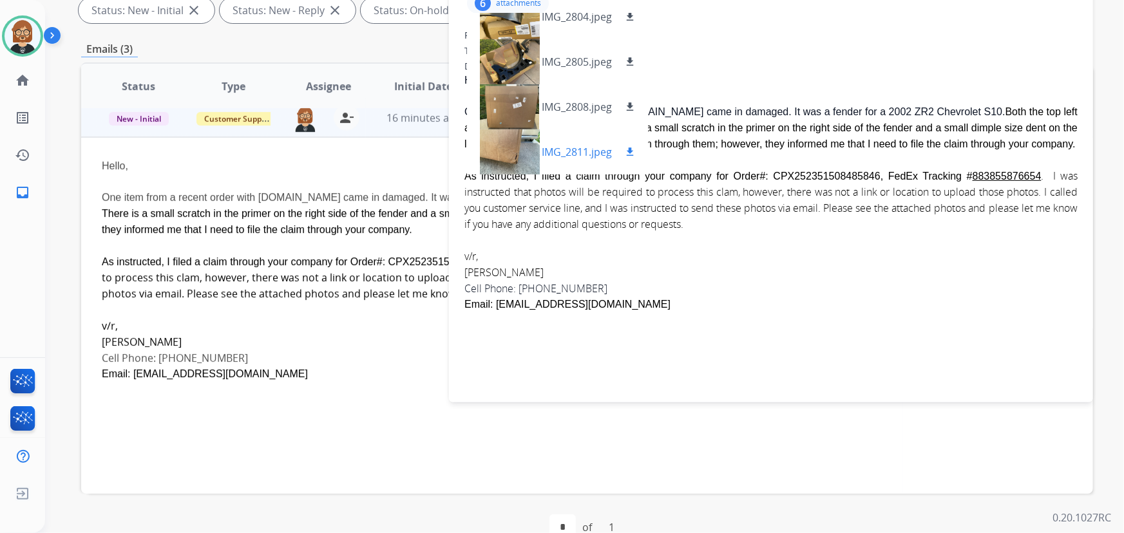
scroll to position [50, 0]
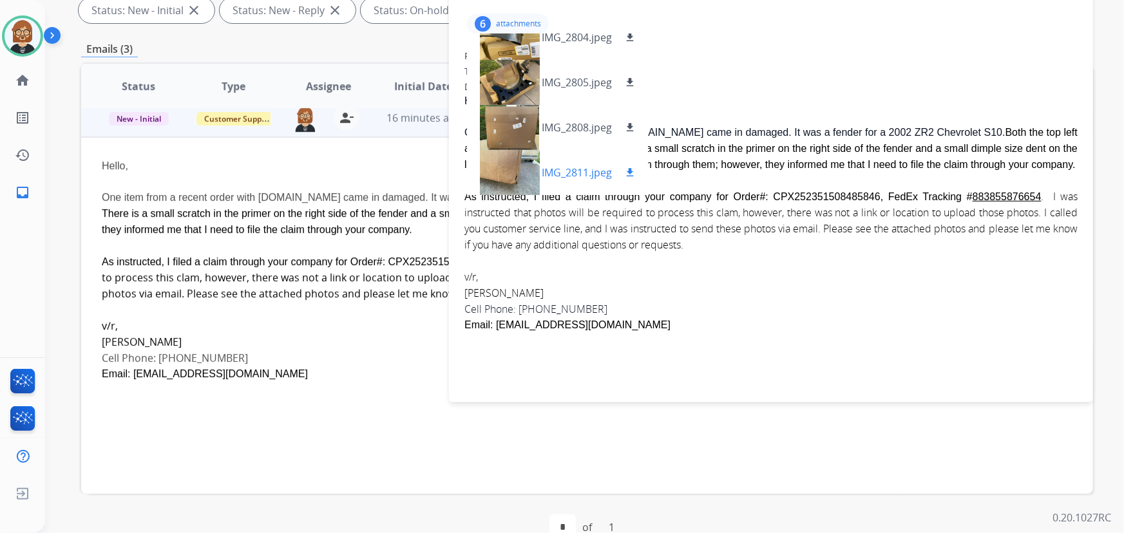
click at [632, 171] on mat-icon "download" at bounding box center [630, 173] width 12 height 12
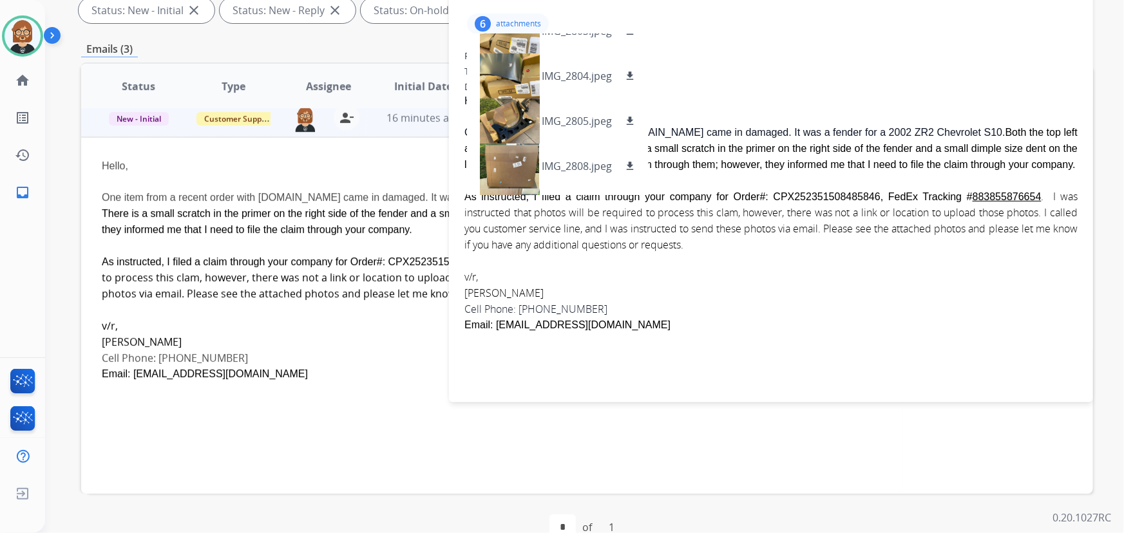
scroll to position [51, 0]
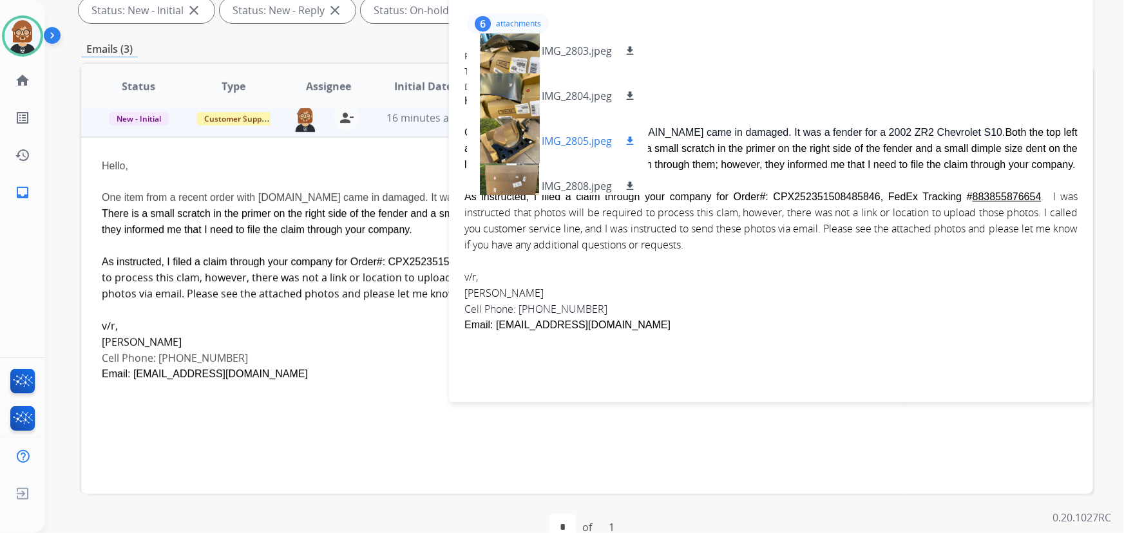
click at [519, 142] on div at bounding box center [509, 141] width 64 height 45
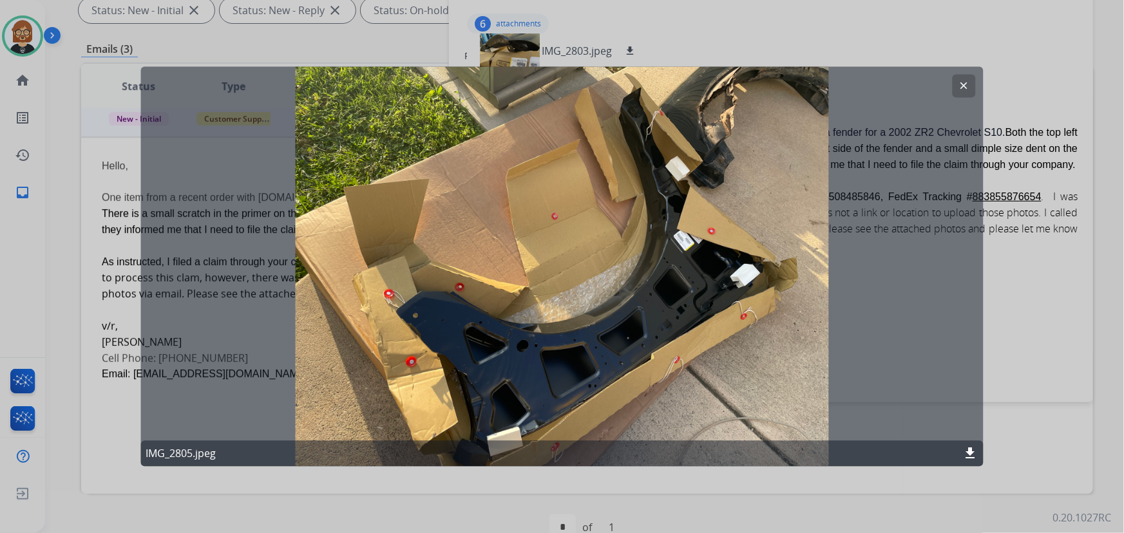
click at [987, 190] on div at bounding box center [562, 266] width 1124 height 533
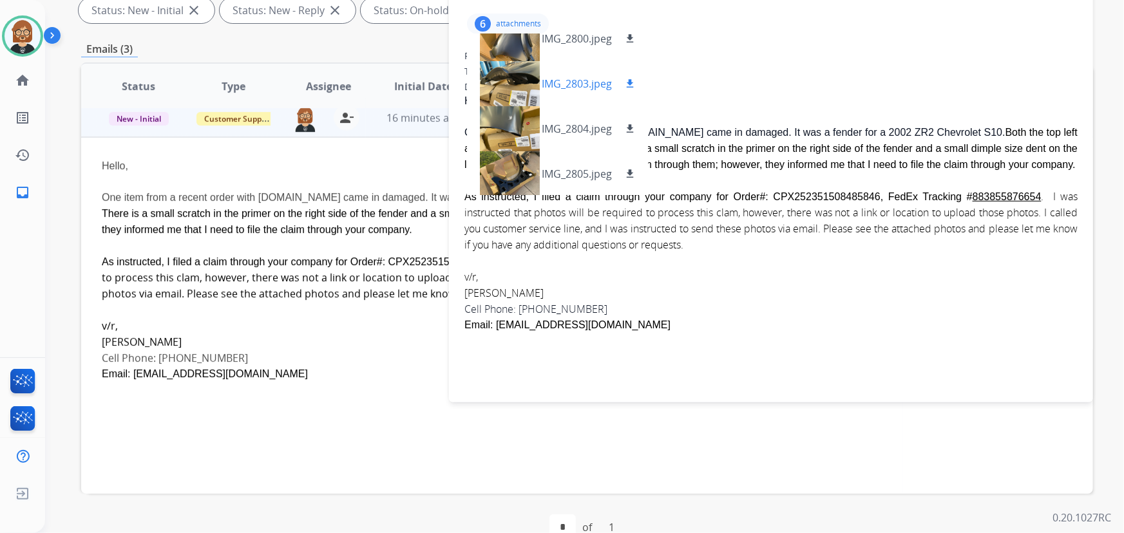
scroll to position [0, 0]
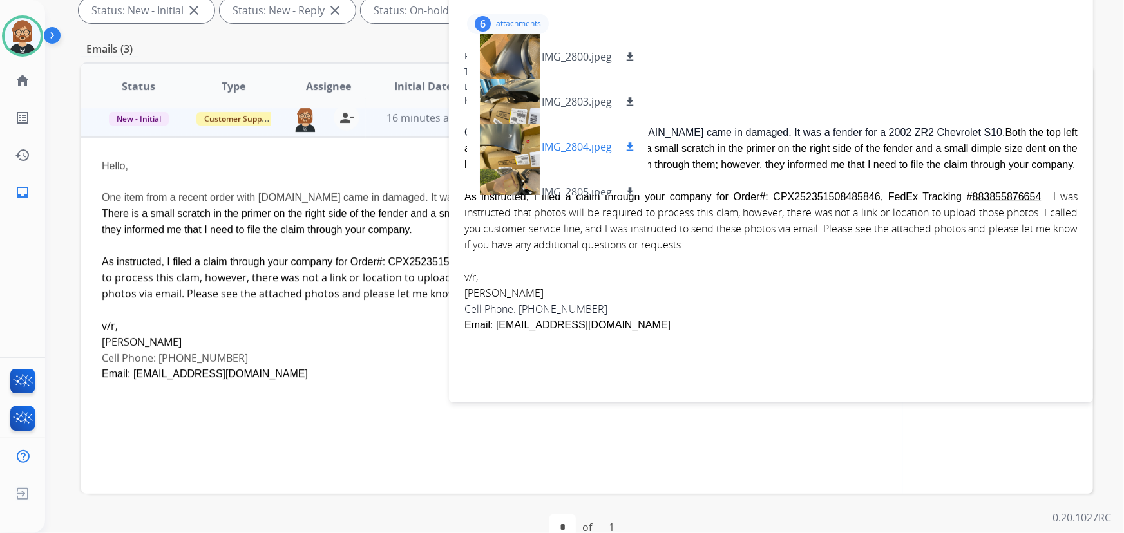
click at [520, 129] on div at bounding box center [509, 146] width 64 height 45
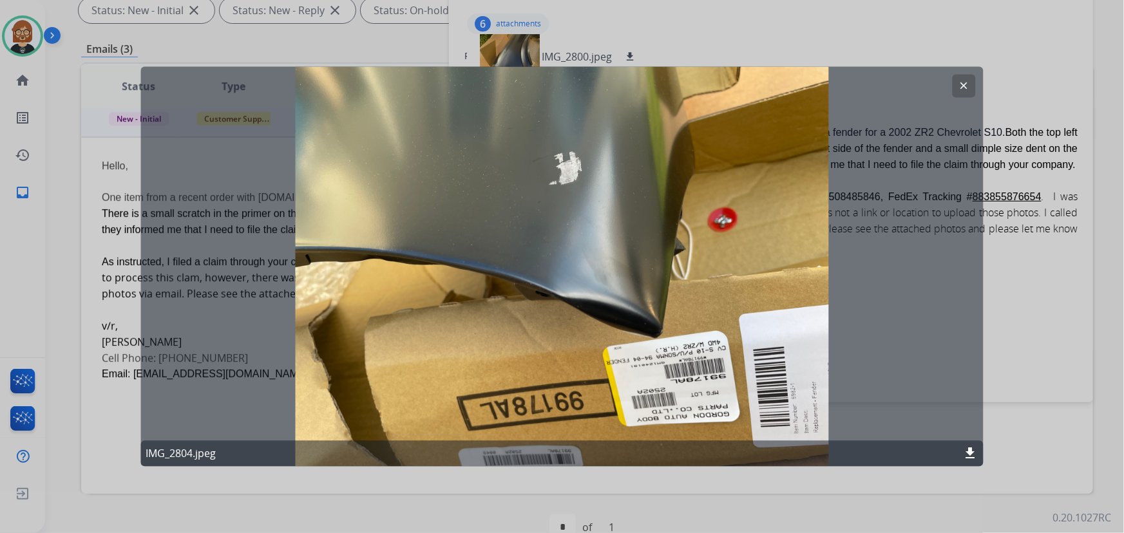
click at [975, 453] on mat-icon "download" at bounding box center [970, 453] width 15 height 15
click at [1020, 322] on div at bounding box center [562, 266] width 1124 height 533
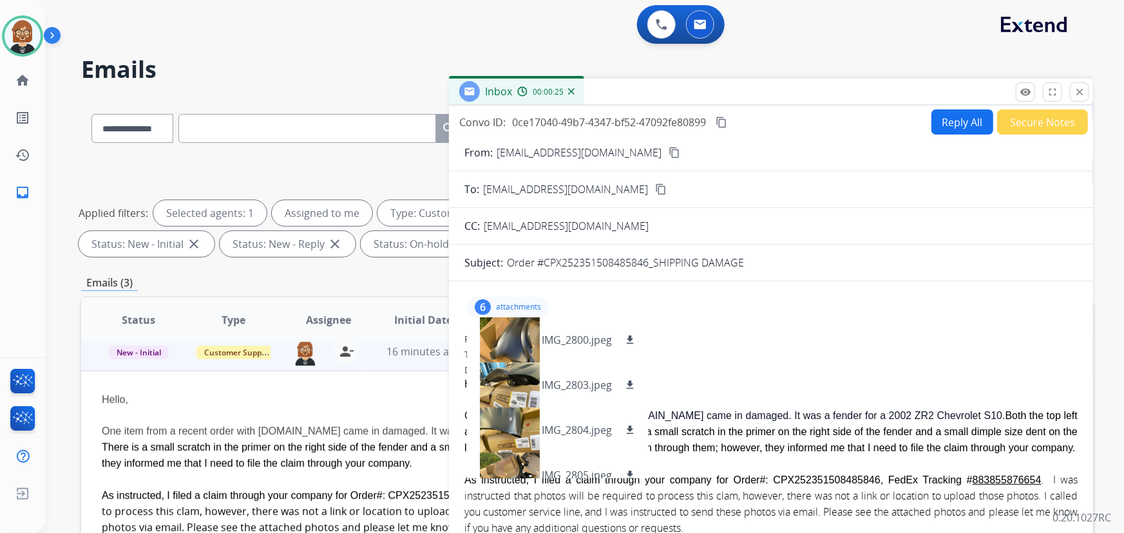
click at [669, 153] on mat-icon "content_copy" at bounding box center [675, 153] width 12 height 12
click at [818, 408] on div "One item from a recent order with Carparts.com came in damaged. It was a fender…" at bounding box center [770, 432] width 613 height 48
click at [733, 341] on div "From: jrmcmonigle@aim.com" at bounding box center [770, 339] width 613 height 13
click at [568, 227] on span "jrmcmonigle@outlook.com" at bounding box center [566, 226] width 165 height 14
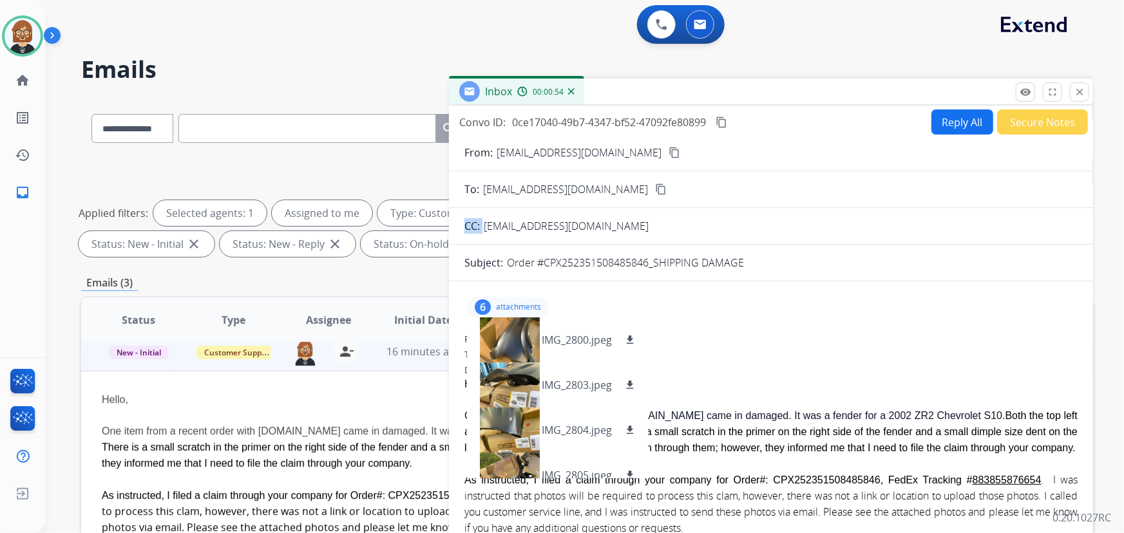
click at [568, 227] on span "jrmcmonigle@outlook.com" at bounding box center [566, 226] width 165 height 14
copy span "outlook"
click at [822, 351] on div "To: support@extend.com" at bounding box center [770, 355] width 613 height 13
click at [530, 308] on p "attachments" at bounding box center [518, 307] width 45 height 10
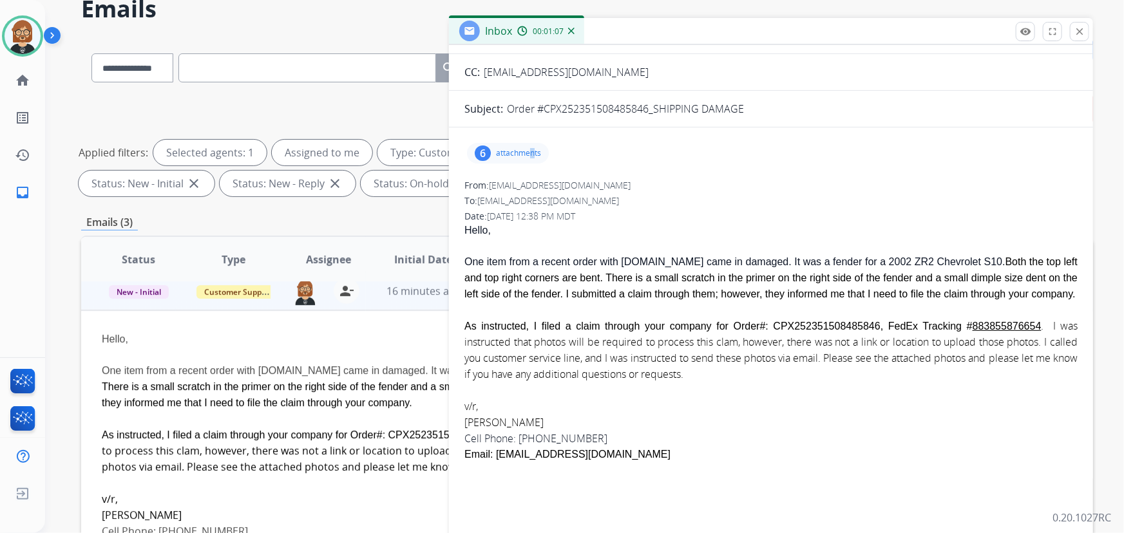
scroll to position [117, 0]
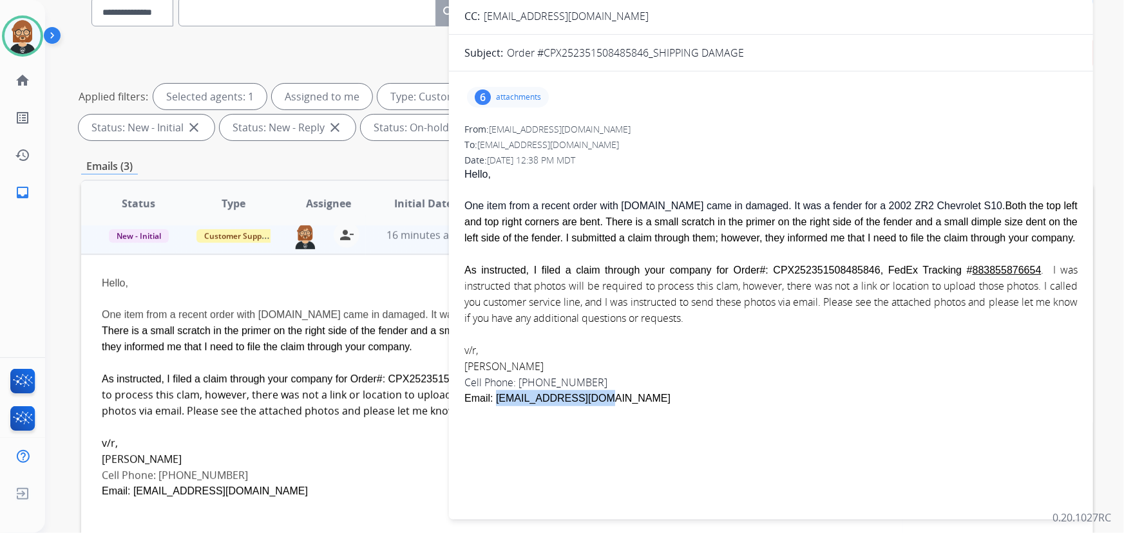
drag, startPoint x: 615, startPoint y: 399, endPoint x: 495, endPoint y: 398, distance: 120.5
click at [495, 398] on div "Email: jrmcmonigle@aol.com" at bounding box center [770, 398] width 613 height 16
copy span "jrmcmonigle@aol.com"
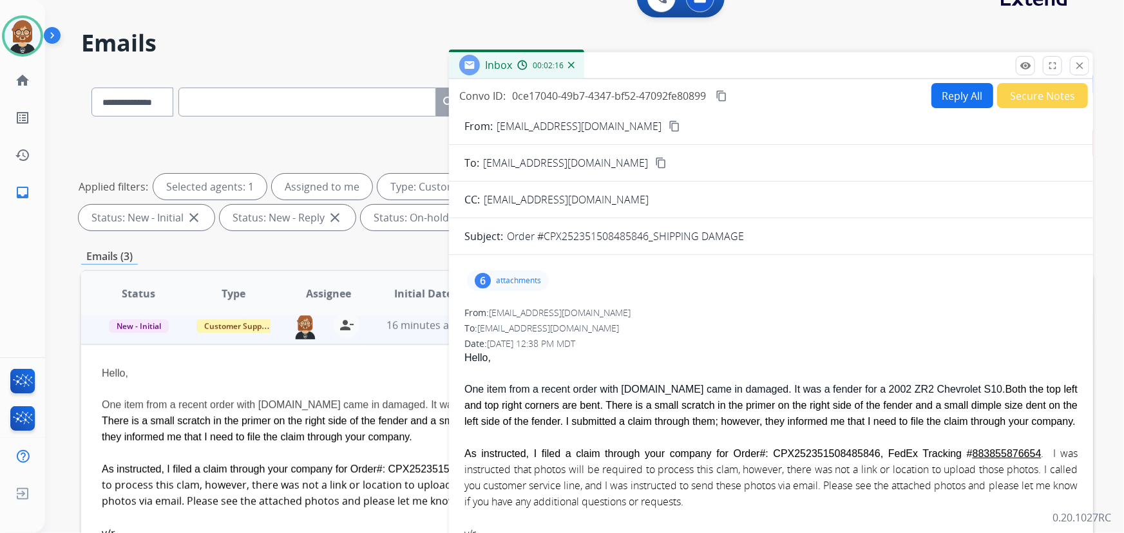
scroll to position [0, 0]
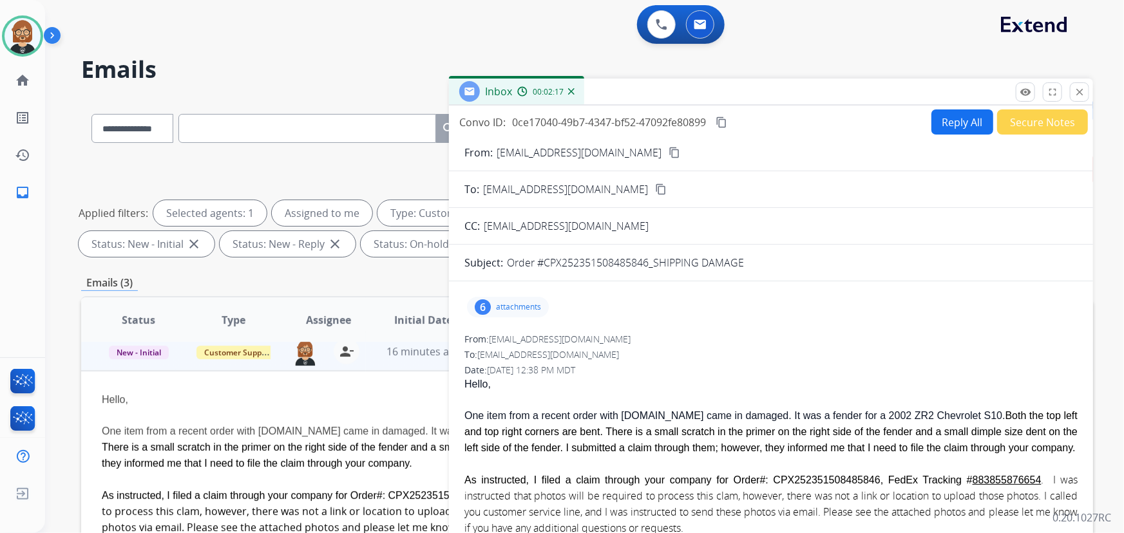
click at [724, 120] on mat-icon "content_copy" at bounding box center [722, 123] width 12 height 12
click at [962, 120] on button "Reply All" at bounding box center [963, 122] width 62 height 25
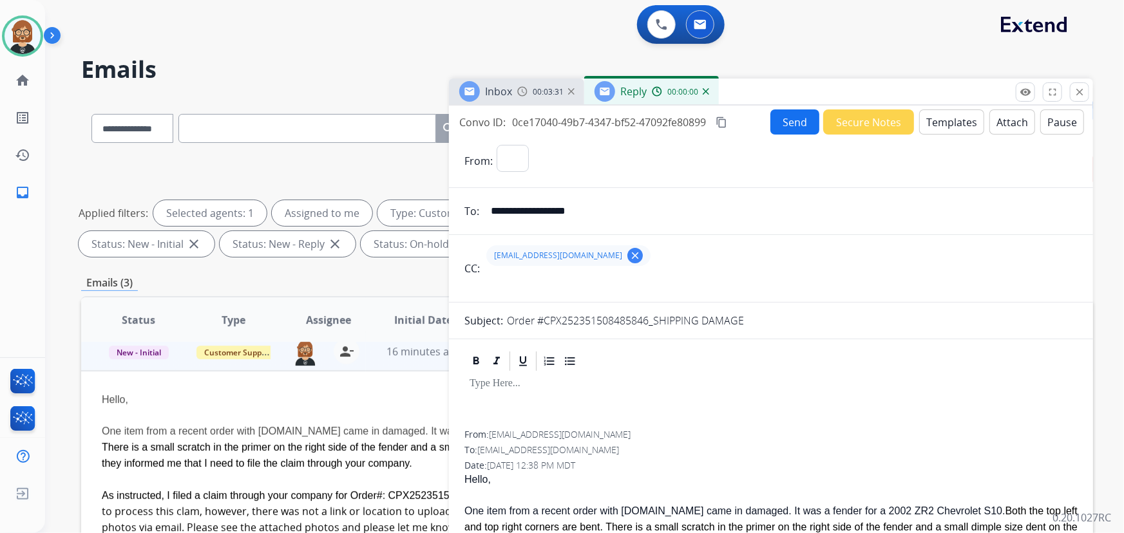
select select "**********"
click at [965, 123] on button "Templates" at bounding box center [951, 122] width 65 height 25
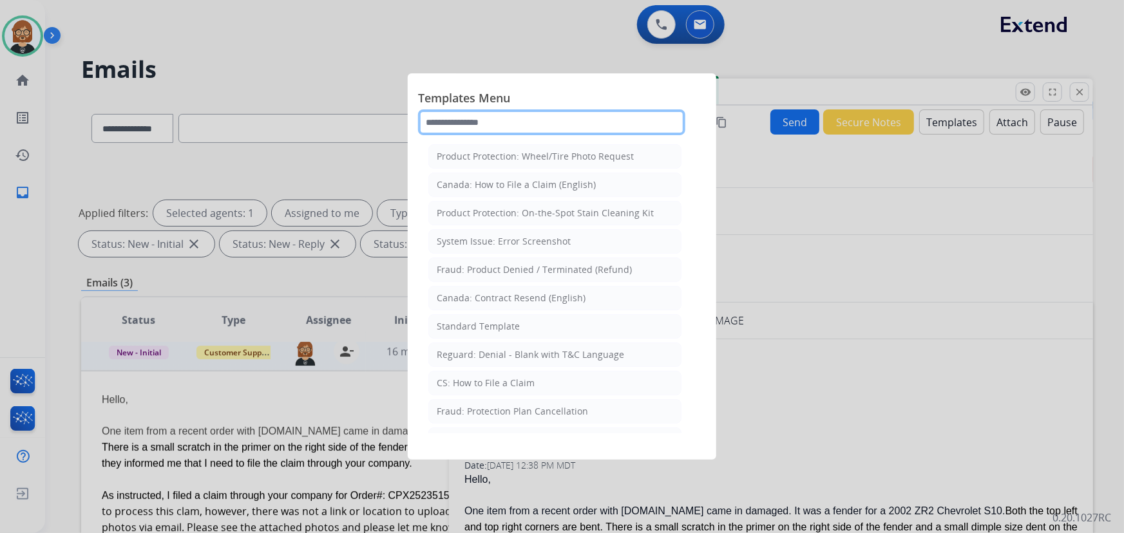
click at [553, 118] on input "text" at bounding box center [551, 123] width 267 height 26
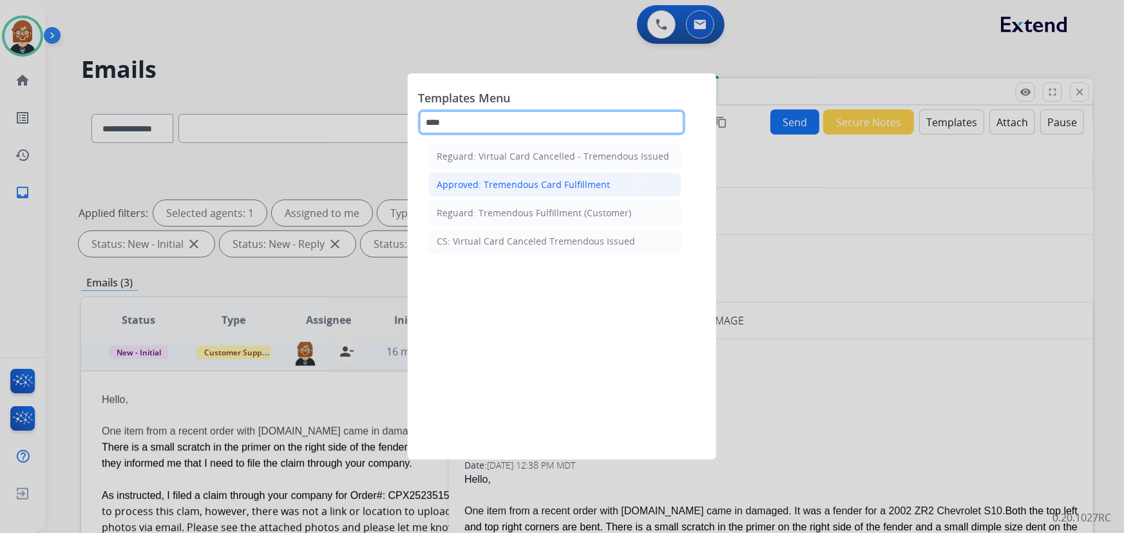
type input "****"
click at [567, 187] on div "Approved: Tremendous Card Fulfillment" at bounding box center [523, 184] width 173 height 13
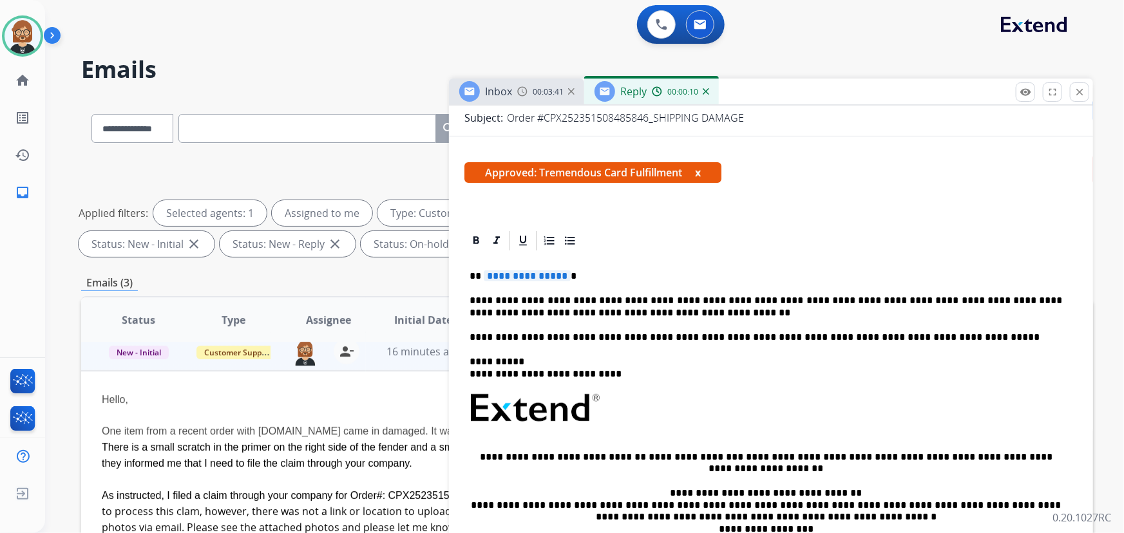
scroll to position [292, 0]
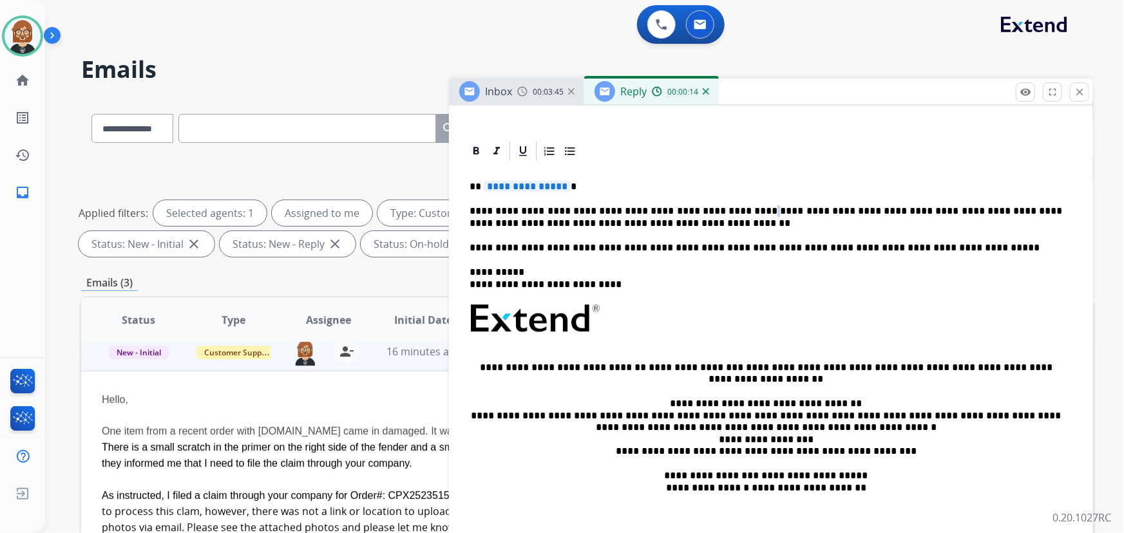
drag, startPoint x: 734, startPoint y: 206, endPoint x: 727, endPoint y: 206, distance: 7.1
click at [727, 206] on p "**********" at bounding box center [766, 218] width 593 height 24
drag, startPoint x: 736, startPoint y: 209, endPoint x: 692, endPoint y: 214, distance: 44.1
click at [692, 214] on p "**********" at bounding box center [766, 218] width 593 height 24
click at [615, 225] on p "**********" at bounding box center [766, 218] width 593 height 24
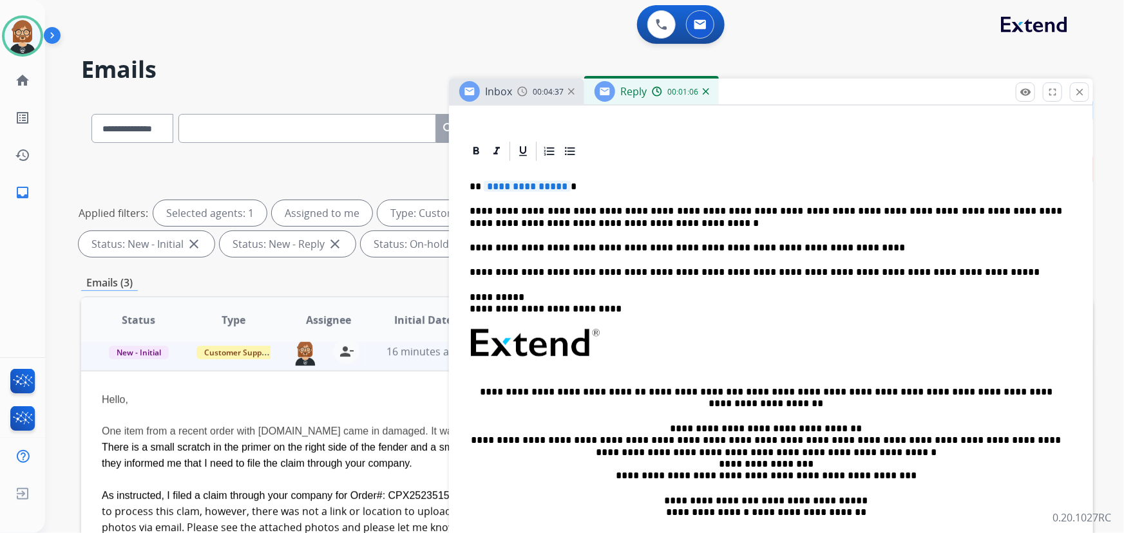
click at [524, 187] on span "**********" at bounding box center [527, 186] width 87 height 11
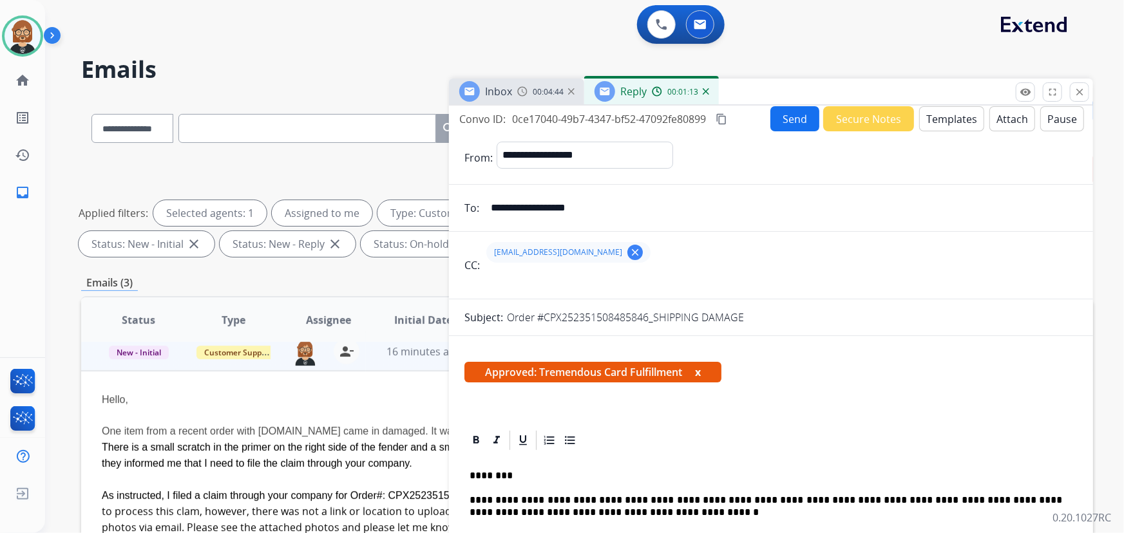
scroll to position [0, 0]
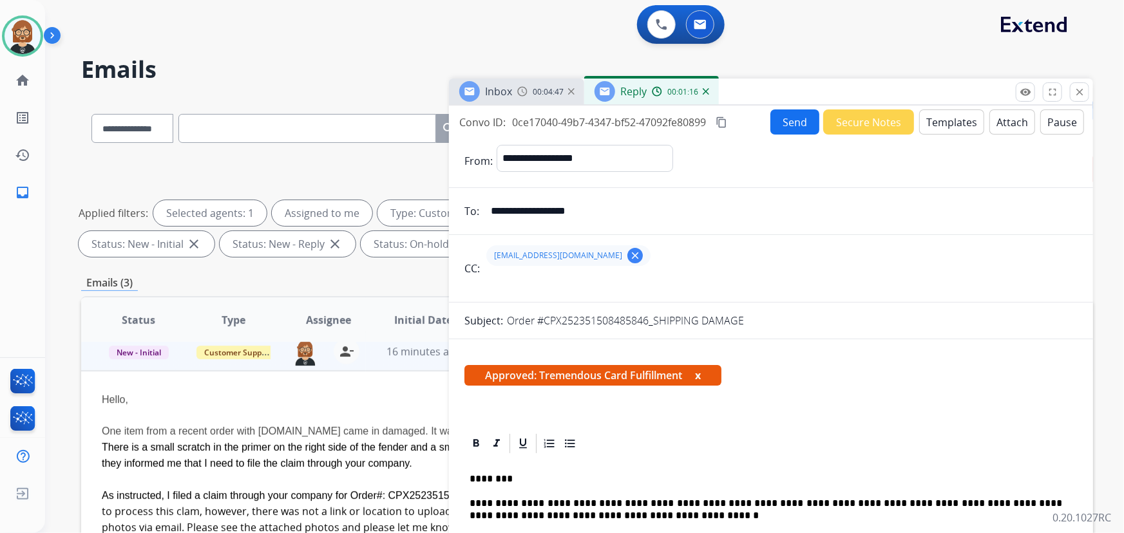
click at [794, 128] on button "Send" at bounding box center [795, 122] width 49 height 25
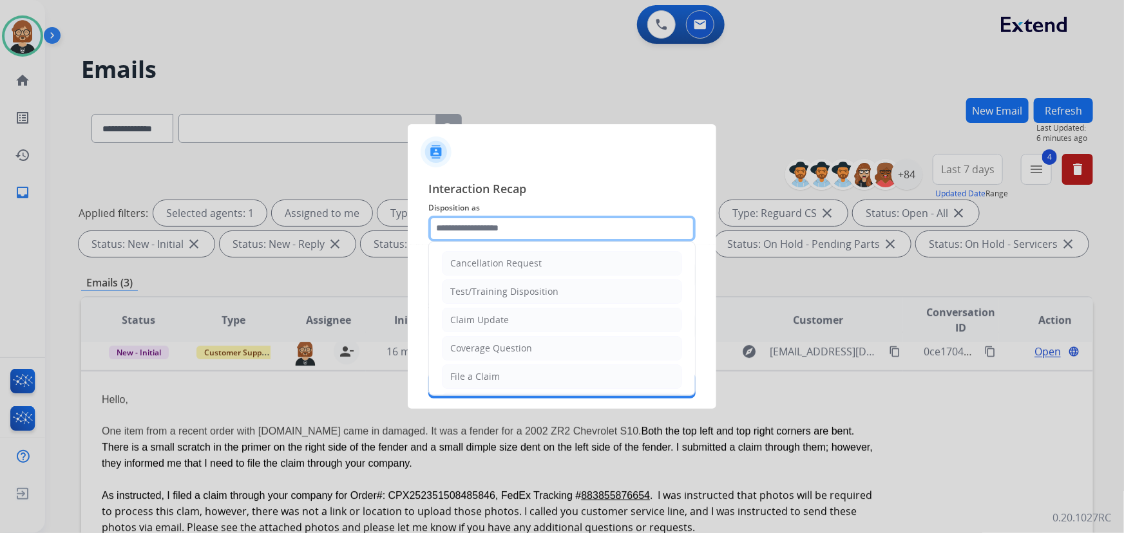
click at [535, 223] on input "text" at bounding box center [561, 229] width 267 height 26
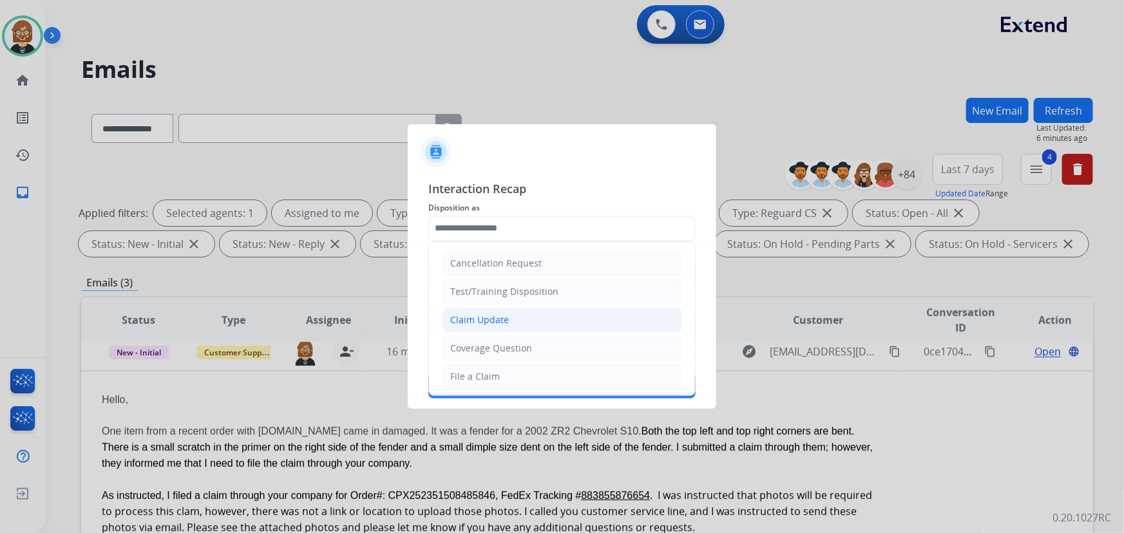
click at [510, 322] on li "Claim Update" at bounding box center [562, 320] width 240 height 24
type input "**********"
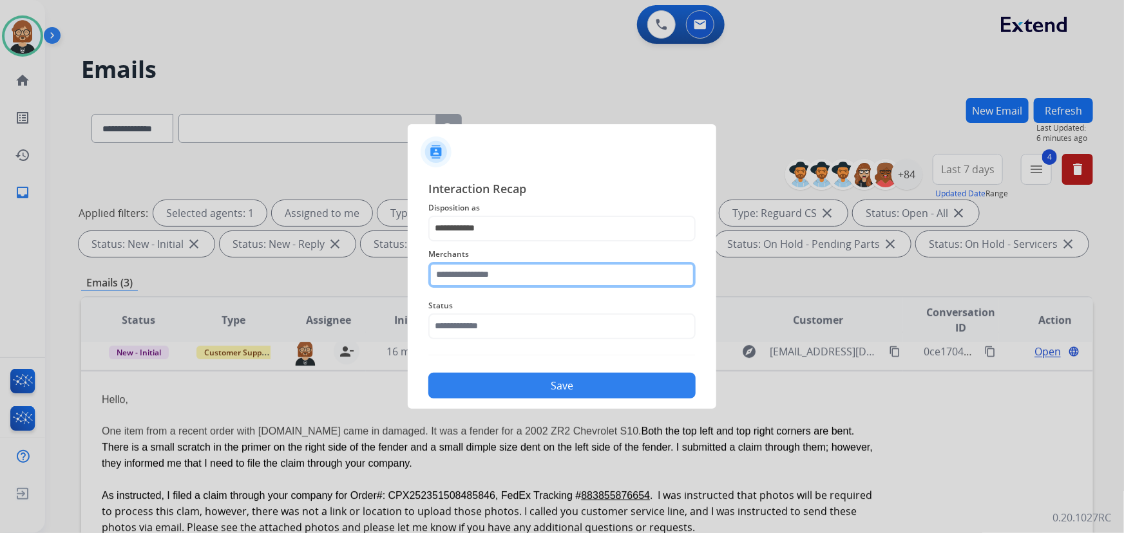
click at [536, 278] on input "text" at bounding box center [561, 275] width 267 height 26
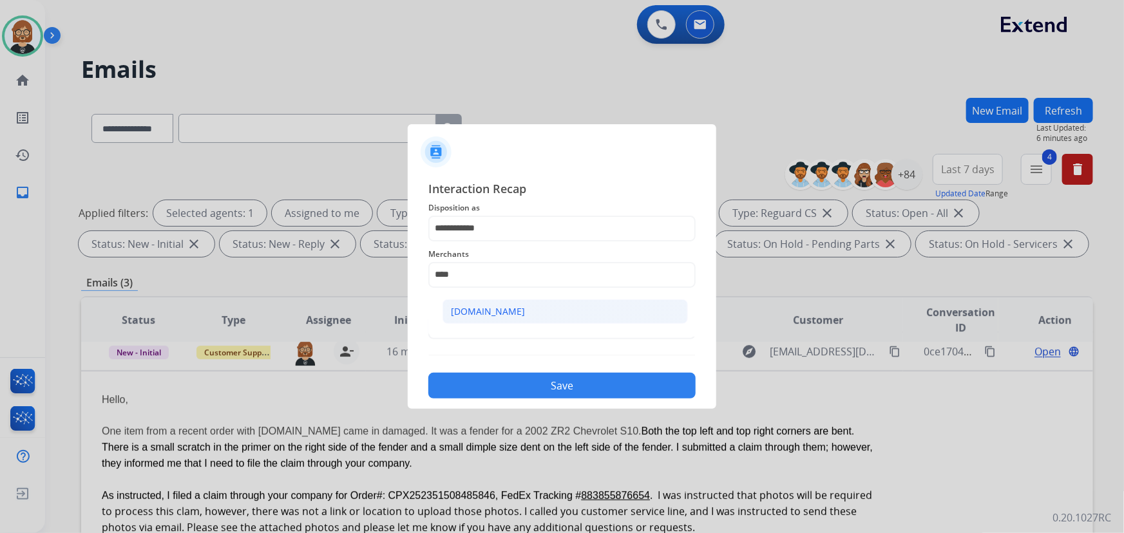
click at [541, 309] on li "[DOMAIN_NAME]" at bounding box center [565, 312] width 245 height 24
type input "**********"
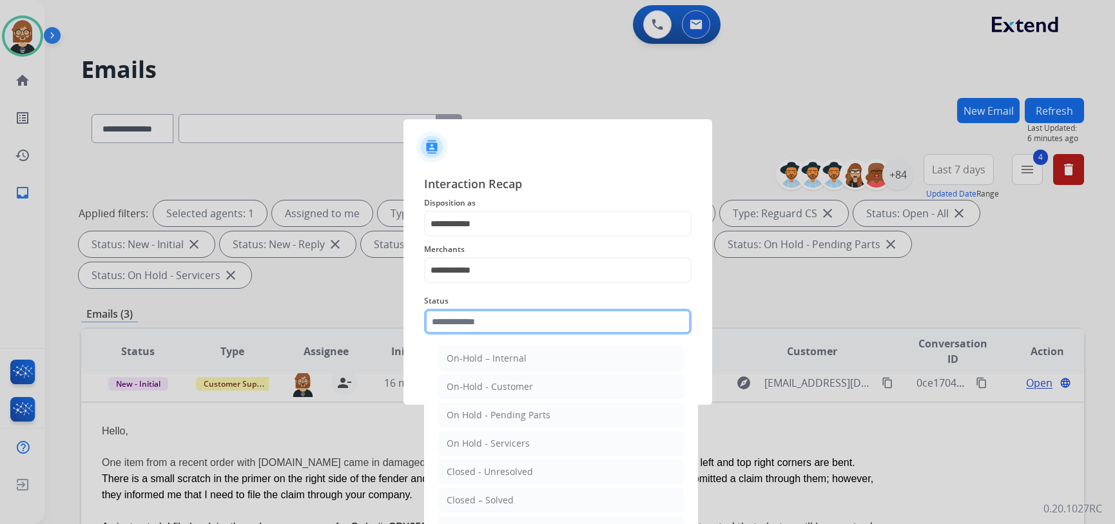
click at [536, 336] on div "Status On-Hold – Internal On-Hold - Customer On Hold - Pending Parts On Hold - …" at bounding box center [557, 314] width 267 height 52
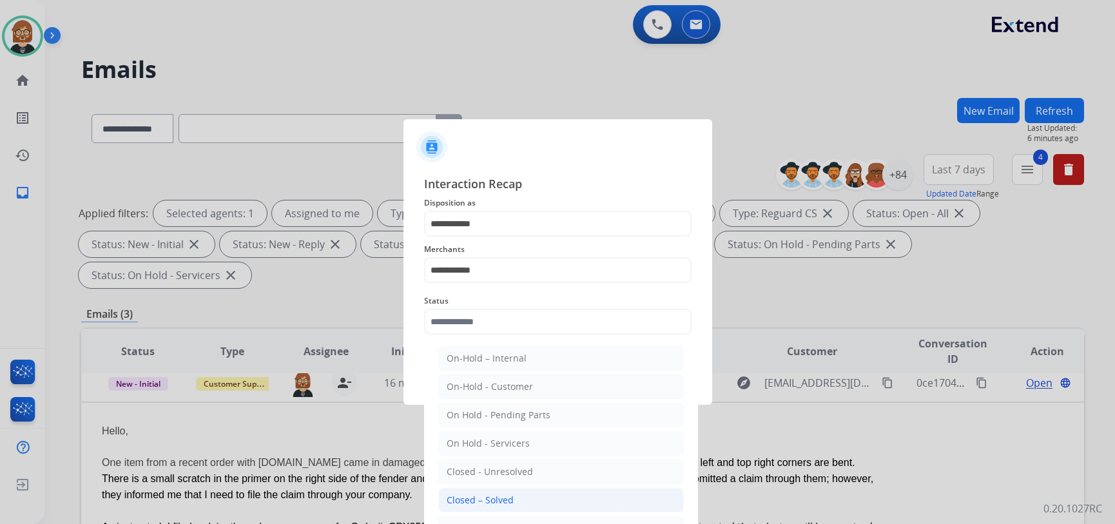
click at [566, 510] on li "Closed – Solved" at bounding box center [560, 500] width 245 height 24
type input "**********"
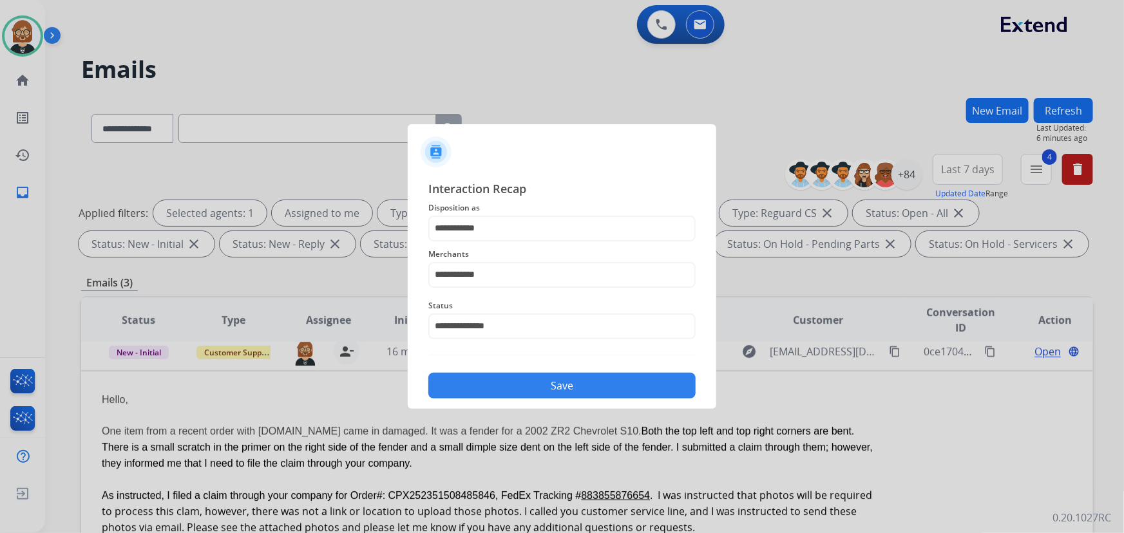
click at [586, 391] on button "Save" at bounding box center [561, 386] width 267 height 26
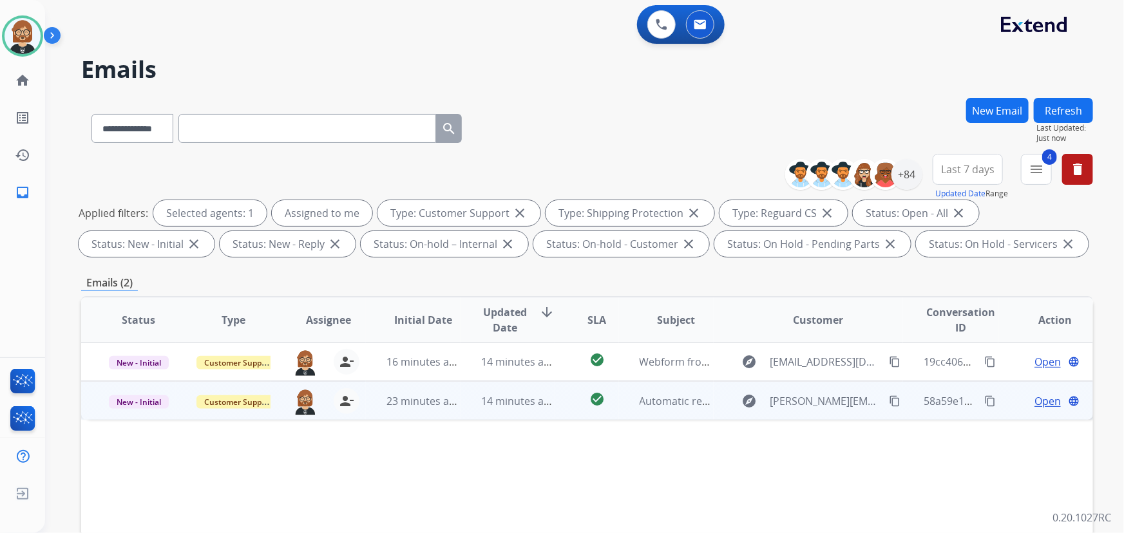
click at [536, 412] on td "14 minutes ago" at bounding box center [508, 400] width 95 height 39
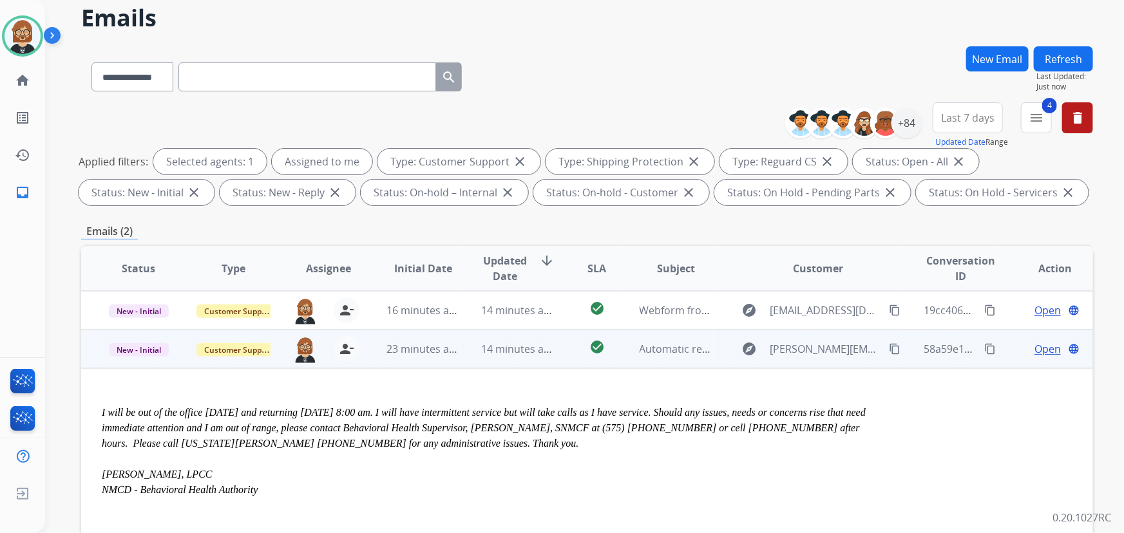
scroll to position [117, 0]
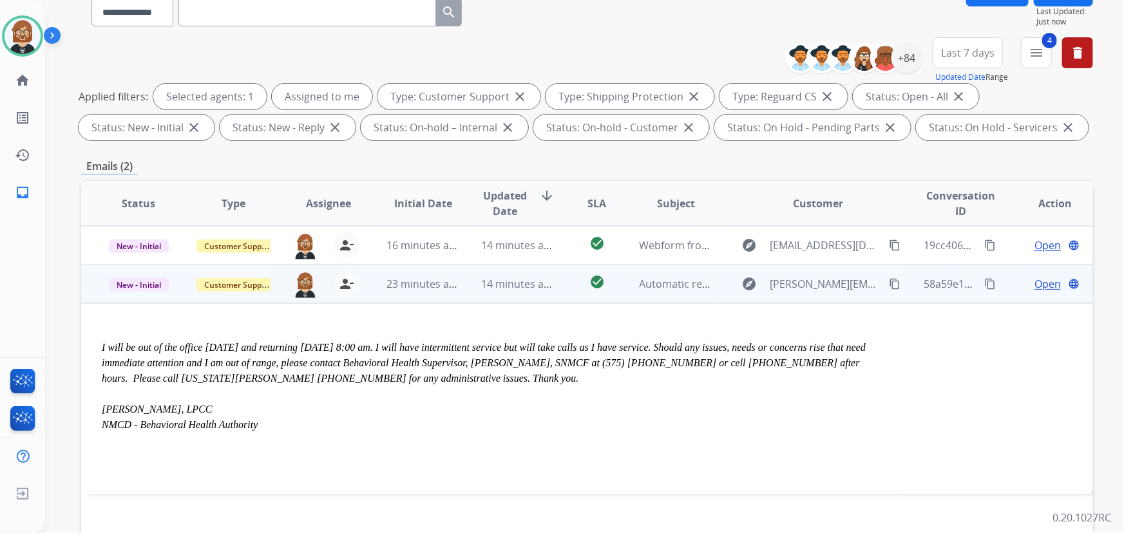
click at [1037, 282] on span "Open" at bounding box center [1048, 283] width 26 height 15
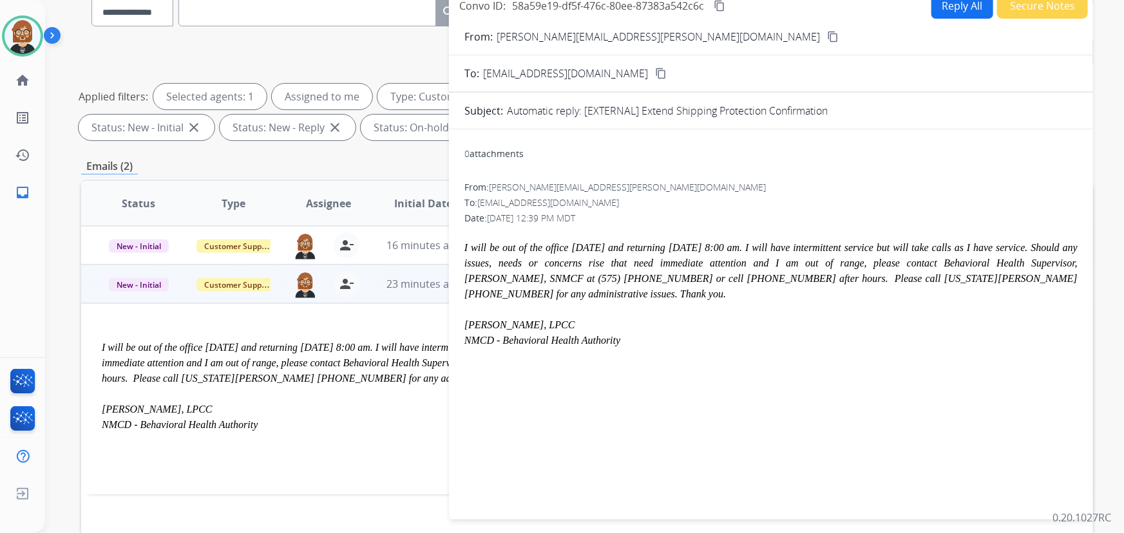
click at [1042, 13] on button "Secure Notes" at bounding box center [1042, 6] width 91 height 25
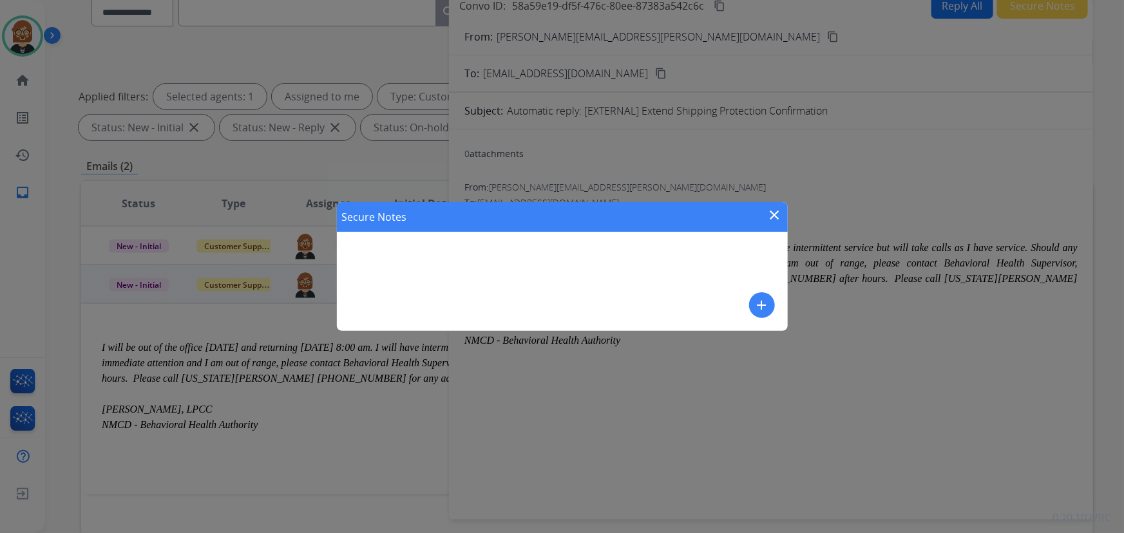
click at [761, 300] on mat-icon "add" at bounding box center [761, 305] width 15 height 15
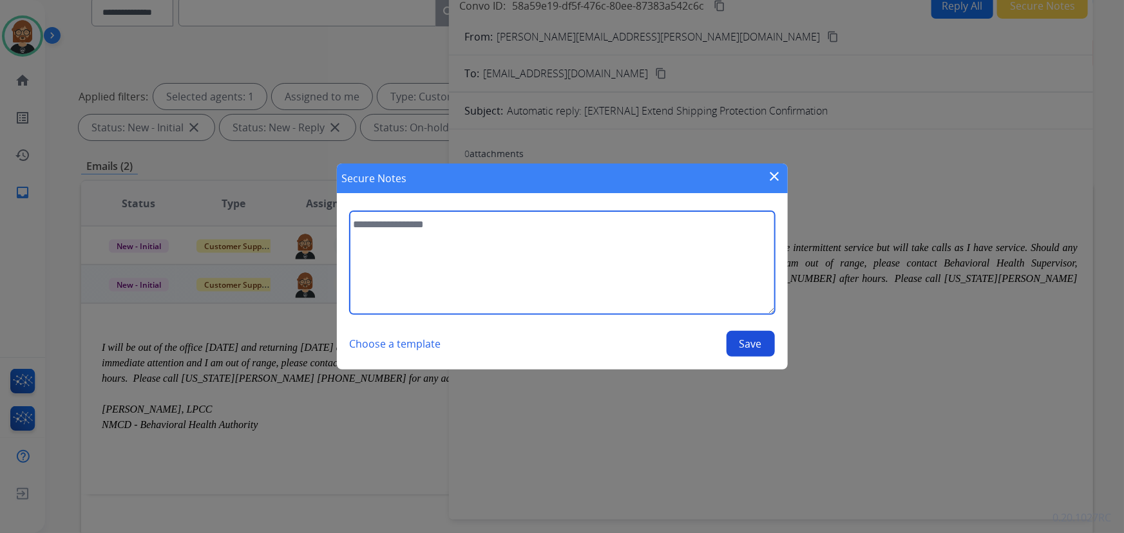
click at [590, 262] on textarea at bounding box center [562, 262] width 425 height 103
type textarea "**********"
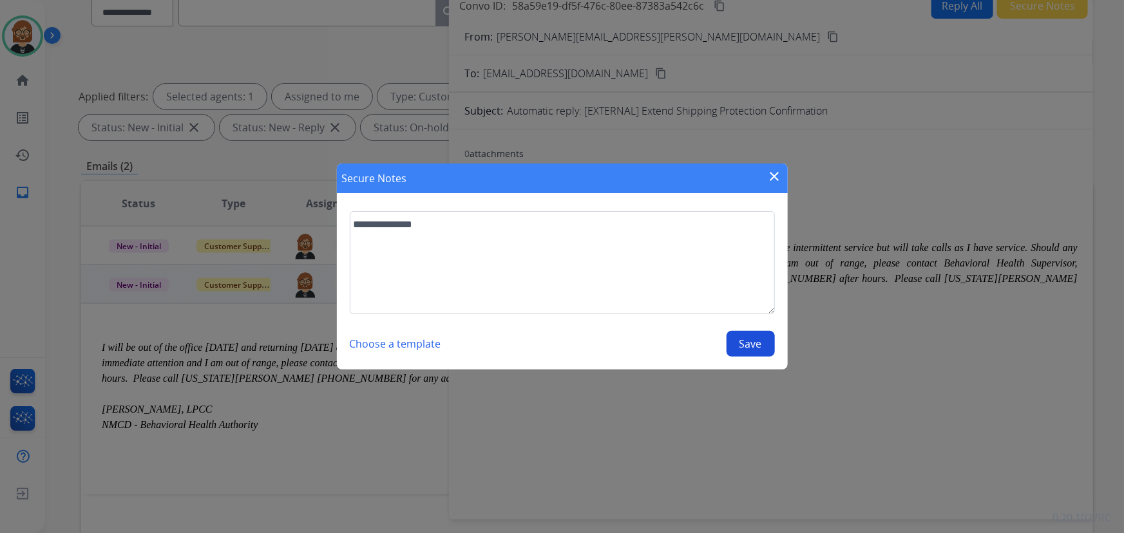
click at [745, 349] on button "Save" at bounding box center [751, 344] width 48 height 26
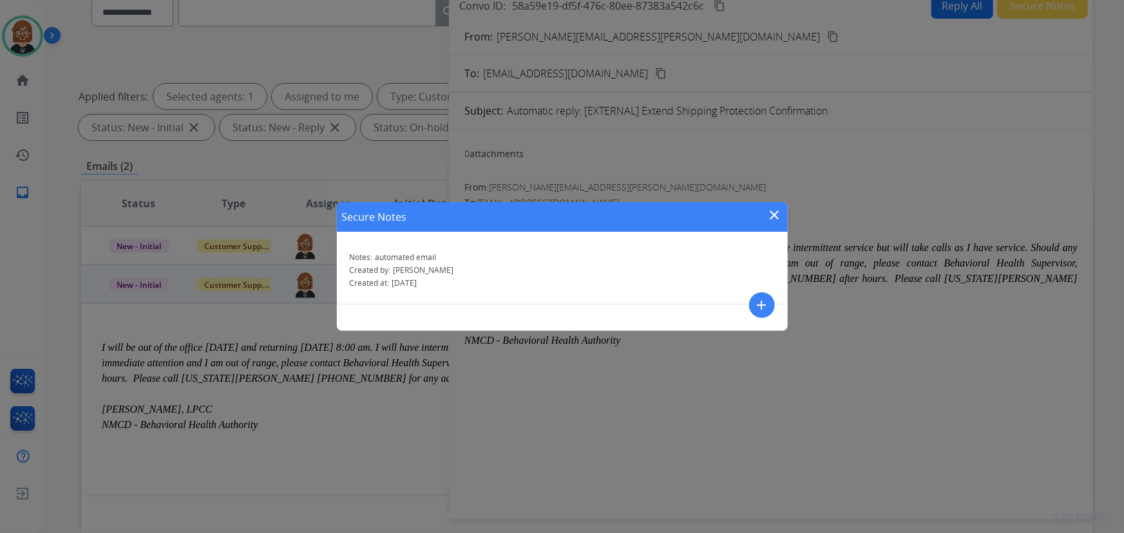
click at [780, 217] on mat-icon "close" at bounding box center [774, 214] width 15 height 15
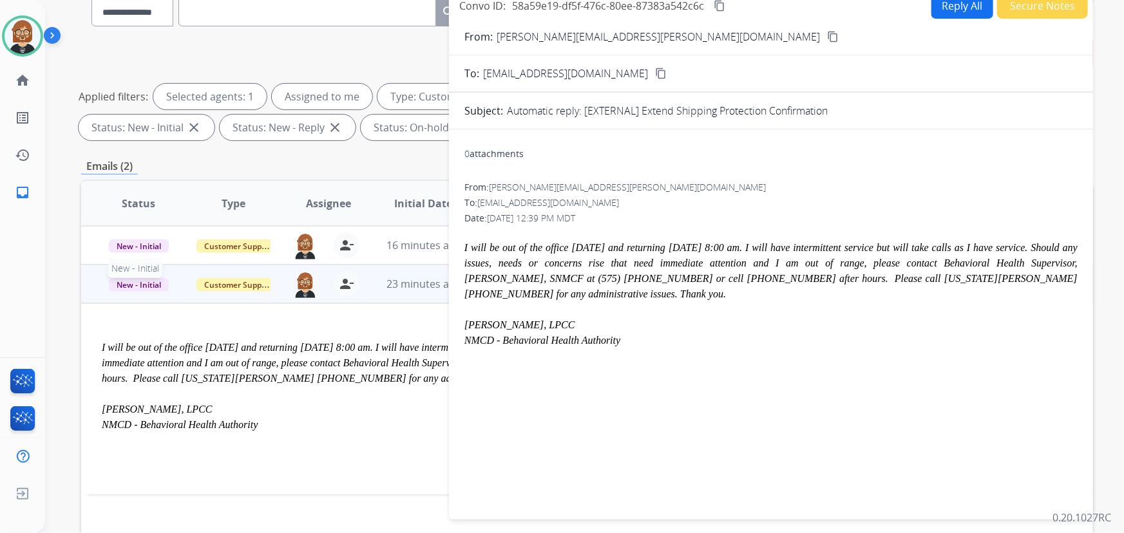
click at [143, 287] on span "New - Initial" at bounding box center [139, 285] width 60 height 14
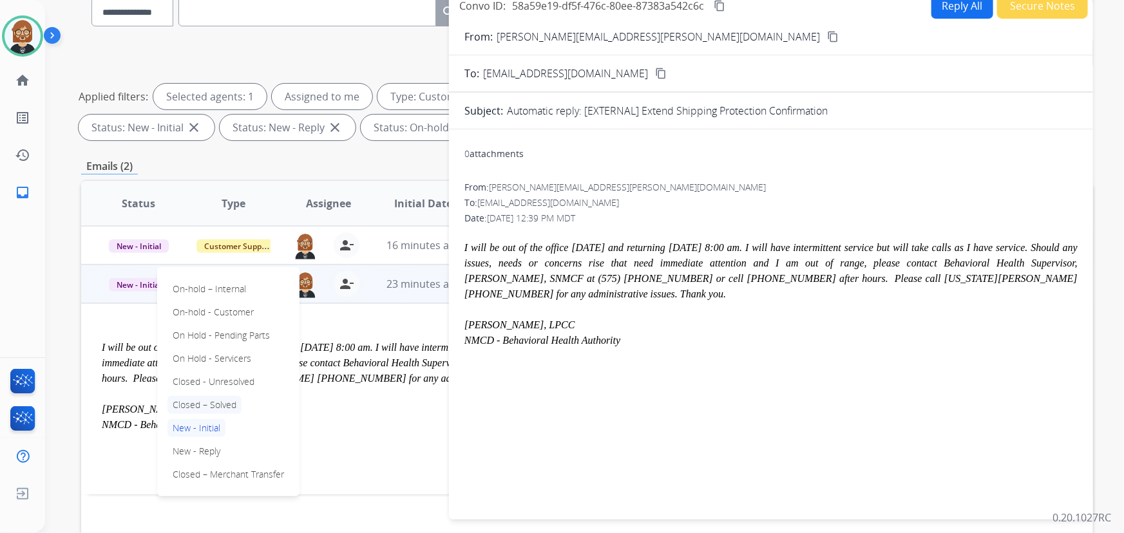
click at [200, 409] on p "Closed – Solved" at bounding box center [205, 405] width 74 height 18
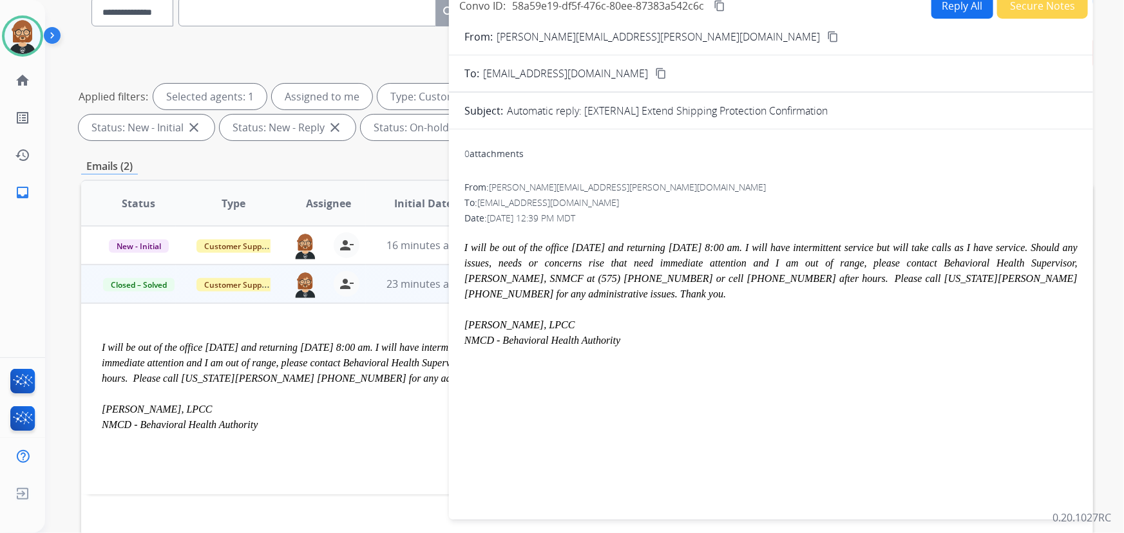
click at [311, 470] on app-office-email-preview "﻿ ﻿ ﻿﻿ I will be out of the office Friday, August 29, 2025 and returning Tuesda…" at bounding box center [492, 399] width 781 height 149
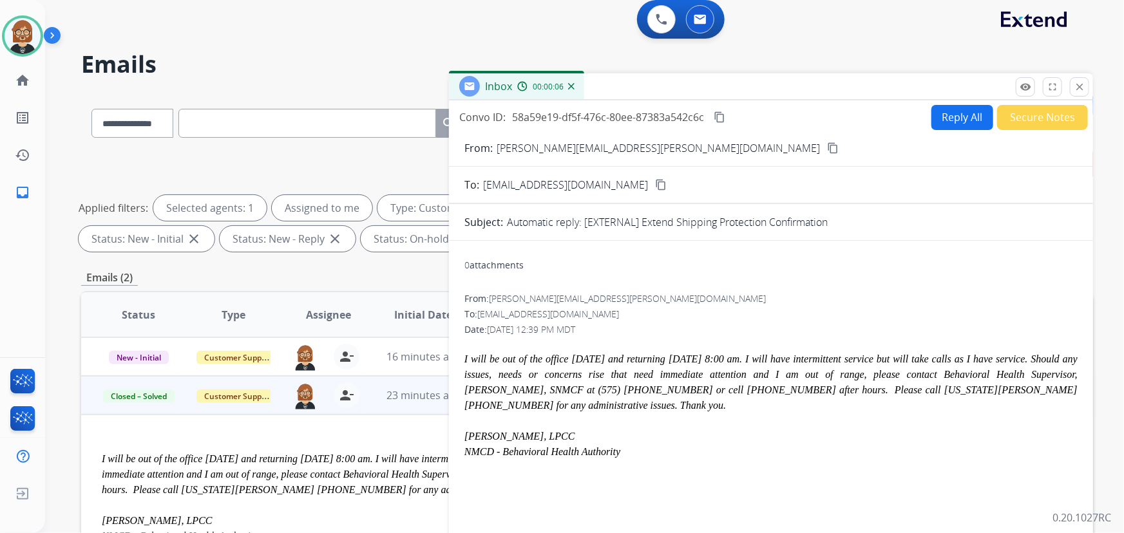
scroll to position [0, 0]
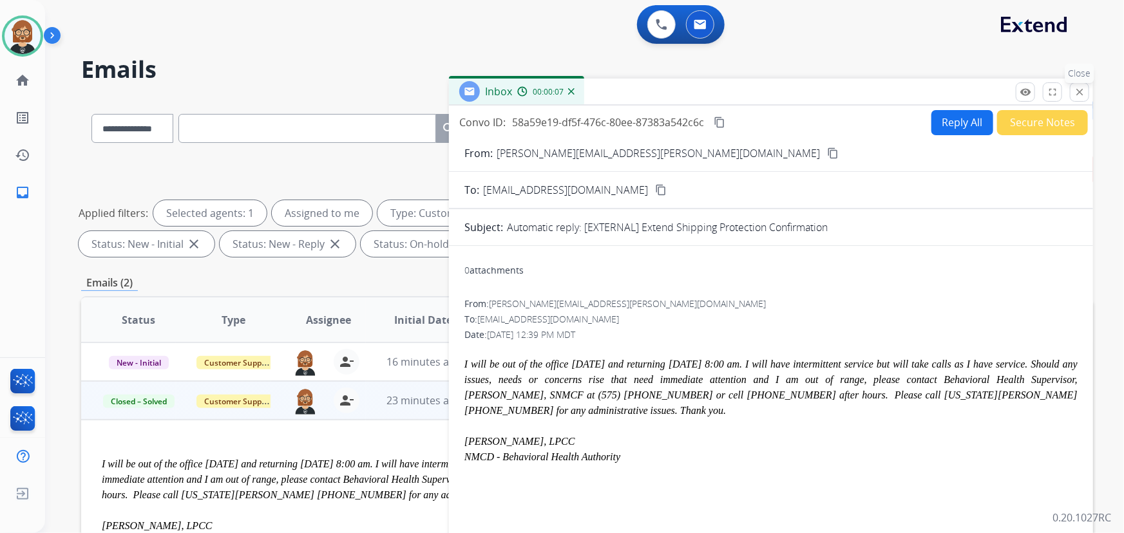
click at [1083, 90] on mat-icon "close" at bounding box center [1080, 92] width 12 height 12
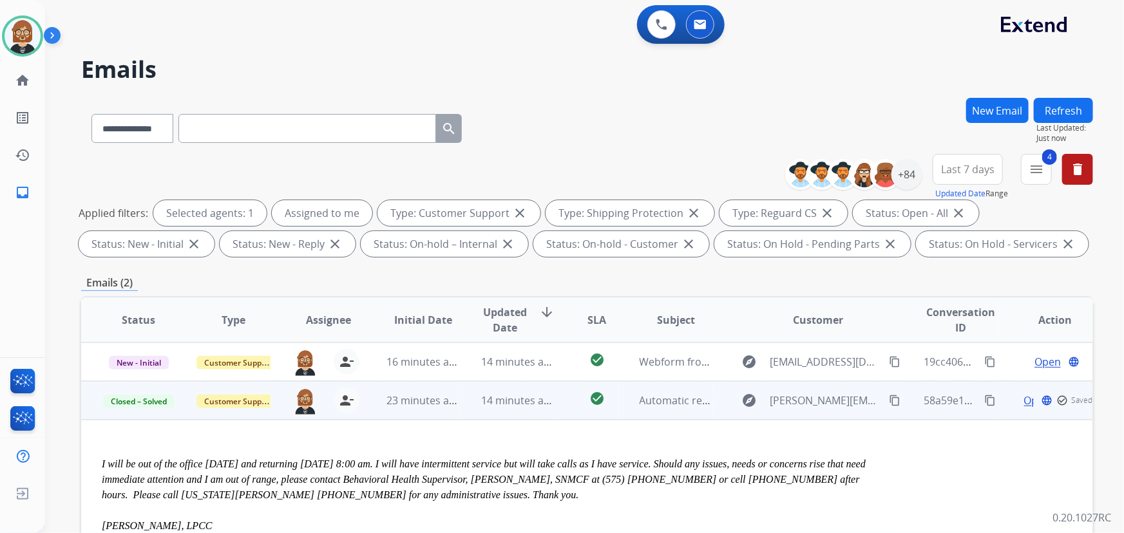
click at [1073, 101] on button "Refresh" at bounding box center [1063, 110] width 59 height 25
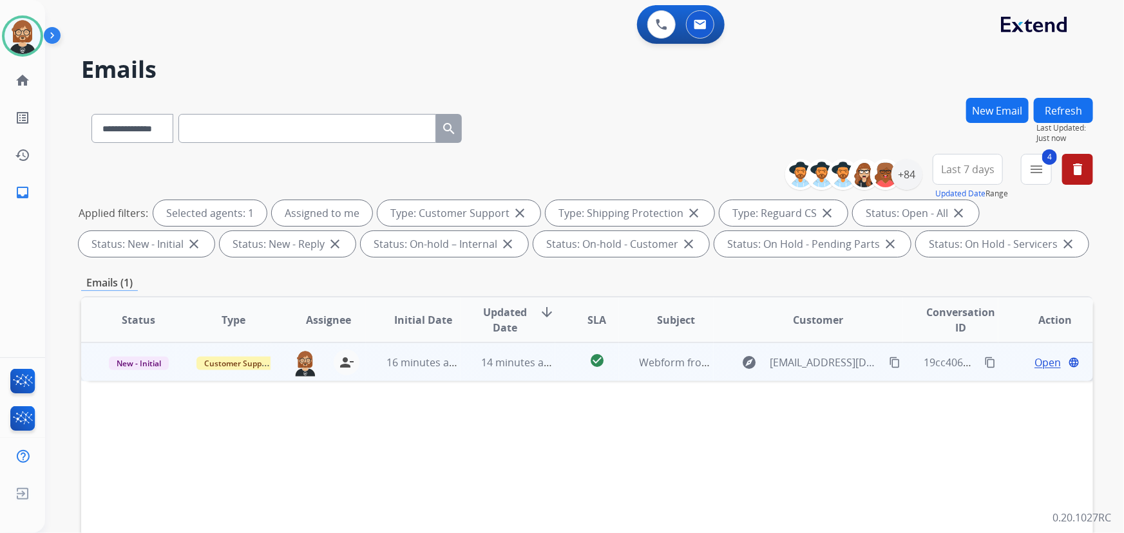
click at [484, 374] on td "14 minutes ago" at bounding box center [508, 362] width 95 height 39
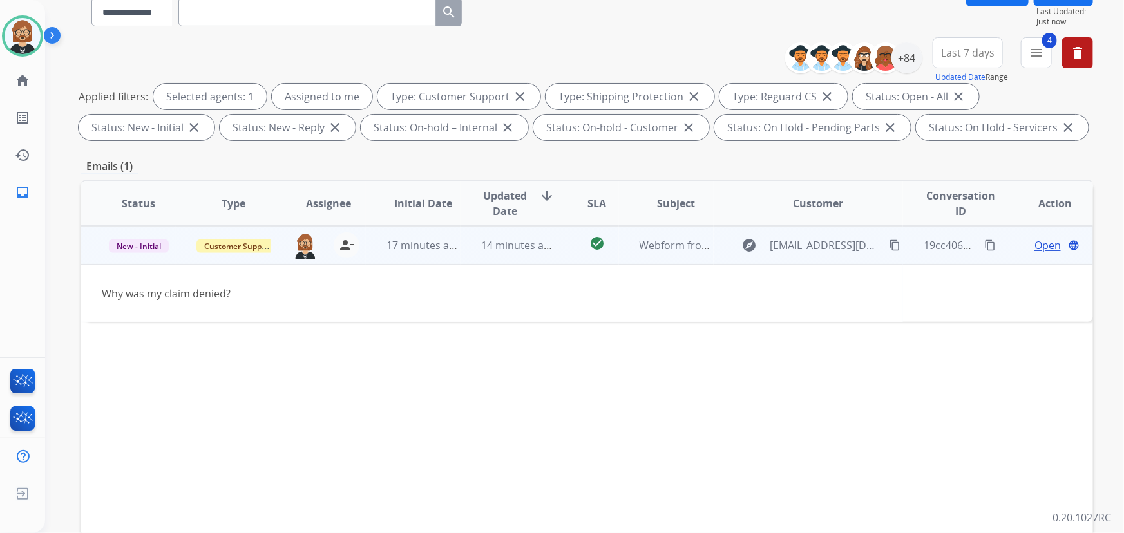
scroll to position [175, 0]
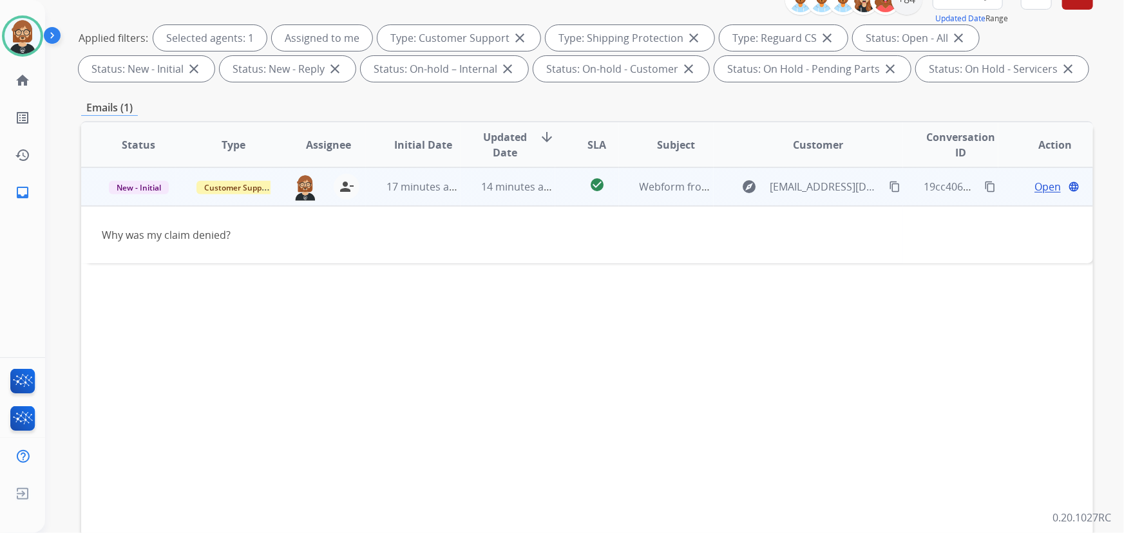
click at [889, 185] on mat-icon "content_copy" at bounding box center [895, 187] width 12 height 12
click at [1035, 185] on span "Open" at bounding box center [1048, 186] width 26 height 15
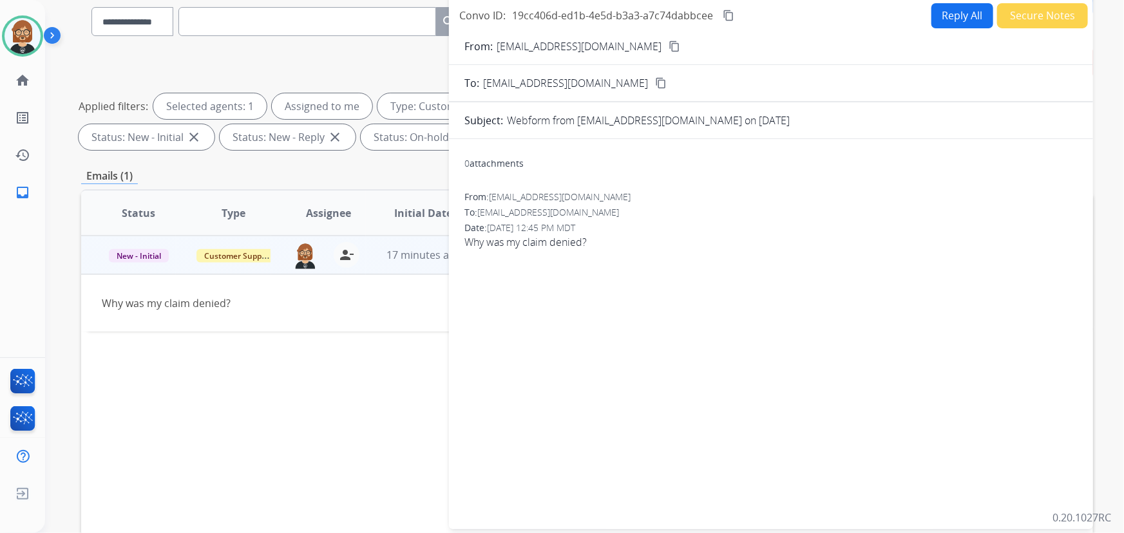
scroll to position [0, 0]
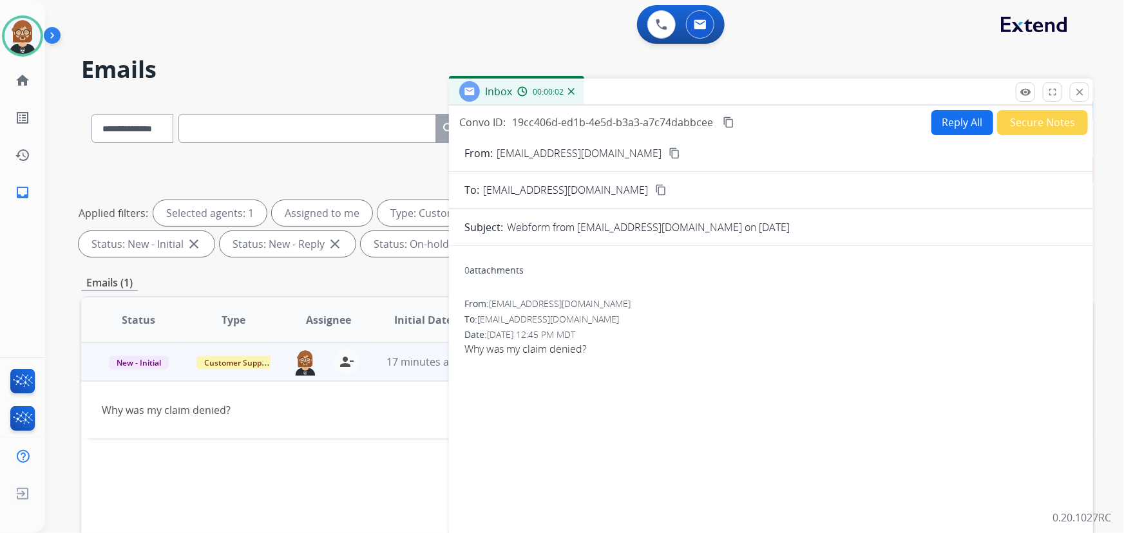
click at [954, 120] on button "Reply All" at bounding box center [963, 122] width 62 height 25
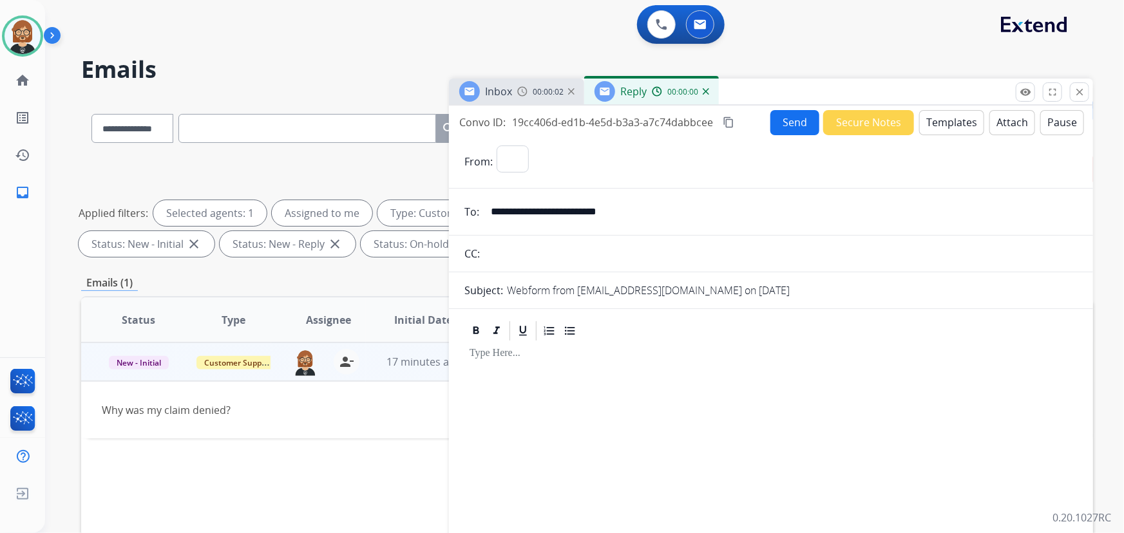
select select "**********"
click at [944, 120] on button "Templates" at bounding box center [951, 122] width 65 height 25
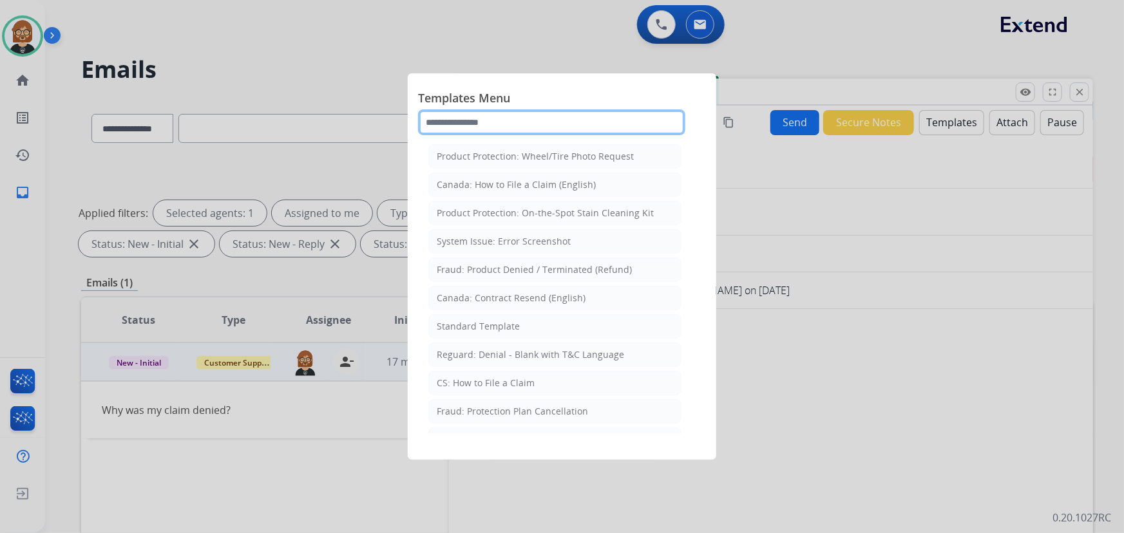
click at [499, 126] on input "text" at bounding box center [551, 123] width 267 height 26
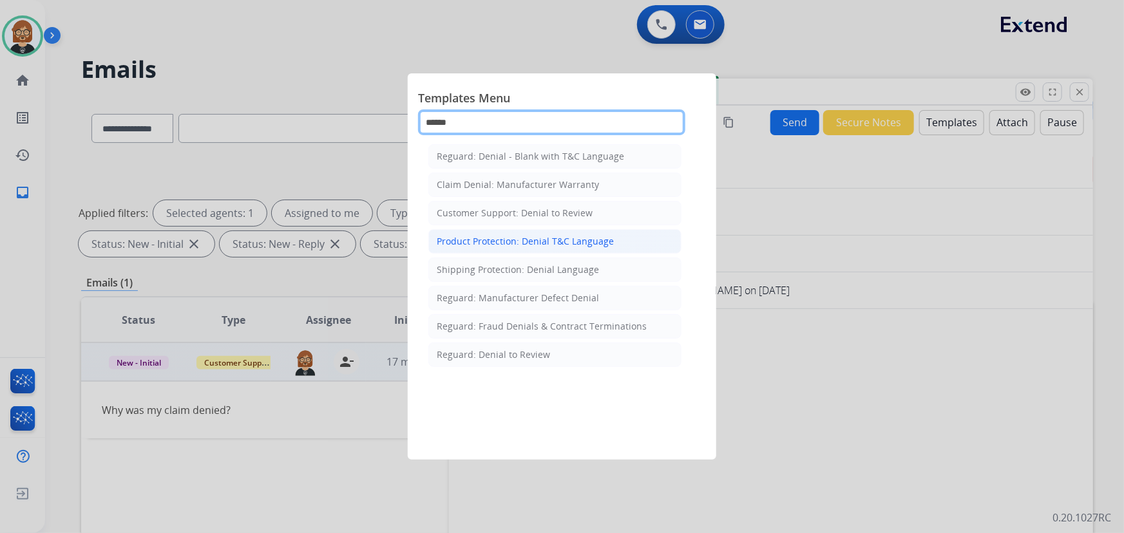
type input "******"
click at [570, 249] on li "Product Protection: Denial T&C Language" at bounding box center [554, 241] width 253 height 24
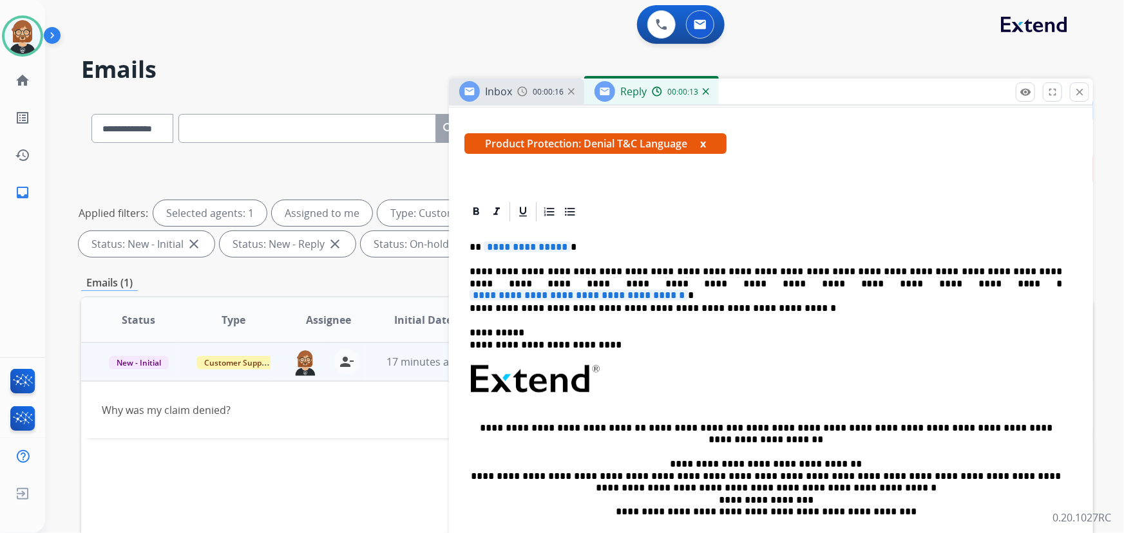
scroll to position [234, 0]
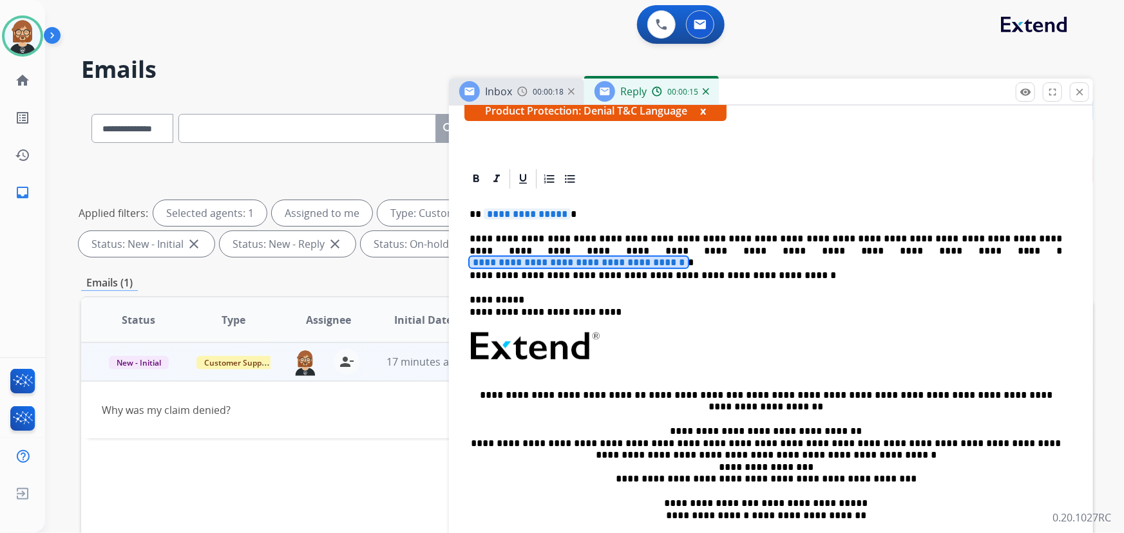
click at [688, 257] on span "**********" at bounding box center [579, 262] width 218 height 11
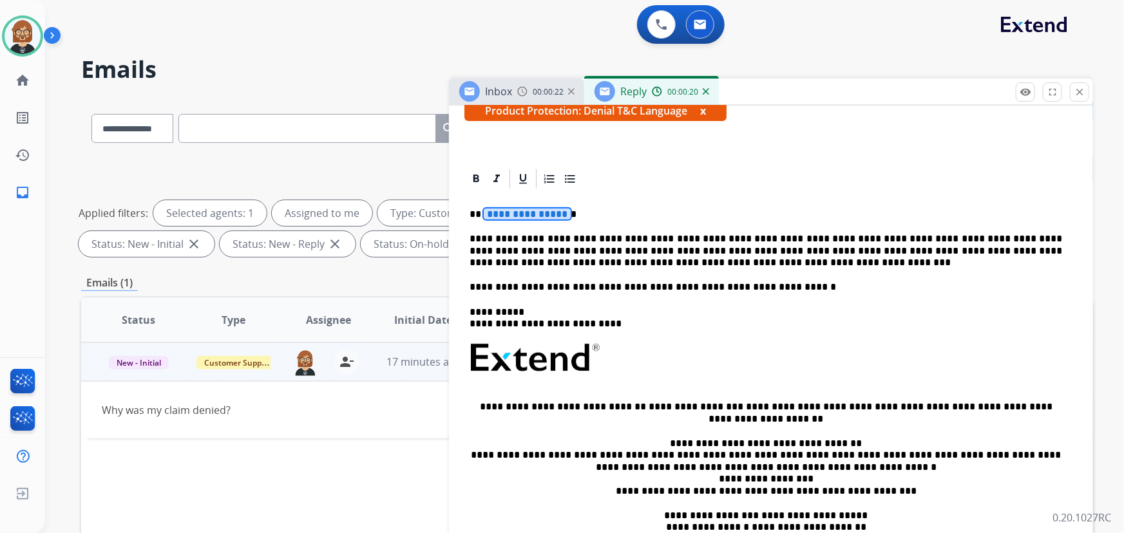
click at [530, 211] on span "**********" at bounding box center [527, 214] width 87 height 11
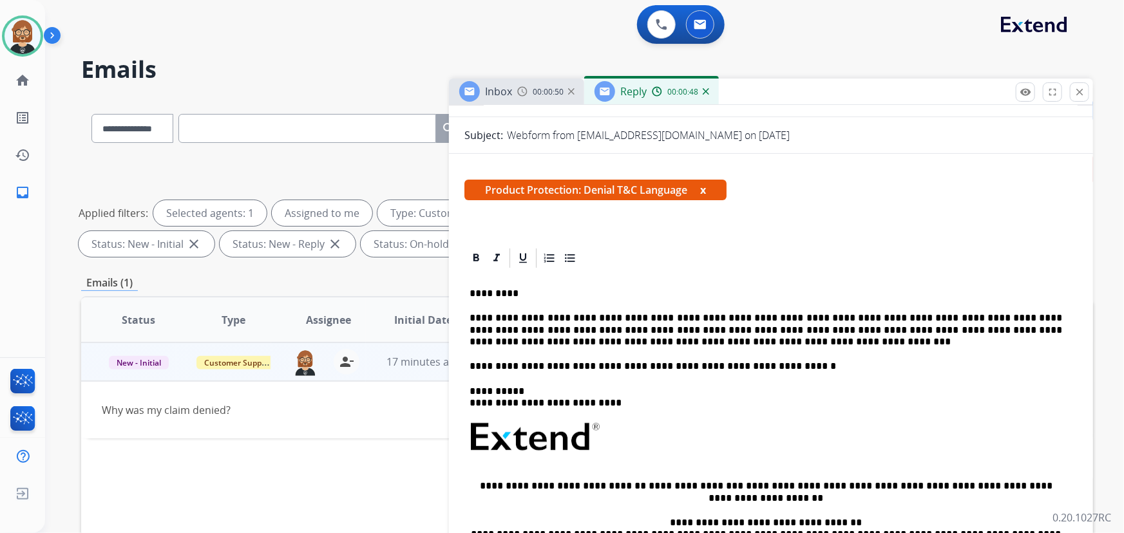
scroll to position [0, 0]
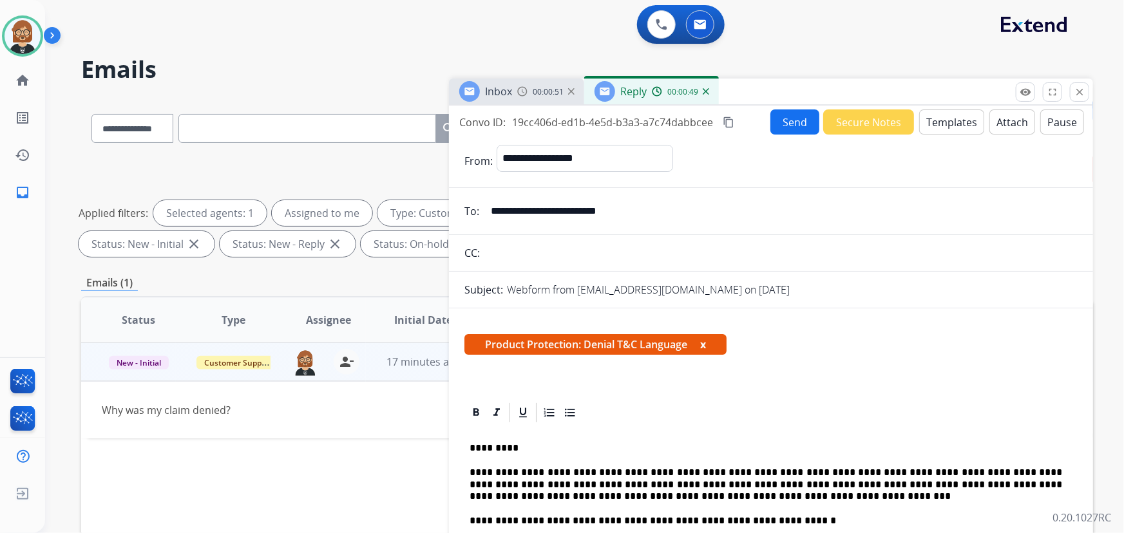
click at [1008, 123] on button "Attach" at bounding box center [1013, 122] width 46 height 25
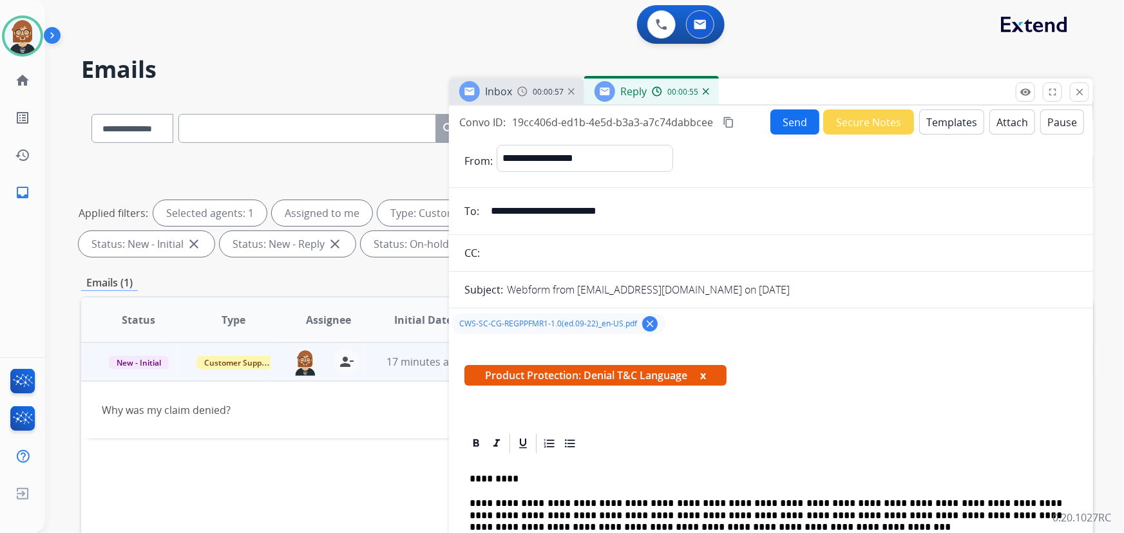
click at [789, 131] on button "Send" at bounding box center [795, 122] width 49 height 25
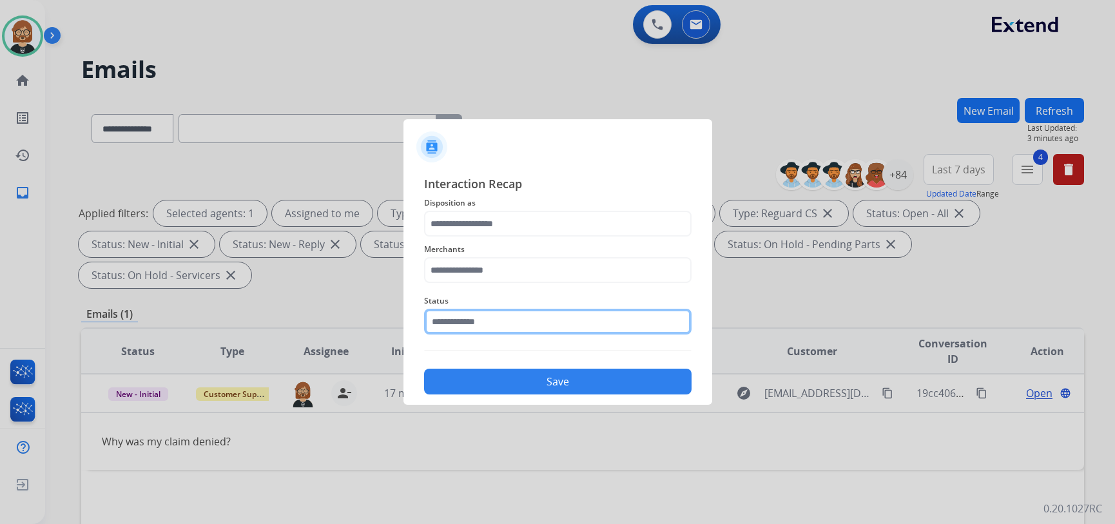
click at [553, 325] on input "text" at bounding box center [557, 322] width 267 height 26
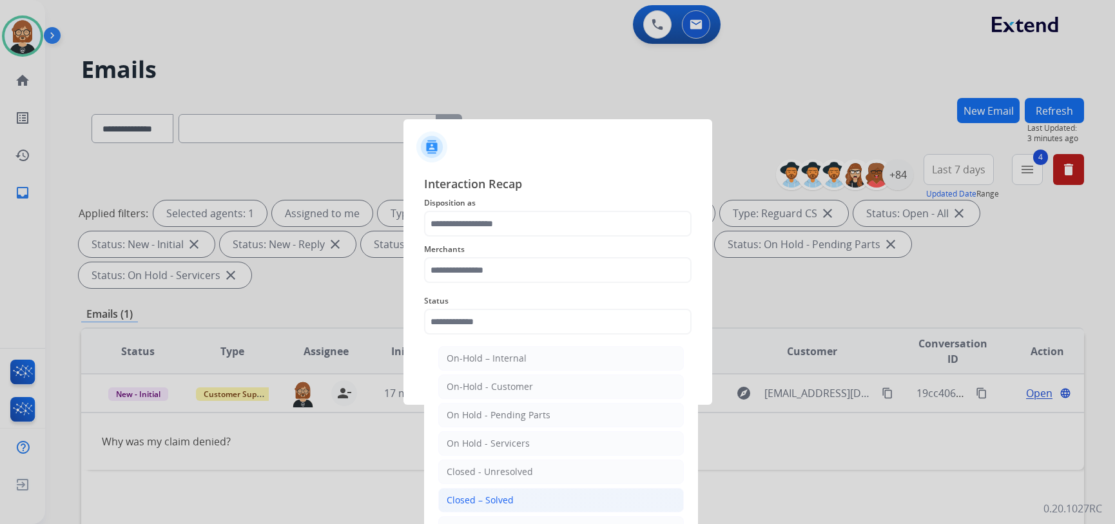
click at [533, 504] on li "Closed – Solved" at bounding box center [560, 500] width 245 height 24
type input "**********"
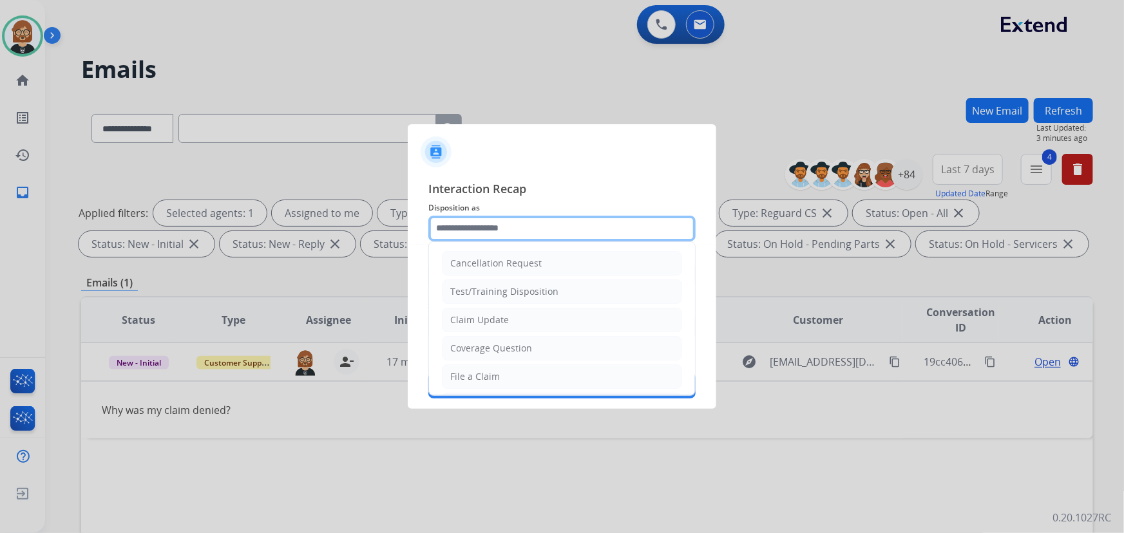
click at [550, 220] on input "text" at bounding box center [561, 229] width 267 height 26
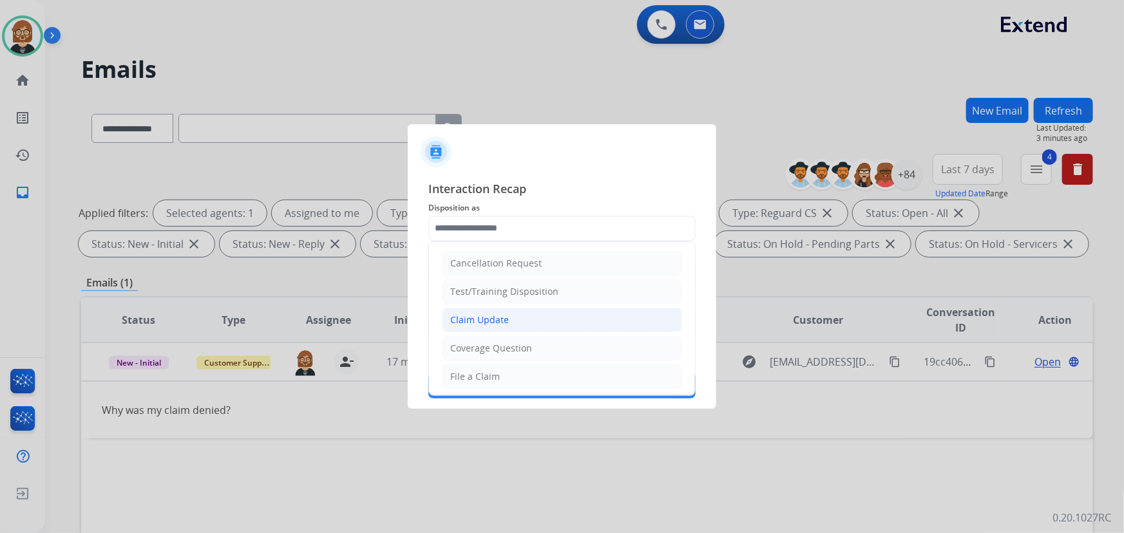
click at [535, 321] on li "Claim Update" at bounding box center [562, 320] width 240 height 24
type input "**********"
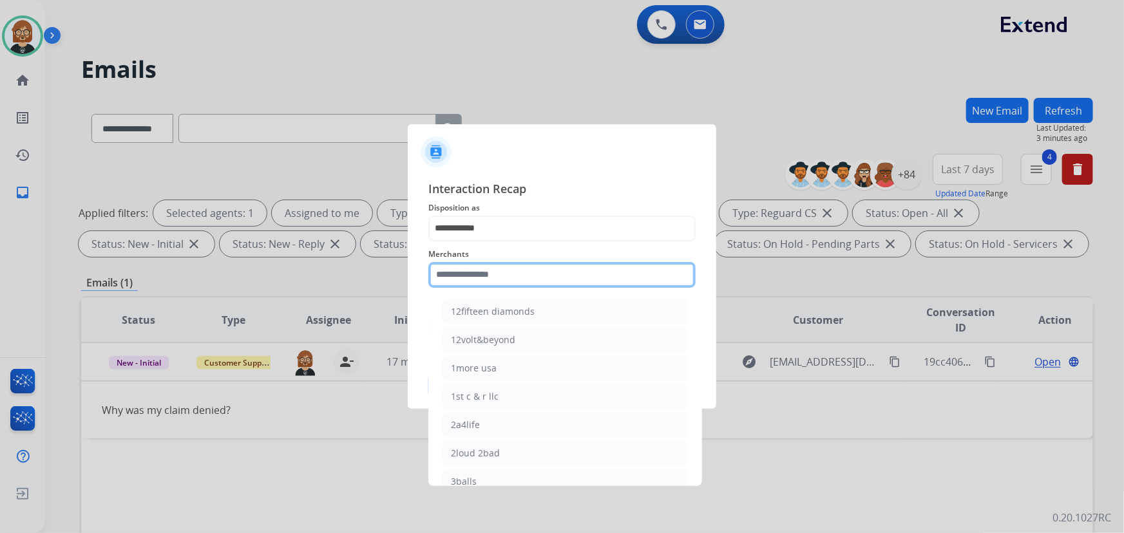
click at [559, 271] on input "text" at bounding box center [561, 275] width 267 height 26
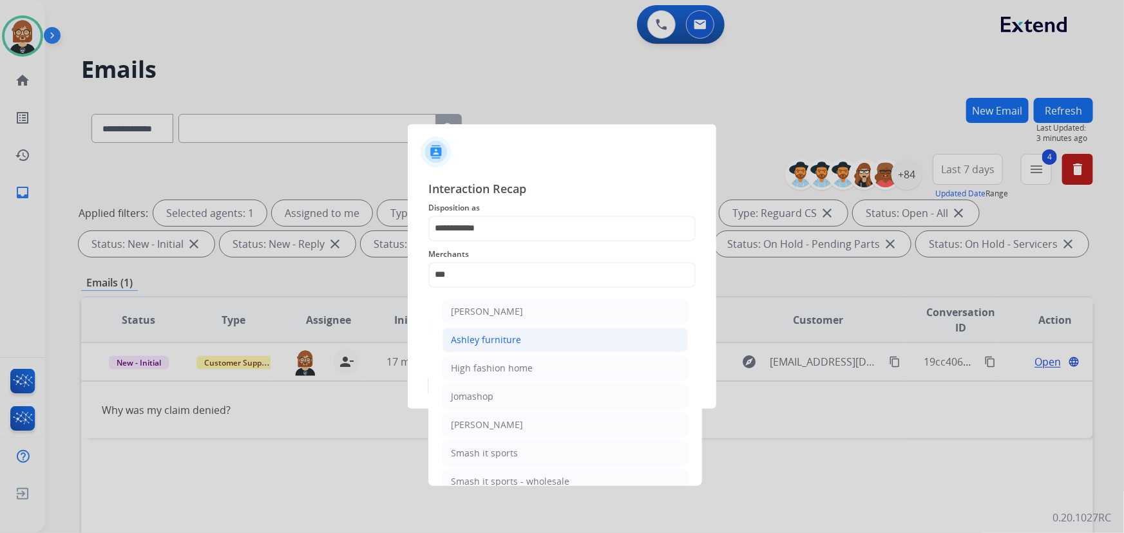
click at [559, 343] on li "Ashley furniture" at bounding box center [565, 340] width 245 height 24
type input "**********"
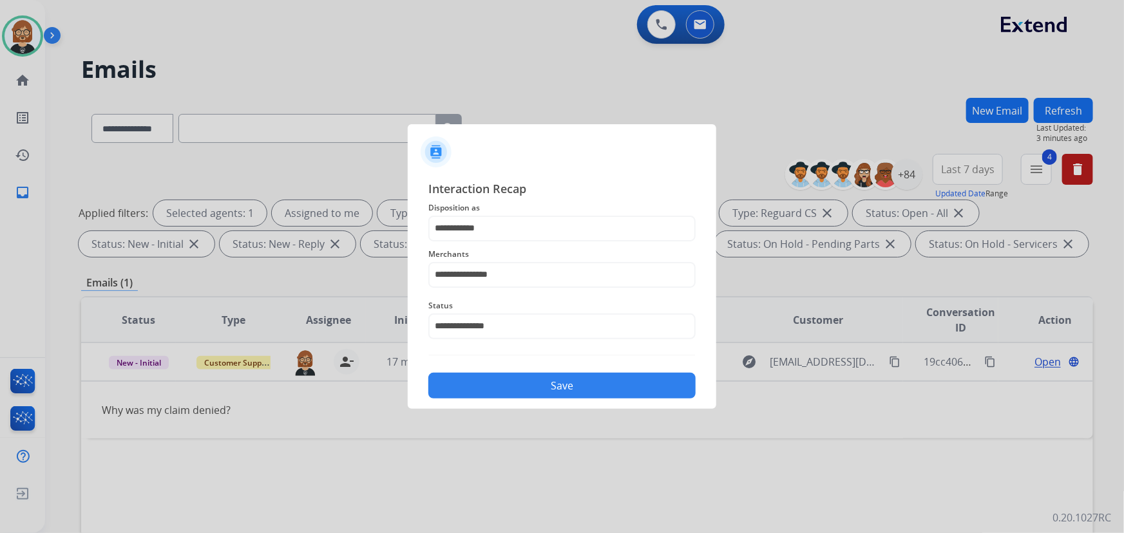
click at [559, 377] on button "Save" at bounding box center [561, 386] width 267 height 26
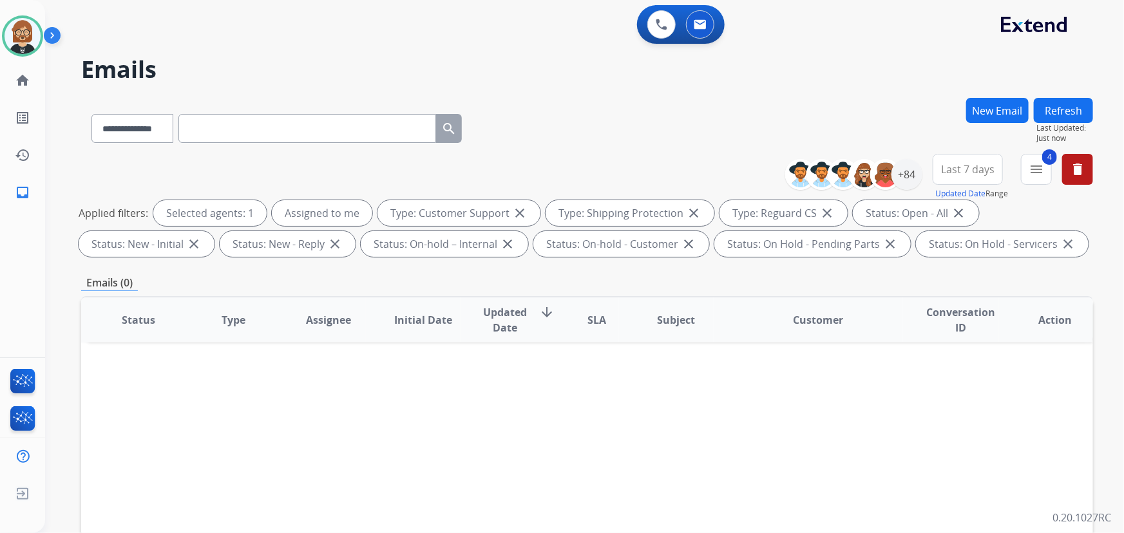
click at [1064, 109] on button "Refresh" at bounding box center [1063, 110] width 59 height 25
click at [915, 178] on div "+84" at bounding box center [907, 174] width 31 height 31
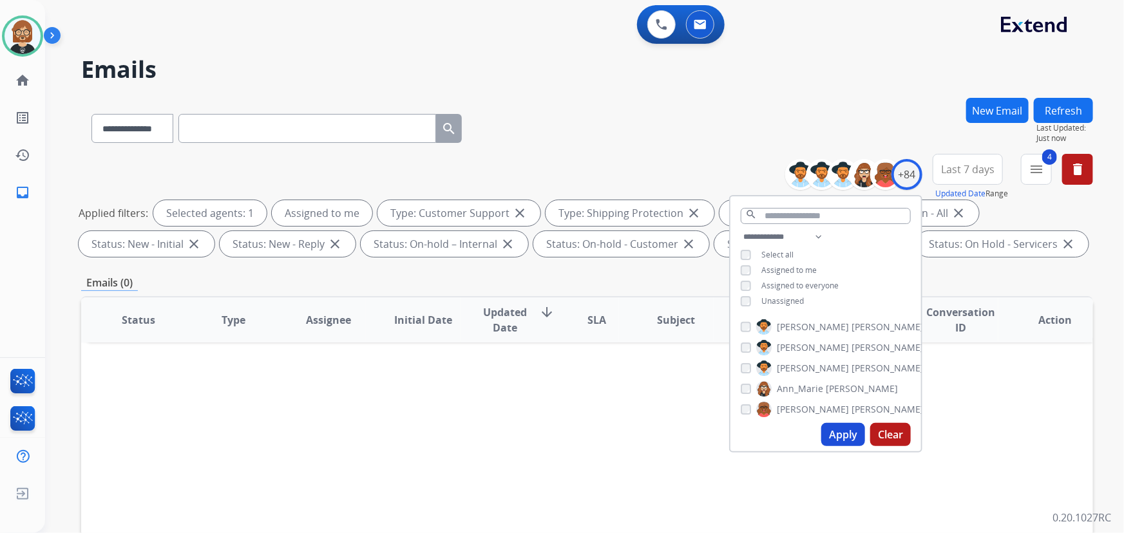
click at [759, 305] on div "**********" at bounding box center [826, 270] width 191 height 82
click at [839, 434] on button "Apply" at bounding box center [843, 434] width 44 height 23
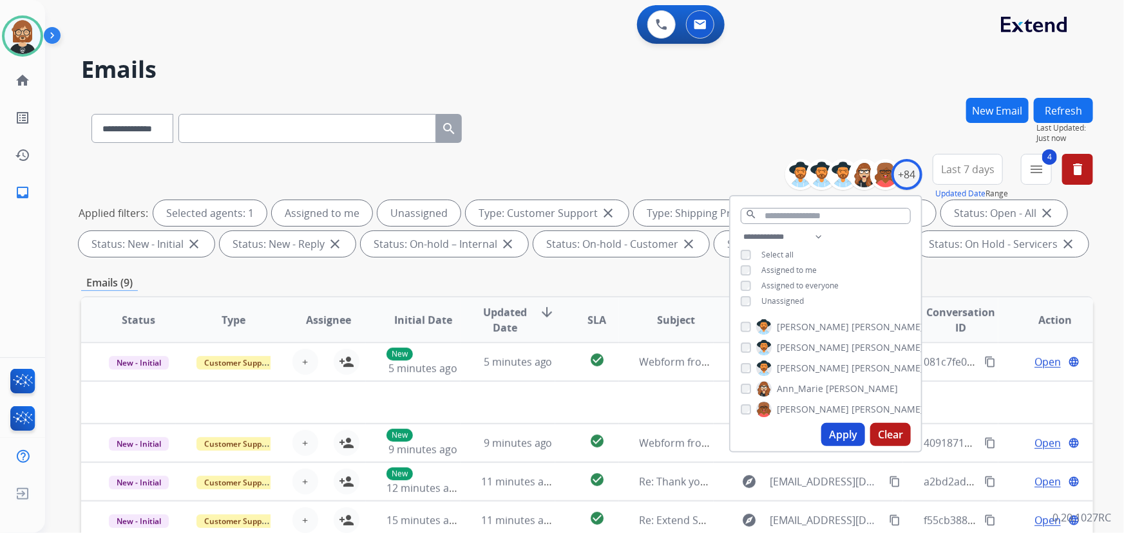
click at [787, 66] on h2 "Emails" at bounding box center [587, 70] width 1012 height 26
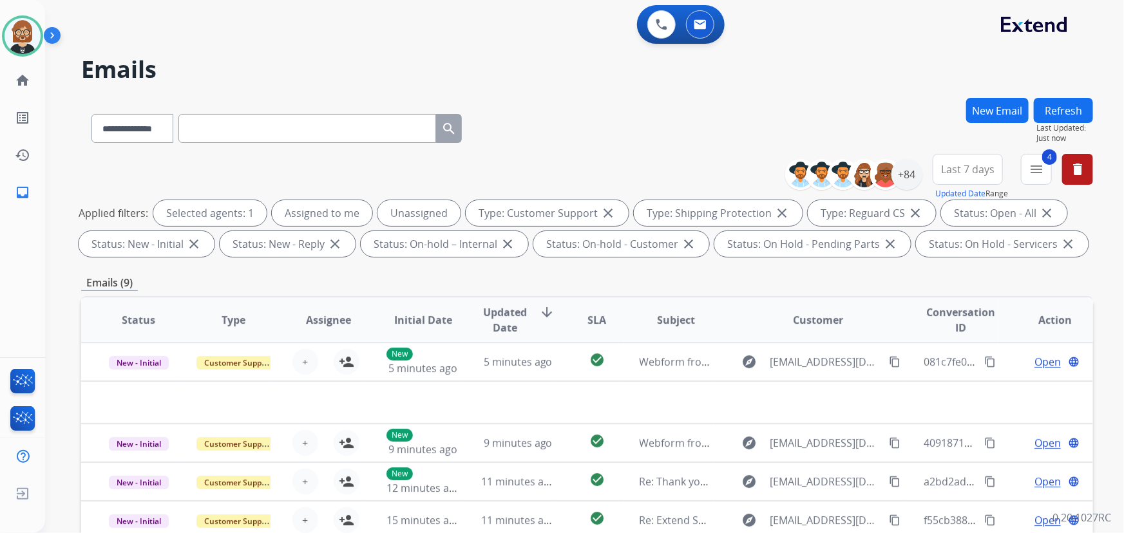
click at [1081, 119] on button "Refresh" at bounding box center [1063, 110] width 59 height 25
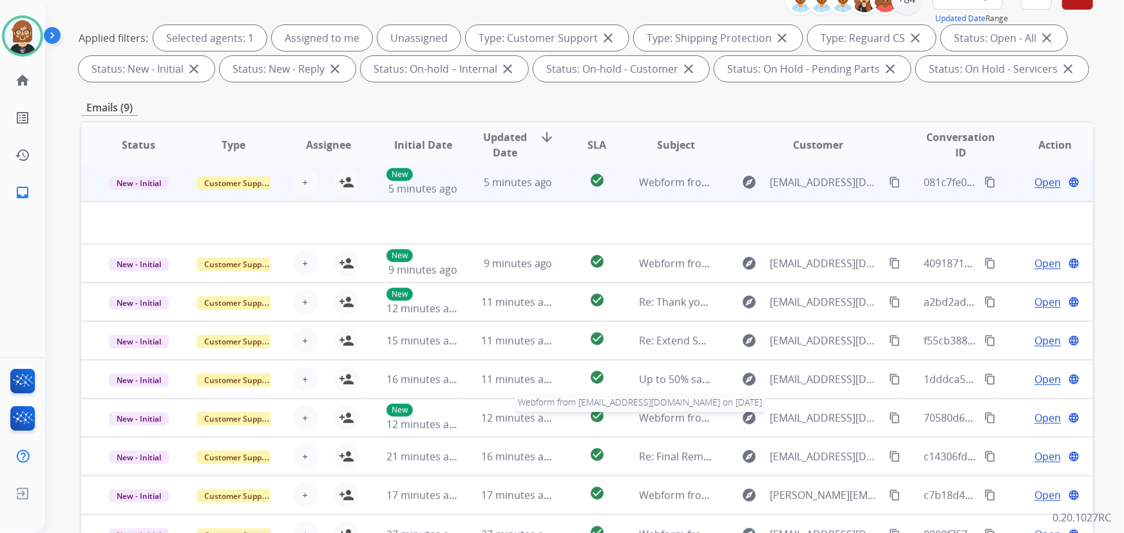
scroll to position [261, 0]
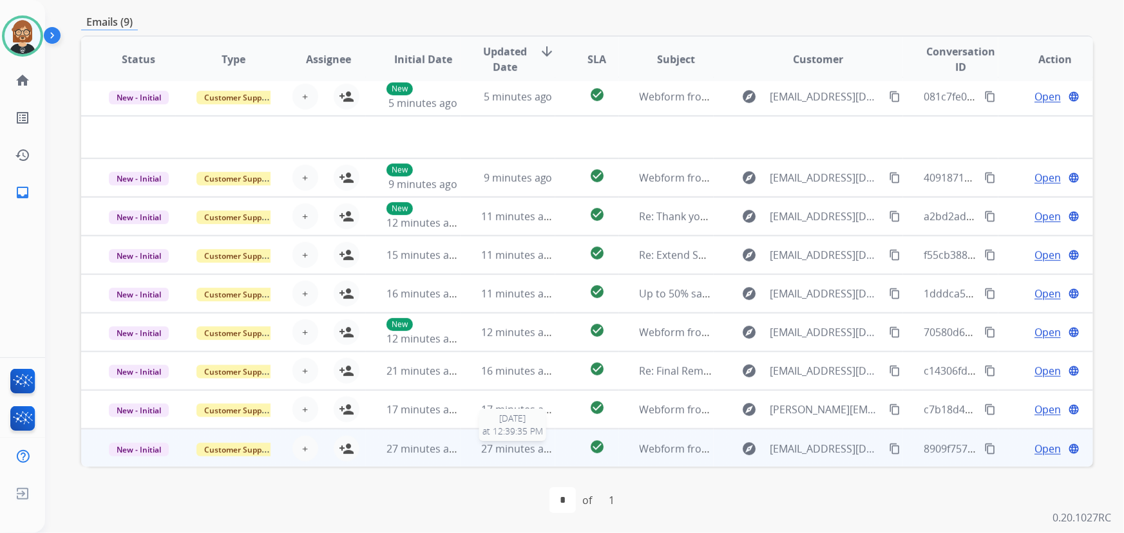
click at [515, 454] on span "27 minutes ago" at bounding box center [518, 449] width 75 height 14
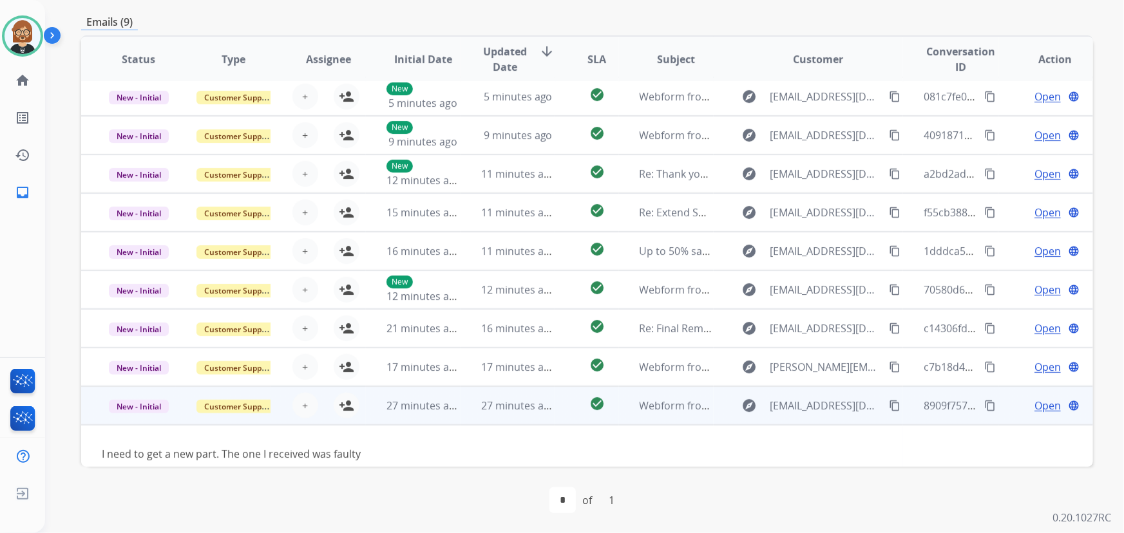
scroll to position [19, 0]
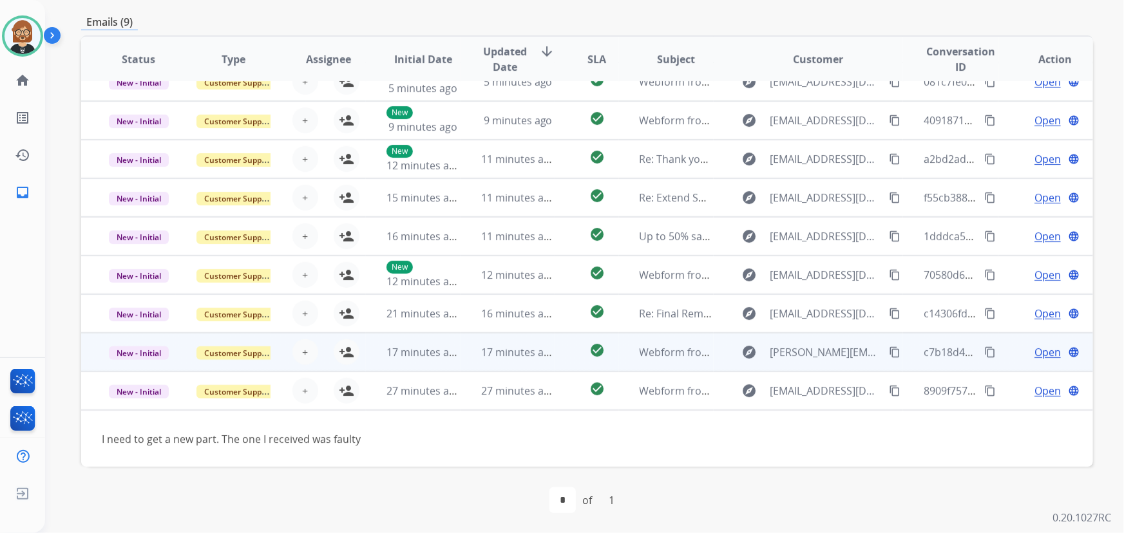
click at [543, 359] on td "17 minutes ago" at bounding box center [508, 352] width 95 height 39
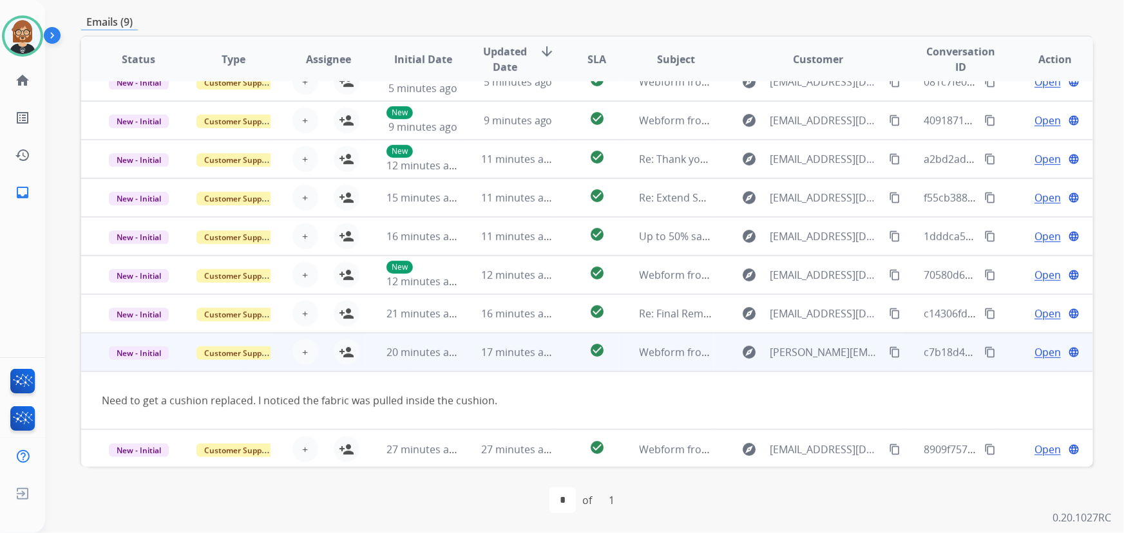
scroll to position [20, 0]
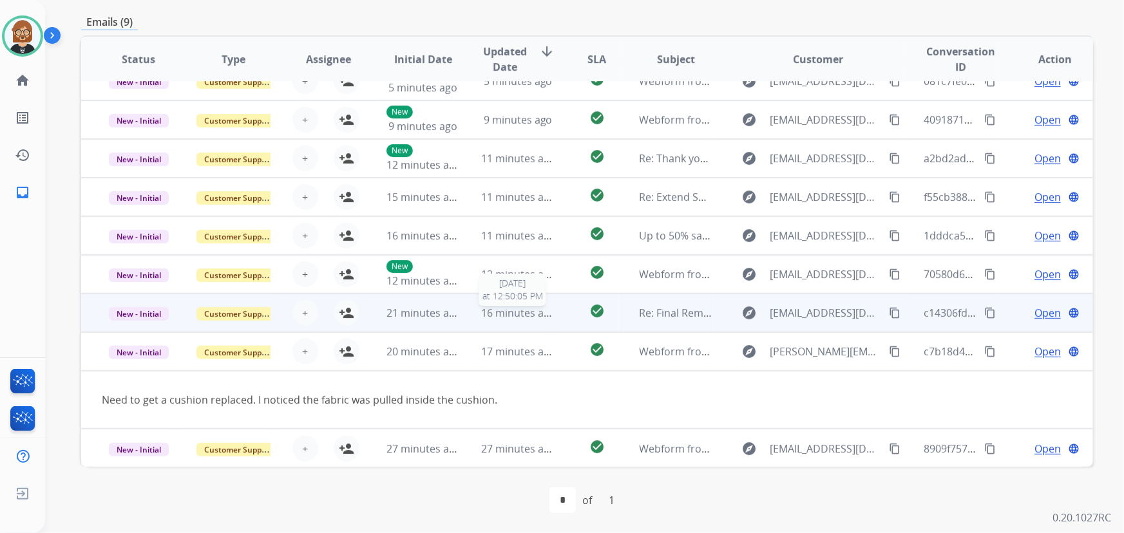
click at [532, 316] on span "16 minutes ago" at bounding box center [518, 313] width 75 height 14
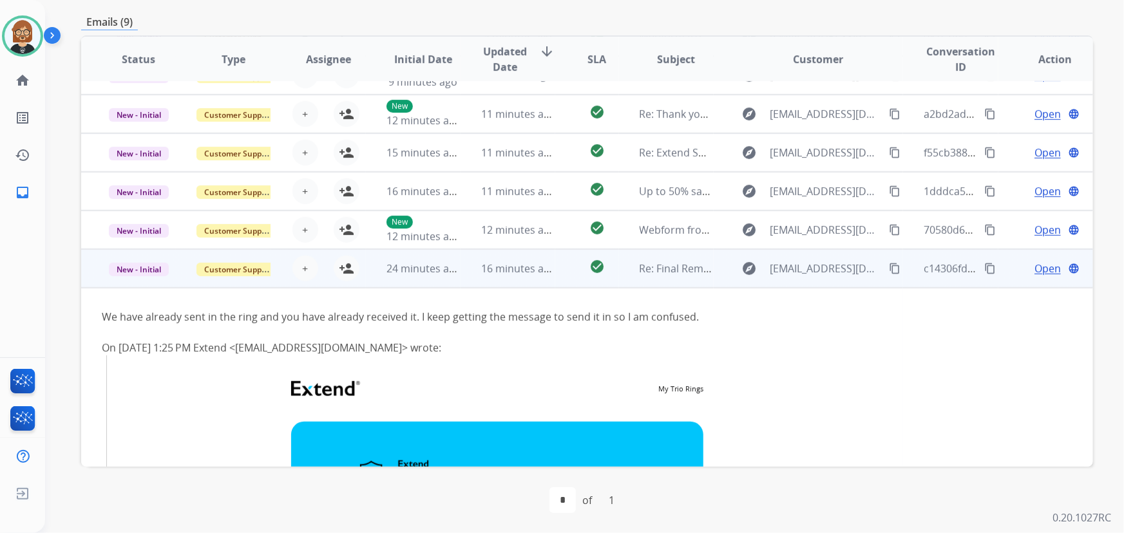
scroll to position [56, 0]
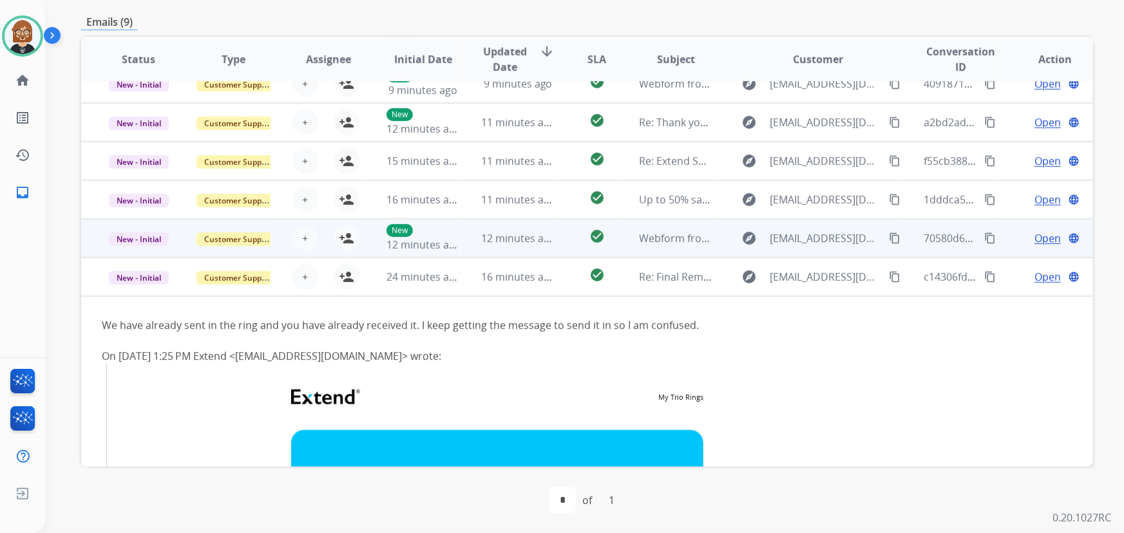
click at [473, 238] on td "12 minutes ago" at bounding box center [508, 238] width 95 height 39
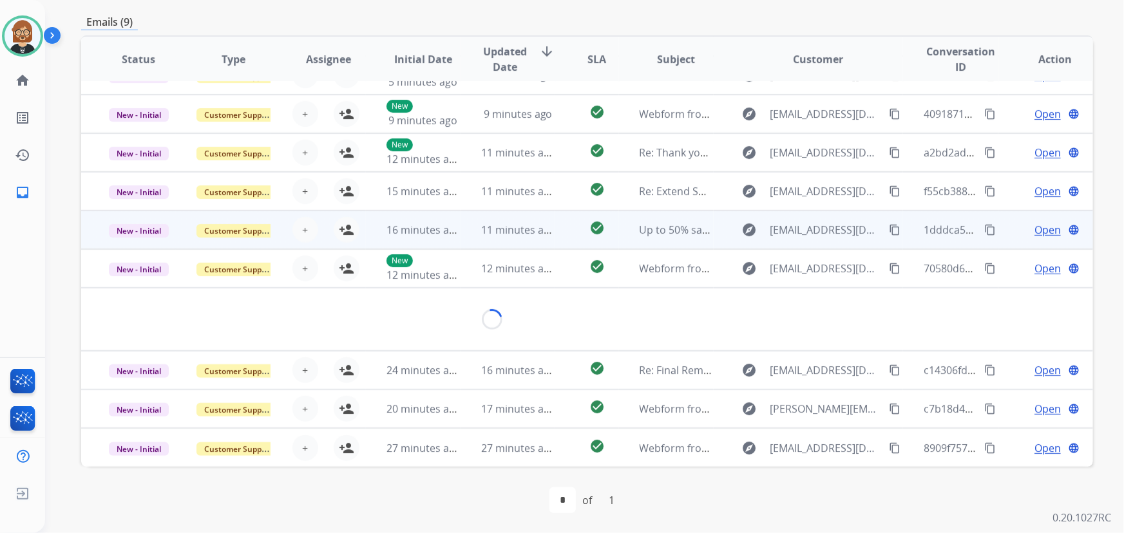
scroll to position [20, 0]
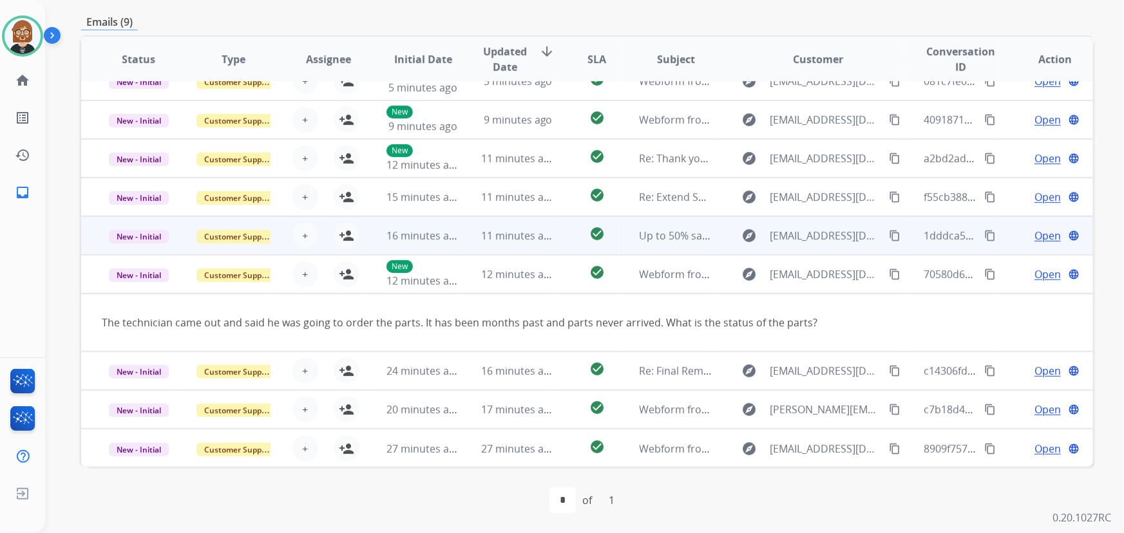
click at [461, 232] on td "11 minutes ago" at bounding box center [508, 235] width 95 height 39
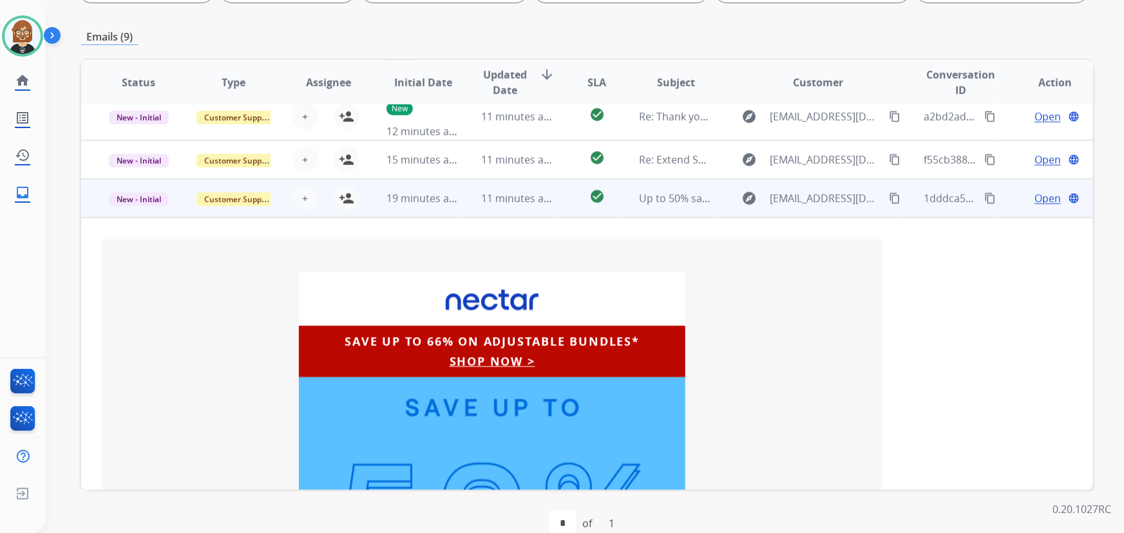
scroll to position [37, 0]
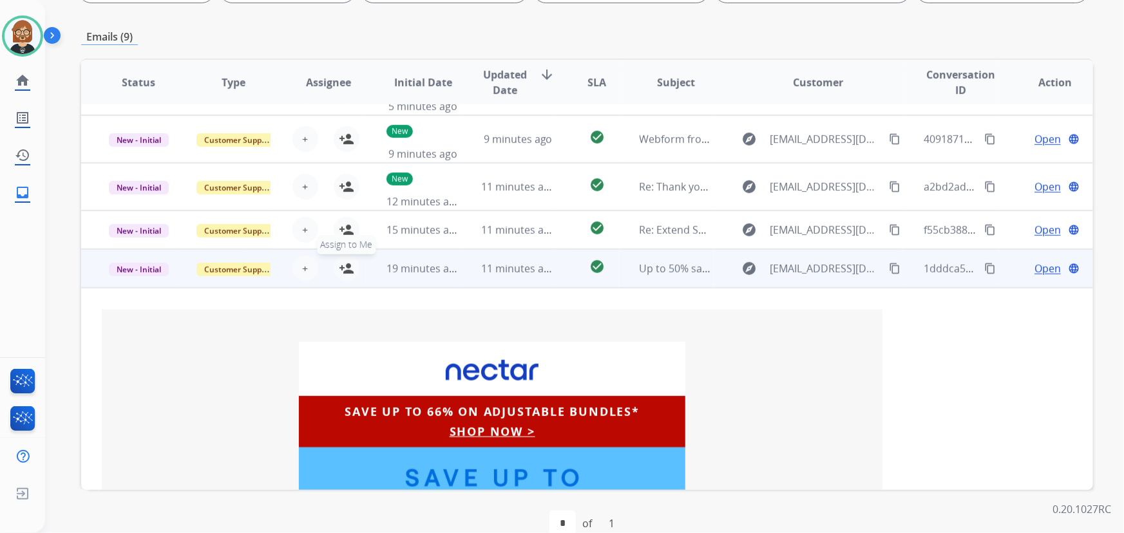
click at [345, 270] on mat-icon "person_add" at bounding box center [346, 268] width 15 height 15
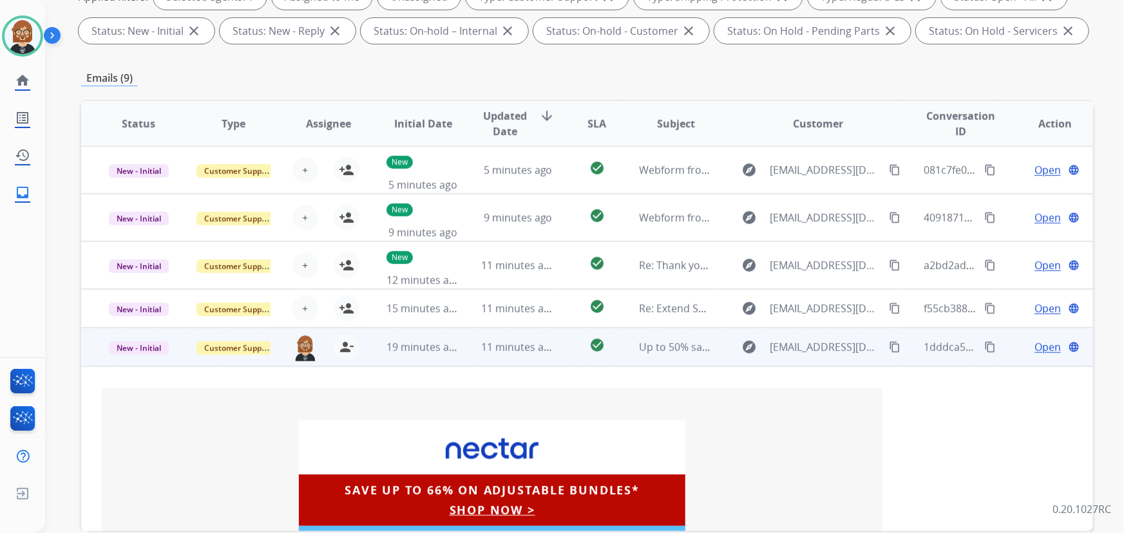
scroll to position [202, 0]
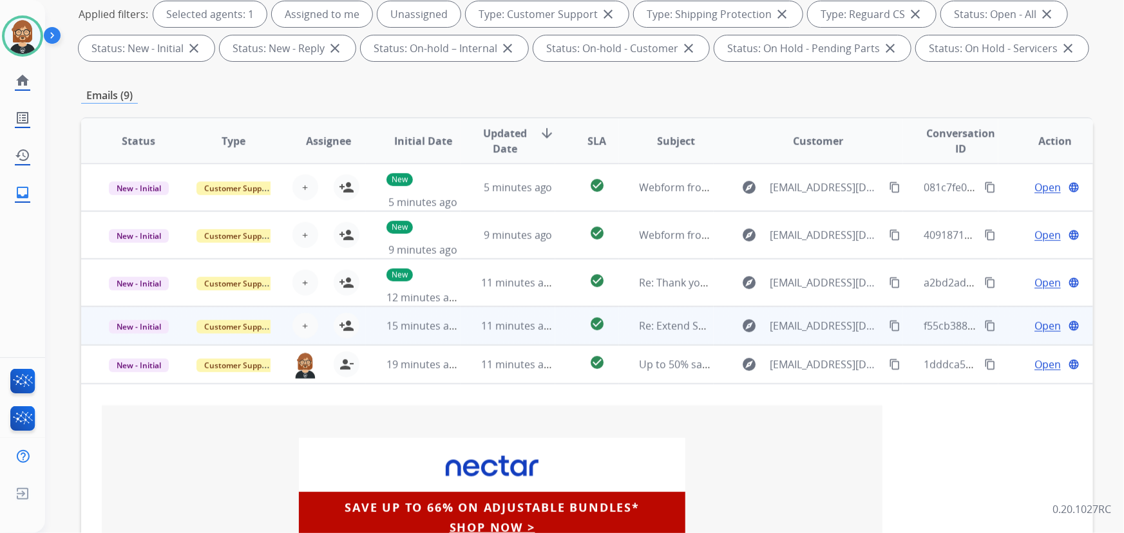
click at [474, 327] on td "11 minutes ago" at bounding box center [508, 326] width 95 height 39
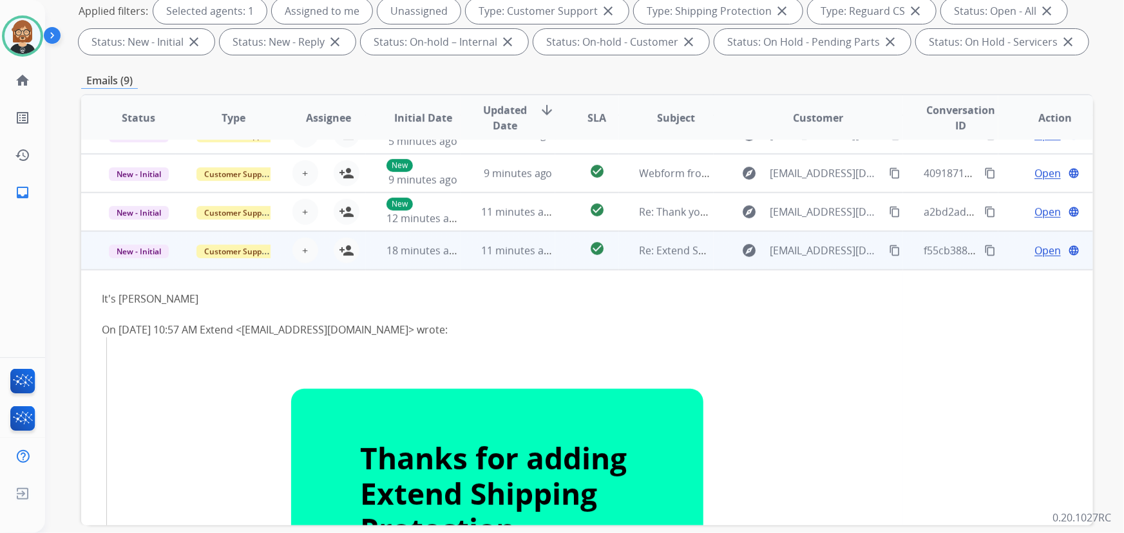
scroll to position [0, 0]
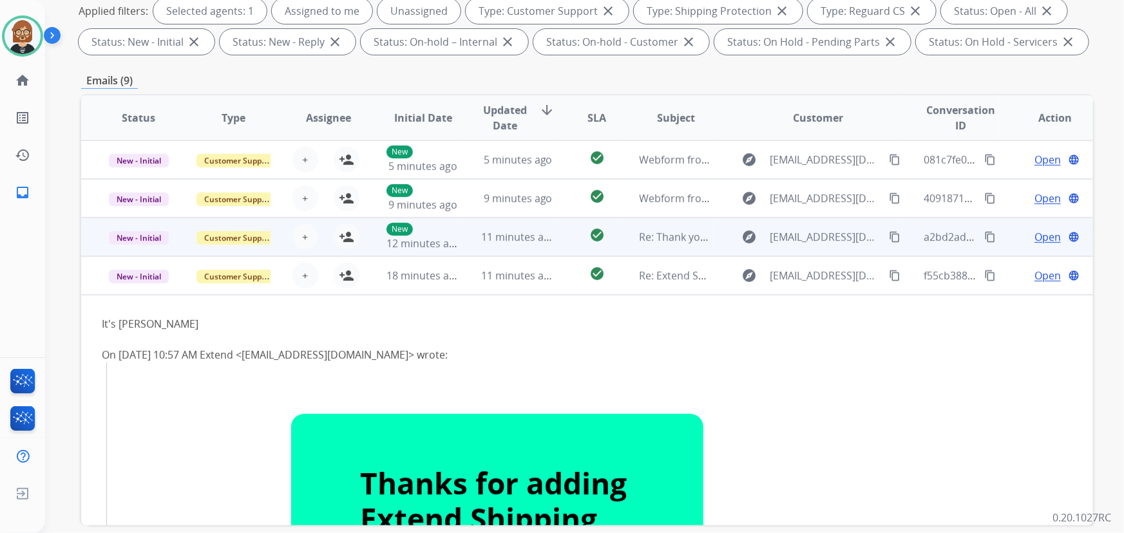
click at [503, 246] on td "11 minutes ago" at bounding box center [508, 237] width 95 height 39
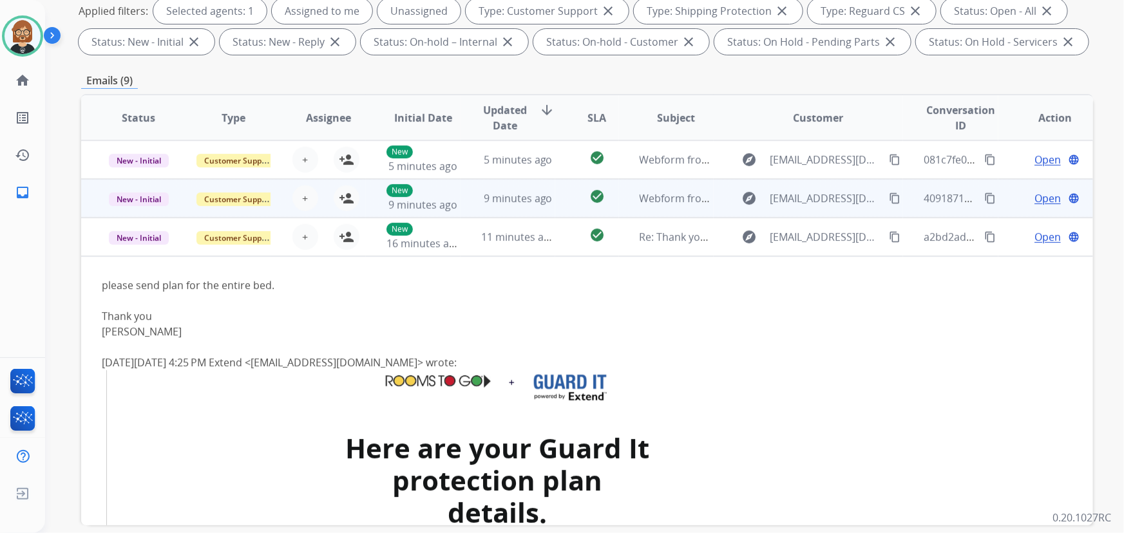
click at [461, 196] on td "9 minutes ago" at bounding box center [508, 198] width 95 height 39
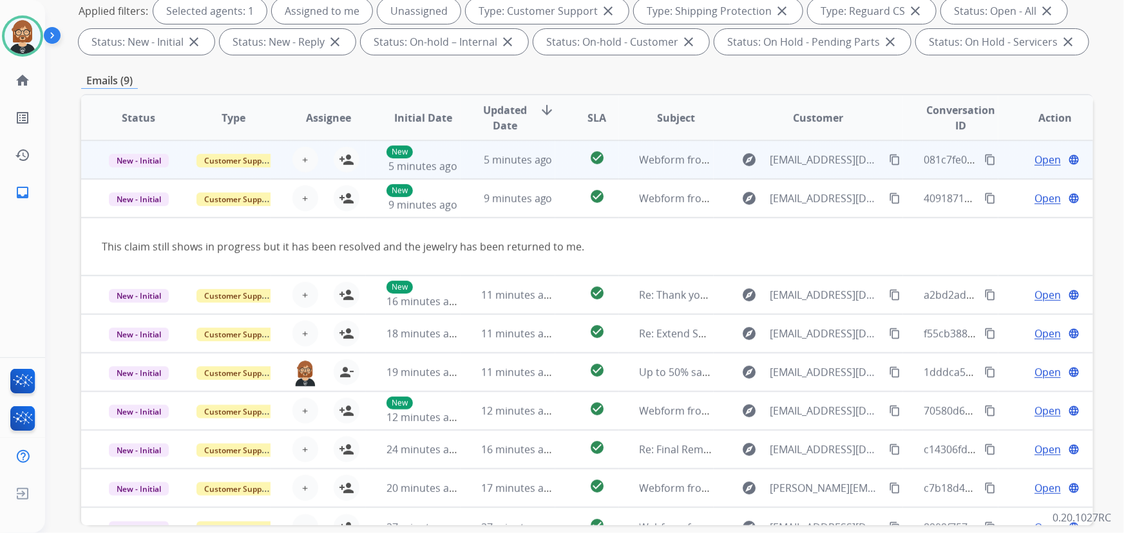
click at [465, 163] on td "5 minutes ago" at bounding box center [508, 159] width 95 height 39
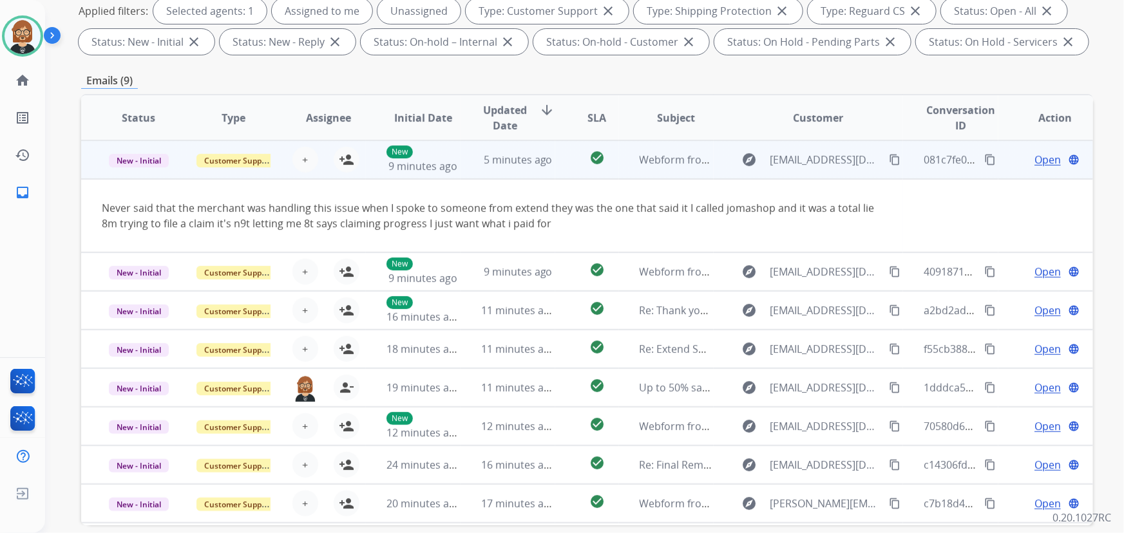
click at [1041, 160] on span "Open" at bounding box center [1048, 159] width 26 height 15
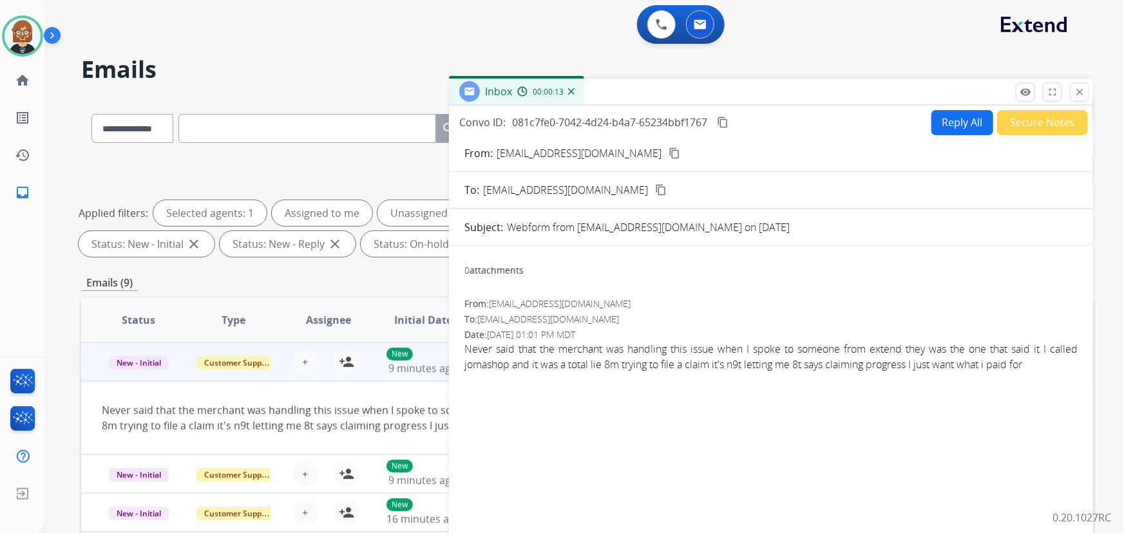
click at [669, 154] on mat-icon "content_copy" at bounding box center [675, 154] width 12 height 12
click at [1082, 95] on mat-icon "close" at bounding box center [1080, 92] width 12 height 12
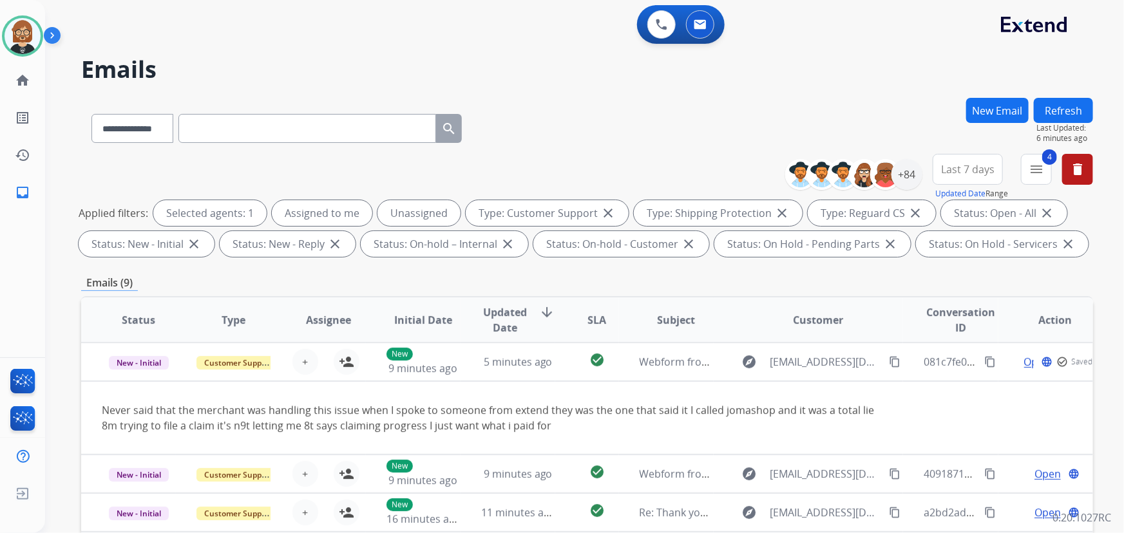
click at [1074, 114] on button "Refresh" at bounding box center [1063, 110] width 59 height 25
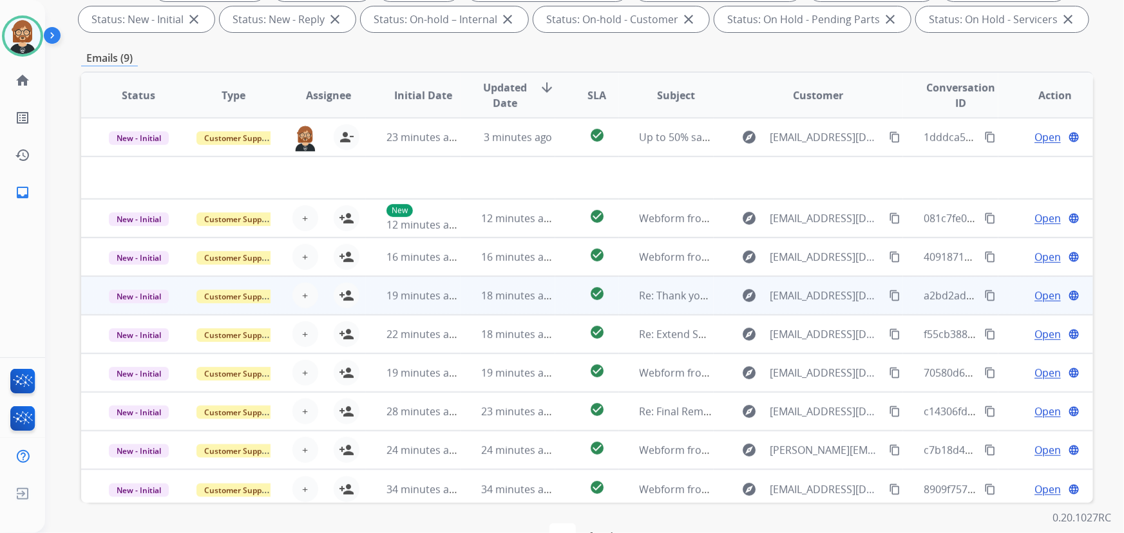
scroll to position [261, 0]
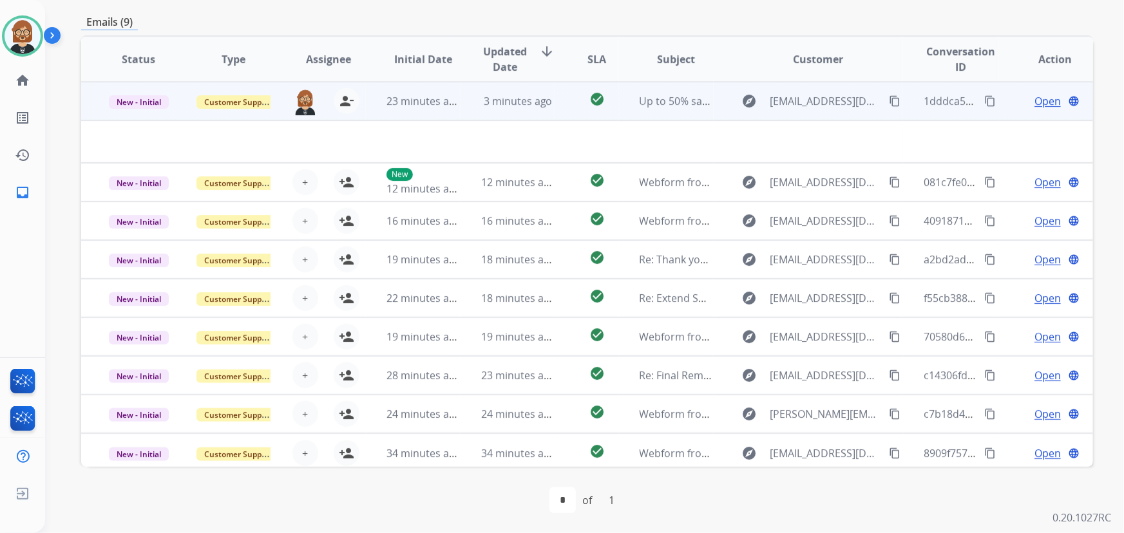
click at [650, 119] on td "Up to 50% saved on Labor Day dreams 🛏️✨" at bounding box center [666, 101] width 95 height 39
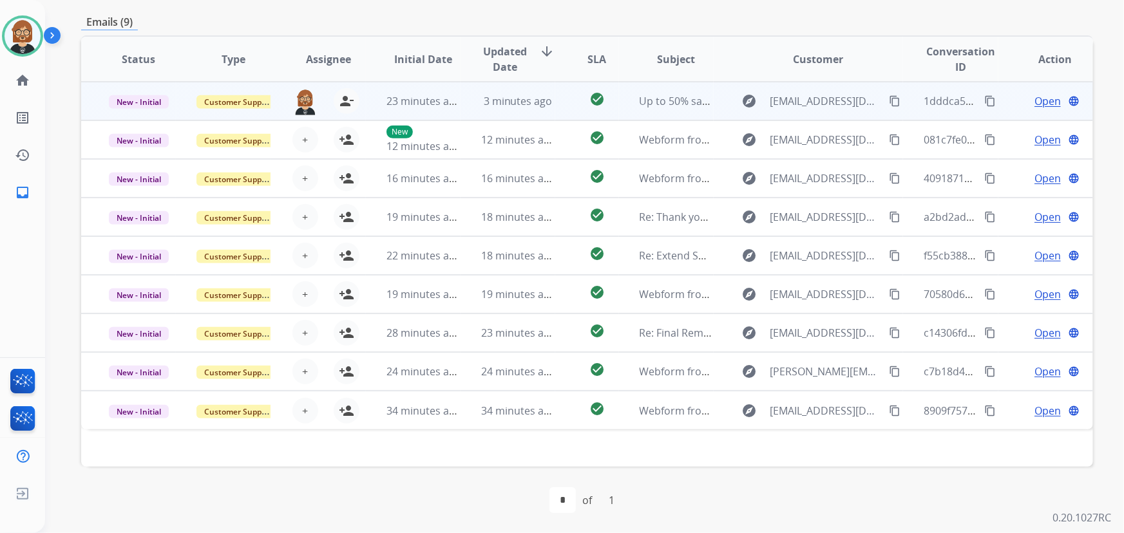
click at [1045, 108] on td "Open language" at bounding box center [1046, 101] width 95 height 39
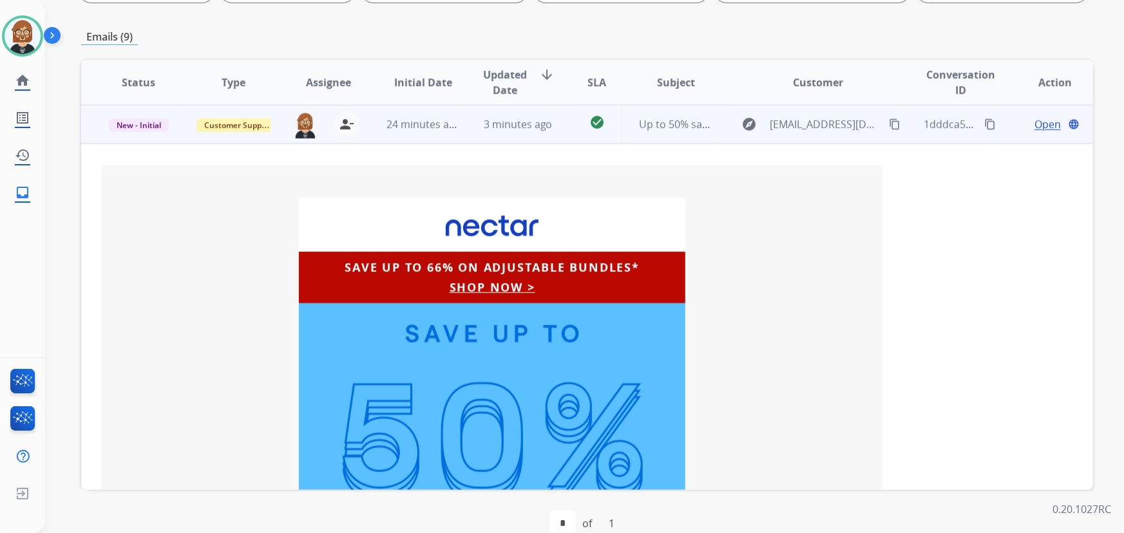
click at [1035, 122] on span "Open" at bounding box center [1048, 124] width 26 height 15
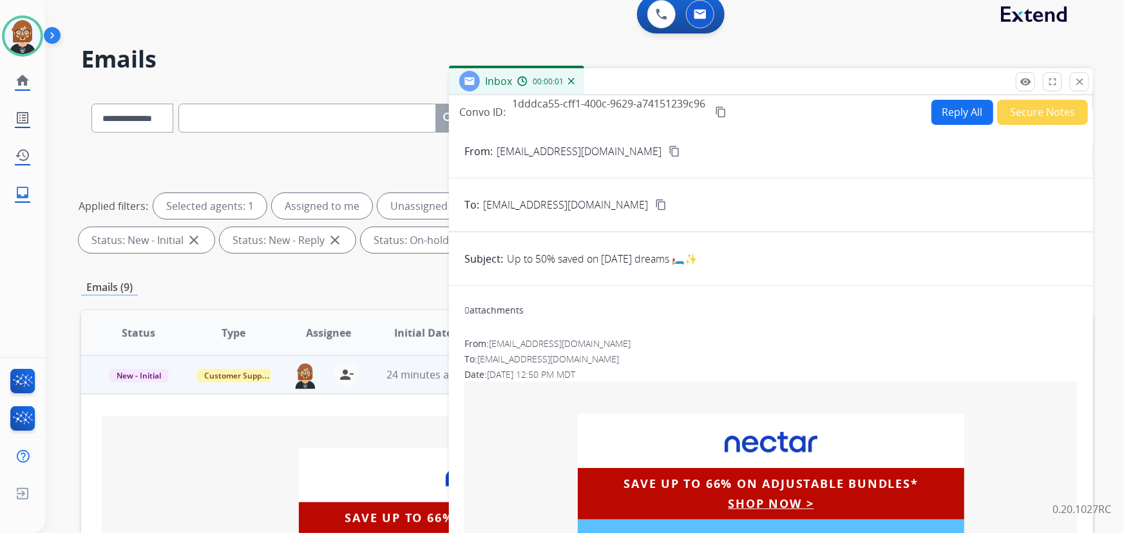
scroll to position [0, 0]
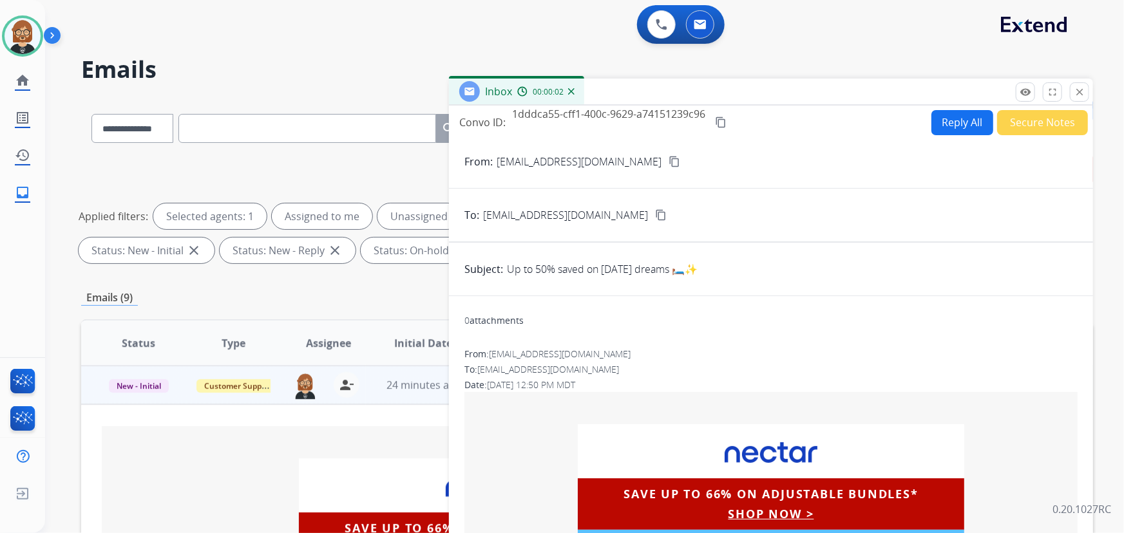
click at [1040, 128] on button "Secure Notes" at bounding box center [1042, 122] width 91 height 25
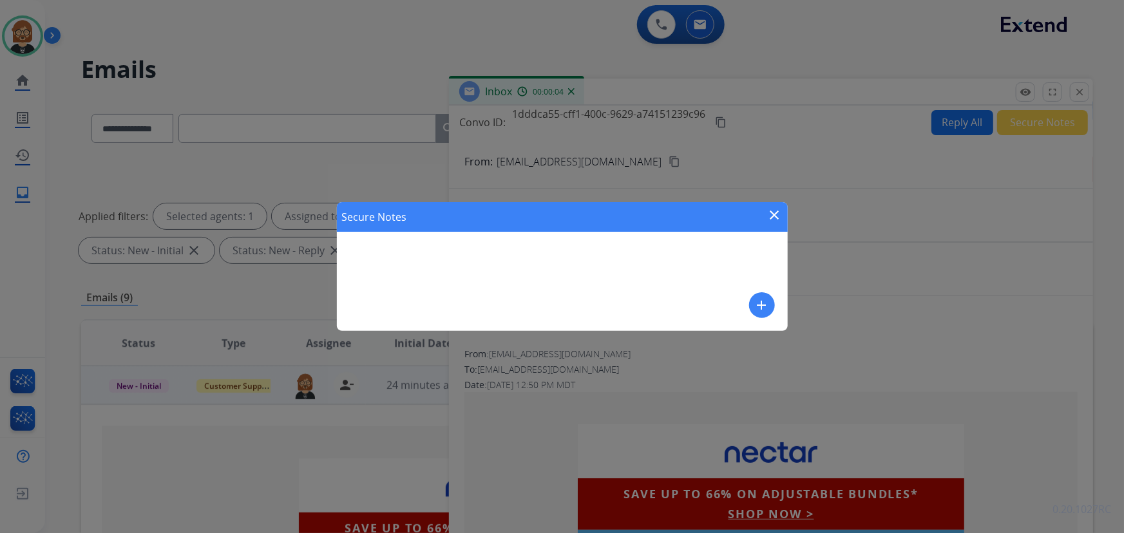
click at [761, 304] on mat-icon "add" at bounding box center [761, 305] width 15 height 15
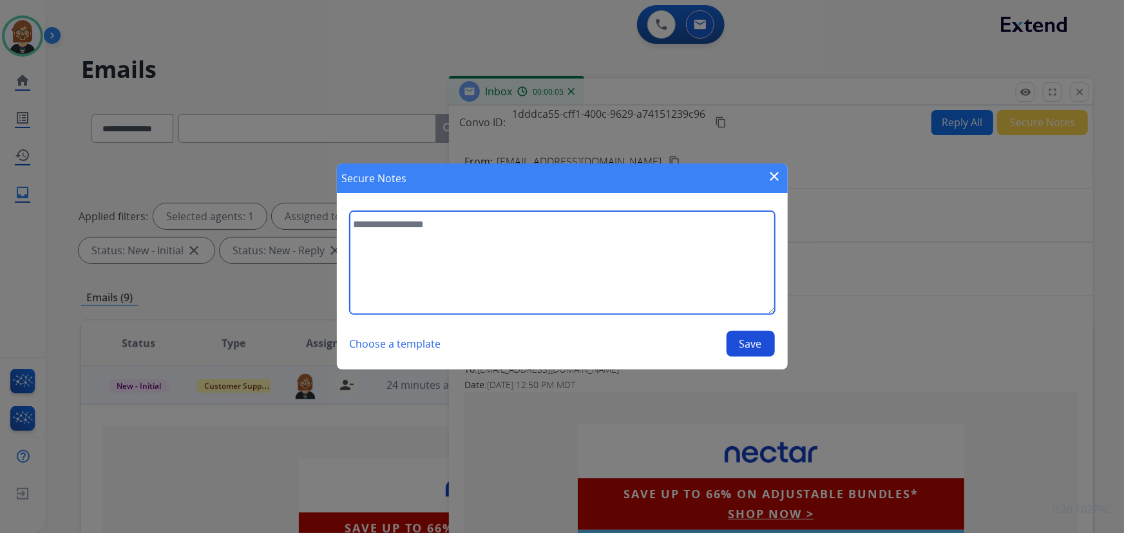
click at [608, 280] on textarea at bounding box center [562, 262] width 425 height 103
type textarea "*******"
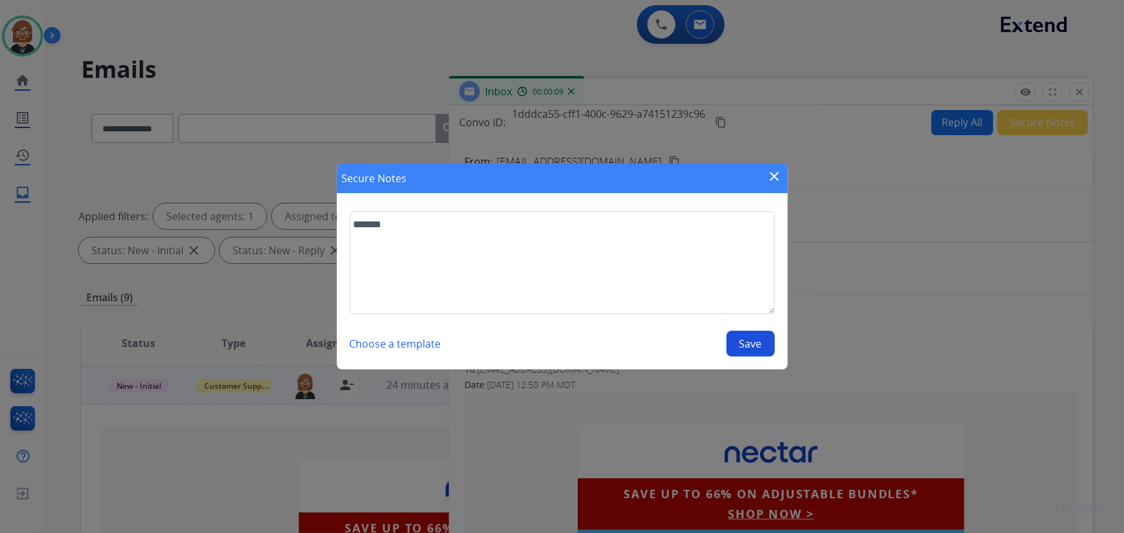
click at [754, 352] on button "Save" at bounding box center [751, 344] width 48 height 26
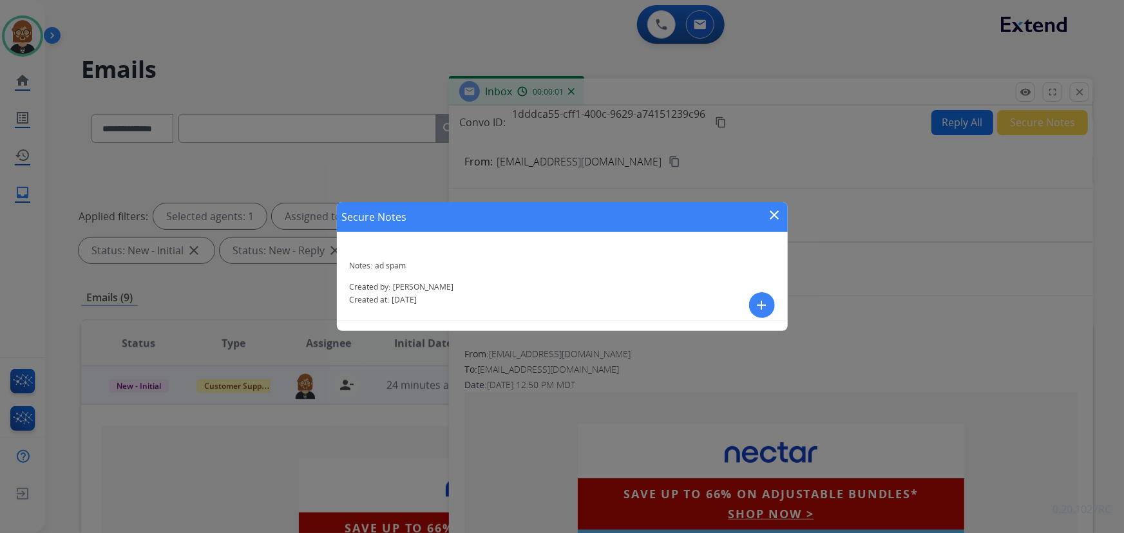
click at [772, 213] on mat-icon "close" at bounding box center [774, 214] width 15 height 15
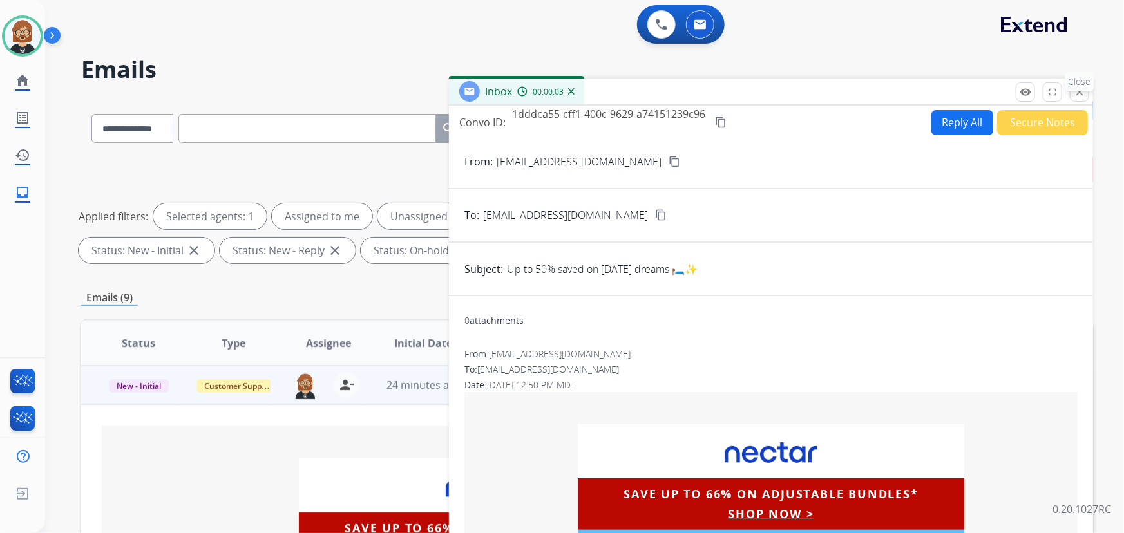
click at [1084, 91] on p "Close" at bounding box center [1080, 81] width 29 height 19
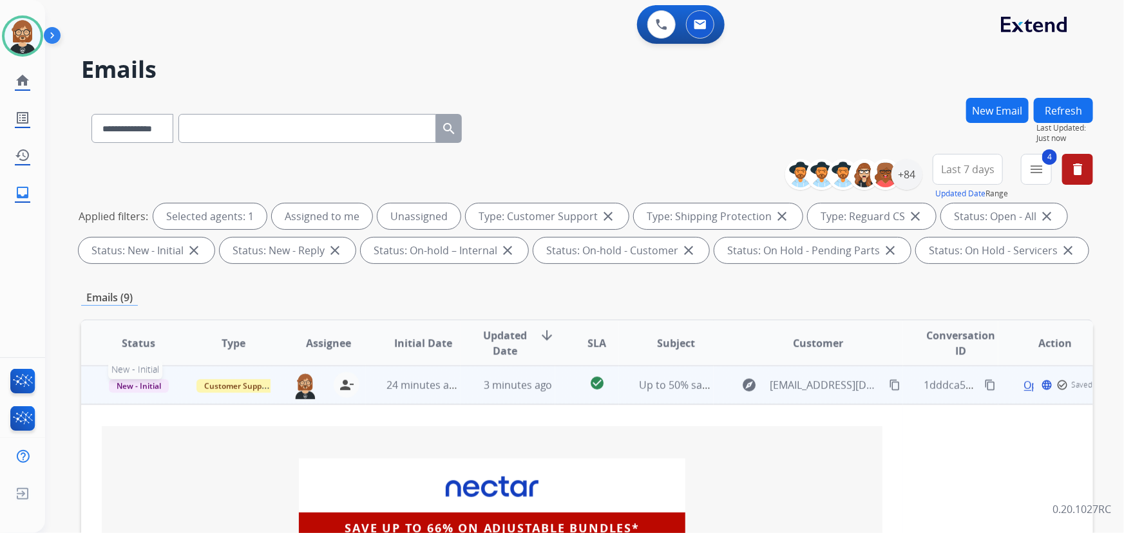
click at [151, 388] on span "New - Initial" at bounding box center [139, 386] width 60 height 14
click at [206, 509] on p "Closed – Solved" at bounding box center [205, 506] width 74 height 18
click at [417, 310] on div "Emails (9)" at bounding box center [587, 298] width 1012 height 33
click at [1090, 110] on button "Refresh" at bounding box center [1063, 110] width 59 height 25
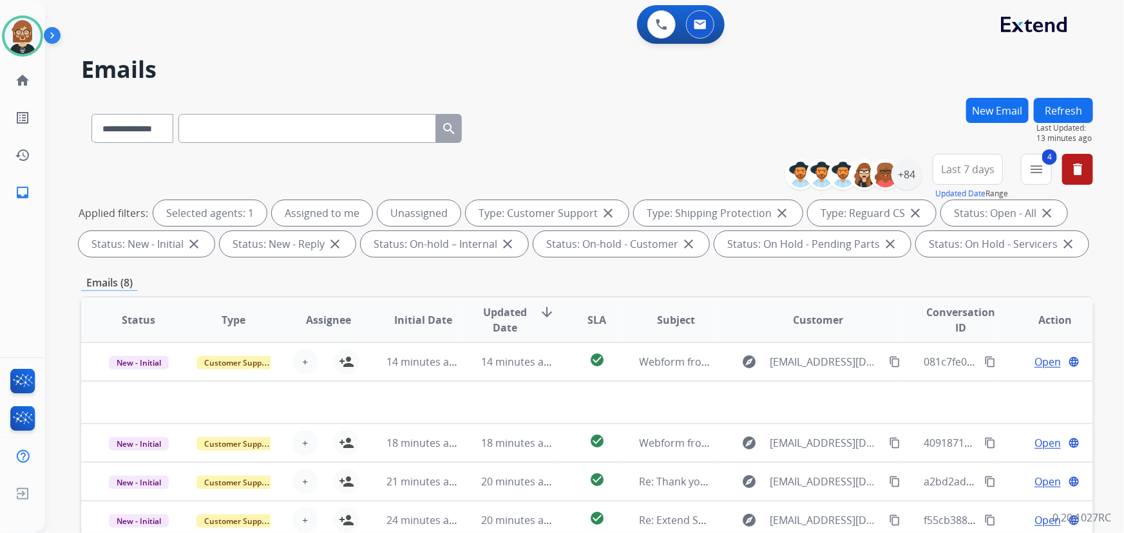
click at [1064, 100] on button "Refresh" at bounding box center [1063, 110] width 59 height 25
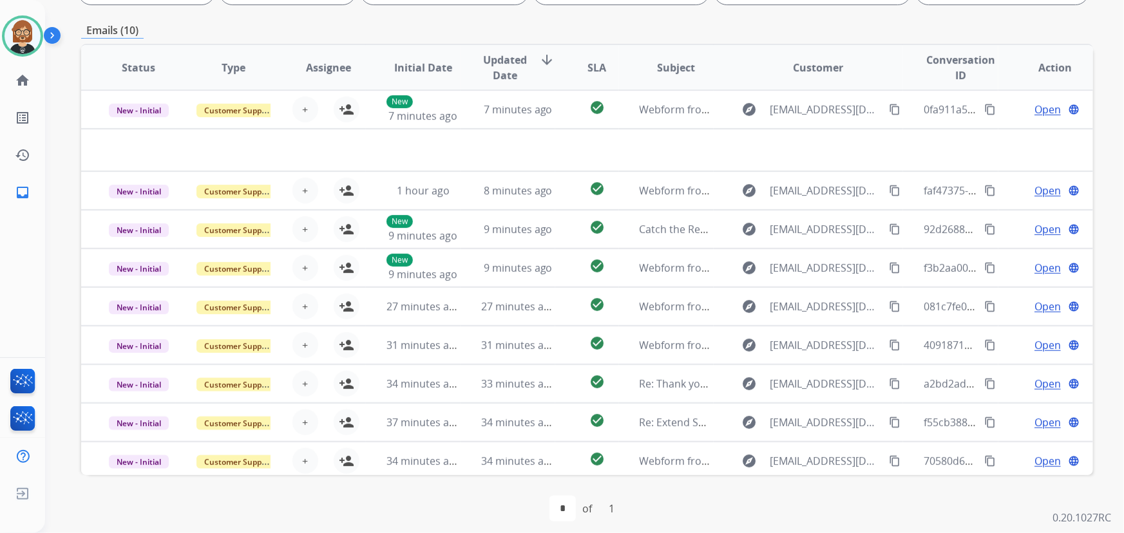
scroll to position [261, 0]
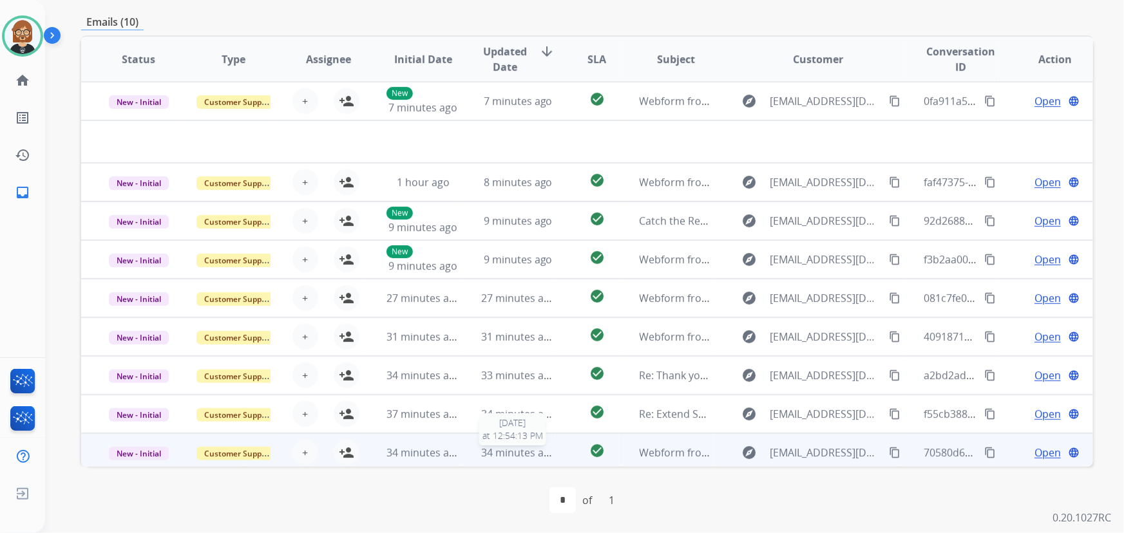
click at [515, 458] on span "34 minutes ago" at bounding box center [518, 453] width 75 height 14
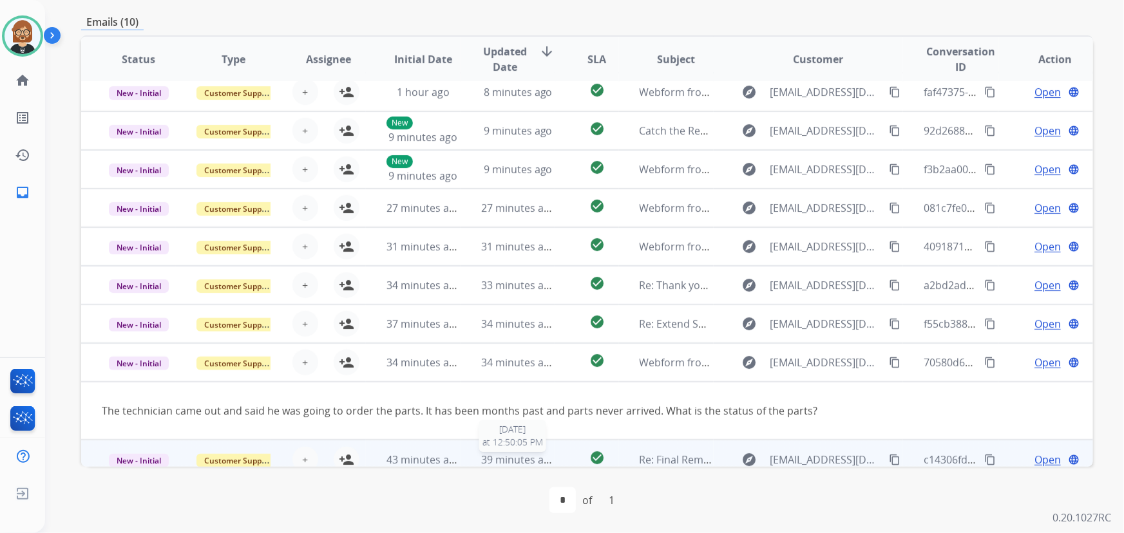
scroll to position [59, 0]
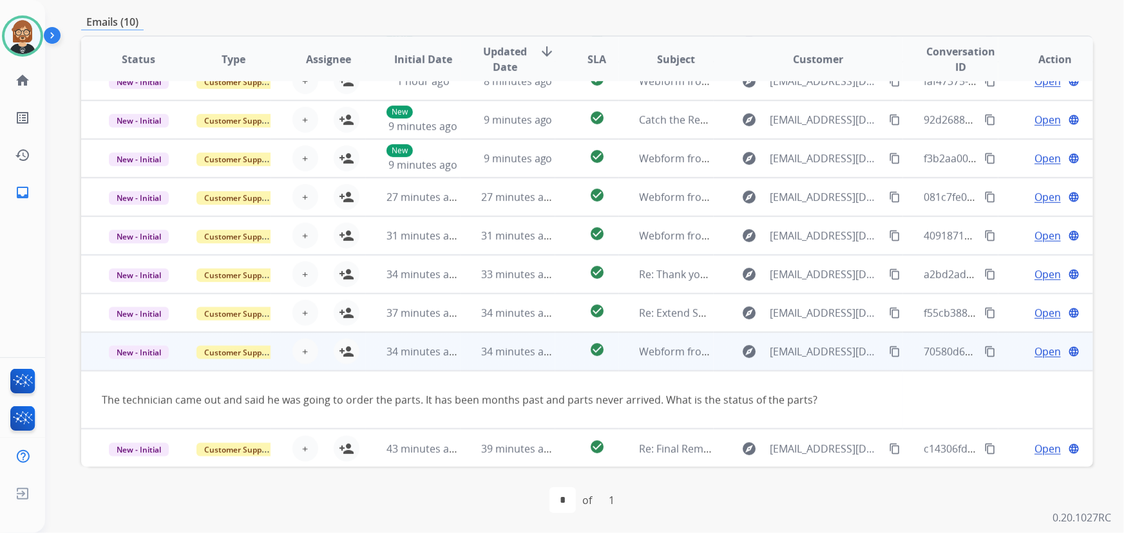
click at [884, 342] on div "explore Dianaczavala@hotmail.com content_copy" at bounding box center [818, 351] width 169 height 21
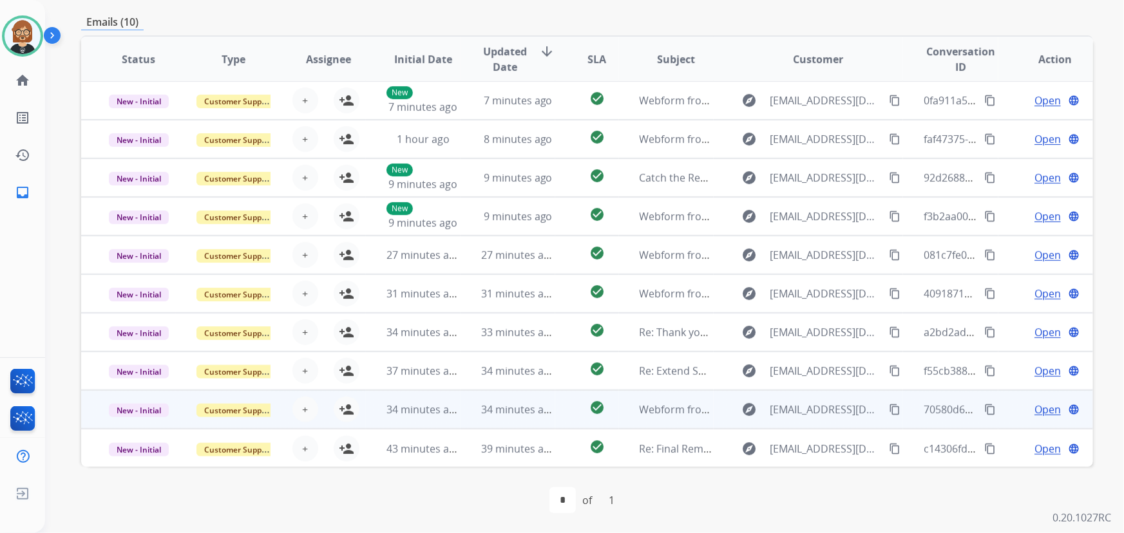
click at [889, 406] on mat-icon "content_copy" at bounding box center [895, 410] width 12 height 12
click at [353, 407] on button "person_add Assign to Me" at bounding box center [347, 410] width 26 height 26
click at [984, 412] on mat-icon "content_copy" at bounding box center [990, 410] width 12 height 12
click at [1041, 407] on span "Open" at bounding box center [1048, 409] width 26 height 15
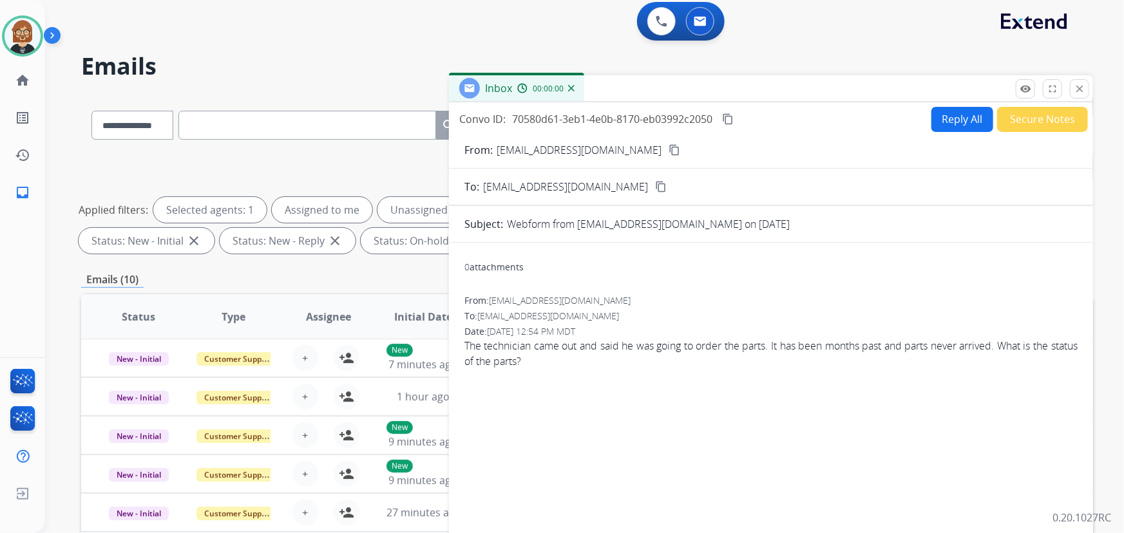
scroll to position [0, 0]
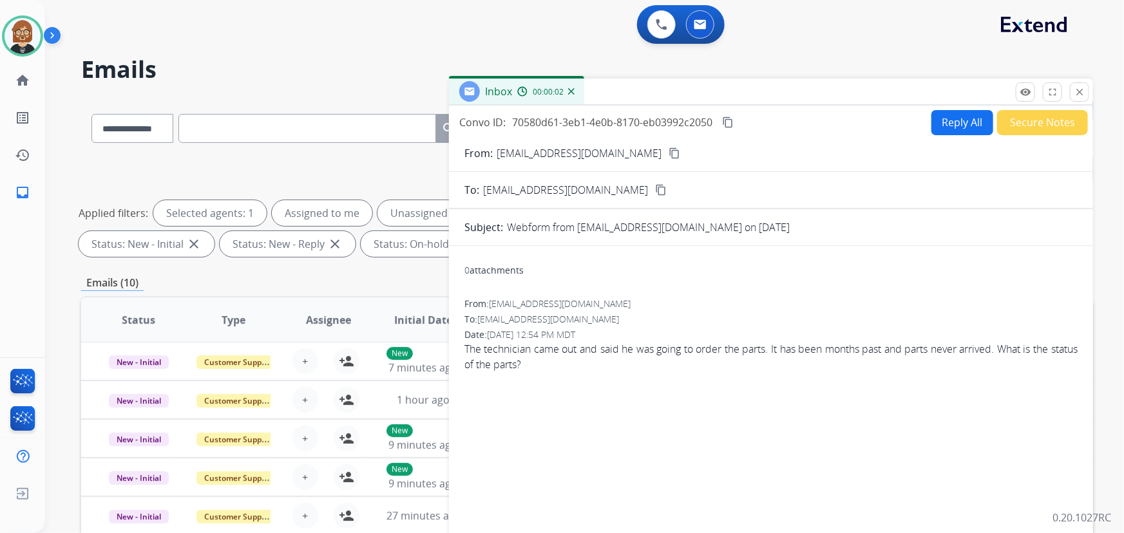
click at [946, 126] on button "Reply All" at bounding box center [963, 122] width 62 height 25
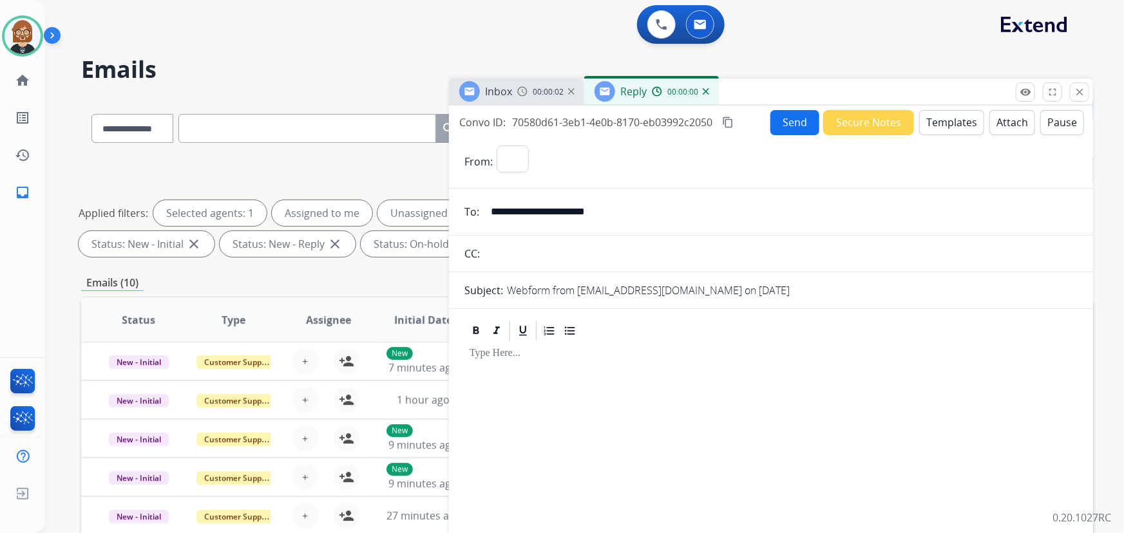
select select "**********"
click at [952, 127] on button "Templates" at bounding box center [951, 122] width 65 height 25
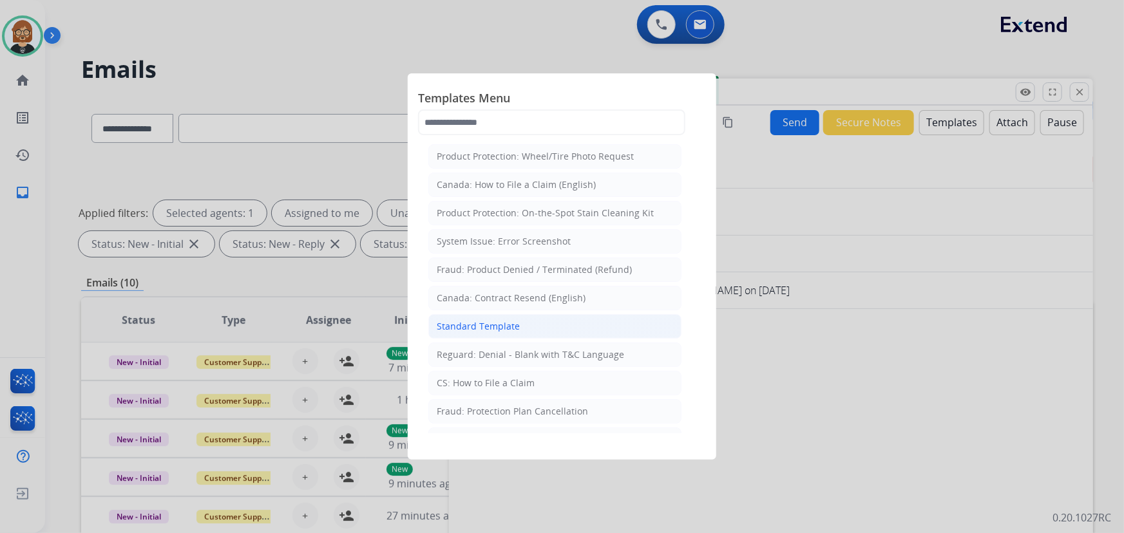
click at [579, 332] on li "Standard Template" at bounding box center [554, 326] width 253 height 24
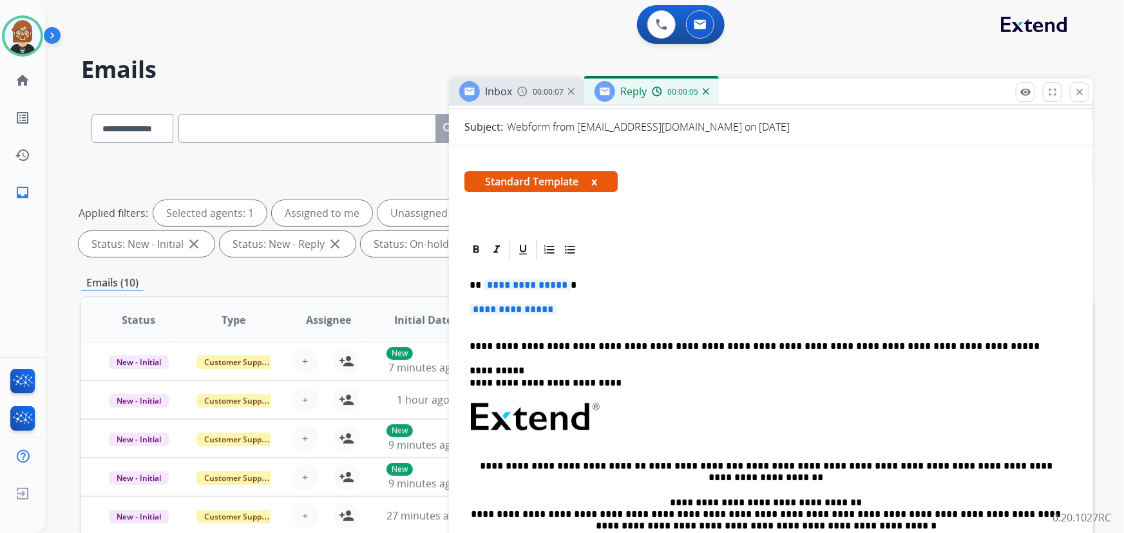
scroll to position [175, 0]
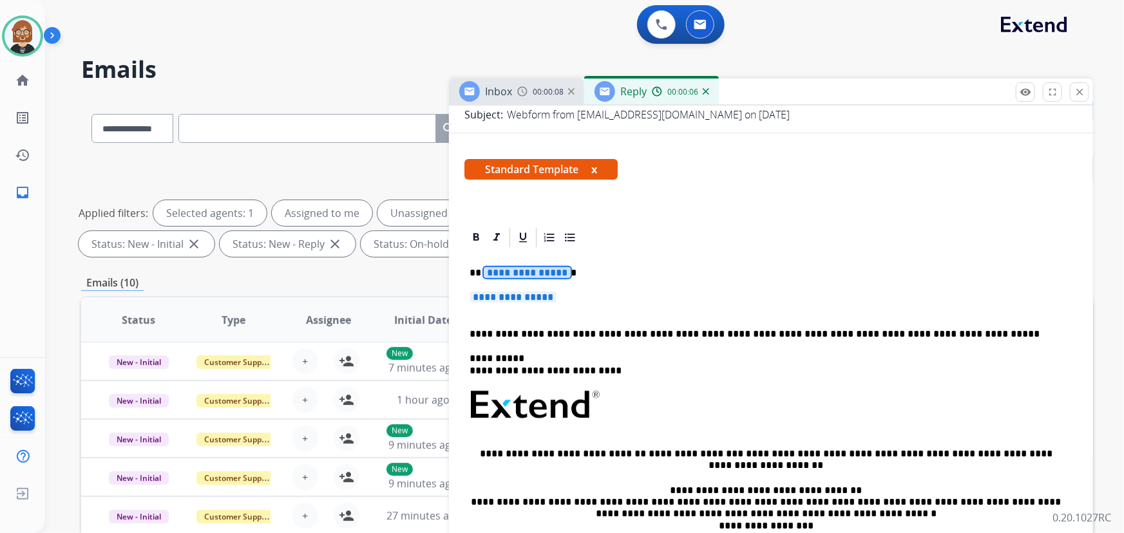
click at [505, 271] on span "**********" at bounding box center [527, 272] width 87 height 11
click at [522, 298] on span "**********" at bounding box center [513, 297] width 87 height 11
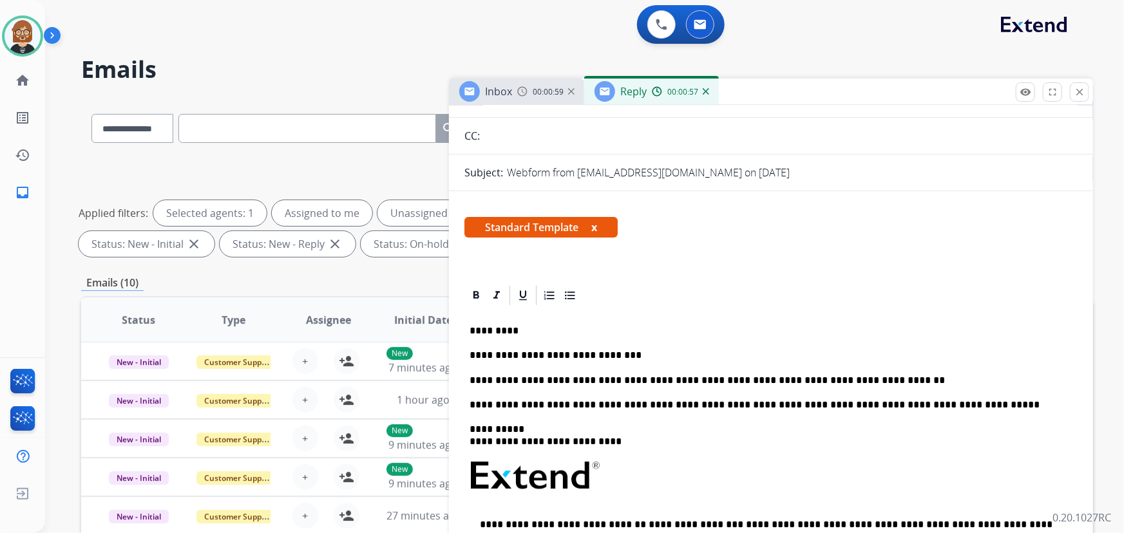
scroll to position [0, 0]
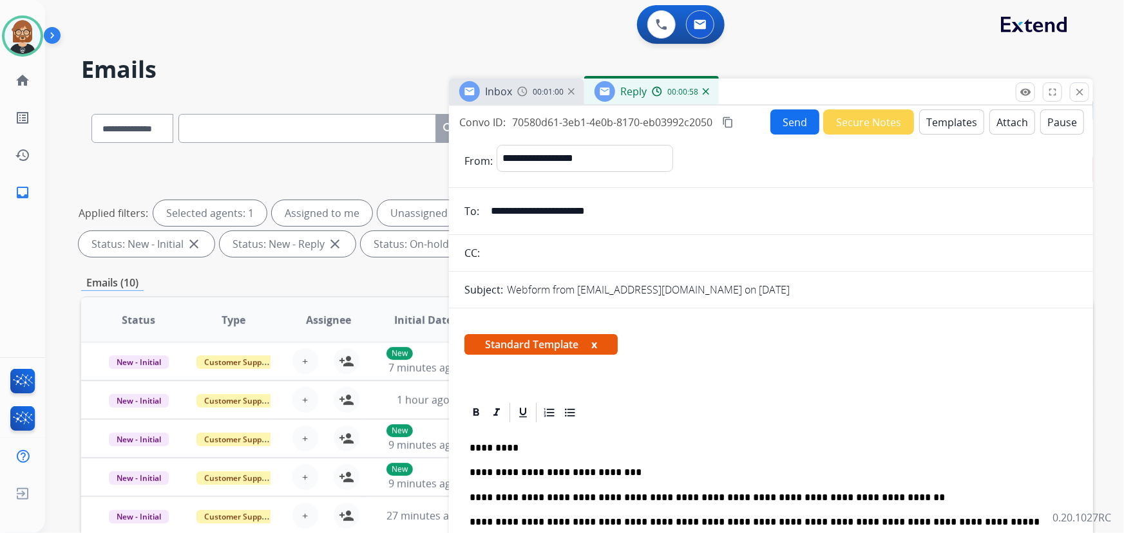
click at [801, 116] on button "Send" at bounding box center [795, 122] width 49 height 25
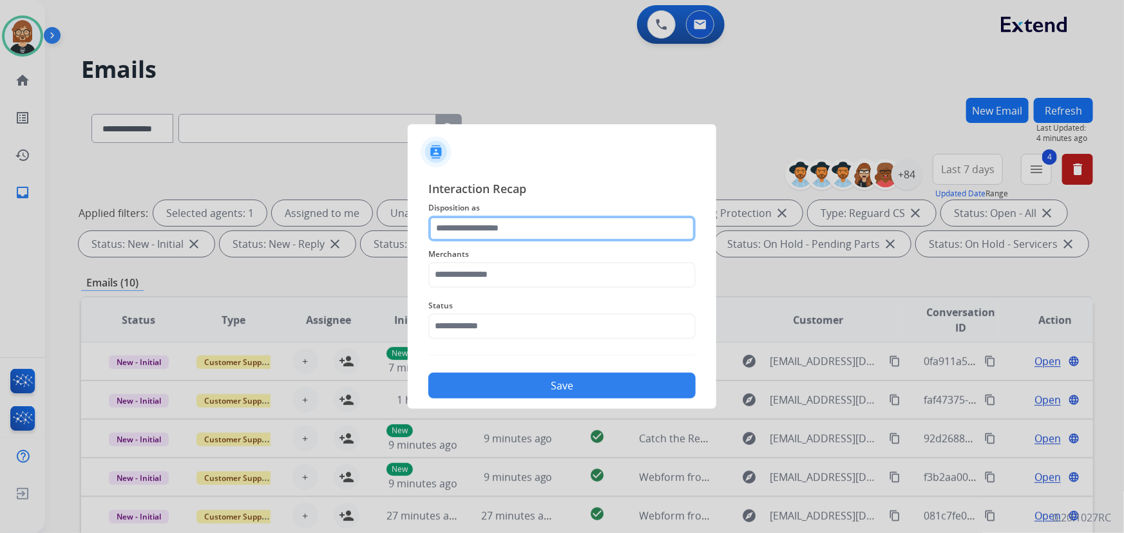
click at [586, 239] on input "text" at bounding box center [561, 229] width 267 height 26
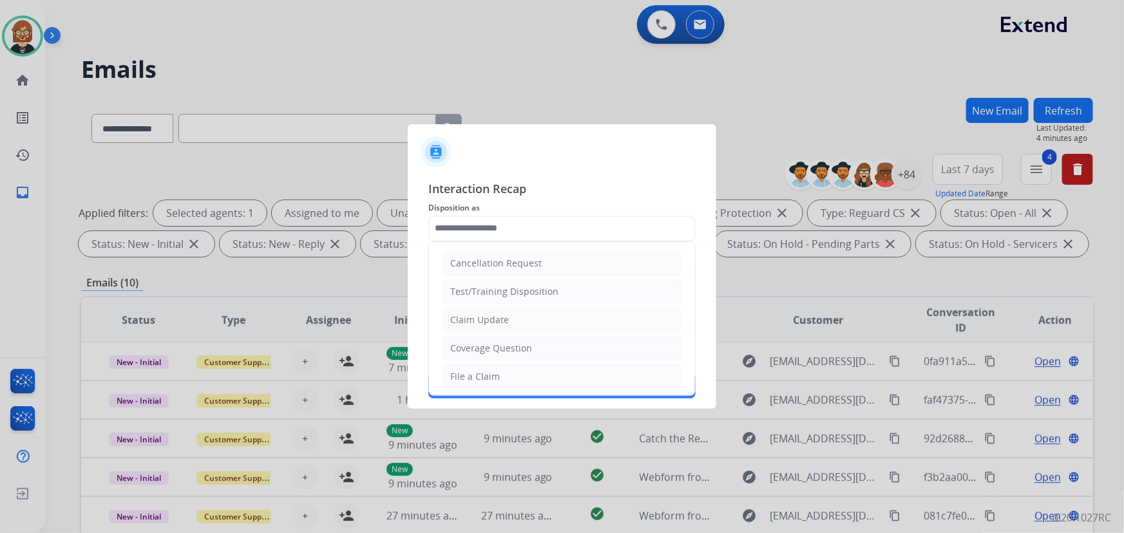
click at [571, 326] on li "Claim Update" at bounding box center [562, 320] width 240 height 24
type input "**********"
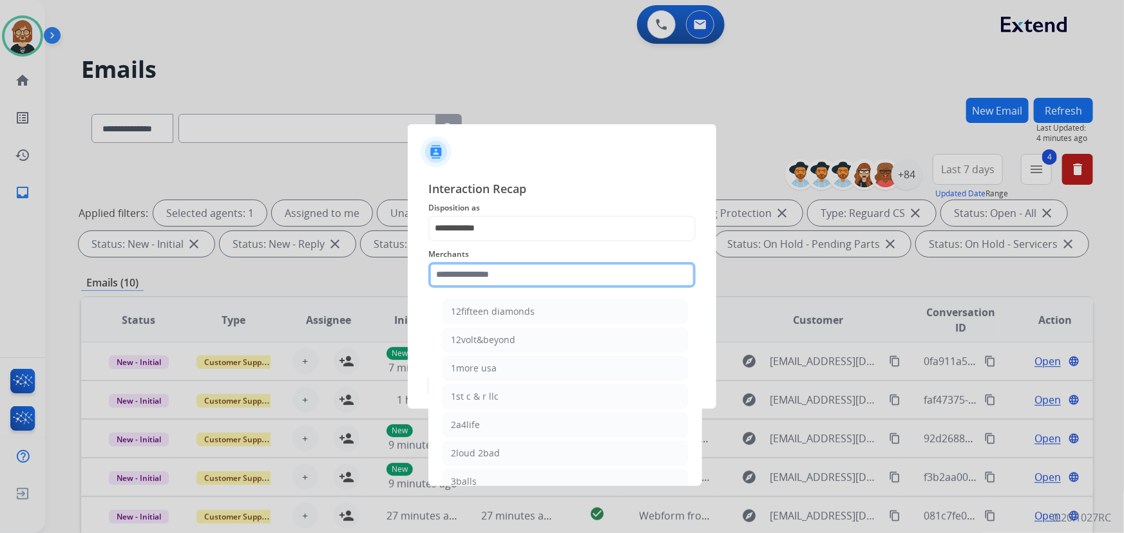
click at [578, 278] on input "text" at bounding box center [561, 275] width 267 height 26
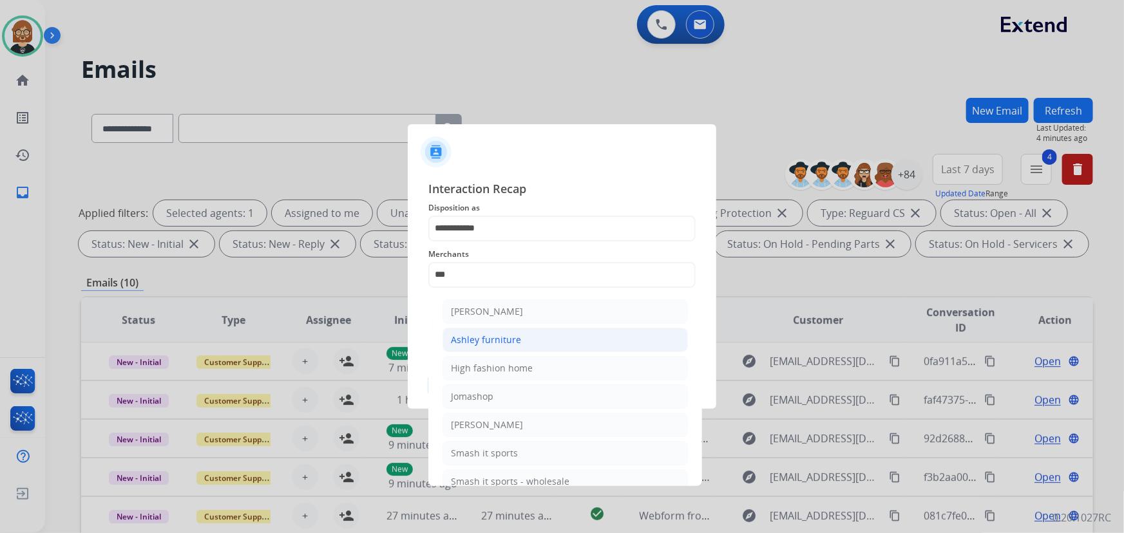
click at [508, 341] on div "Ashley furniture" at bounding box center [486, 340] width 70 height 13
type input "**********"
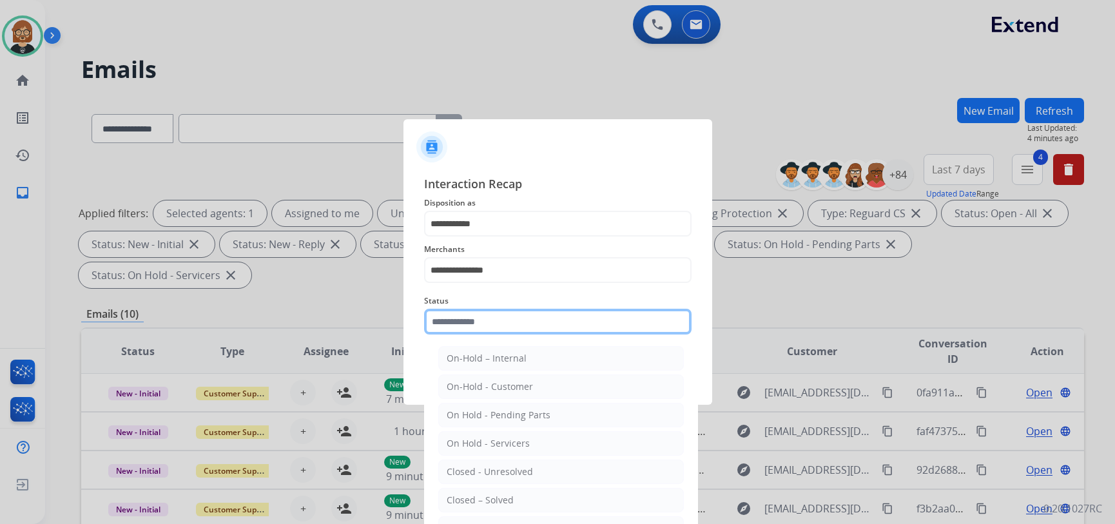
click at [512, 328] on input "text" at bounding box center [557, 322] width 267 height 26
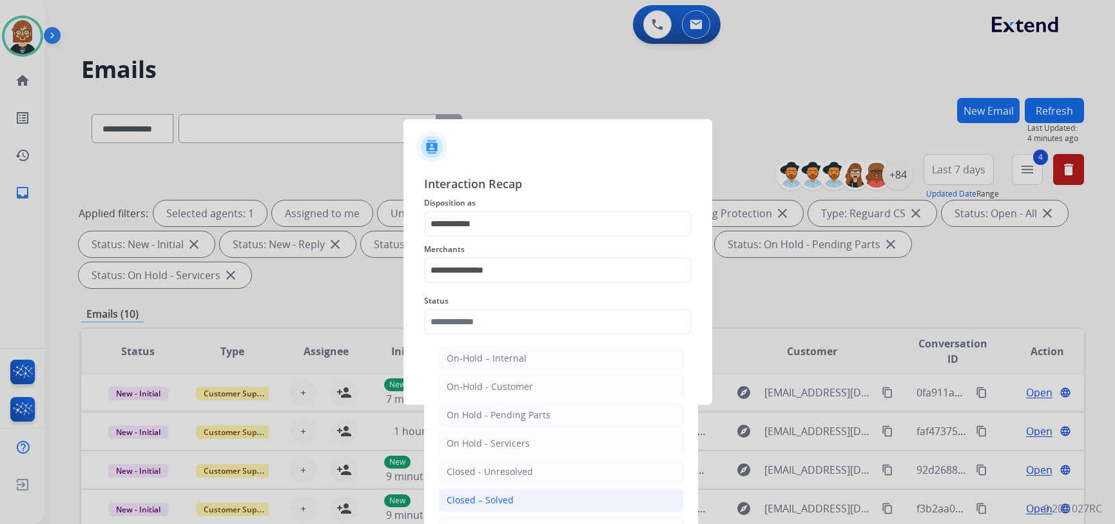
click at [544, 503] on li "Closed – Solved" at bounding box center [560, 500] width 245 height 24
type input "**********"
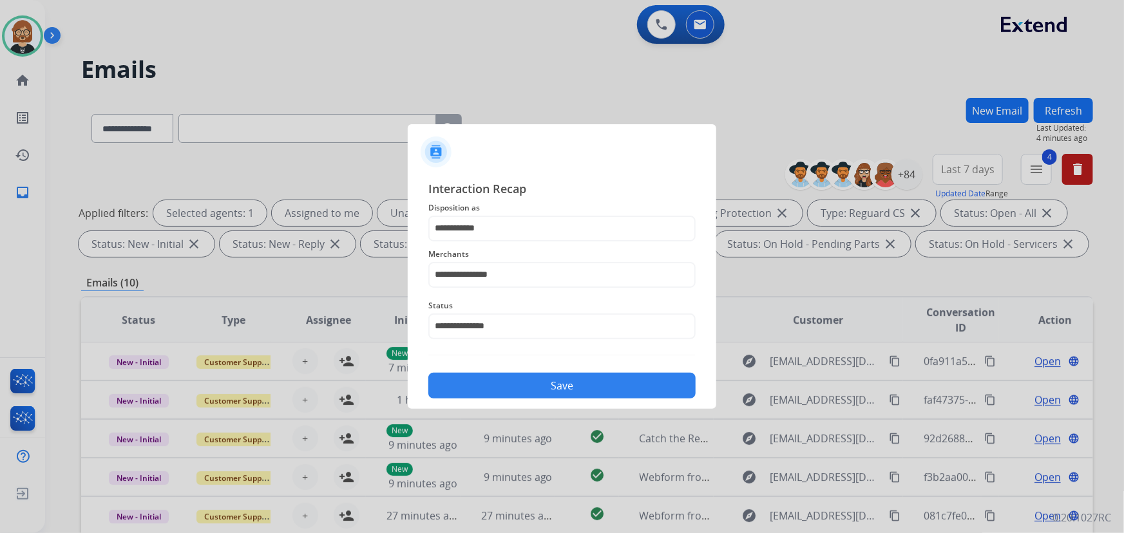
click at [574, 376] on button "Save" at bounding box center [561, 386] width 267 height 26
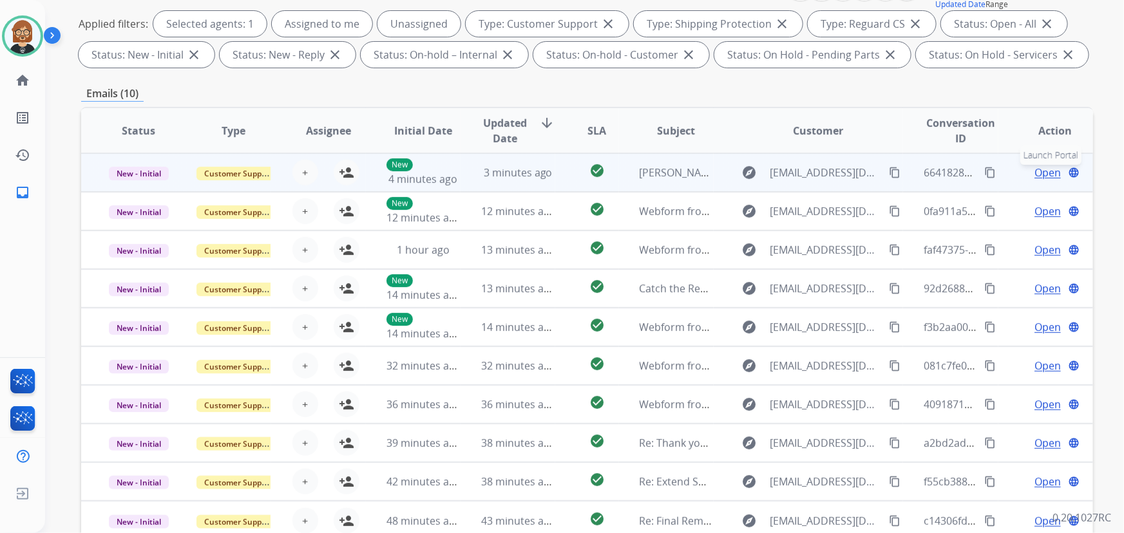
scroll to position [85, 0]
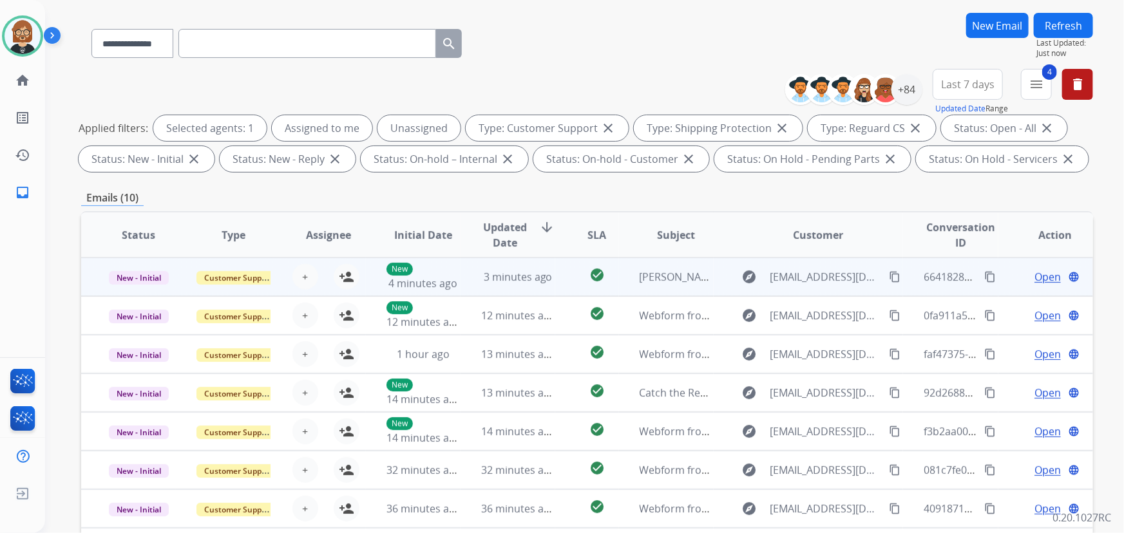
click at [1075, 20] on button "Refresh" at bounding box center [1063, 25] width 59 height 25
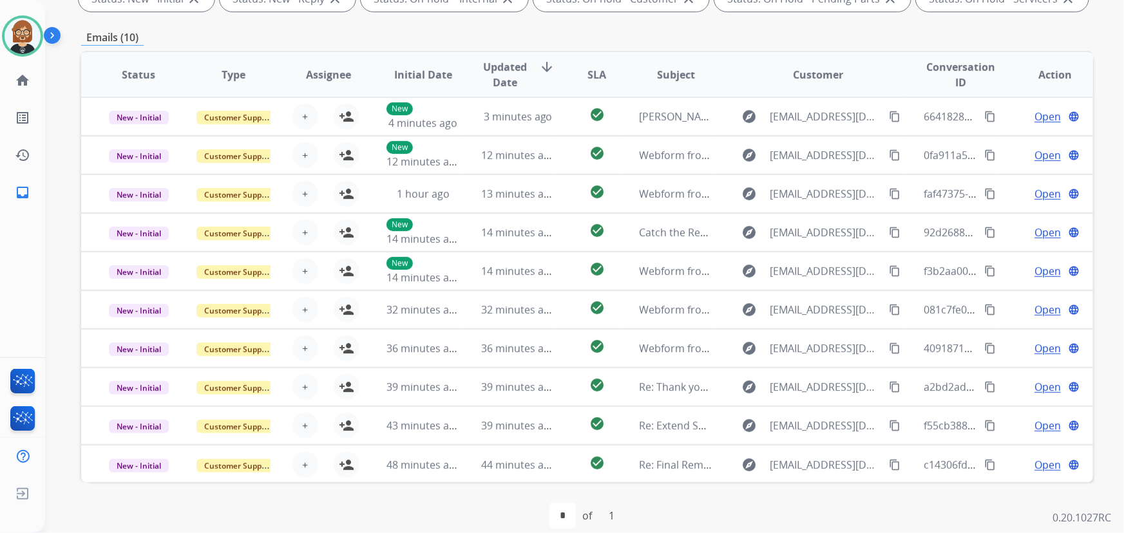
scroll to position [261, 0]
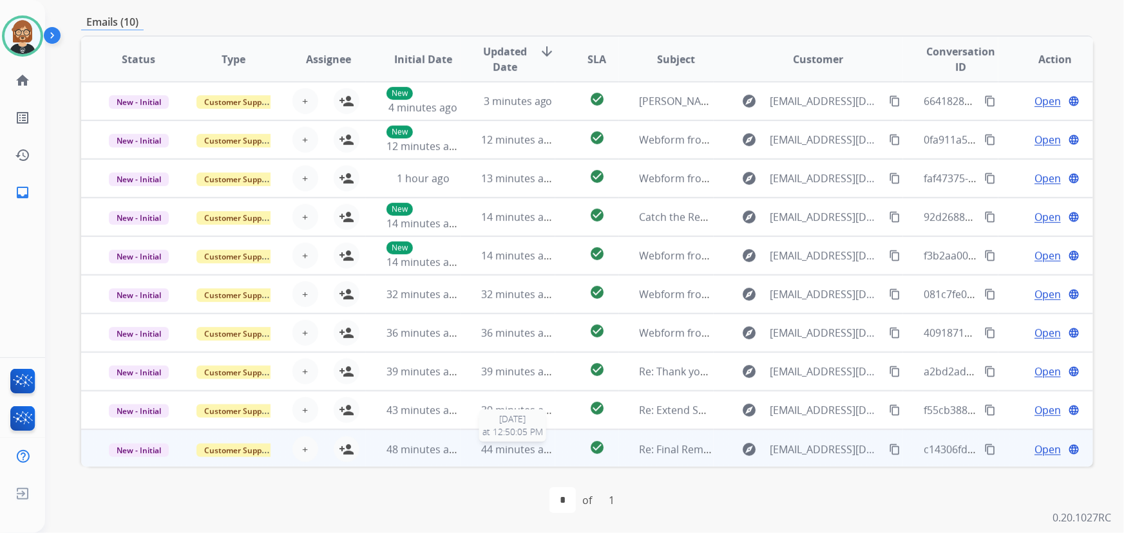
click at [505, 448] on span "44 minutes ago" at bounding box center [518, 450] width 75 height 14
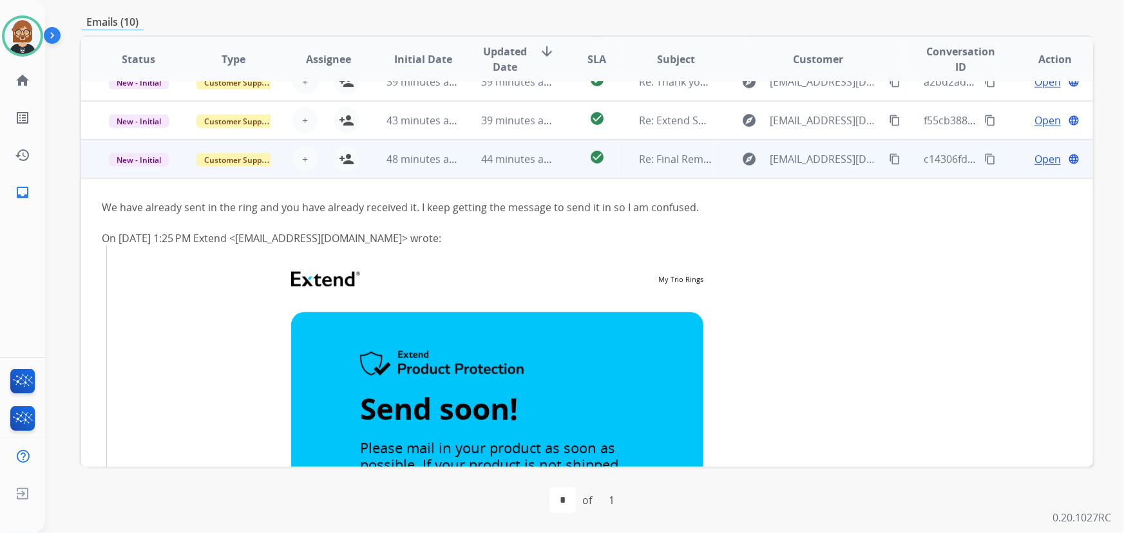
scroll to position [289, 0]
click at [887, 153] on button "content_copy" at bounding box center [894, 159] width 15 height 15
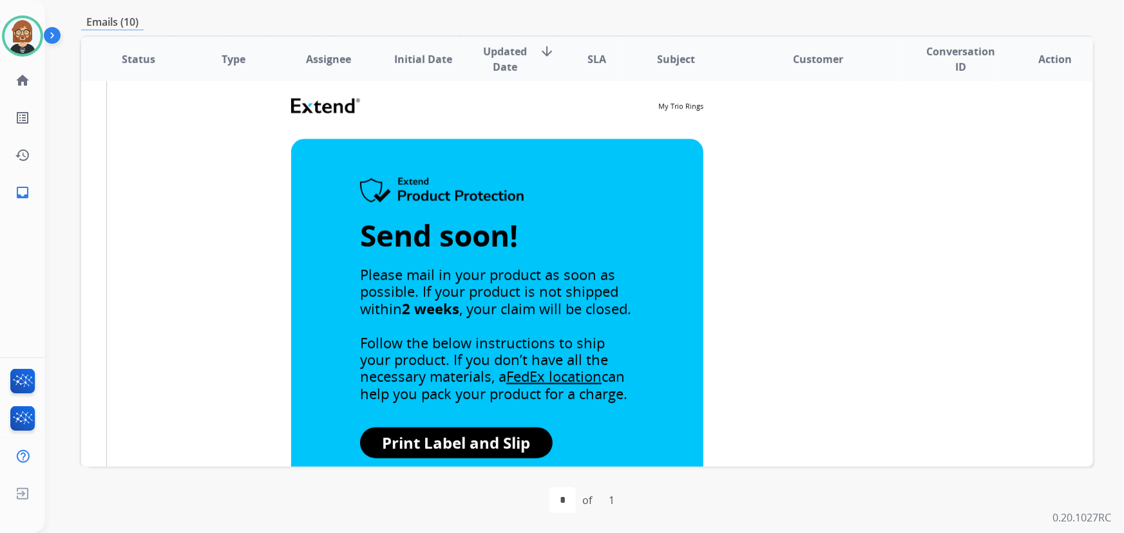
scroll to position [523, 0]
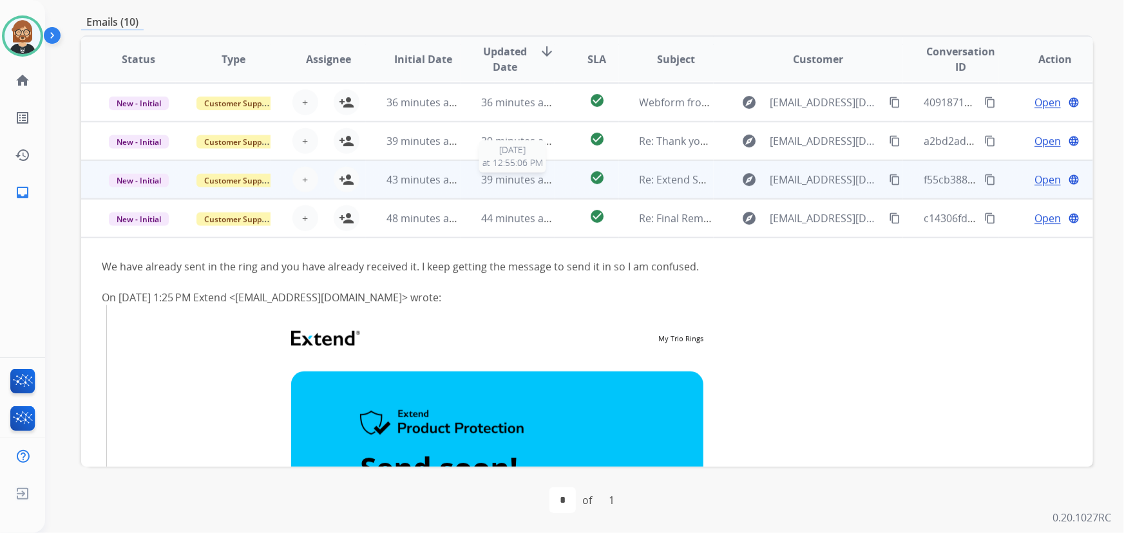
click at [513, 182] on span "39 minutes ago" at bounding box center [518, 180] width 75 height 14
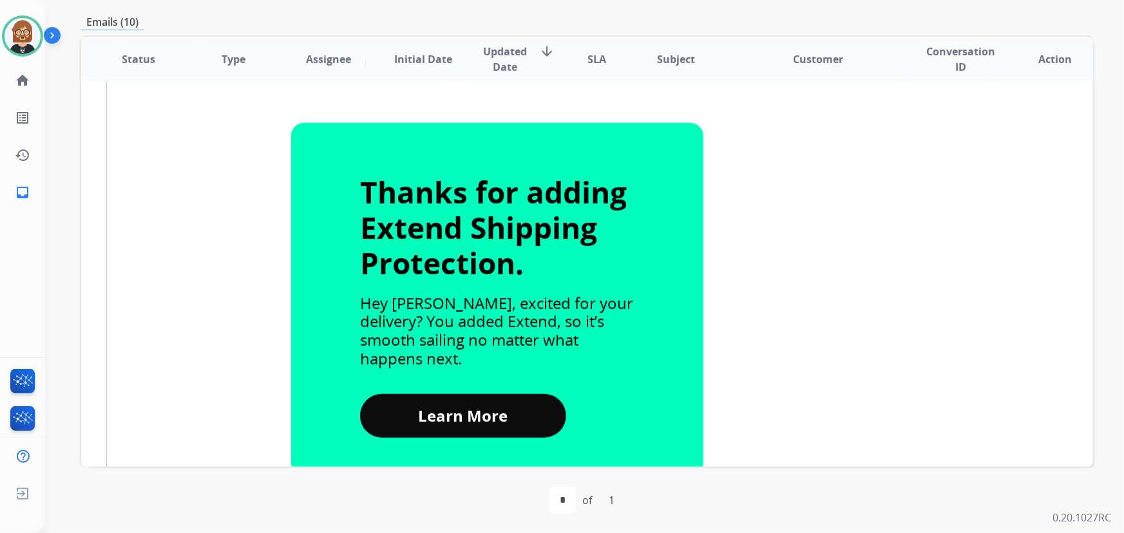
scroll to position [484, 0]
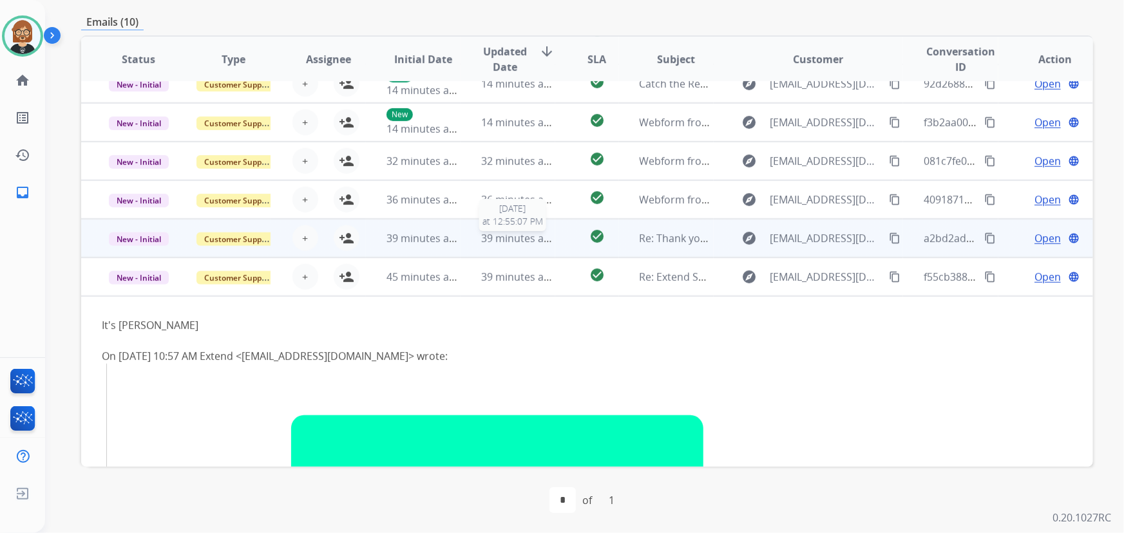
click at [492, 245] on div "39 minutes ago" at bounding box center [517, 238] width 73 height 15
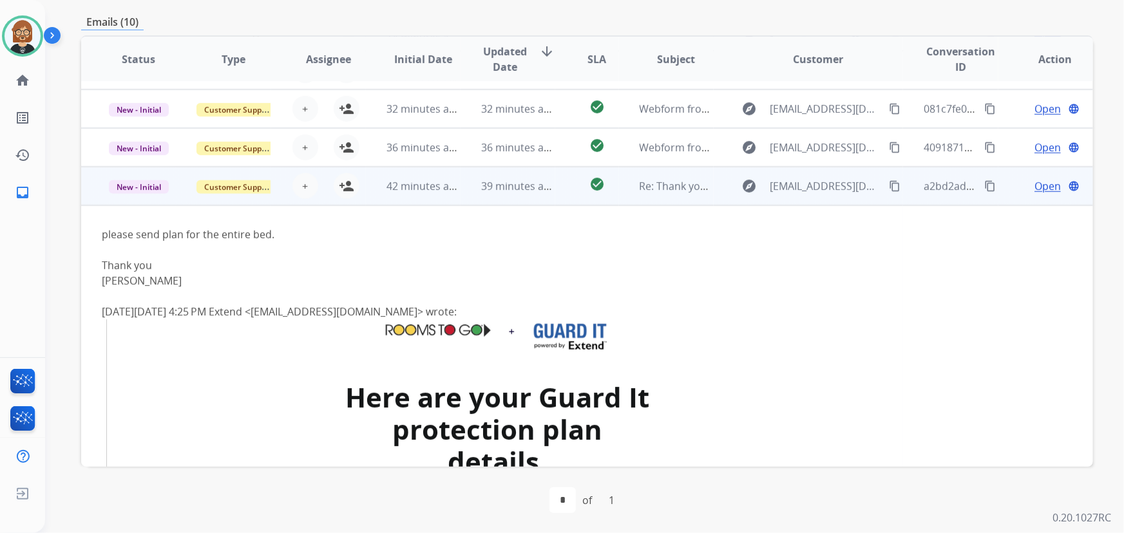
scroll to position [153, 0]
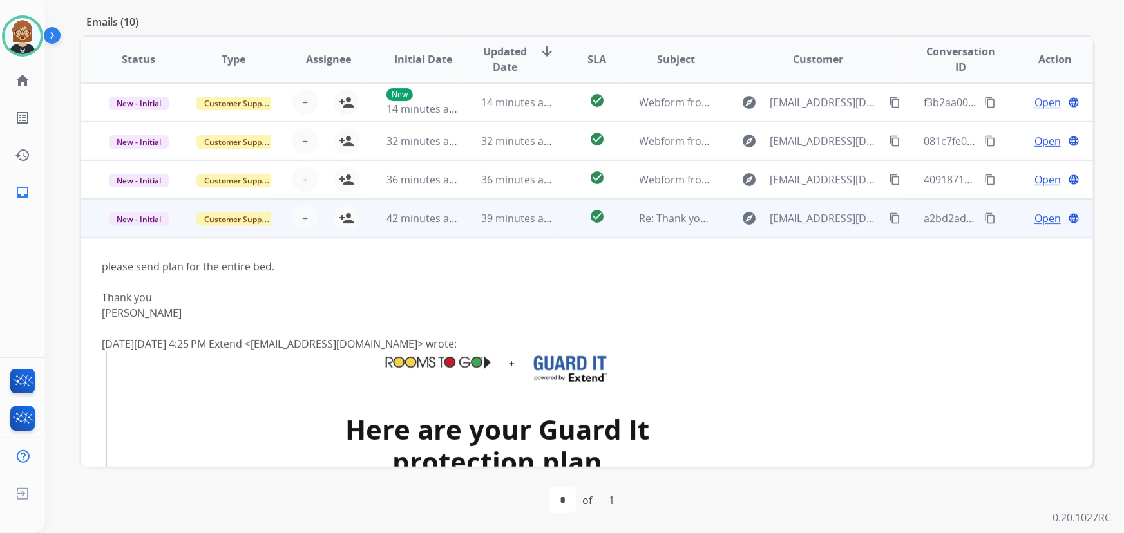
click at [889, 220] on mat-icon "content_copy" at bounding box center [895, 219] width 12 height 12
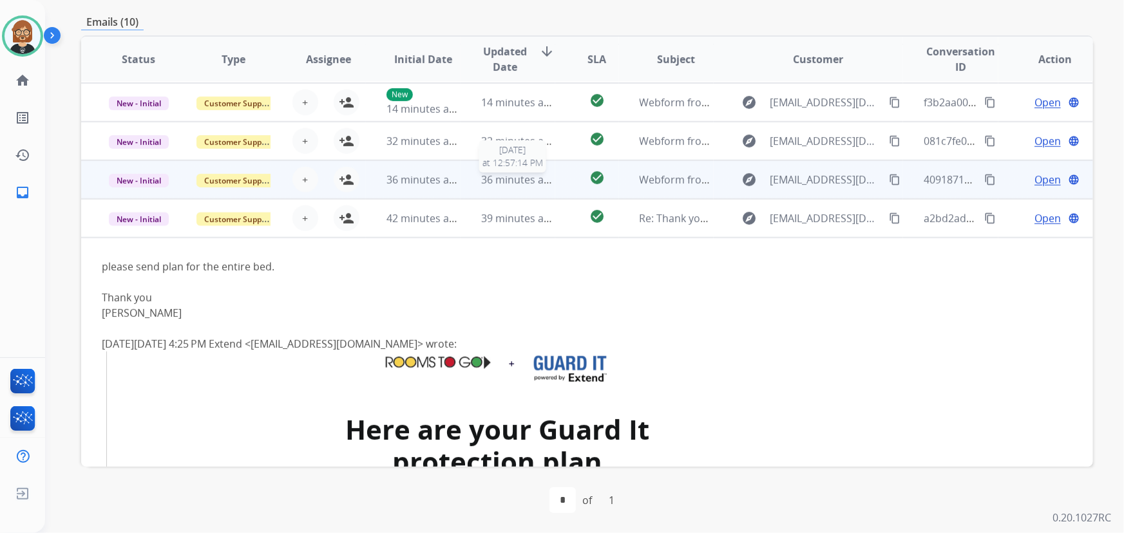
click at [531, 177] on span "36 minutes ago" at bounding box center [518, 180] width 75 height 14
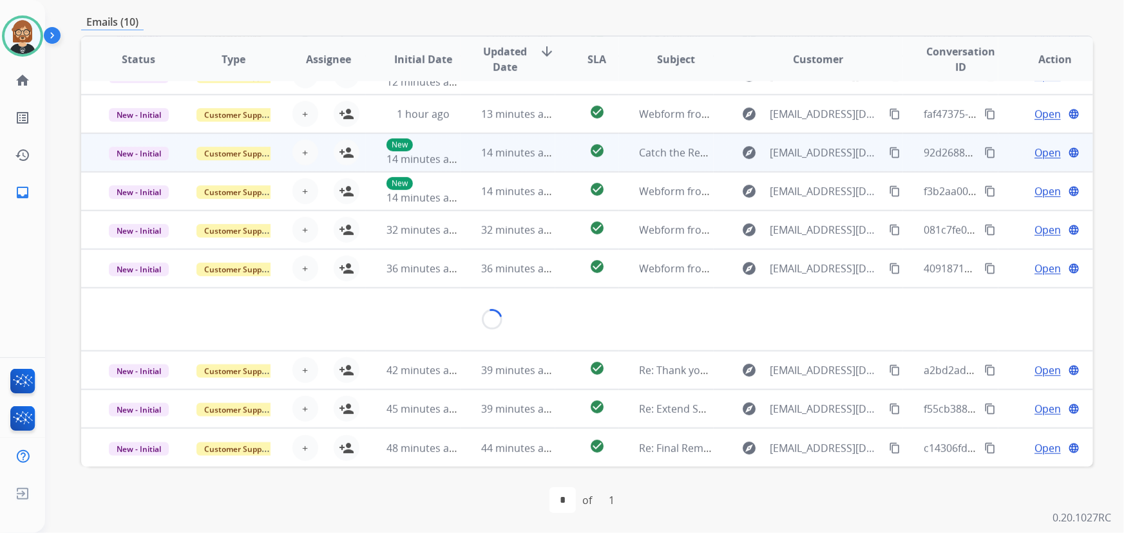
scroll to position [59, 0]
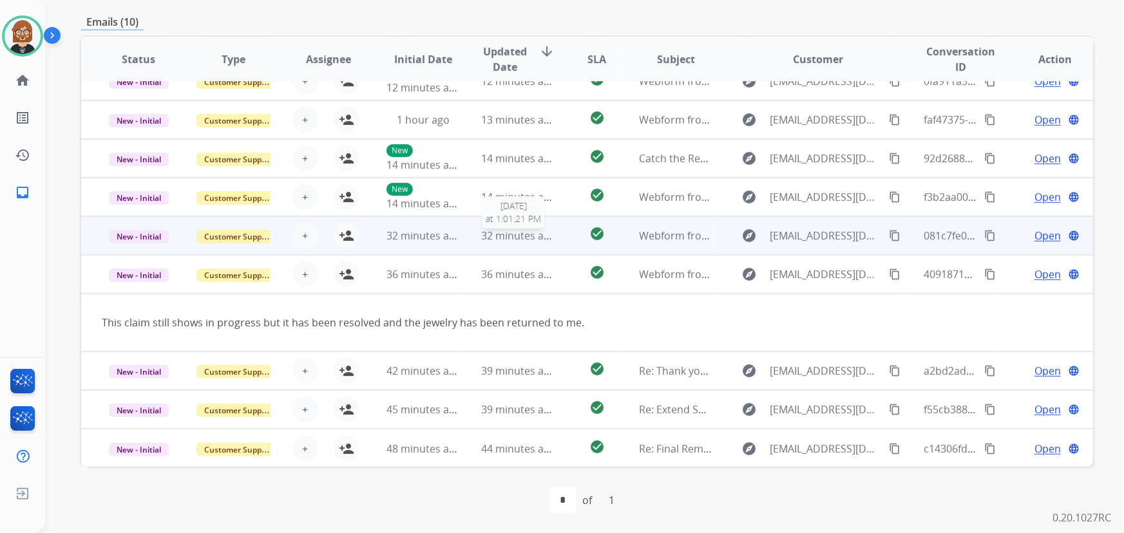
click at [524, 235] on span "32 minutes ago" at bounding box center [518, 236] width 75 height 14
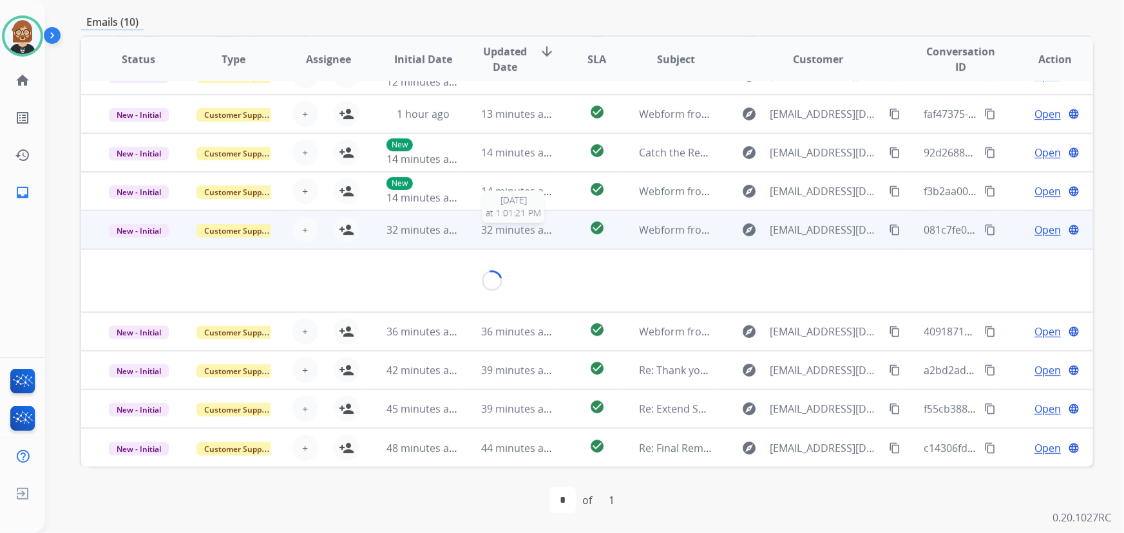
scroll to position [74, 0]
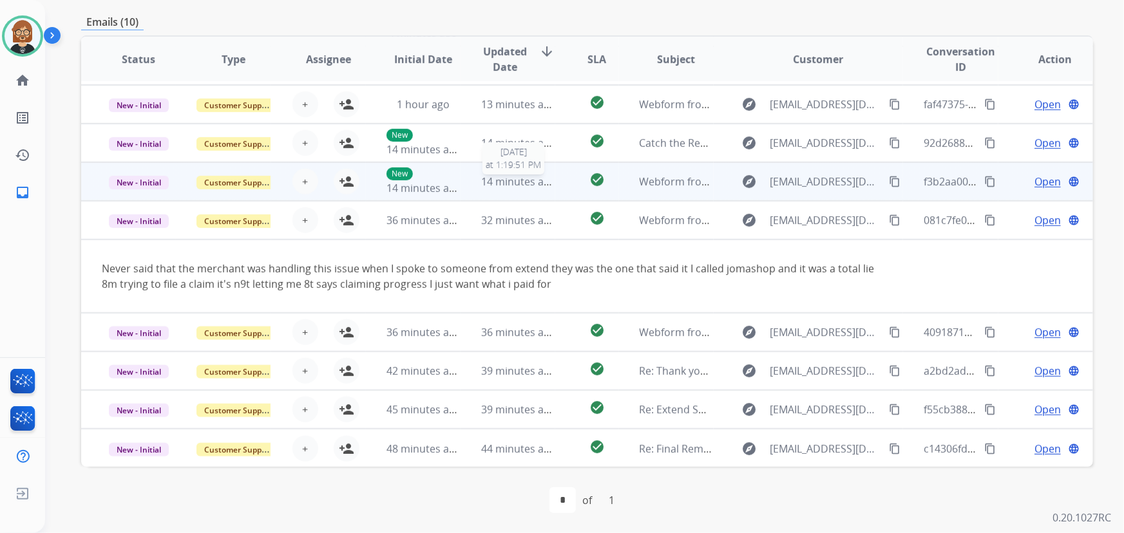
click at [500, 178] on span "14 minutes ago" at bounding box center [518, 182] width 75 height 14
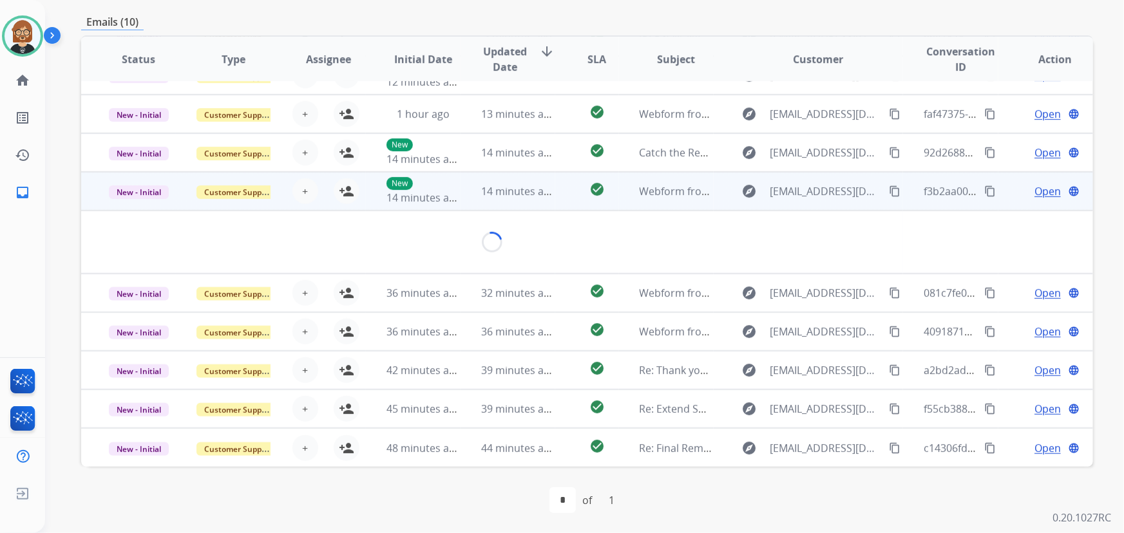
scroll to position [59, 0]
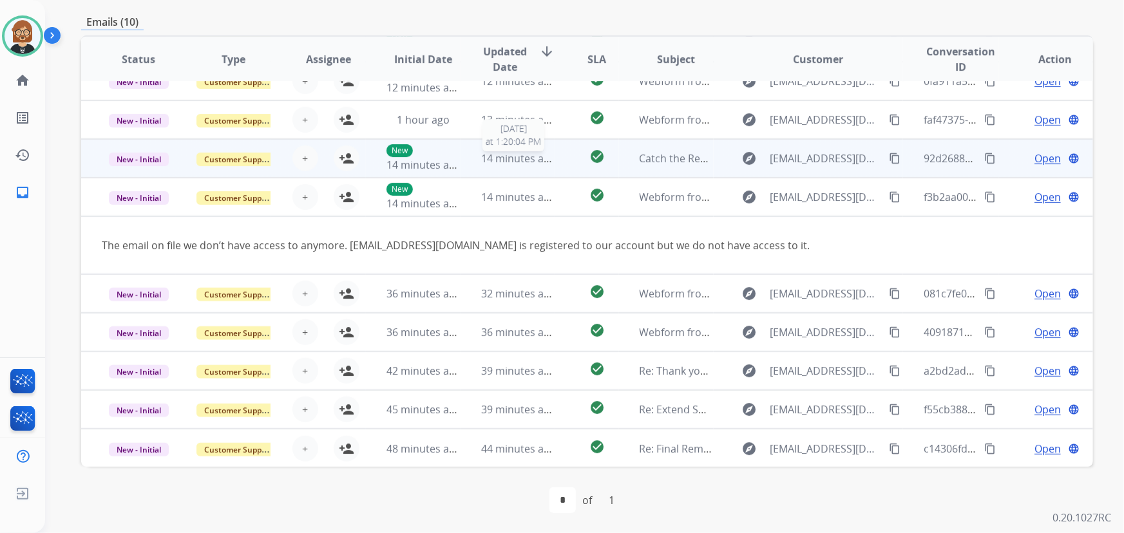
click at [485, 157] on span "14 minutes ago" at bounding box center [518, 158] width 75 height 14
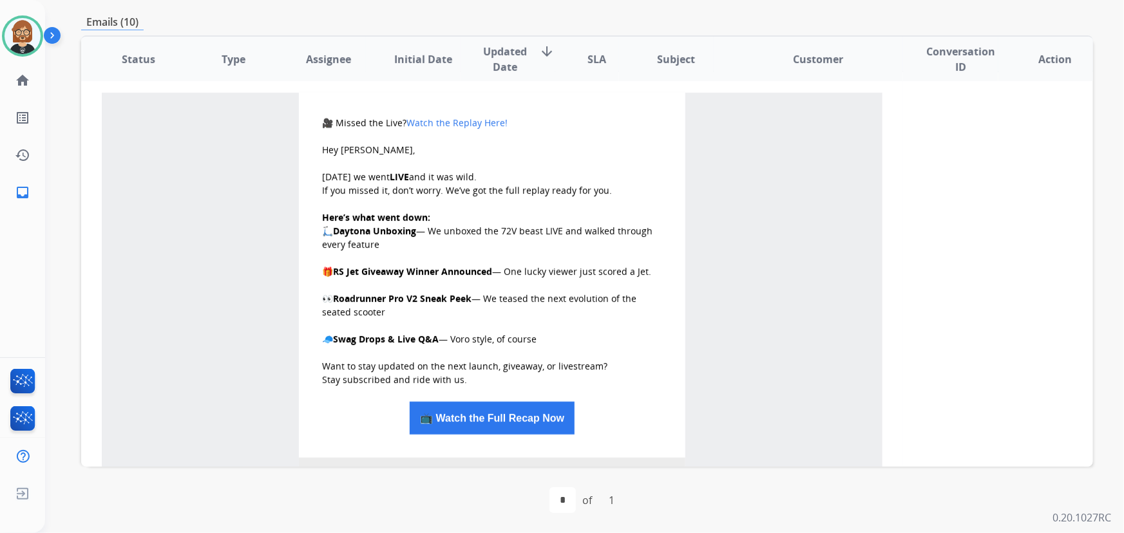
scroll to position [57, 0]
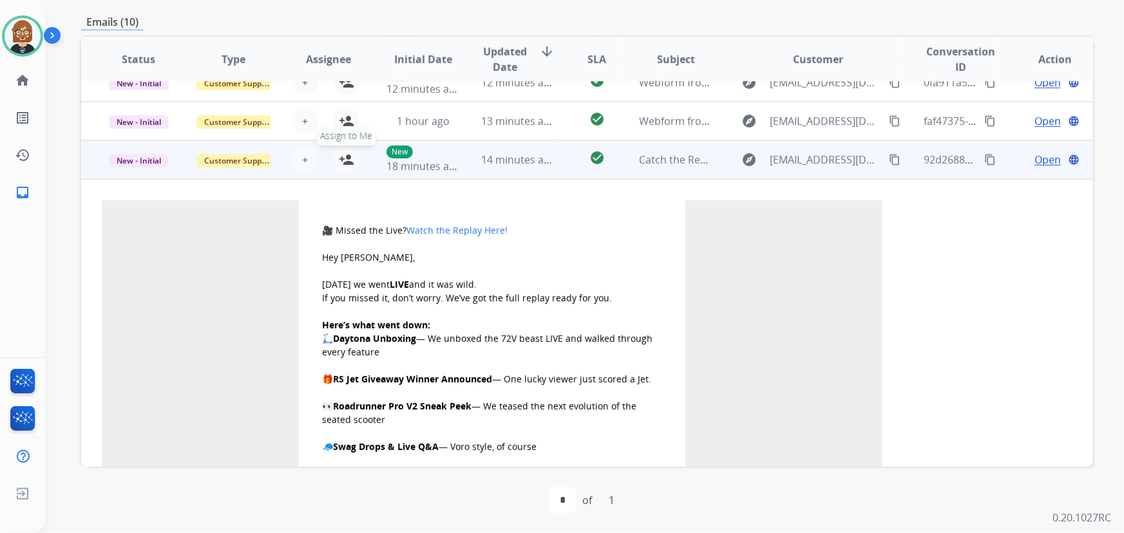
click at [343, 162] on mat-icon "person_add" at bounding box center [346, 159] width 15 height 15
click at [1045, 160] on span "Open" at bounding box center [1048, 159] width 26 height 15
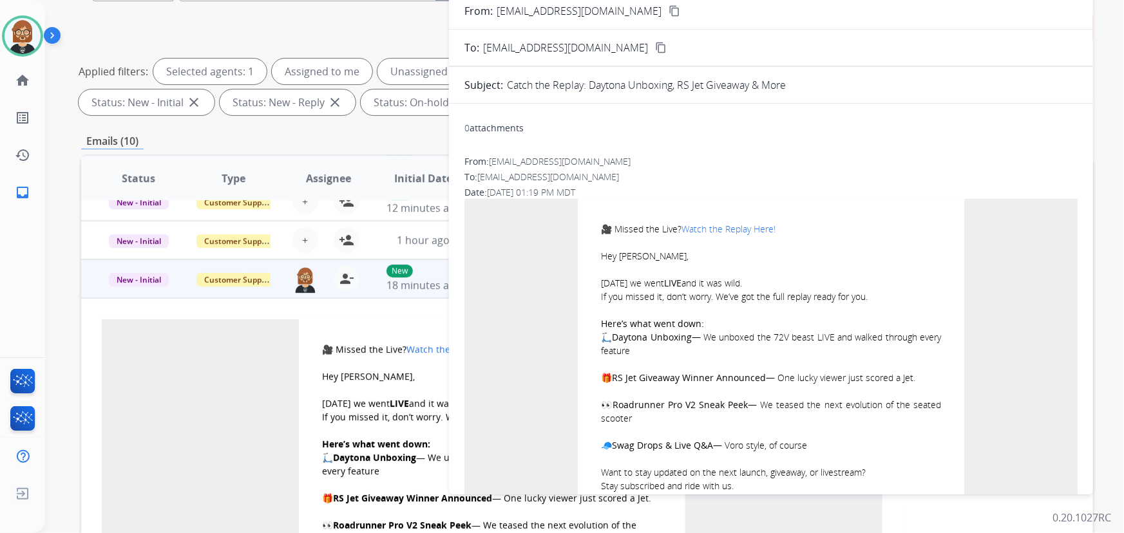
scroll to position [0, 0]
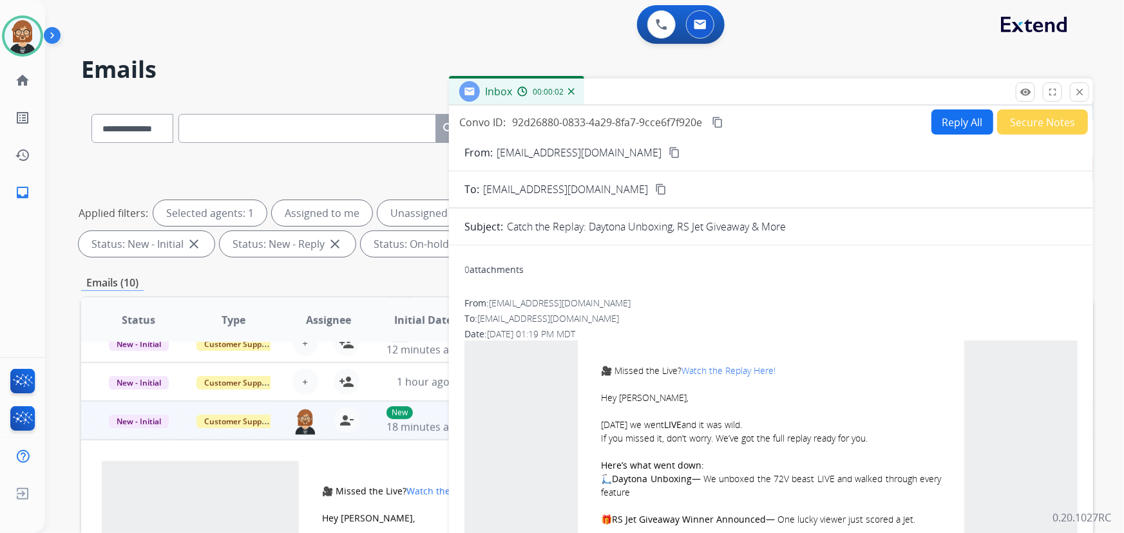
click at [1029, 121] on button "Secure Notes" at bounding box center [1042, 122] width 91 height 25
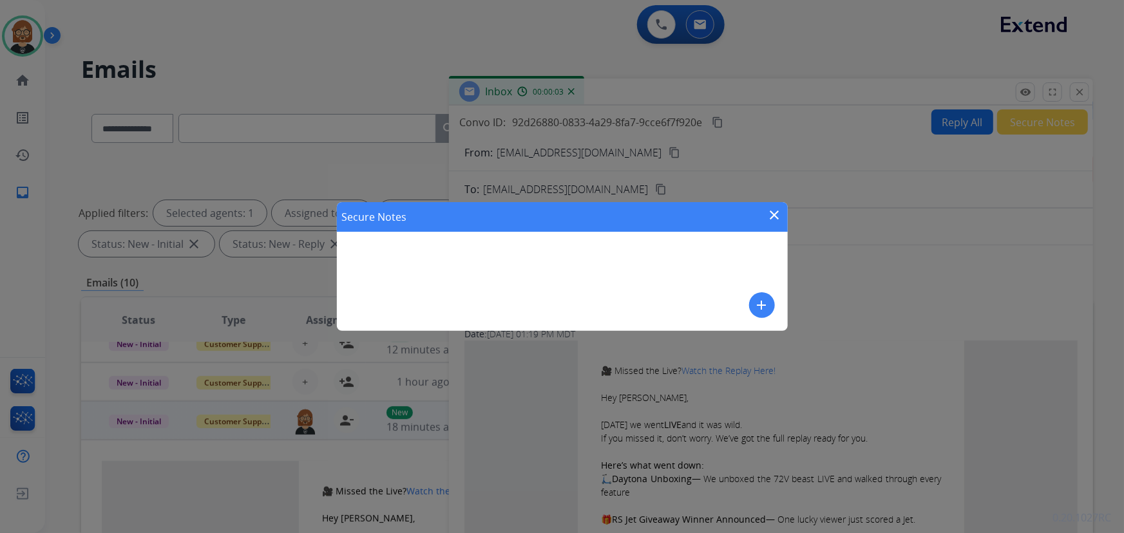
click at [765, 307] on mat-icon "add" at bounding box center [761, 305] width 15 height 15
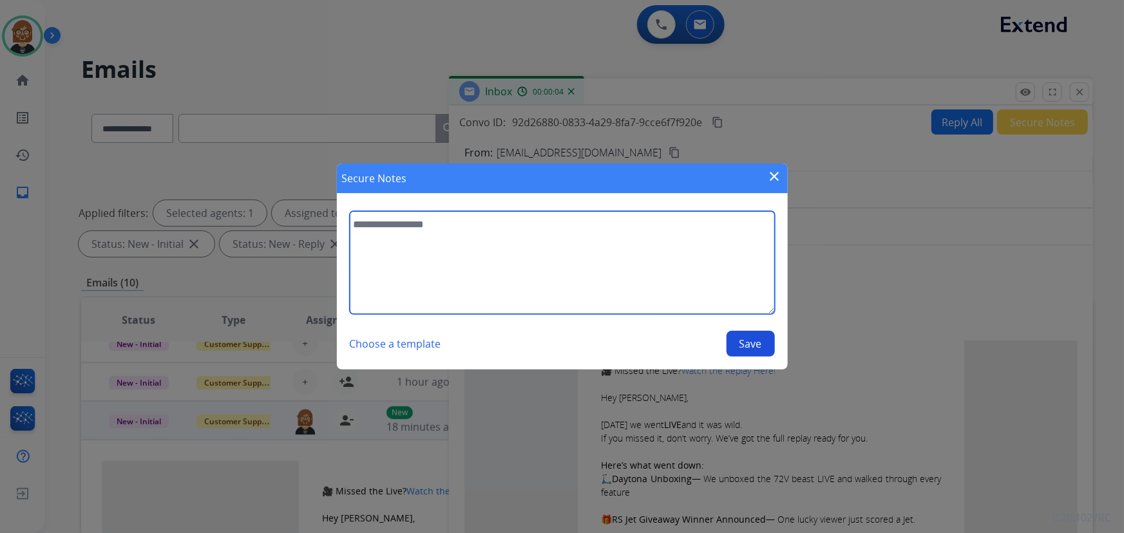
click at [555, 252] on textarea at bounding box center [562, 262] width 425 height 103
type textarea "****"
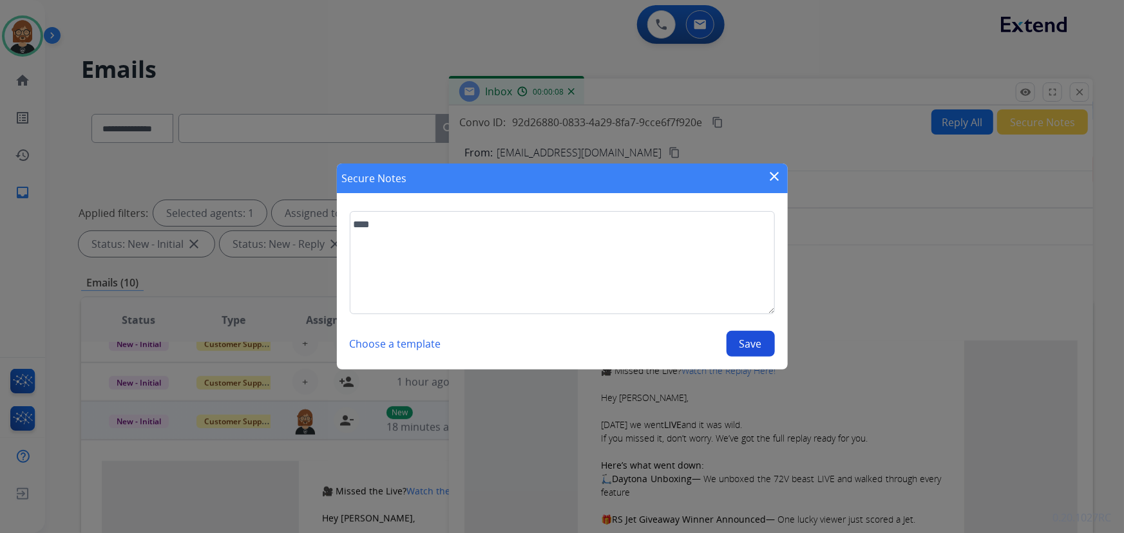
click at [759, 343] on button "Save" at bounding box center [751, 344] width 48 height 26
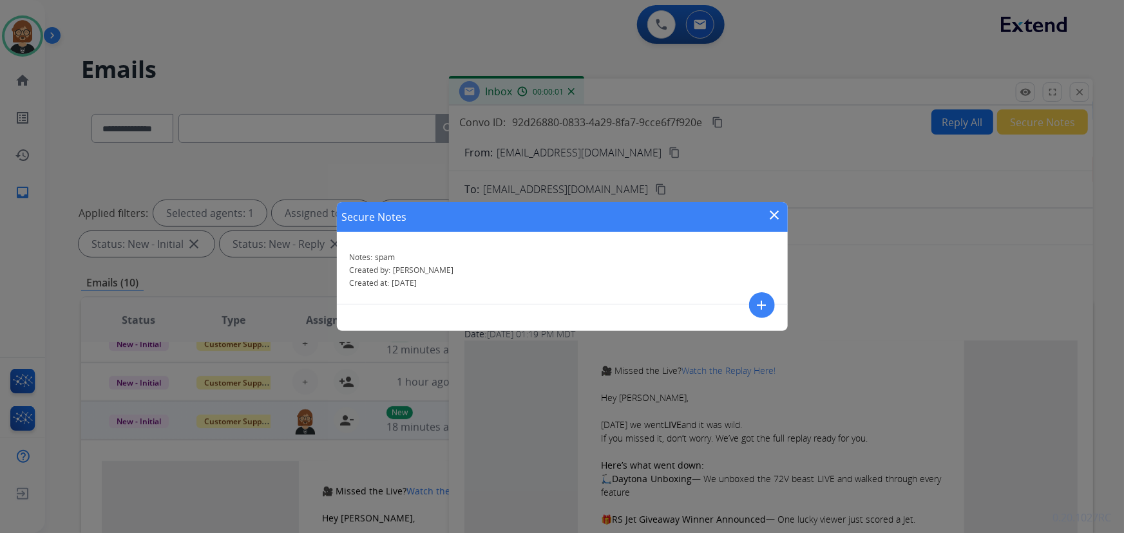
click at [780, 218] on mat-icon "close" at bounding box center [774, 214] width 15 height 15
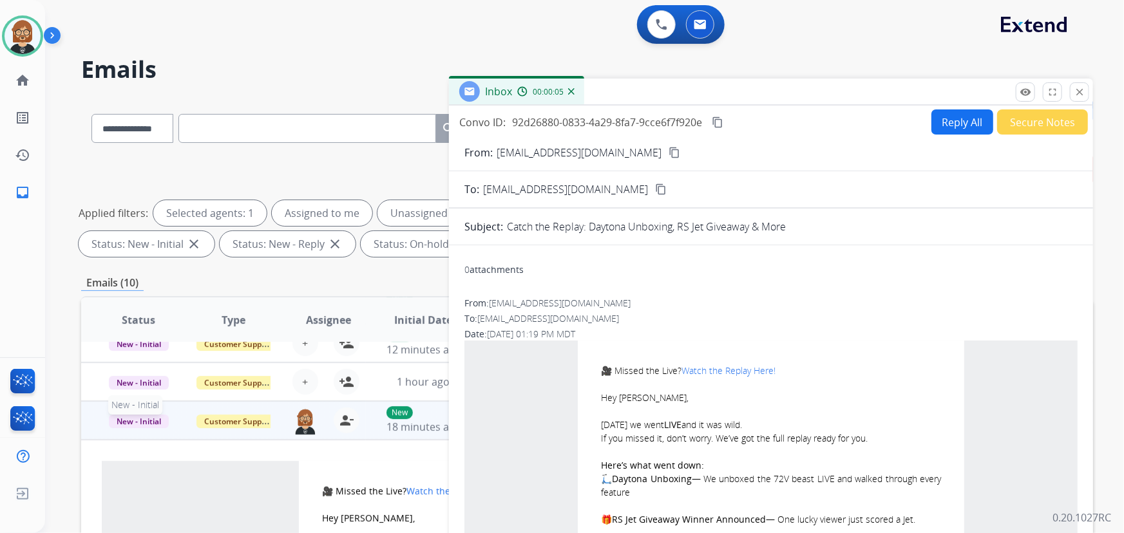
click at [142, 421] on span "New - Initial" at bounding box center [139, 422] width 60 height 14
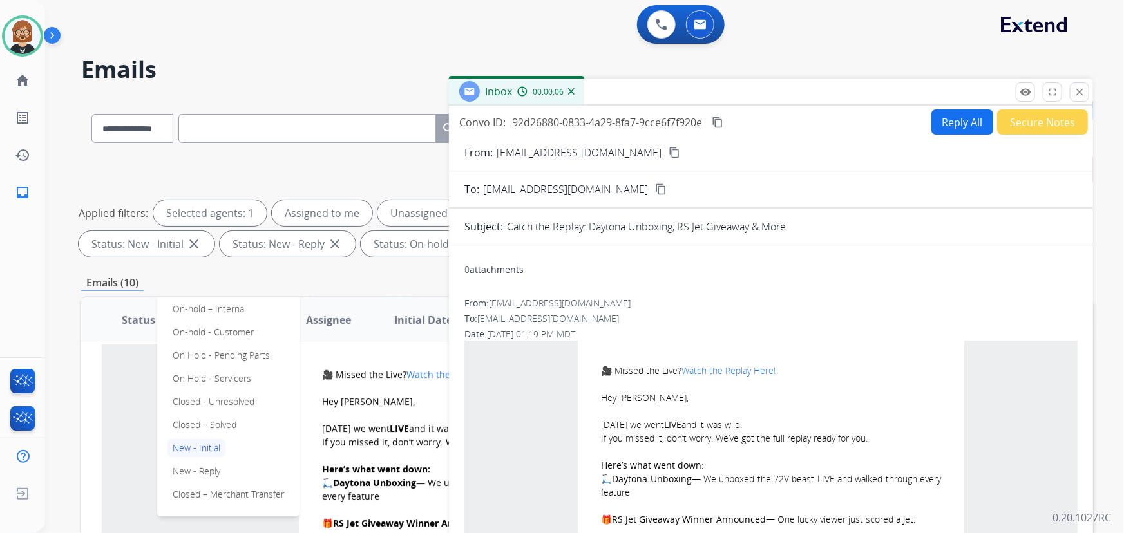
scroll to position [174, 0]
click at [207, 425] on p "Closed – Solved" at bounding box center [205, 425] width 74 height 18
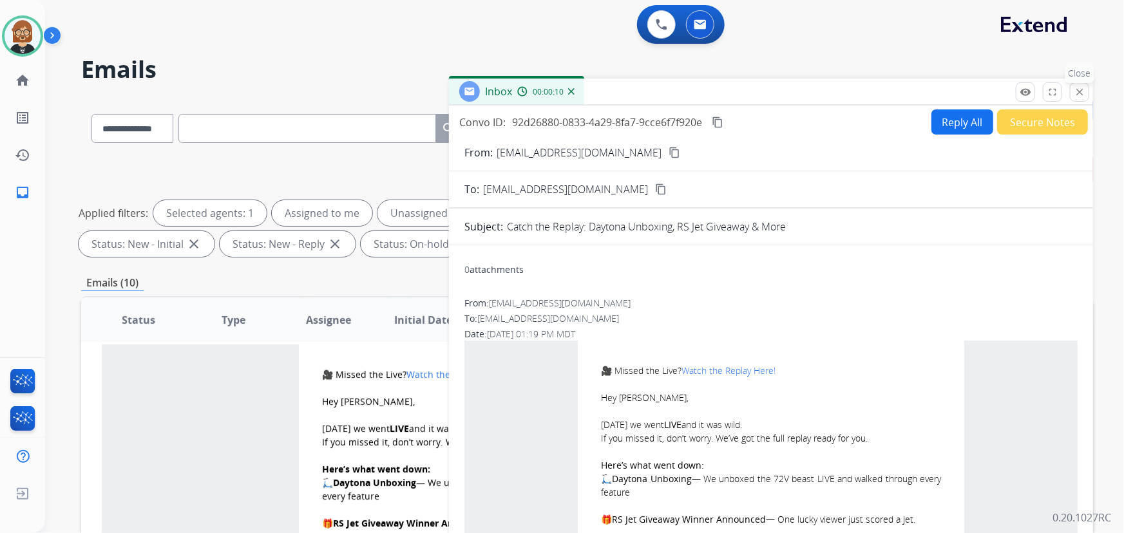
click at [1081, 97] on mat-icon "close" at bounding box center [1080, 92] width 12 height 12
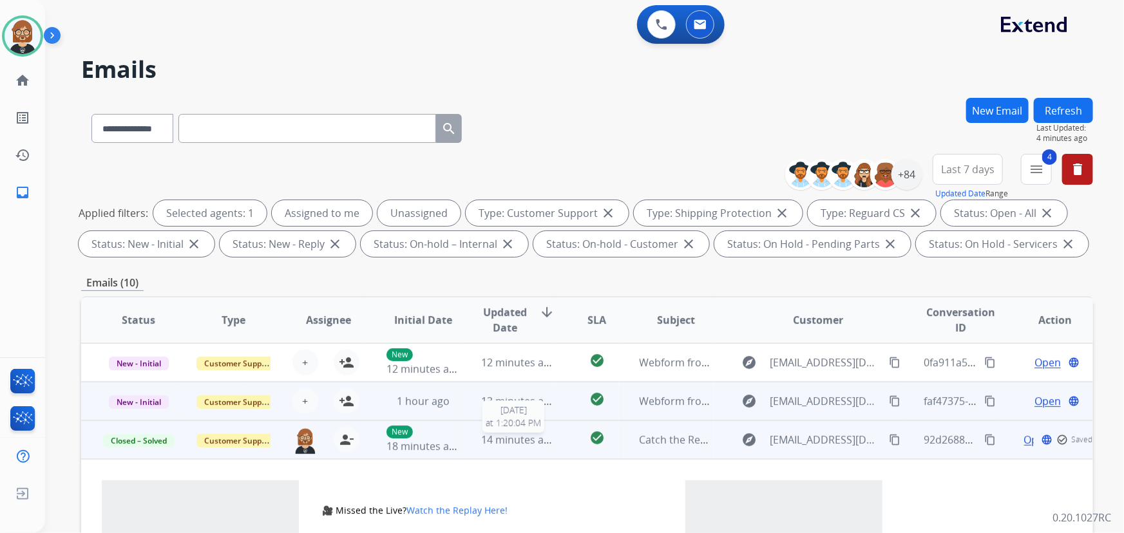
scroll to position [0, 0]
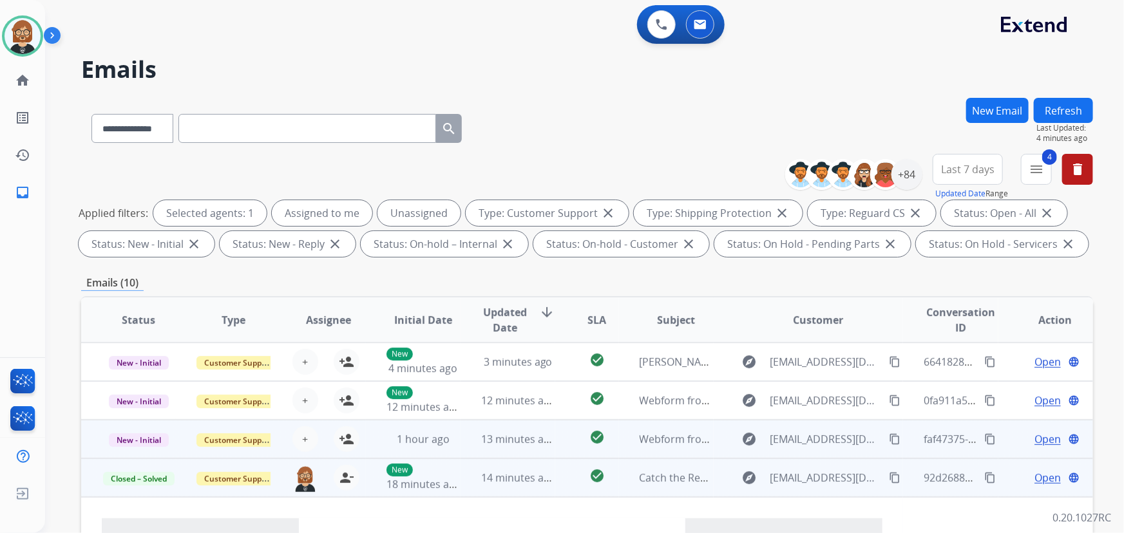
click at [555, 436] on td "check_circle" at bounding box center [586, 439] width 63 height 39
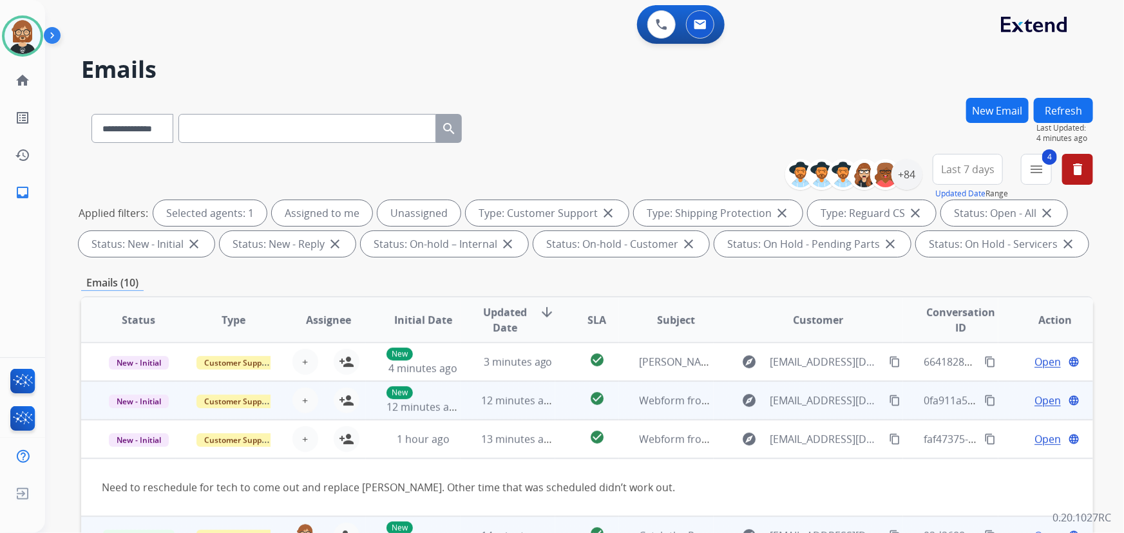
click at [555, 407] on td "check_circle" at bounding box center [586, 400] width 63 height 39
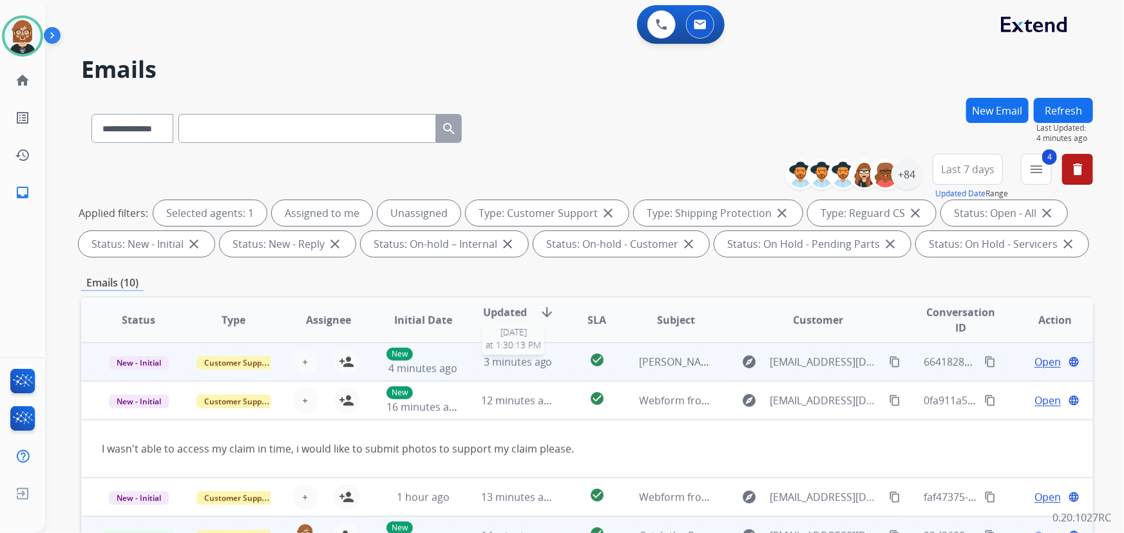
click at [543, 369] on div "3 minutes ago" at bounding box center [517, 361] width 73 height 15
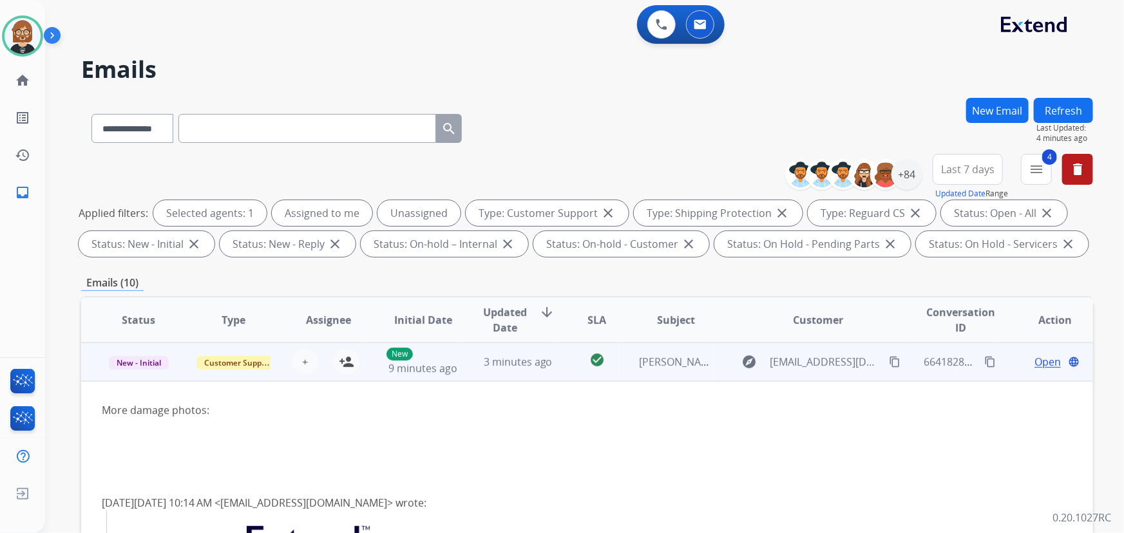
click at [555, 369] on td "check_circle" at bounding box center [586, 362] width 63 height 39
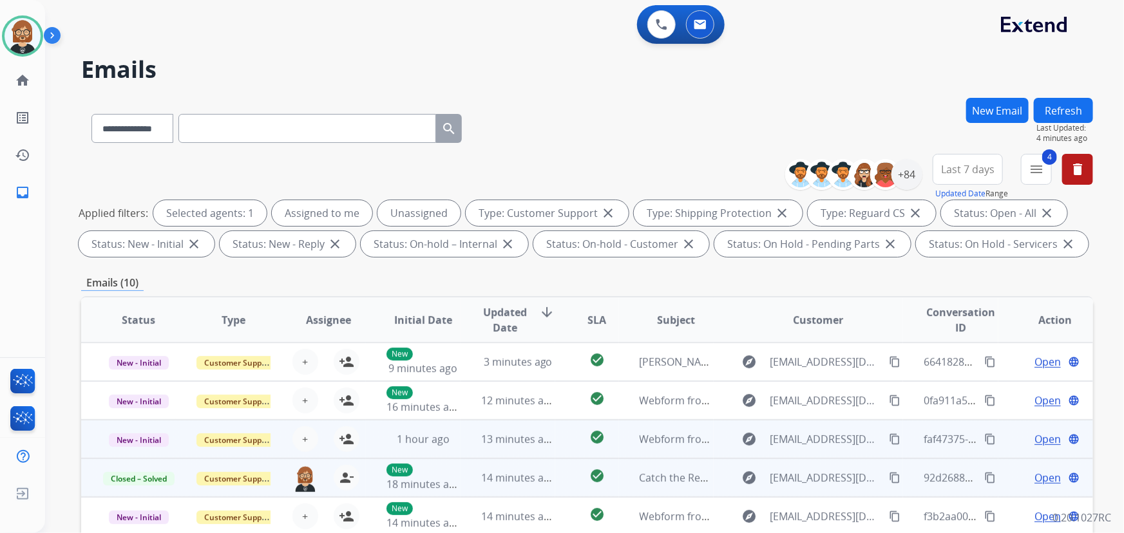
click at [483, 451] on td "13 minutes ago" at bounding box center [508, 439] width 95 height 39
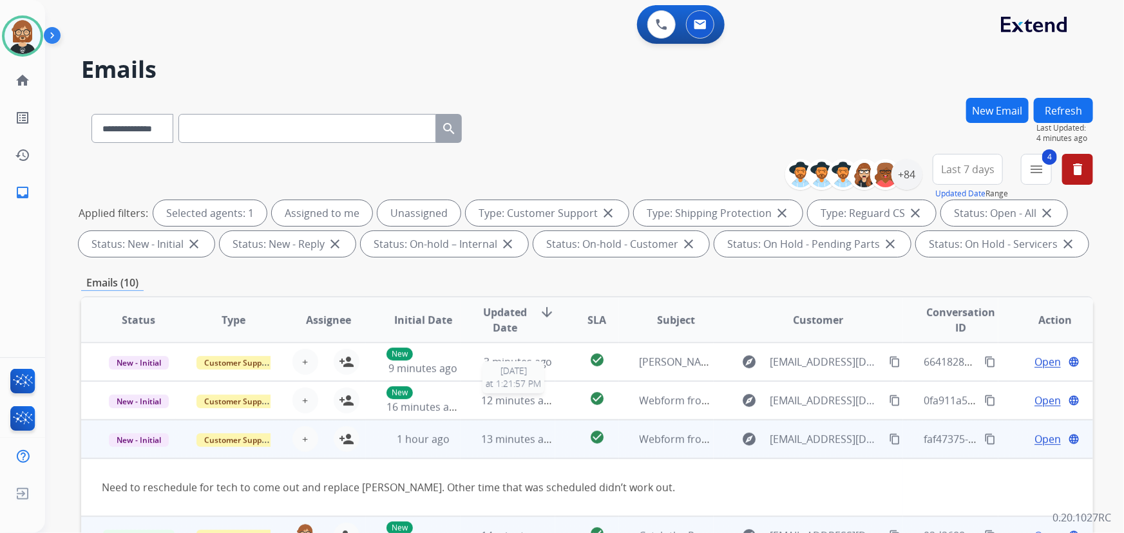
click at [514, 400] on span "12 minutes ago" at bounding box center [518, 401] width 75 height 14
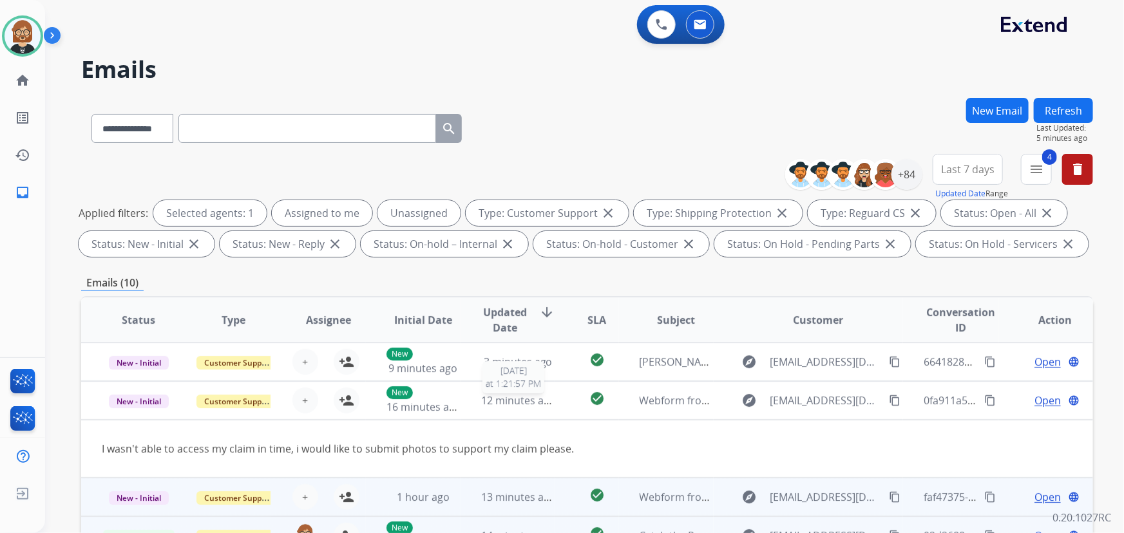
scroll to position [39, 0]
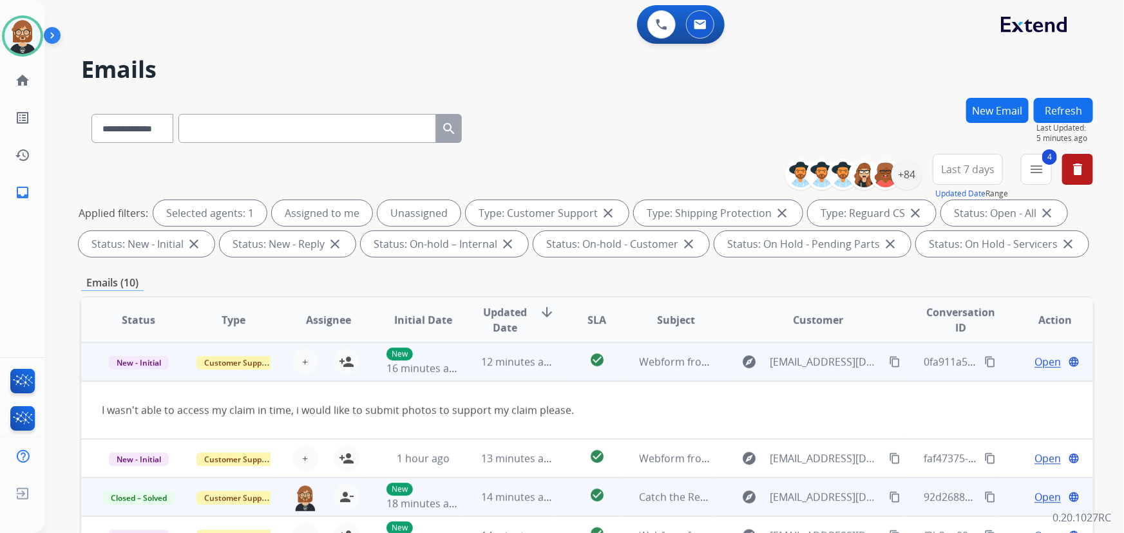
click at [889, 359] on mat-icon "content_copy" at bounding box center [895, 362] width 12 height 12
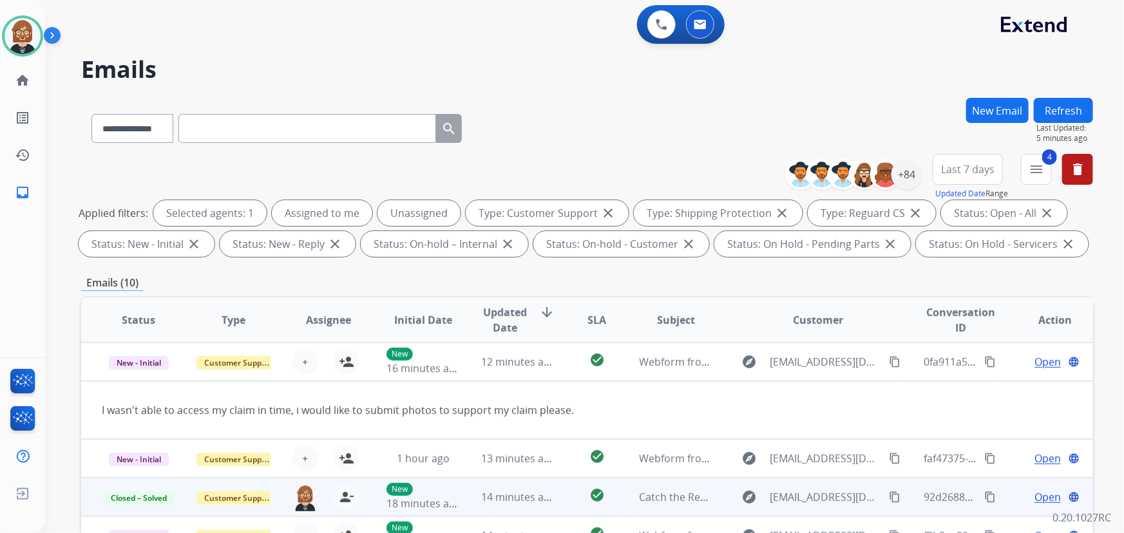
click at [1046, 112] on button "Refresh" at bounding box center [1063, 110] width 59 height 25
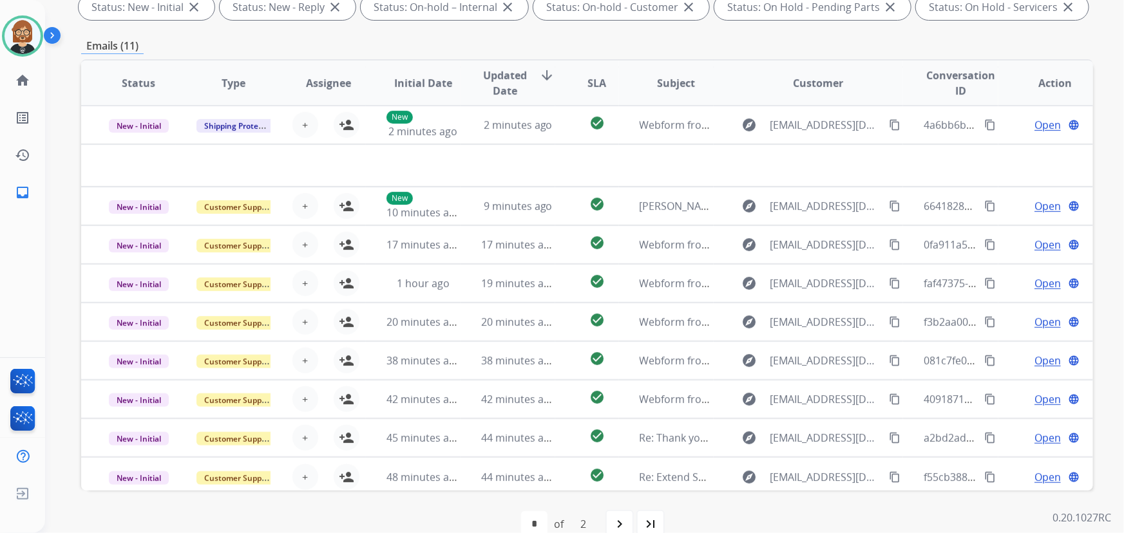
scroll to position [261, 0]
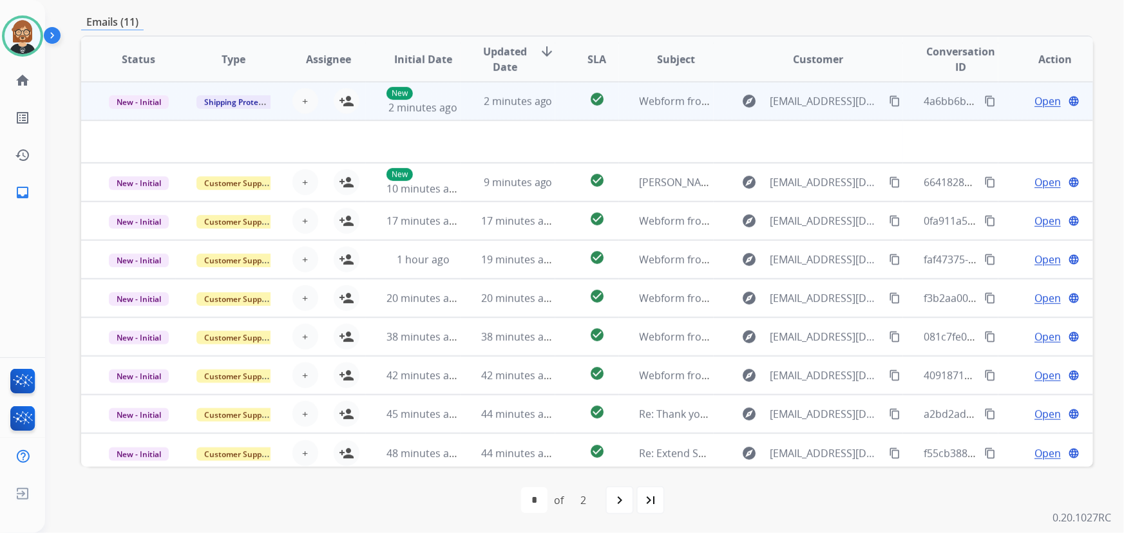
click at [463, 103] on td "2 minutes ago" at bounding box center [508, 101] width 95 height 39
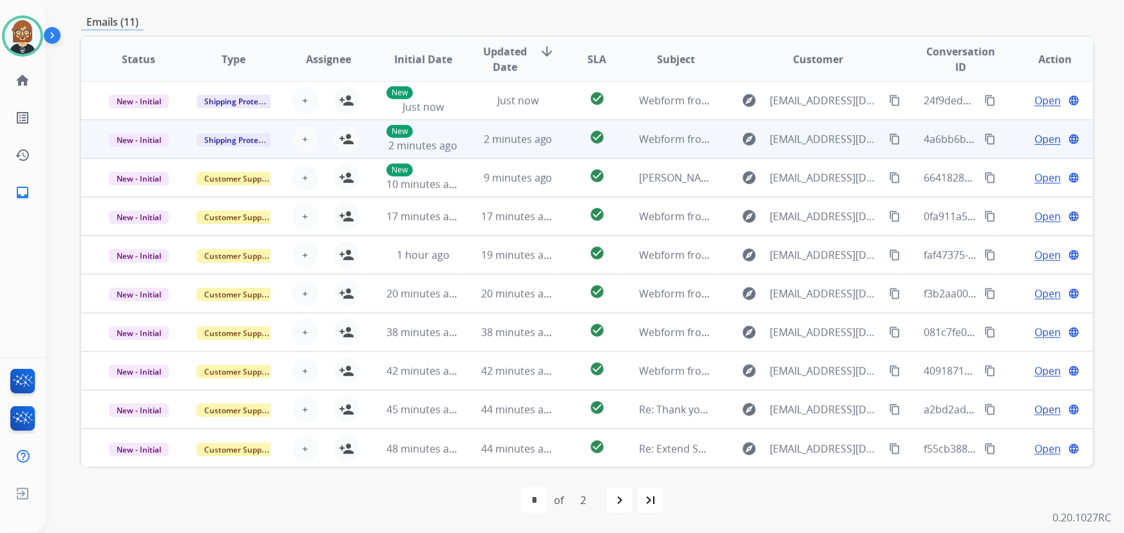
click at [463, 103] on td "Just now" at bounding box center [508, 100] width 95 height 39
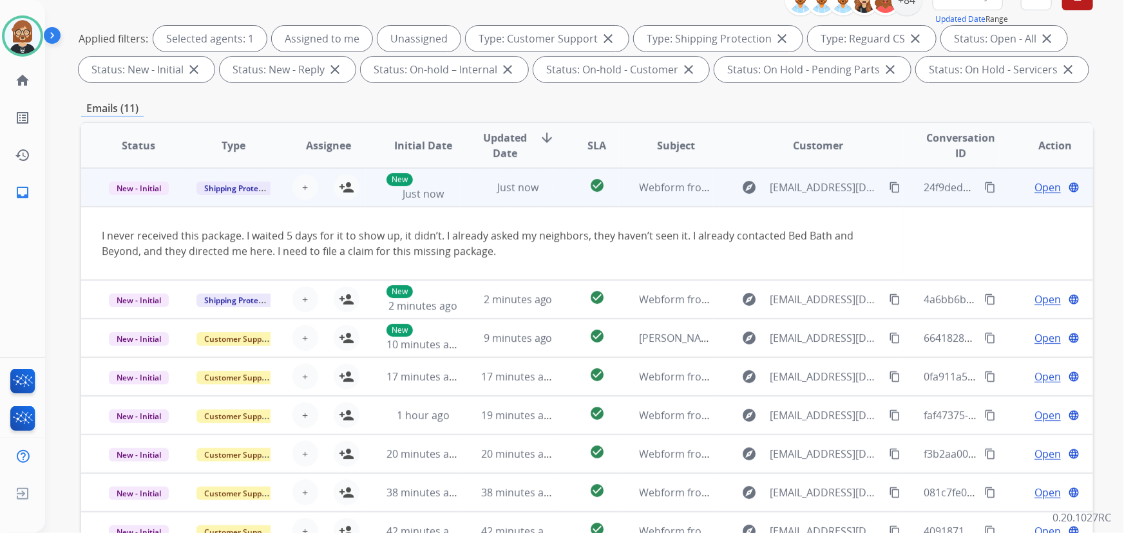
scroll to position [144, 0]
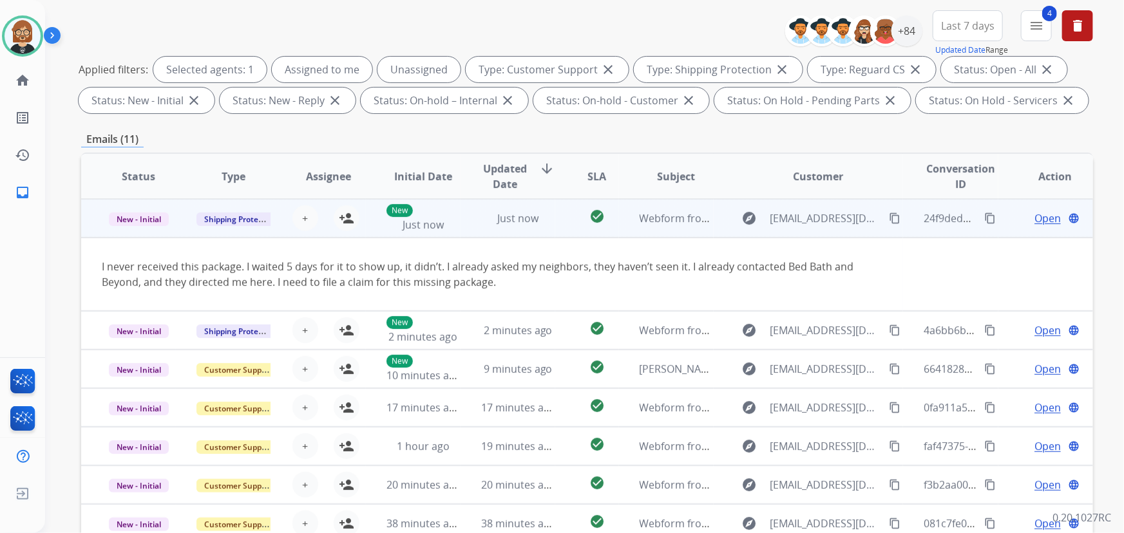
click at [889, 216] on mat-icon "content_copy" at bounding box center [895, 219] width 12 height 12
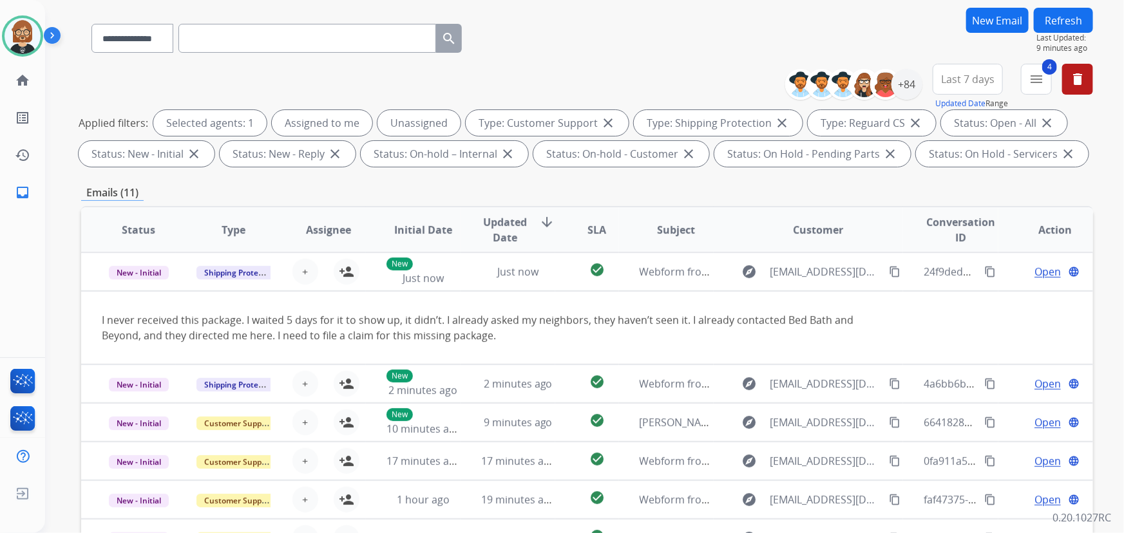
scroll to position [0, 0]
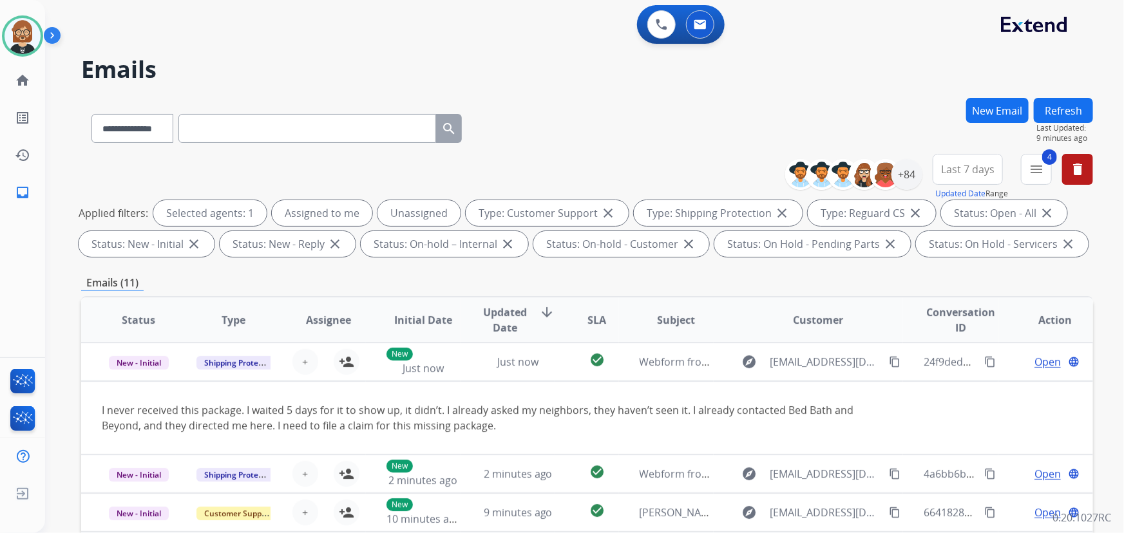
click at [1072, 111] on button "Refresh" at bounding box center [1063, 110] width 59 height 25
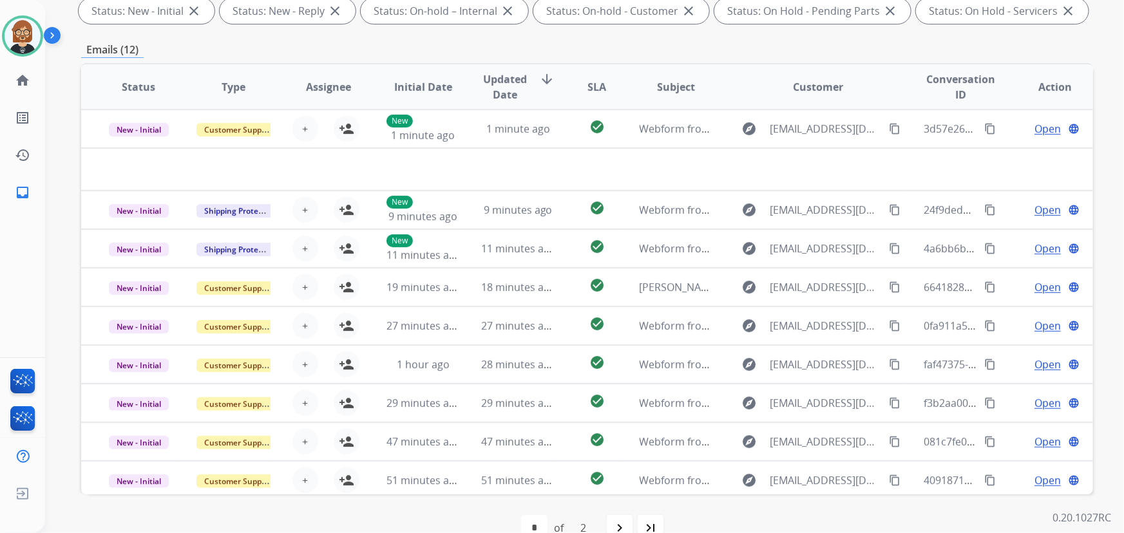
scroll to position [234, 0]
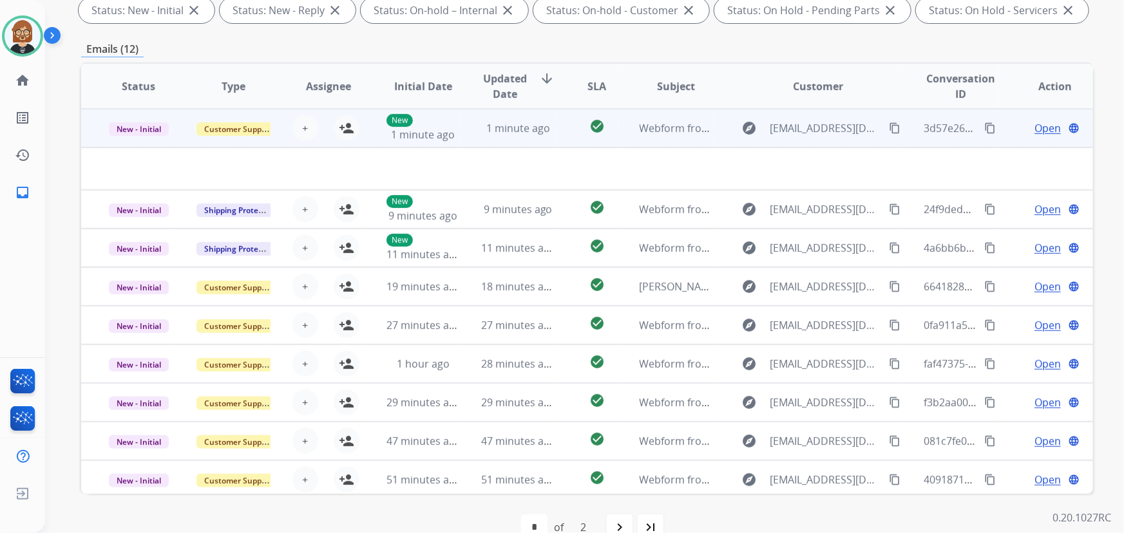
click at [490, 137] on td "1 minute ago" at bounding box center [508, 128] width 95 height 39
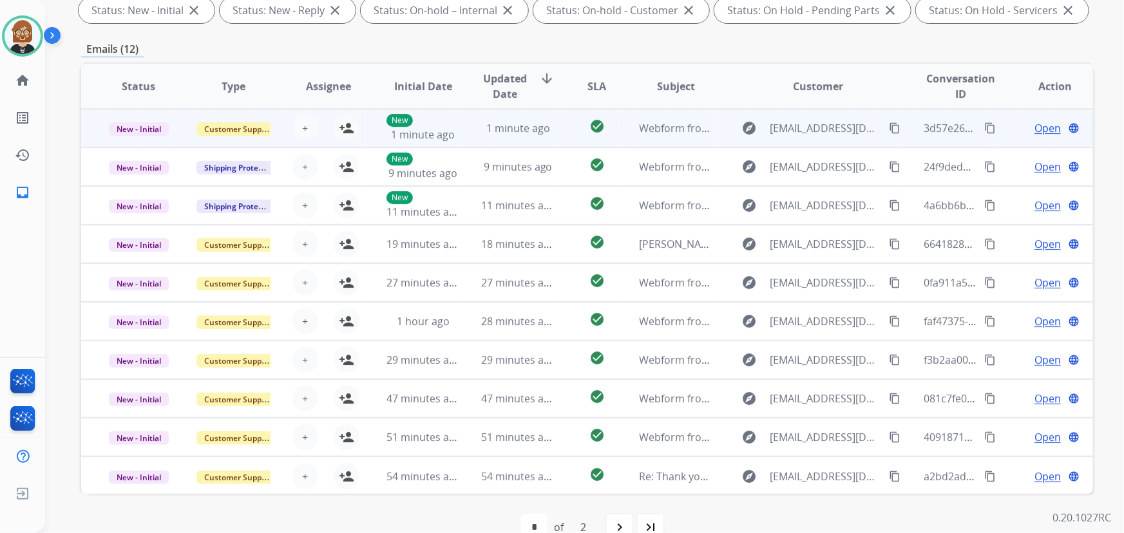
click at [490, 136] on td "1 minute ago" at bounding box center [508, 128] width 95 height 39
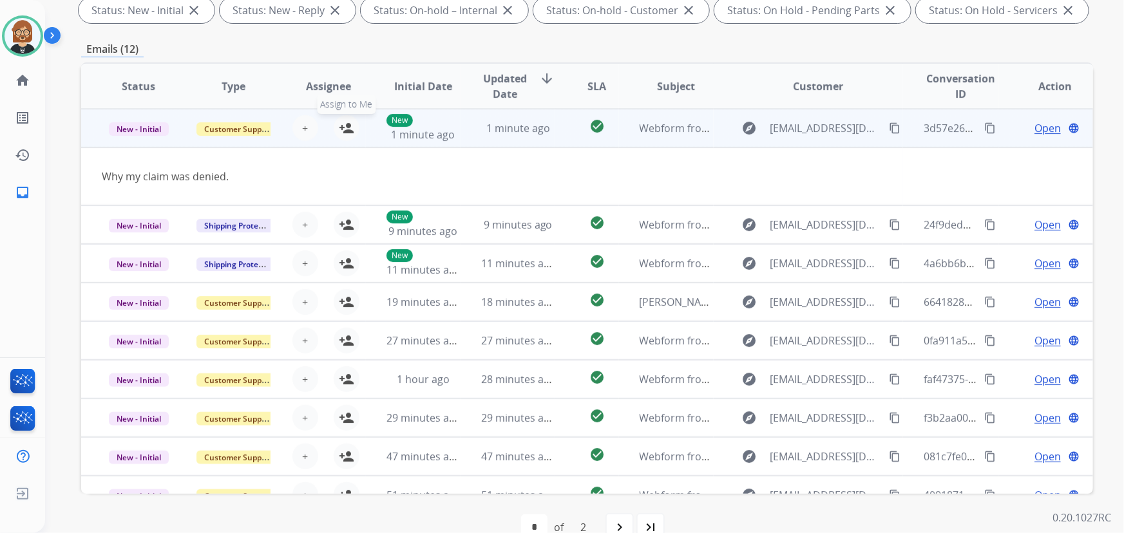
click at [350, 130] on mat-icon "person_add" at bounding box center [346, 127] width 15 height 15
click at [889, 126] on mat-icon "content_copy" at bounding box center [895, 128] width 12 height 12
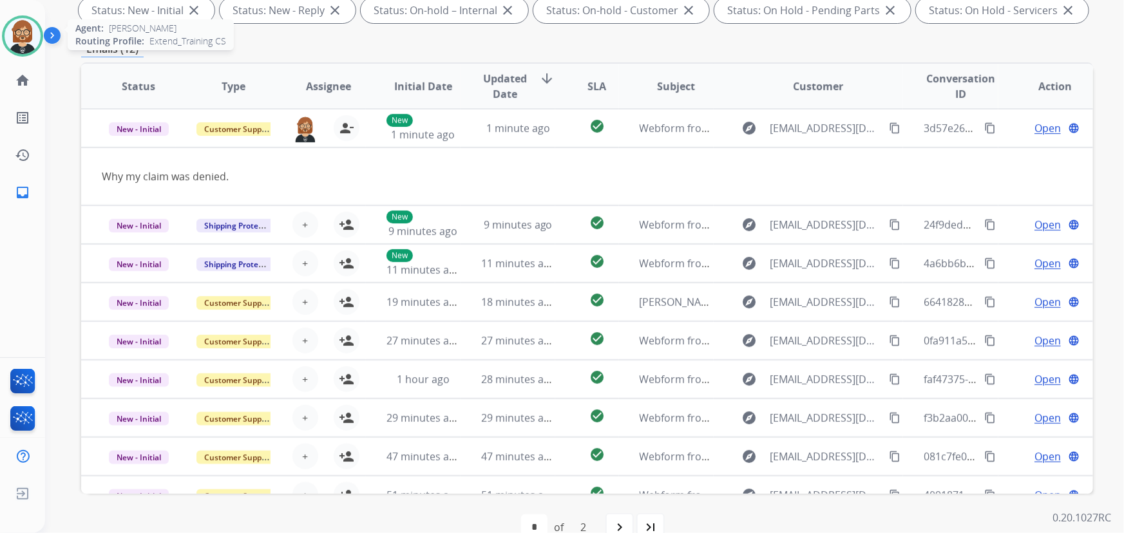
click at [21, 24] on img at bounding box center [23, 36] width 36 height 36
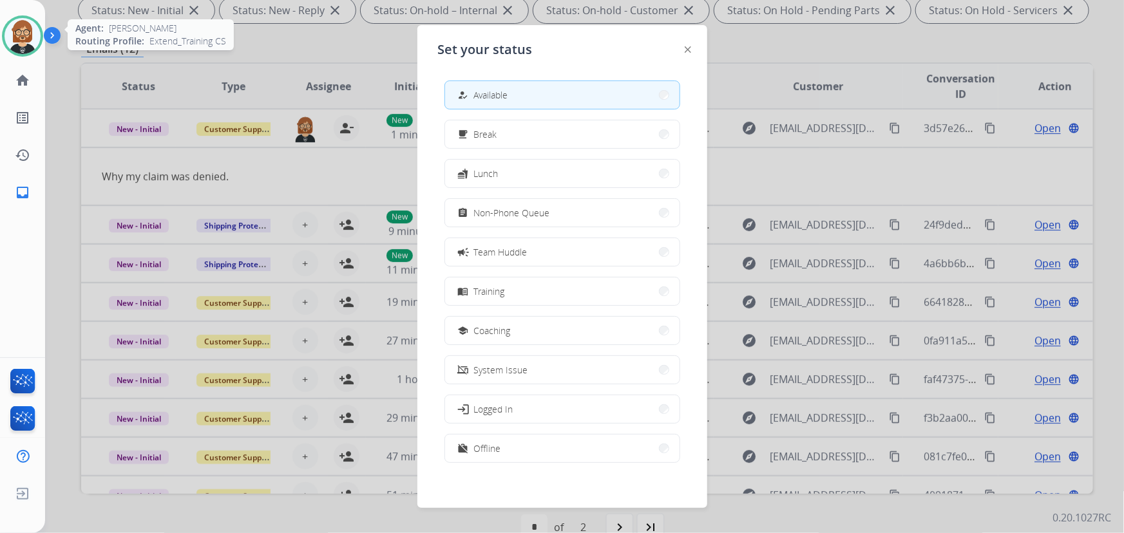
click at [21, 24] on img at bounding box center [23, 36] width 36 height 36
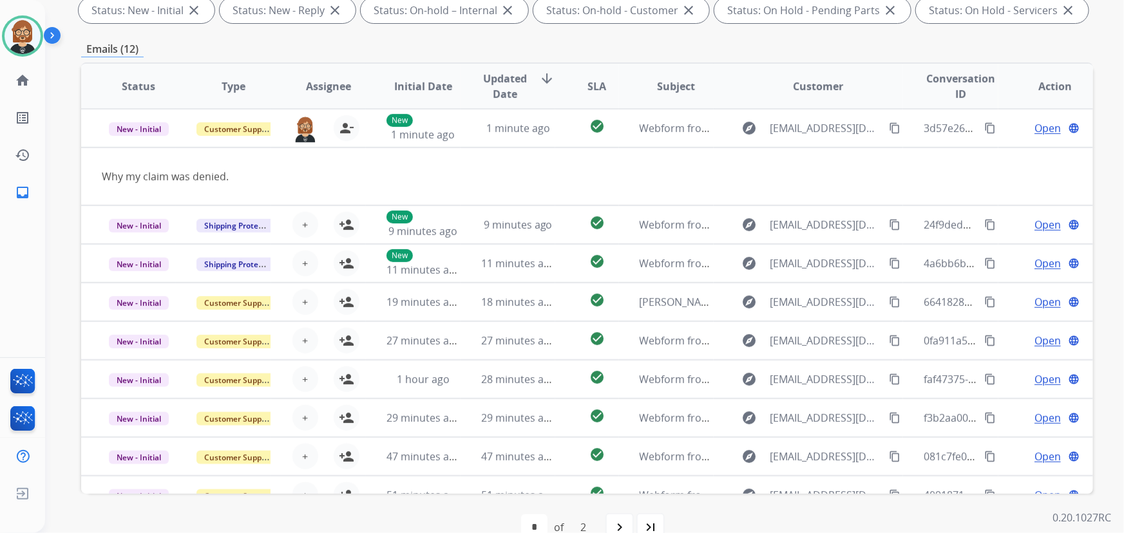
scroll to position [0, 0]
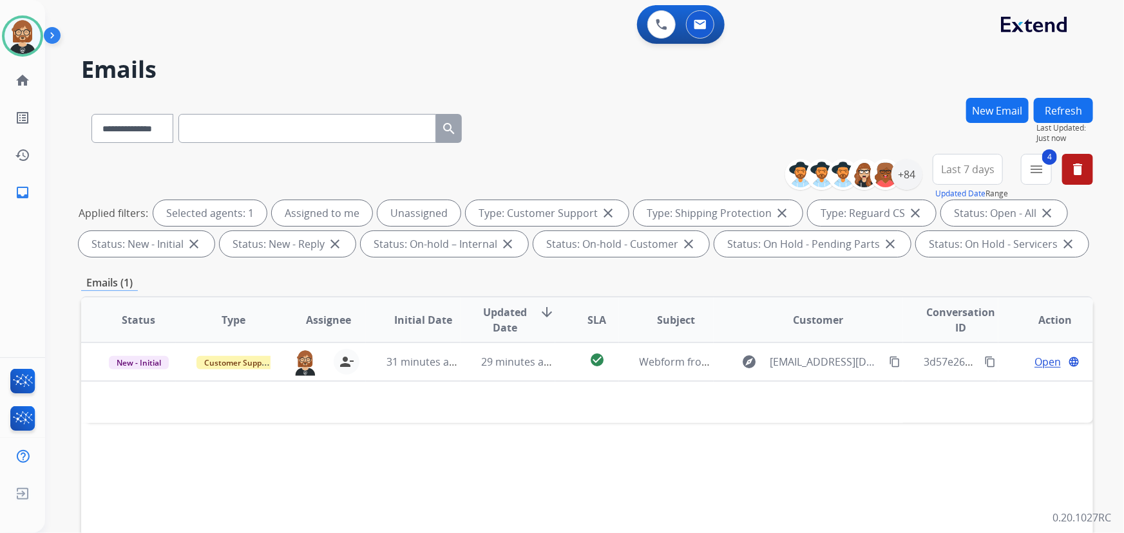
click at [1048, 111] on button "Refresh" at bounding box center [1063, 110] width 59 height 25
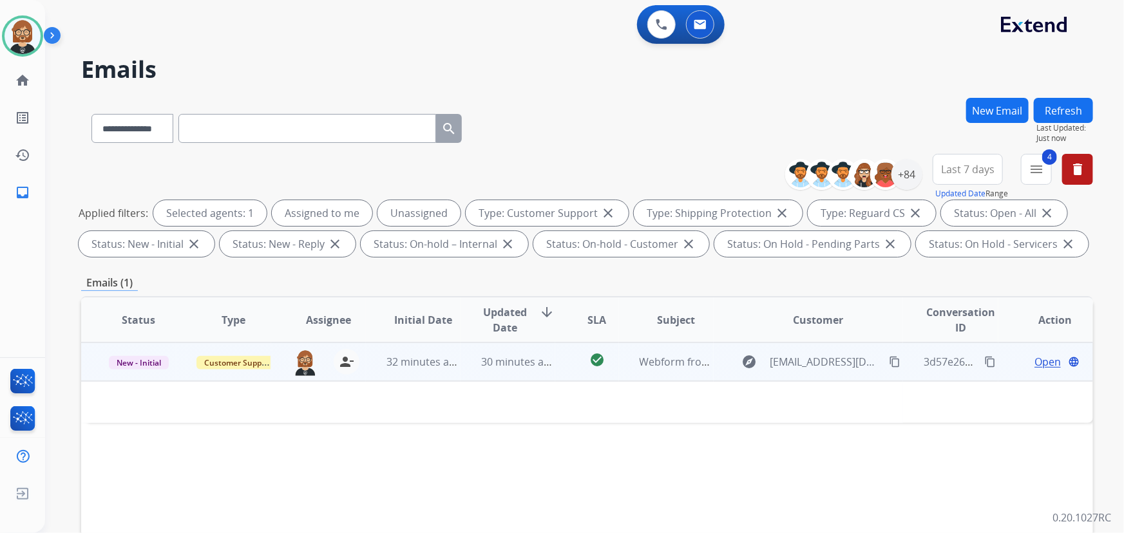
click at [445, 354] on div "32 minutes ago" at bounding box center [423, 361] width 73 height 15
click at [1035, 363] on span "Open" at bounding box center [1048, 362] width 26 height 15
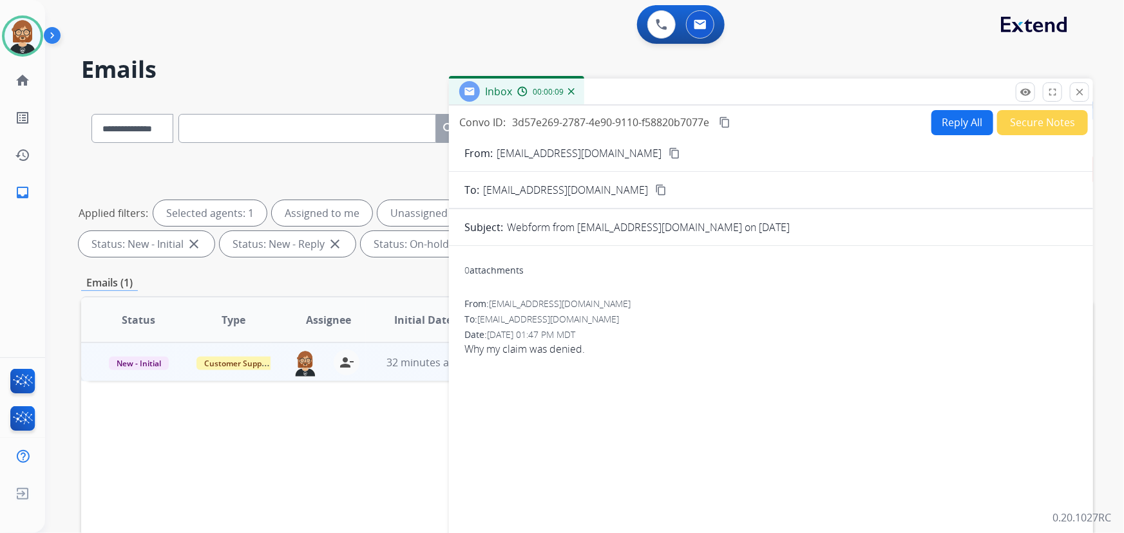
click at [940, 129] on button "Reply All" at bounding box center [963, 122] width 62 height 25
select select "**********"
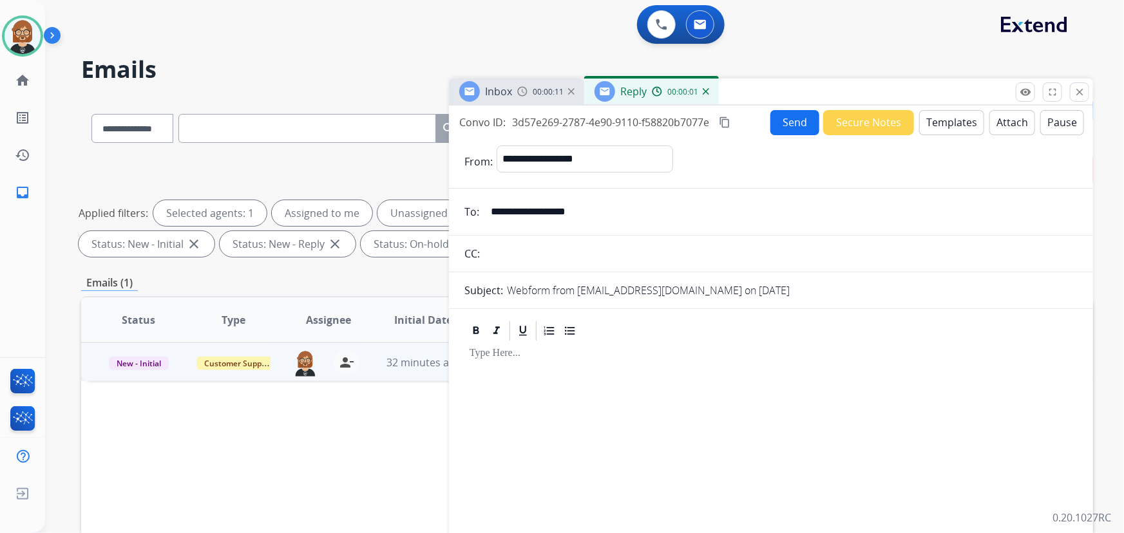
click at [934, 133] on button "Templates" at bounding box center [951, 122] width 65 height 25
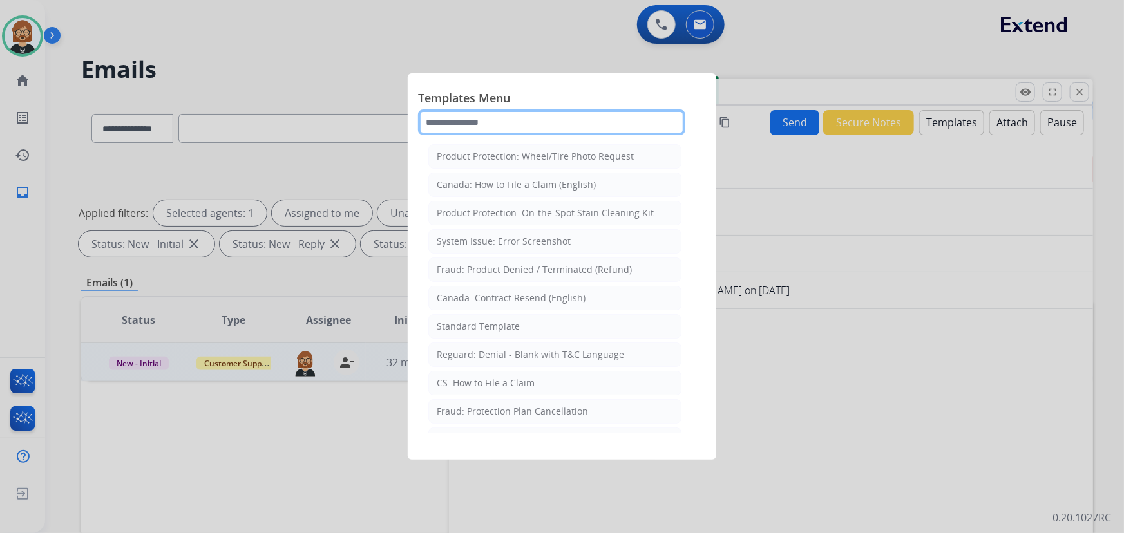
click at [499, 129] on input "text" at bounding box center [551, 123] width 267 height 26
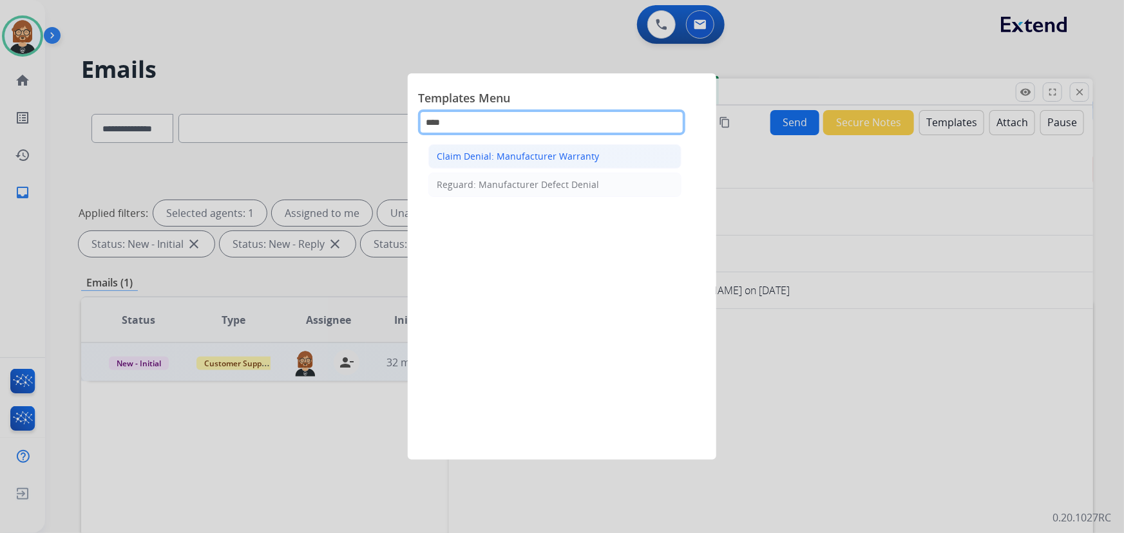
type input "****"
click at [545, 157] on div "Claim Denial: Manufacturer Warranty" at bounding box center [518, 156] width 162 height 13
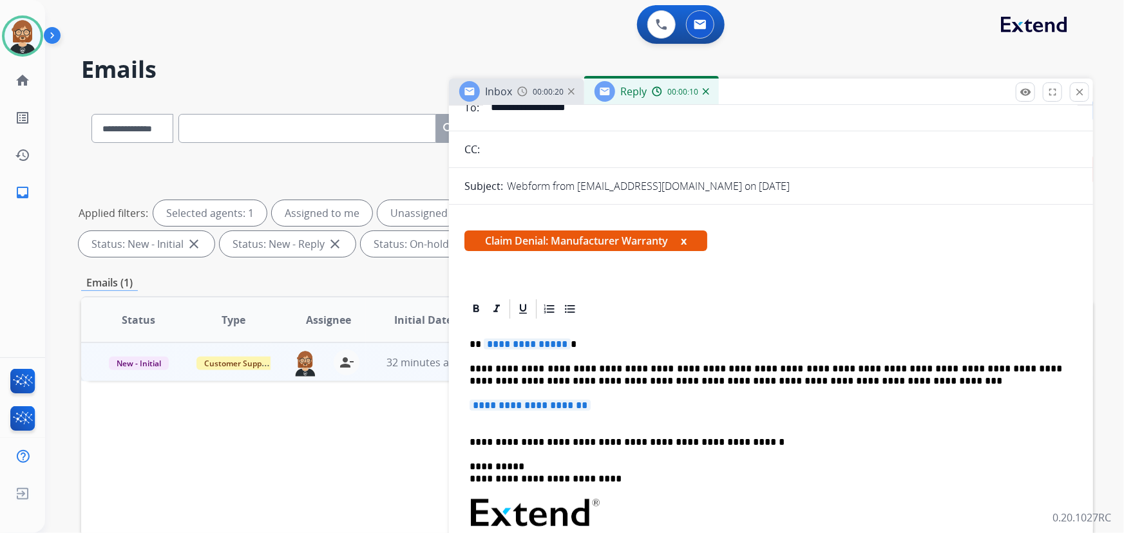
scroll to position [175, 0]
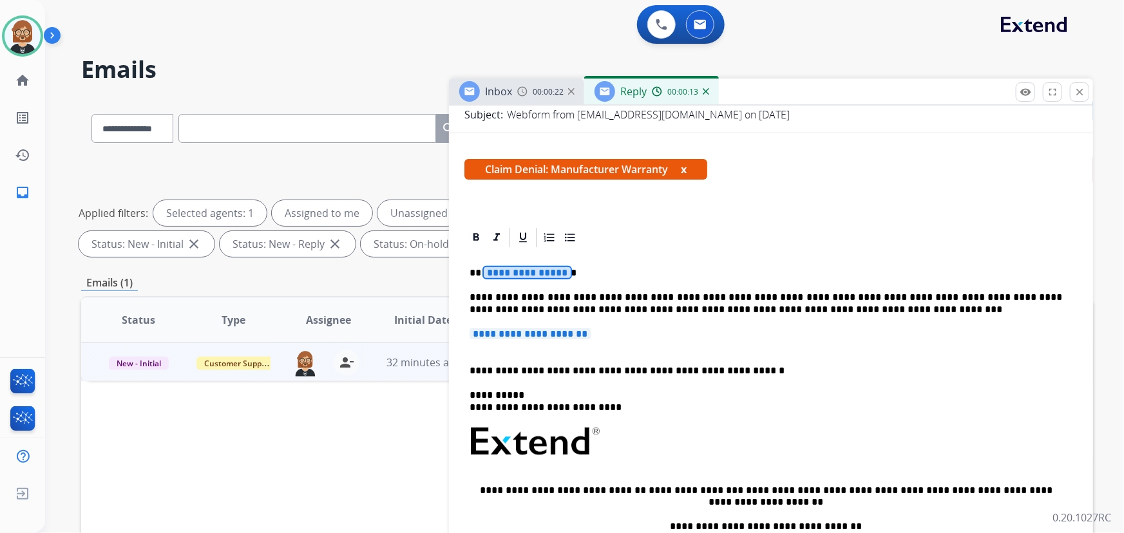
click at [511, 271] on span "**********" at bounding box center [527, 272] width 87 height 11
click at [591, 329] on span "**********" at bounding box center [530, 334] width 121 height 11
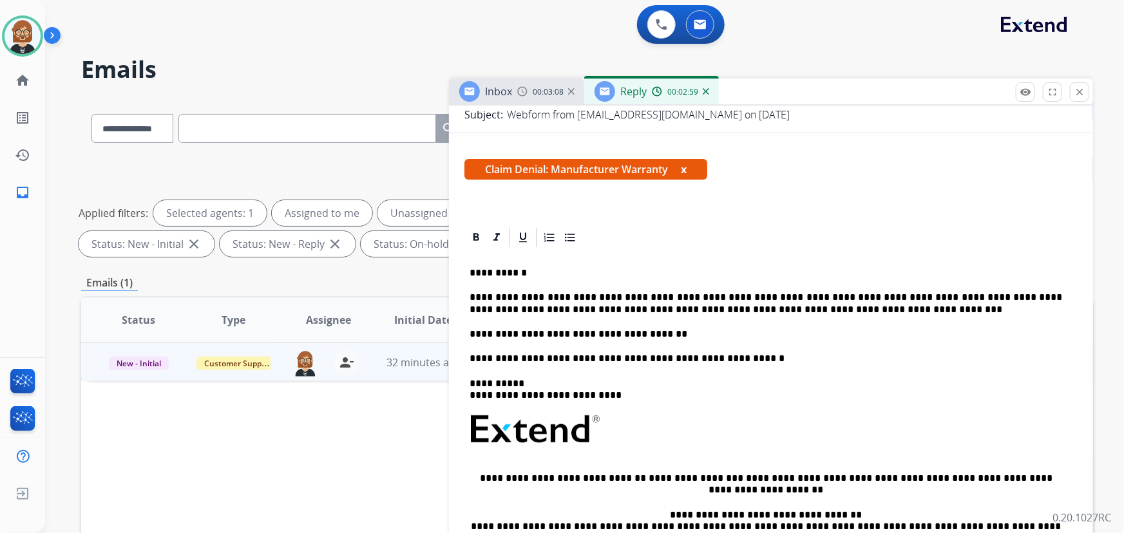
click at [692, 329] on p "**********" at bounding box center [766, 335] width 593 height 12
drag, startPoint x: 692, startPoint y: 328, endPoint x: 777, endPoint y: 384, distance: 101.8
click at [777, 384] on p "**********" at bounding box center [766, 390] width 593 height 24
click at [676, 330] on p "**********" at bounding box center [766, 335] width 593 height 12
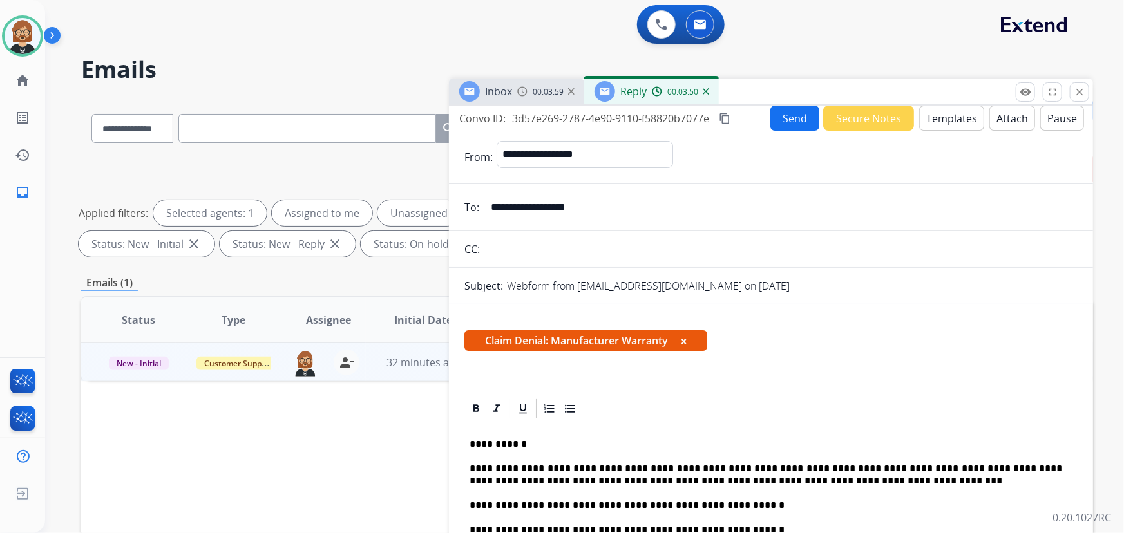
scroll to position [0, 0]
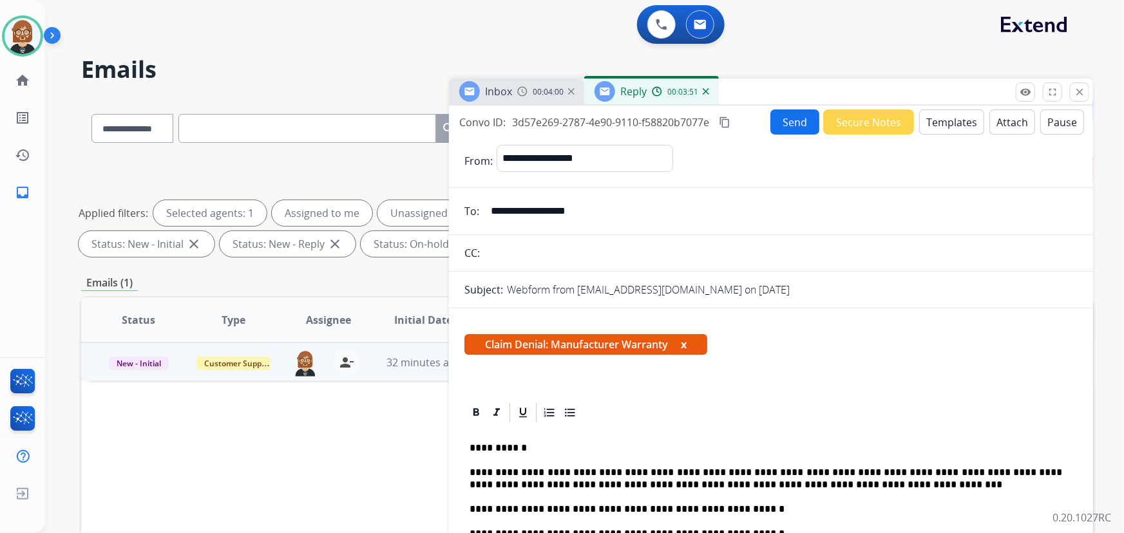
click at [791, 112] on button "Send" at bounding box center [795, 122] width 49 height 25
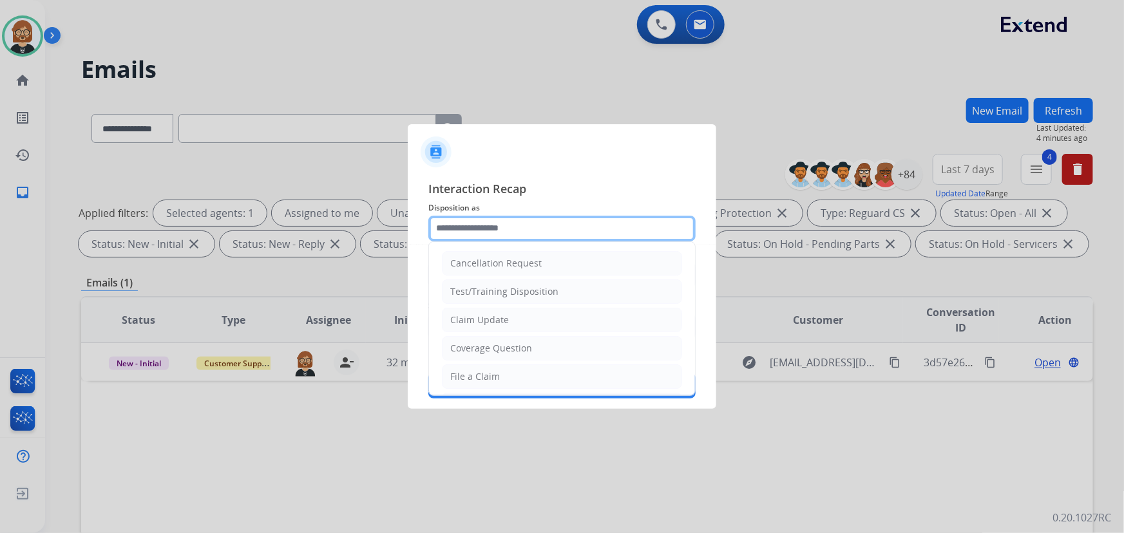
click at [556, 236] on input "text" at bounding box center [561, 229] width 267 height 26
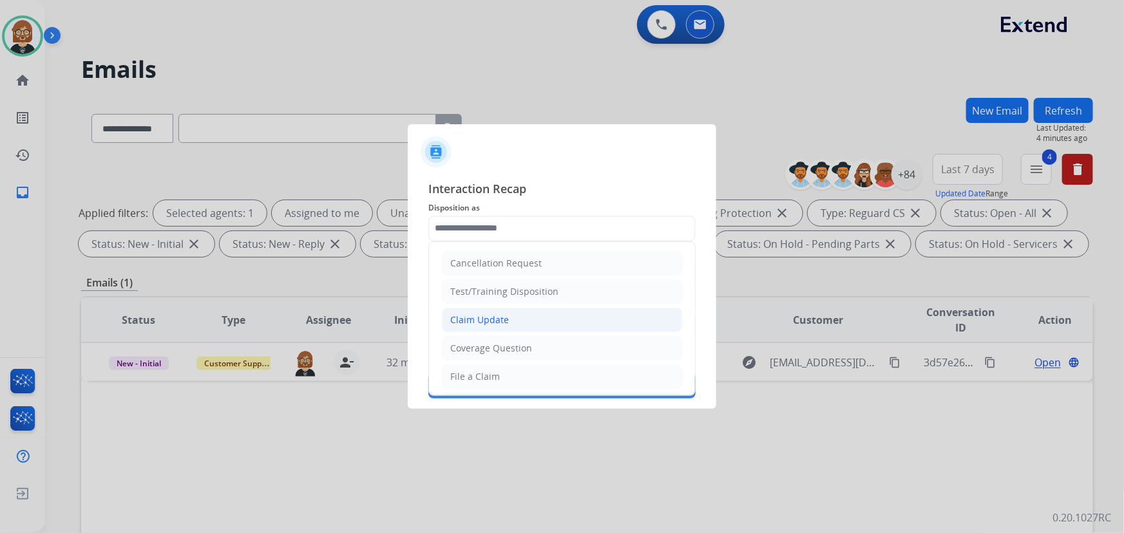
click at [545, 321] on li "Claim Update" at bounding box center [562, 320] width 240 height 24
type input "**********"
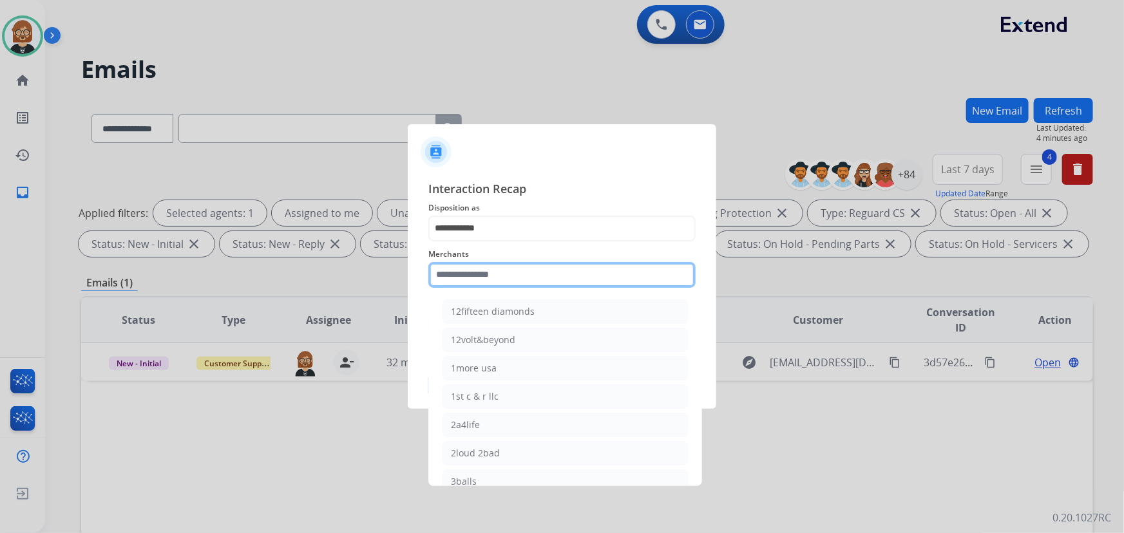
click at [577, 264] on input "text" at bounding box center [561, 275] width 267 height 26
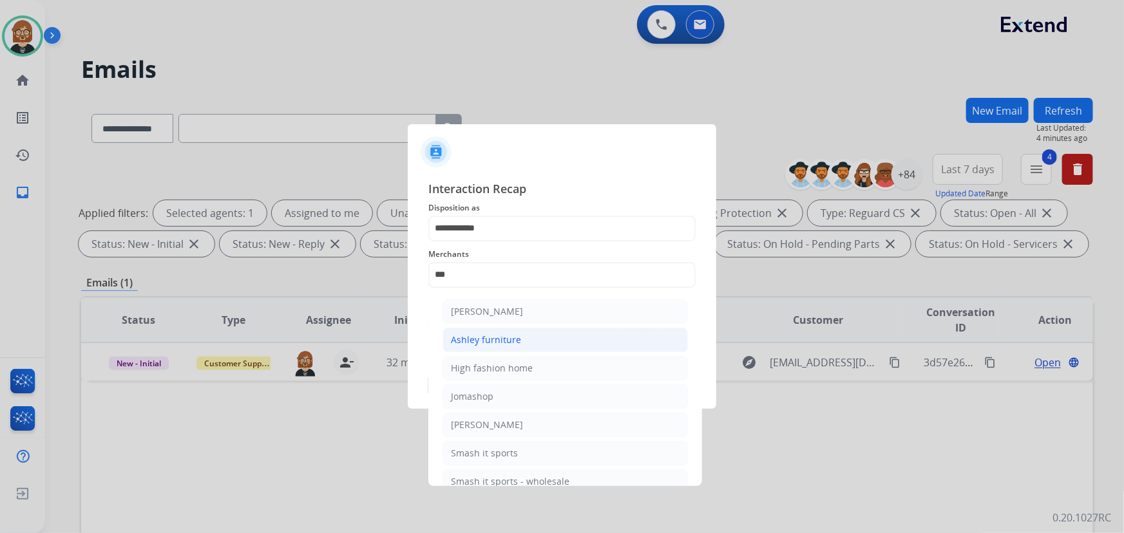
click at [526, 348] on li "Ashley furniture" at bounding box center [565, 340] width 245 height 24
type input "**********"
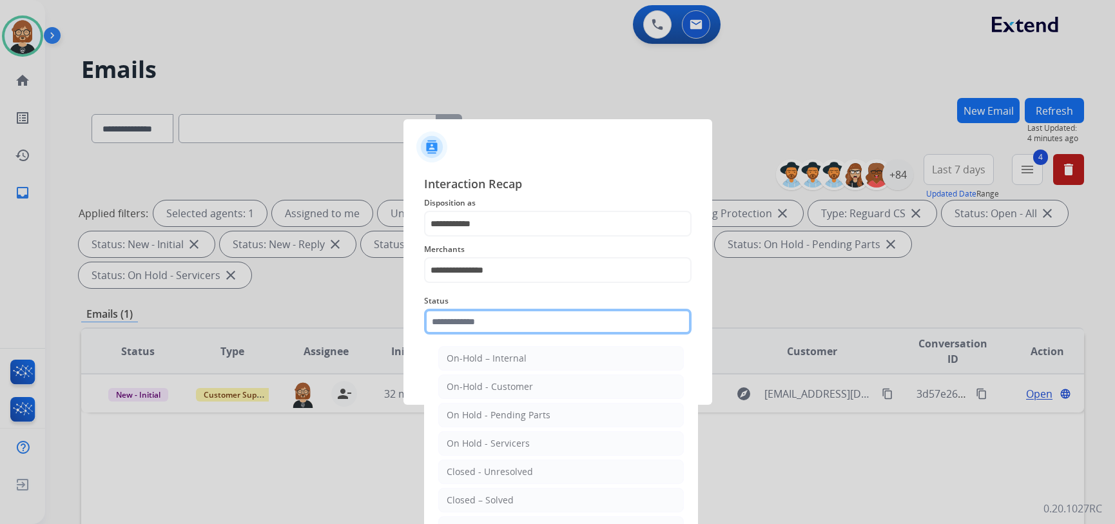
drag, startPoint x: 530, startPoint y: 316, endPoint x: 531, endPoint y: 327, distance: 11.0
click at [531, 327] on input "text" at bounding box center [557, 322] width 267 height 26
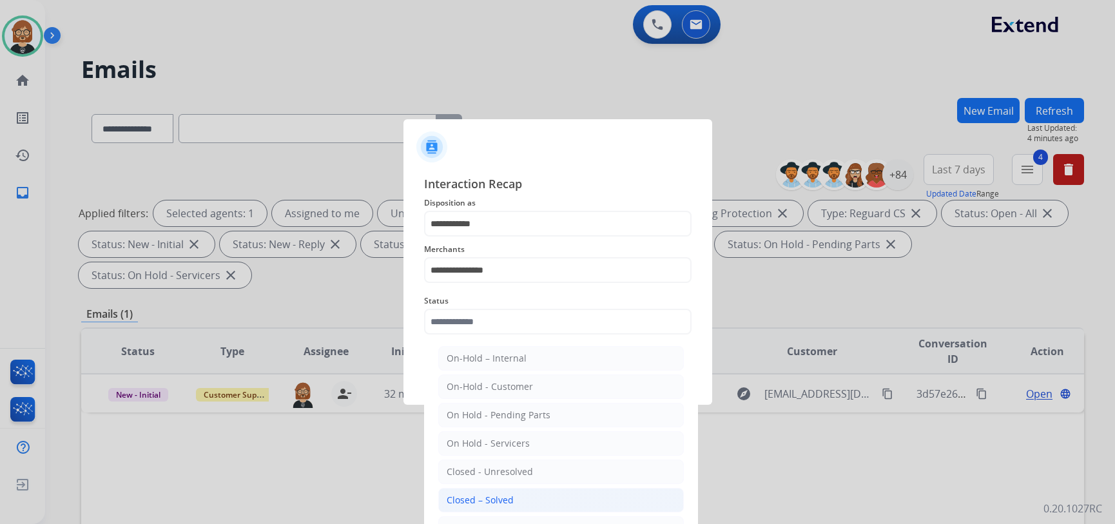
click at [591, 508] on li "Closed – Solved" at bounding box center [560, 500] width 245 height 24
type input "**********"
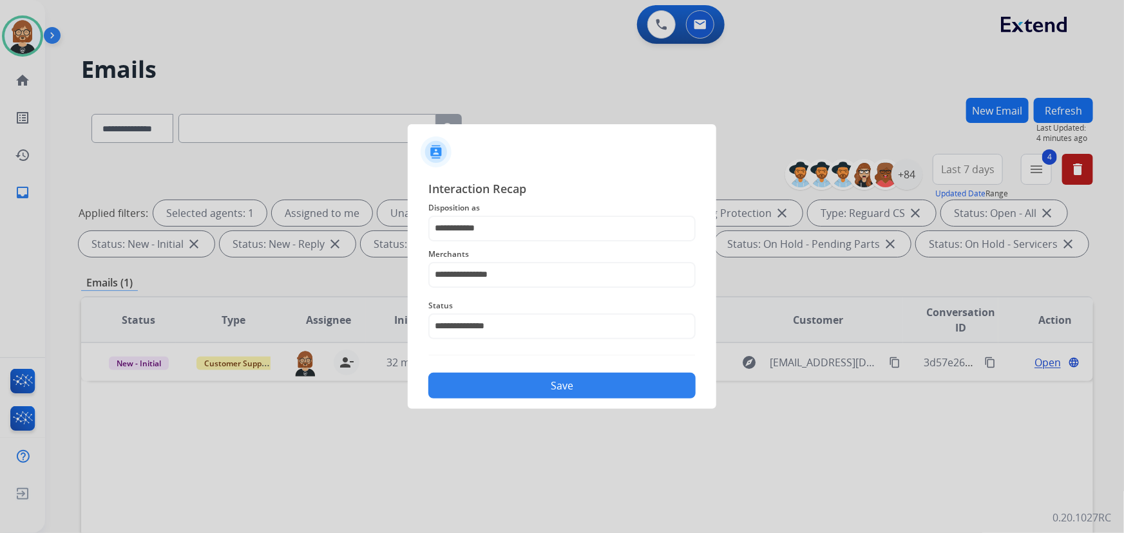
click at [600, 393] on button "Save" at bounding box center [561, 386] width 267 height 26
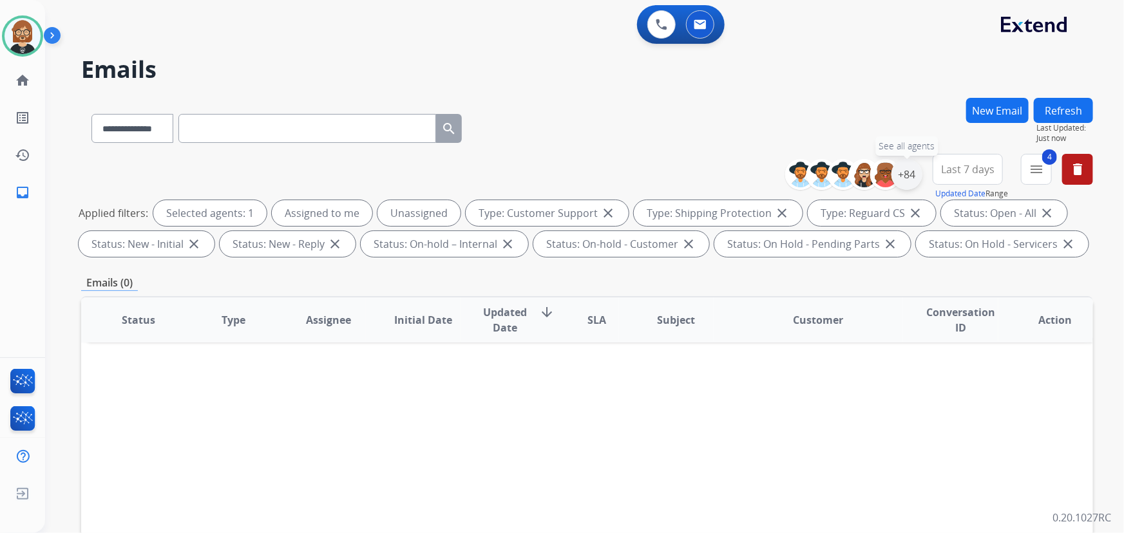
click at [906, 180] on div "+84" at bounding box center [907, 174] width 31 height 31
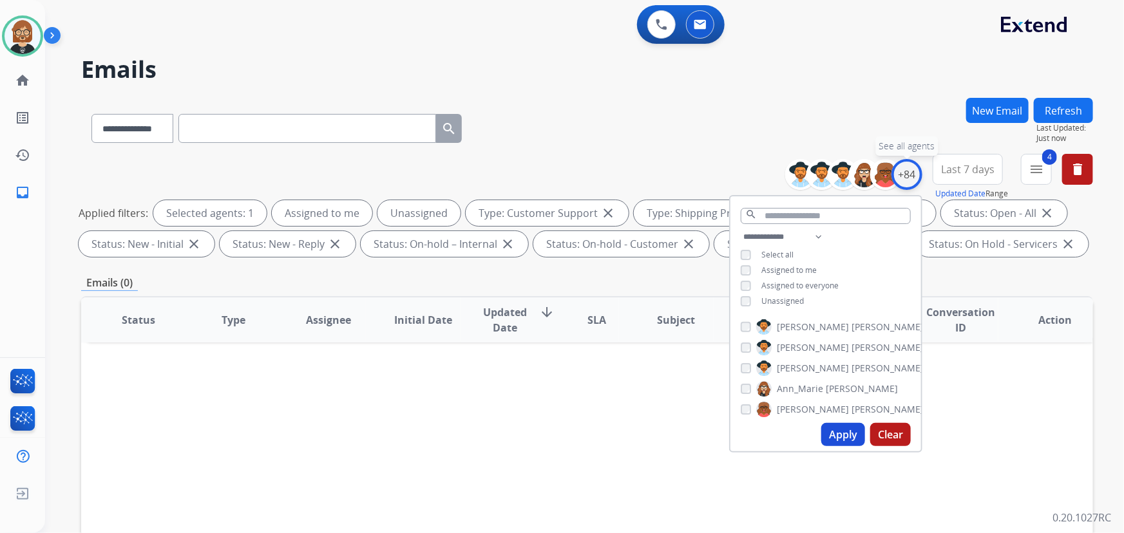
click at [906, 180] on div "+84" at bounding box center [907, 174] width 31 height 31
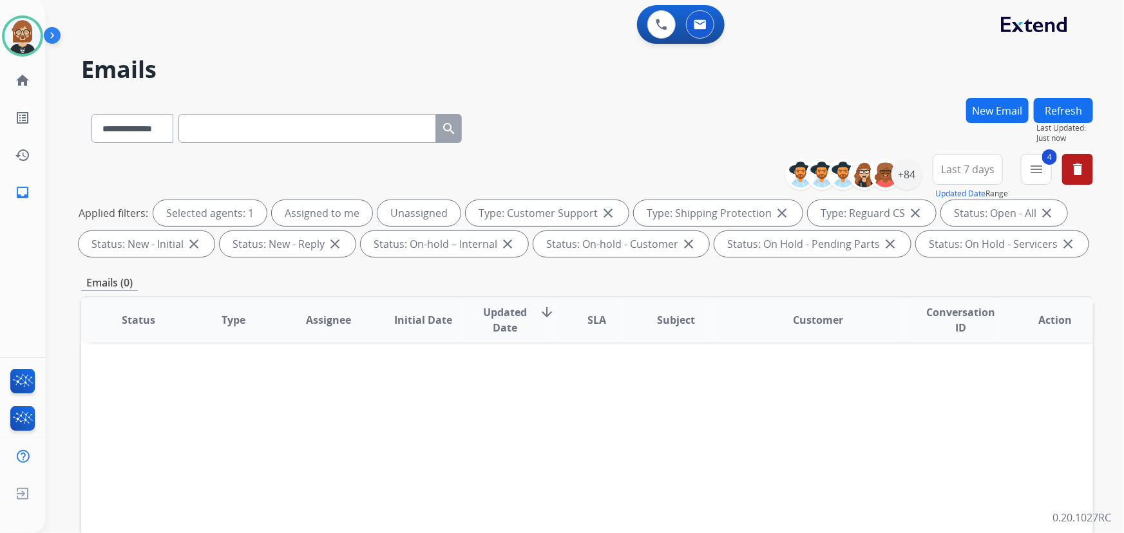
click at [1066, 106] on button "Refresh" at bounding box center [1063, 110] width 59 height 25
click at [1082, 106] on button "Refresh" at bounding box center [1063, 110] width 59 height 25
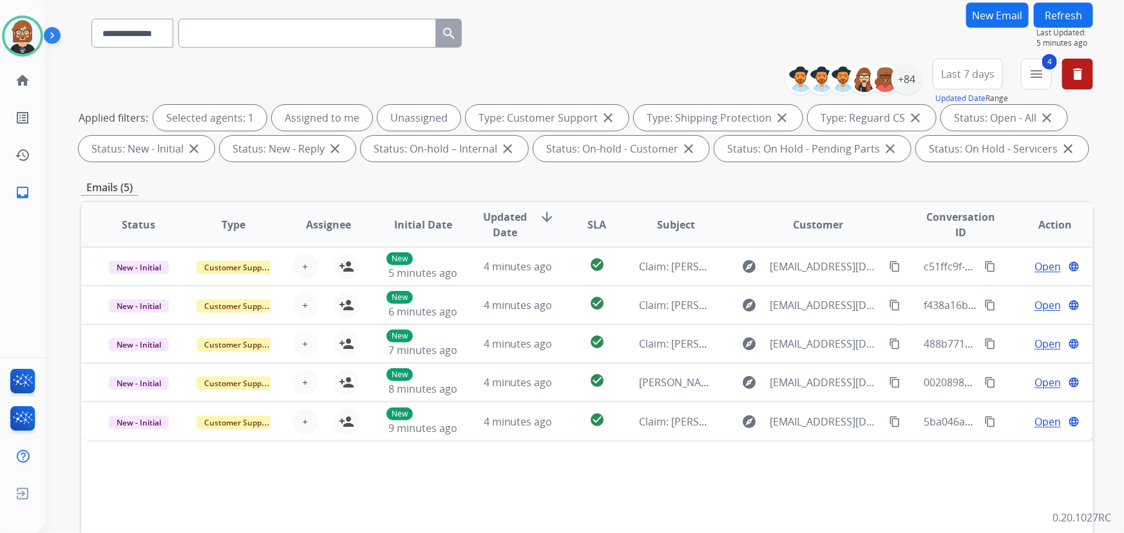
scroll to position [85, 0]
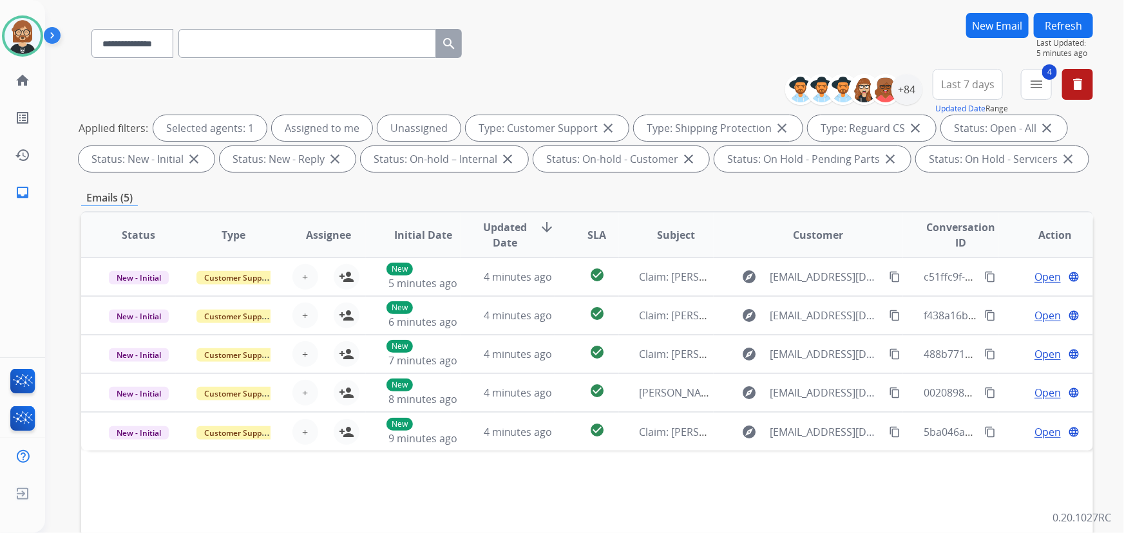
click at [1053, 14] on button "Refresh" at bounding box center [1063, 25] width 59 height 25
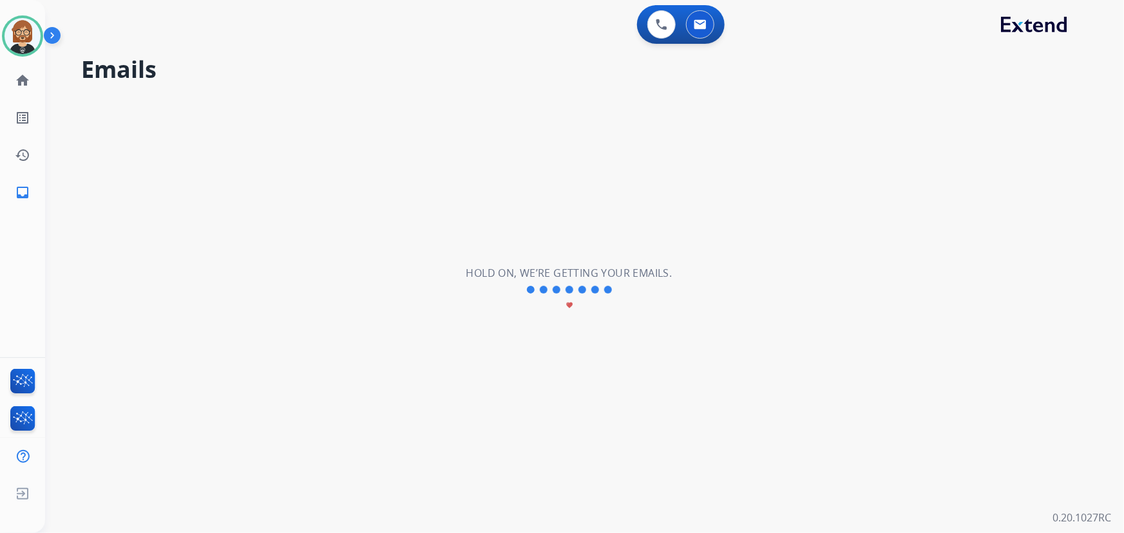
scroll to position [0, 0]
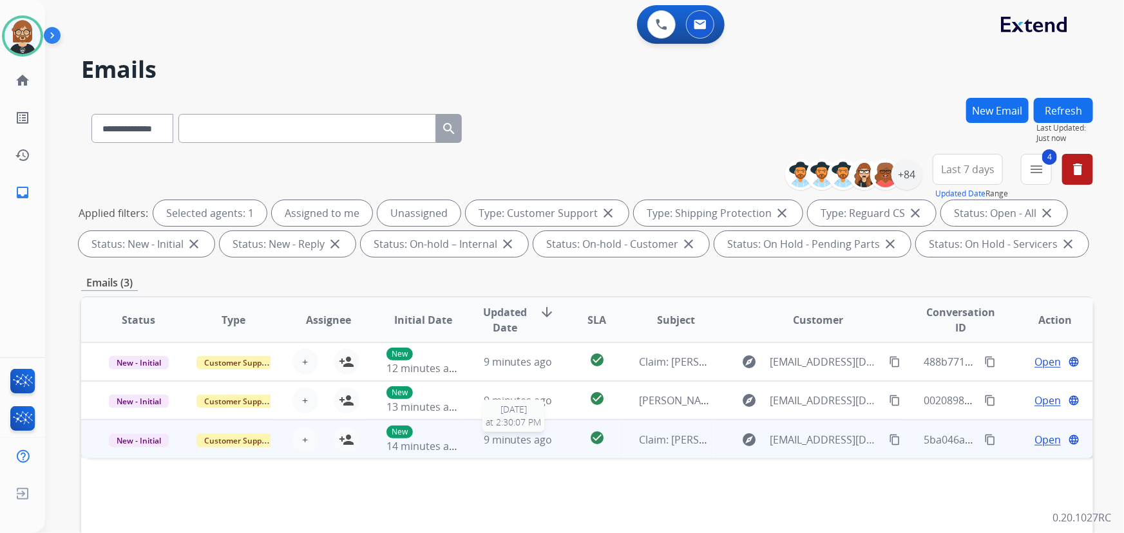
click at [517, 443] on span "9 minutes ago" at bounding box center [518, 440] width 69 height 14
click at [517, 443] on span "9 minutes ago" at bounding box center [518, 439] width 69 height 14
click at [517, 443] on span "9 minutes ago" at bounding box center [518, 440] width 69 height 14
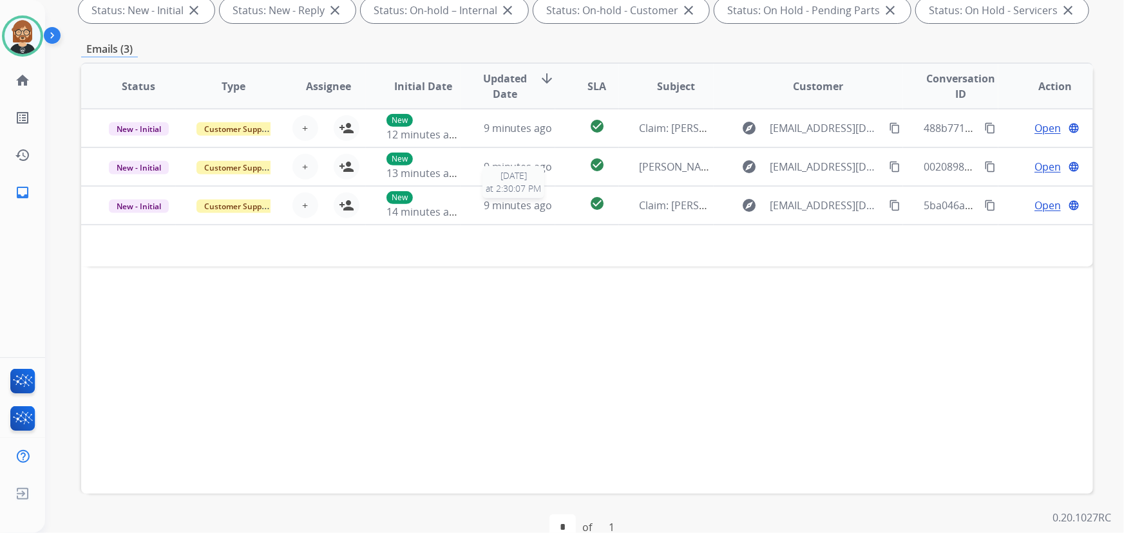
scroll to position [261, 0]
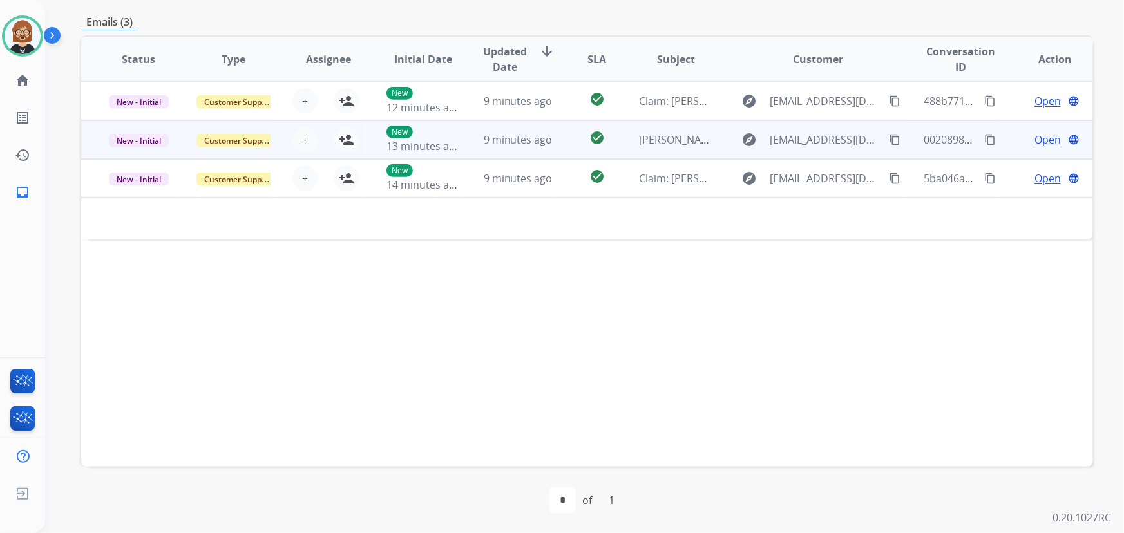
click at [517, 129] on td "9 minutes ago" at bounding box center [508, 139] width 95 height 39
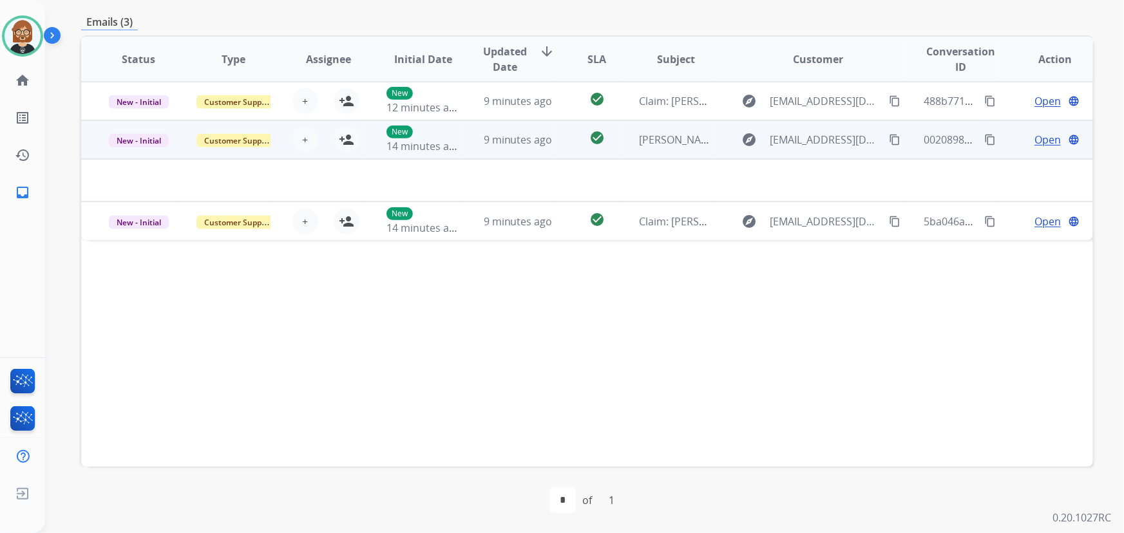
click at [517, 129] on td "9 minutes ago" at bounding box center [508, 139] width 95 height 39
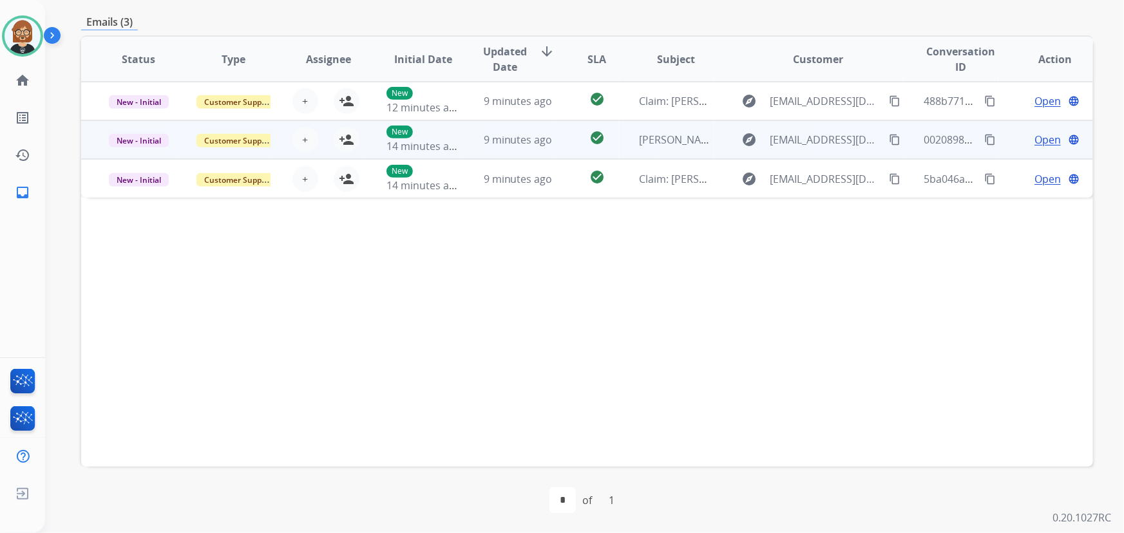
click at [517, 129] on td "9 minutes ago" at bounding box center [508, 139] width 95 height 39
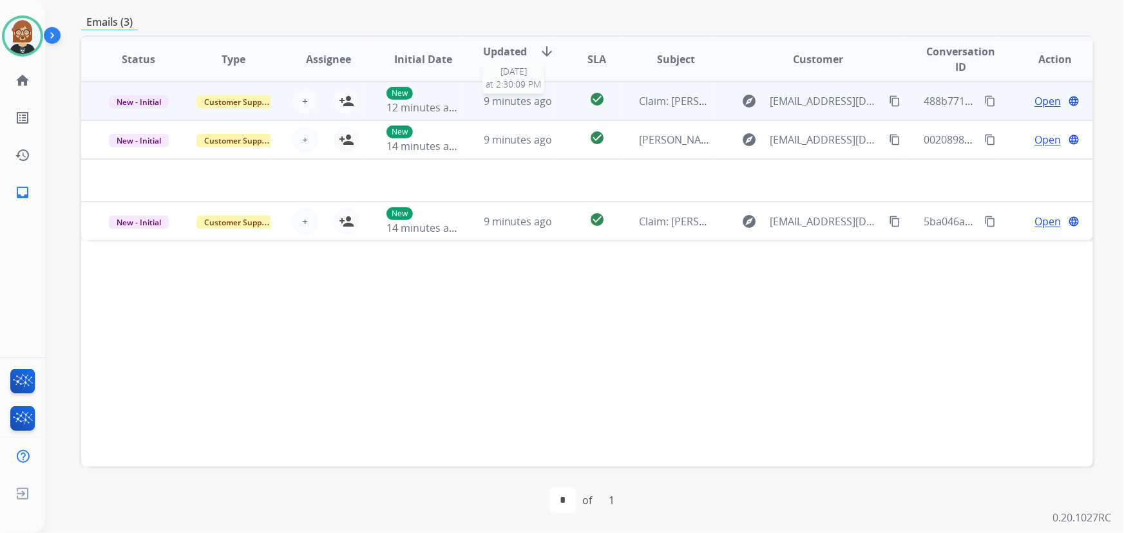
click at [525, 95] on span "9 minutes ago" at bounding box center [518, 101] width 69 height 14
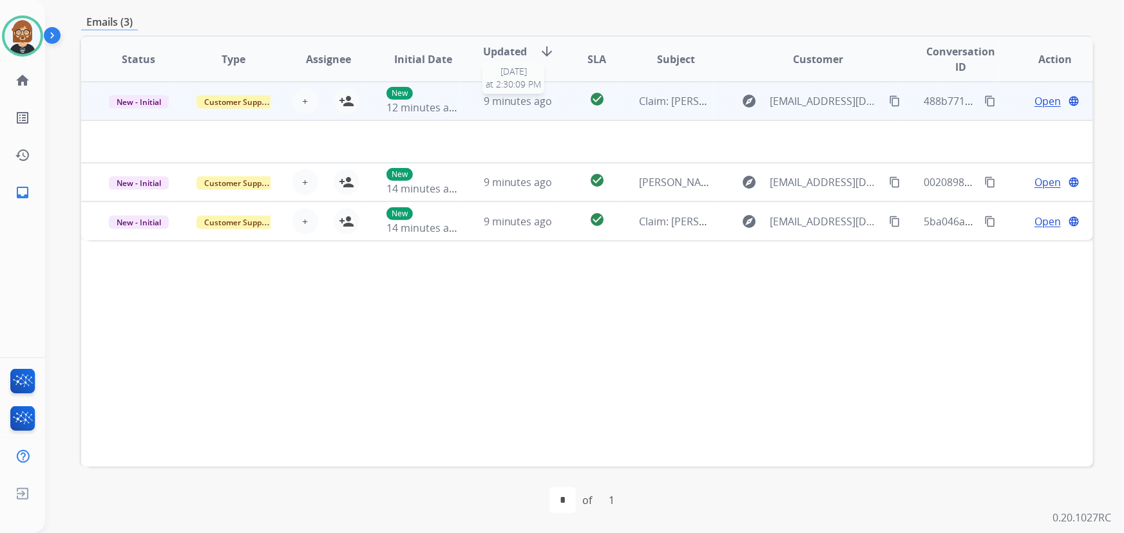
click at [525, 95] on span "9 minutes ago" at bounding box center [518, 101] width 69 height 14
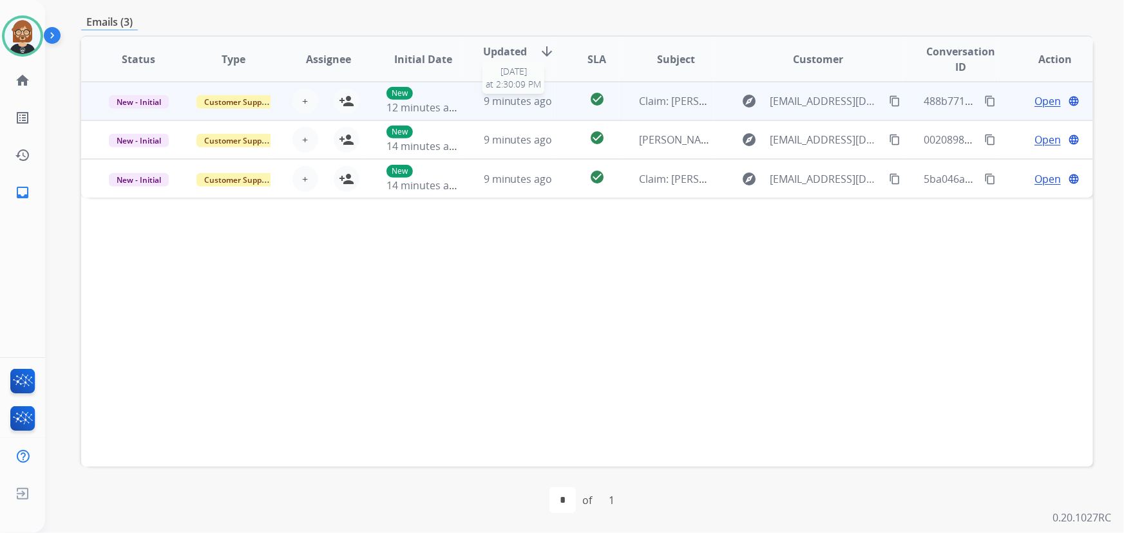
click at [525, 95] on span "9 minutes ago" at bounding box center [518, 101] width 69 height 14
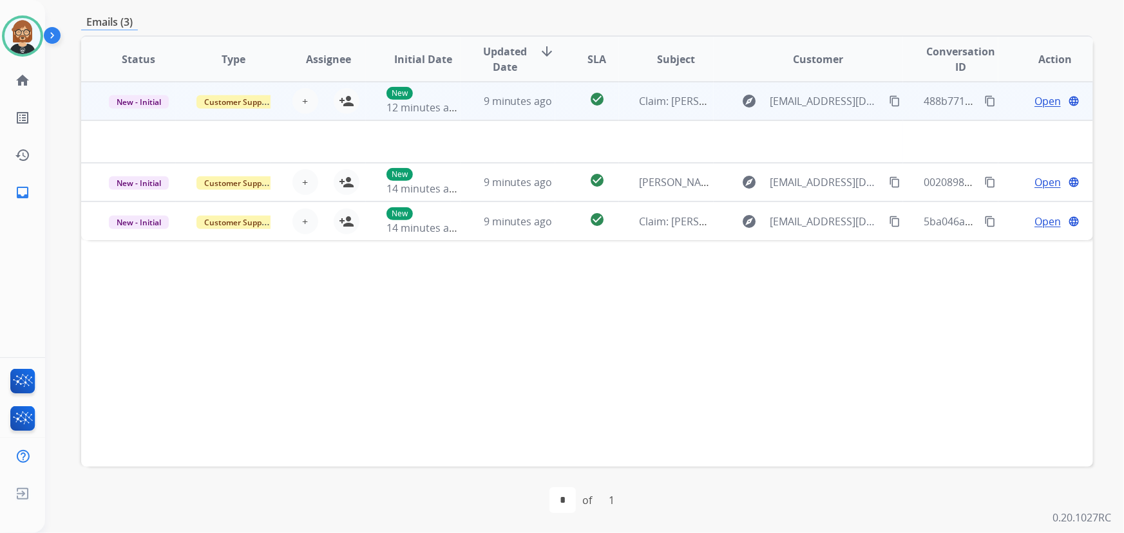
click at [1036, 100] on span "Open" at bounding box center [1048, 100] width 26 height 15
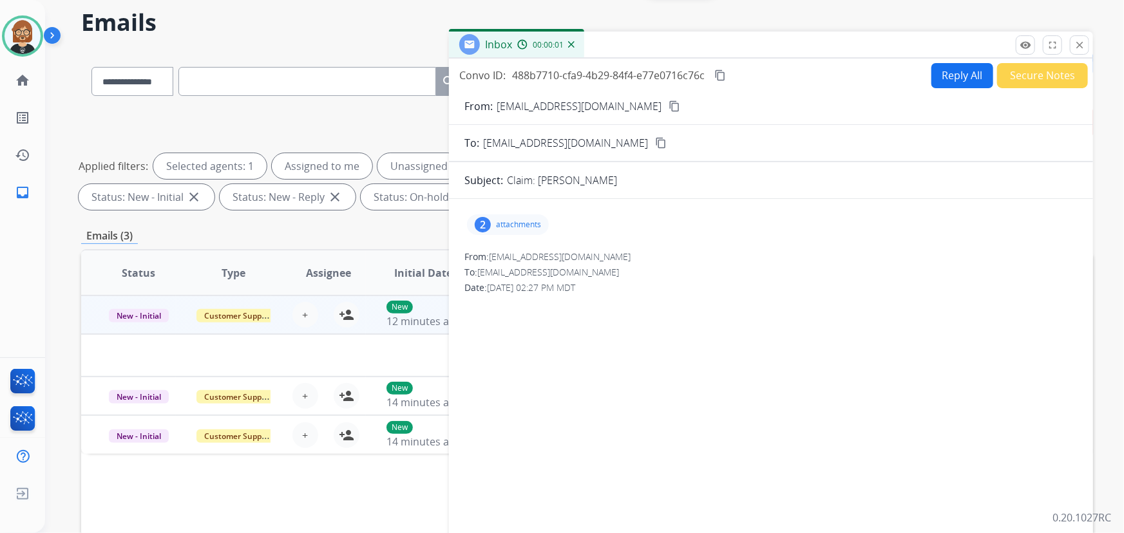
scroll to position [0, 0]
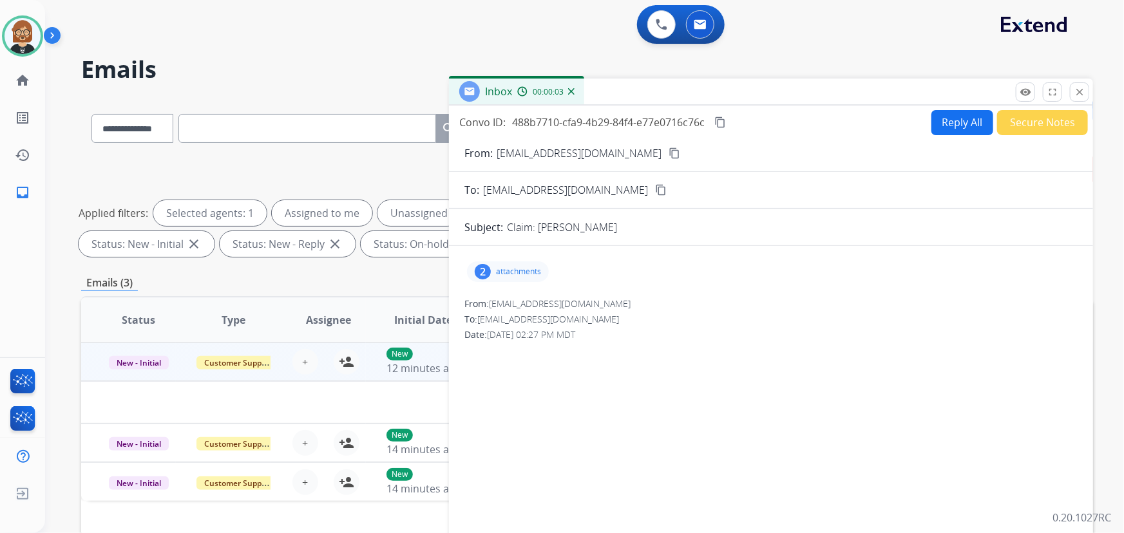
click at [517, 273] on p "attachments" at bounding box center [518, 272] width 45 height 10
click at [504, 301] on div at bounding box center [509, 304] width 64 height 45
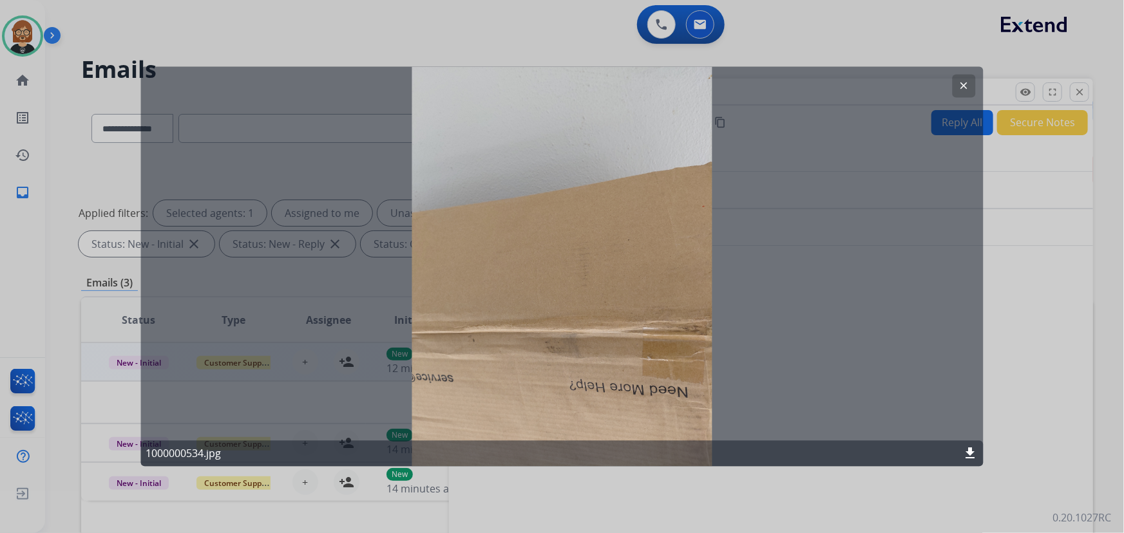
click at [1048, 296] on div at bounding box center [562, 266] width 1124 height 533
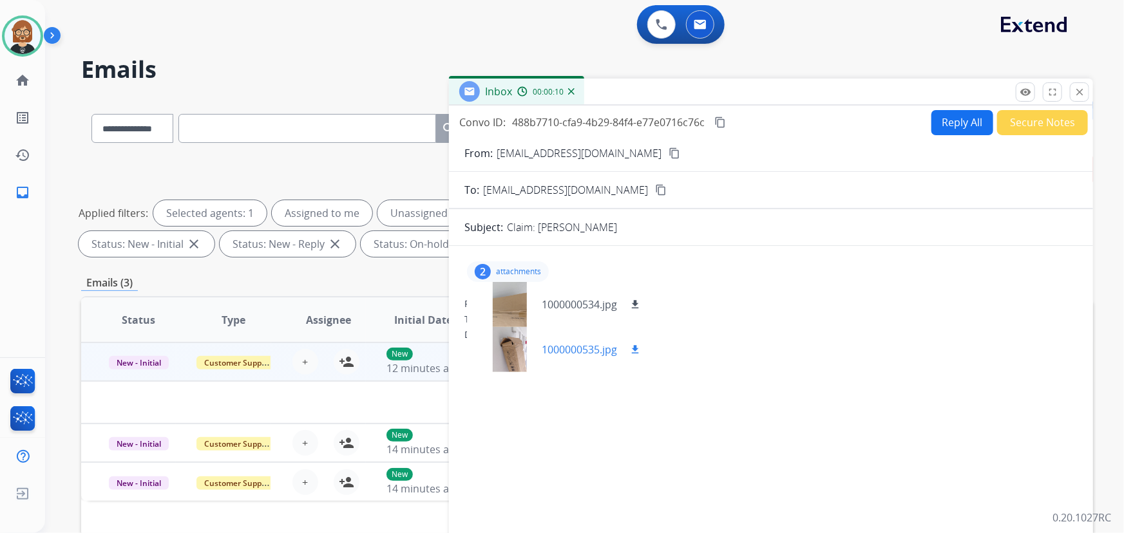
click at [521, 352] on div at bounding box center [509, 349] width 64 height 45
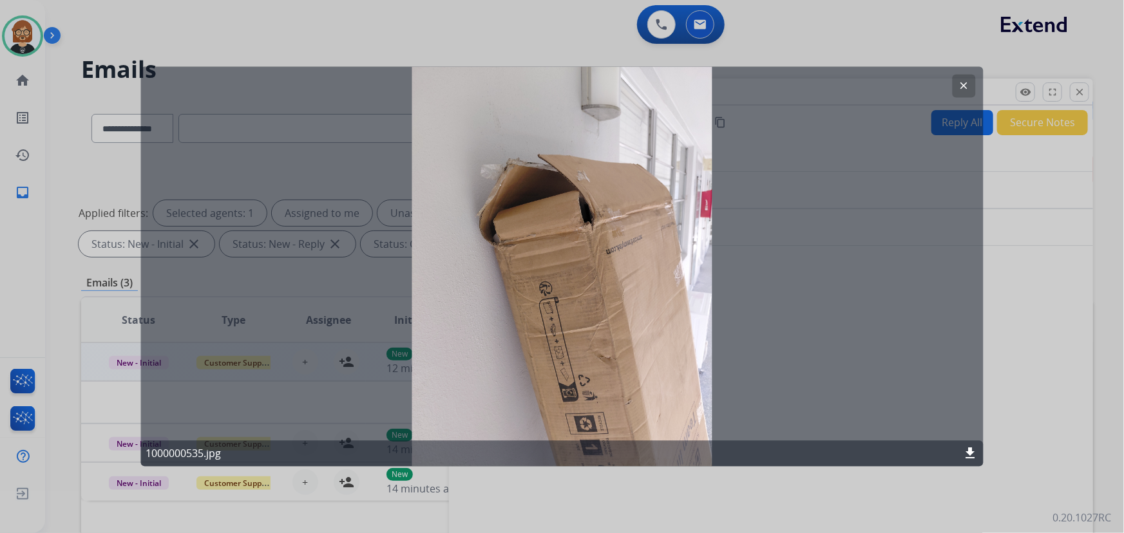
click at [959, 82] on mat-icon "clear" at bounding box center [965, 87] width 12 height 12
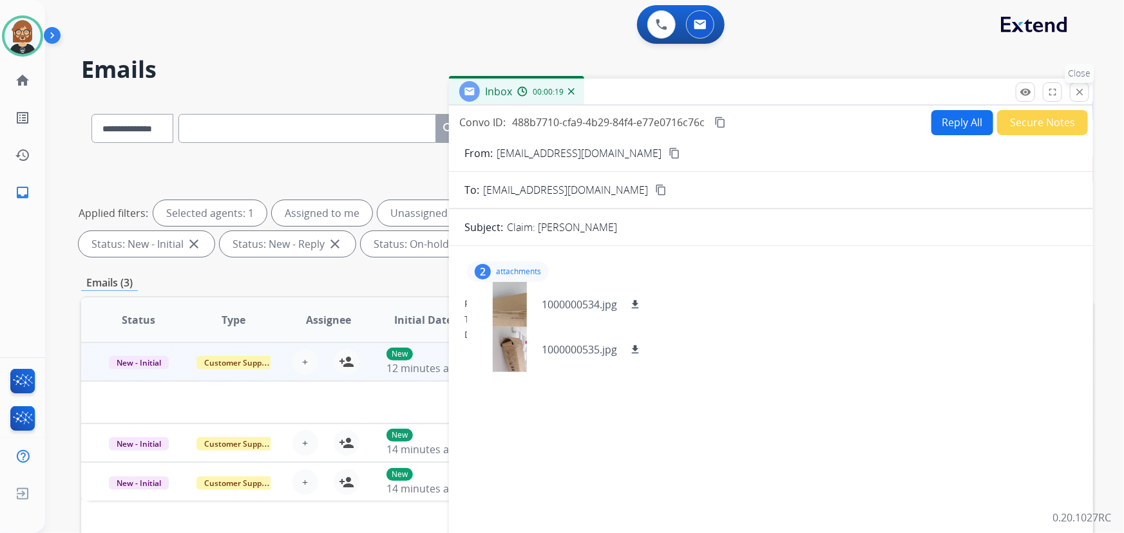
click at [1088, 90] on button "close Close" at bounding box center [1079, 91] width 19 height 19
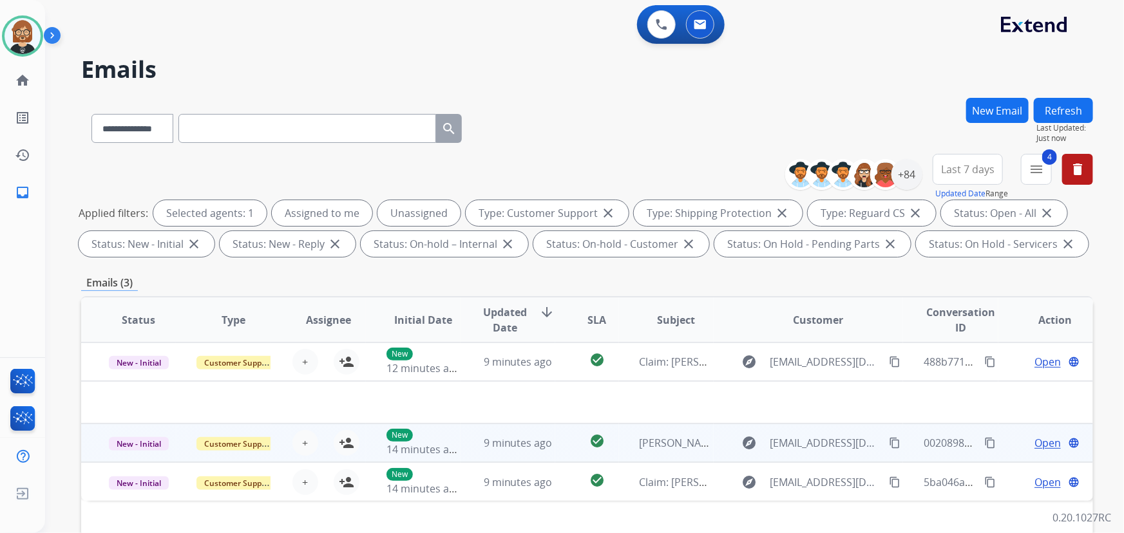
click at [1035, 445] on span "Open" at bounding box center [1048, 443] width 26 height 15
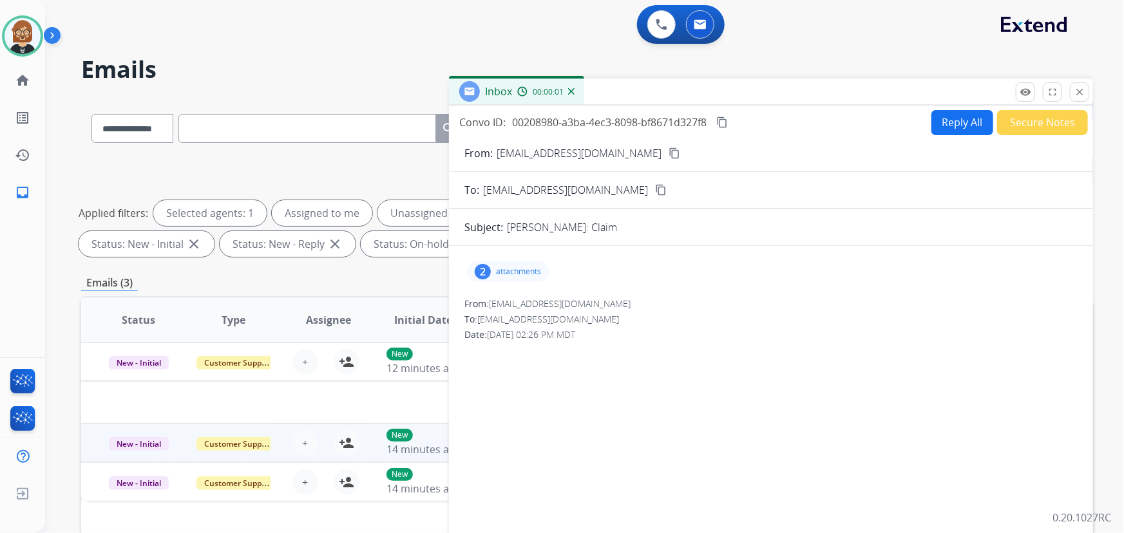
click at [489, 276] on div "2" at bounding box center [483, 271] width 16 height 15
click at [520, 322] on div at bounding box center [509, 304] width 64 height 45
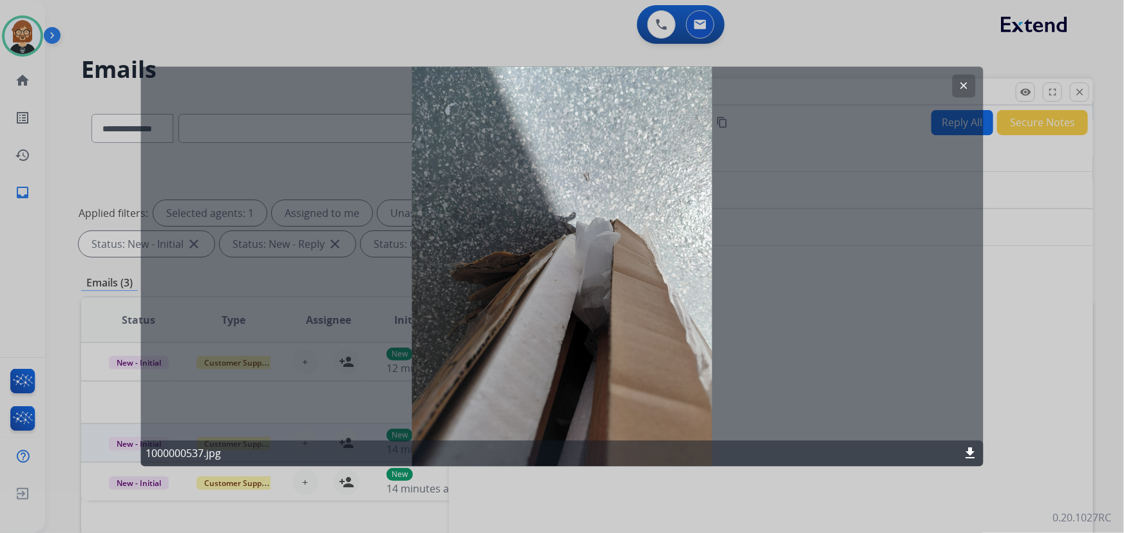
click at [968, 93] on button "clear" at bounding box center [964, 86] width 23 height 23
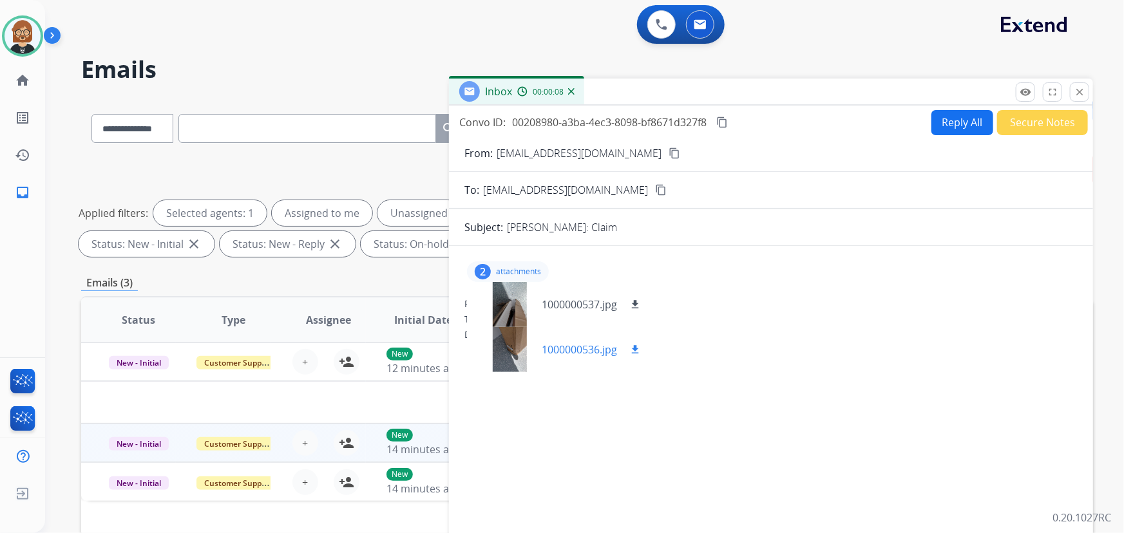
click at [524, 362] on div at bounding box center [509, 349] width 64 height 45
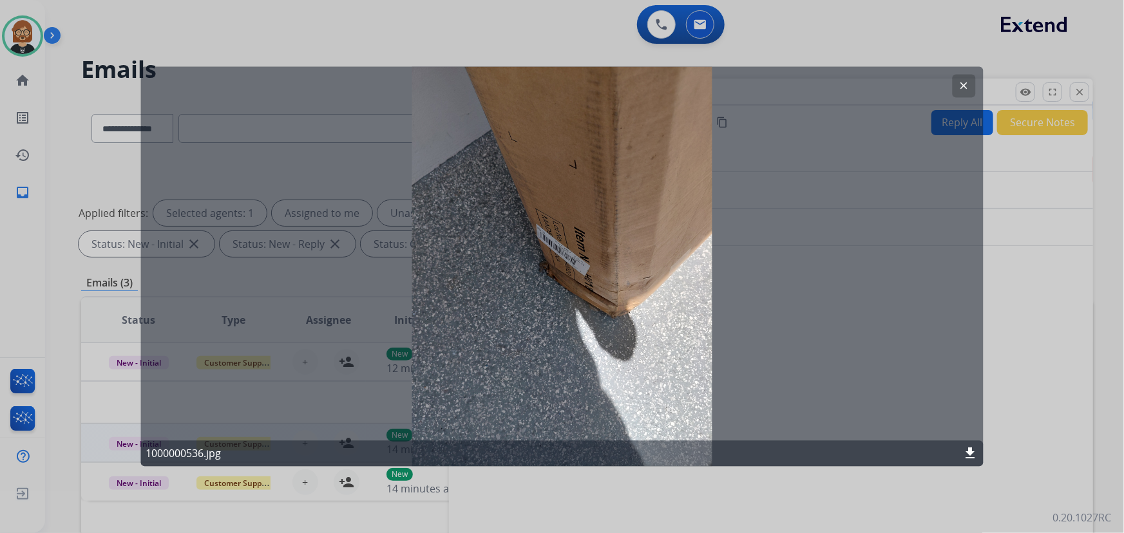
click at [971, 86] on button "clear" at bounding box center [964, 86] width 23 height 23
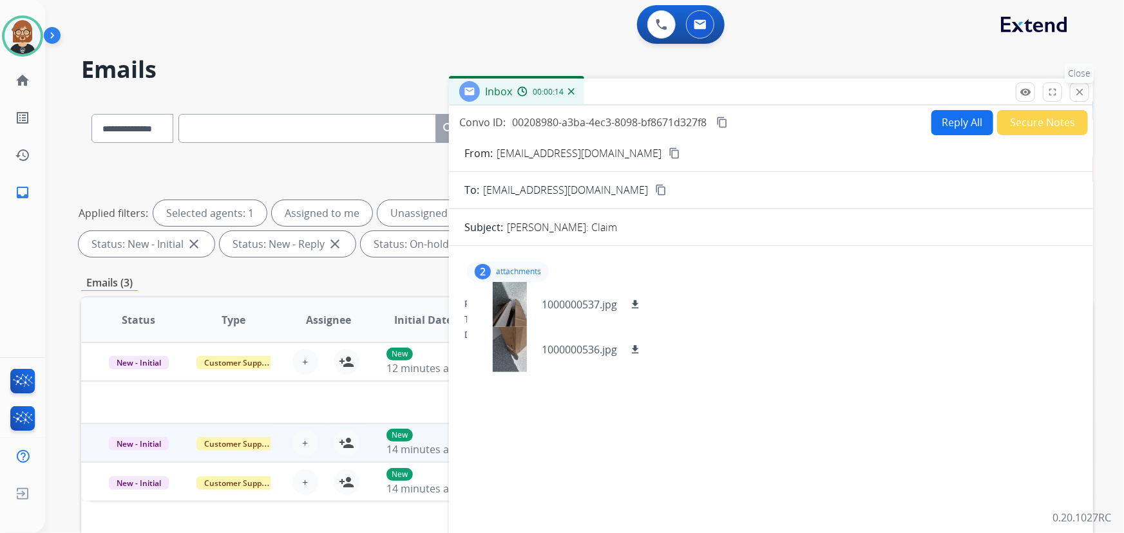
click at [1083, 95] on mat-icon "close" at bounding box center [1080, 92] width 12 height 12
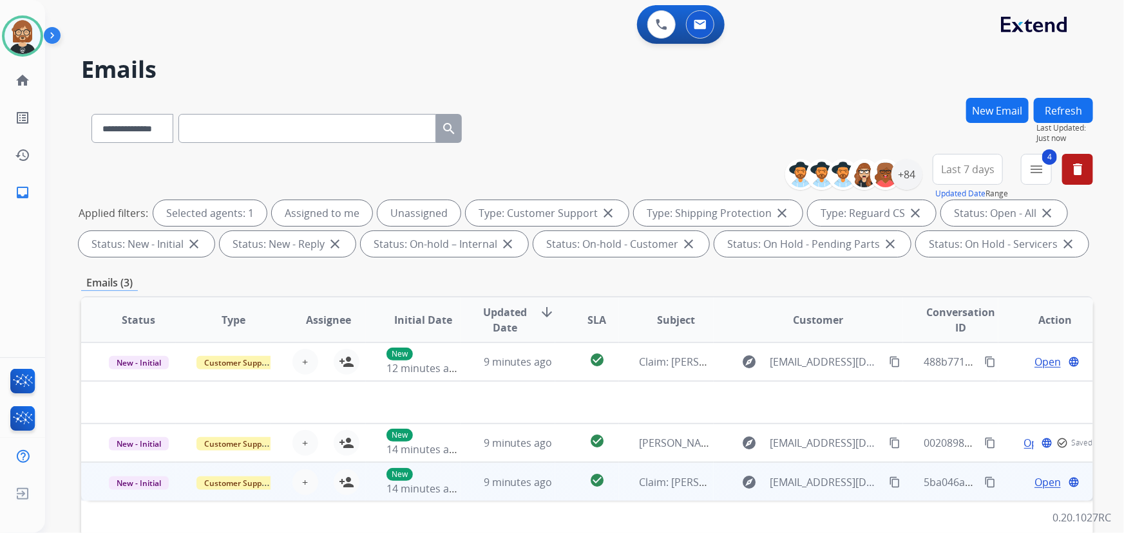
click at [619, 481] on td "Claim: Helene Ginsburg" at bounding box center [666, 482] width 95 height 39
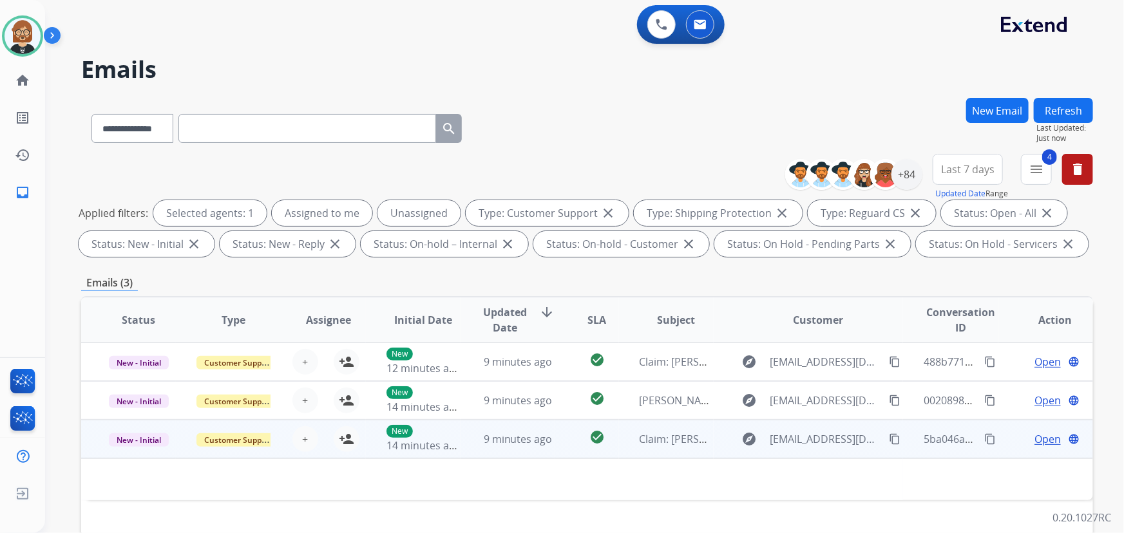
click at [1047, 442] on span "Open" at bounding box center [1048, 439] width 26 height 15
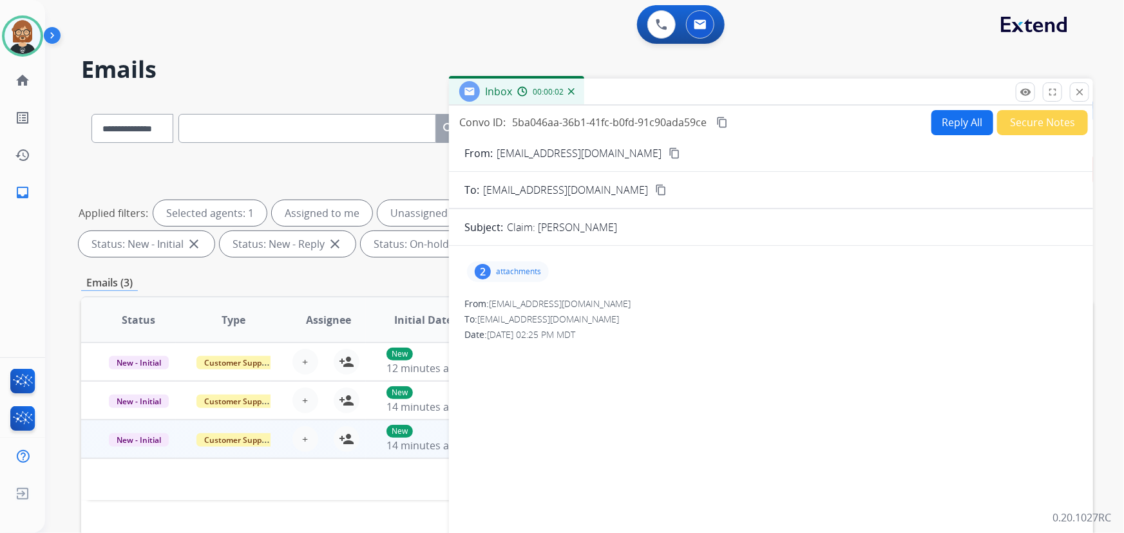
click at [513, 272] on p "attachments" at bounding box center [518, 272] width 45 height 10
click at [507, 296] on div at bounding box center [509, 304] width 64 height 45
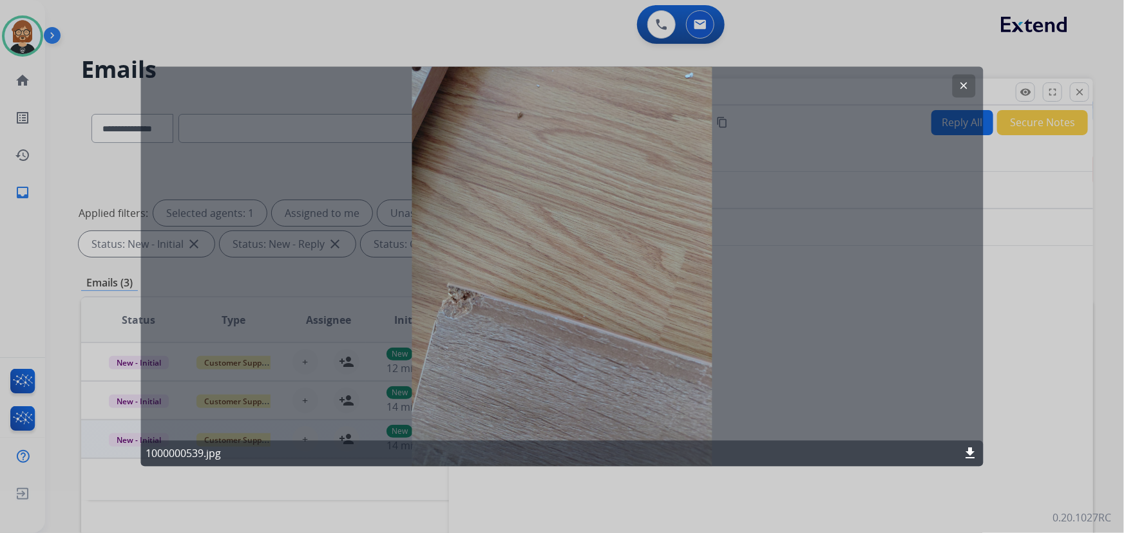
click at [953, 84] on button "clear" at bounding box center [964, 86] width 23 height 23
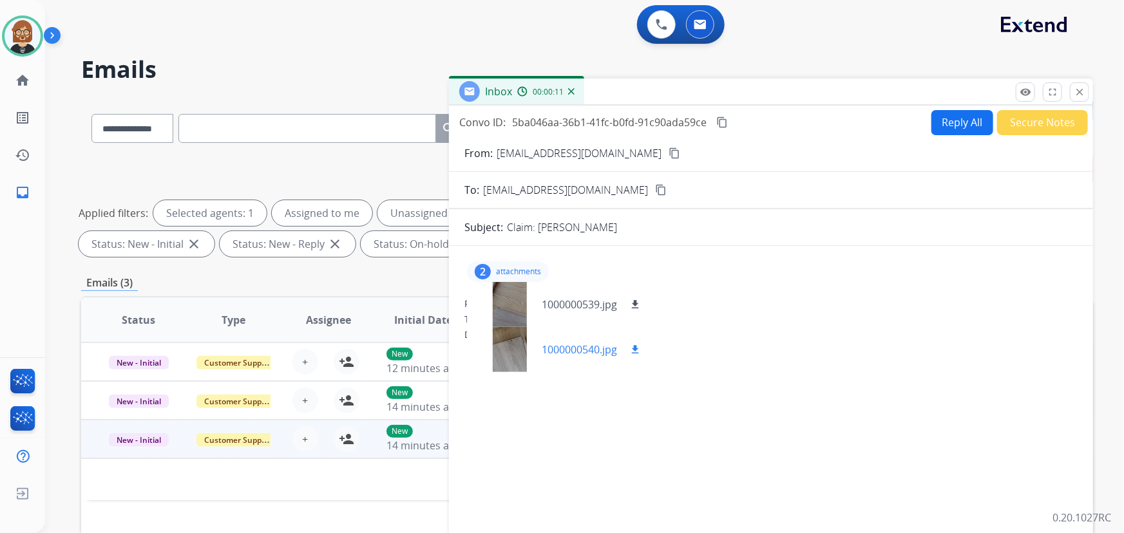
click at [511, 360] on div at bounding box center [509, 349] width 64 height 45
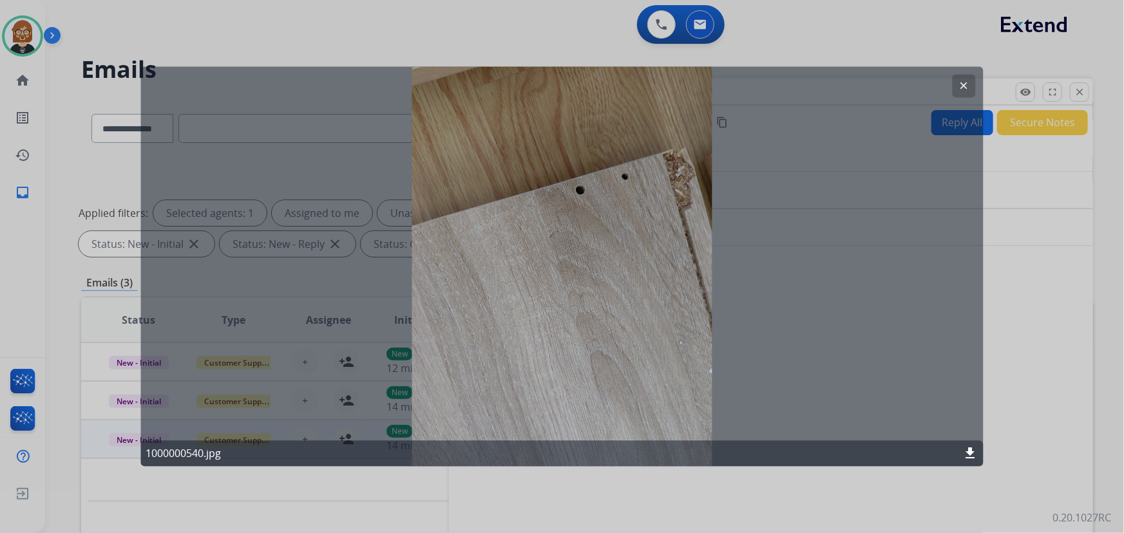
click at [960, 82] on mat-icon "clear" at bounding box center [965, 87] width 12 height 12
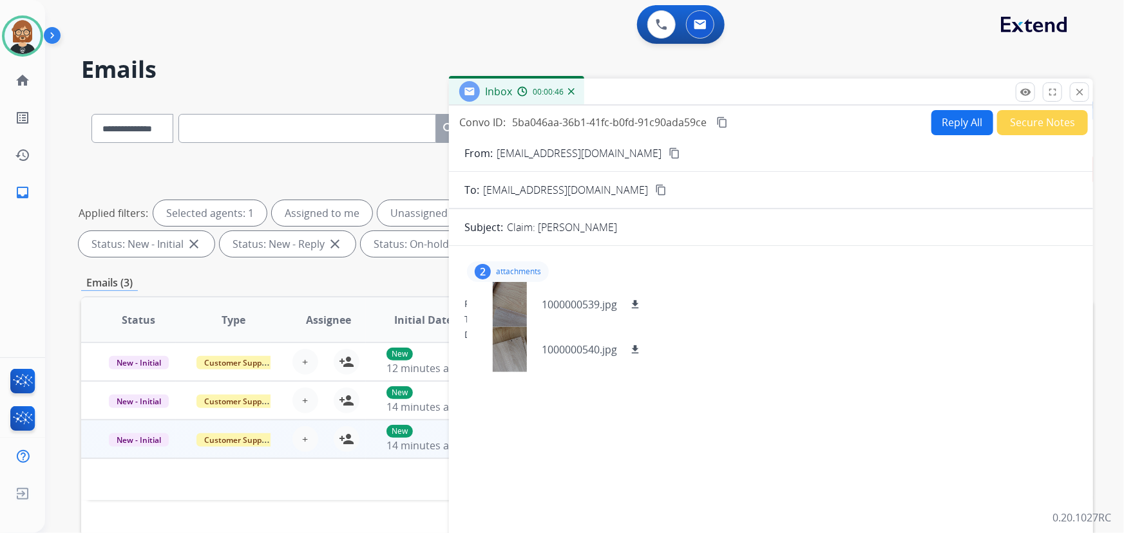
click at [258, 491] on td at bounding box center [492, 480] width 822 height 42
click at [1083, 94] on mat-icon "close" at bounding box center [1080, 92] width 12 height 12
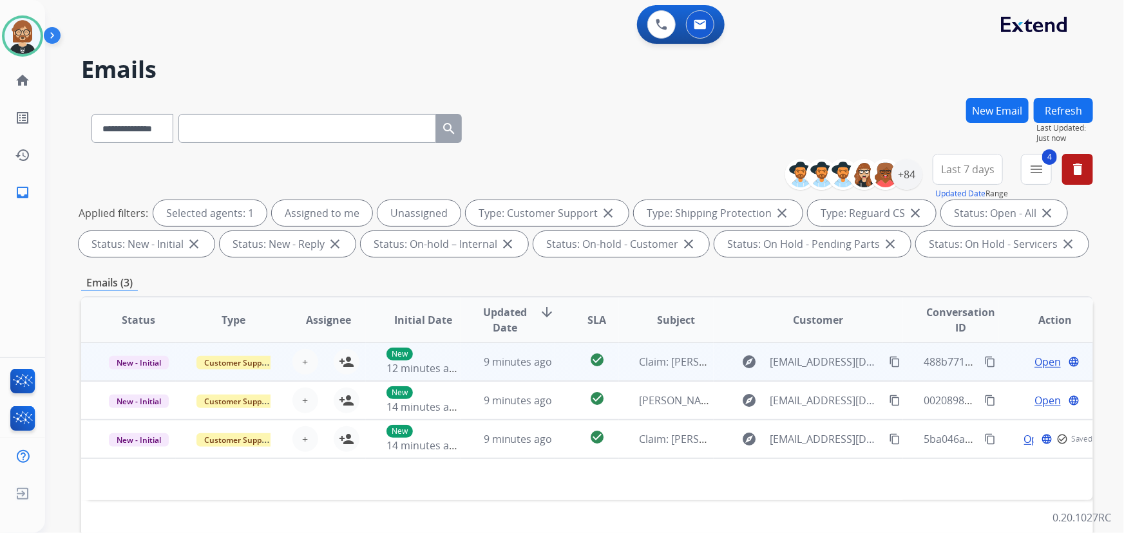
click at [889, 365] on mat-icon "content_copy" at bounding box center [895, 362] width 12 height 12
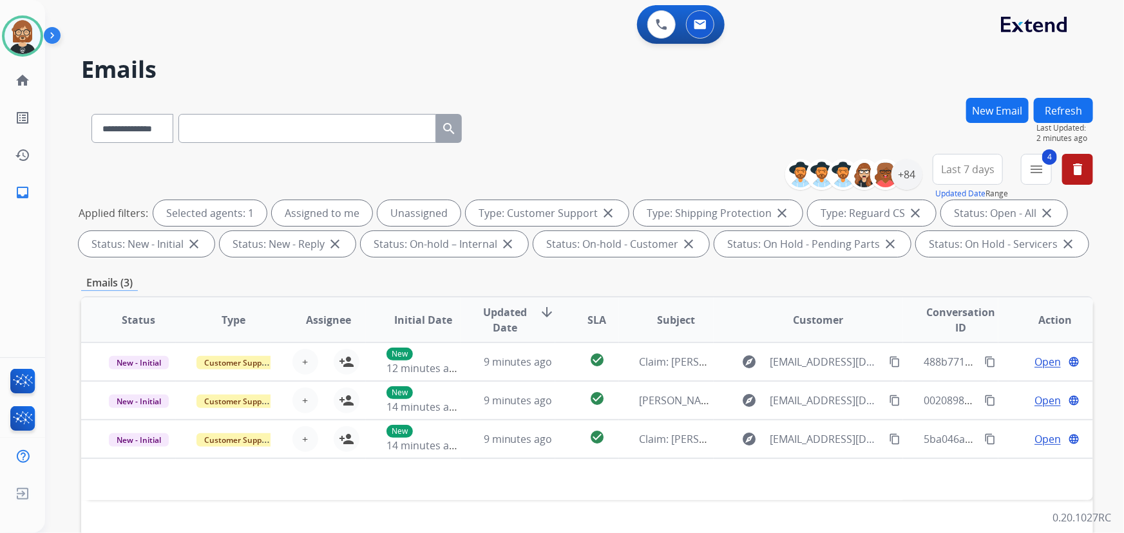
click at [1060, 101] on button "Refresh" at bounding box center [1063, 110] width 59 height 25
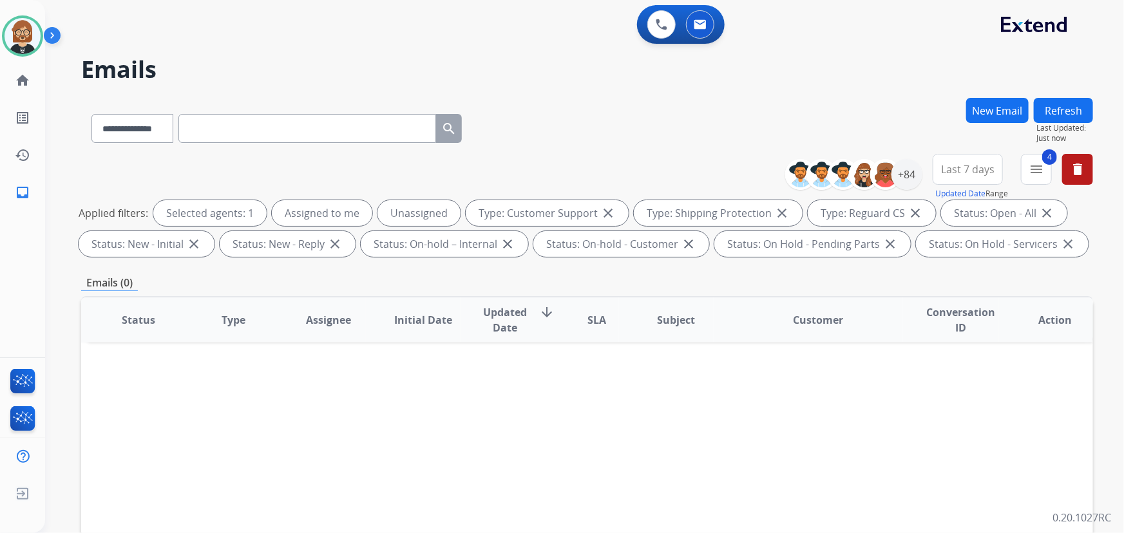
click at [1071, 106] on button "Refresh" at bounding box center [1063, 110] width 59 height 25
click at [1059, 106] on button "Refresh" at bounding box center [1063, 110] width 59 height 25
click at [163, 128] on select "**********" at bounding box center [131, 128] width 81 height 29
select select "**********"
click at [91, 114] on select "**********" at bounding box center [131, 128] width 81 height 29
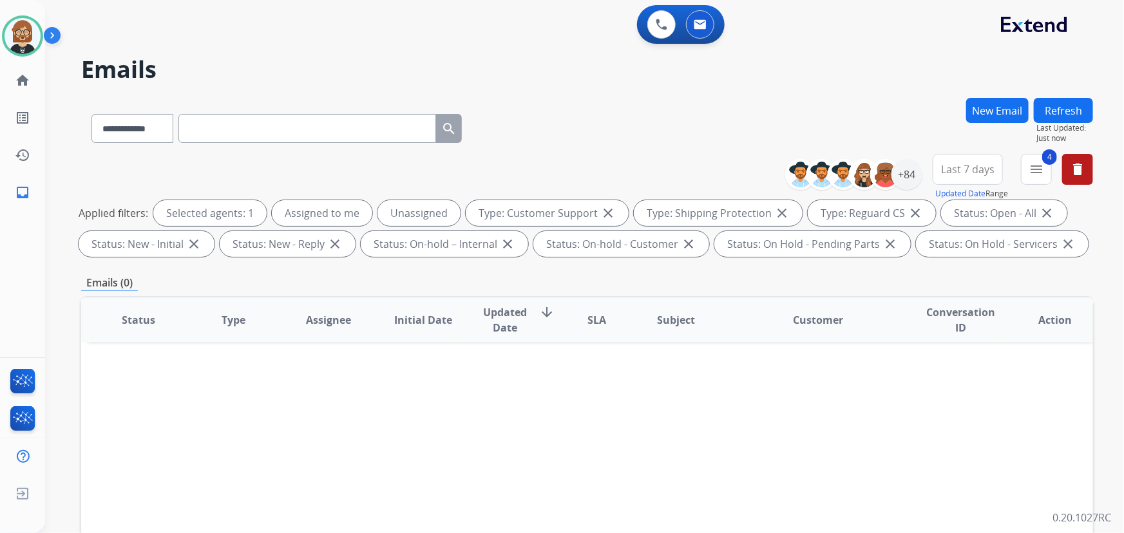
click at [249, 117] on input "text" at bounding box center [307, 128] width 258 height 29
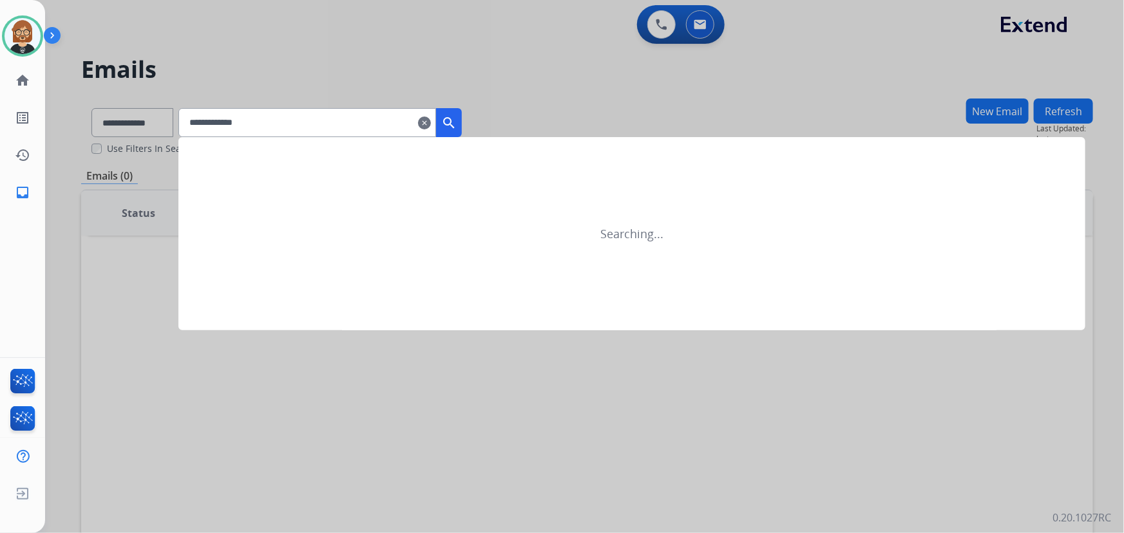
type input "**********"
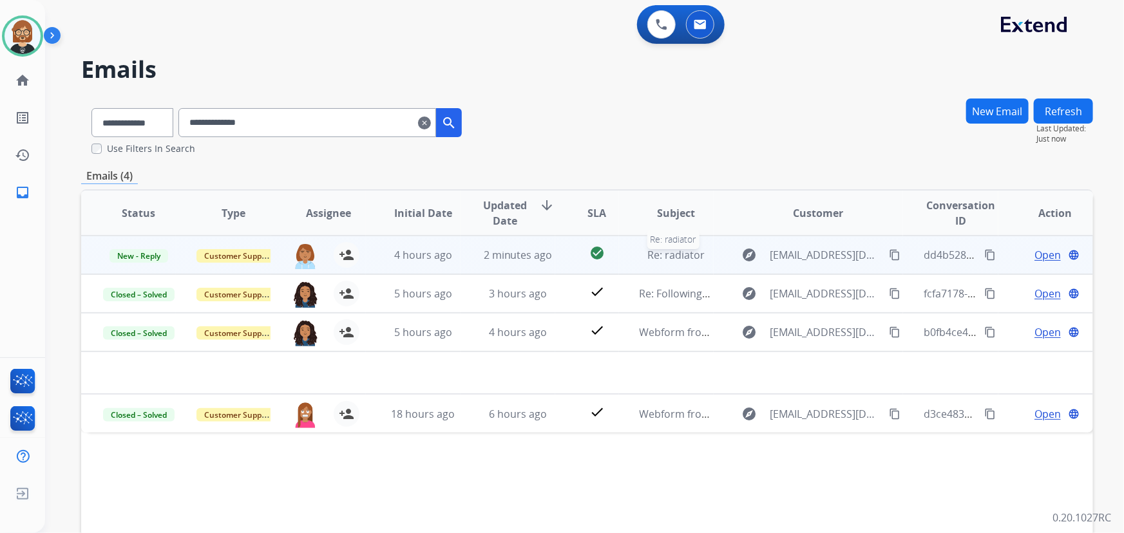
click at [661, 257] on span "Re: radiator" at bounding box center [675, 255] width 57 height 14
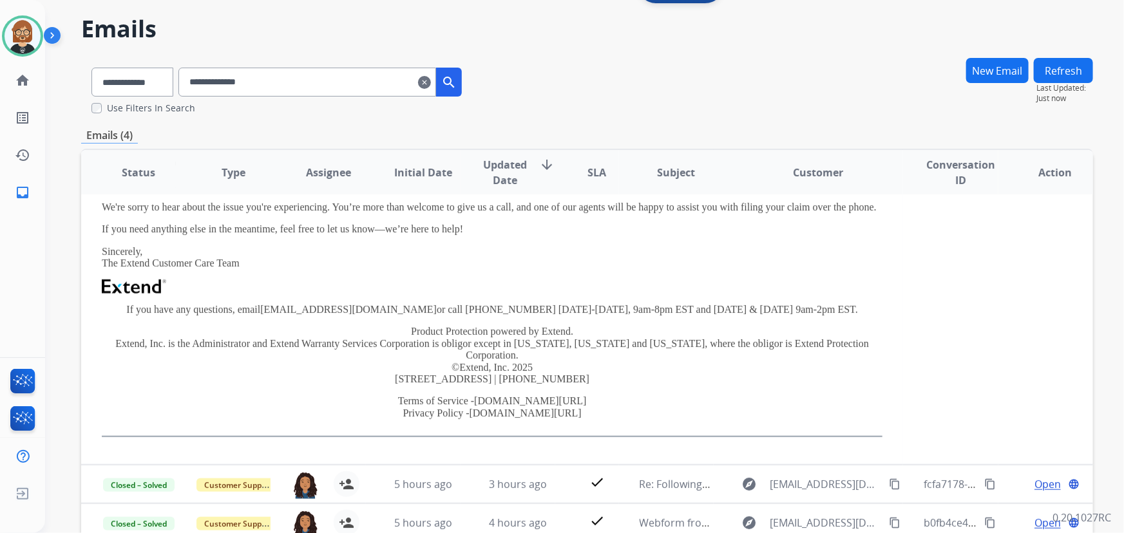
scroll to position [155, 0]
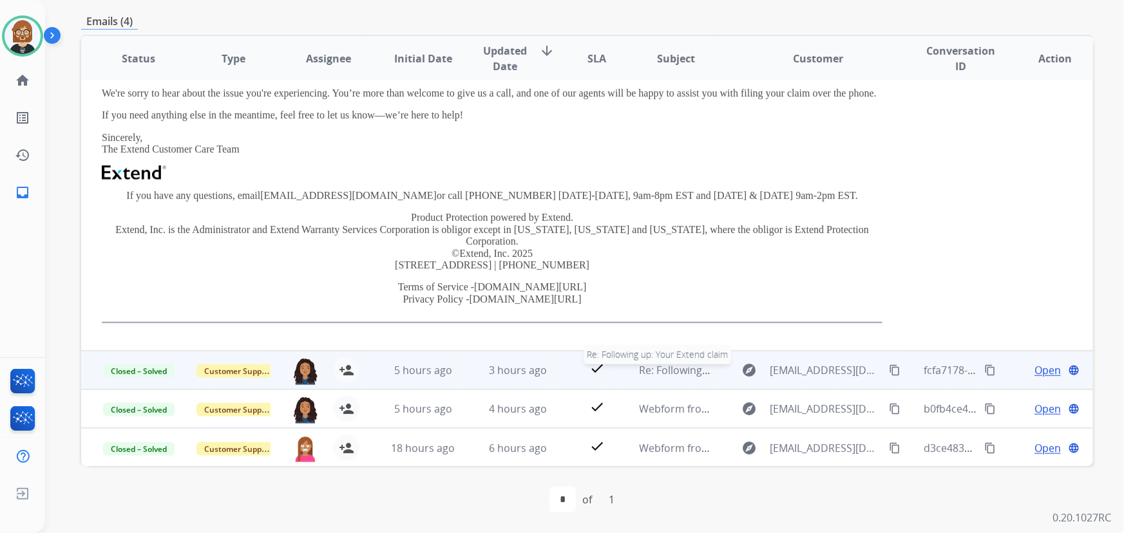
click at [677, 372] on span "Re: Following up: Your Extend claim" at bounding box center [725, 370] width 171 height 14
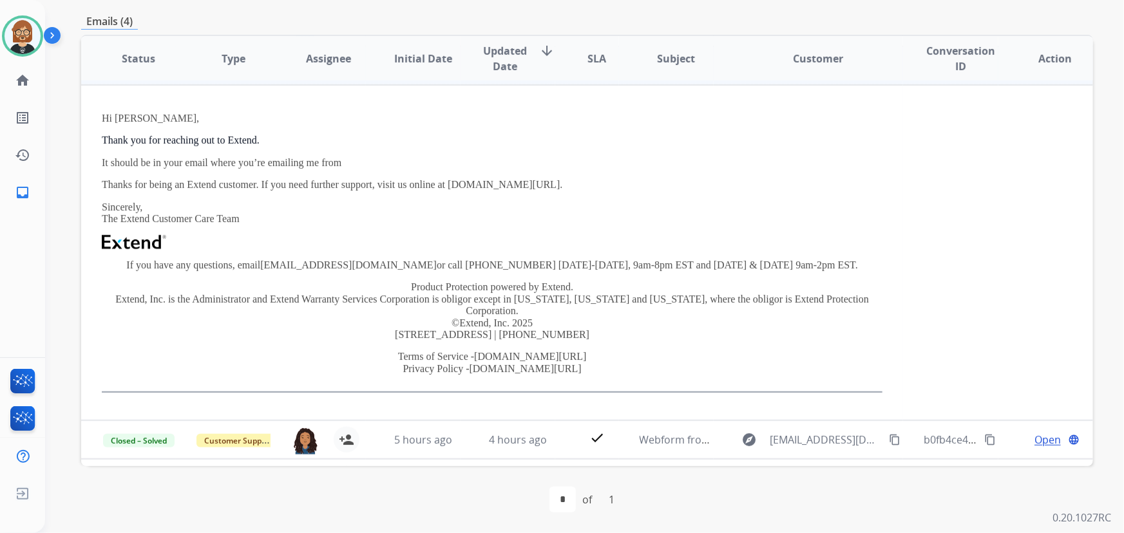
scroll to position [92, 0]
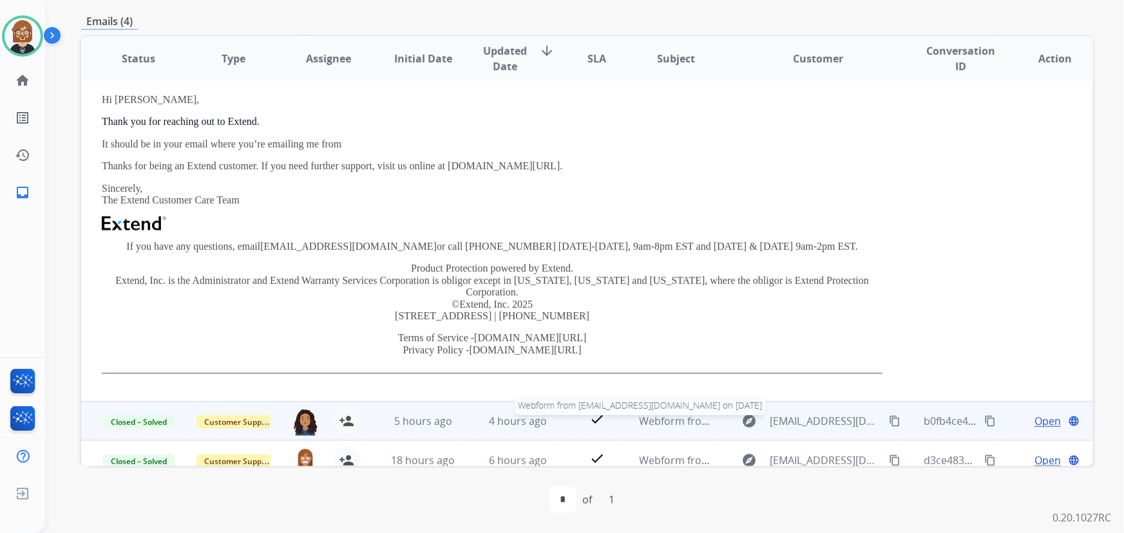
click at [662, 414] on span "Webform from fiftyplymliker@comcast.net on 08/31/2025" at bounding box center [786, 421] width 292 height 14
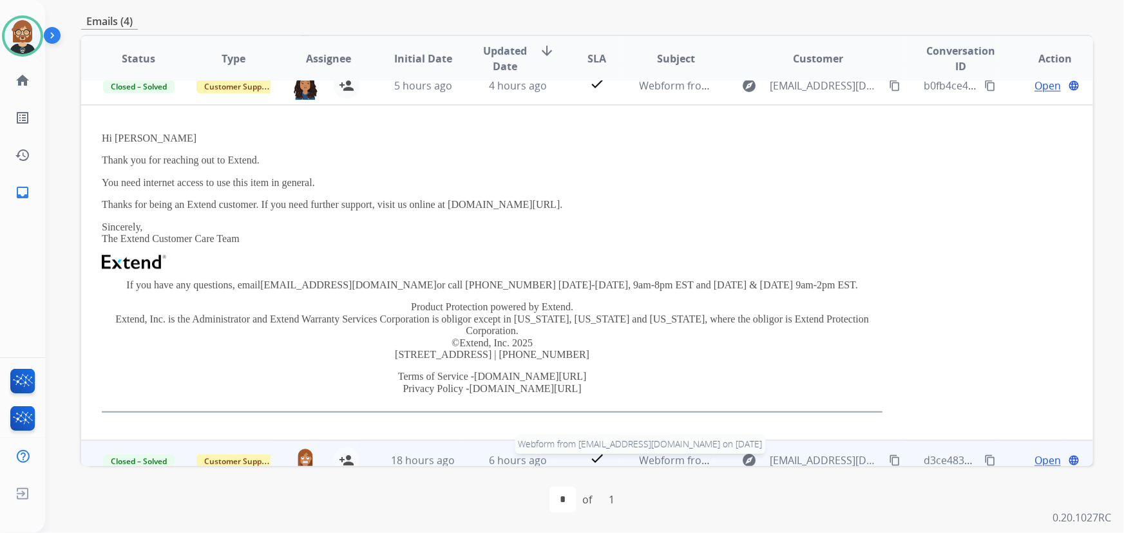
click at [651, 454] on span "Webform from fiftyplymliker@comcast.net on 08/31/2025" at bounding box center [786, 461] width 292 height 14
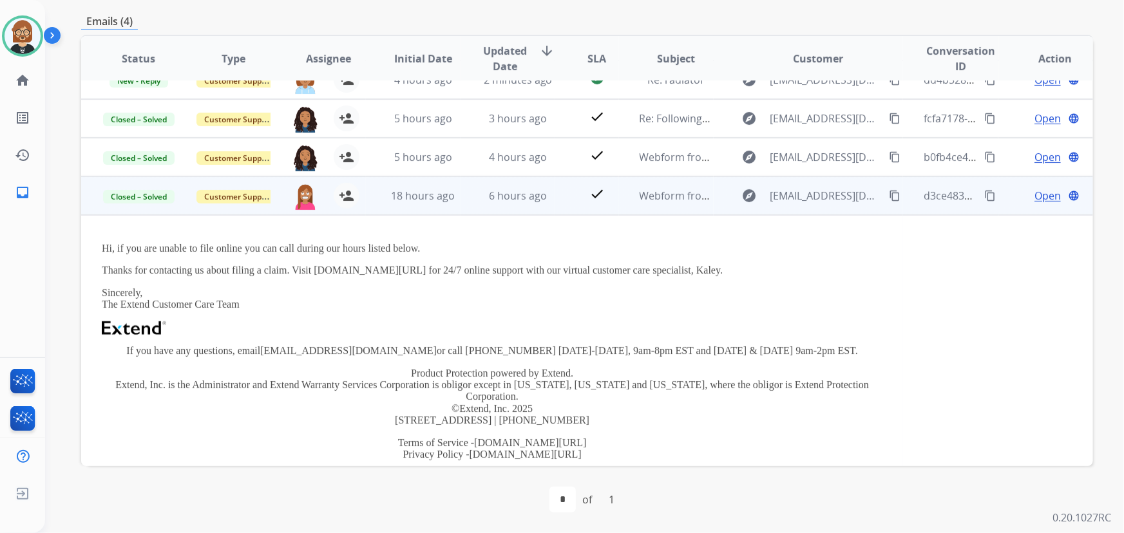
scroll to position [0, 0]
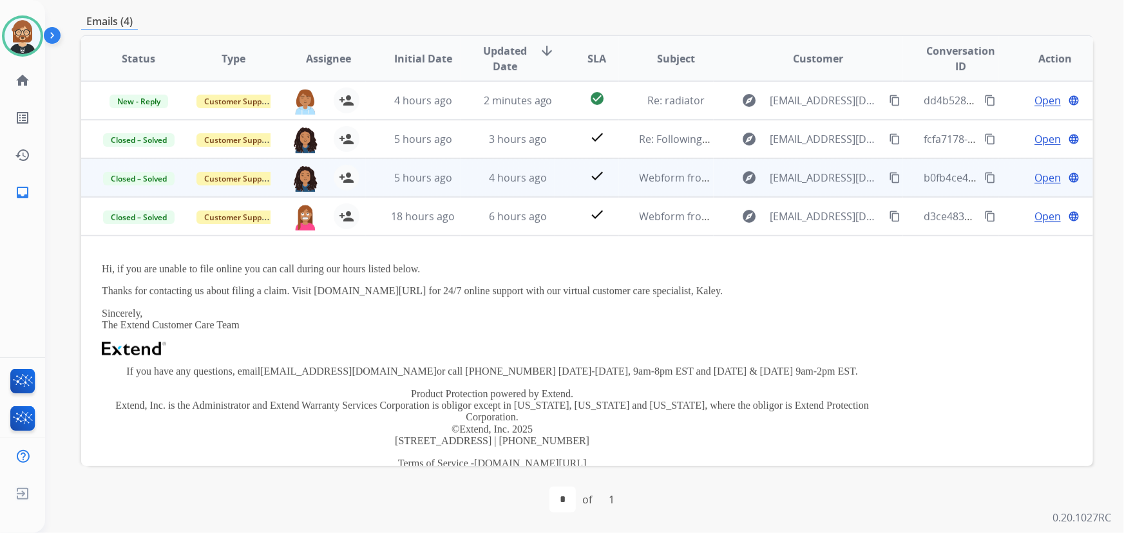
click at [624, 184] on td "Webform from fiftyplymliker@comcast.net on 08/31/2025" at bounding box center [666, 177] width 95 height 39
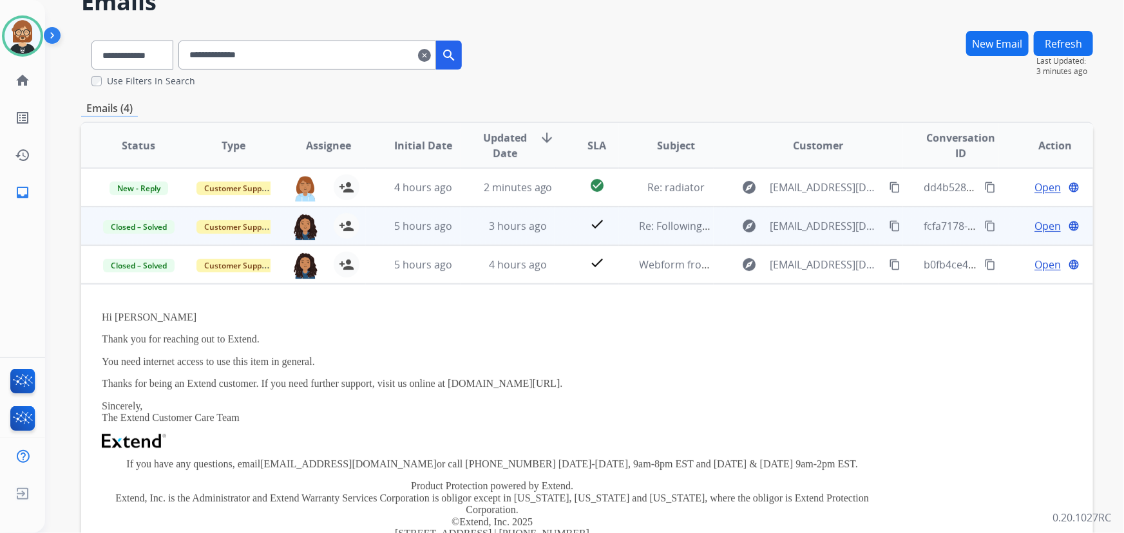
scroll to position [37, 0]
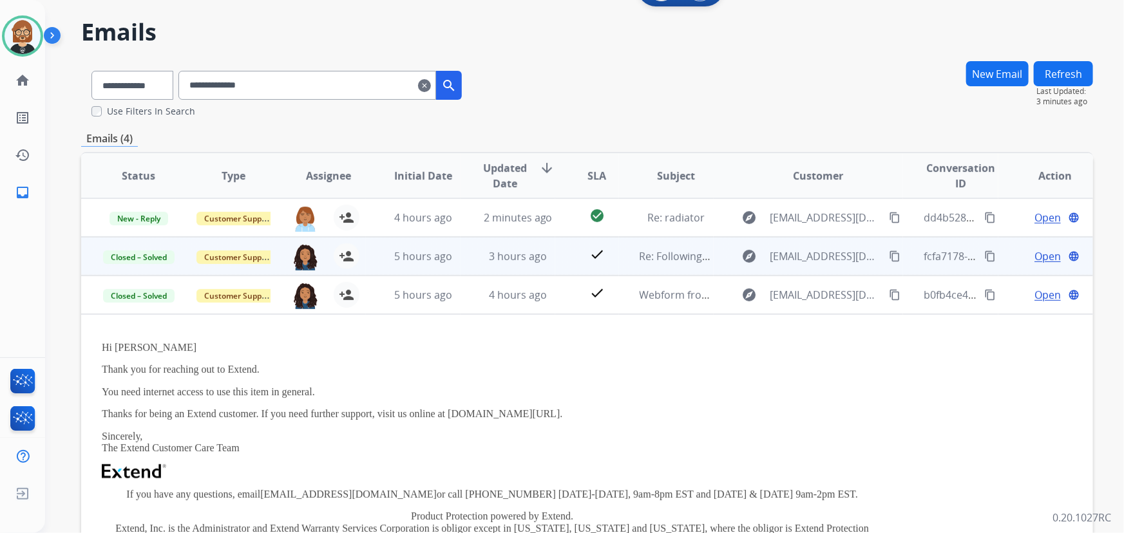
click at [629, 250] on td "Re: Following up: Your Extend claim" at bounding box center [666, 256] width 95 height 39
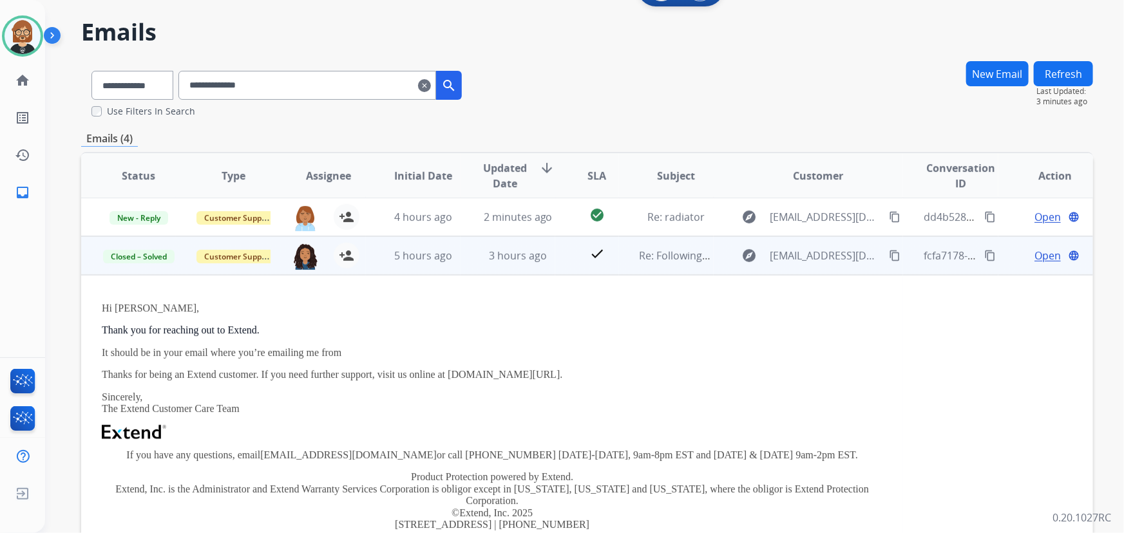
scroll to position [0, 0]
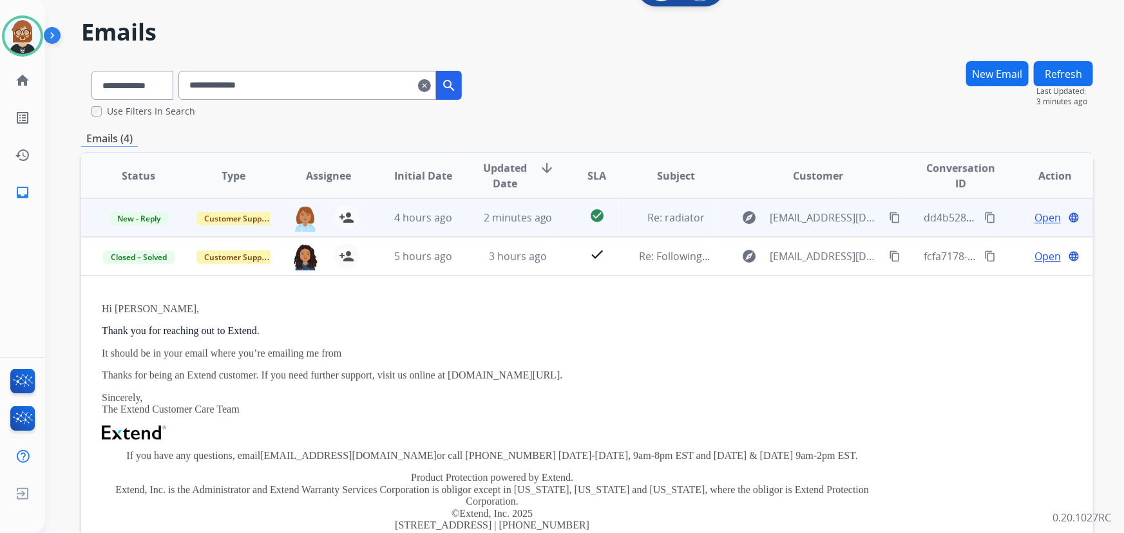
click at [644, 225] on td "Re: radiator" at bounding box center [666, 217] width 95 height 39
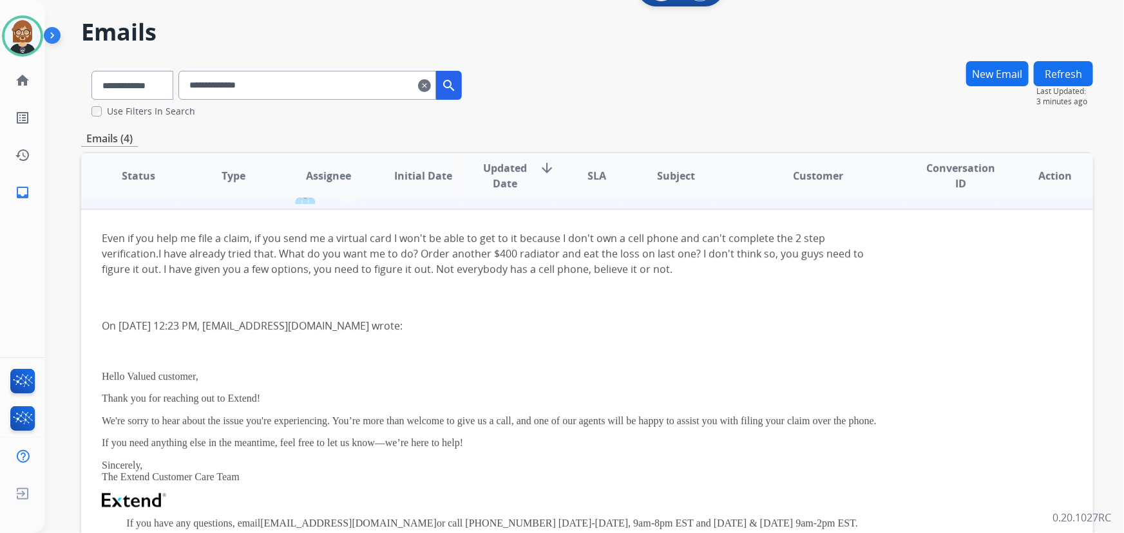
scroll to position [5, 0]
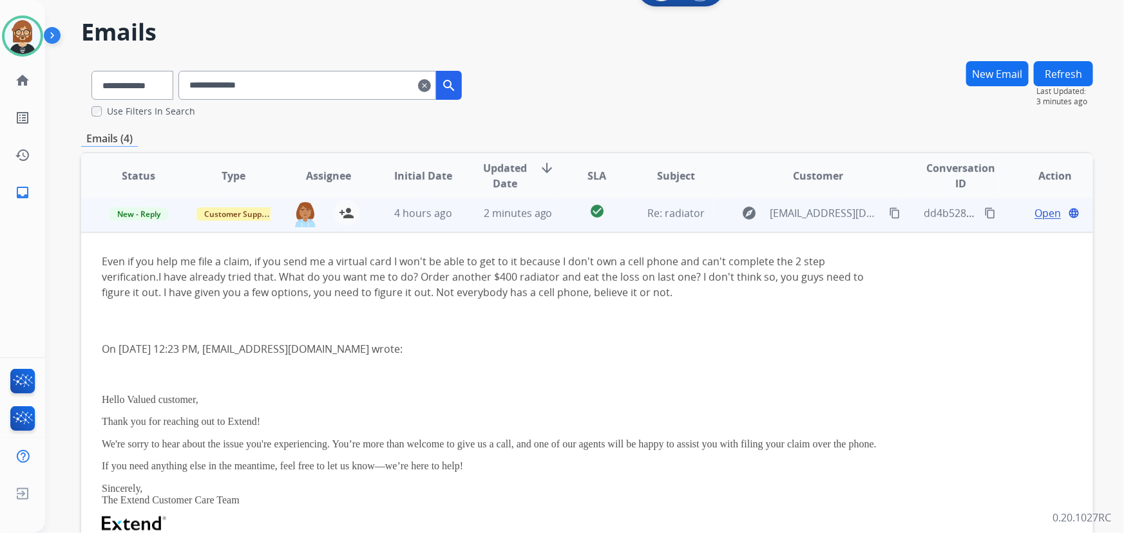
click at [889, 213] on mat-icon "content_copy" at bounding box center [895, 213] width 12 height 12
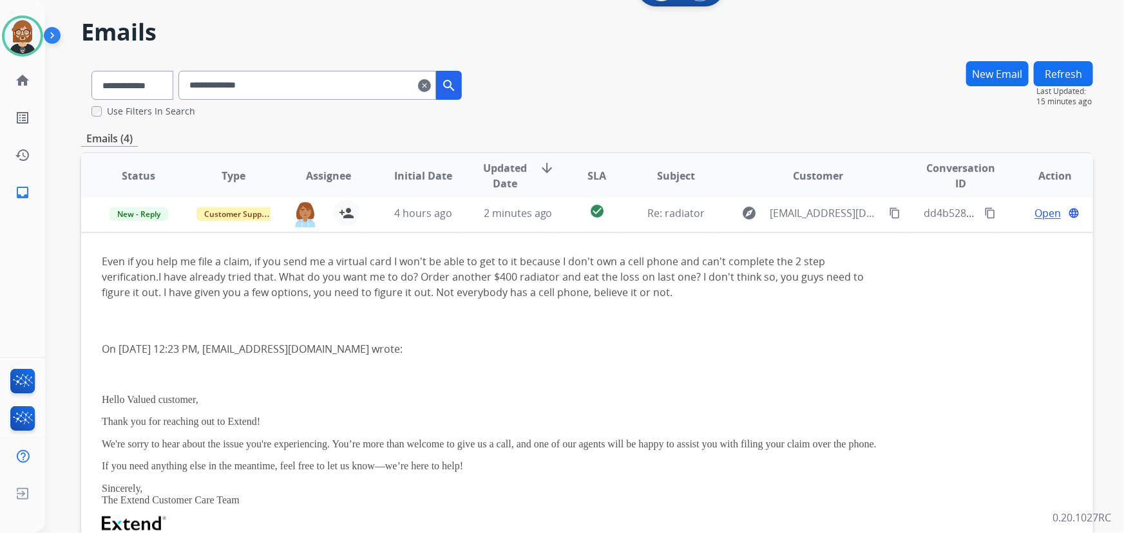
click at [431, 81] on mat-icon "clear" at bounding box center [424, 85] width 13 height 15
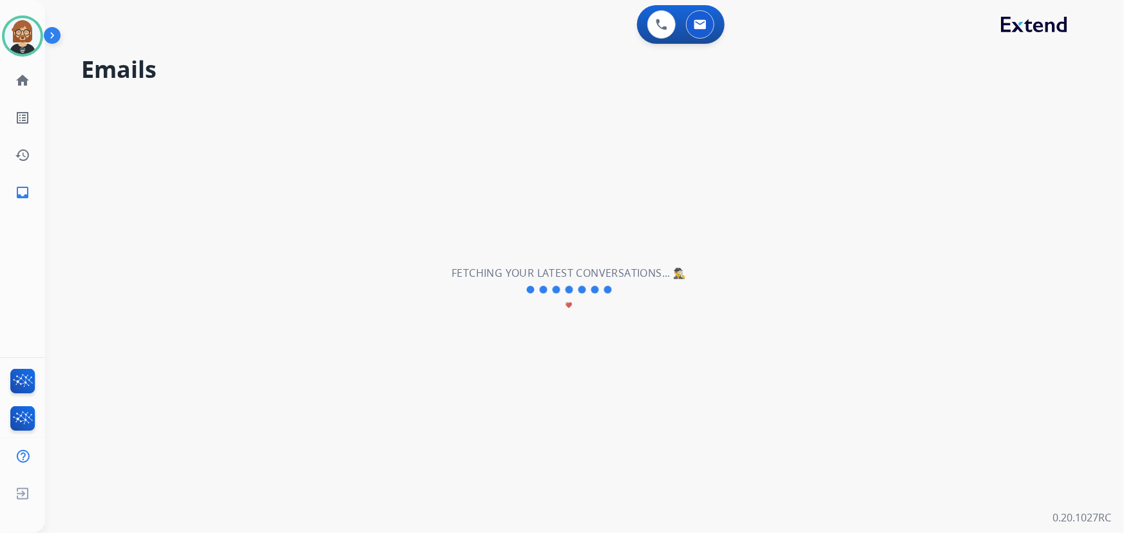
scroll to position [0, 0]
select select "**********"
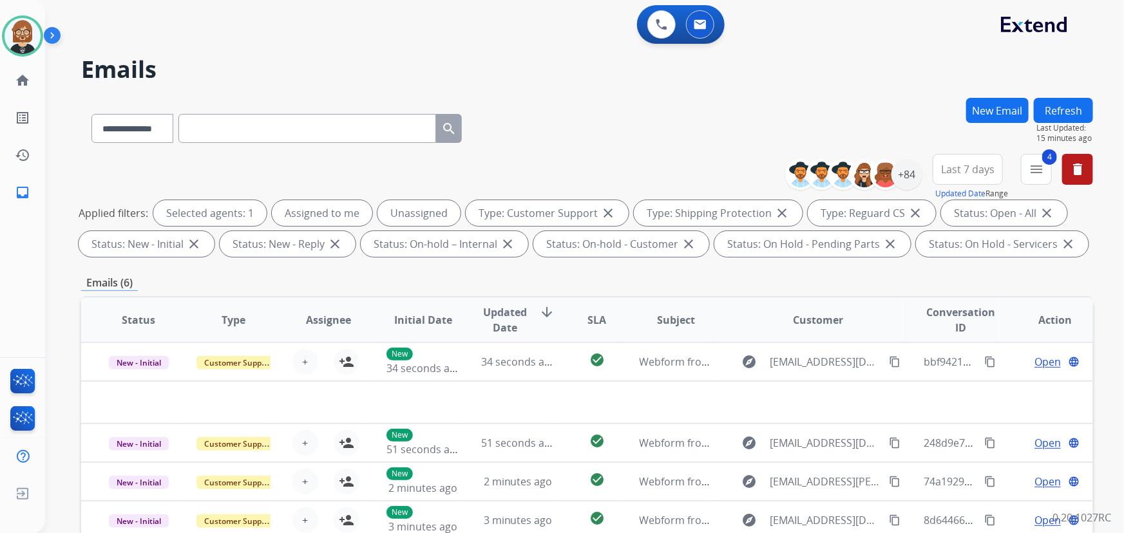
click at [1063, 110] on button "Refresh" at bounding box center [1063, 110] width 59 height 25
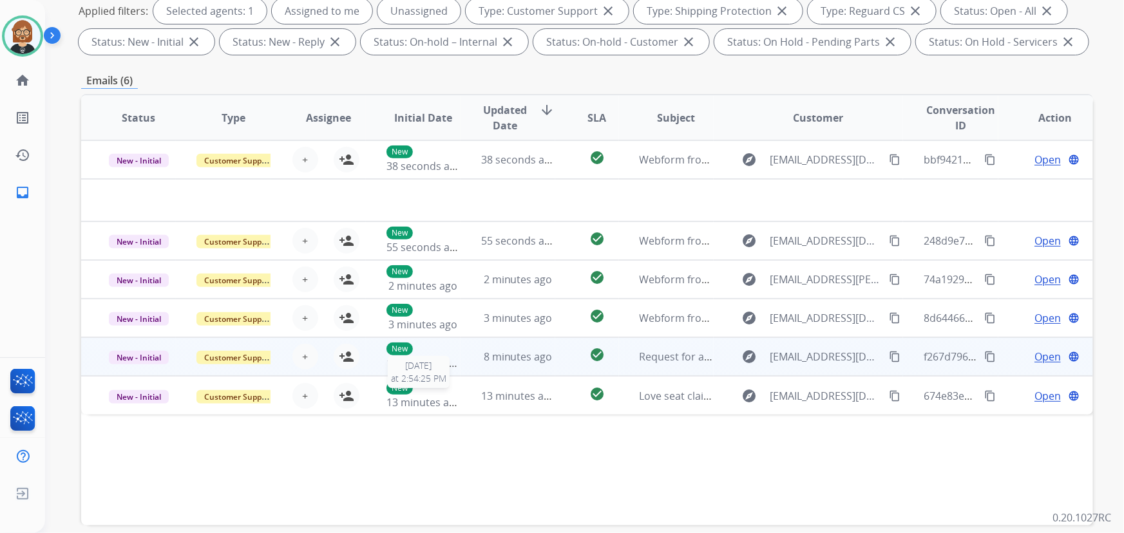
scroll to position [144, 0]
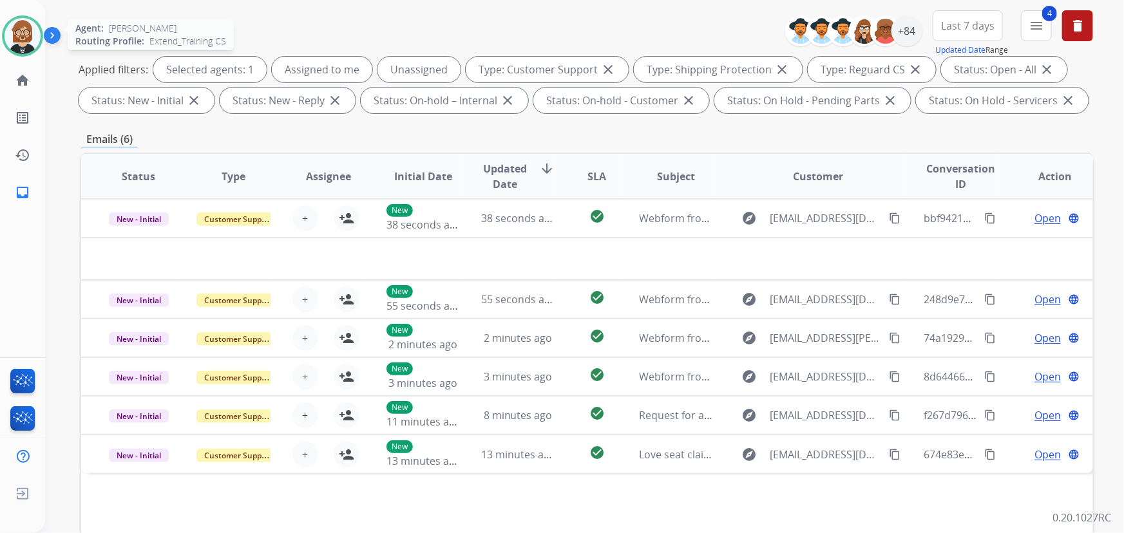
click at [32, 33] on img at bounding box center [23, 36] width 36 height 36
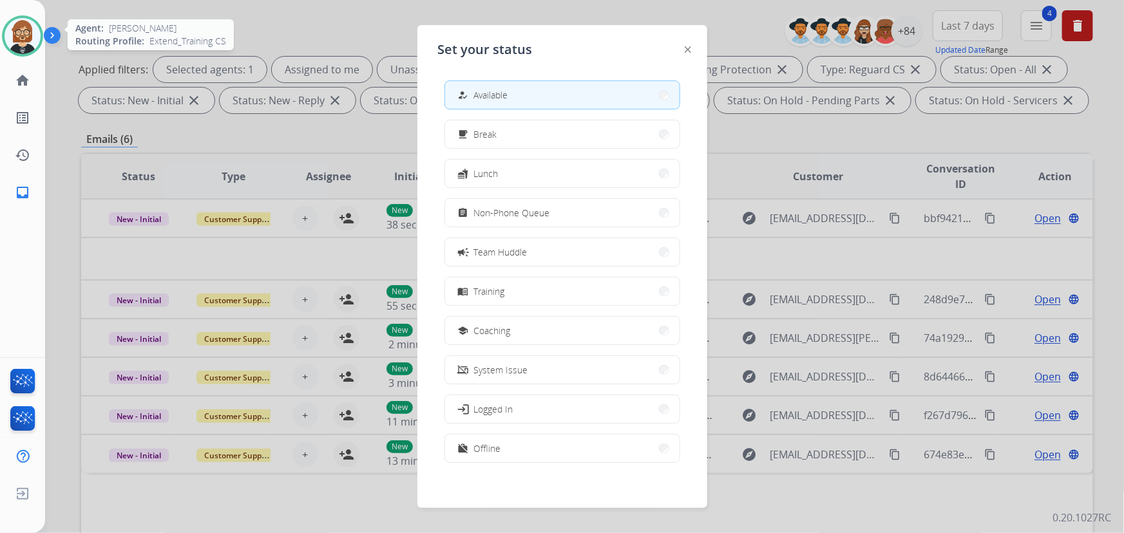
click at [32, 33] on img at bounding box center [23, 36] width 36 height 36
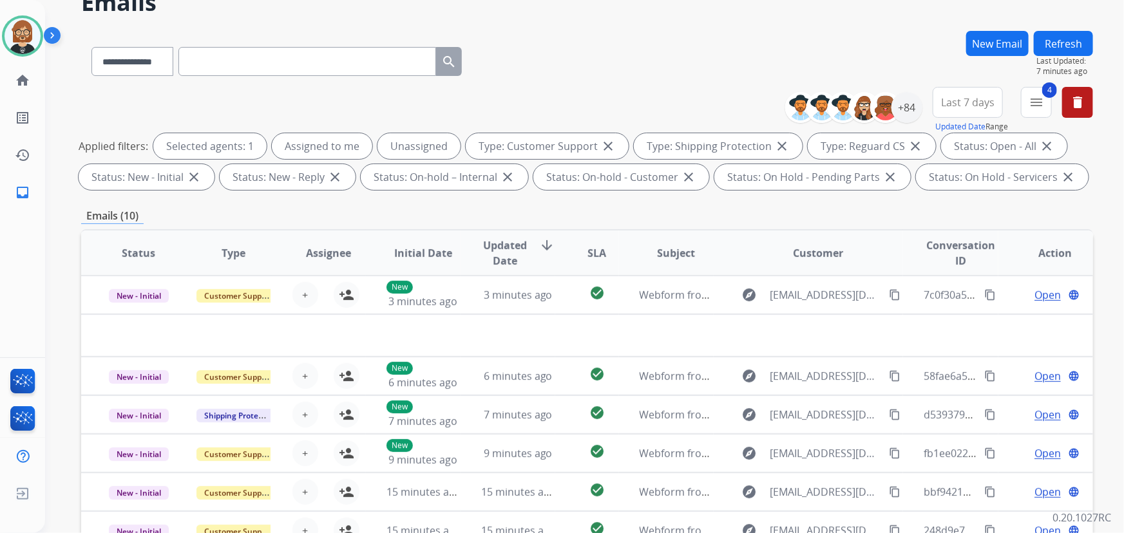
scroll to position [0, 0]
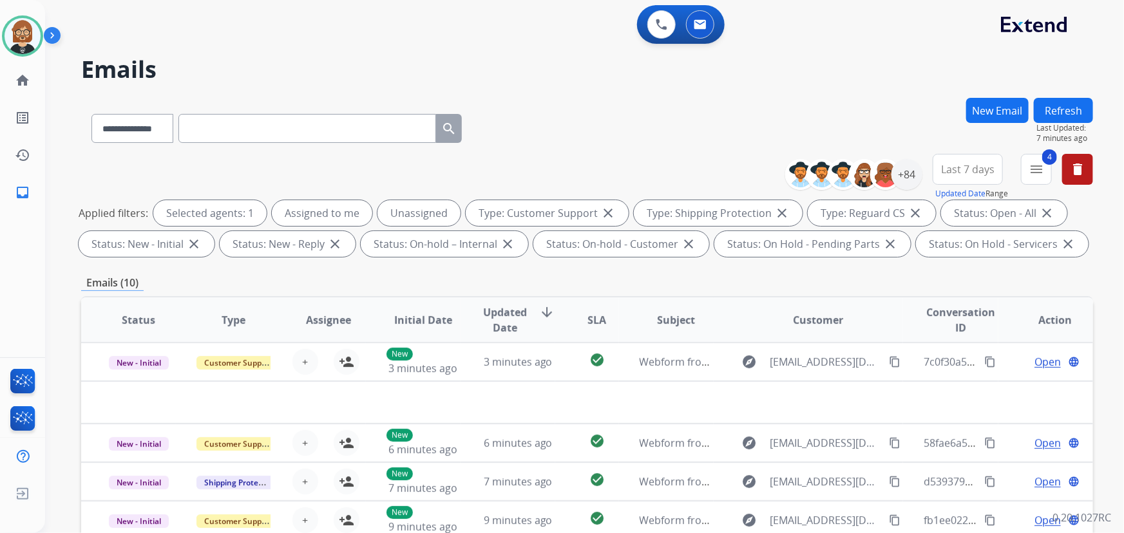
click at [1070, 110] on button "Refresh" at bounding box center [1063, 110] width 59 height 25
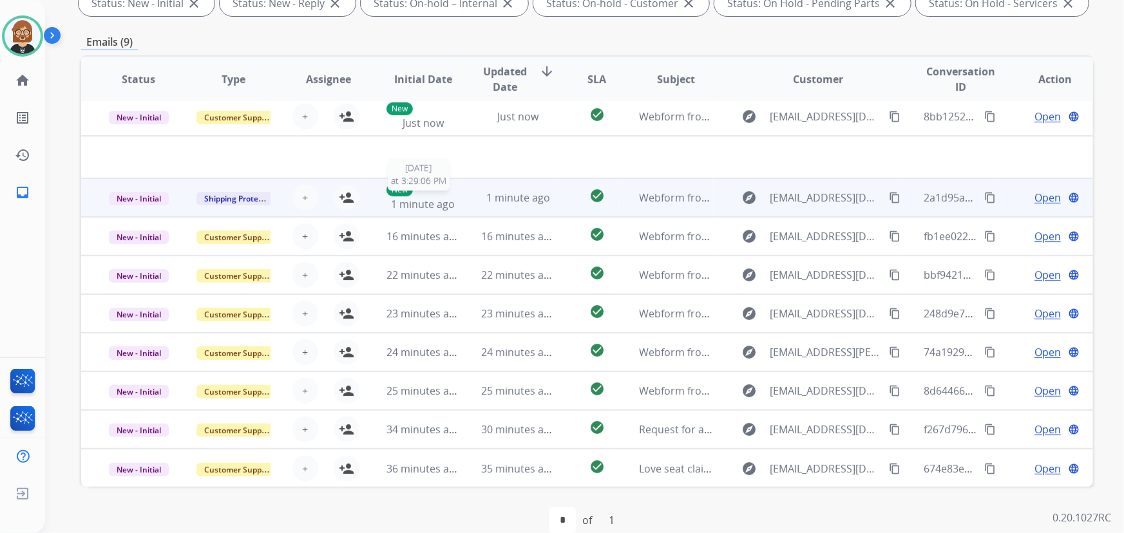
scroll to position [261, 0]
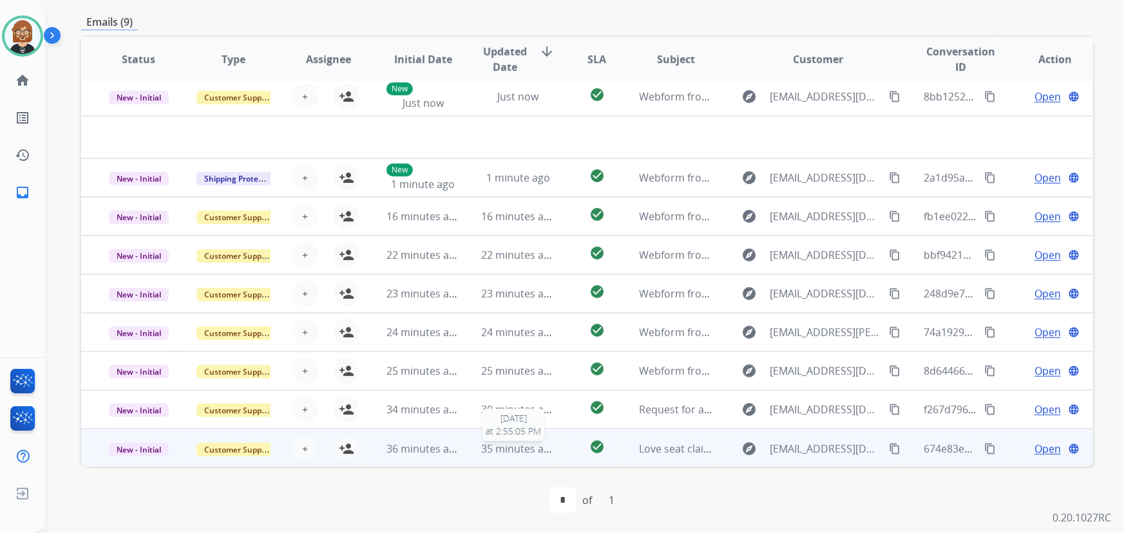
click at [538, 450] on span "35 minutes ago" at bounding box center [518, 449] width 75 height 14
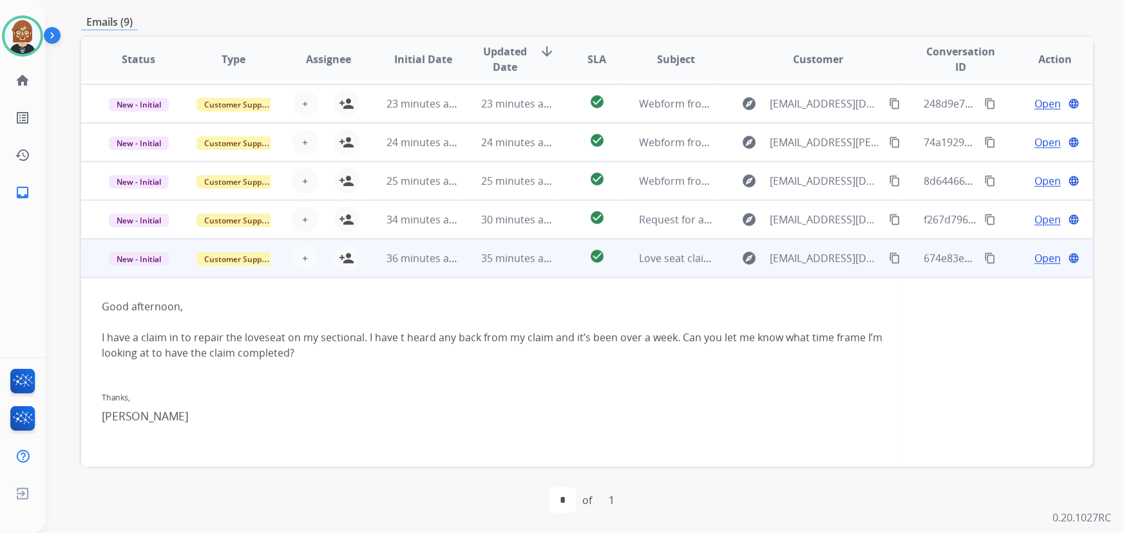
scroll to position [157, 0]
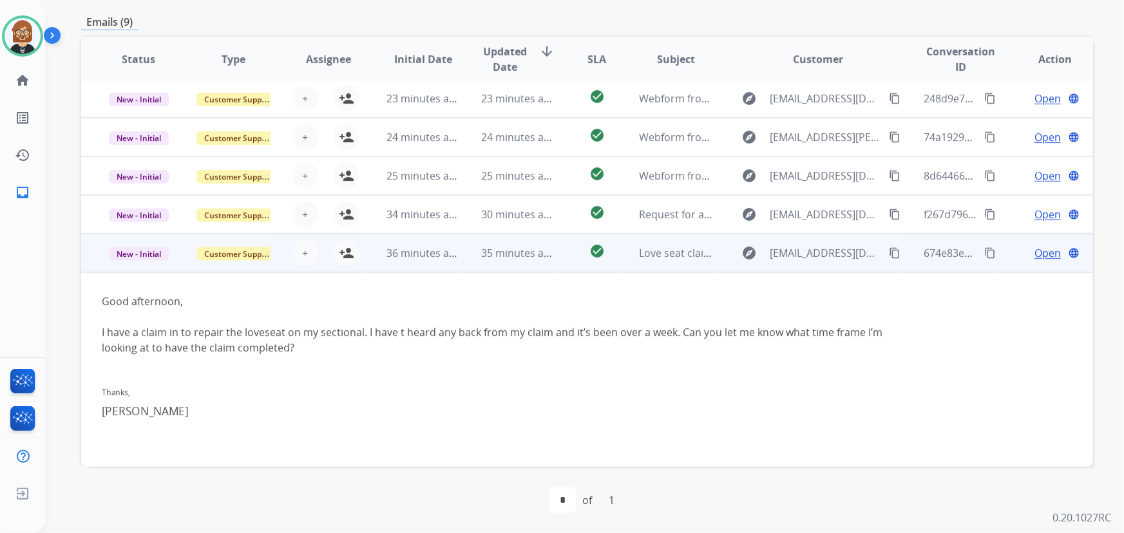
click at [889, 251] on mat-icon "content_copy" at bounding box center [895, 253] width 12 height 12
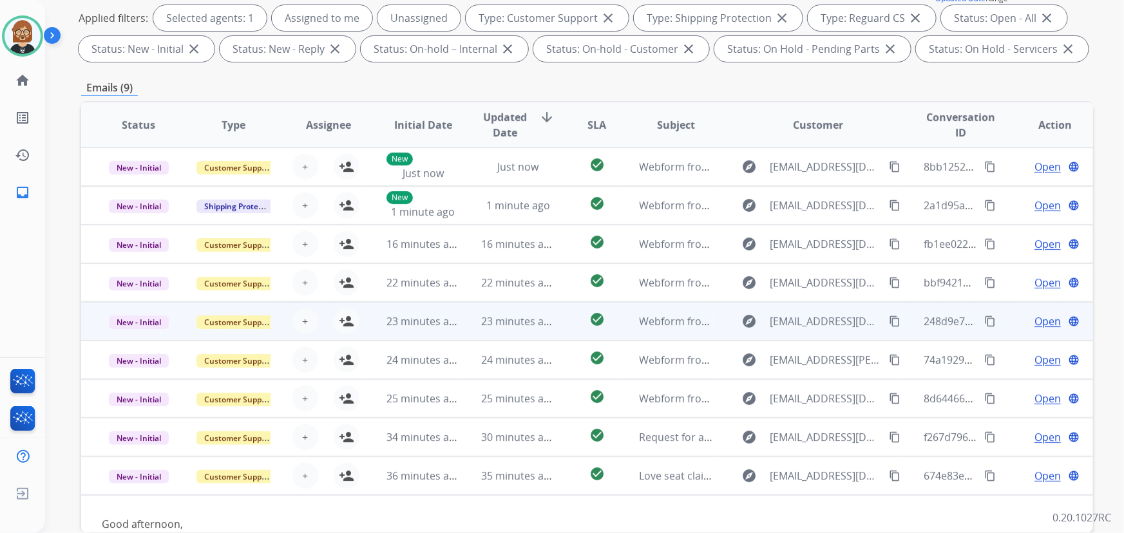
scroll to position [26, 0]
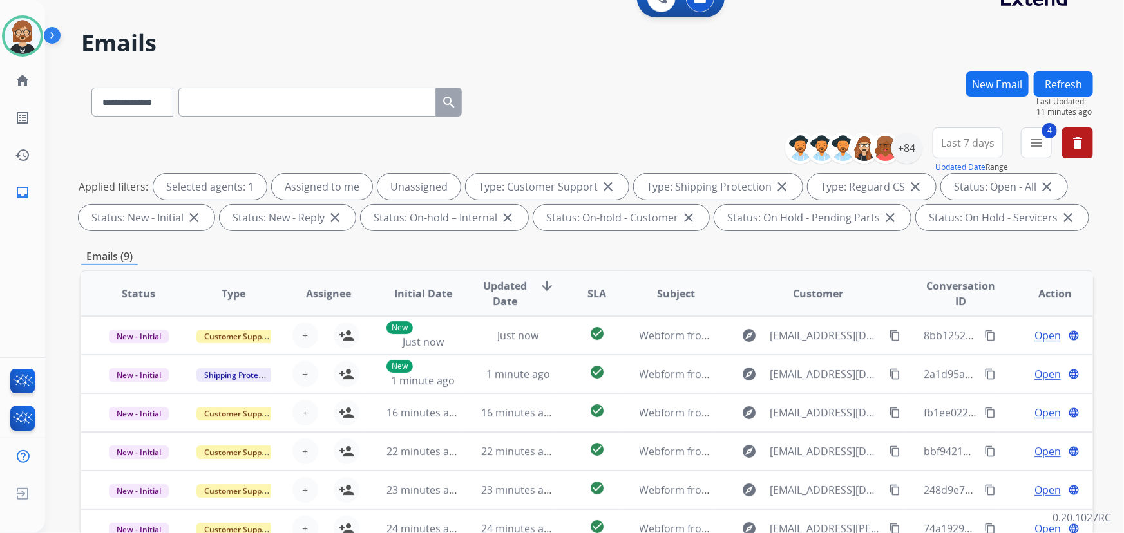
click at [1066, 77] on button "Refresh" at bounding box center [1063, 84] width 59 height 25
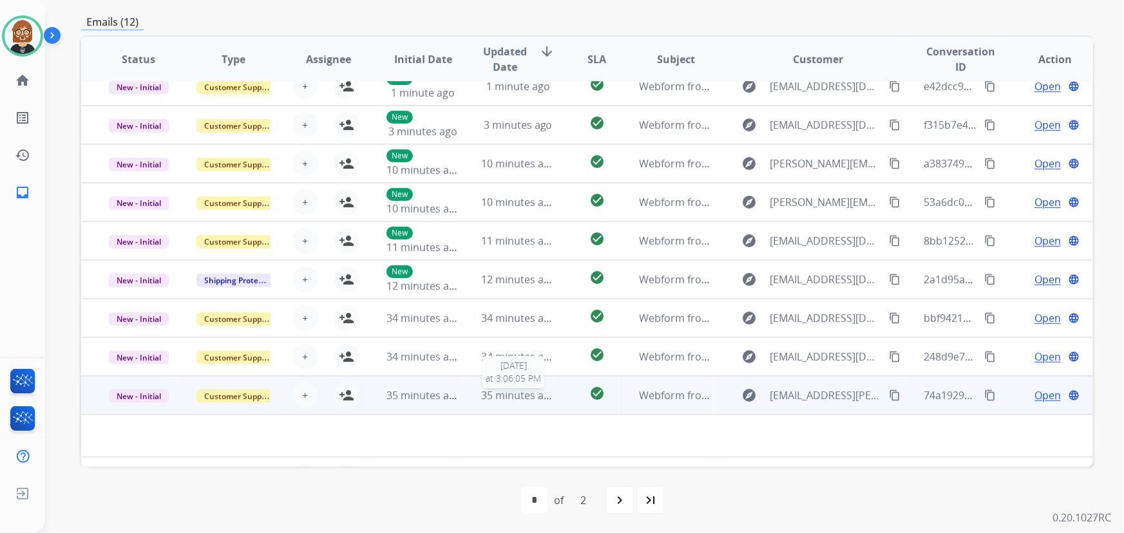
scroll to position [0, 0]
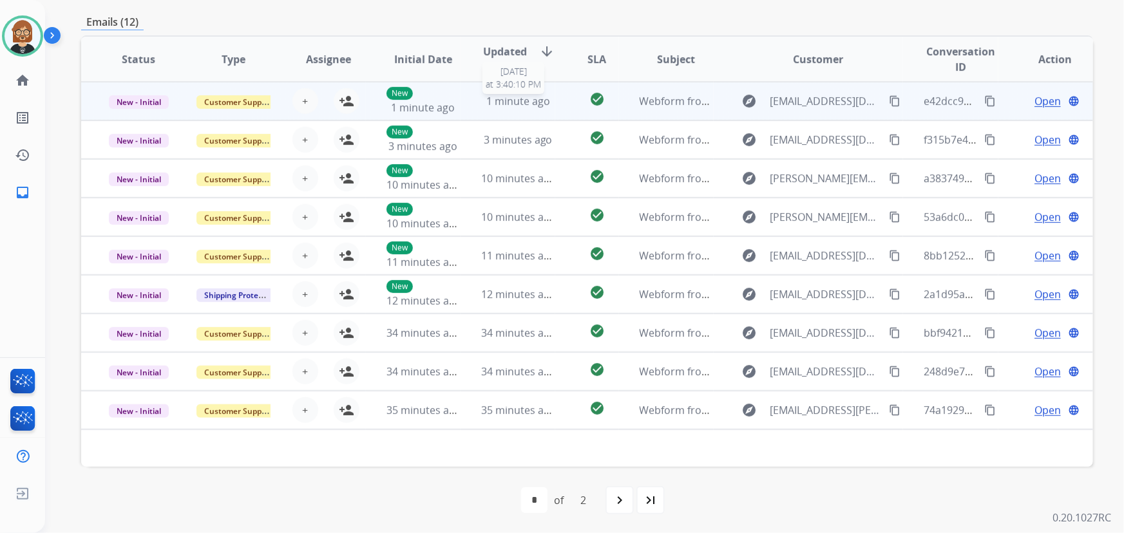
click at [512, 105] on span "1 minute ago" at bounding box center [518, 101] width 64 height 14
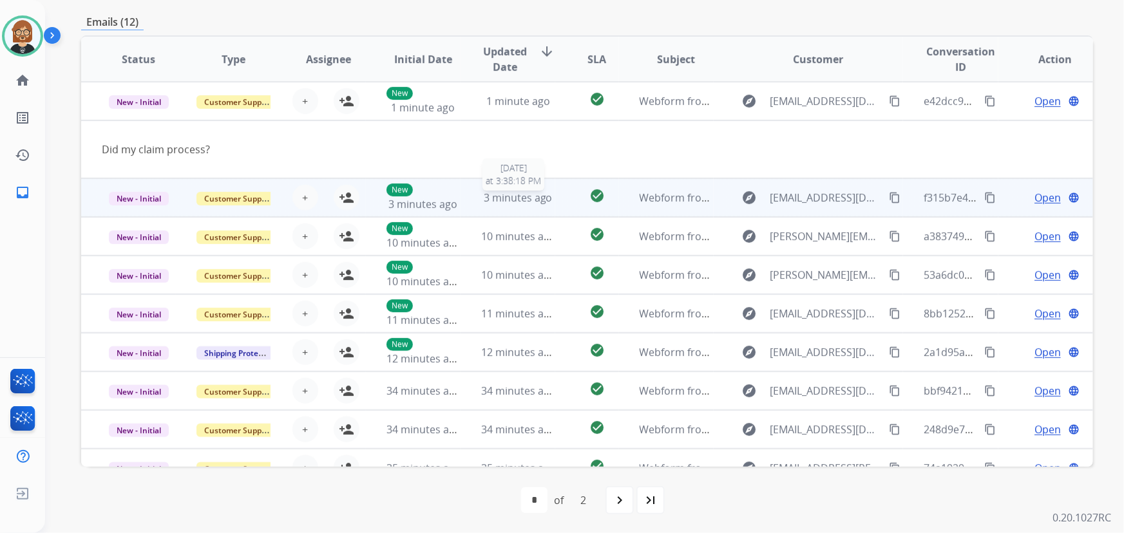
click at [533, 198] on span "3 minutes ago" at bounding box center [518, 198] width 69 height 14
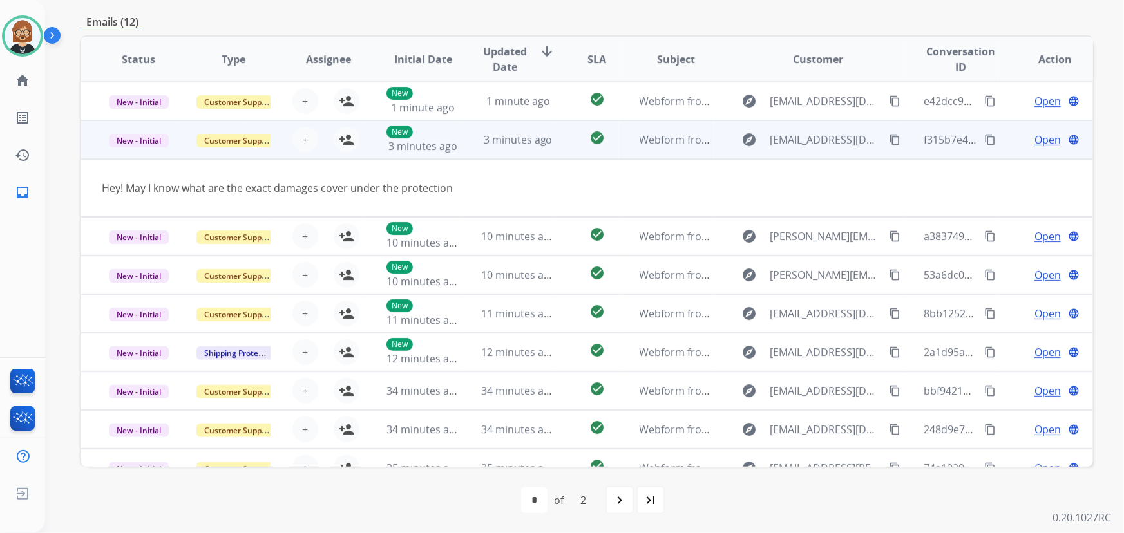
scroll to position [39, 0]
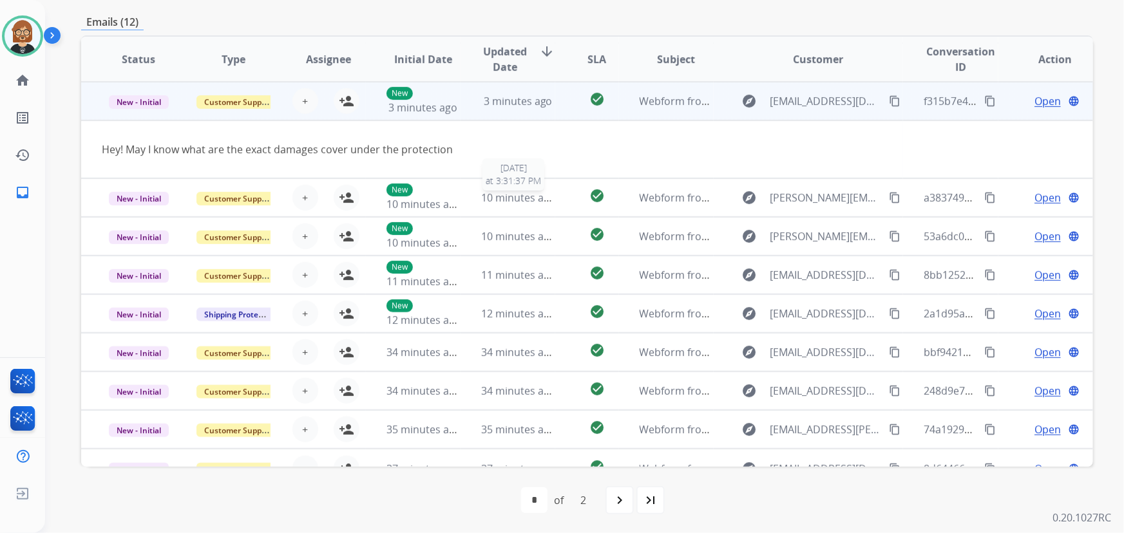
click at [533, 198] on span "10 minutes ago" at bounding box center [518, 198] width 75 height 14
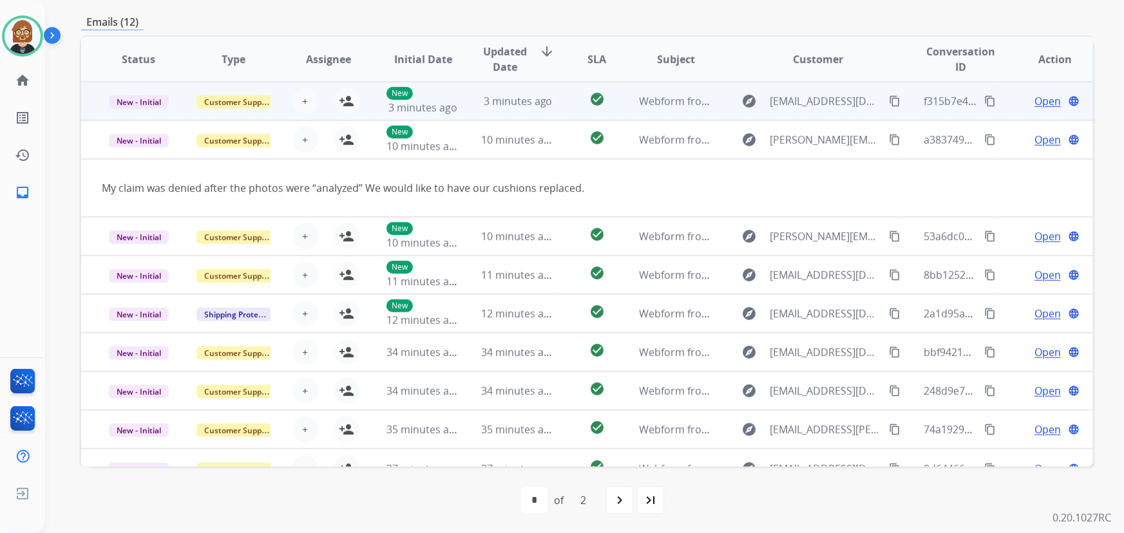
scroll to position [59, 0]
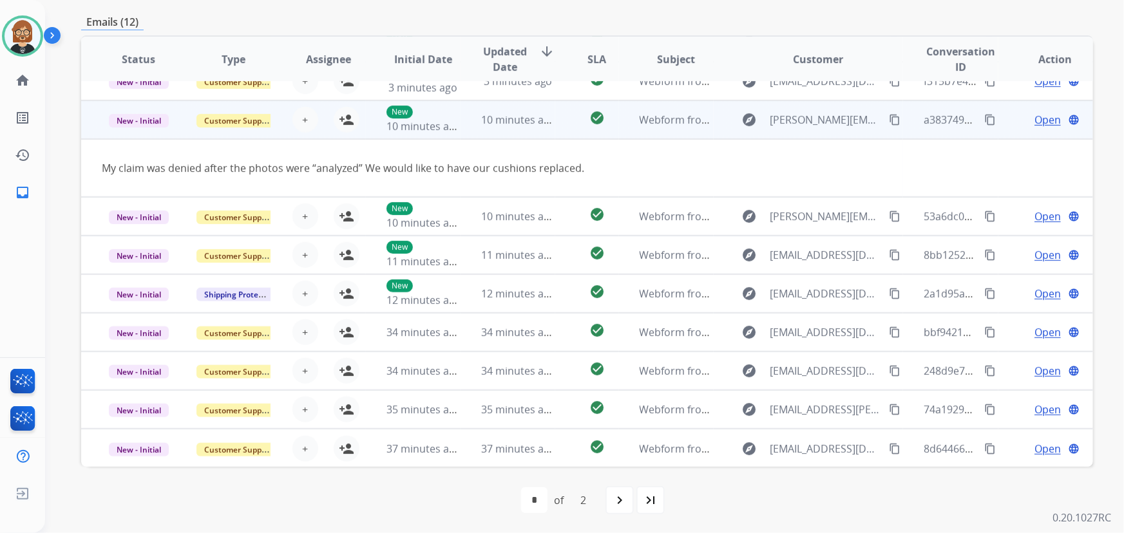
click at [892, 116] on mat-icon "content_copy" at bounding box center [895, 120] width 12 height 12
click at [350, 119] on mat-icon "person_add" at bounding box center [346, 119] width 15 height 15
click at [1046, 119] on span "Open" at bounding box center [1048, 119] width 26 height 15
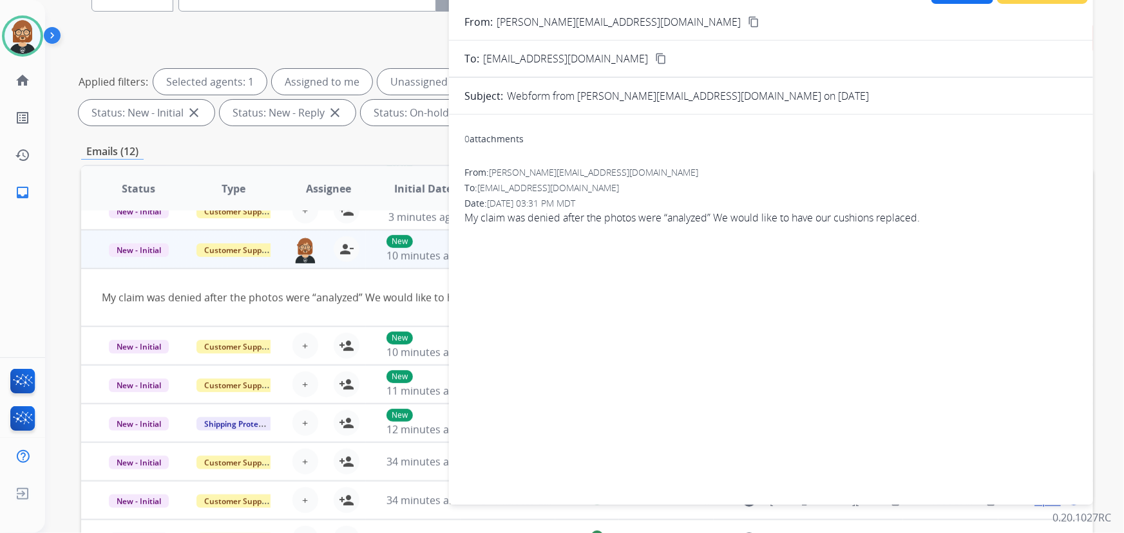
scroll to position [0, 0]
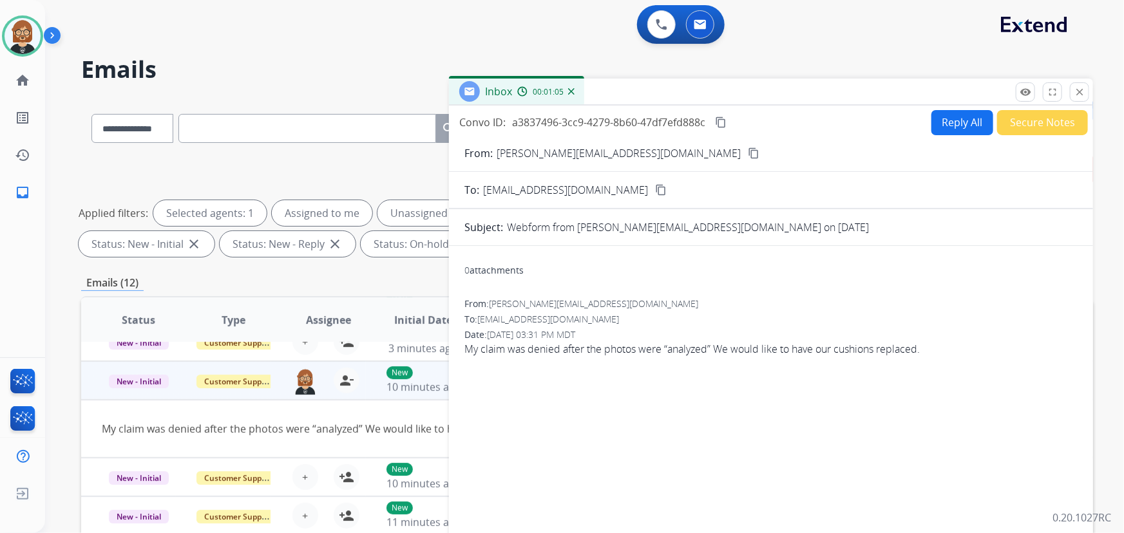
click at [966, 112] on button "Reply All" at bounding box center [963, 122] width 62 height 25
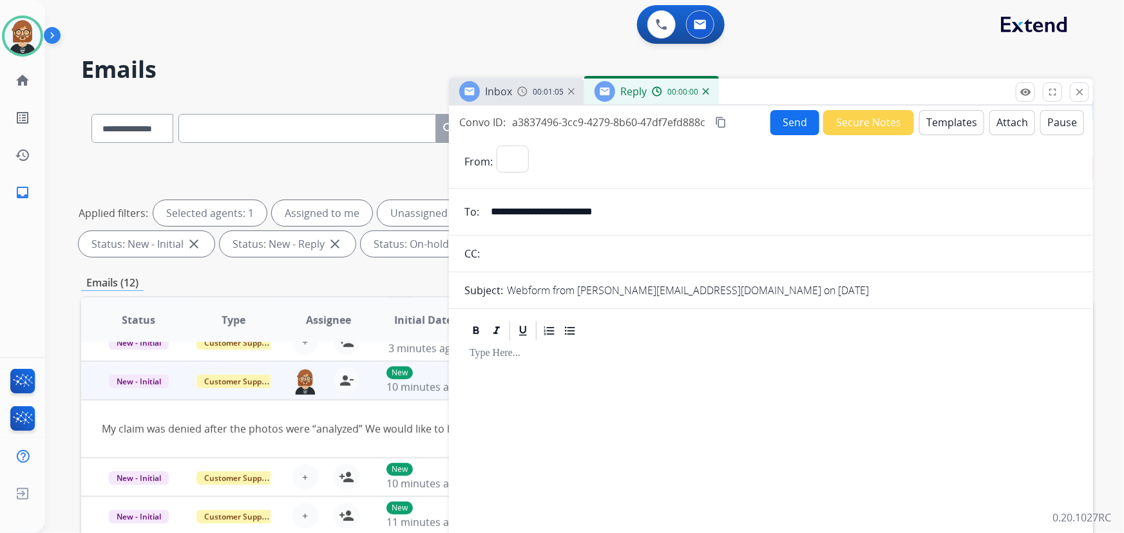
select select "**********"
click at [947, 122] on button "Templates" at bounding box center [951, 122] width 65 height 25
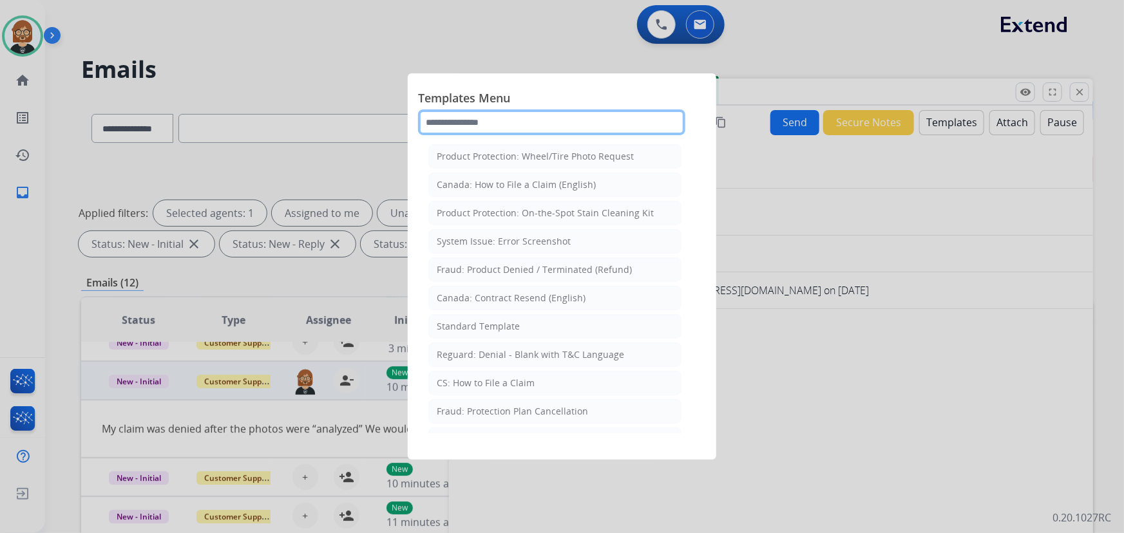
click at [489, 124] on input "text" at bounding box center [551, 123] width 267 height 26
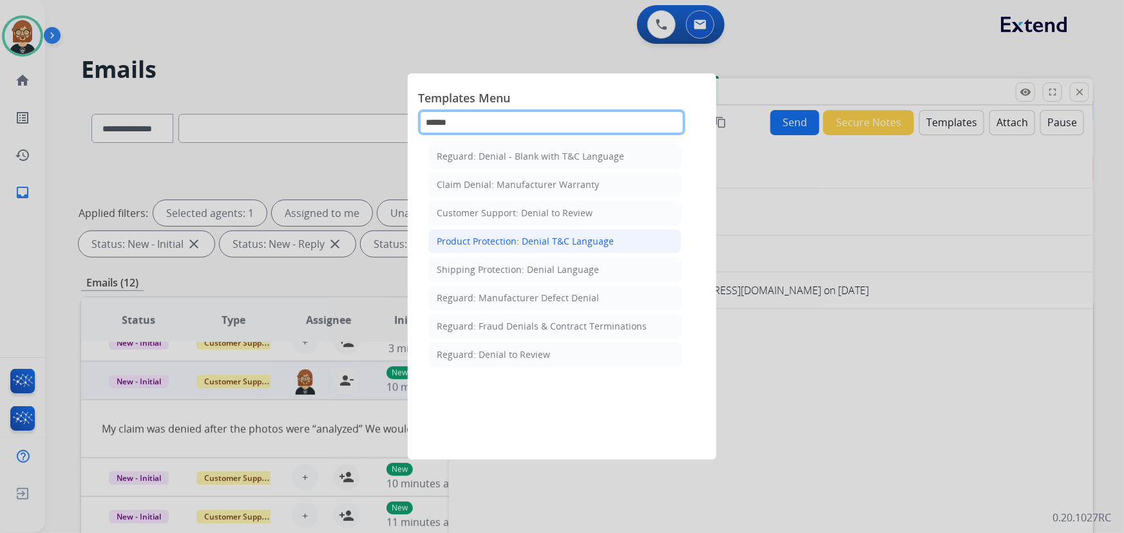
type input "******"
click at [560, 244] on div "Product Protection: Denial T&C Language" at bounding box center [525, 241] width 177 height 13
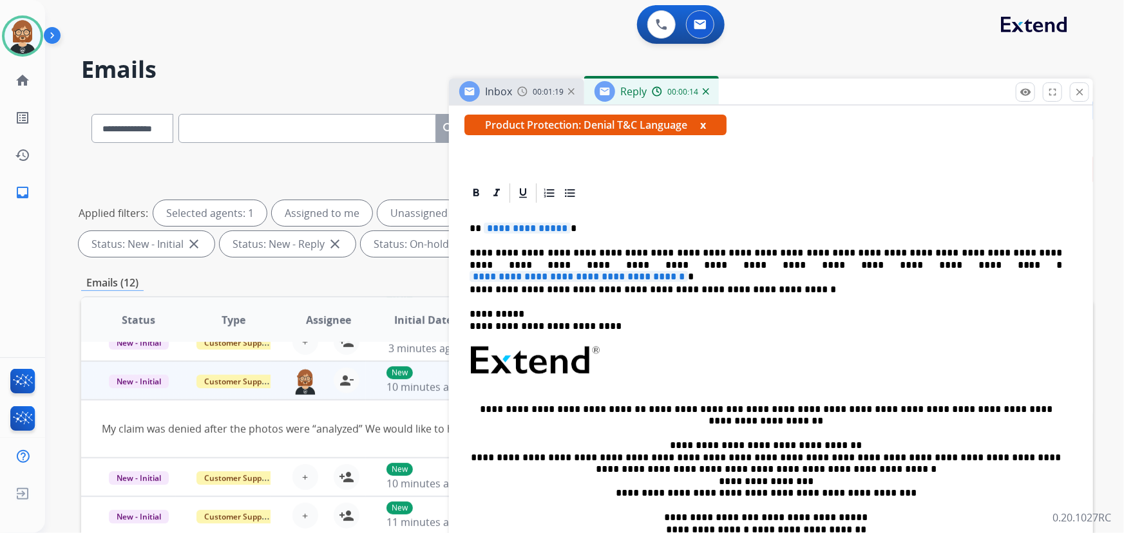
scroll to position [234, 0]
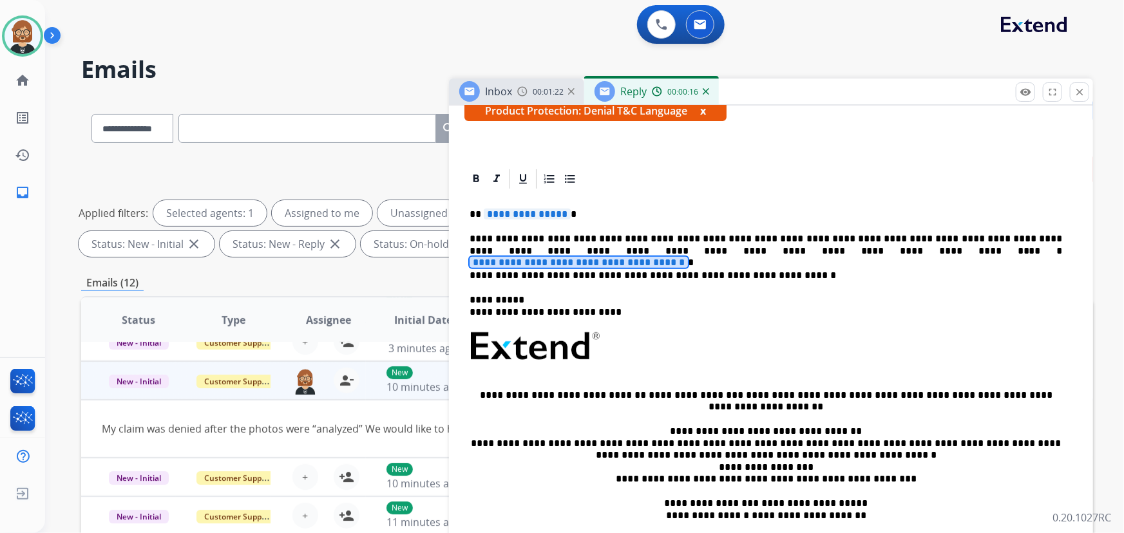
click at [688, 257] on span "**********" at bounding box center [579, 262] width 218 height 11
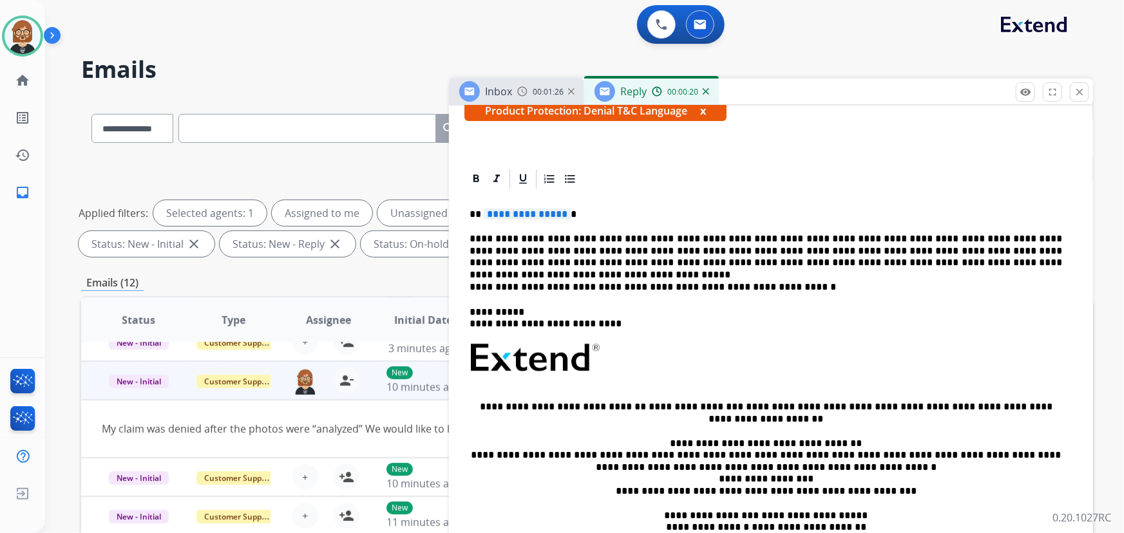
click at [684, 251] on p "**********" at bounding box center [766, 250] width 593 height 35
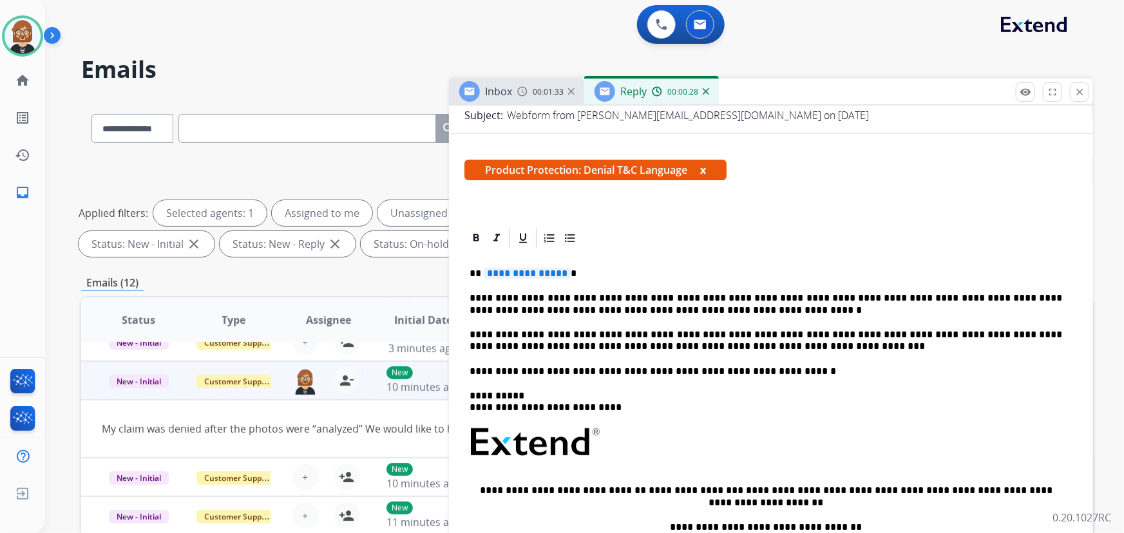
scroll to position [175, 0]
click at [519, 272] on span "**********" at bounding box center [527, 272] width 87 height 11
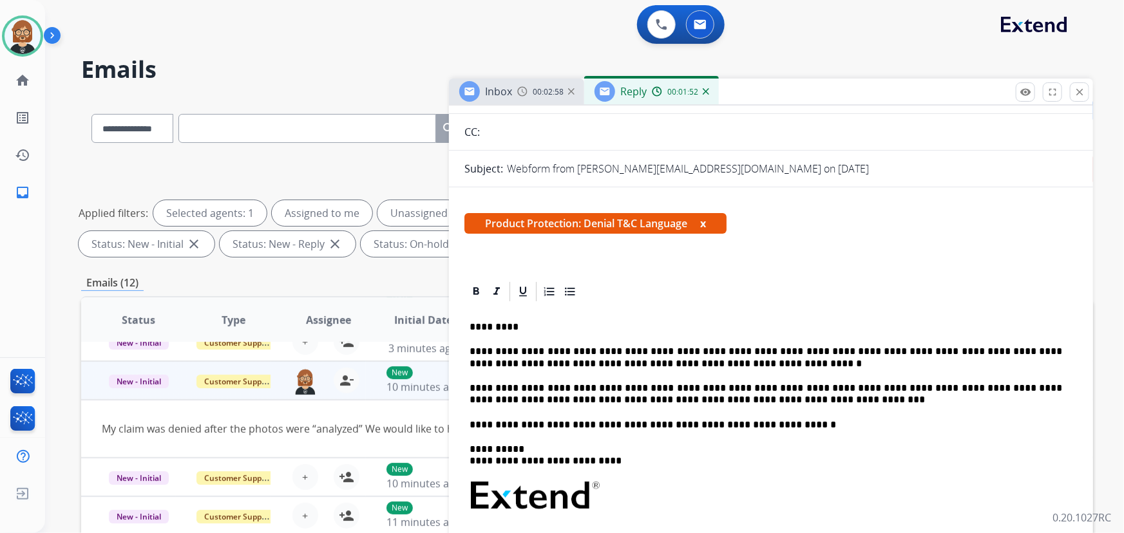
scroll to position [0, 0]
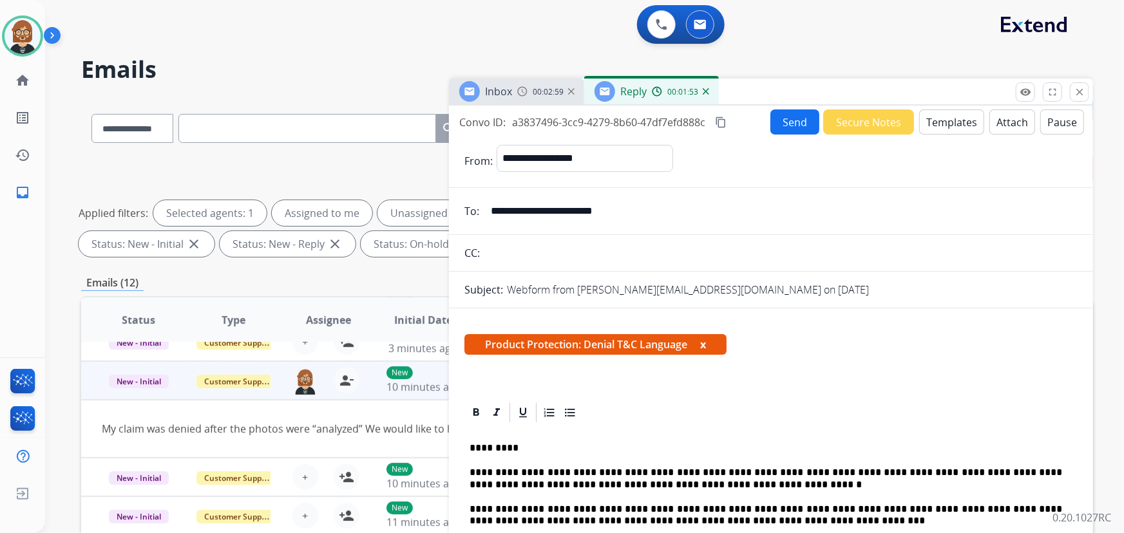
click at [1009, 119] on button "Attach" at bounding box center [1013, 122] width 46 height 25
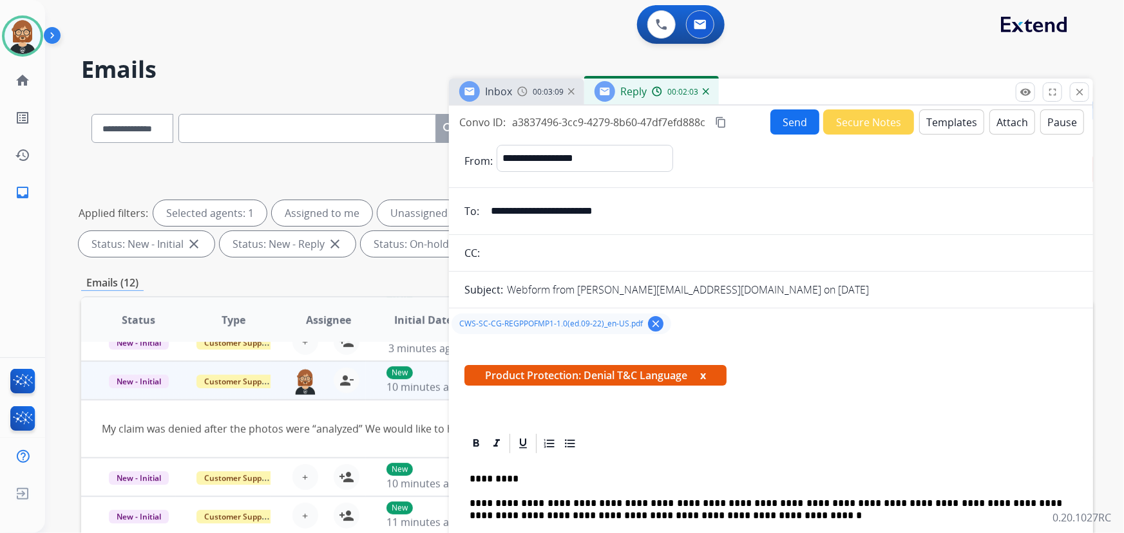
click at [792, 126] on button "Send" at bounding box center [795, 122] width 49 height 25
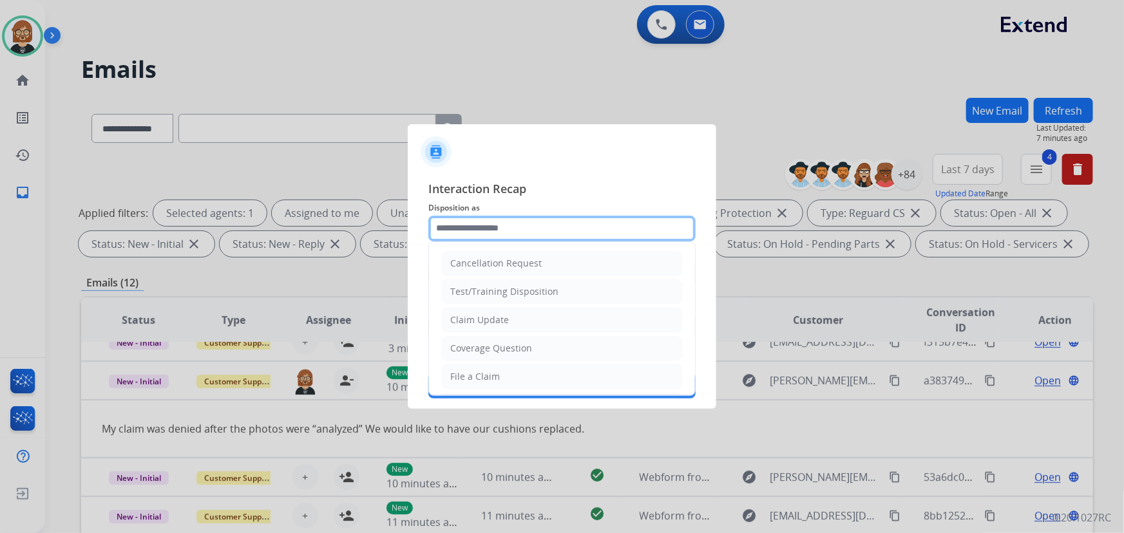
click at [510, 228] on input "text" at bounding box center [561, 229] width 267 height 26
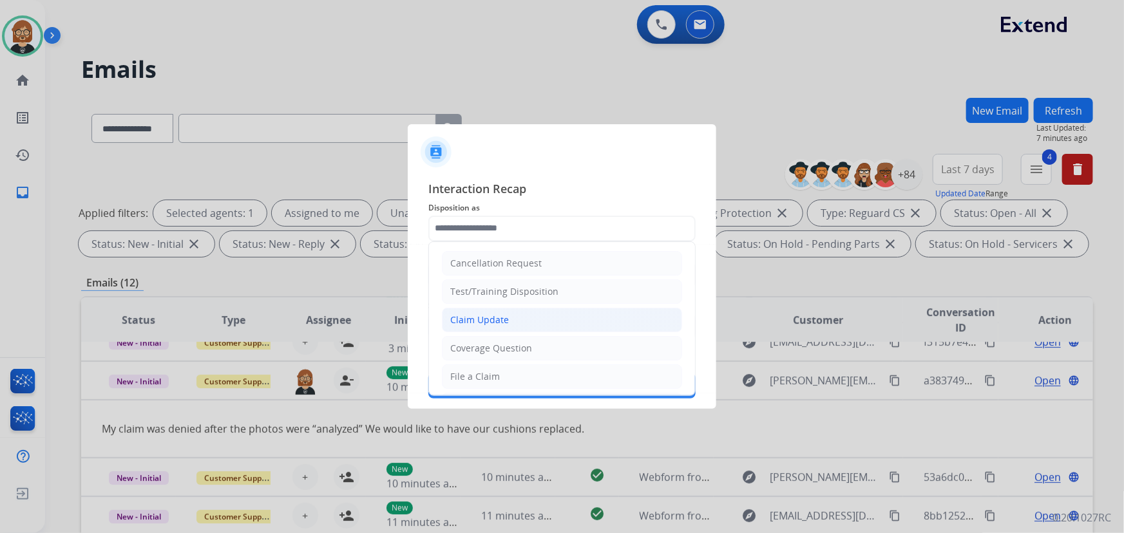
click at [548, 317] on li "Claim Update" at bounding box center [562, 320] width 240 height 24
type input "**********"
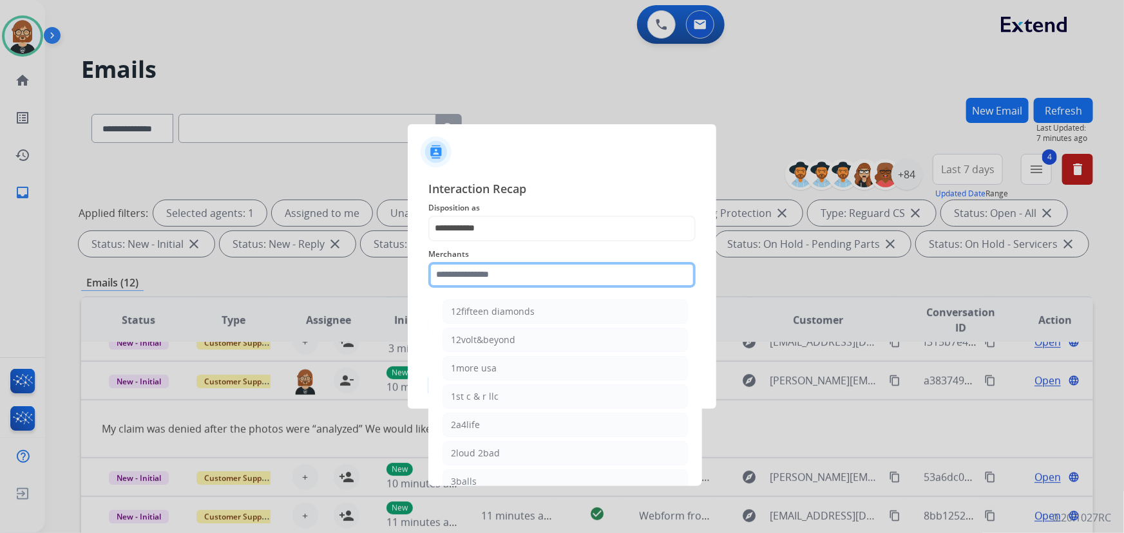
click at [557, 271] on input "text" at bounding box center [561, 275] width 267 height 26
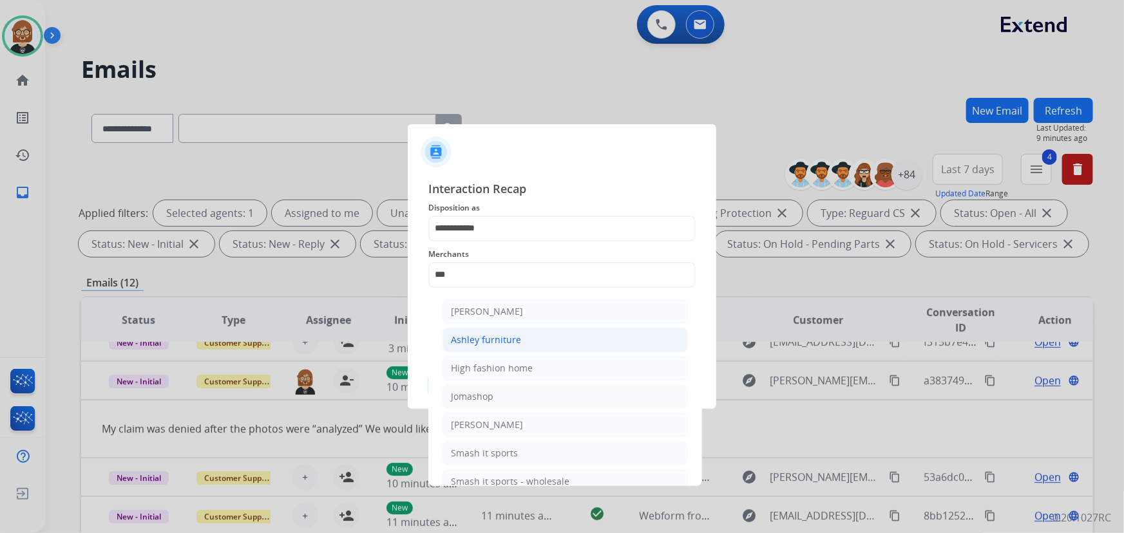
click at [555, 331] on li "Ashley furniture" at bounding box center [565, 340] width 245 height 24
type input "**********"
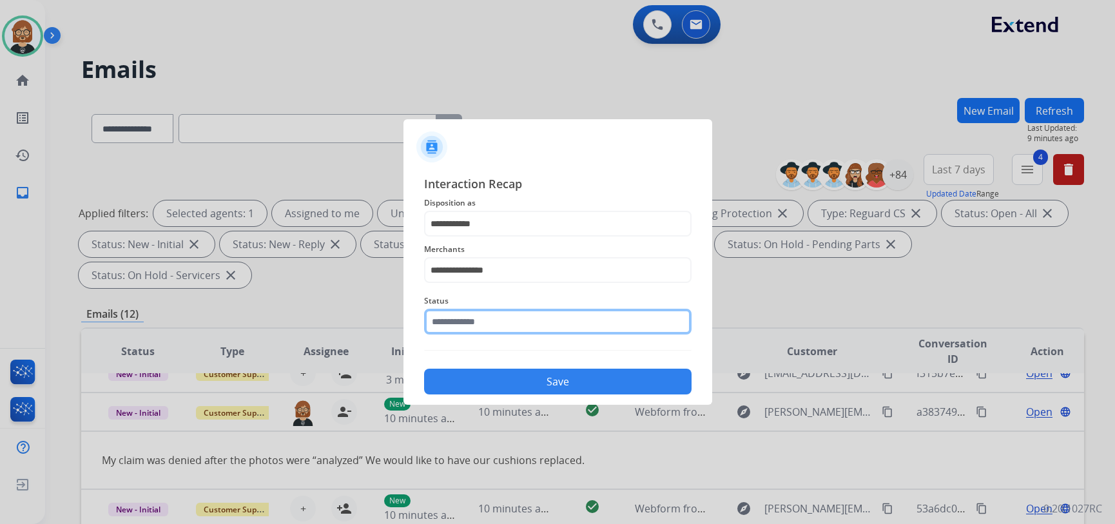
click at [557, 329] on input "text" at bounding box center [557, 322] width 267 height 26
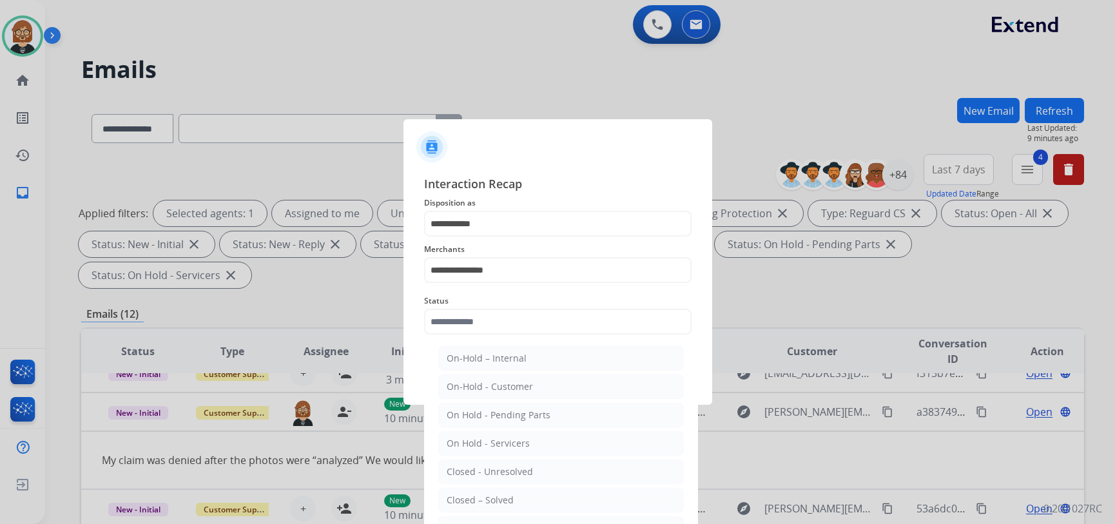
click at [557, 499] on li "Closed – Solved" at bounding box center [560, 500] width 245 height 24
type input "**********"
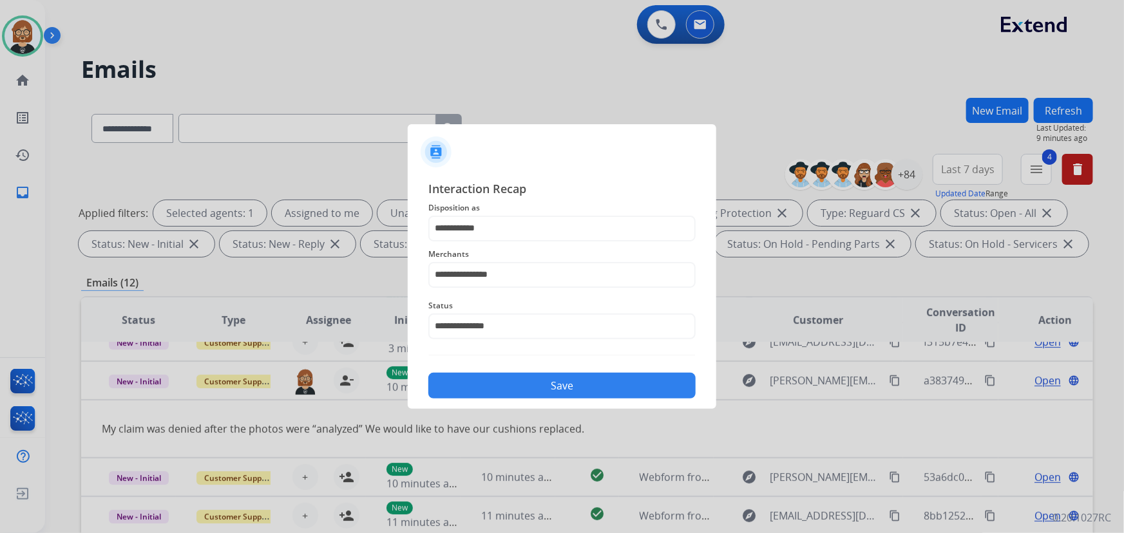
click at [573, 387] on button "Save" at bounding box center [561, 386] width 267 height 26
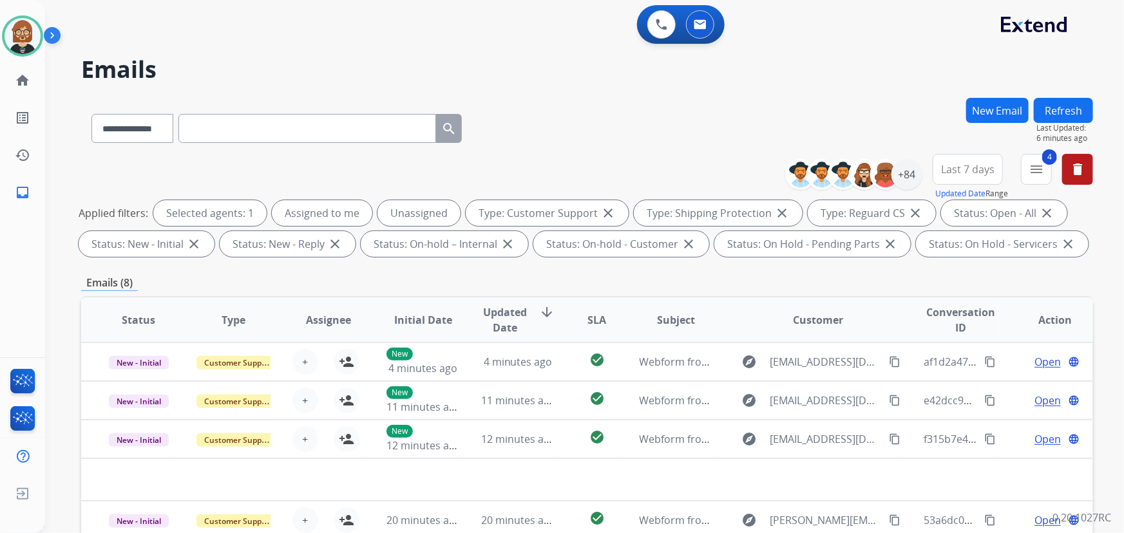
click at [1066, 103] on button "Refresh" at bounding box center [1063, 110] width 59 height 25
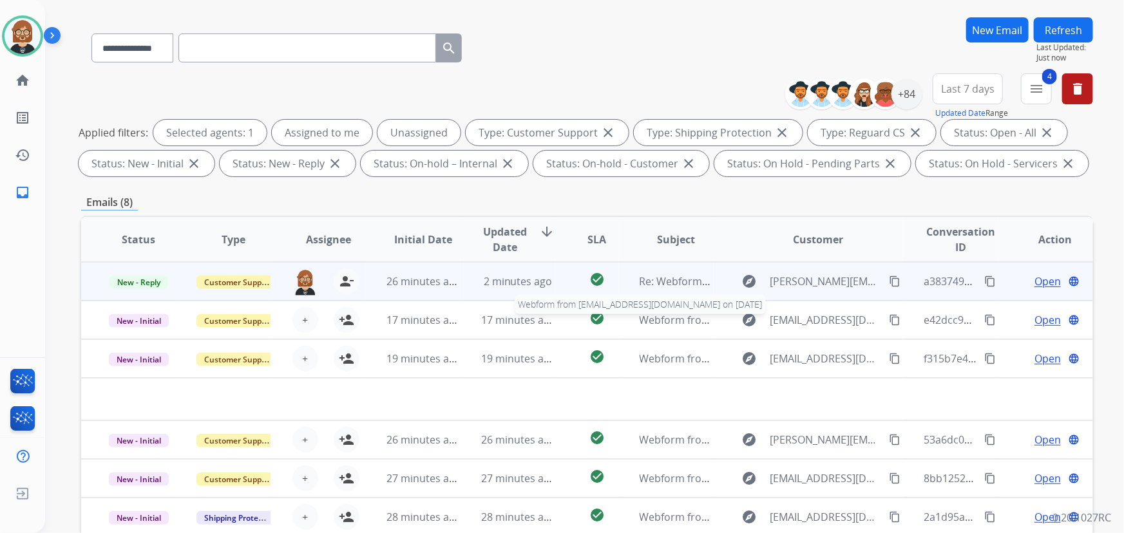
scroll to position [175, 0]
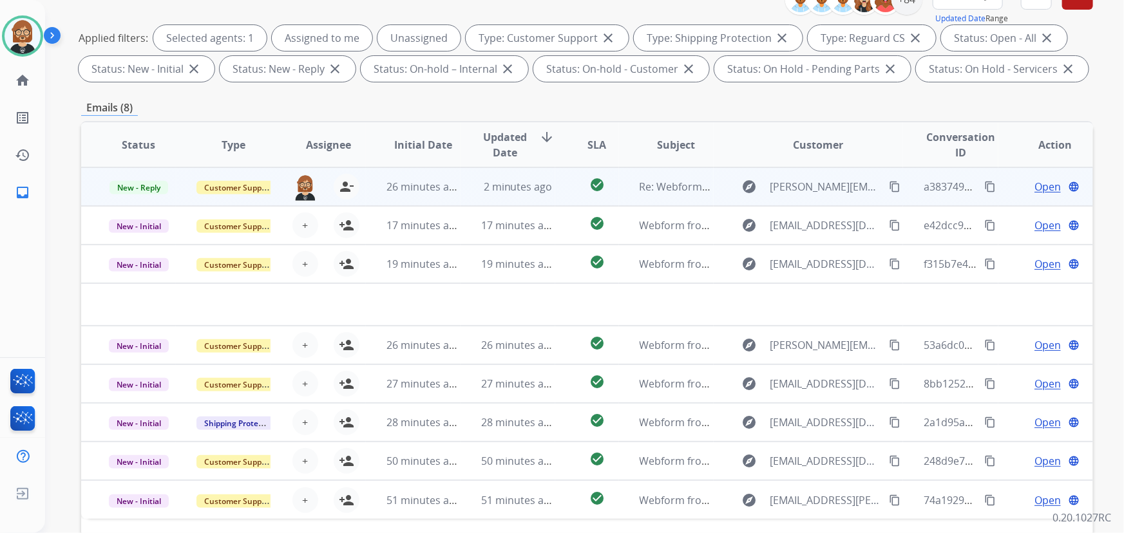
click at [504, 179] on div "2 minutes ago" at bounding box center [517, 186] width 73 height 15
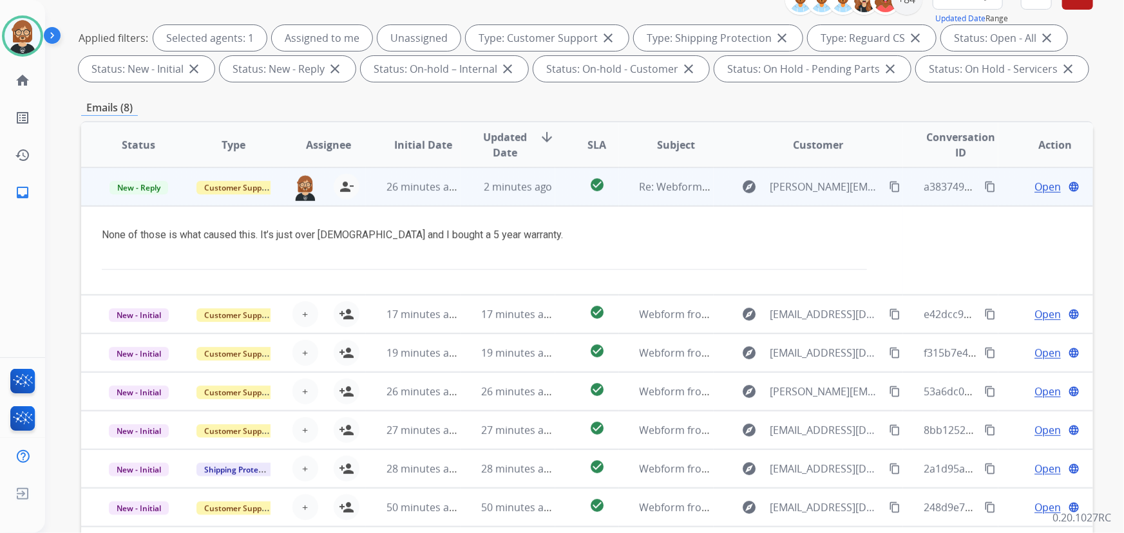
click at [1042, 190] on span "Open" at bounding box center [1048, 186] width 26 height 15
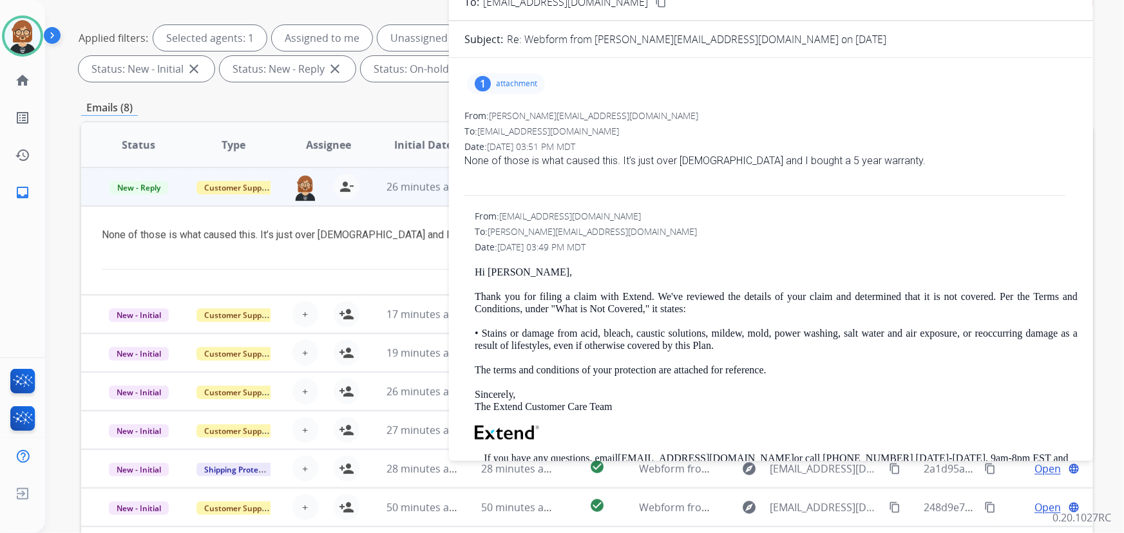
scroll to position [0, 0]
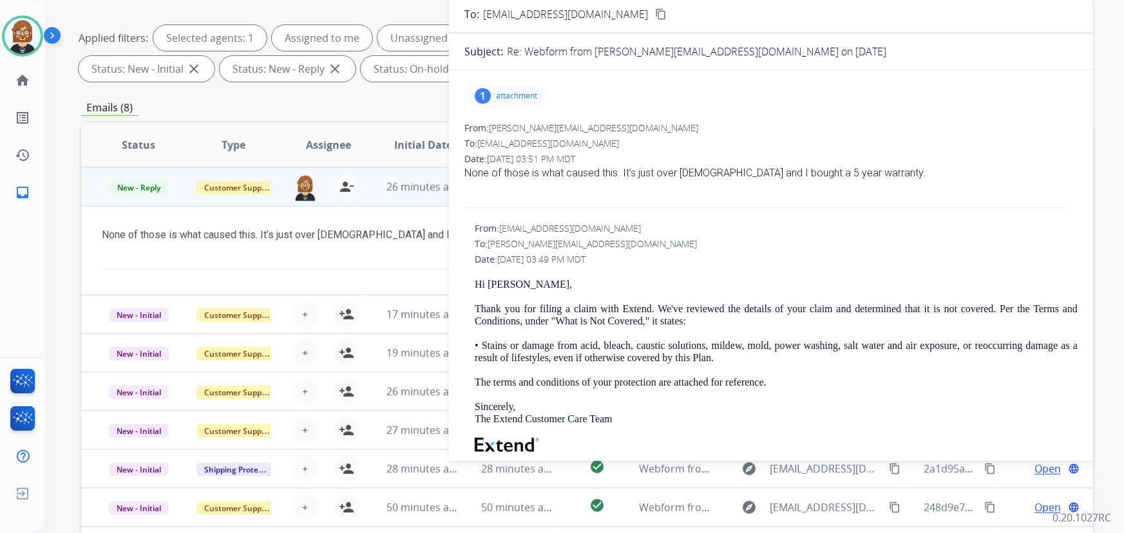
click at [511, 99] on p "attachment" at bounding box center [516, 96] width 41 height 10
click at [633, 94] on div "1 attachment CWS-SC-CG-REGPPOFMP1-1.0(ed.09-22)_en-US.pdf download" at bounding box center [770, 96] width 613 height 31
click at [273, 251] on div at bounding box center [492, 250] width 781 height 15
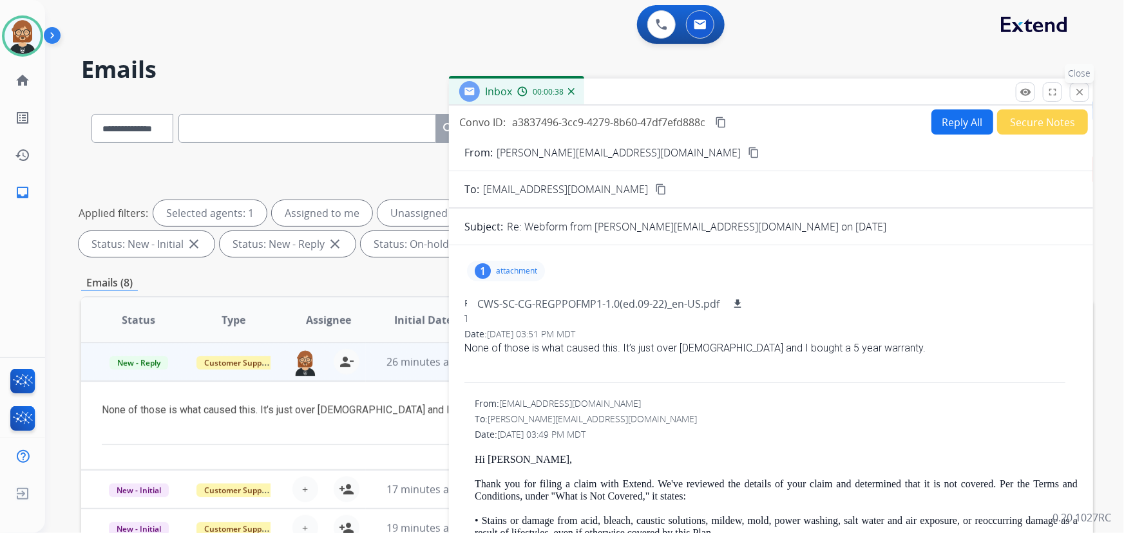
click at [1086, 97] on button "close Close" at bounding box center [1079, 91] width 19 height 19
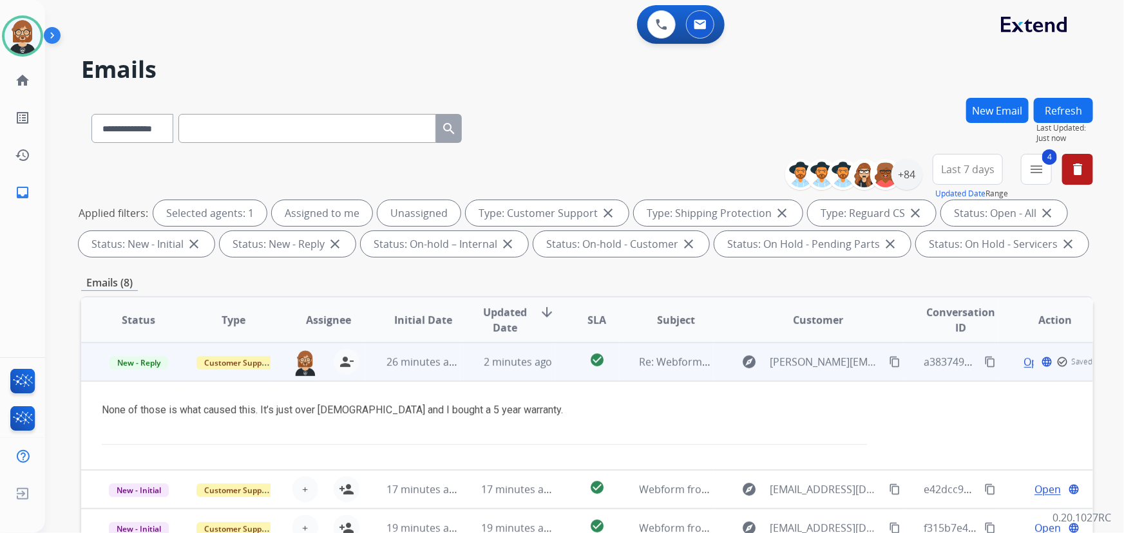
scroll to position [12, 0]
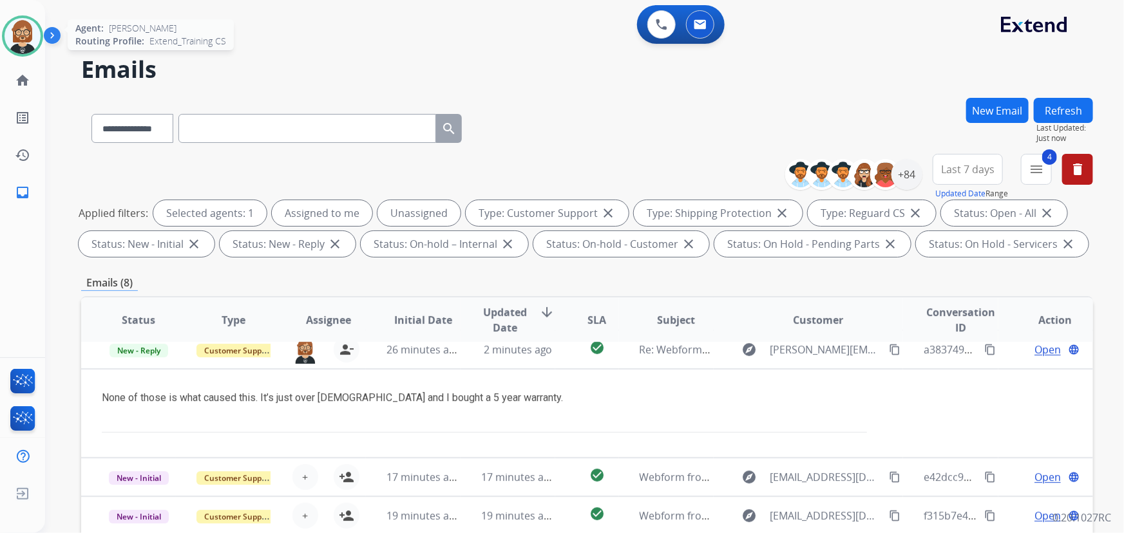
click at [26, 37] on img at bounding box center [23, 36] width 36 height 36
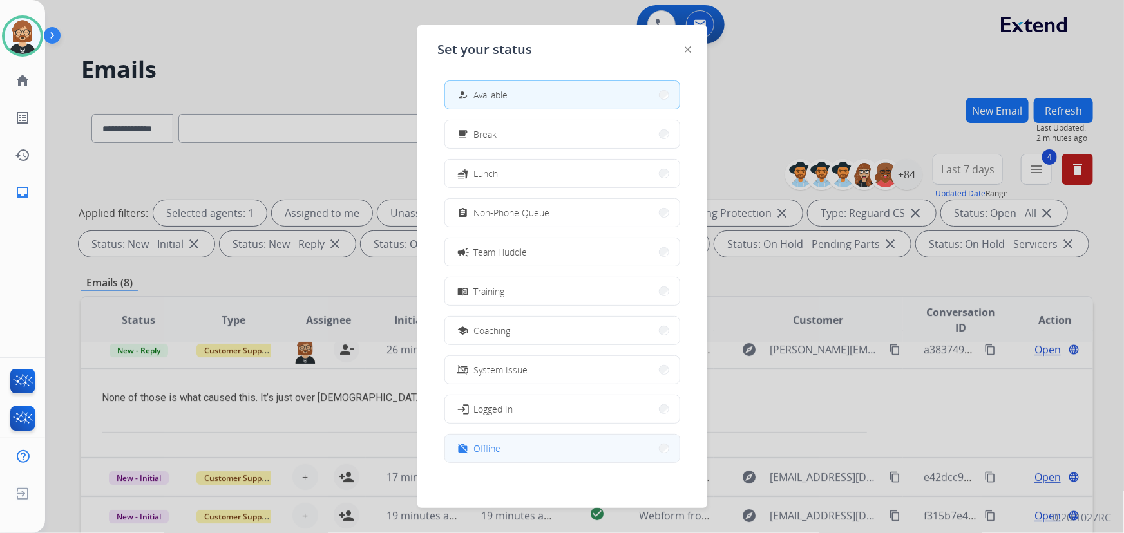
click at [615, 447] on button "work_off Offline" at bounding box center [562, 449] width 235 height 28
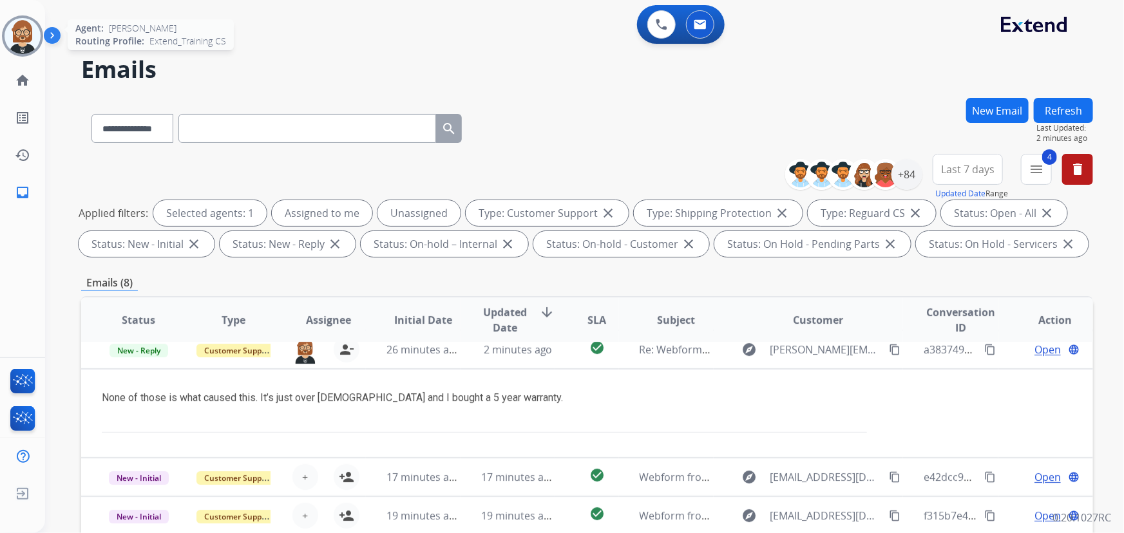
click at [22, 26] on img at bounding box center [23, 36] width 36 height 36
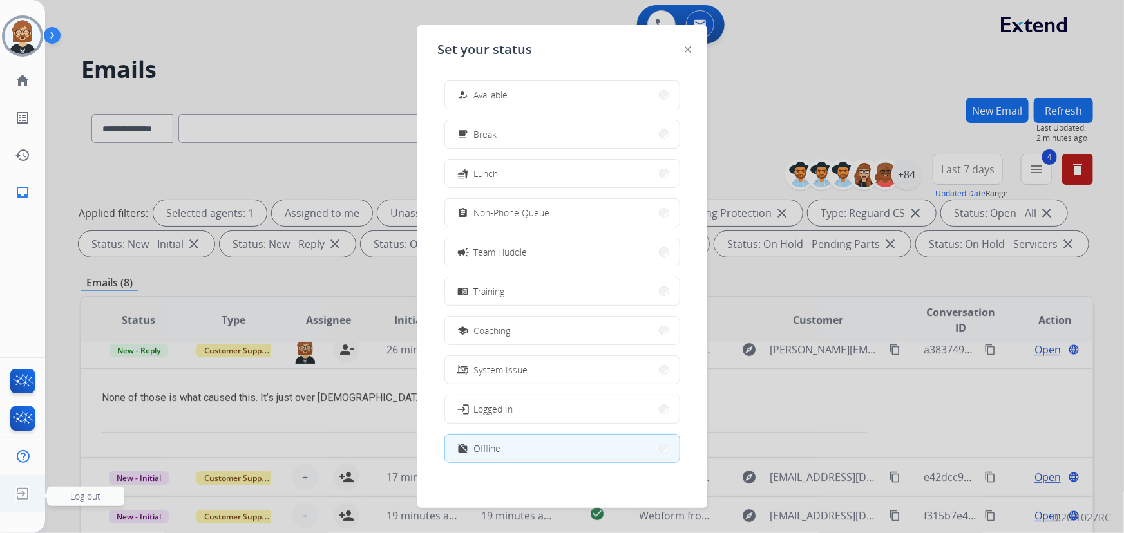
click at [26, 494] on img at bounding box center [22, 494] width 23 height 24
